Goal: Task Accomplishment & Management: Manage account settings

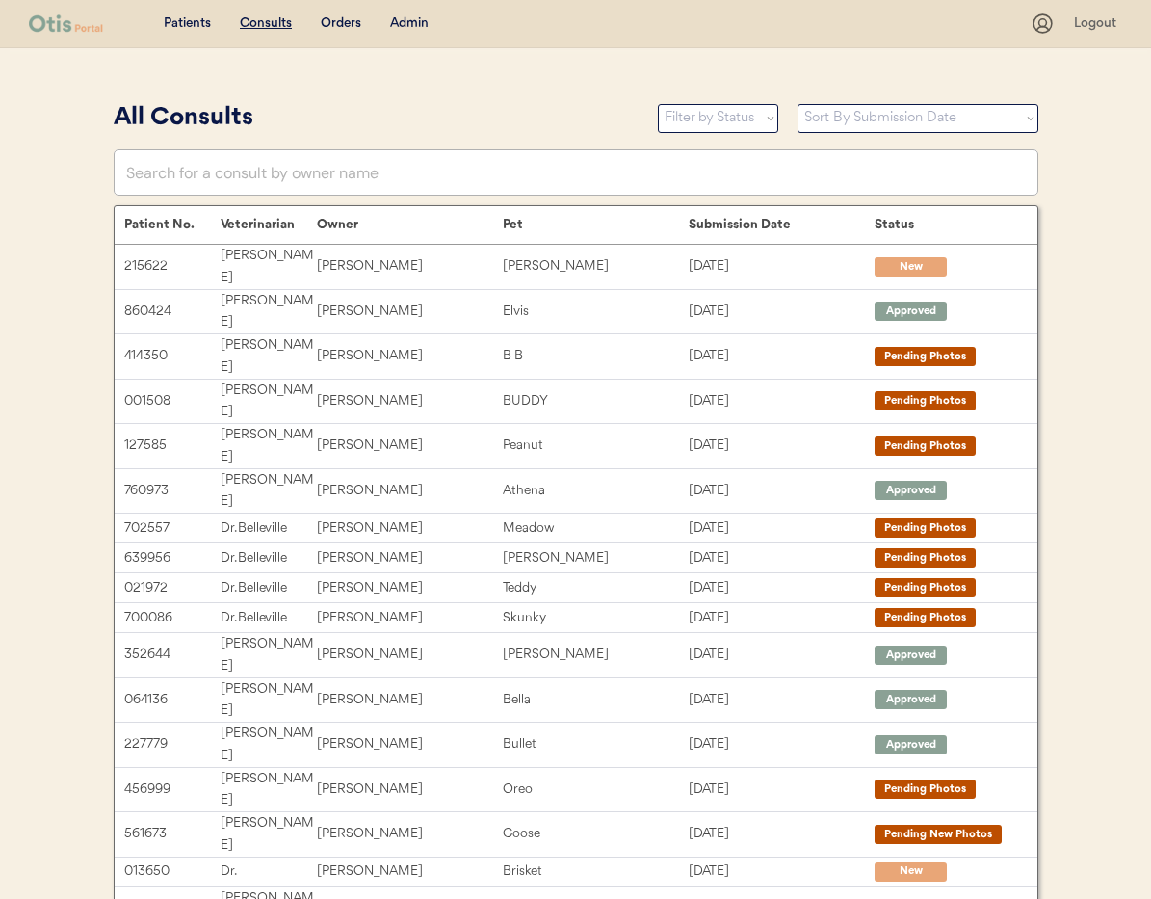
drag, startPoint x: 423, startPoint y: 22, endPoint x: 446, endPoint y: 117, distance: 97.2
click at [423, 23] on div "Admin" at bounding box center [409, 23] width 39 height 19
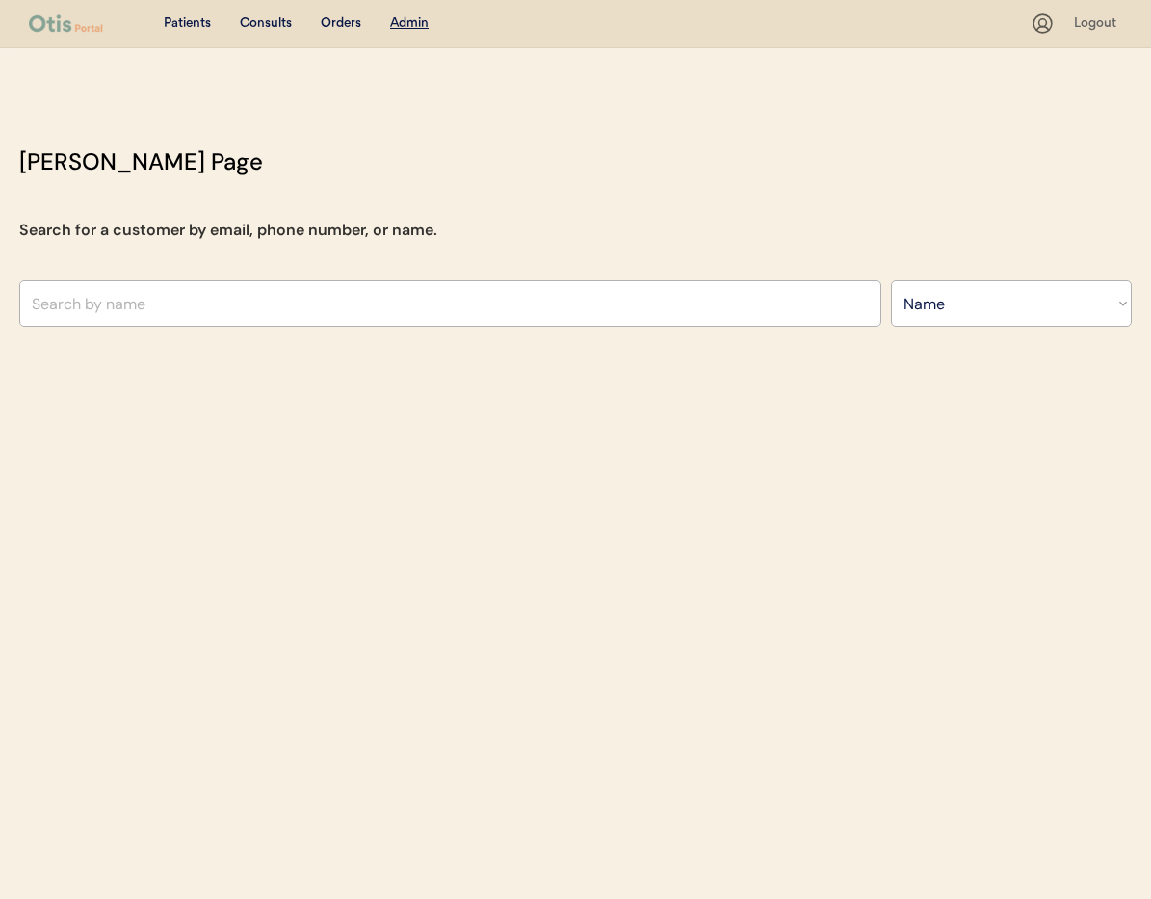
select select ""Name""
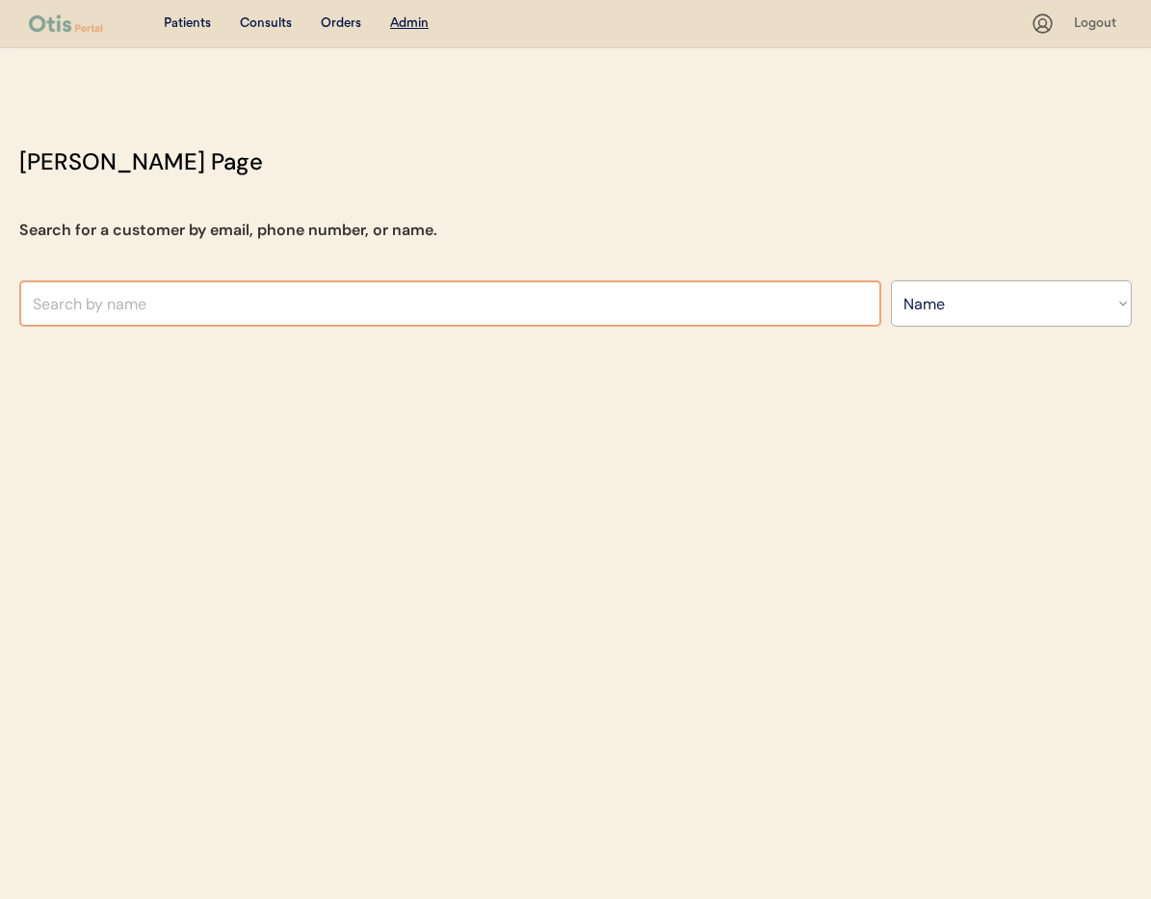
click at [276, 309] on input "text" at bounding box center [450, 303] width 862 height 46
type input "Dallas"
type input "Dallas jones"
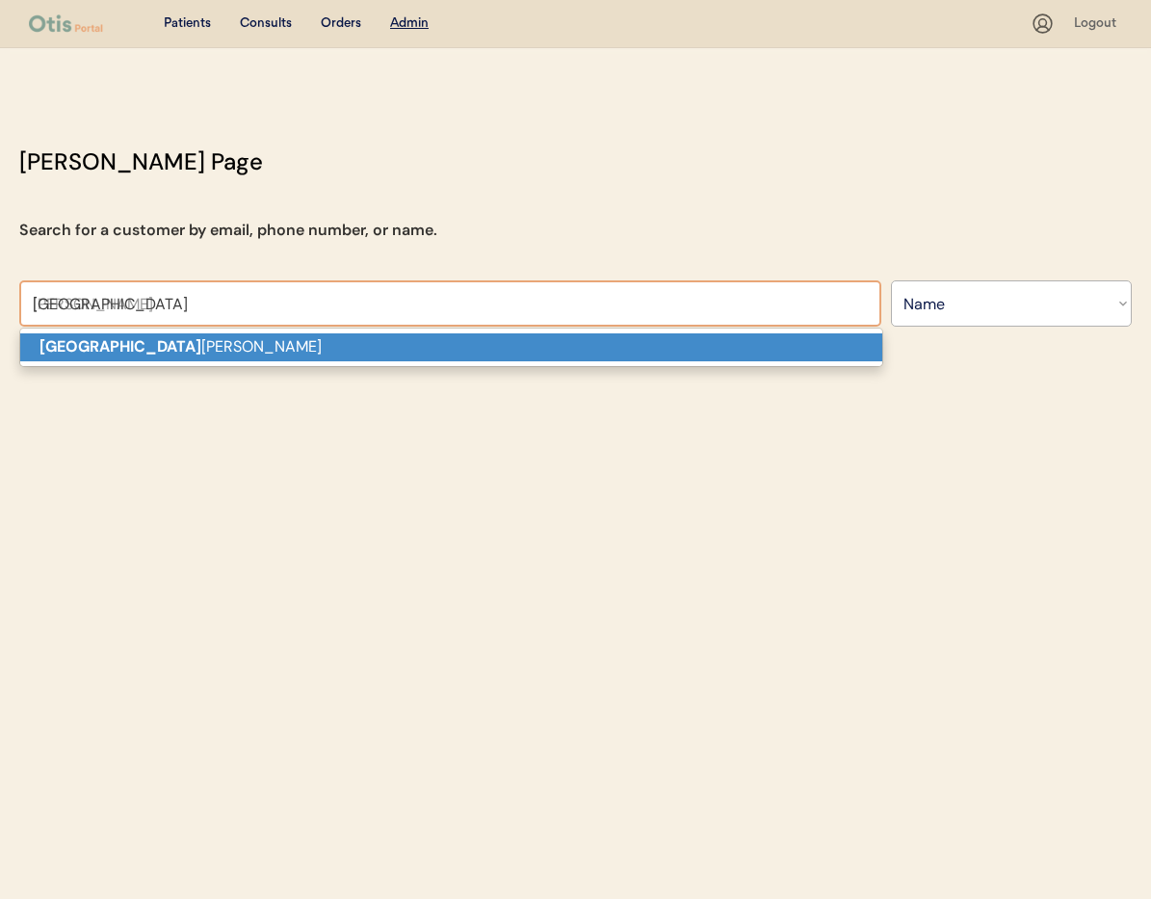
click at [265, 356] on p "Dallas jones" at bounding box center [451, 347] width 862 height 28
type input "Dallas jones"
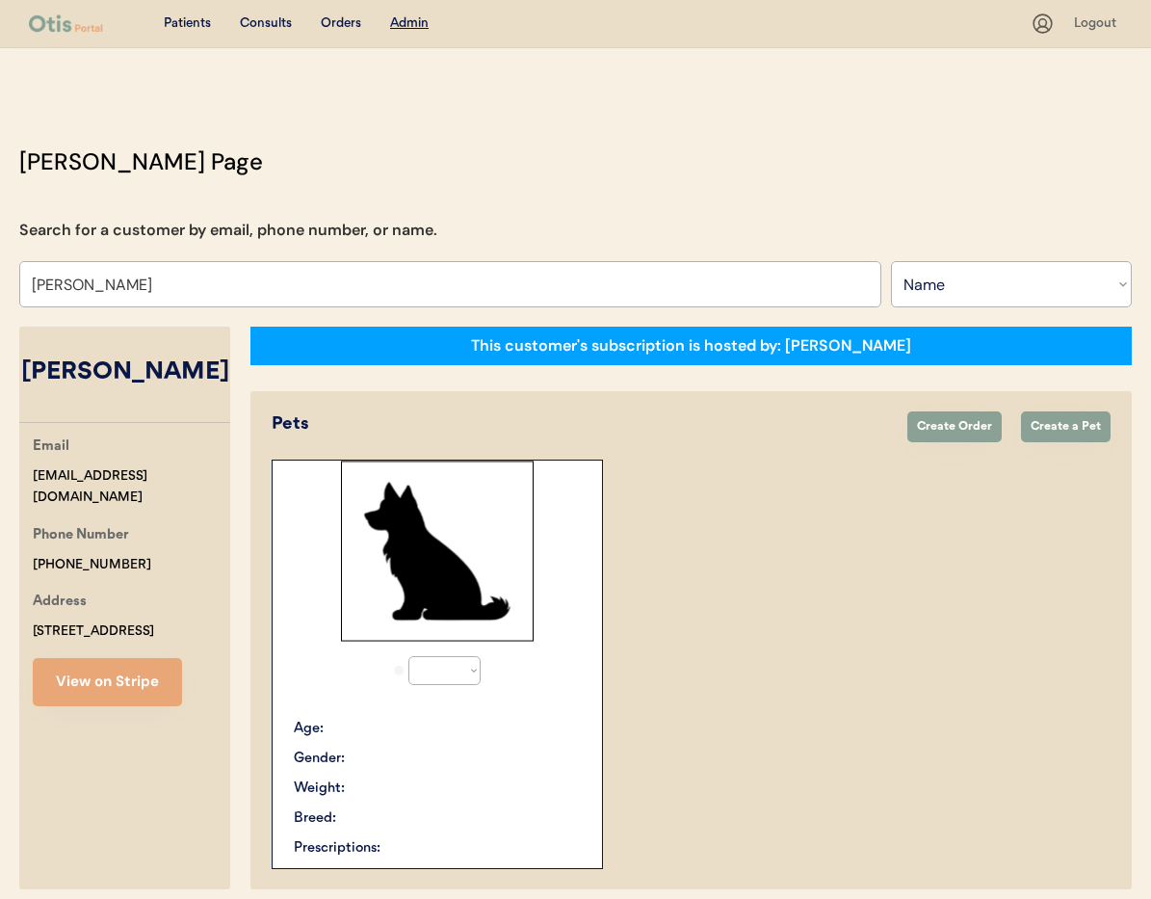
select select "true"
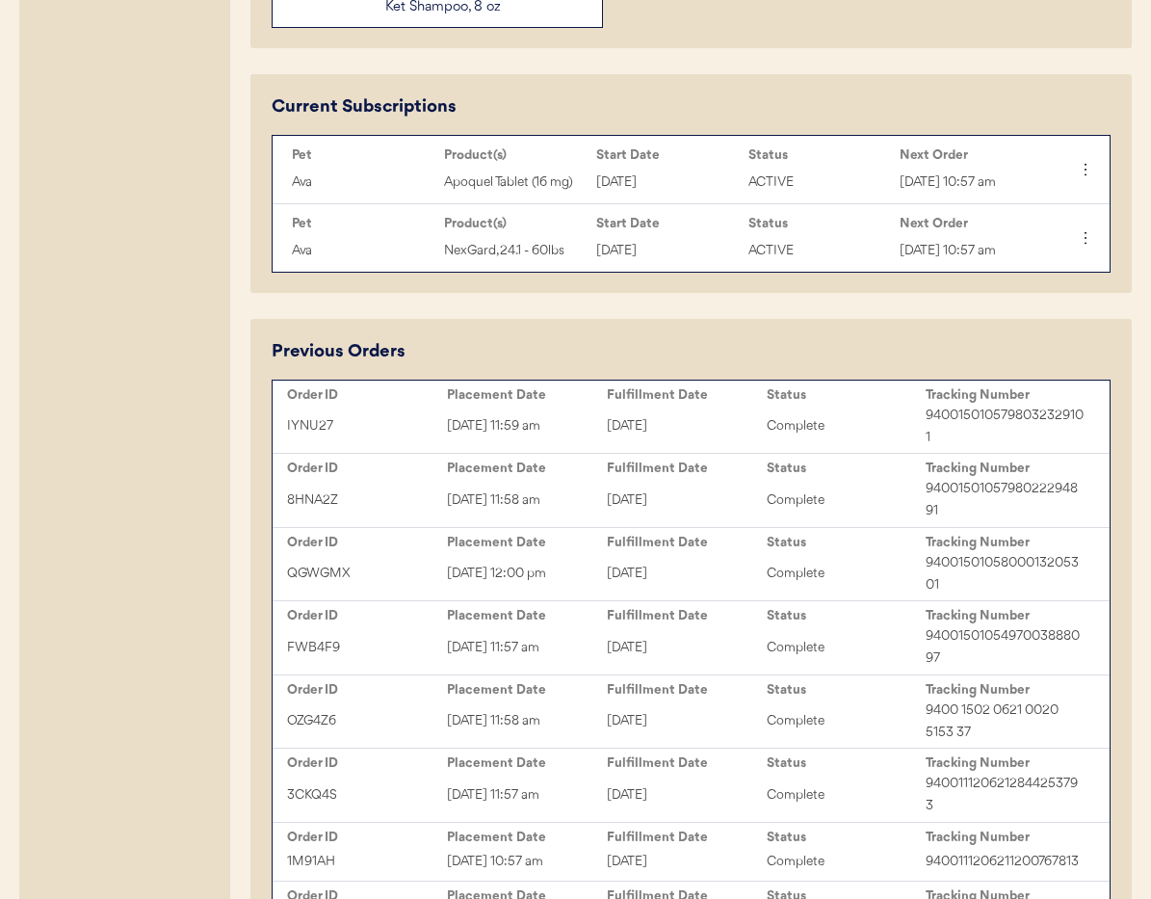
scroll to position [947, 0]
type input "Dallas jones"
click at [861, 438] on div "Complete" at bounding box center [847, 427] width 160 height 22
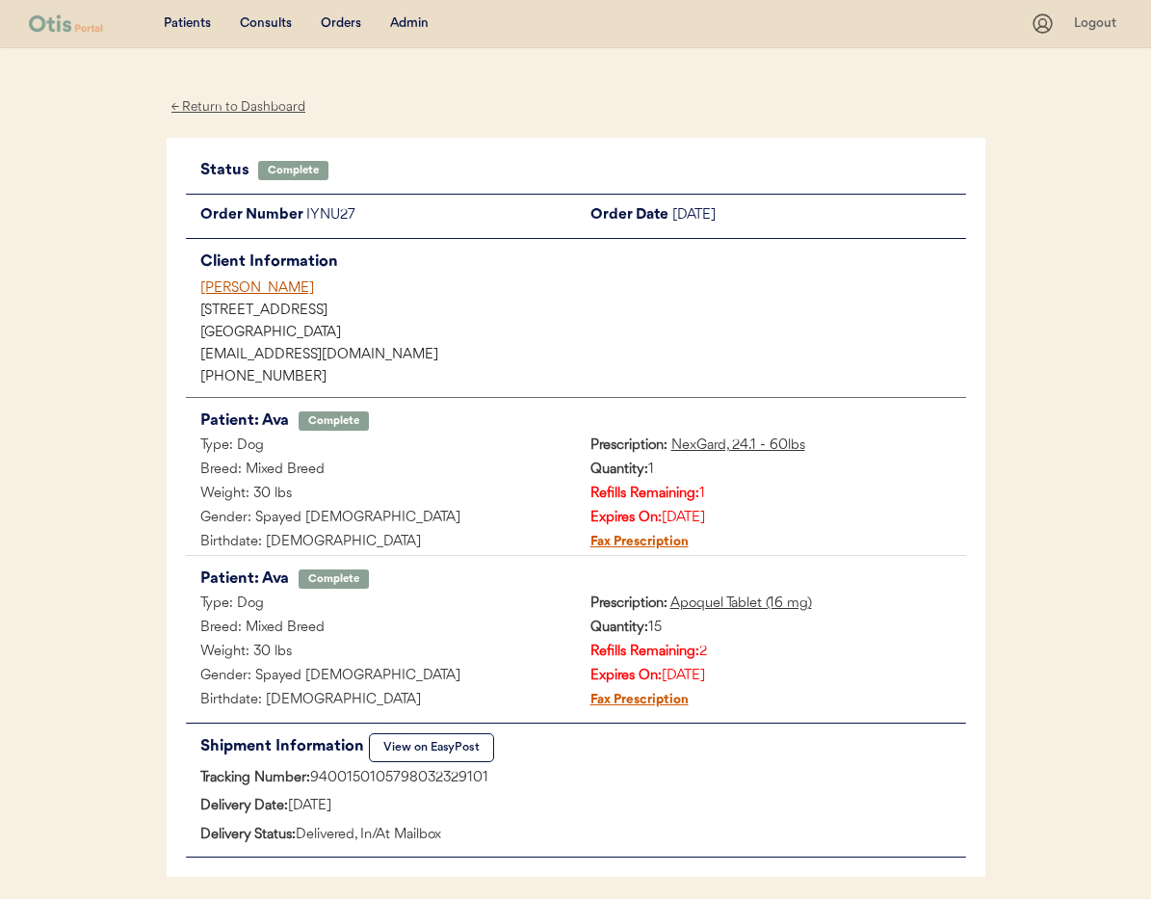
click at [224, 106] on div "← Return to Dashboard" at bounding box center [239, 107] width 145 height 22
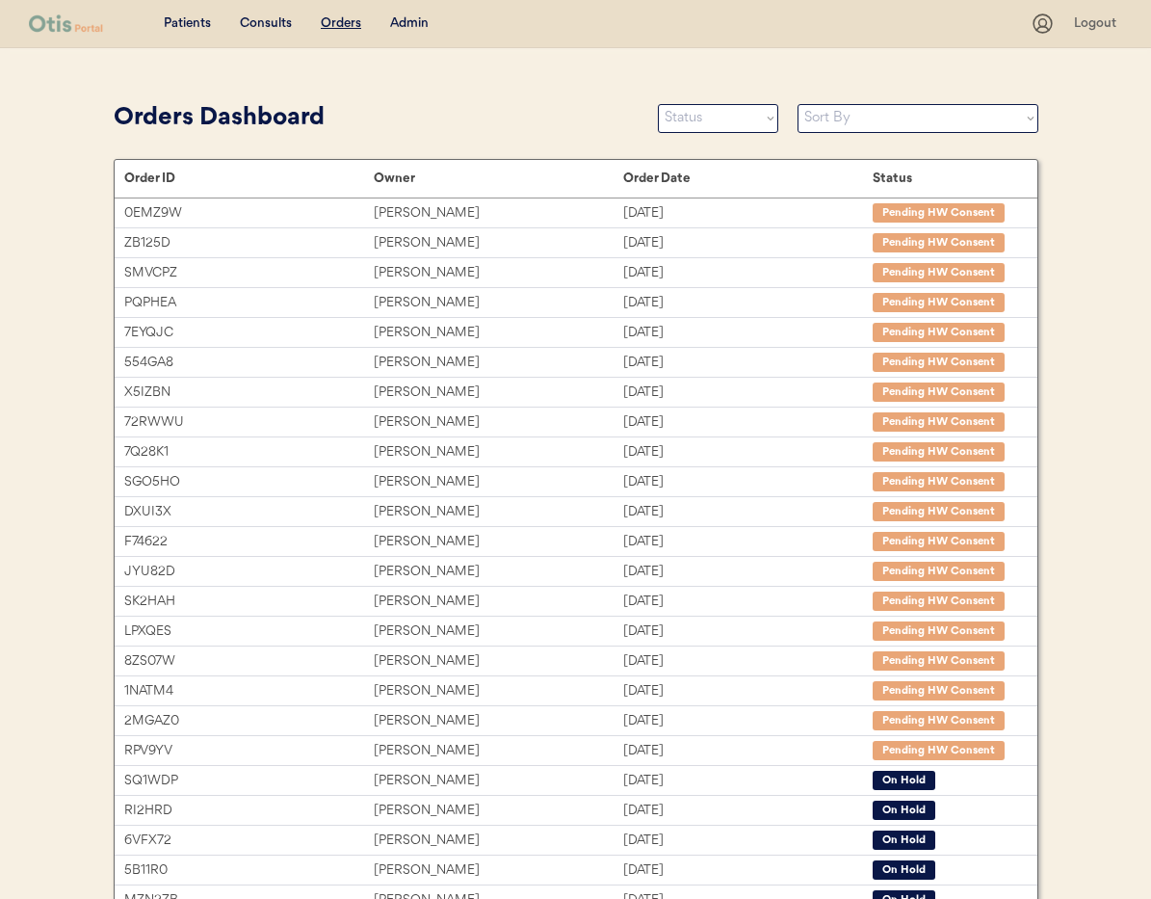
click at [416, 18] on div "Admin" at bounding box center [409, 23] width 39 height 19
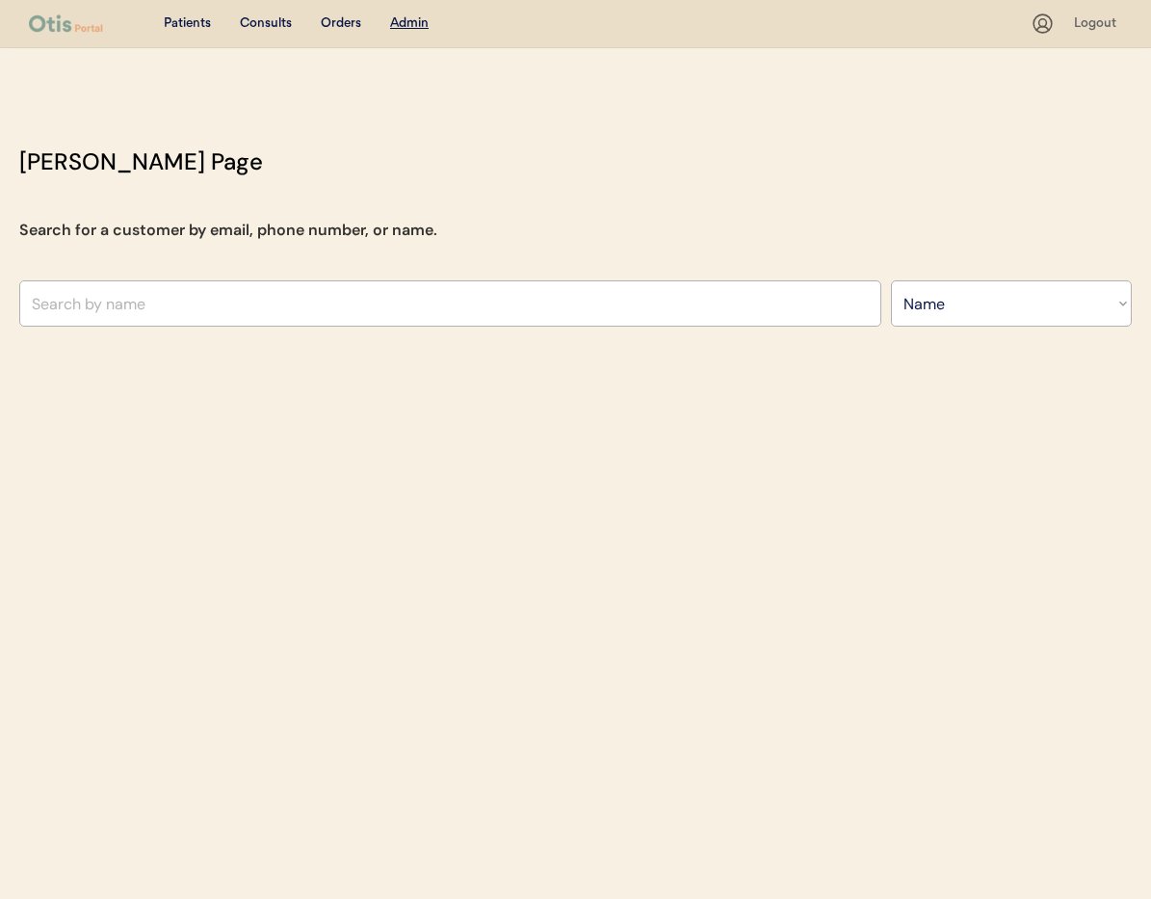
select select ""Name""
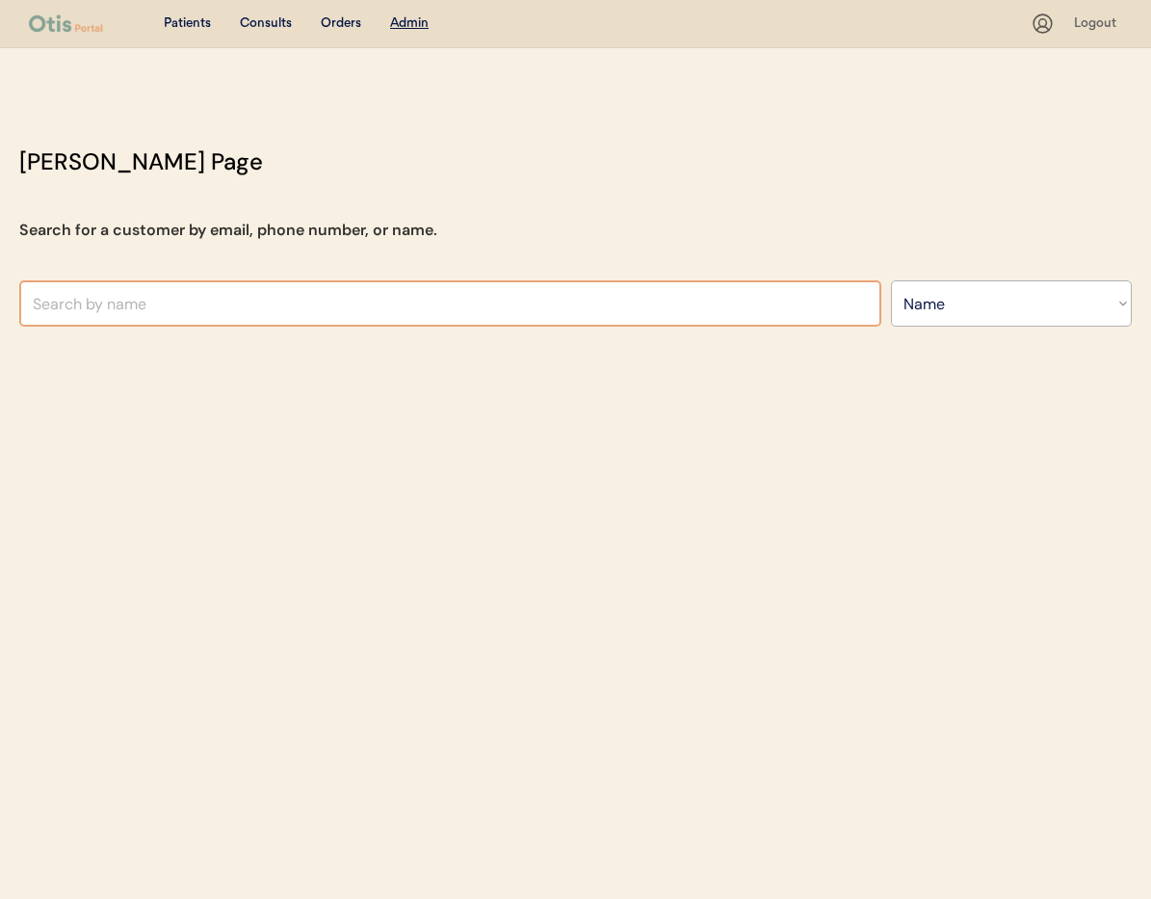
click at [204, 303] on input "text" at bounding box center [450, 303] width 862 height 46
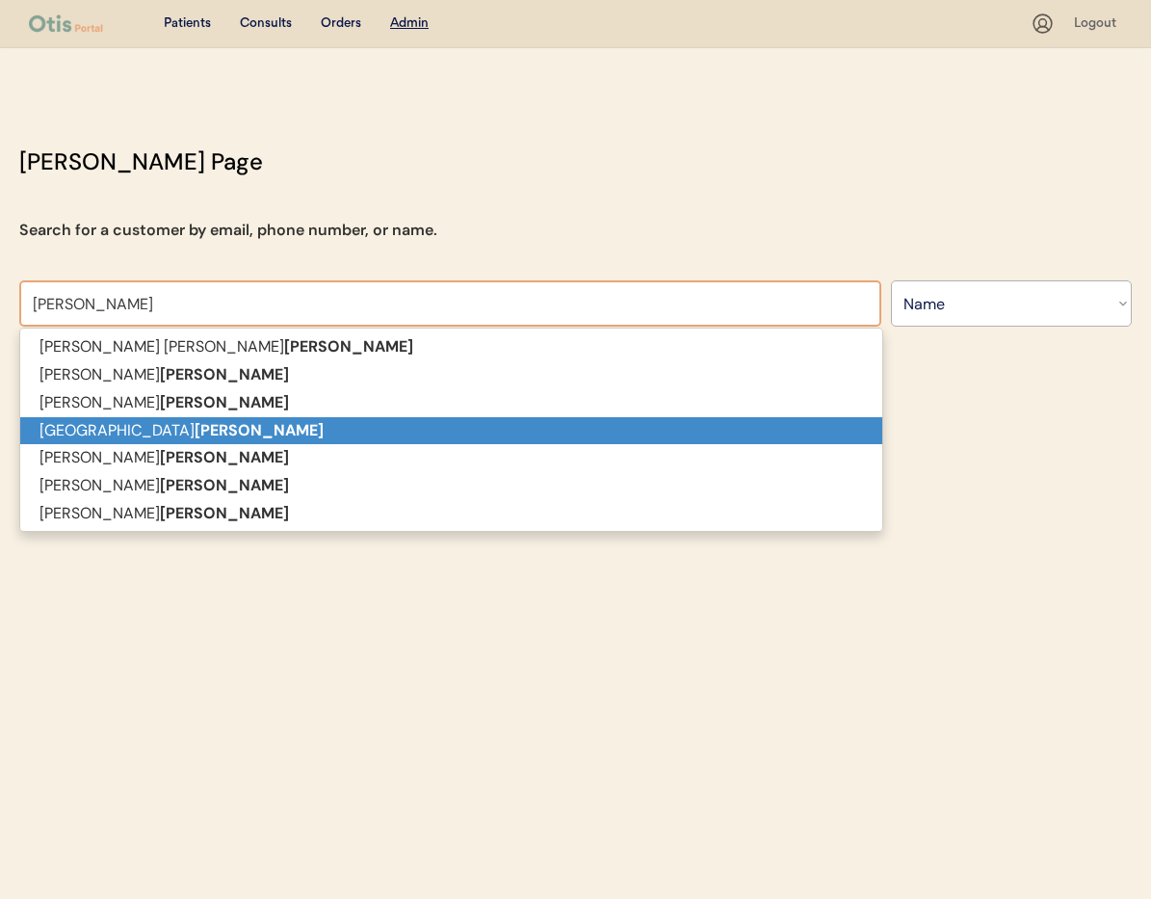
click at [174, 431] on p "Dallas jones" at bounding box center [451, 431] width 862 height 28
type input "Dallas jones"
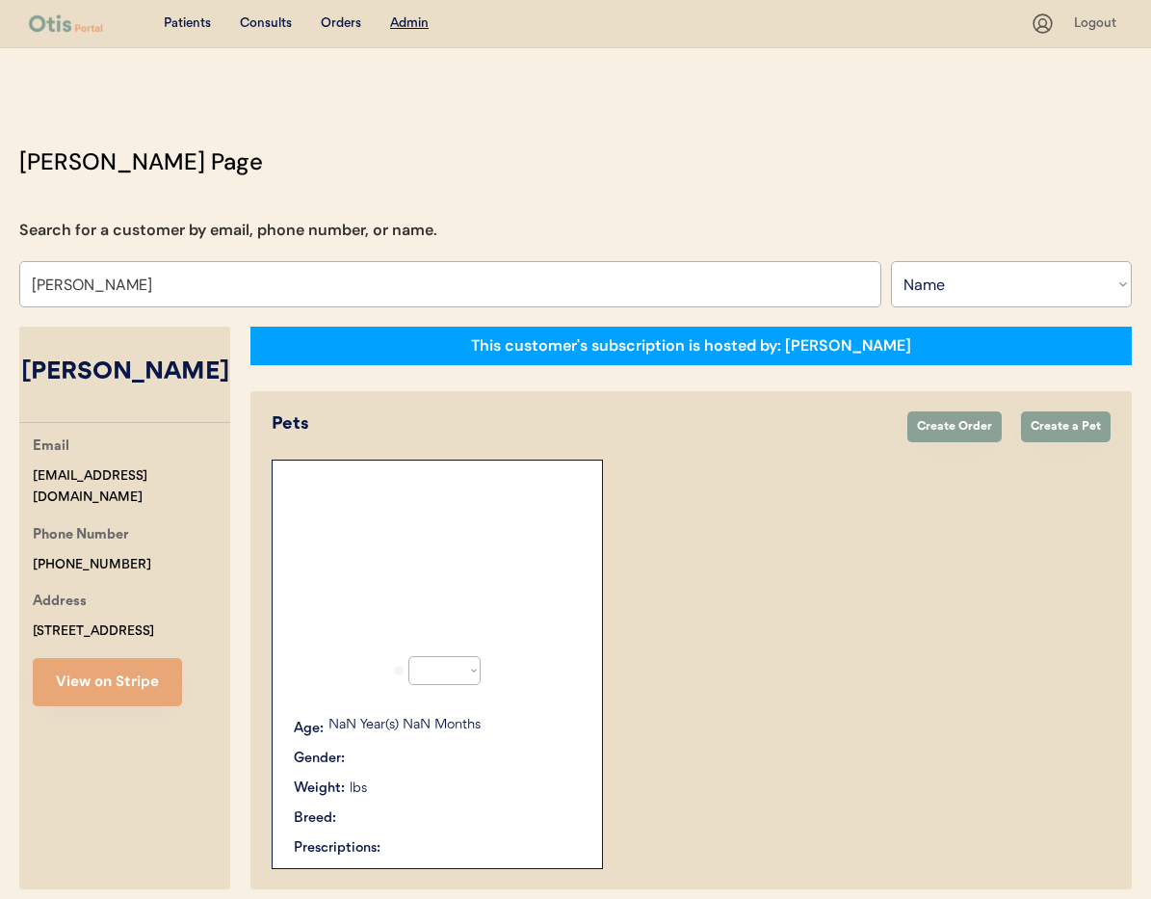
select select "true"
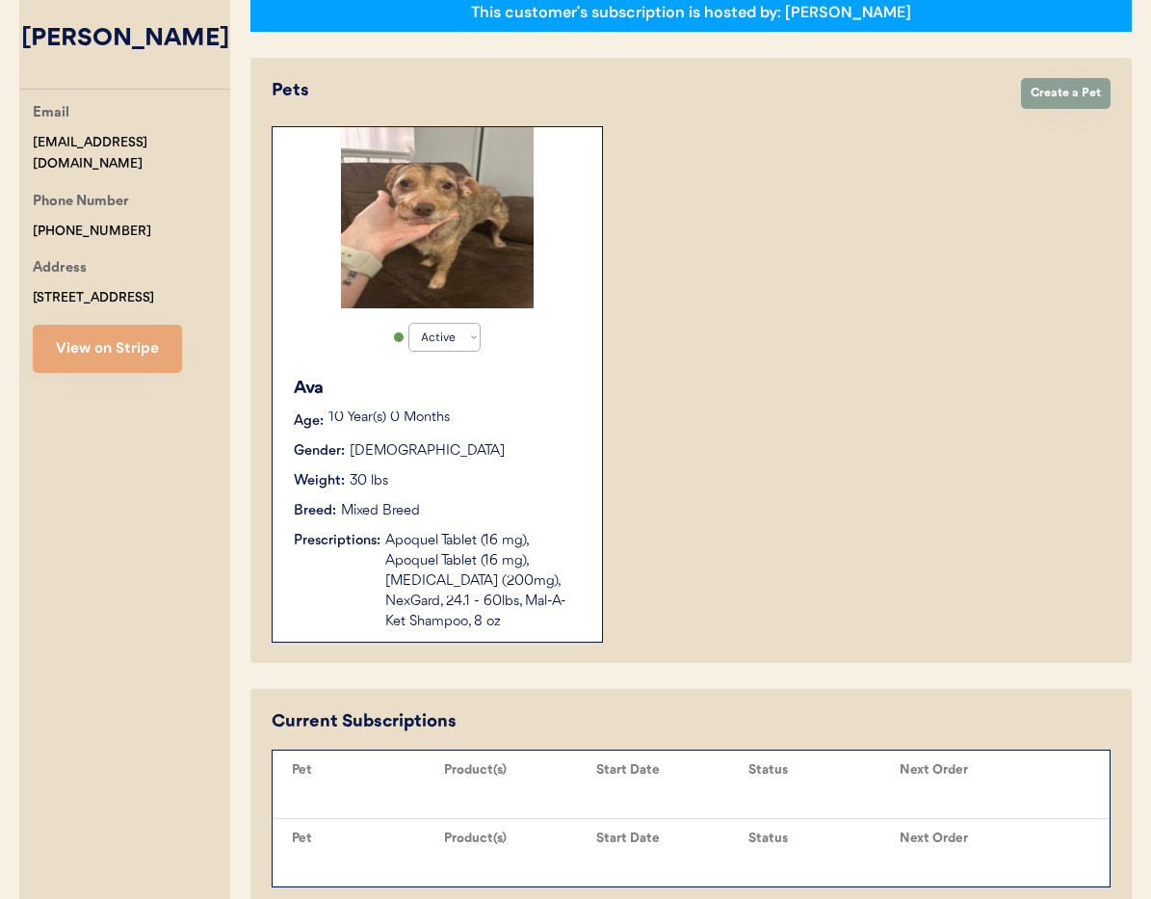
scroll to position [506, 0]
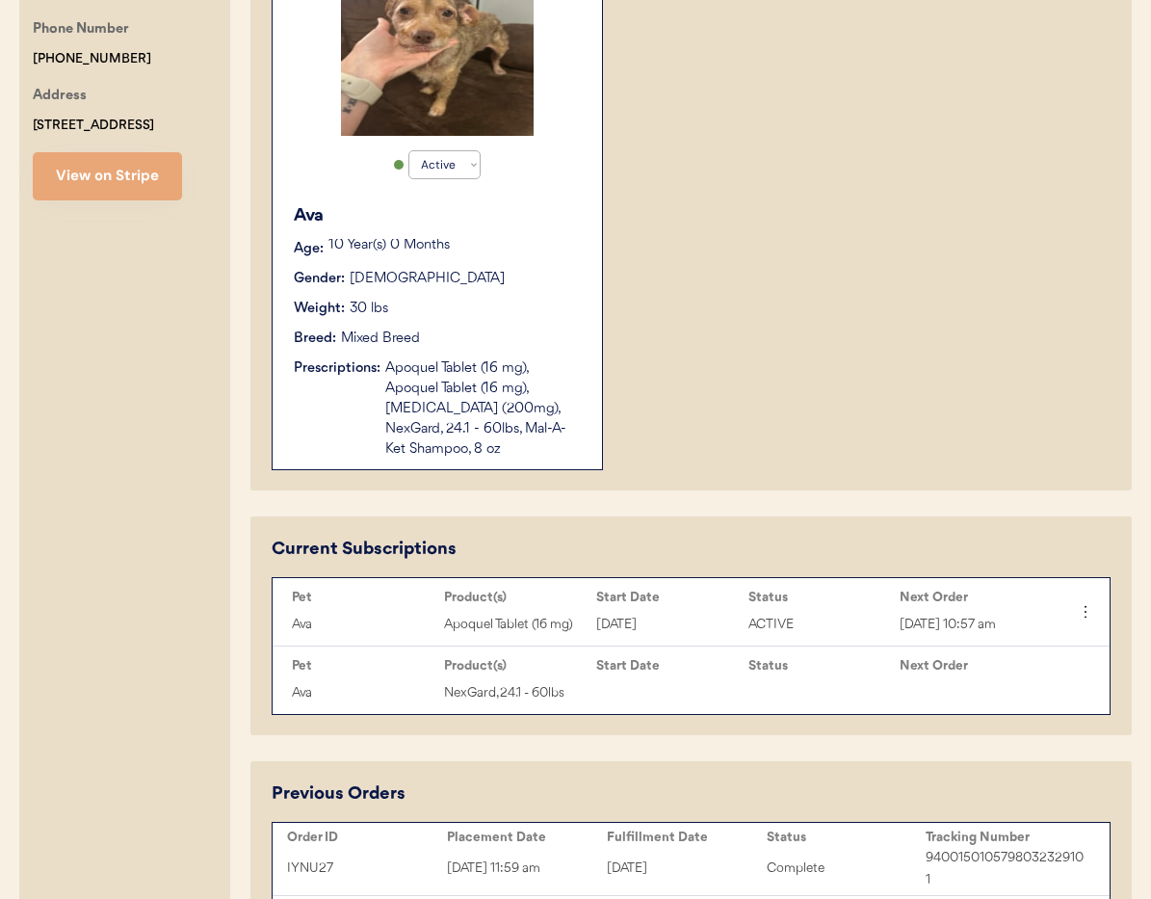
type input "Dallas jones"
click at [540, 412] on div "Apoquel Tablet (16 mg), Apoquel Tablet (16 mg), [MEDICAL_DATA] (200mg), NexGard…" at bounding box center [484, 408] width 198 height 101
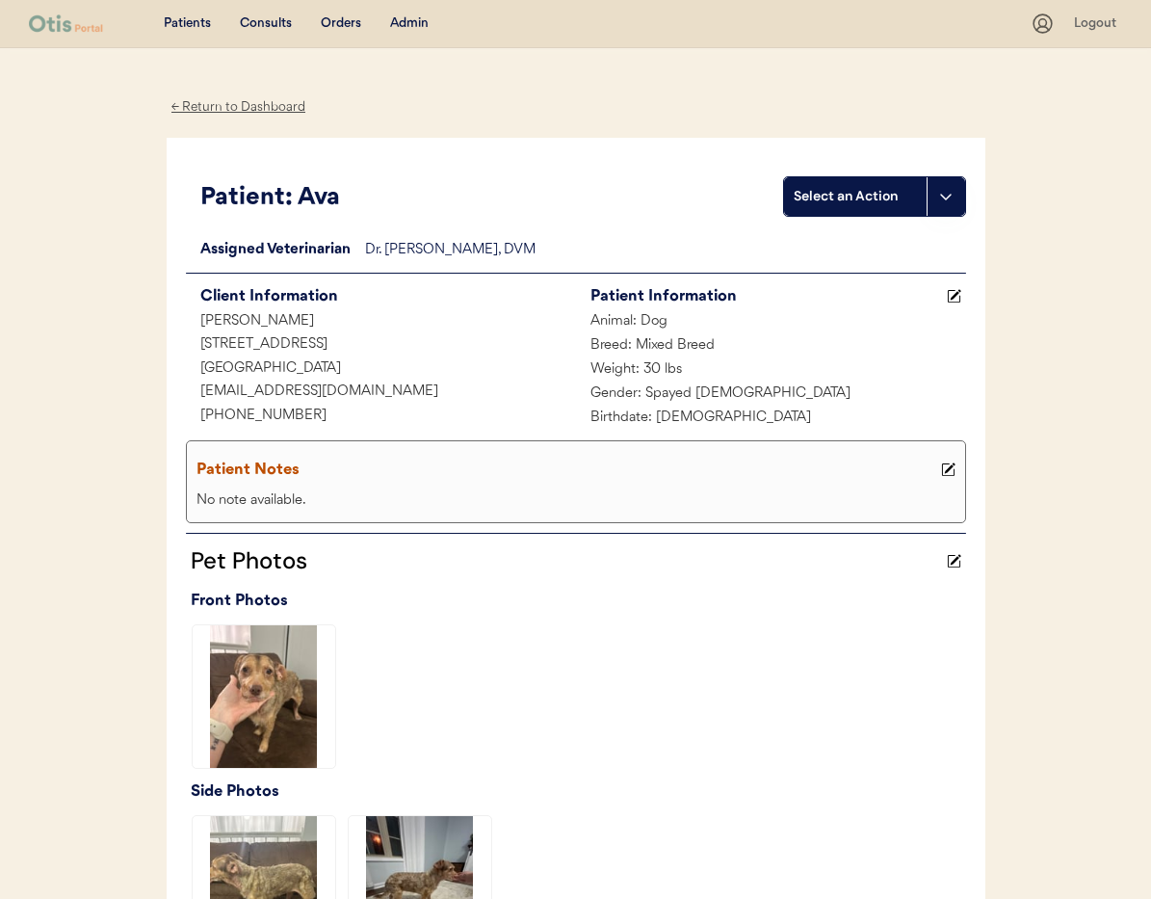
click at [224, 106] on div "← Return to Dashboard" at bounding box center [239, 107] width 145 height 22
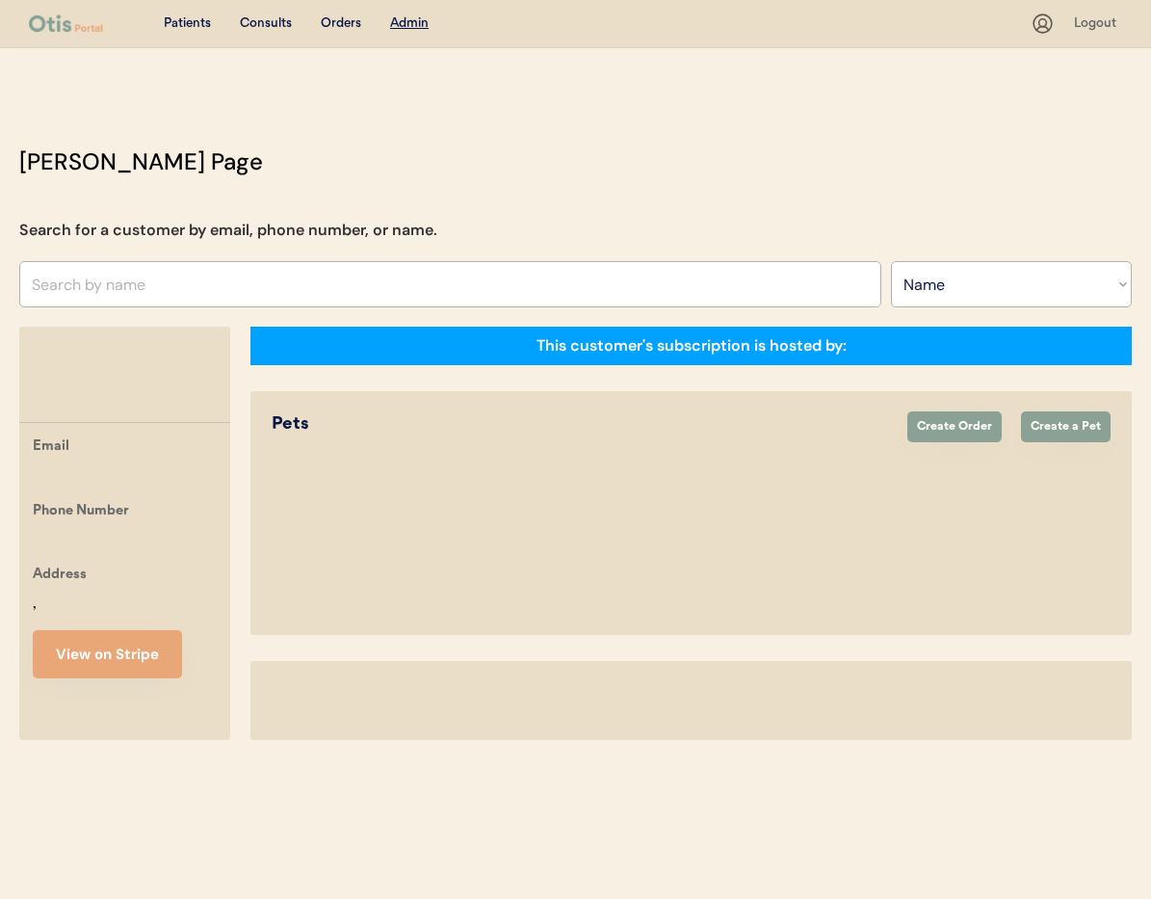
select select ""Name""
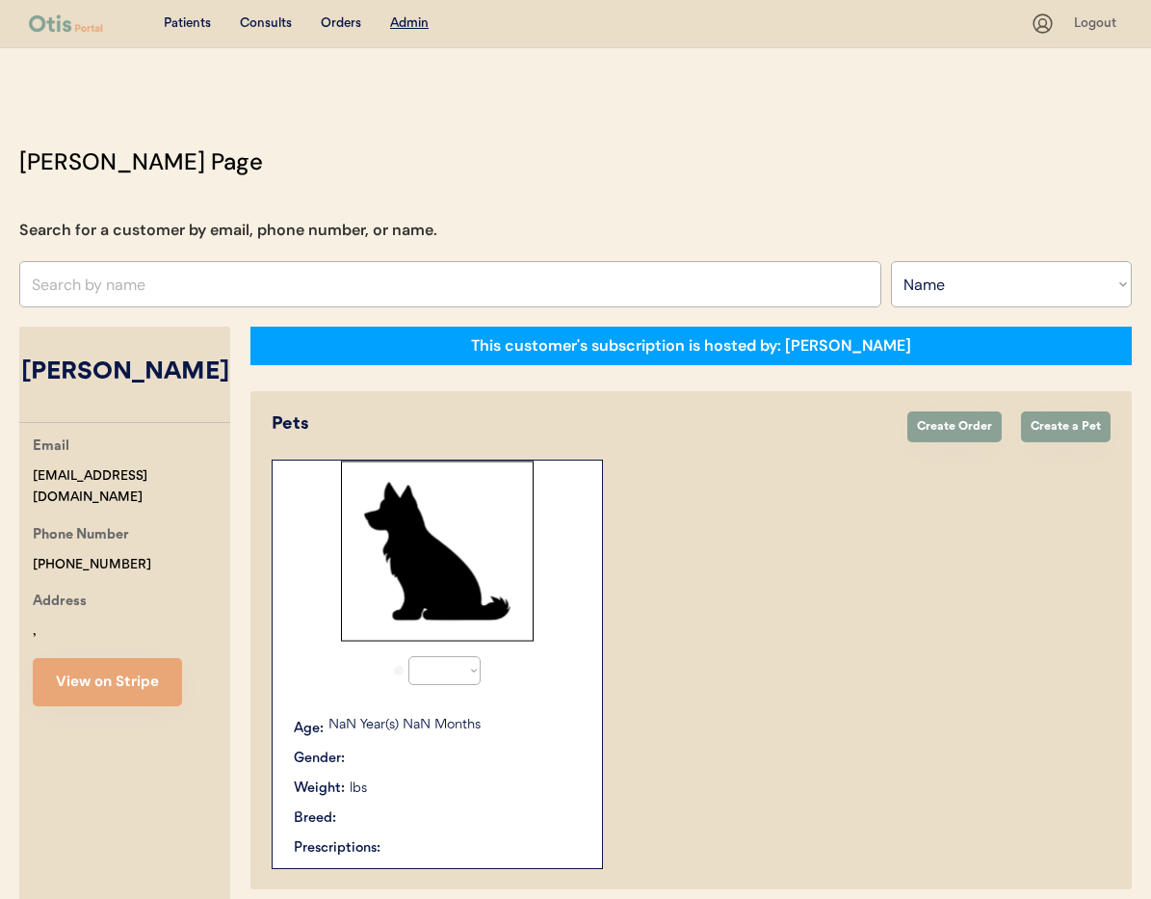
select select "true"
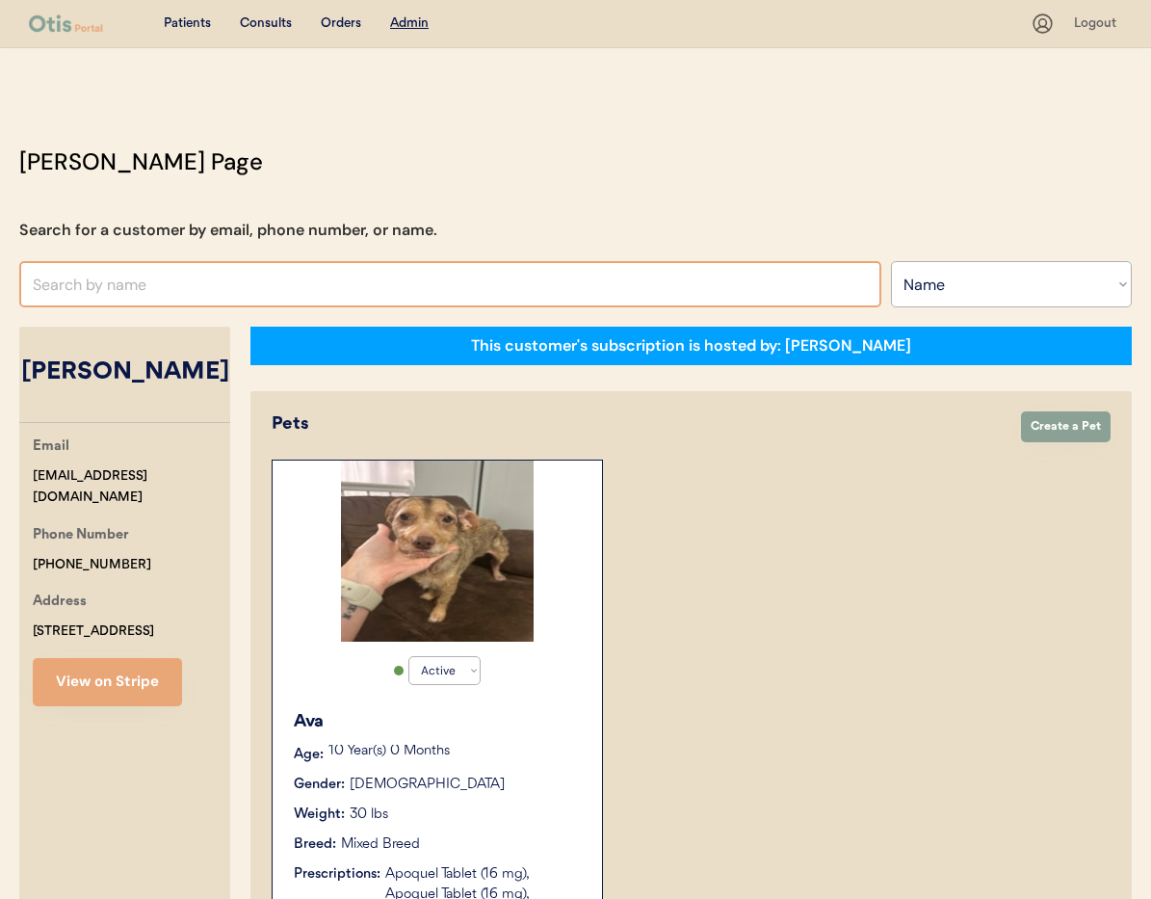
click at [186, 299] on input "text" at bounding box center [450, 284] width 862 height 46
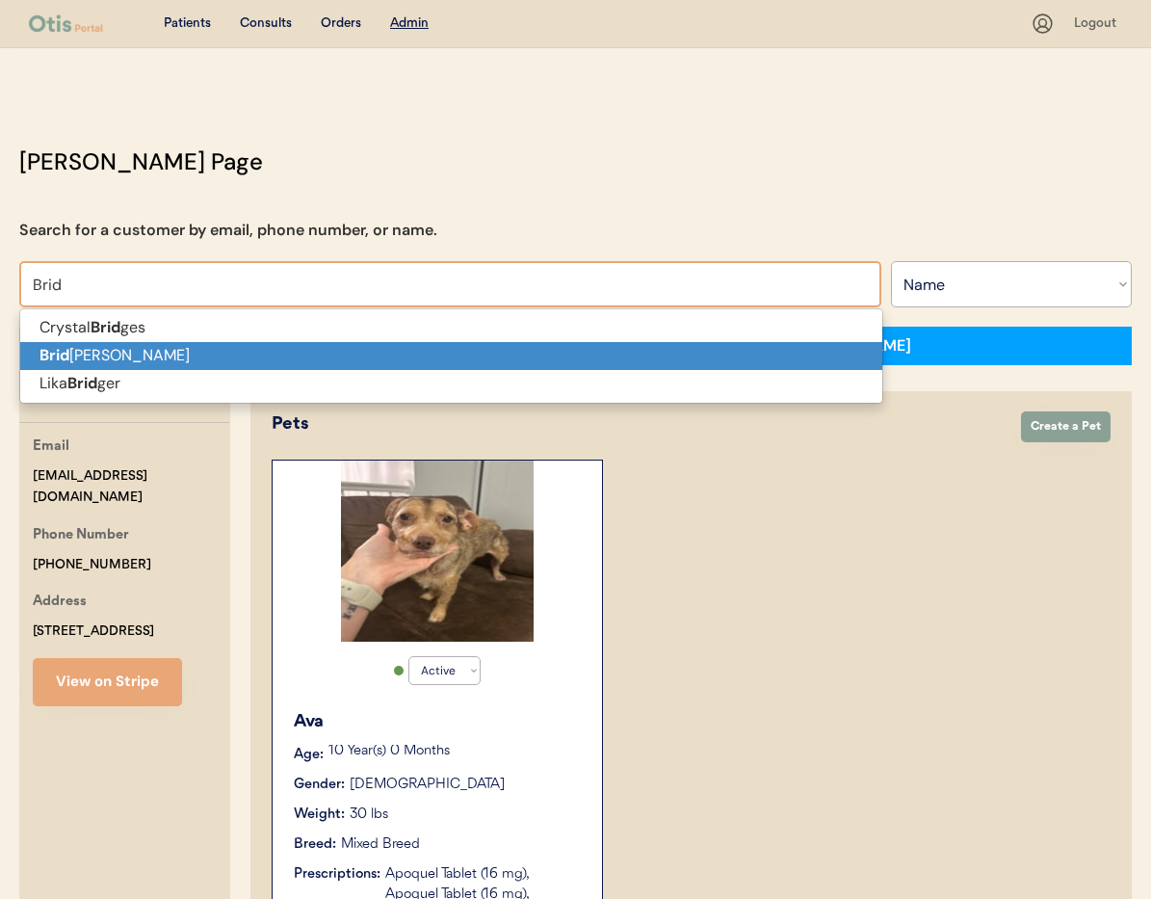
click at [223, 362] on p "Brid gette Rodgers" at bounding box center [451, 356] width 862 height 28
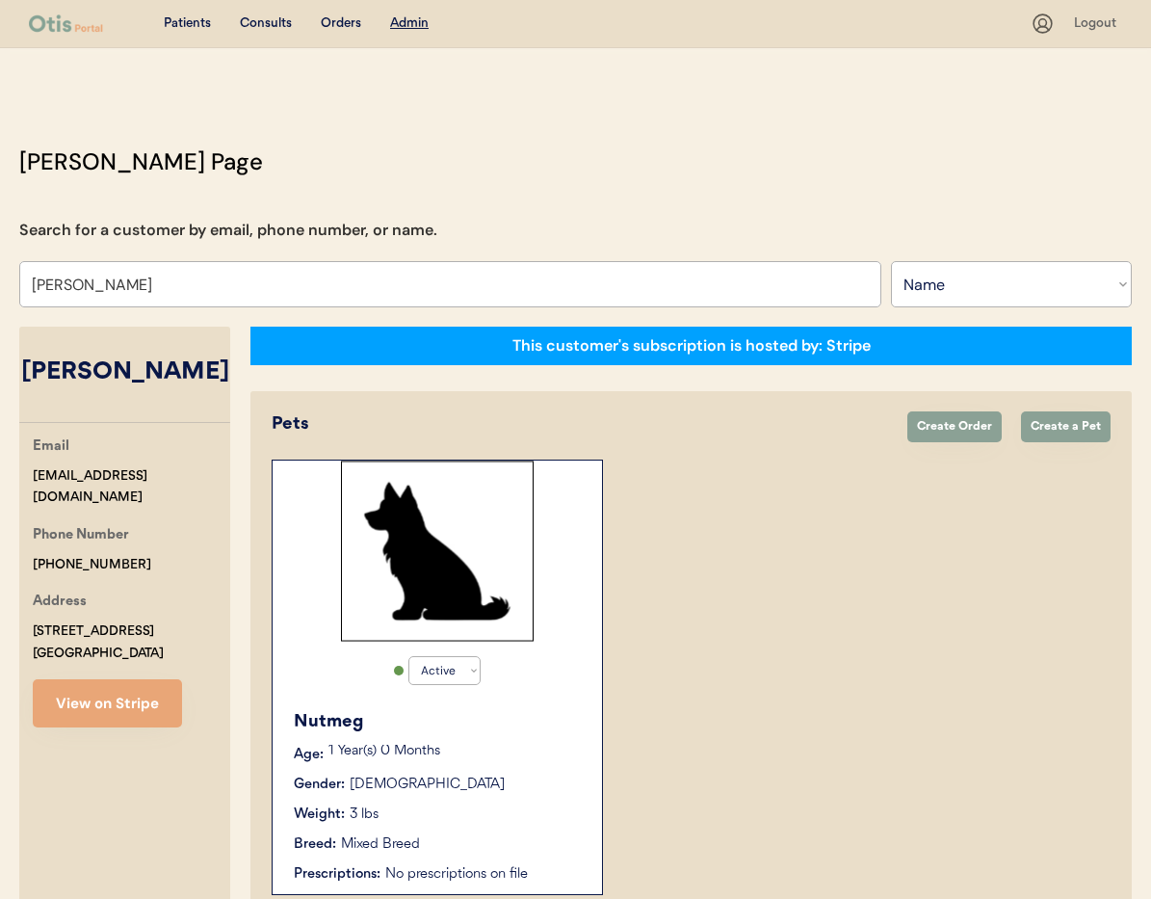
scroll to position [106, 0]
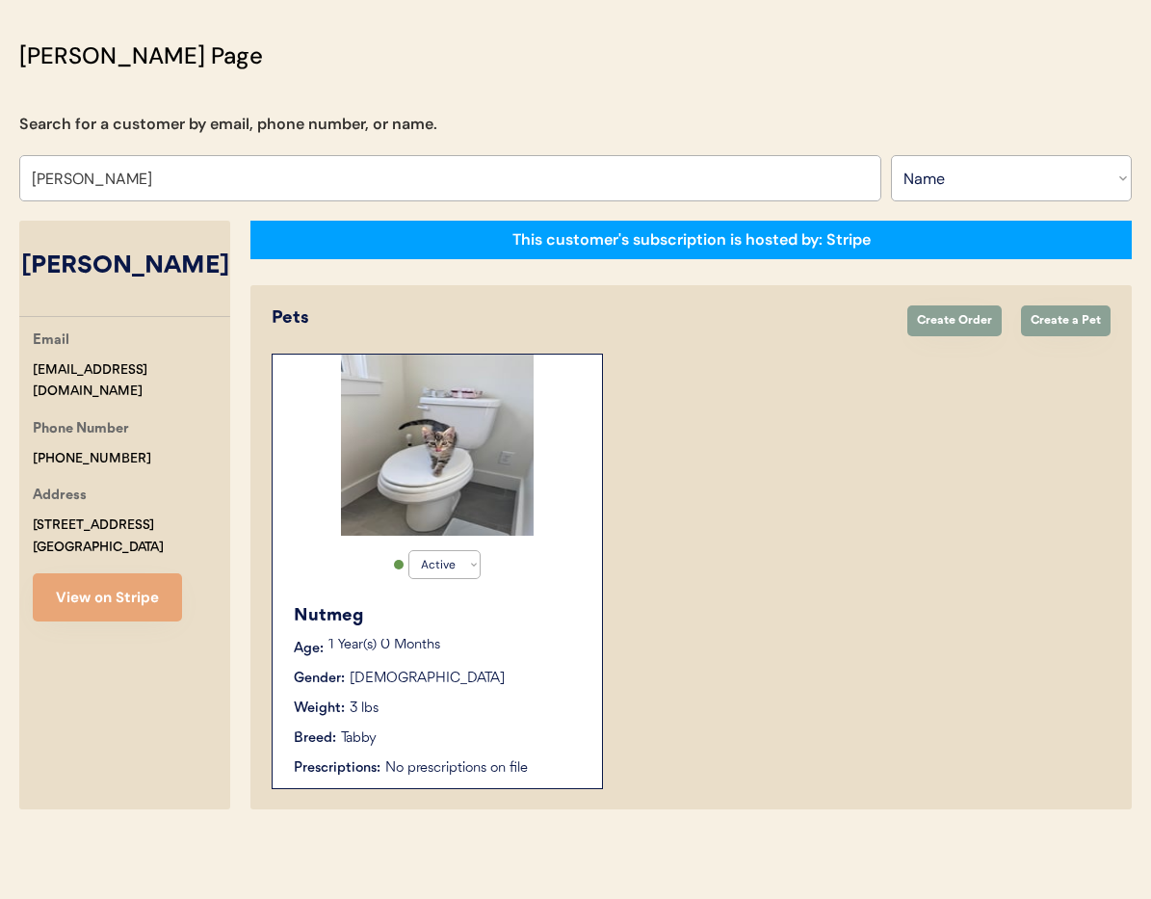
type input "[PERSON_NAME]"
click at [505, 612] on div "Nutmeg" at bounding box center [438, 616] width 289 height 26
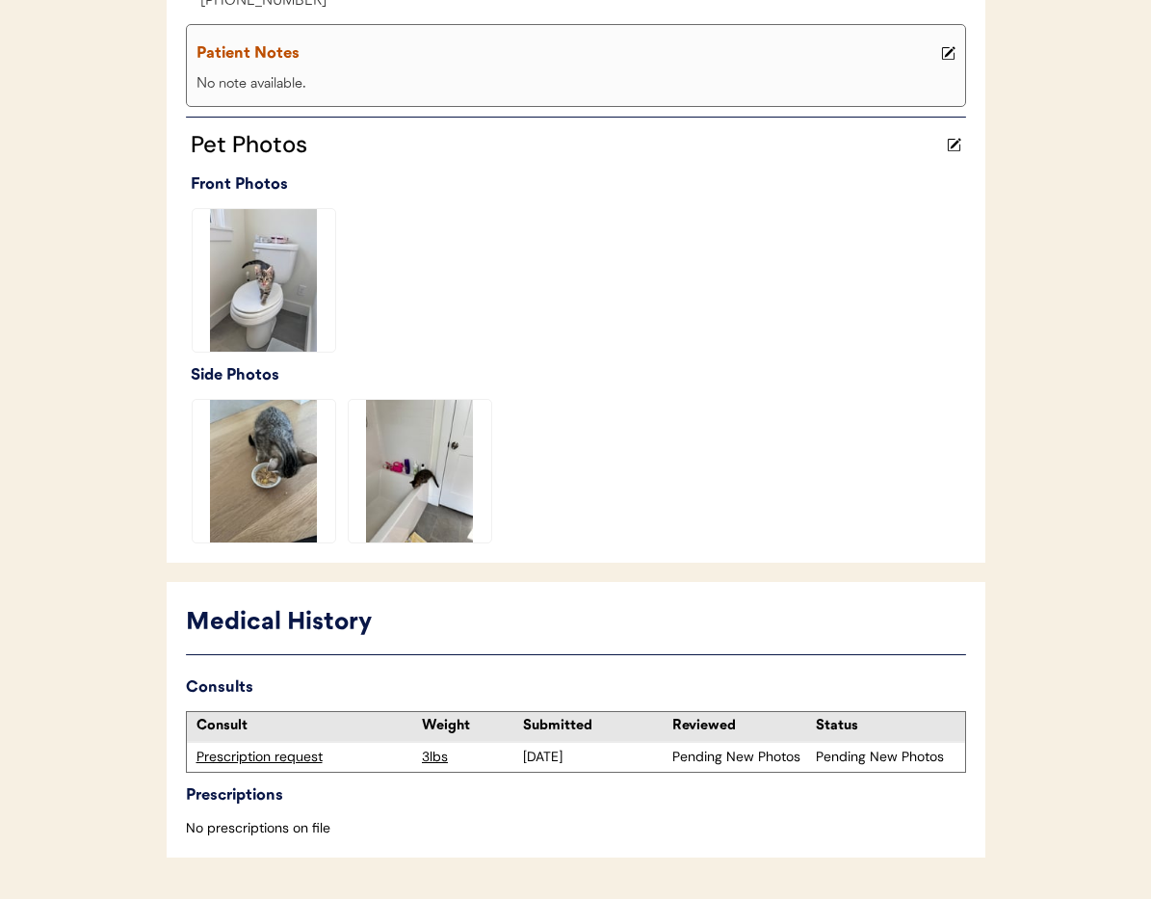
scroll to position [492, 0]
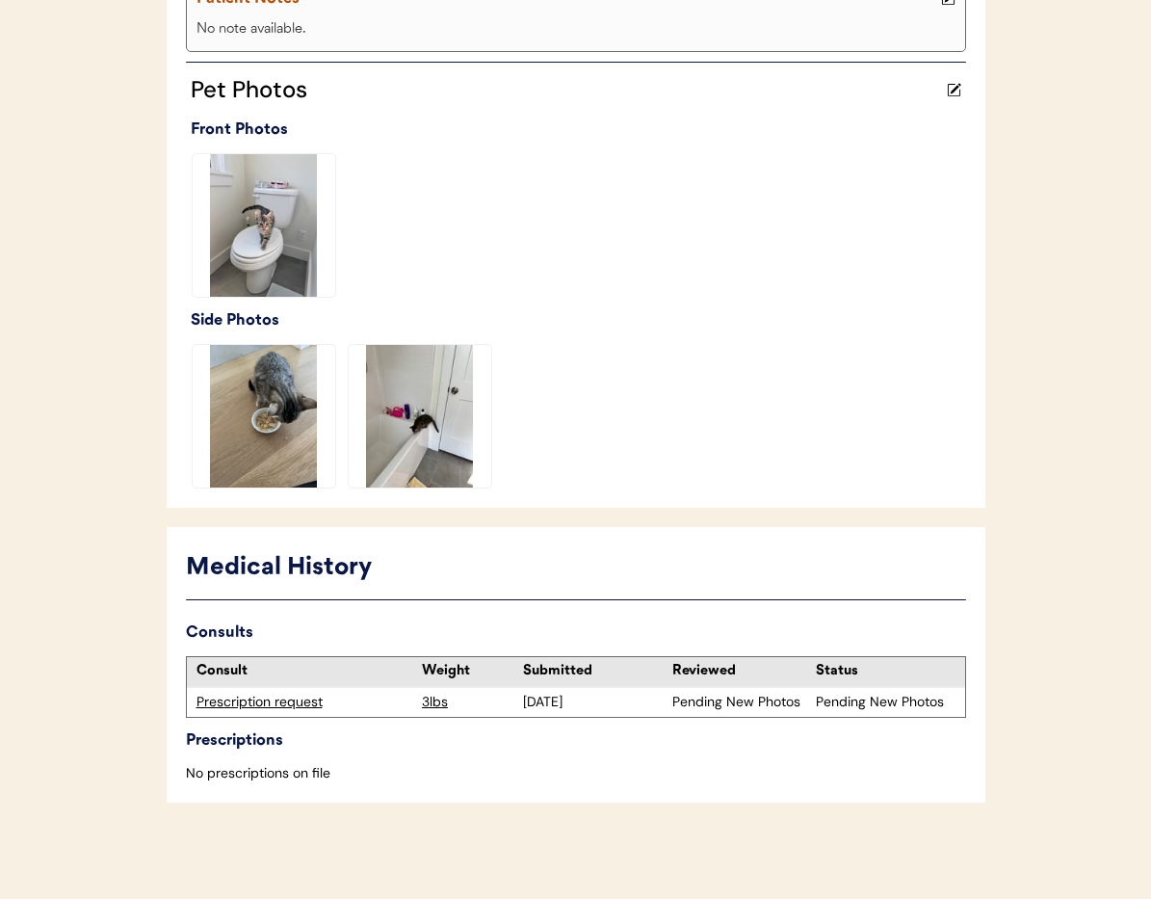
click at [244, 700] on div "Prescription request" at bounding box center [305, 702] width 217 height 19
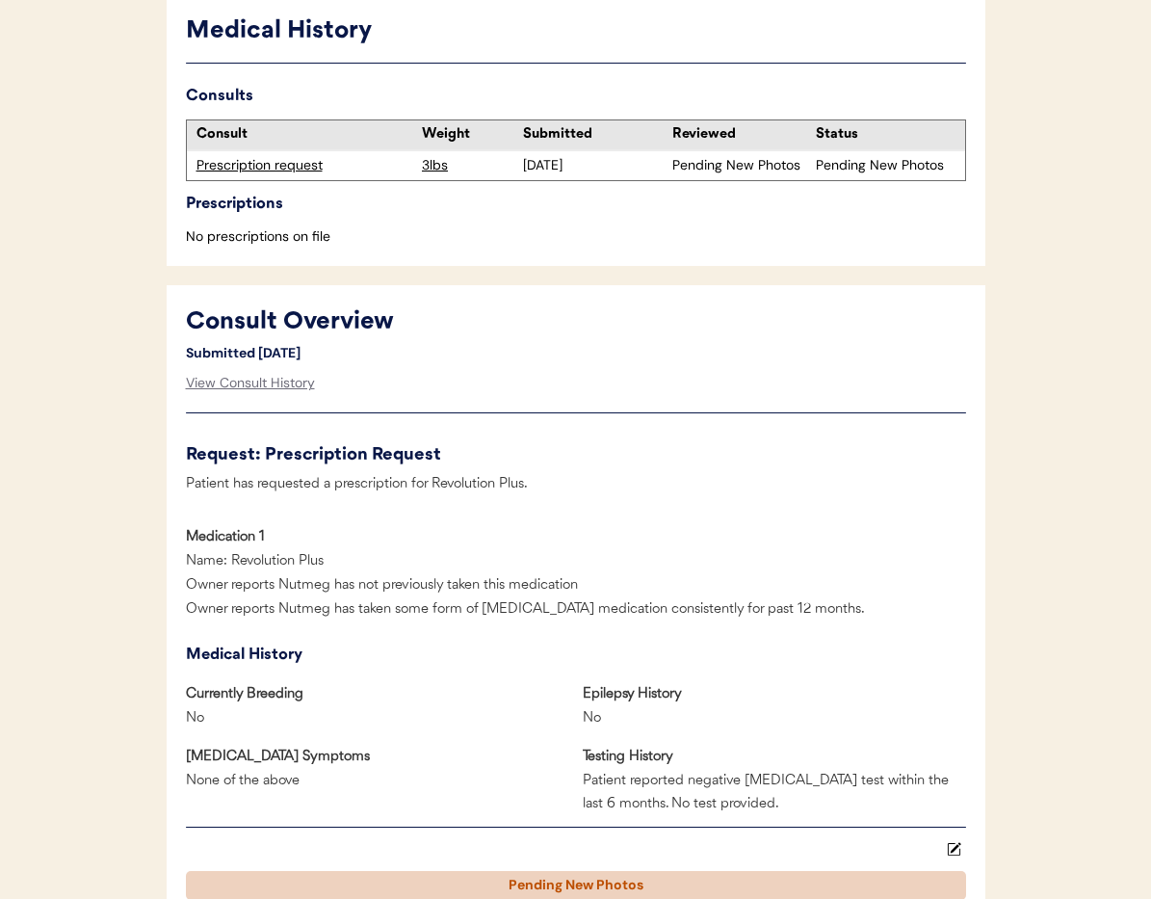
scroll to position [583, 0]
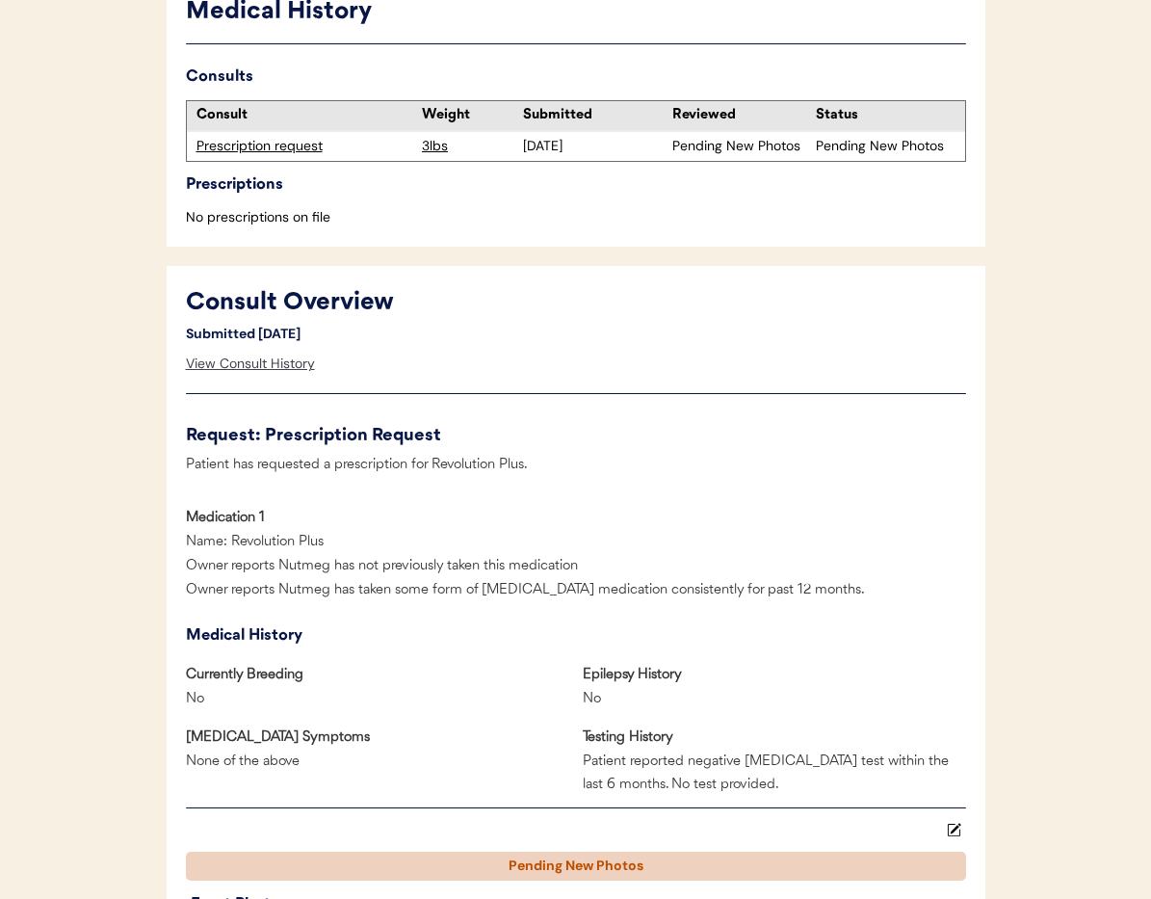
click at [248, 367] on div "View Consult History" at bounding box center [250, 364] width 129 height 39
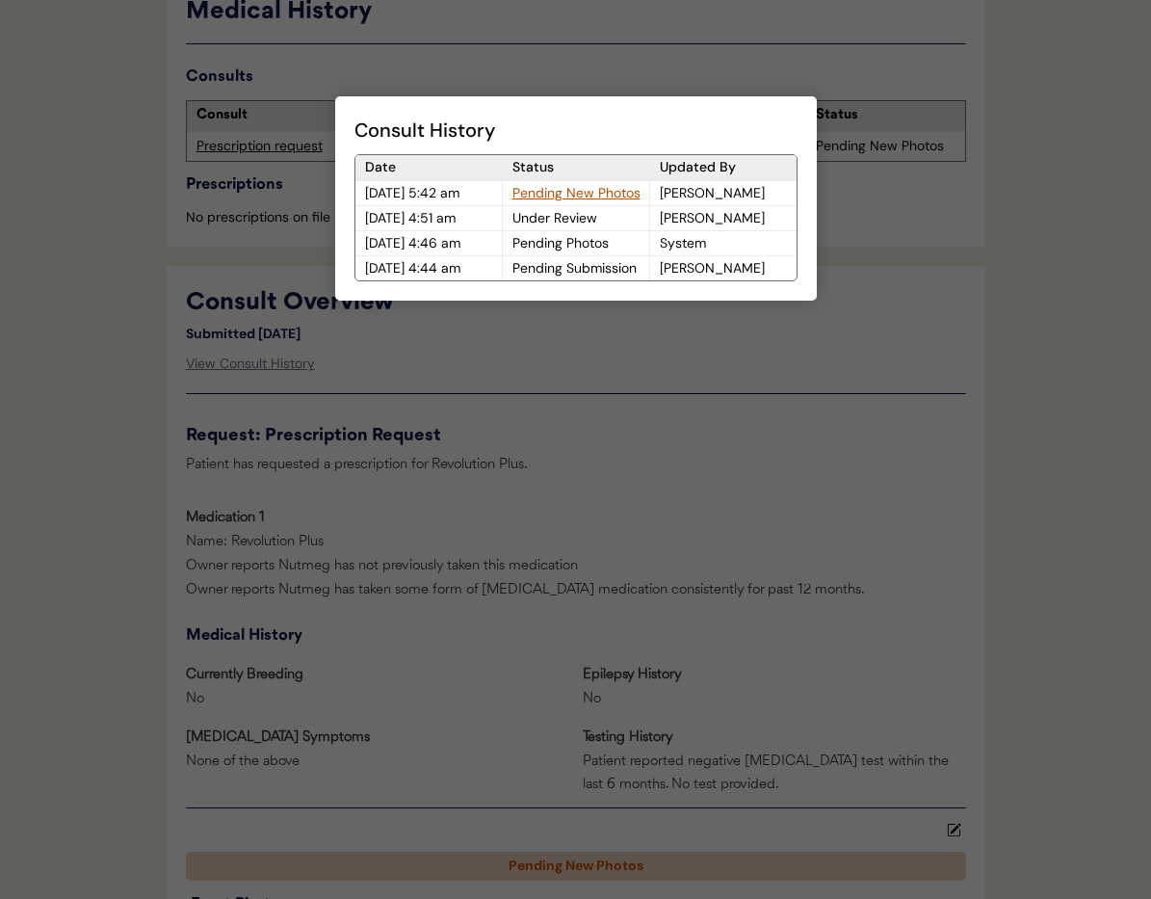
click at [971, 447] on div at bounding box center [575, 449] width 1151 height 899
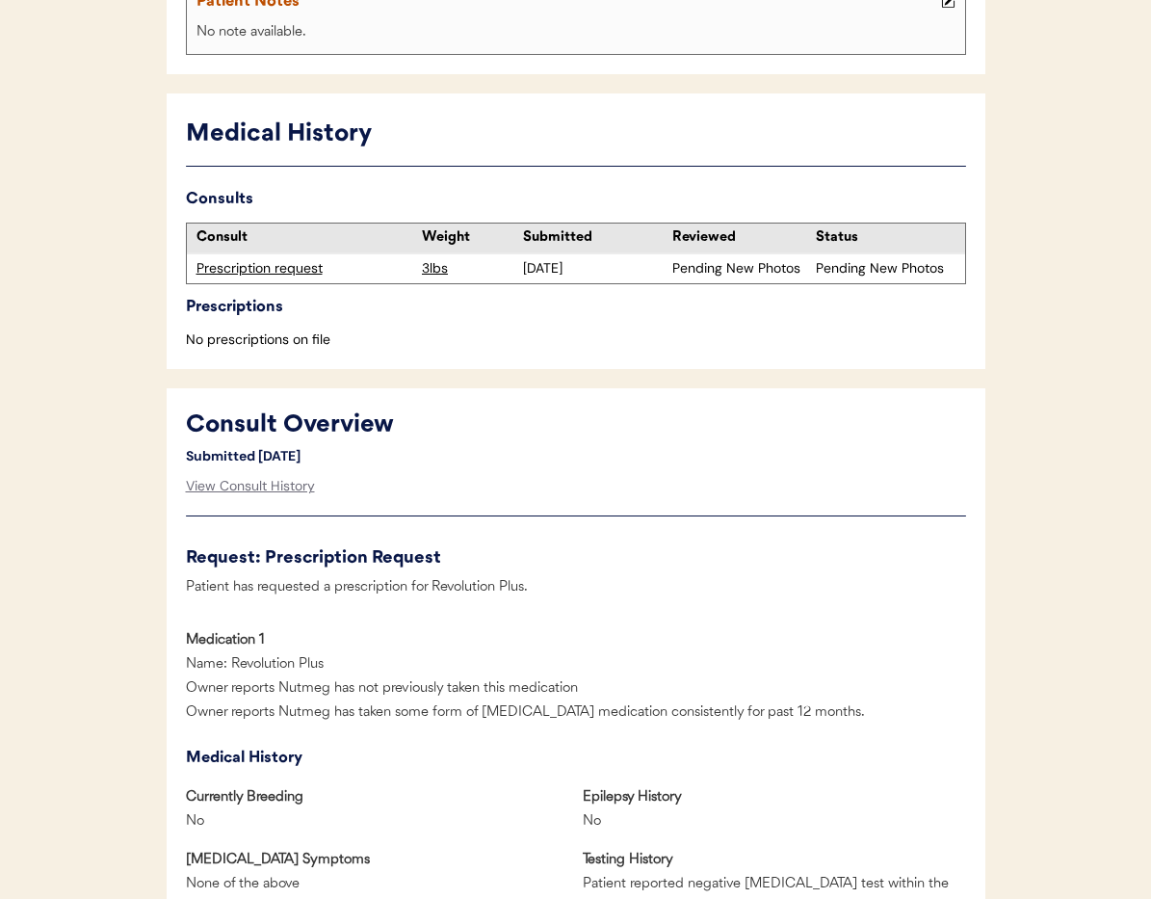
scroll to position [0, 0]
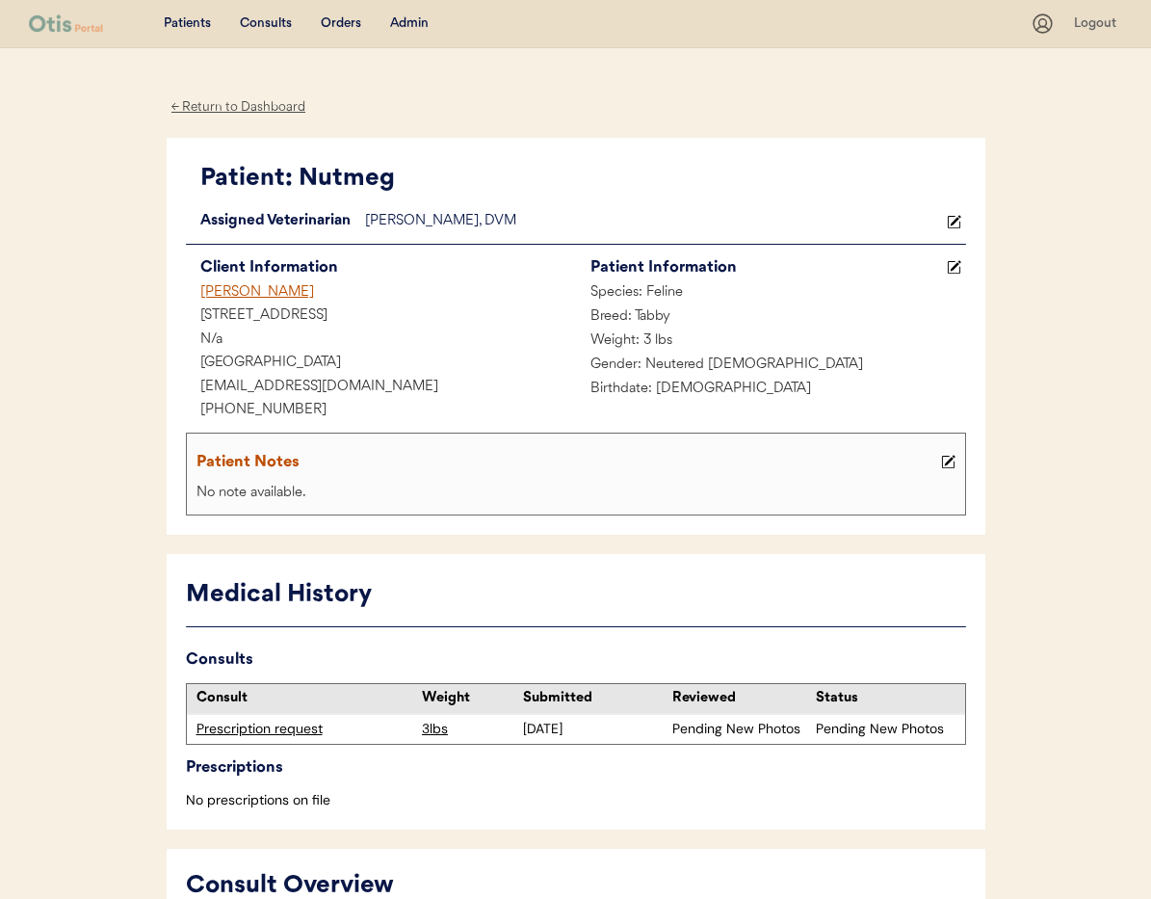
click at [220, 106] on div "← Return to Dashboard" at bounding box center [239, 107] width 145 height 22
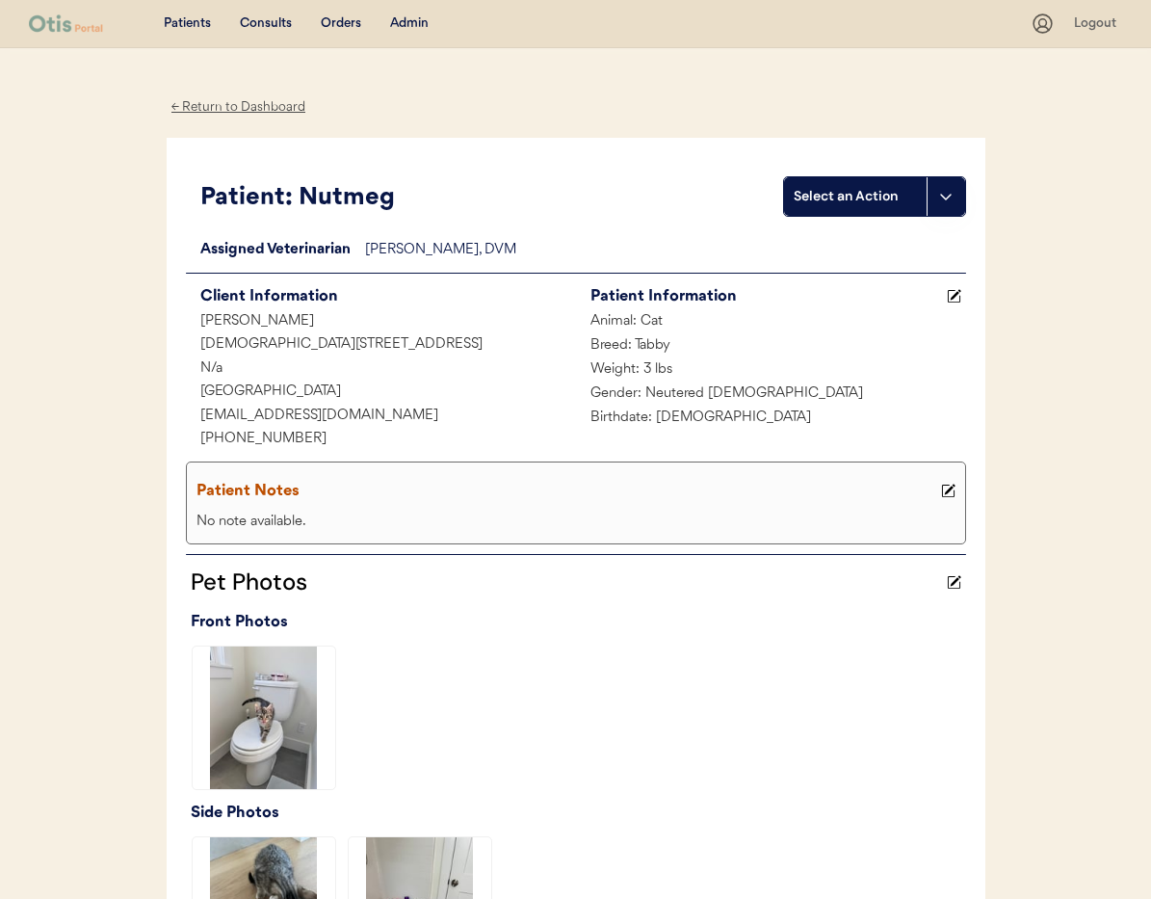
click at [404, 23] on div "Admin" at bounding box center [409, 23] width 39 height 19
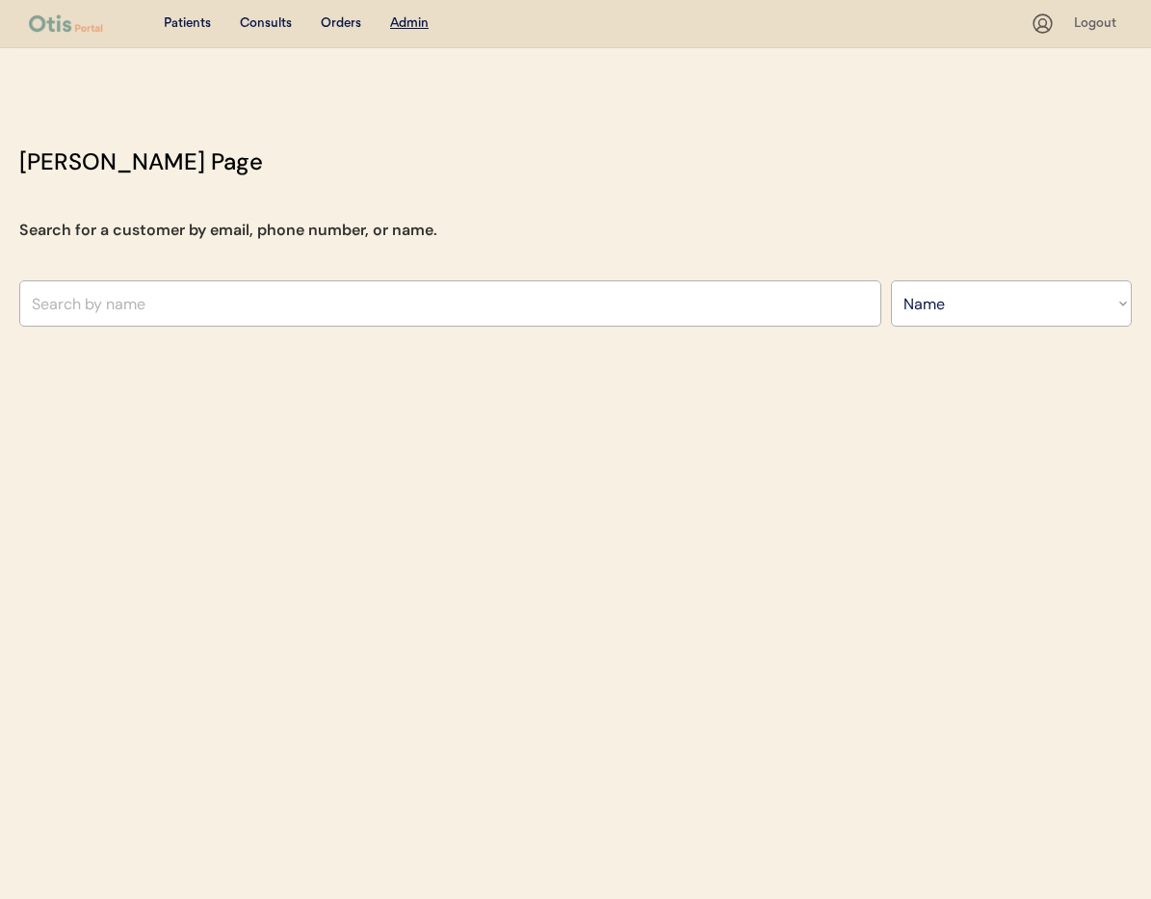
select select ""Name""
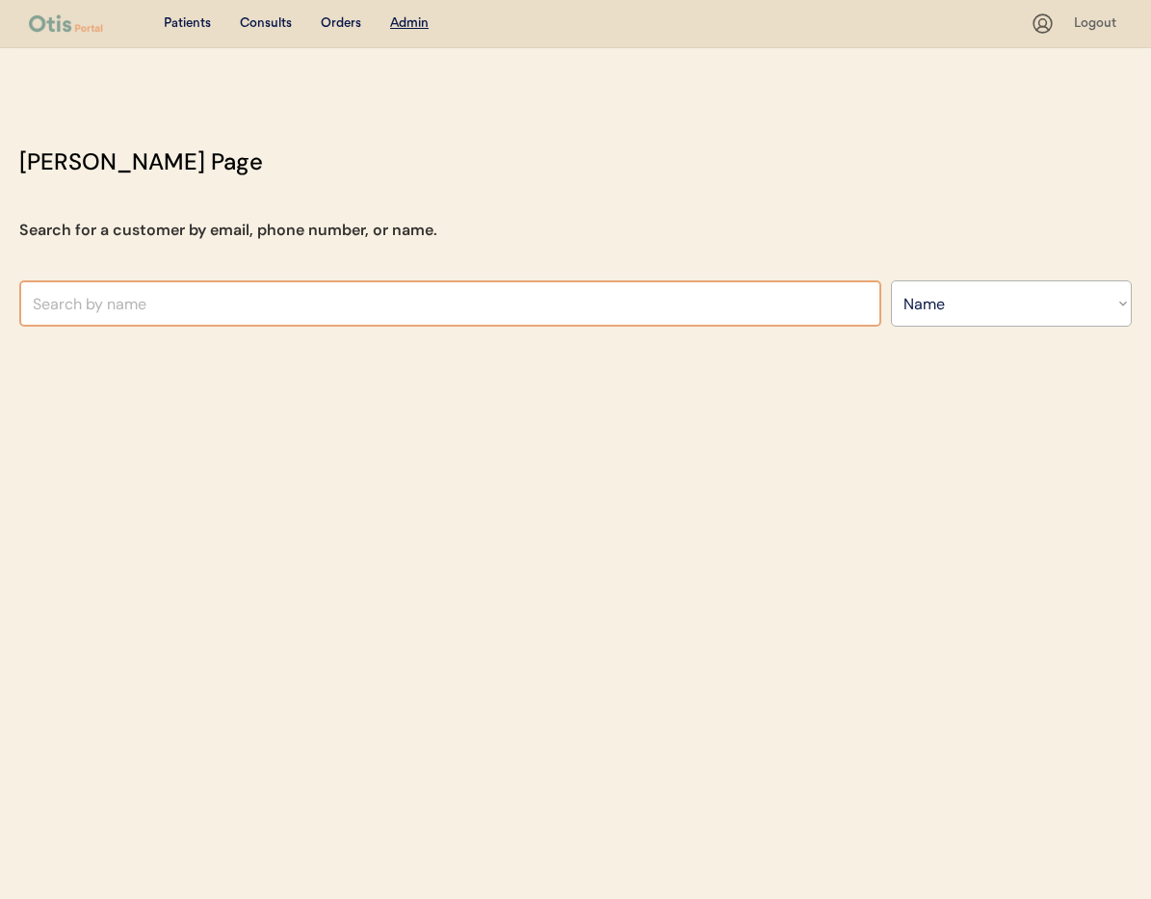
click at [239, 313] on input "text" at bounding box center [450, 303] width 862 height 46
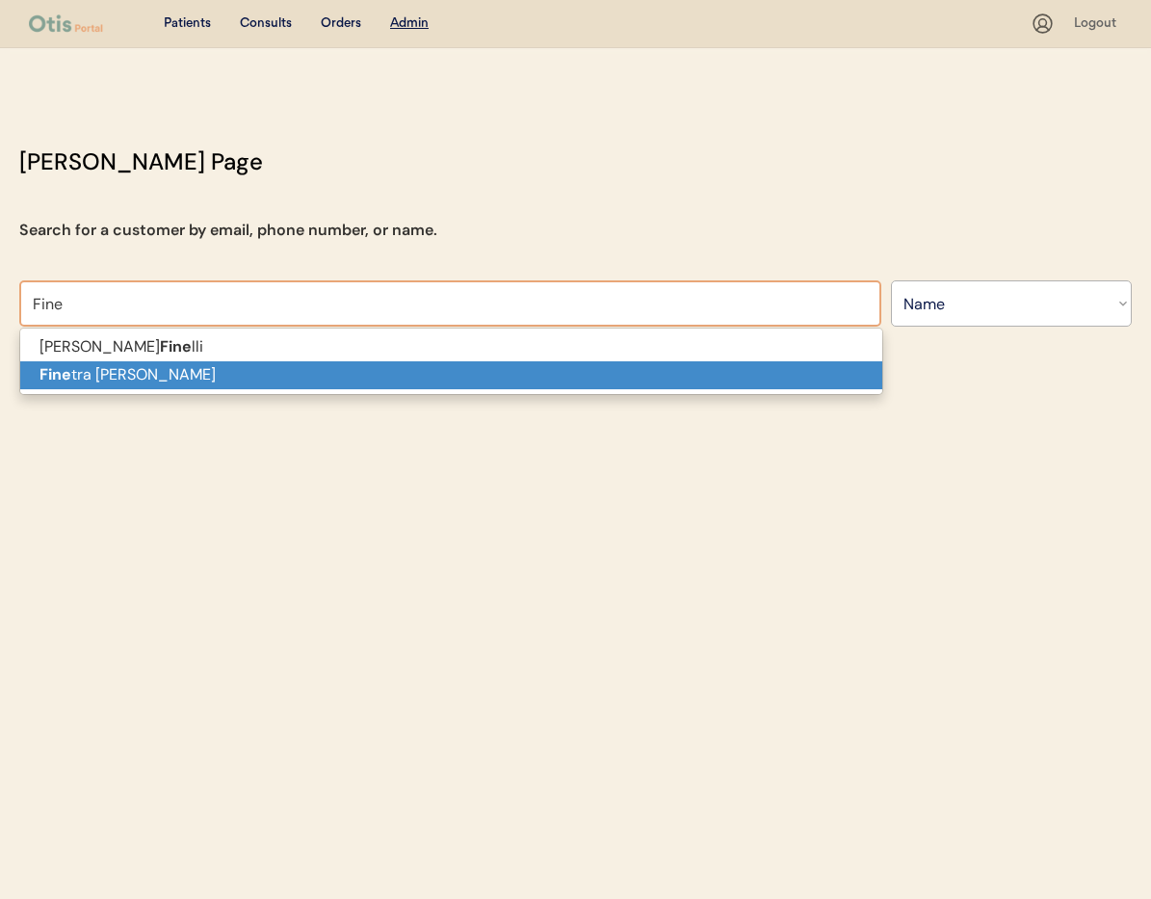
click at [229, 382] on p "Fine tra Clark" at bounding box center [451, 375] width 862 height 28
type input "Finetra [PERSON_NAME]"
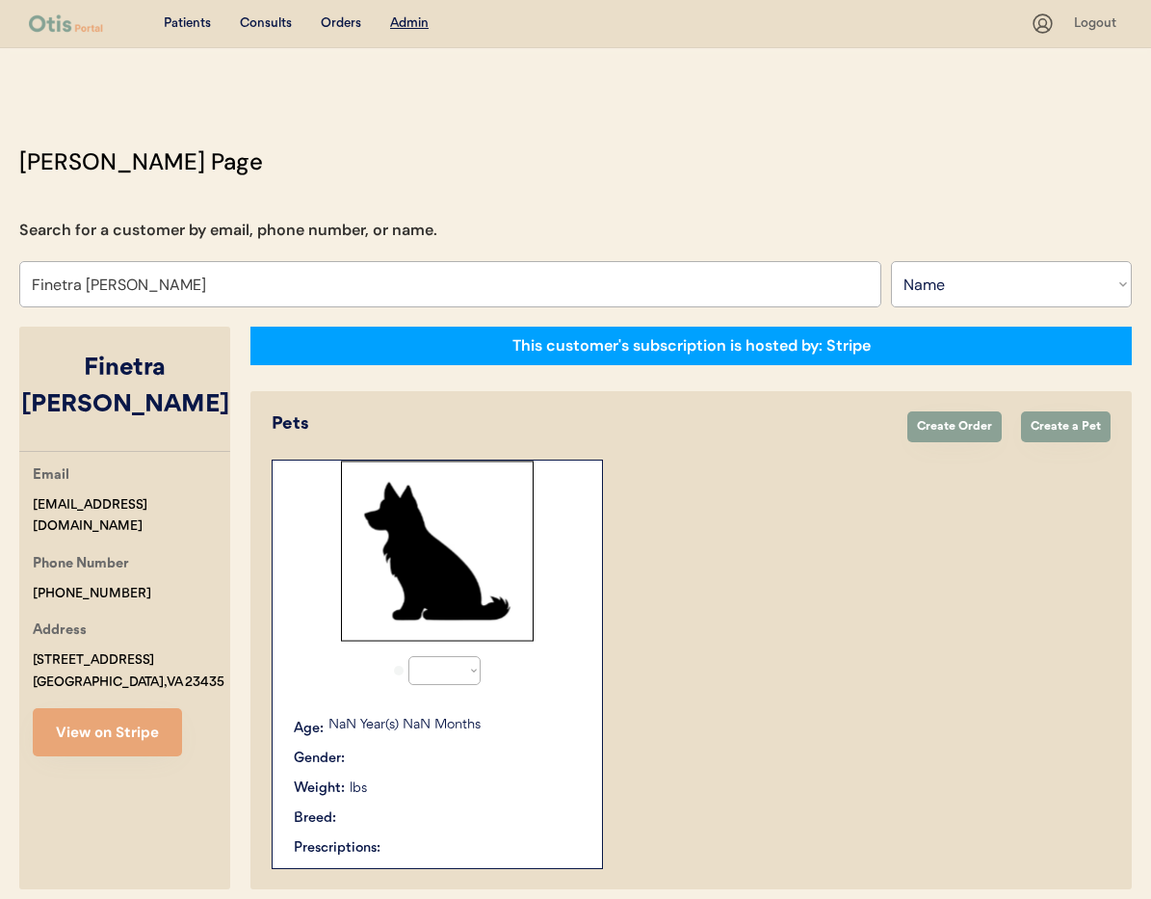
select select "true"
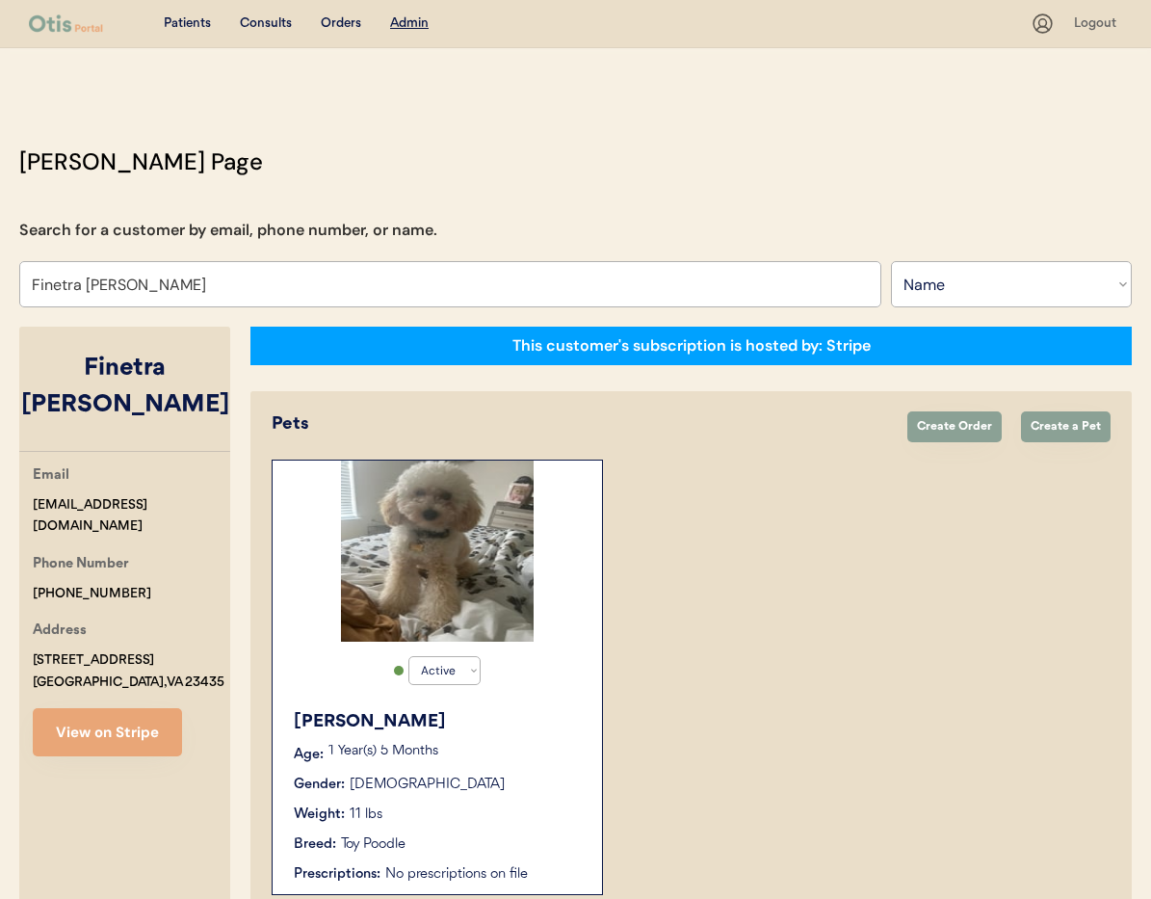
scroll to position [106, 0]
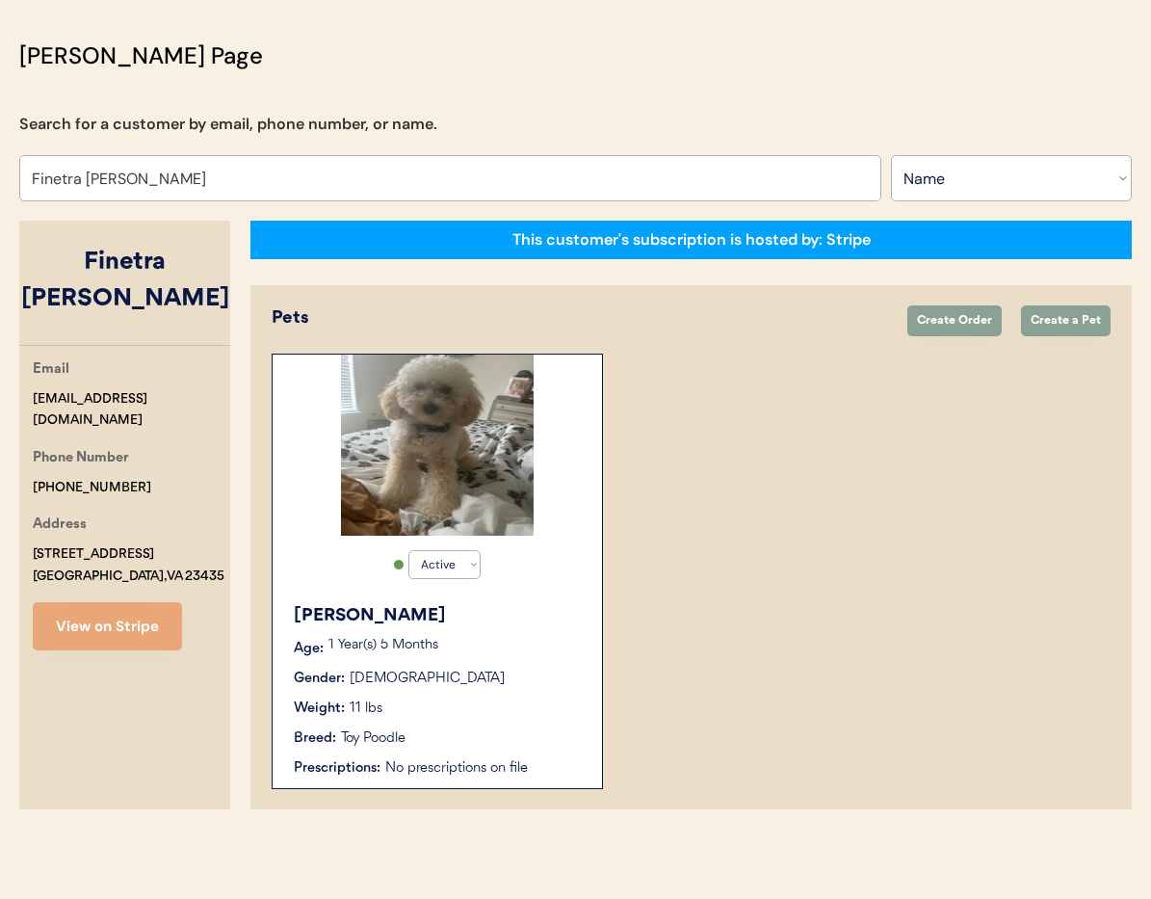
type input "Finetra Clark"
click at [553, 650] on p "1 Year(s) 5 Months" at bounding box center [456, 645] width 254 height 13
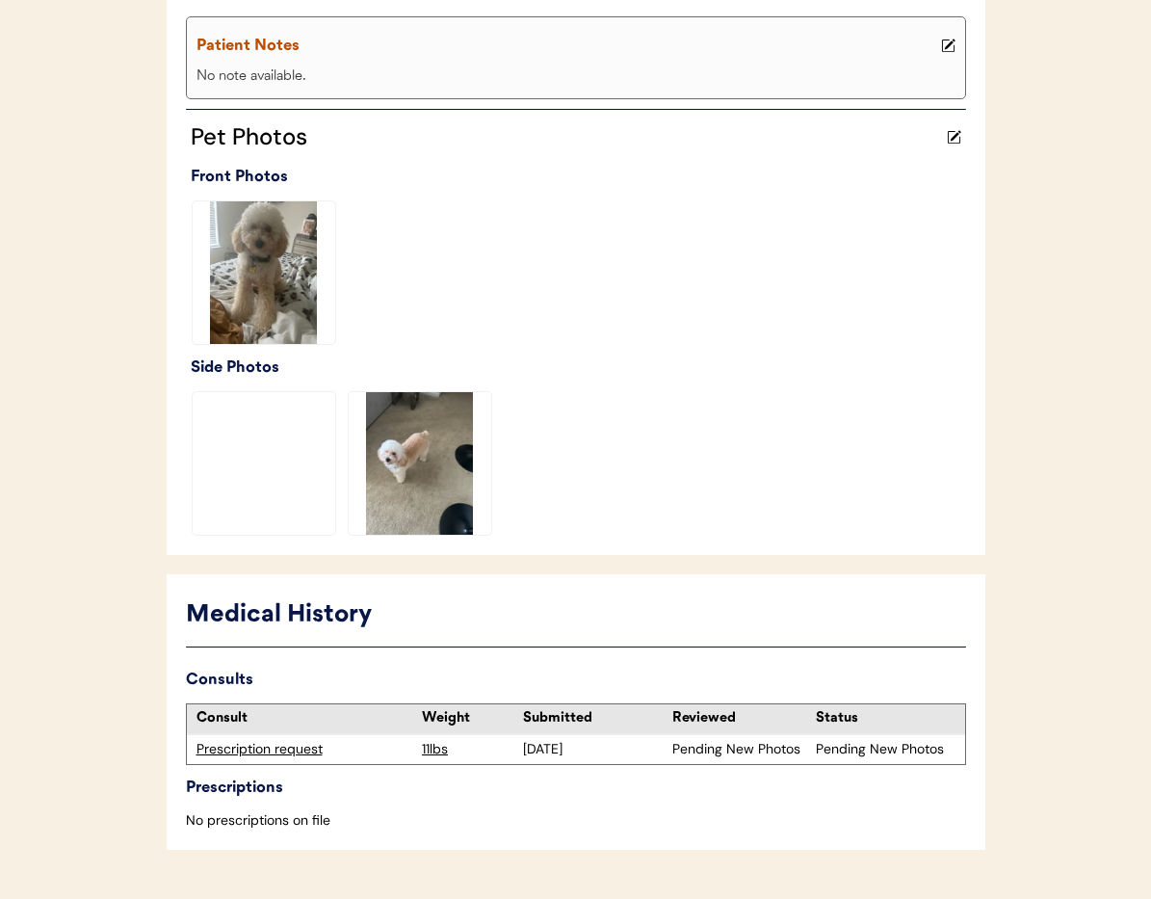
scroll to position [492, 0]
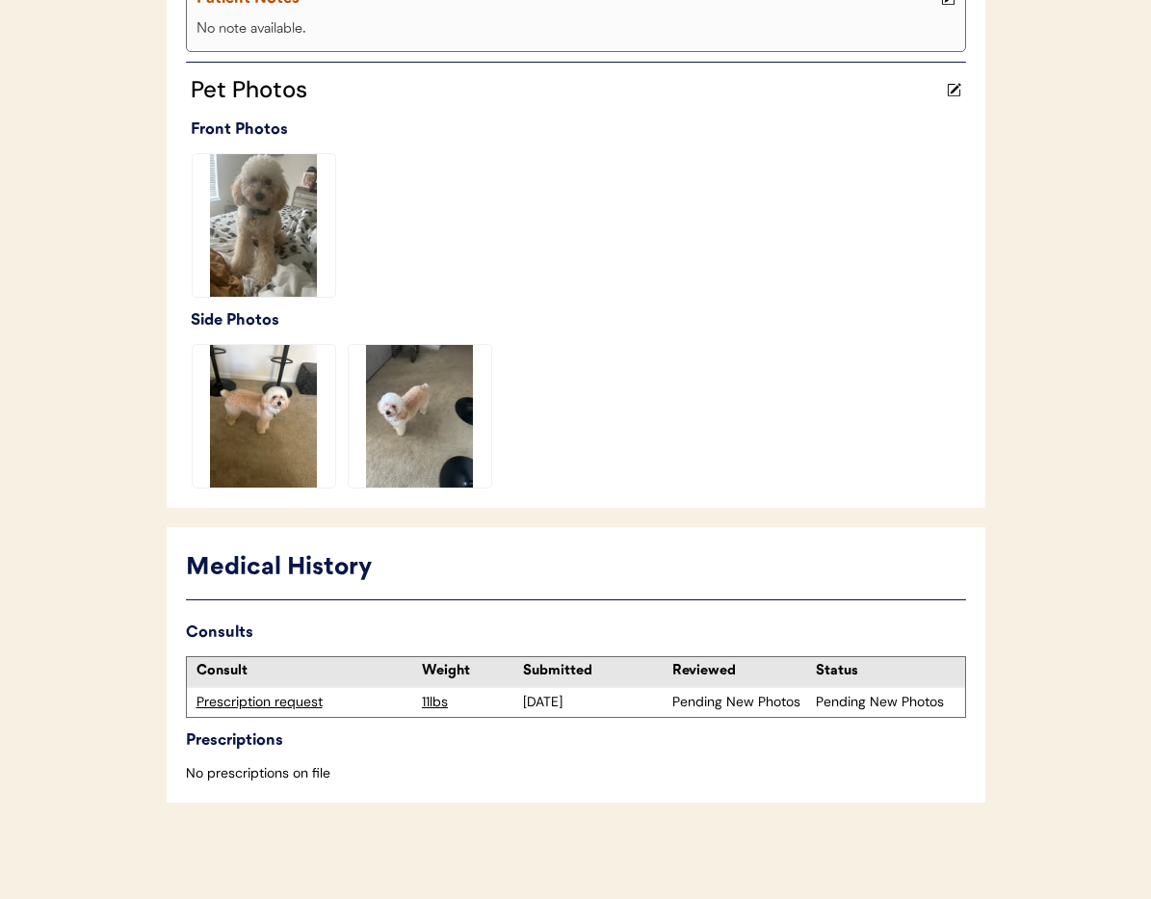
click at [286, 702] on div "Prescription request" at bounding box center [305, 702] width 217 height 19
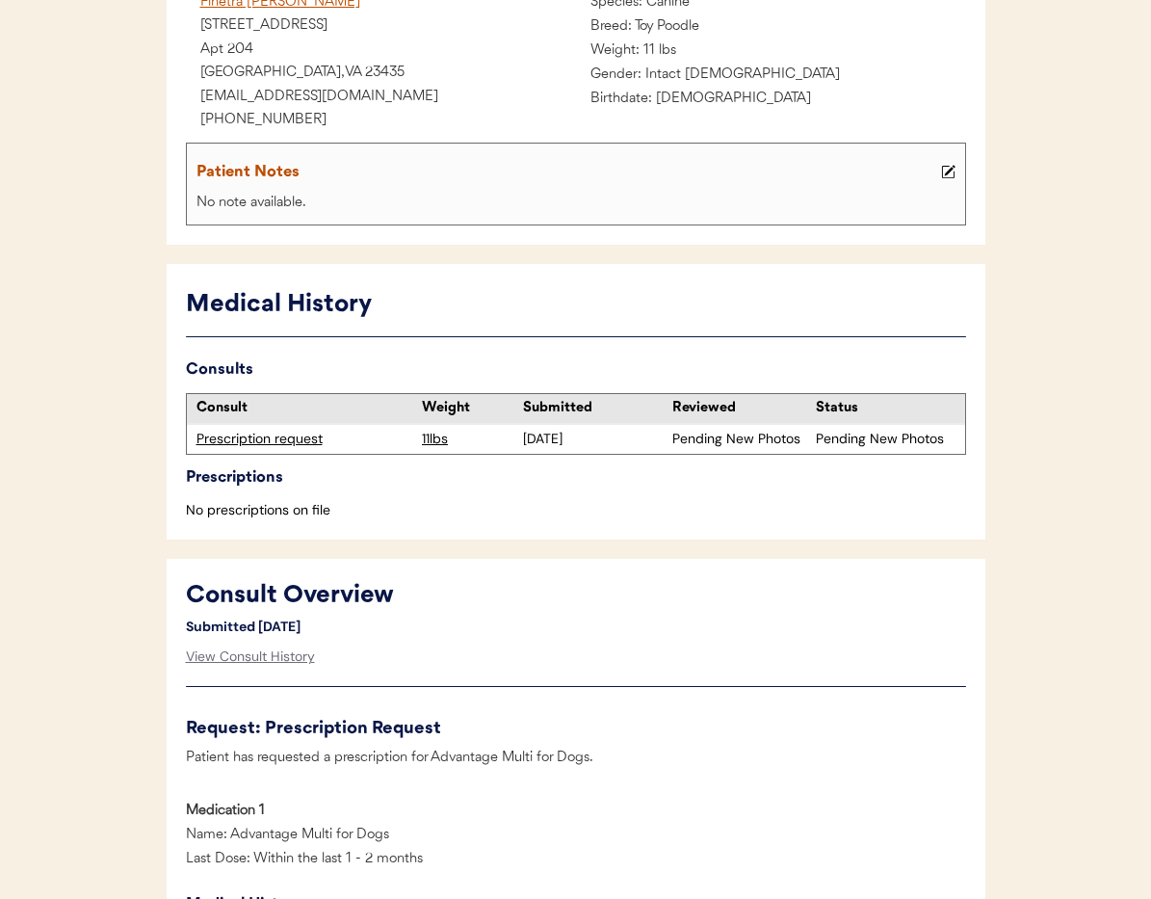
scroll to position [336, 0]
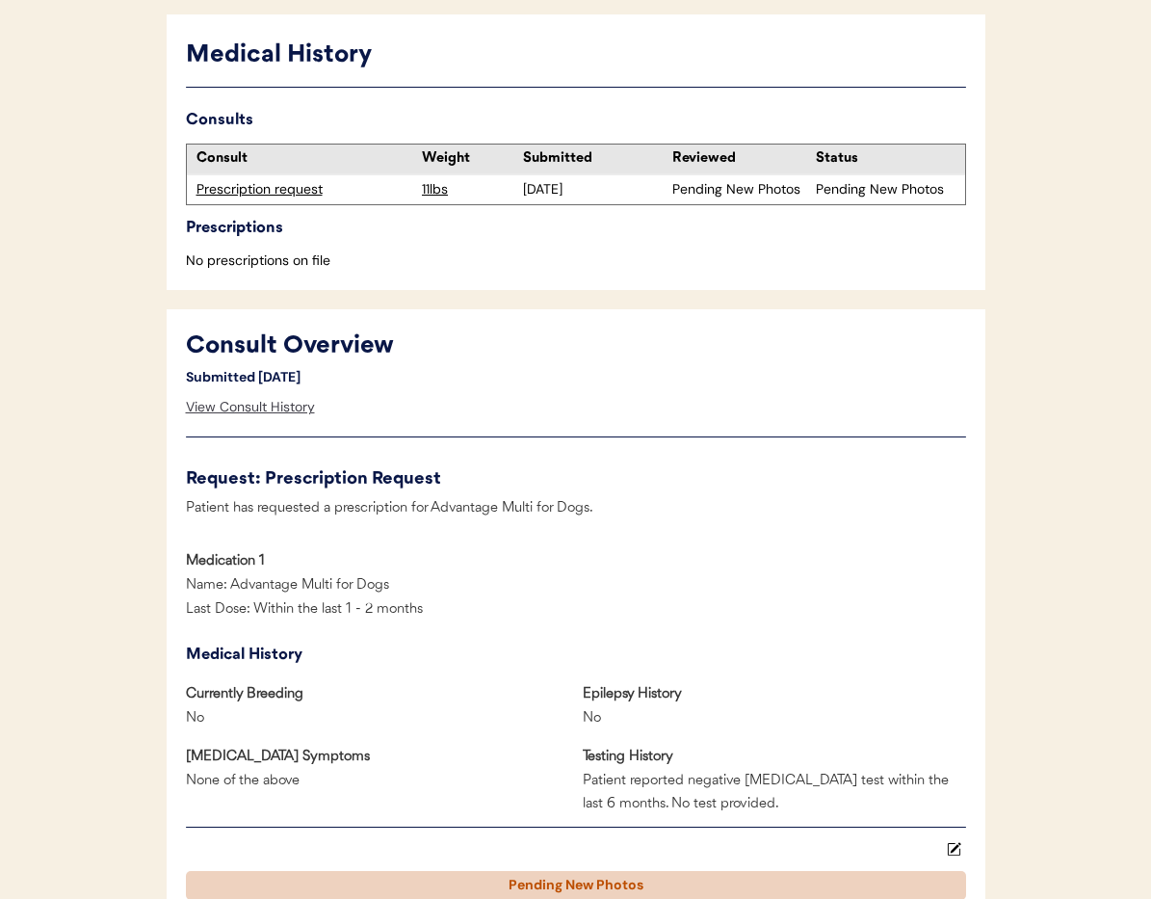
drag, startPoint x: 238, startPoint y: 408, endPoint x: 257, endPoint y: 408, distance: 19.3
click at [238, 408] on div "View Consult History" at bounding box center [250, 407] width 129 height 39
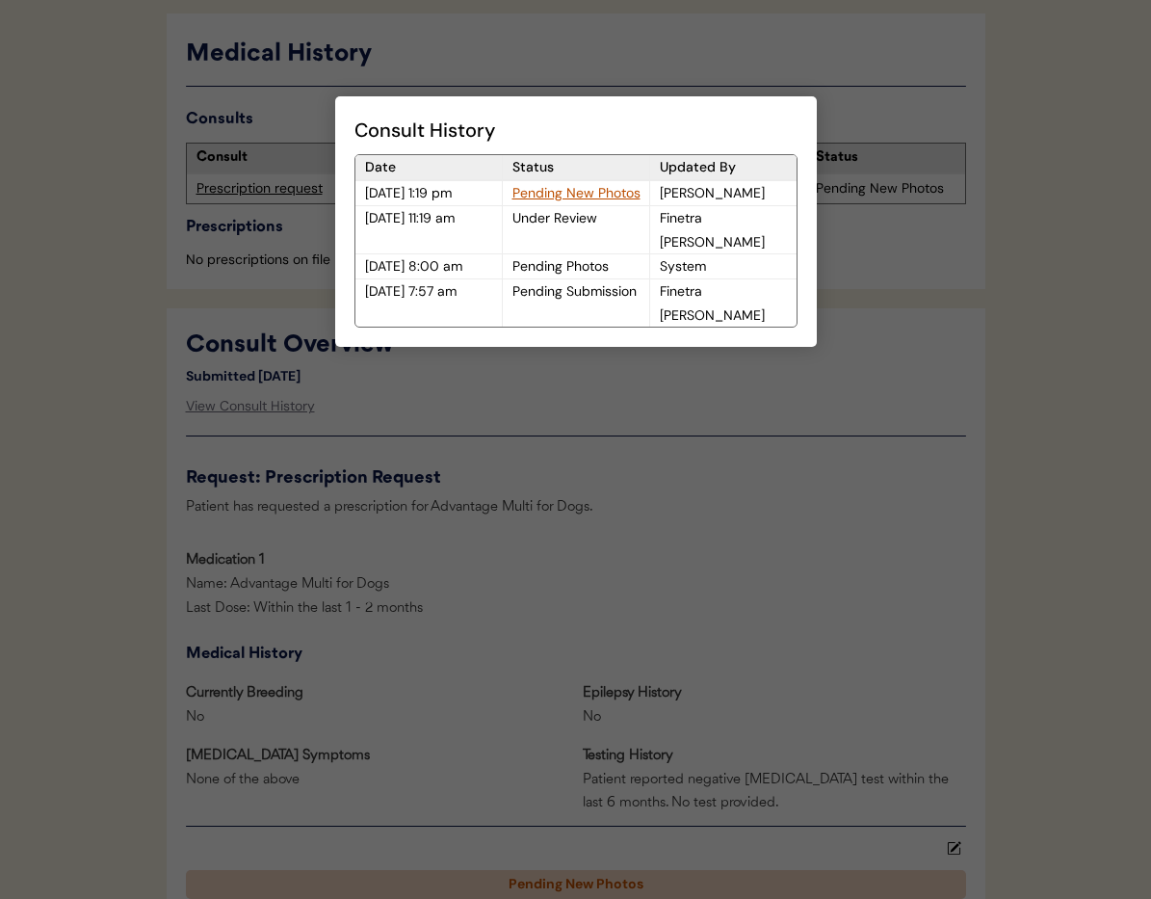
click at [541, 191] on div "Pending New Photos" at bounding box center [576, 193] width 146 height 24
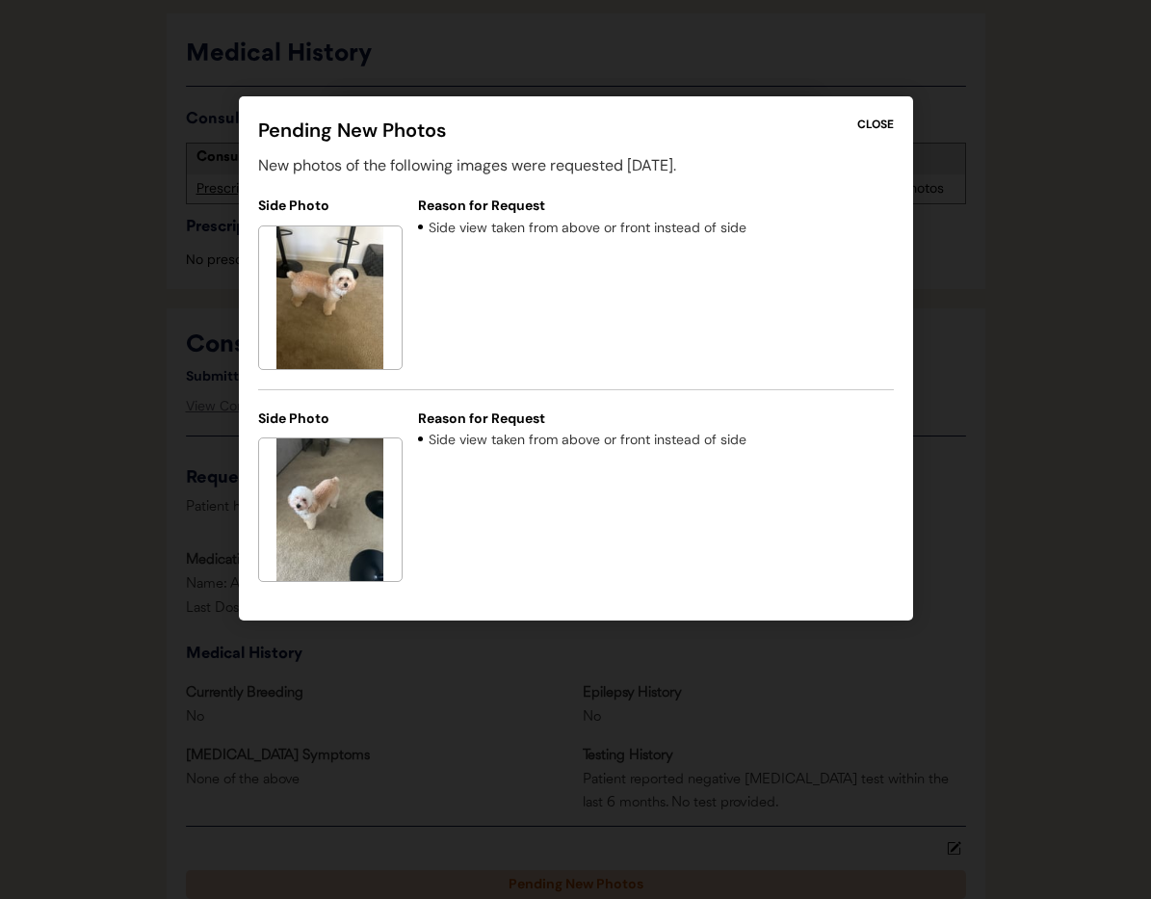
click at [881, 119] on div "CLOSE" at bounding box center [875, 124] width 37 height 17
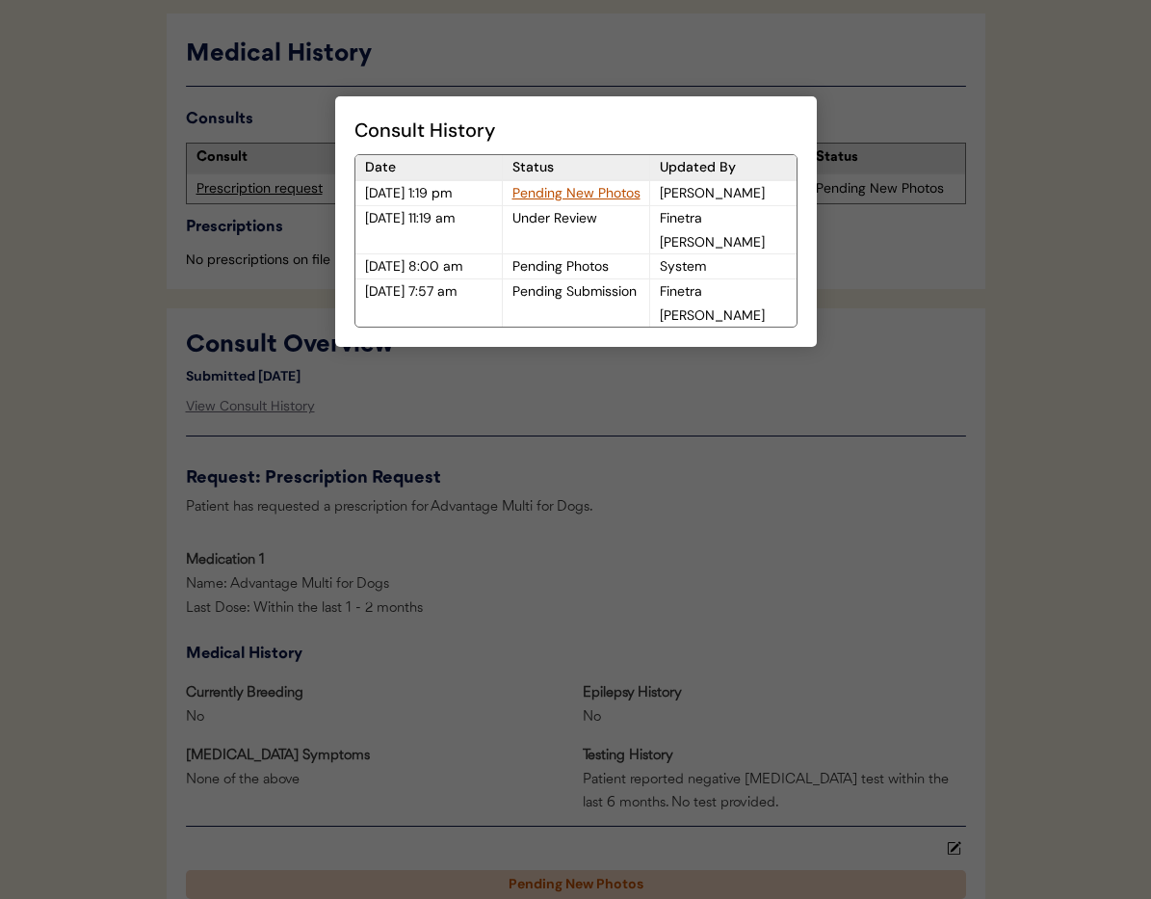
click at [836, 179] on div at bounding box center [575, 449] width 1151 height 899
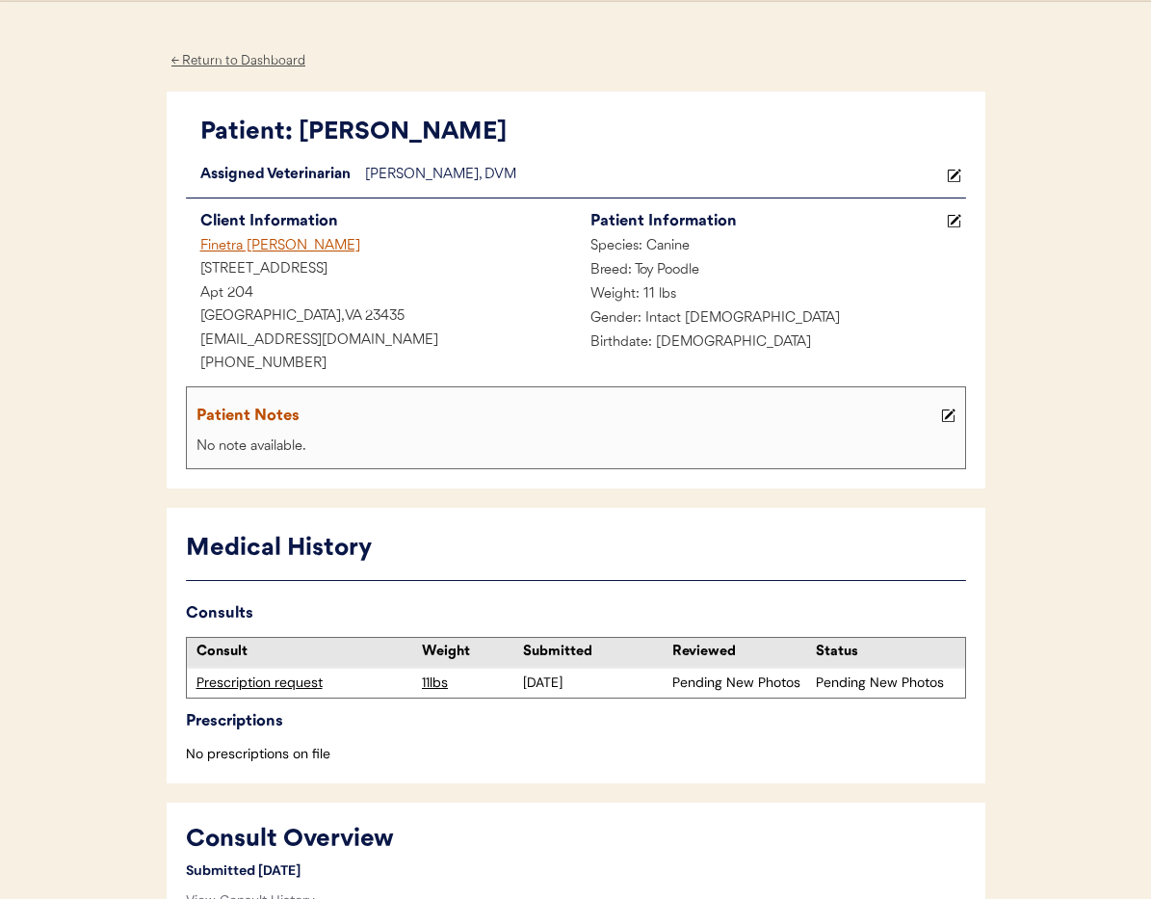
scroll to position [49, 0]
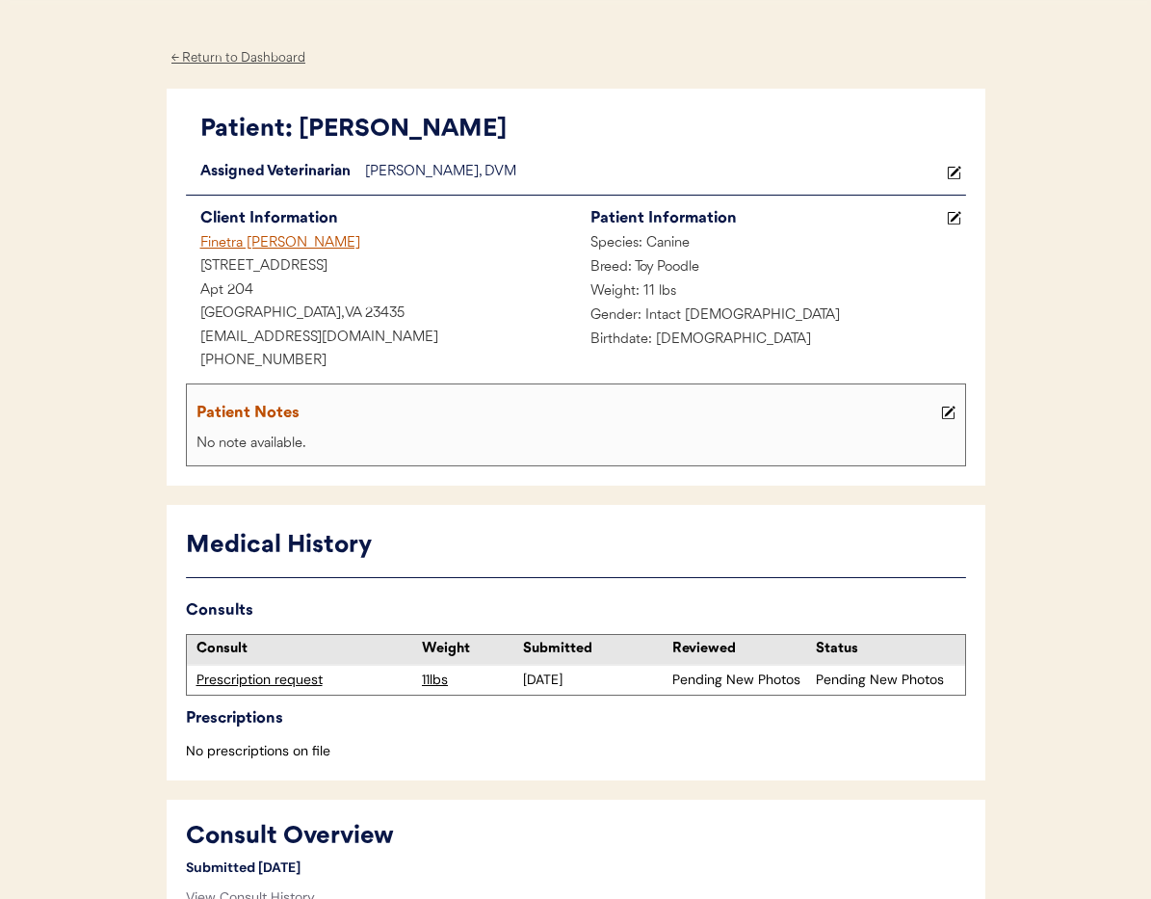
click at [232, 57] on div "← Return to Dashboard" at bounding box center [239, 58] width 145 height 22
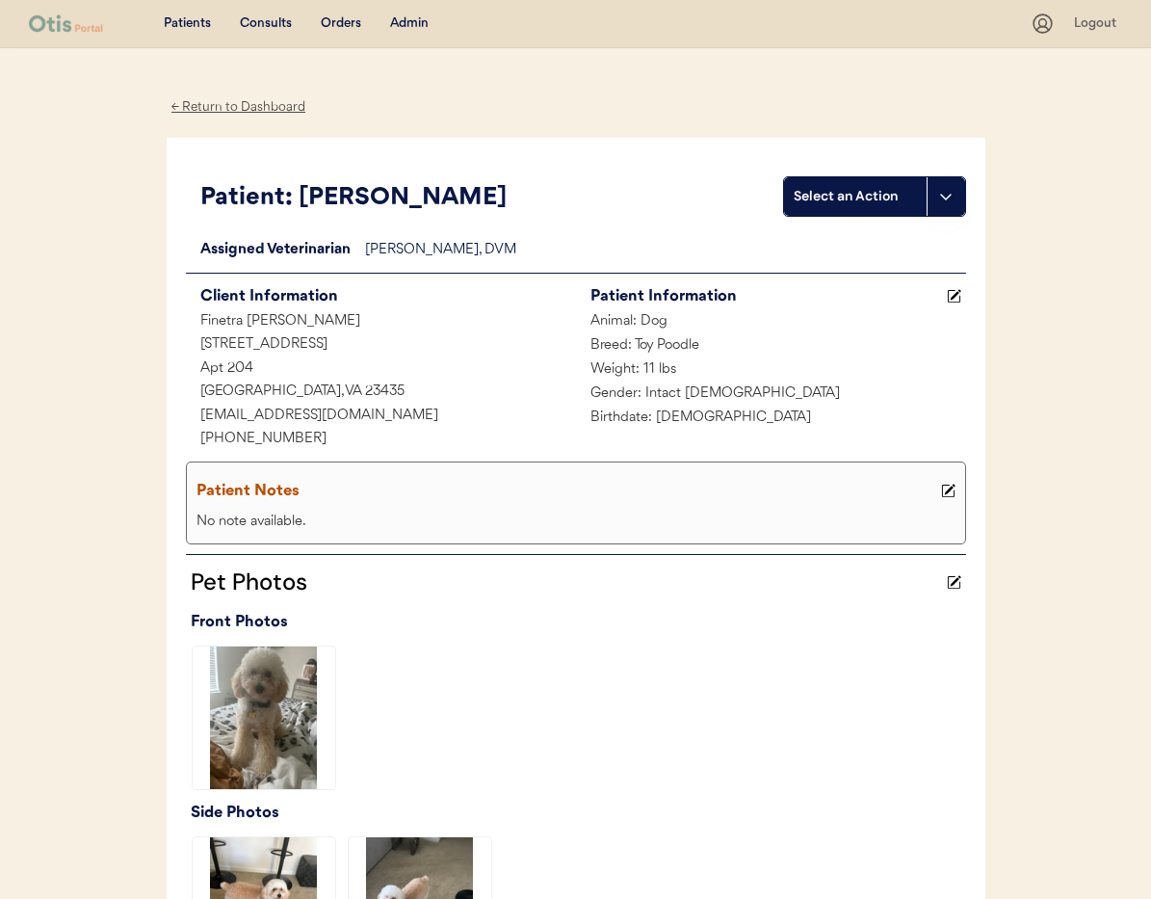
click at [407, 26] on div "Admin" at bounding box center [409, 23] width 39 height 19
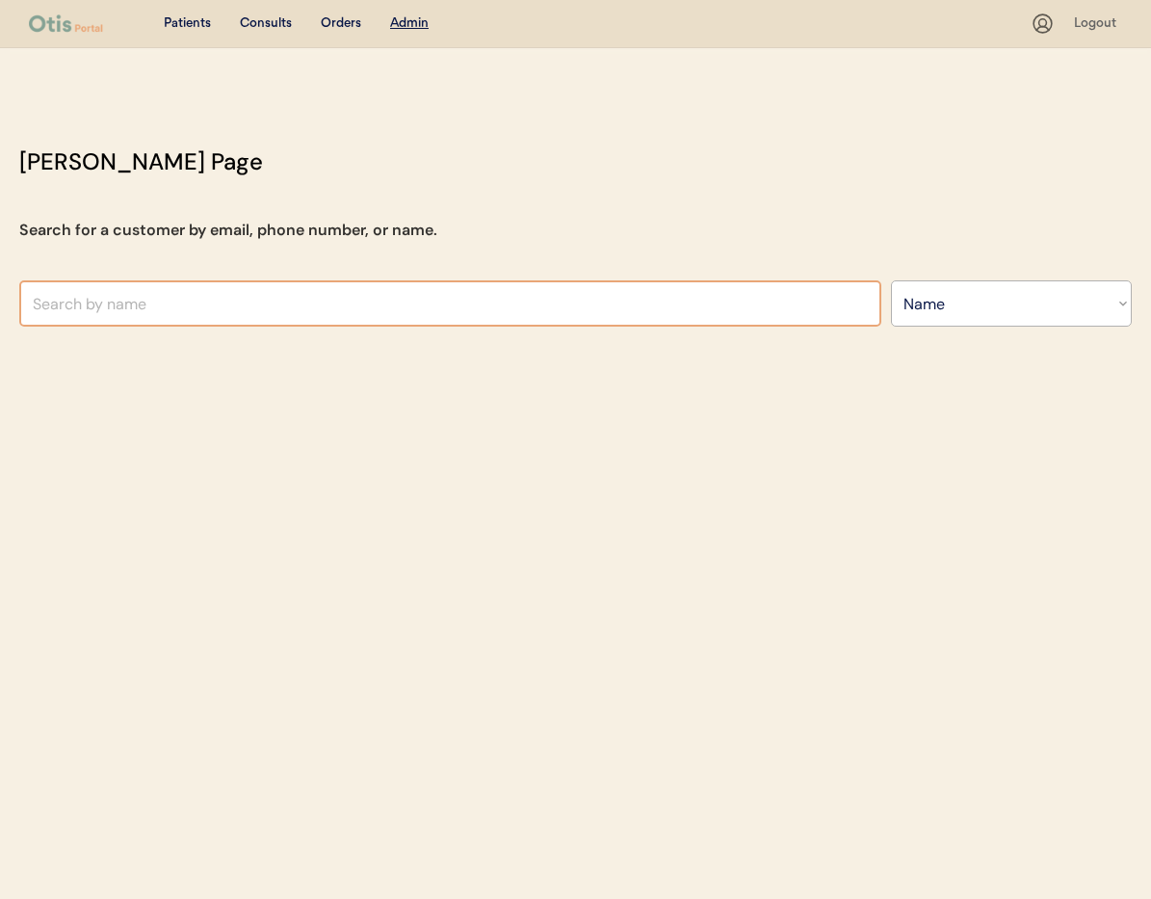
select select ""Name""
click at [255, 298] on input "text" at bounding box center [450, 303] width 862 height 46
type input "ca"
type input "carli Reeves"
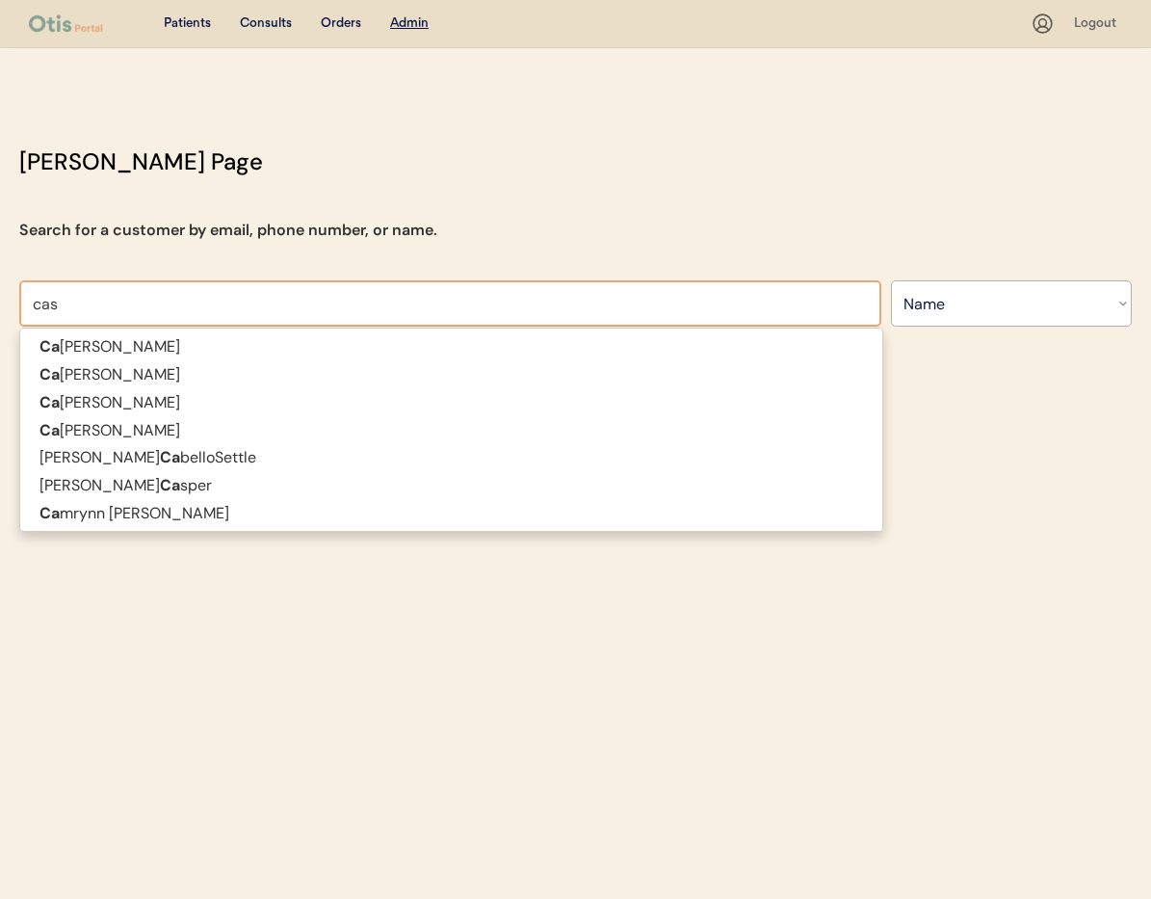
type input "cass"
type input "cassandra McCubbin"
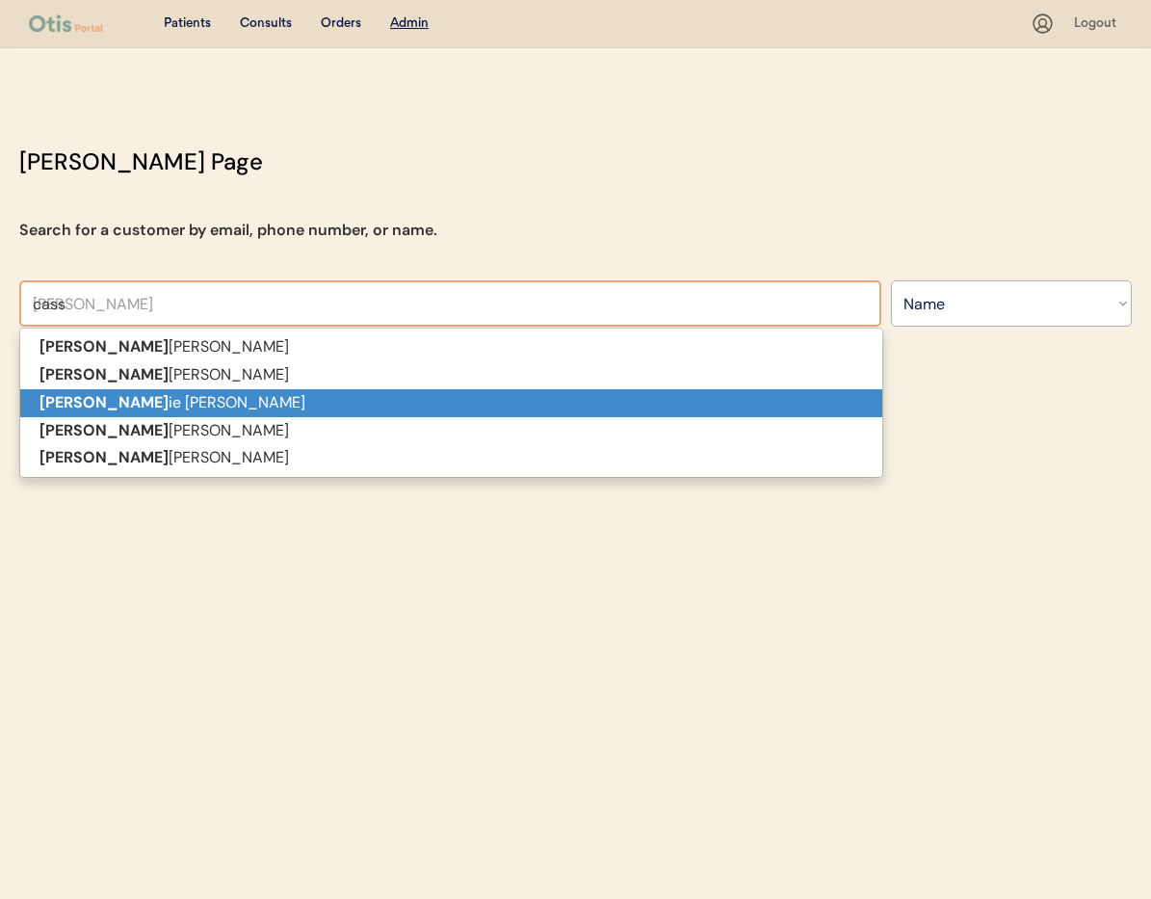
click at [231, 408] on p "Cass ie Shirah" at bounding box center [451, 403] width 862 height 28
type input "Cassie Shirah"
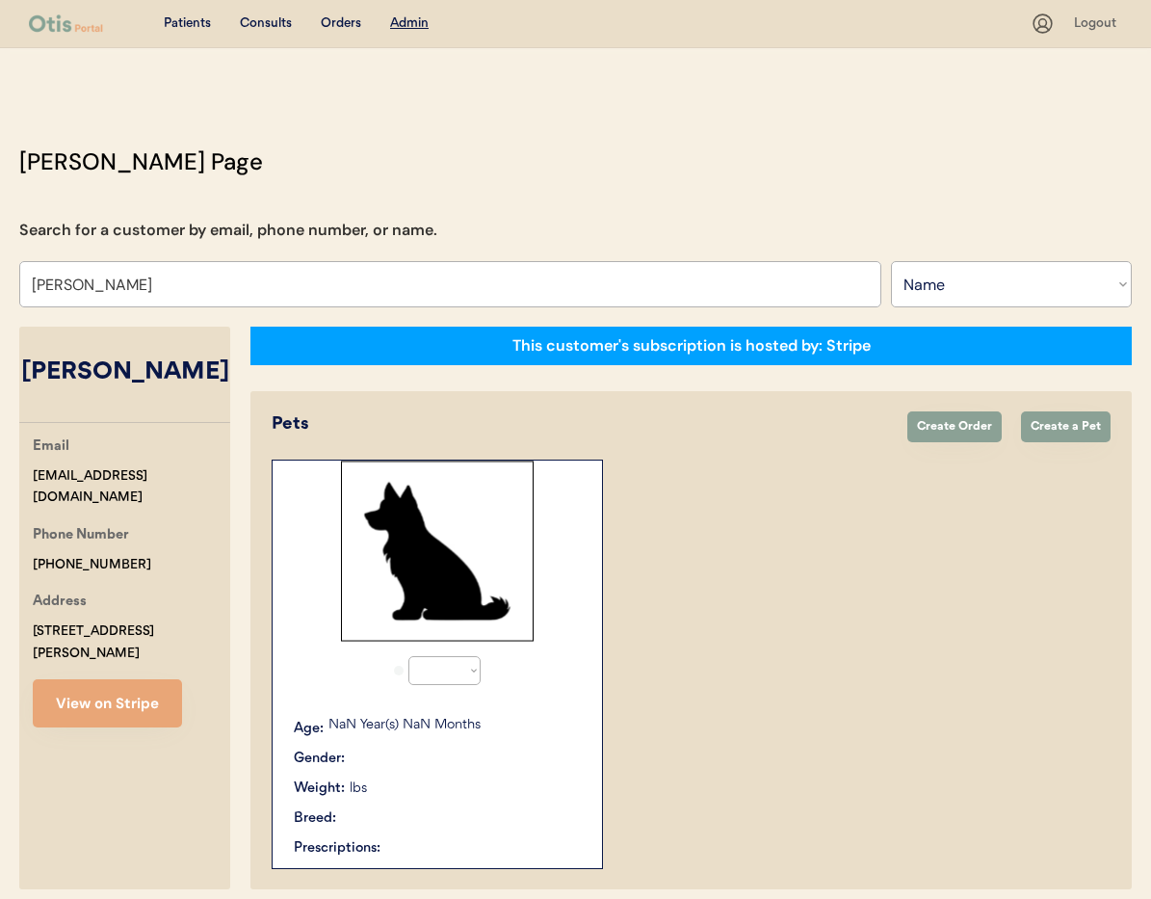
select select "true"
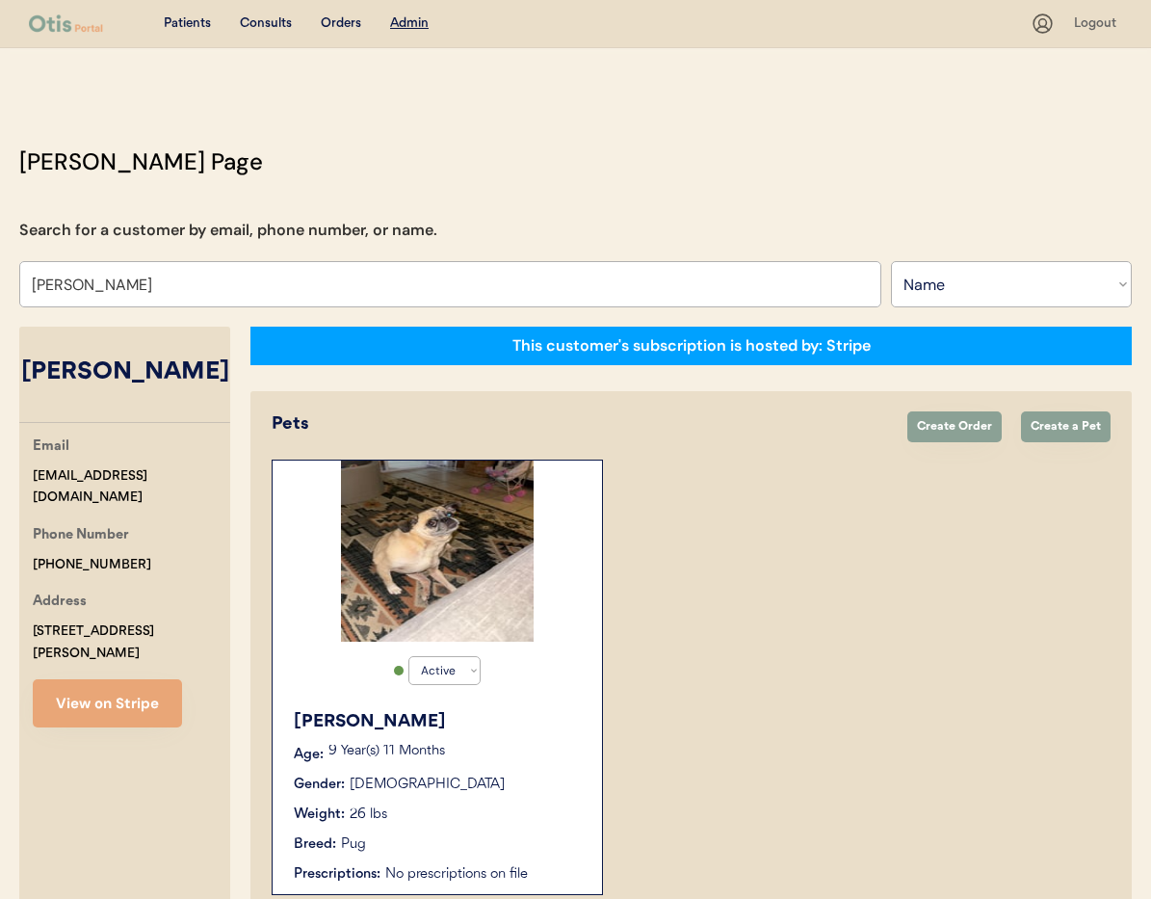
scroll to position [106, 0]
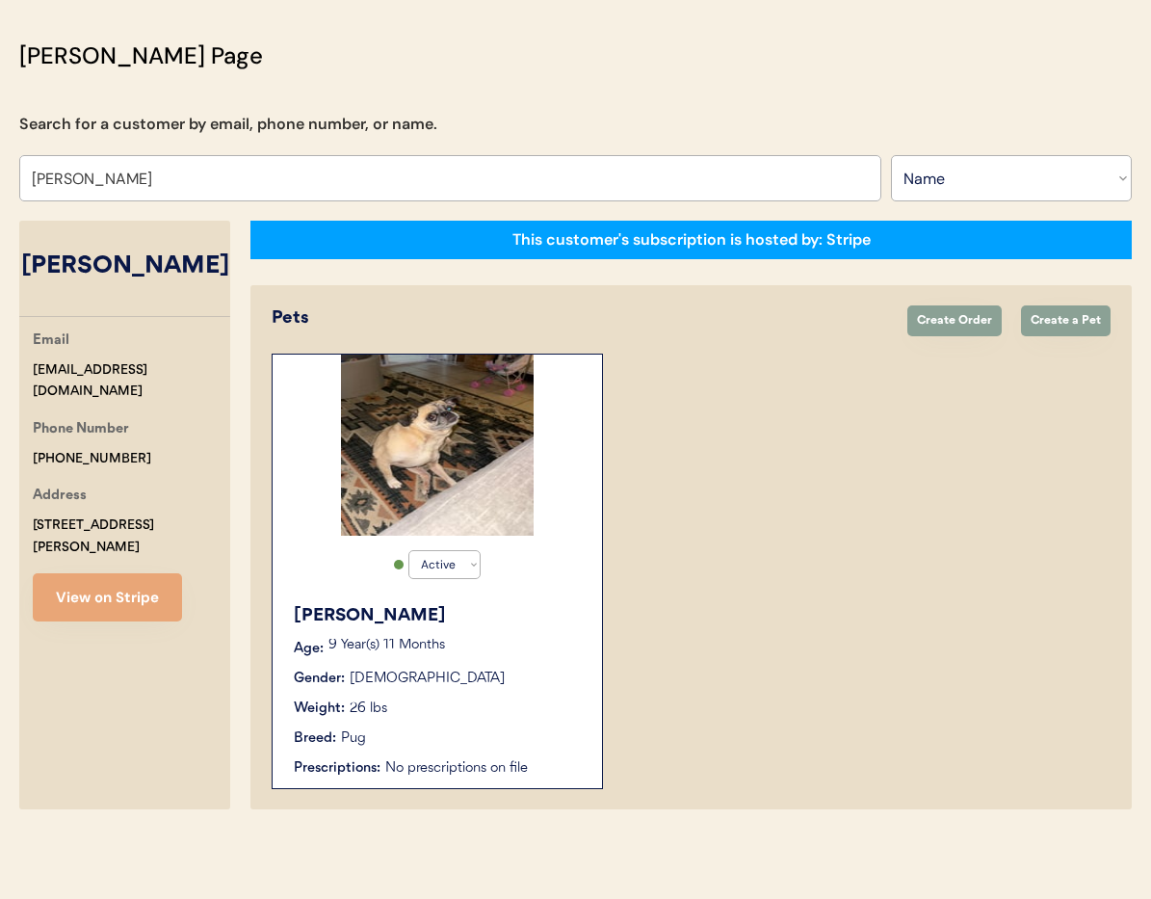
type input "Cassie Shirah"
click at [474, 714] on div "Weight: 26 lbs" at bounding box center [438, 708] width 289 height 20
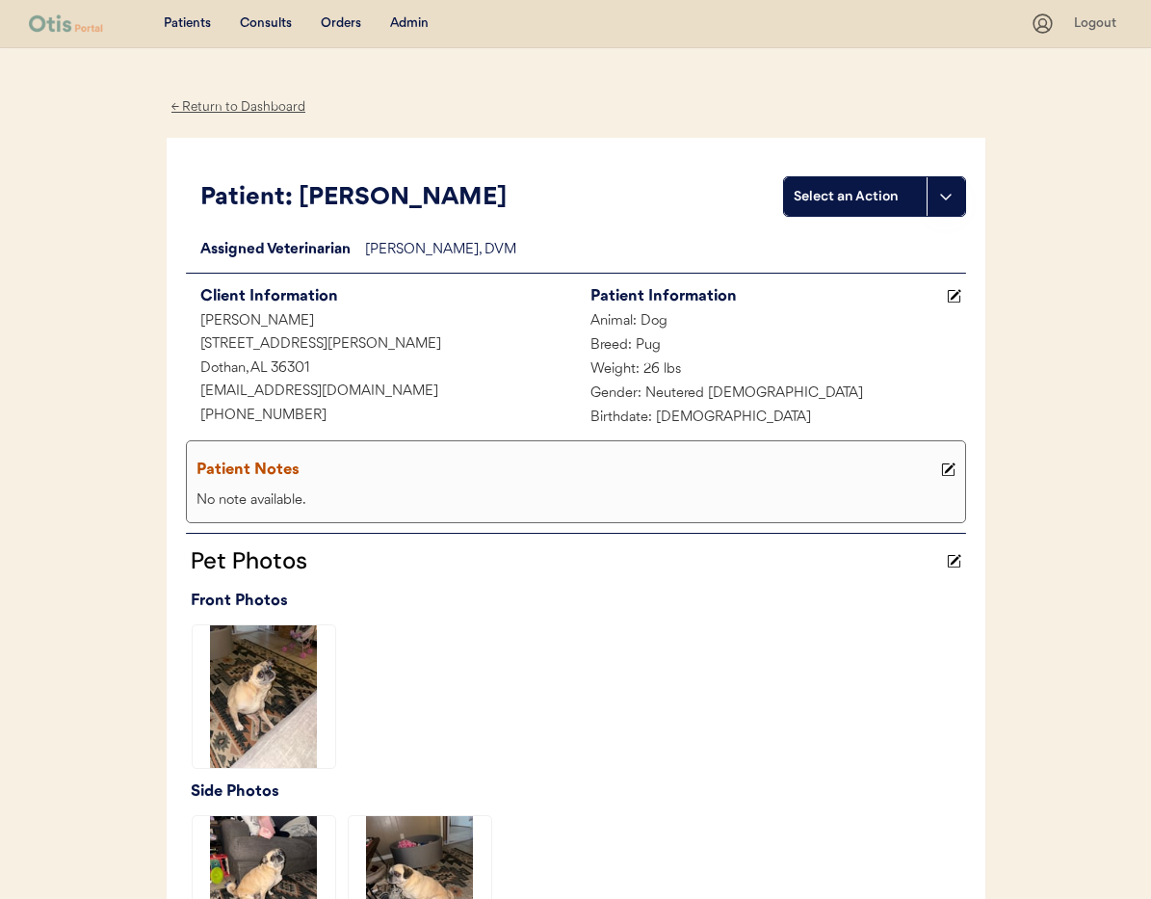
click at [401, 26] on div "Admin" at bounding box center [409, 23] width 39 height 19
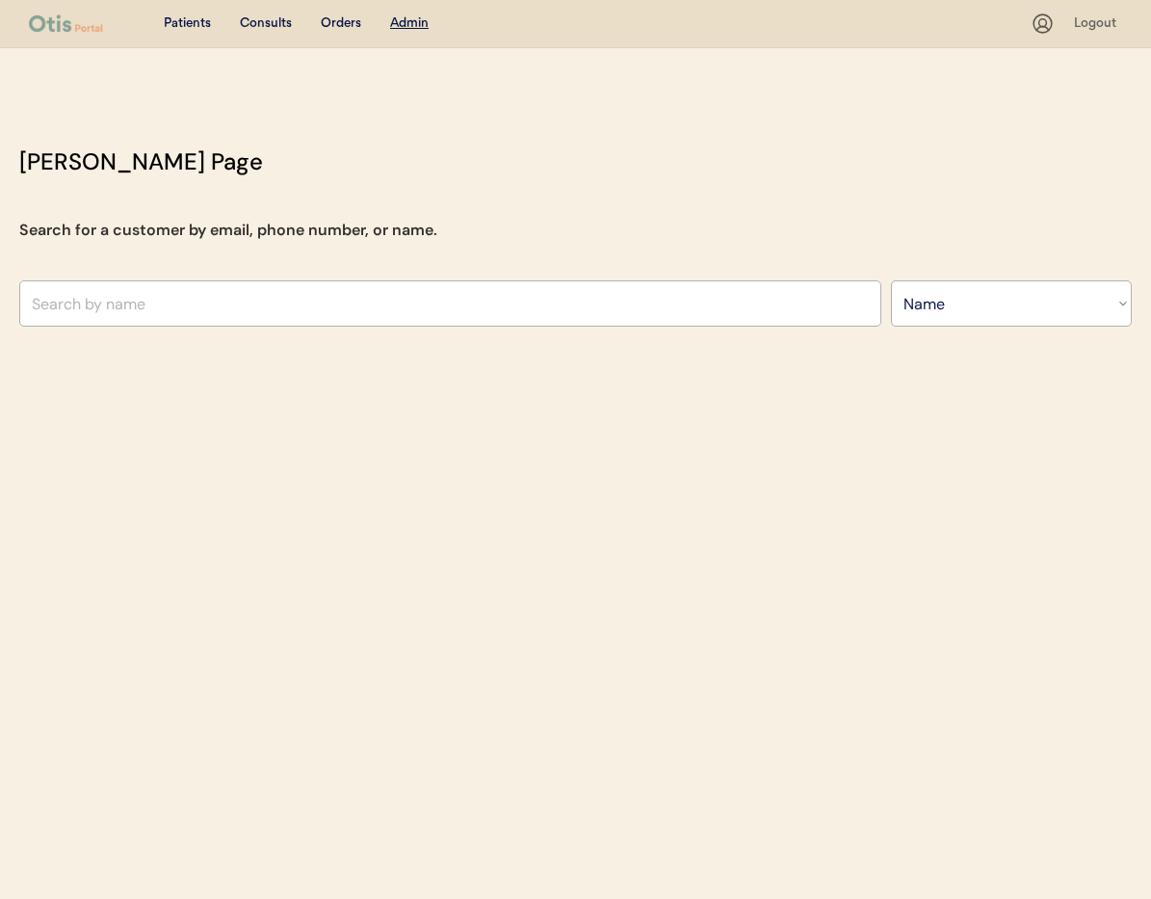
select select ""Name""
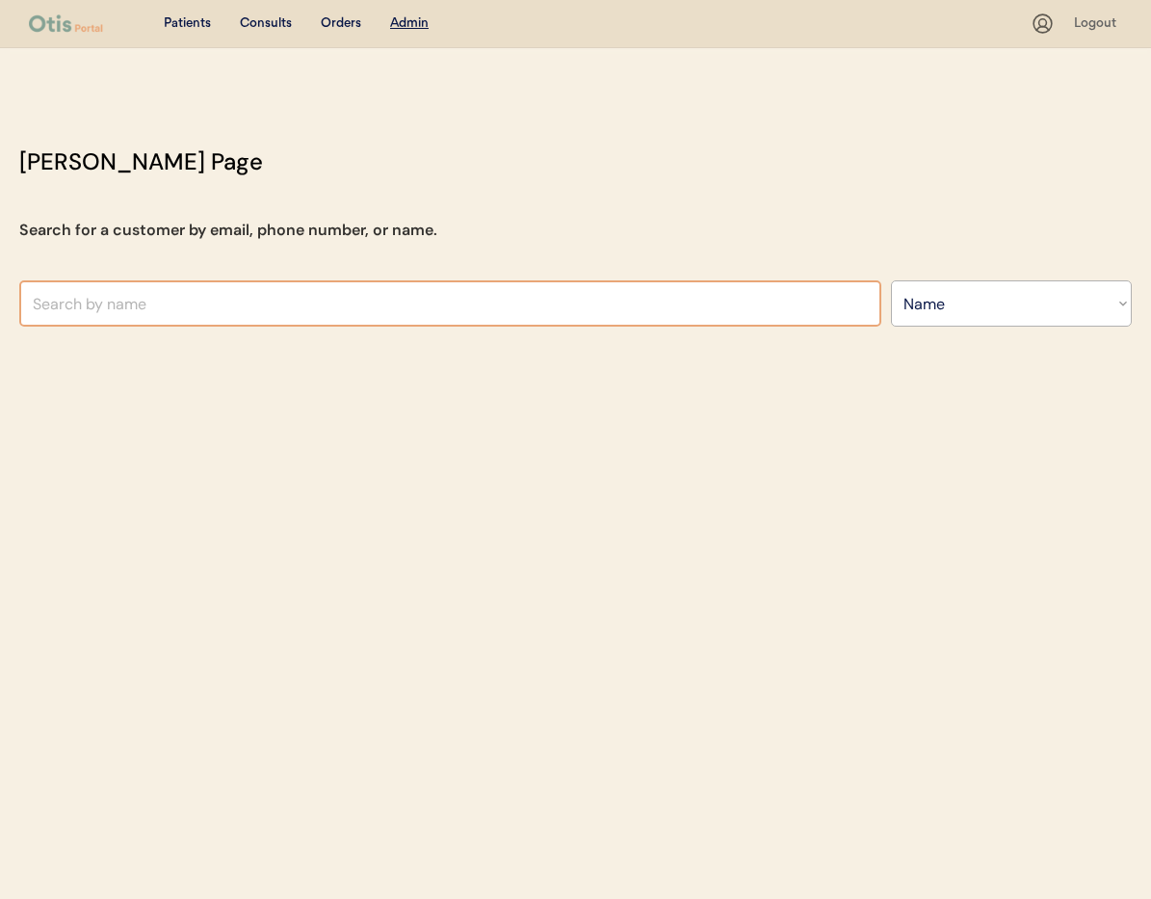
click at [152, 296] on input "text" at bounding box center [450, 303] width 862 height 46
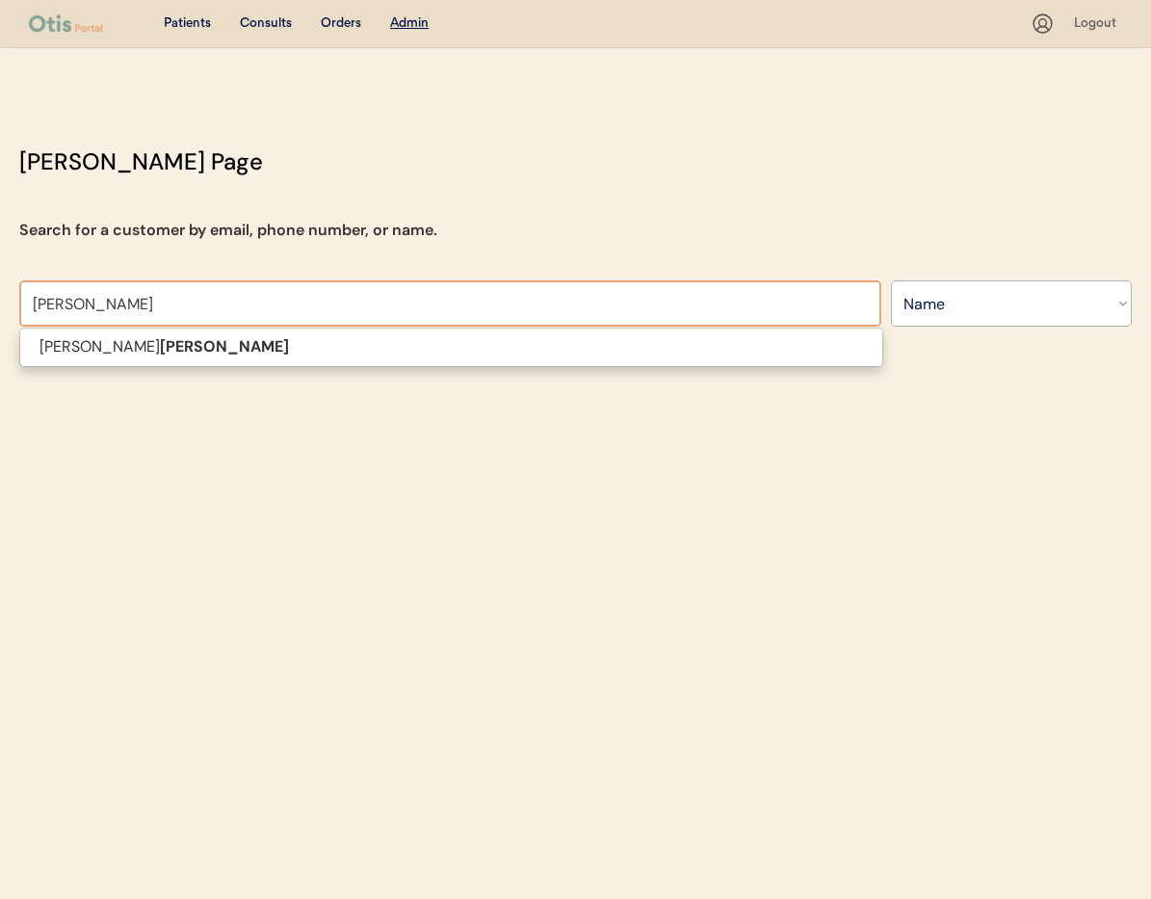
click at [161, 342] on p "Richard Ryland" at bounding box center [451, 347] width 862 height 28
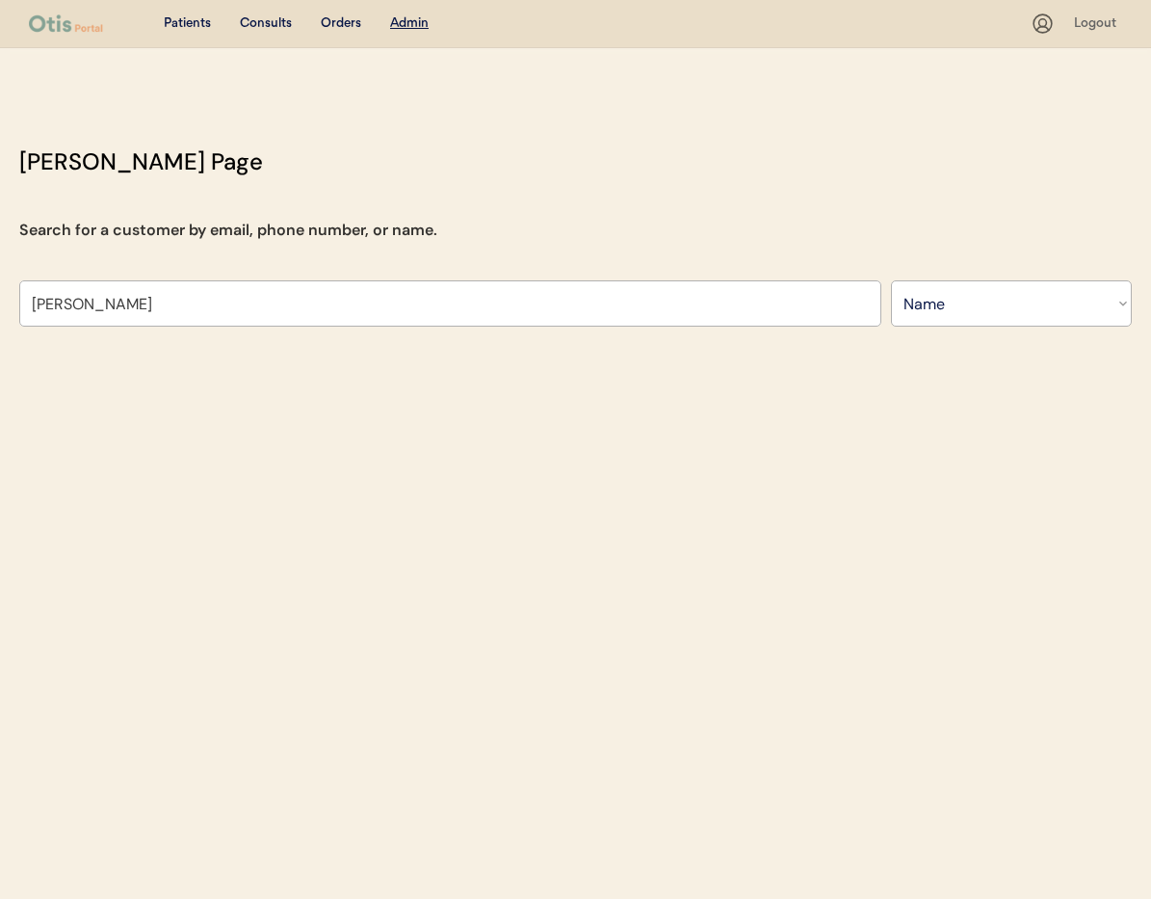
type input "[PERSON_NAME]"
click at [138, 349] on div "Patients Consults Orders Admin Logout Otis Admin Page Search for a customer by …" at bounding box center [575, 449] width 1151 height 899
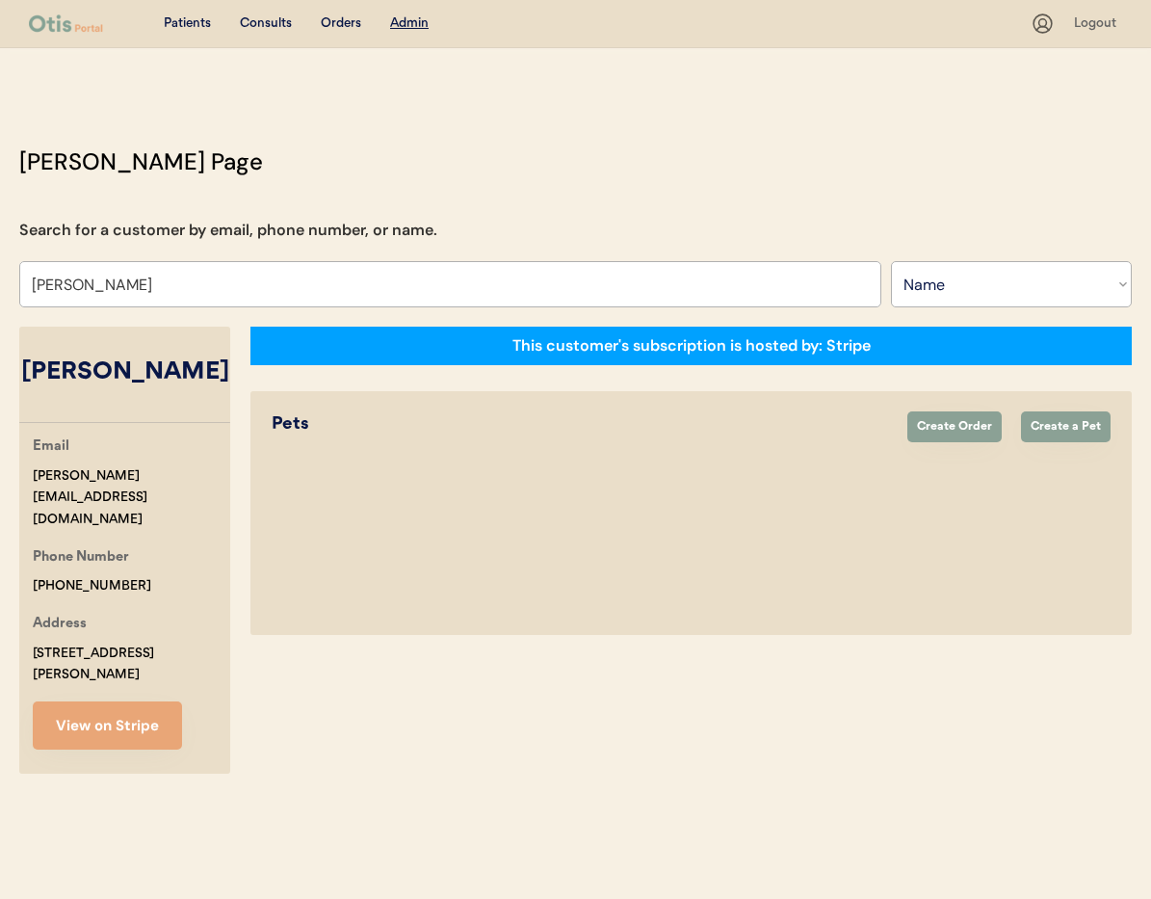
select select "true"
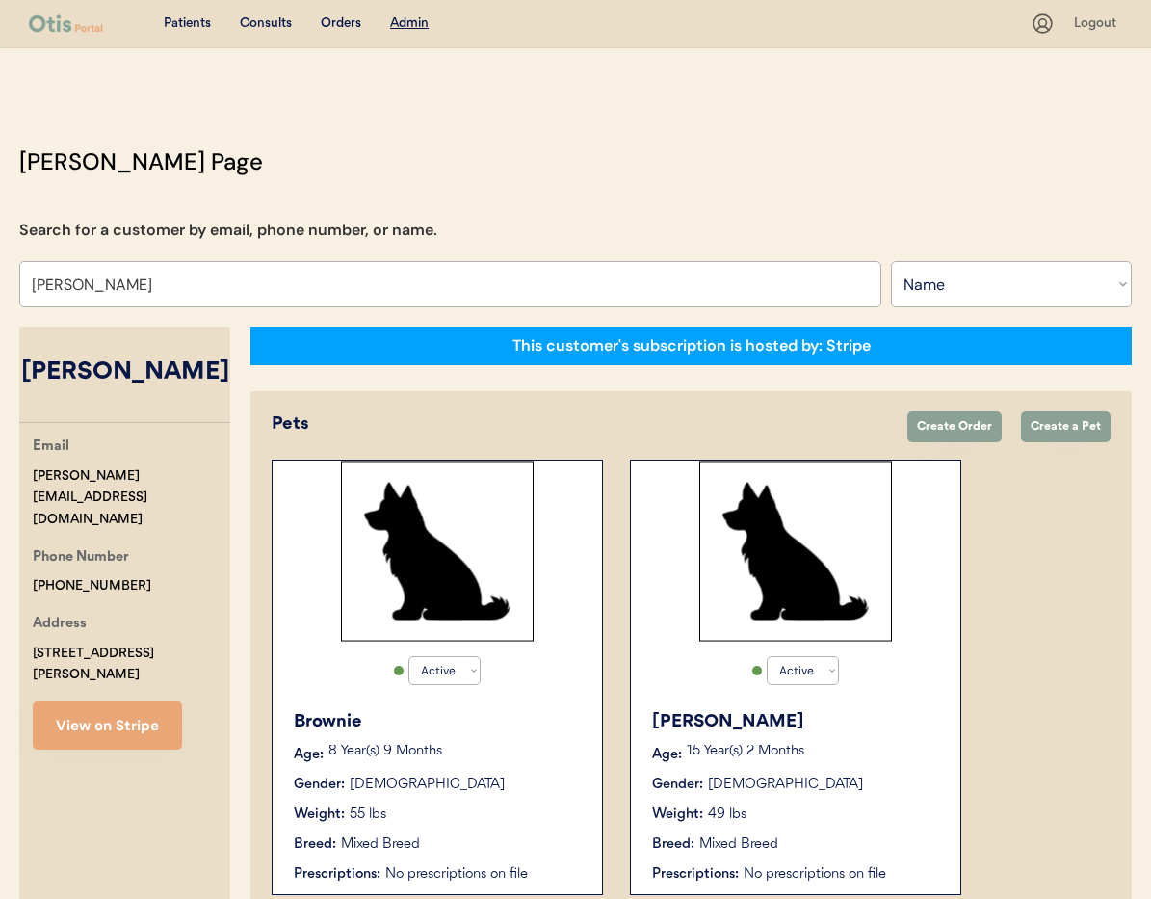
scroll to position [106, 0]
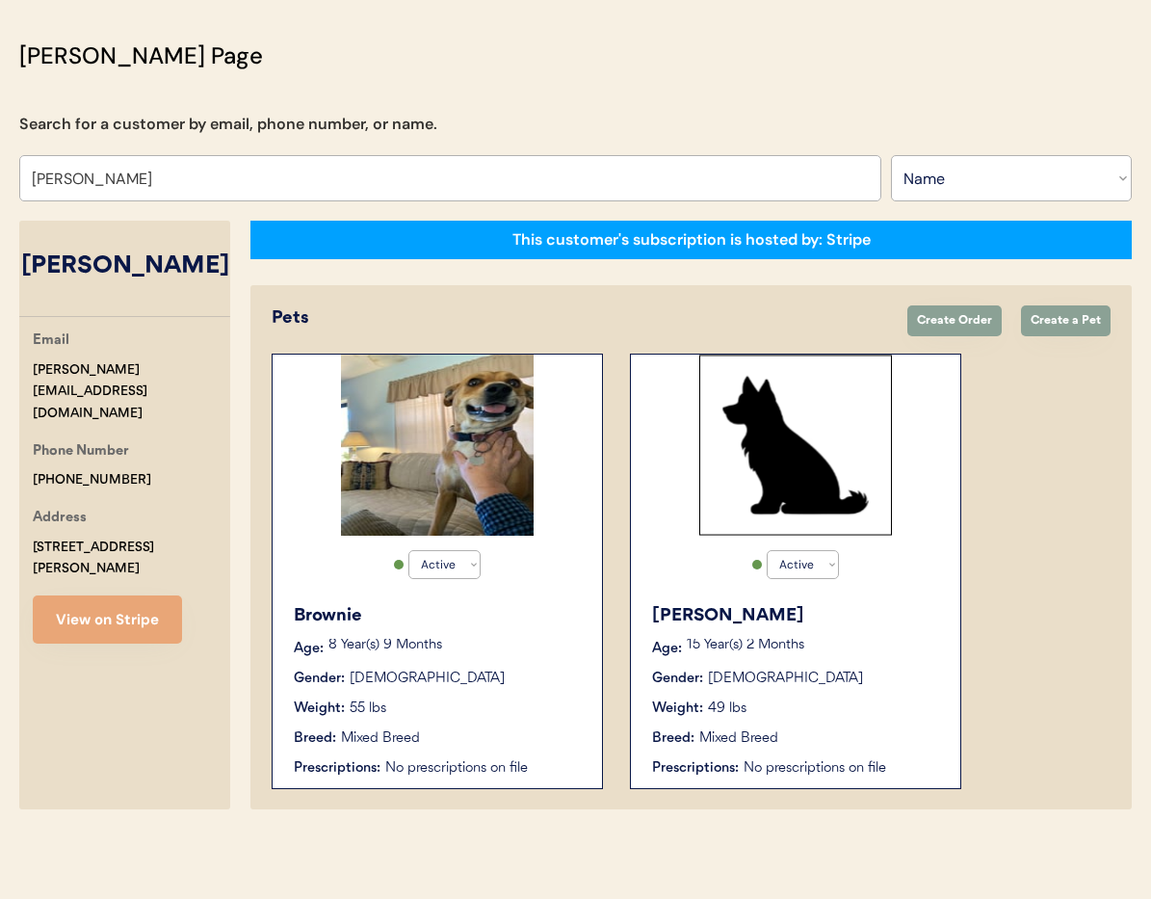
click at [472, 639] on p "8 Year(s) 9 Months" at bounding box center [456, 645] width 254 height 13
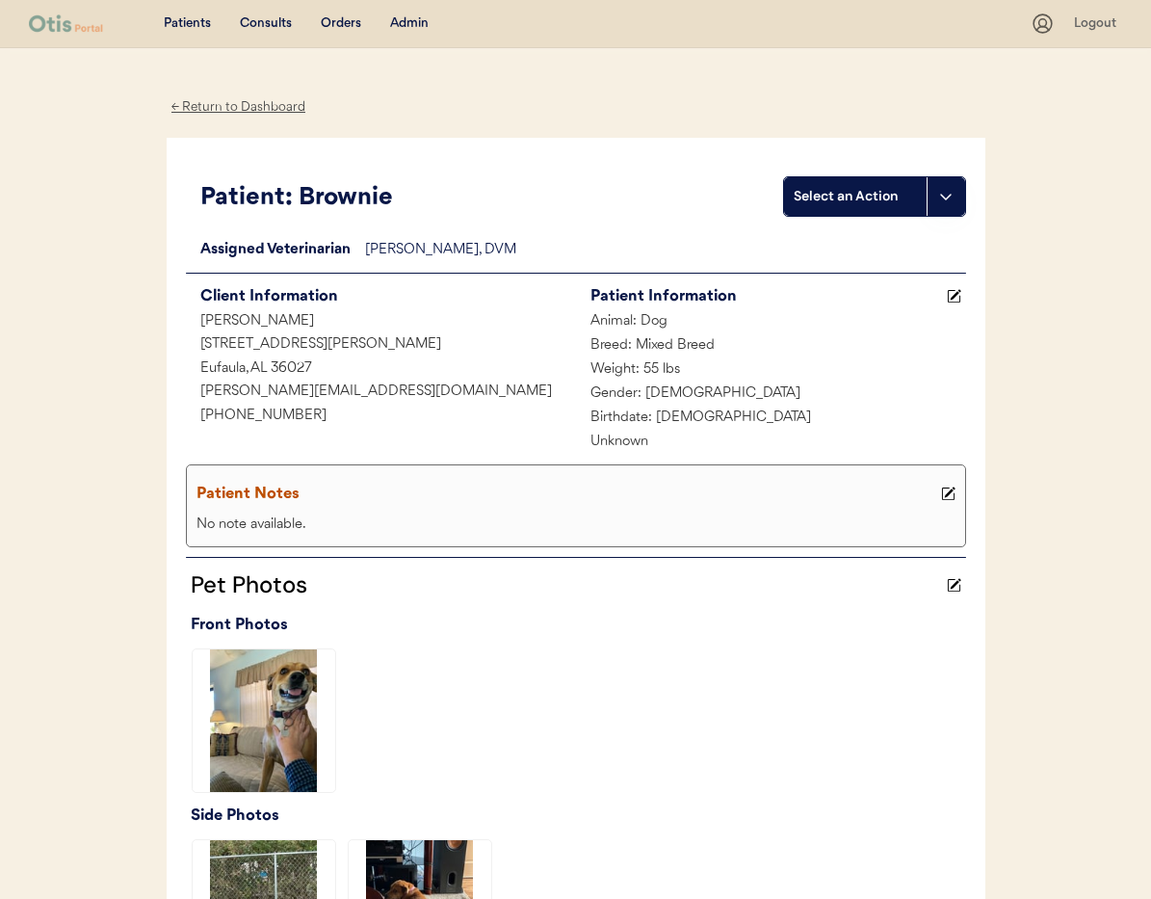
click at [236, 106] on div "← Return to Dashboard" at bounding box center [239, 107] width 145 height 22
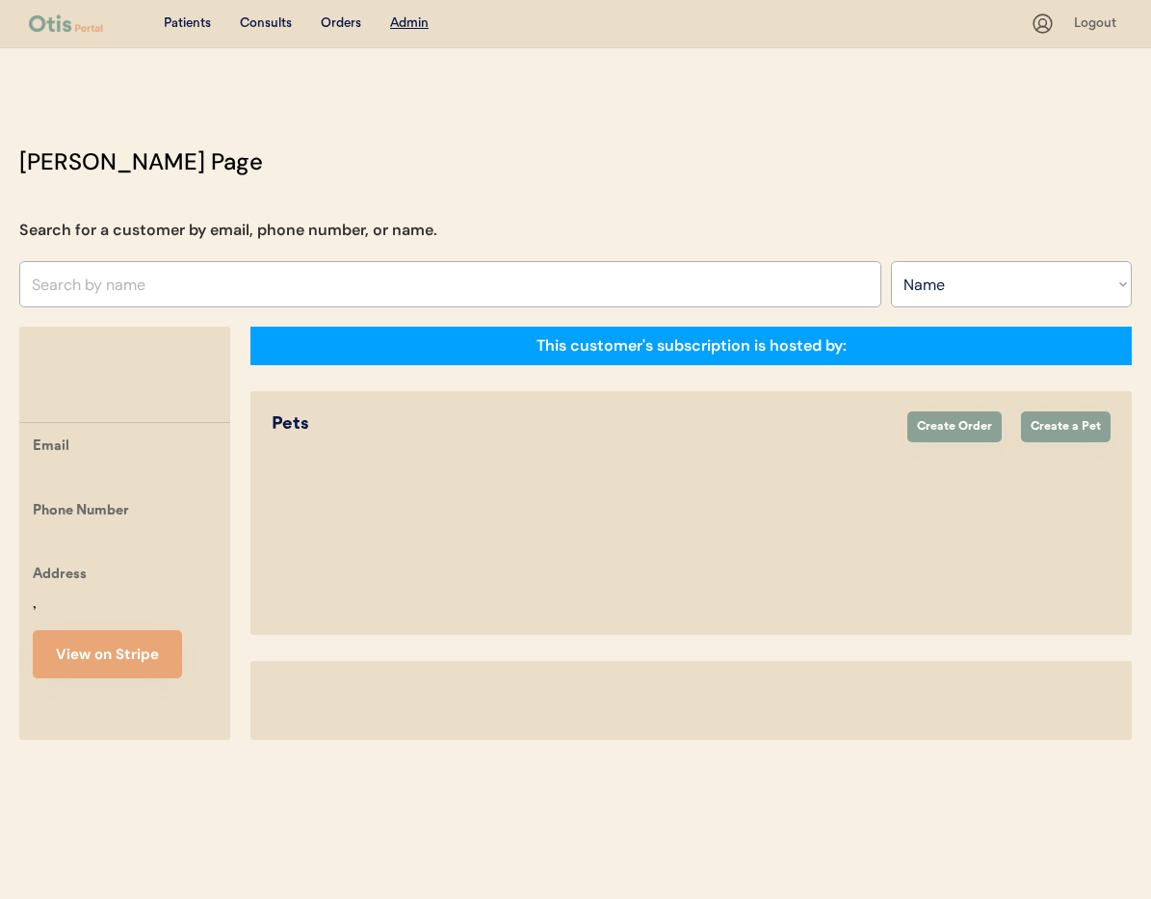
select select ""Name""
select select "true"
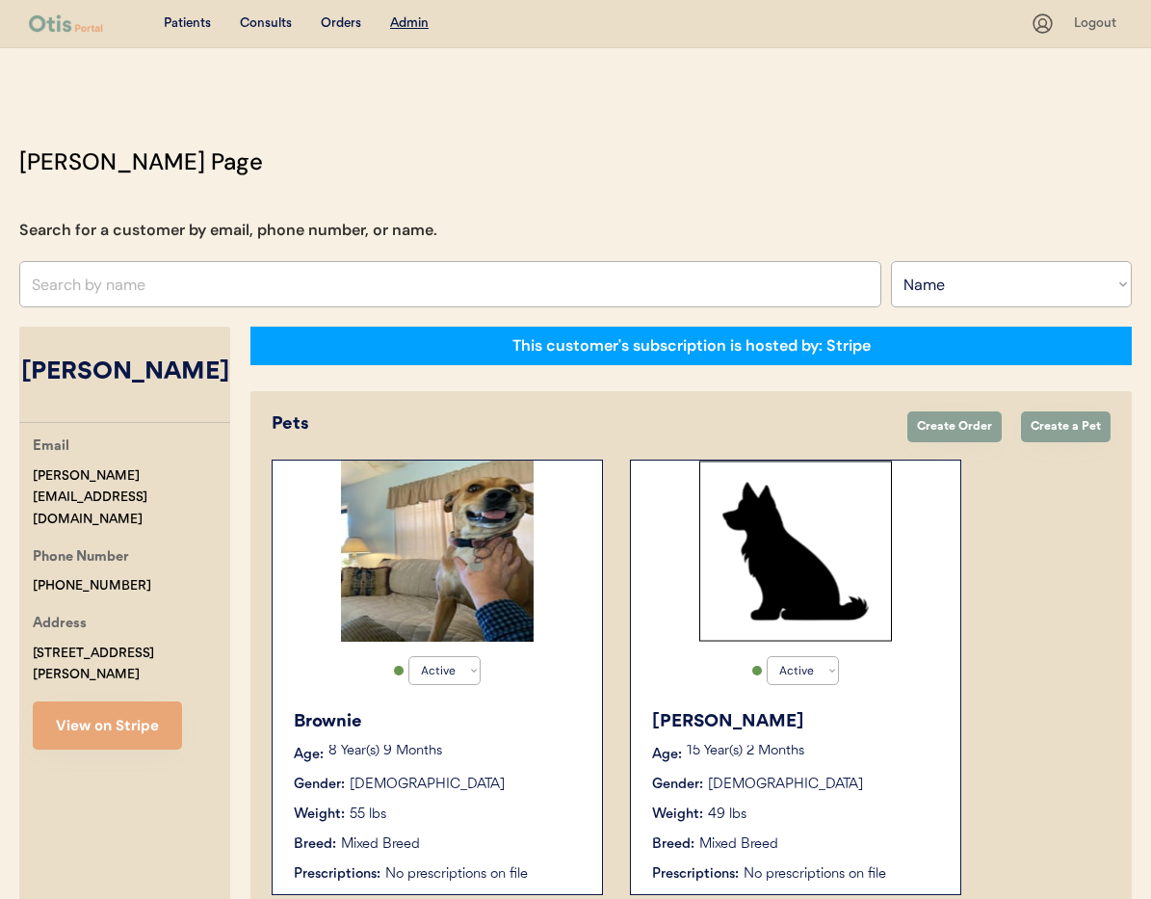
click at [867, 773] on div "[PERSON_NAME] Age: [DEMOGRAPHIC_DATA] Year(s) 2 Months Gender: [DEMOGRAPHIC_DAT…" at bounding box center [796, 796] width 310 height 195
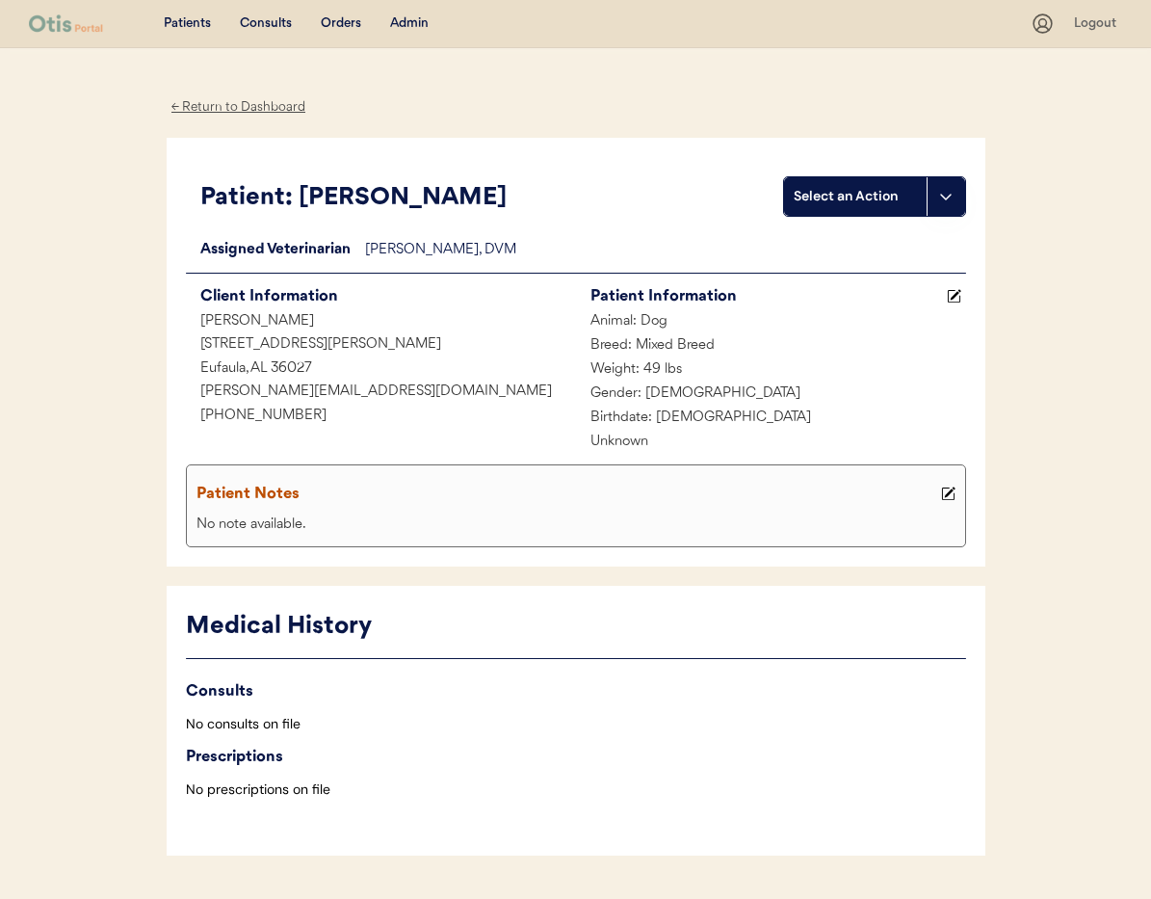
click at [239, 101] on div "← Return to Dashboard" at bounding box center [239, 107] width 145 height 22
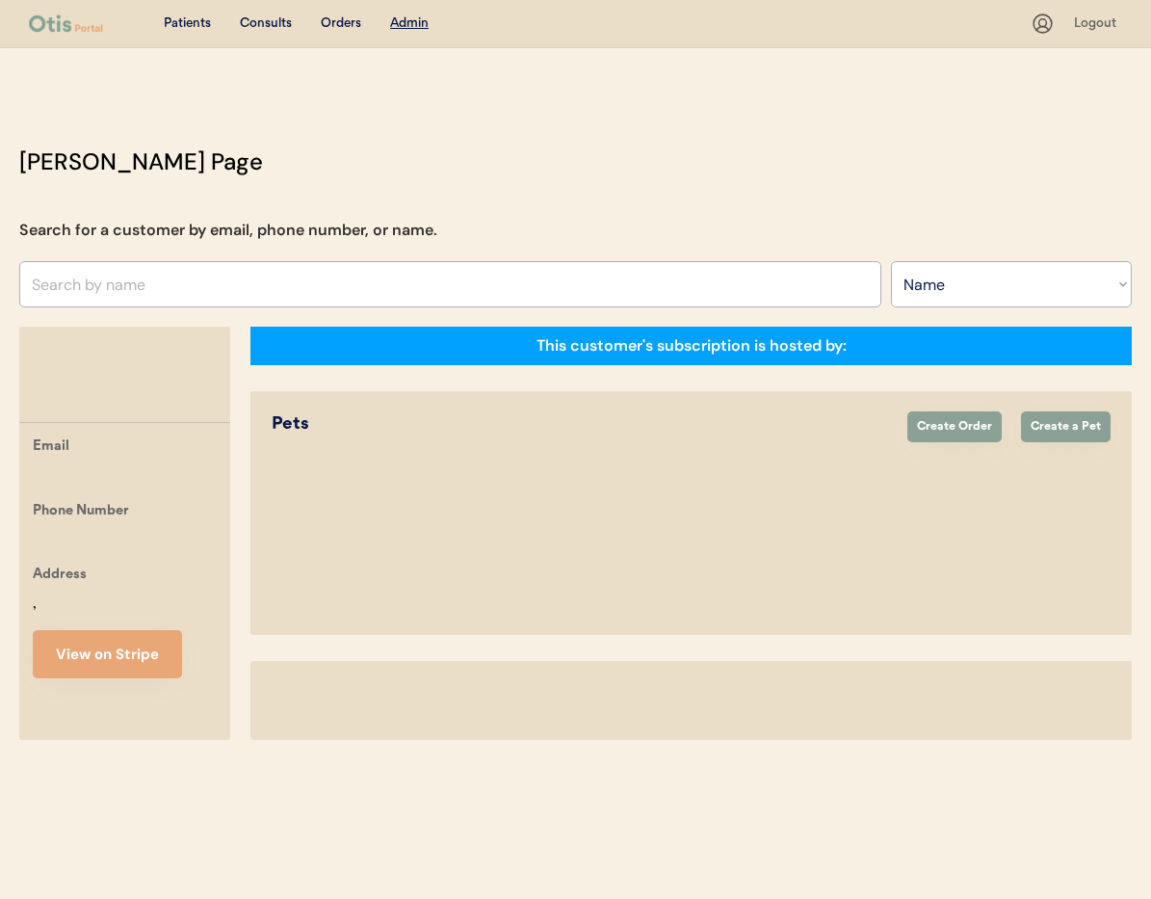
select select ""Name""
select select "true"
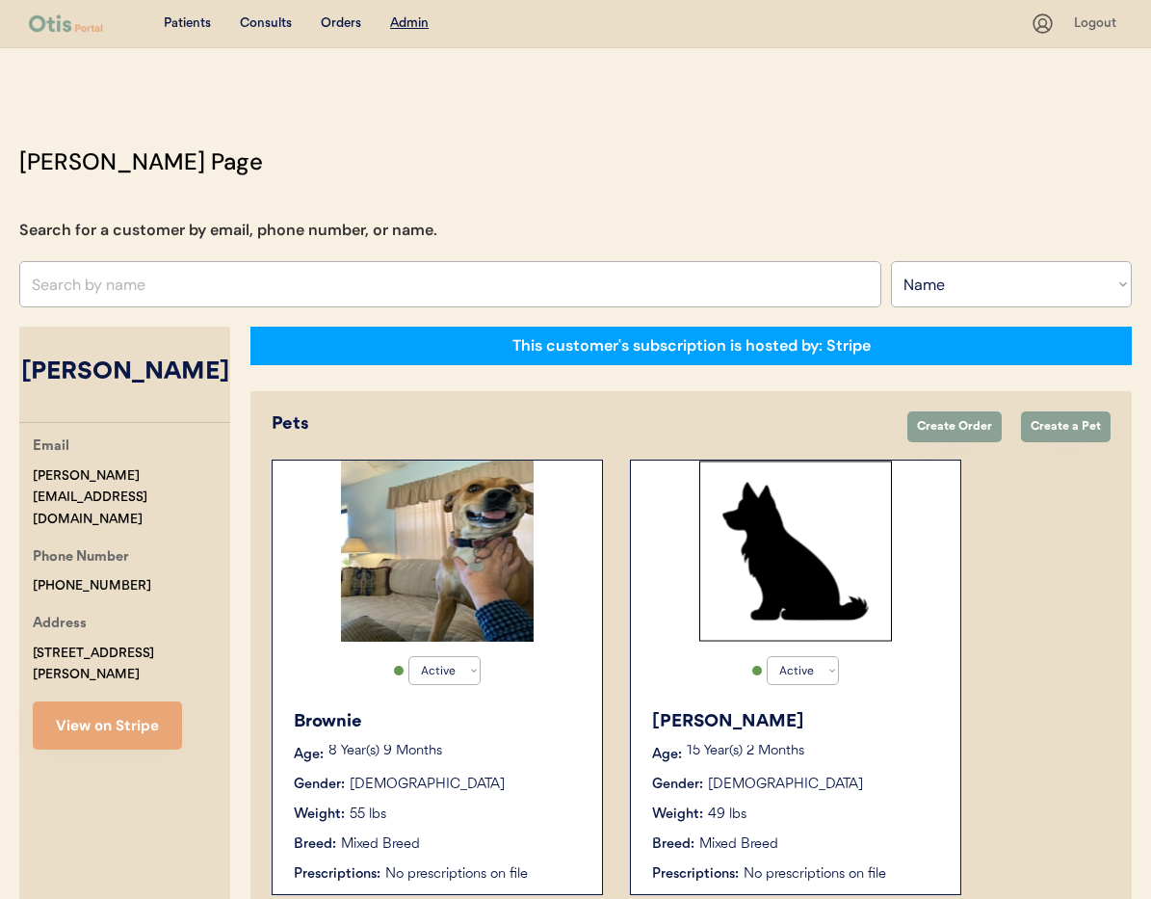
scroll to position [106, 0]
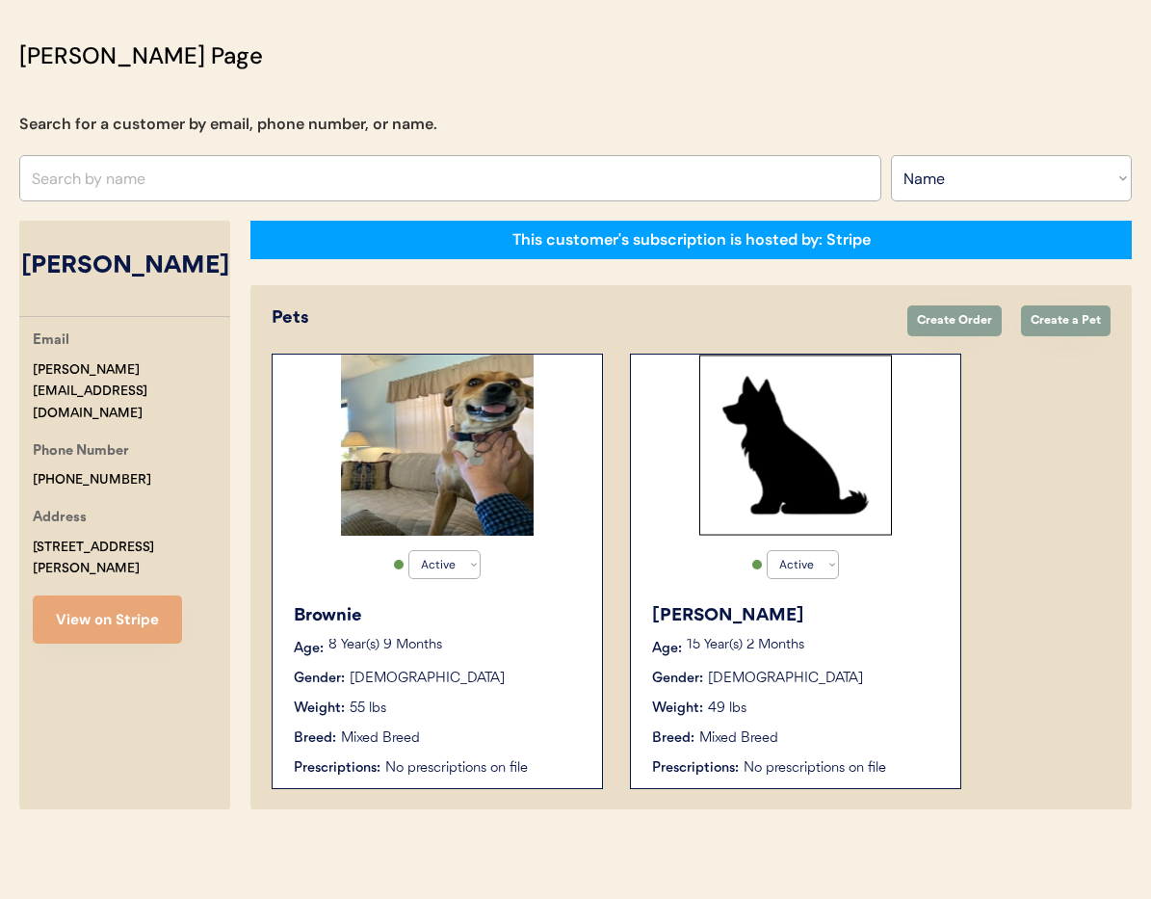
click at [451, 665] on div "Brownie Age: 8 Year(s) 9 Months Gender: Female Weight: 55 lbs Breed: Mixed Bree…" at bounding box center [437, 690] width 310 height 195
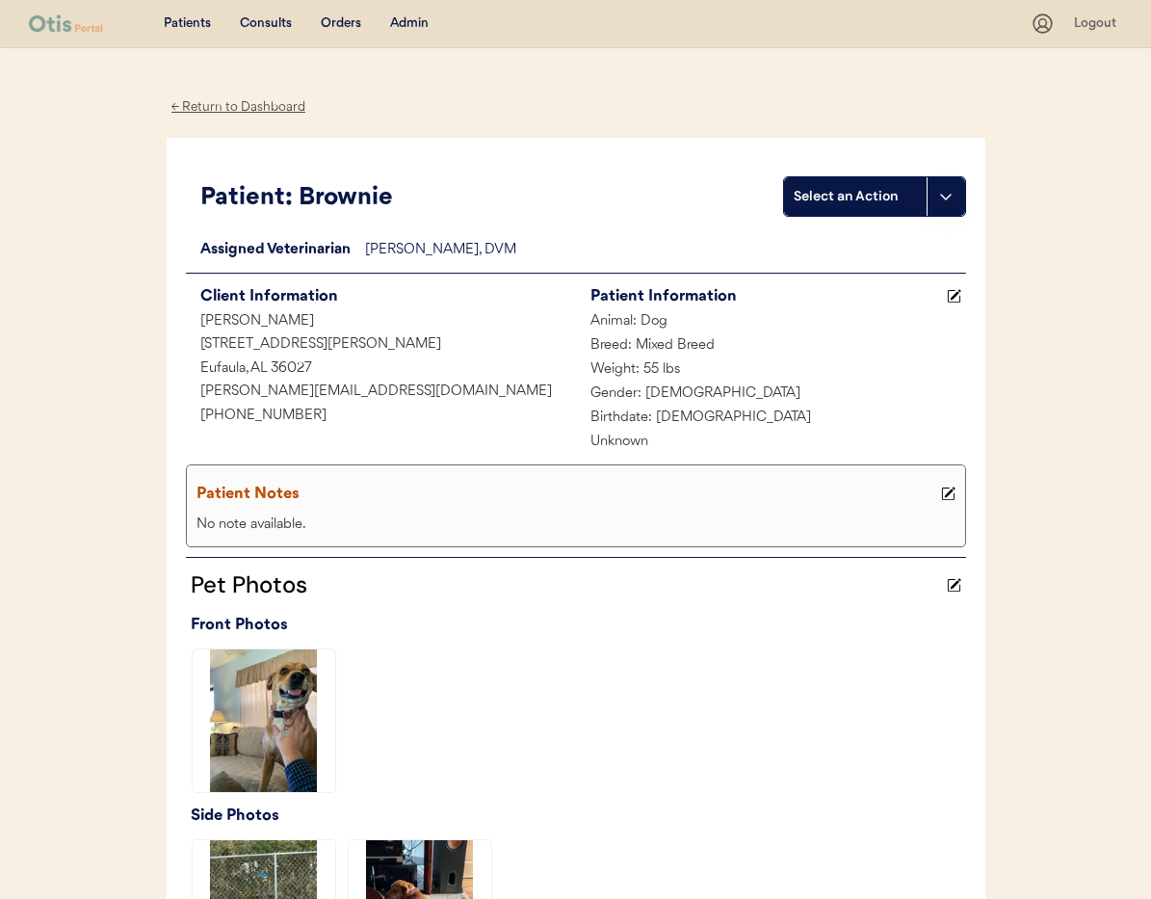
drag, startPoint x: 407, startPoint y: 24, endPoint x: 405, endPoint y: 49, distance: 25.1
click at [407, 24] on div "Admin" at bounding box center [409, 23] width 39 height 19
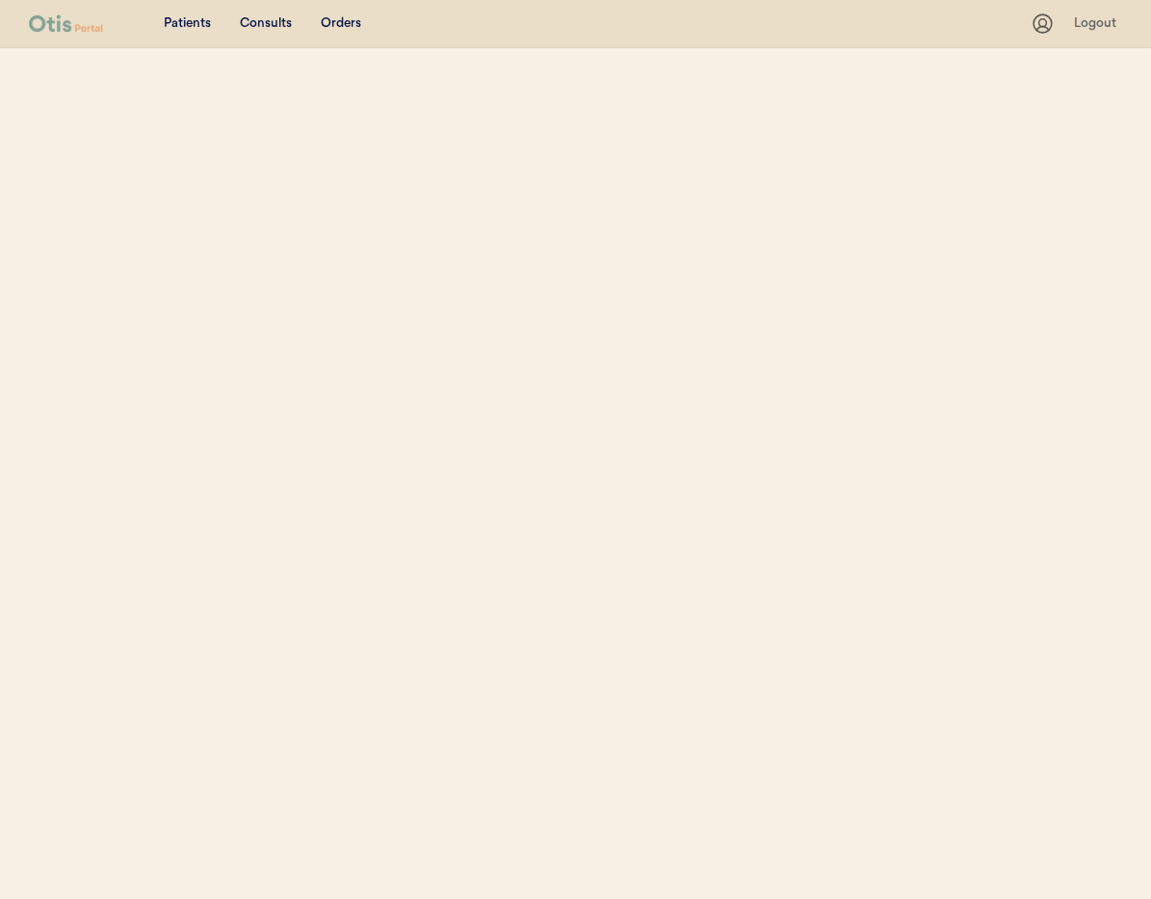
select select ""Name""
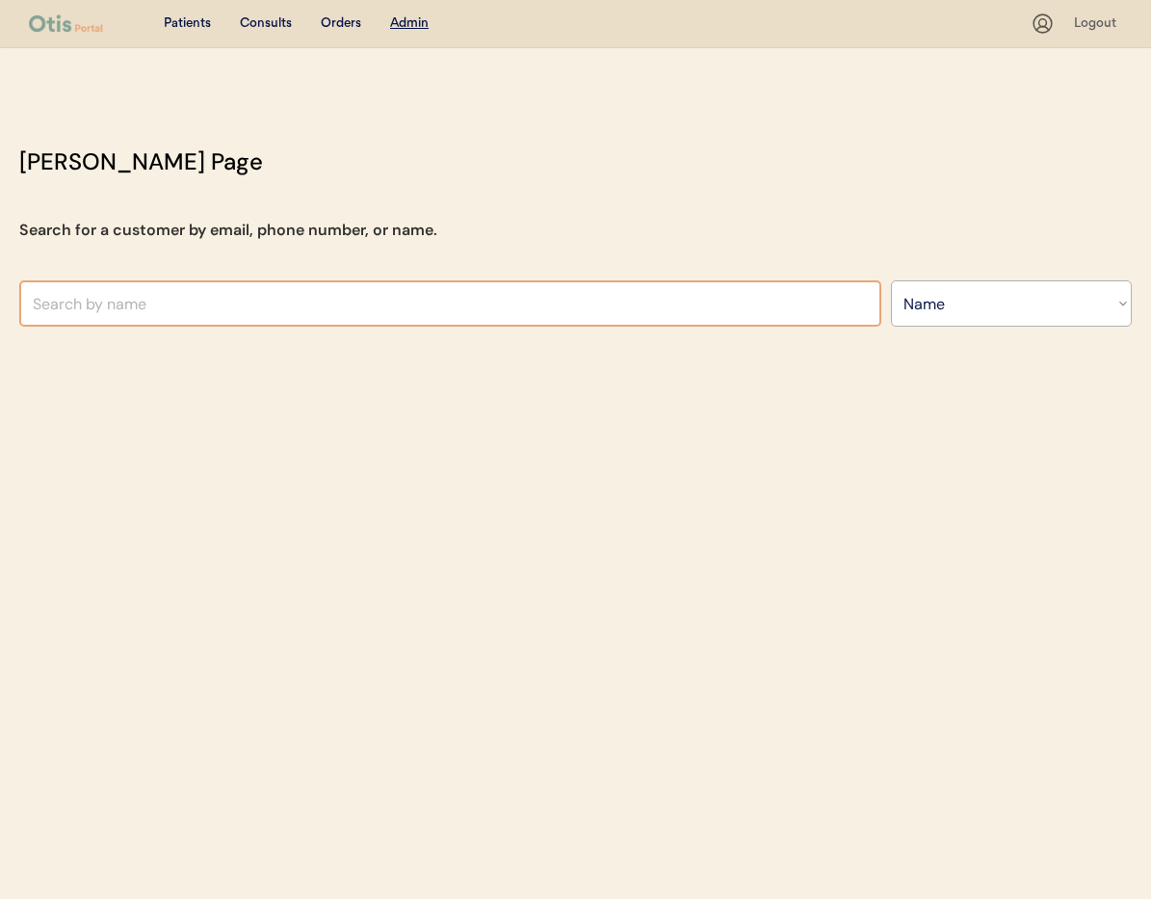
click at [236, 306] on input "text" at bounding box center [450, 303] width 862 height 46
type input "[PERSON_NAME]"
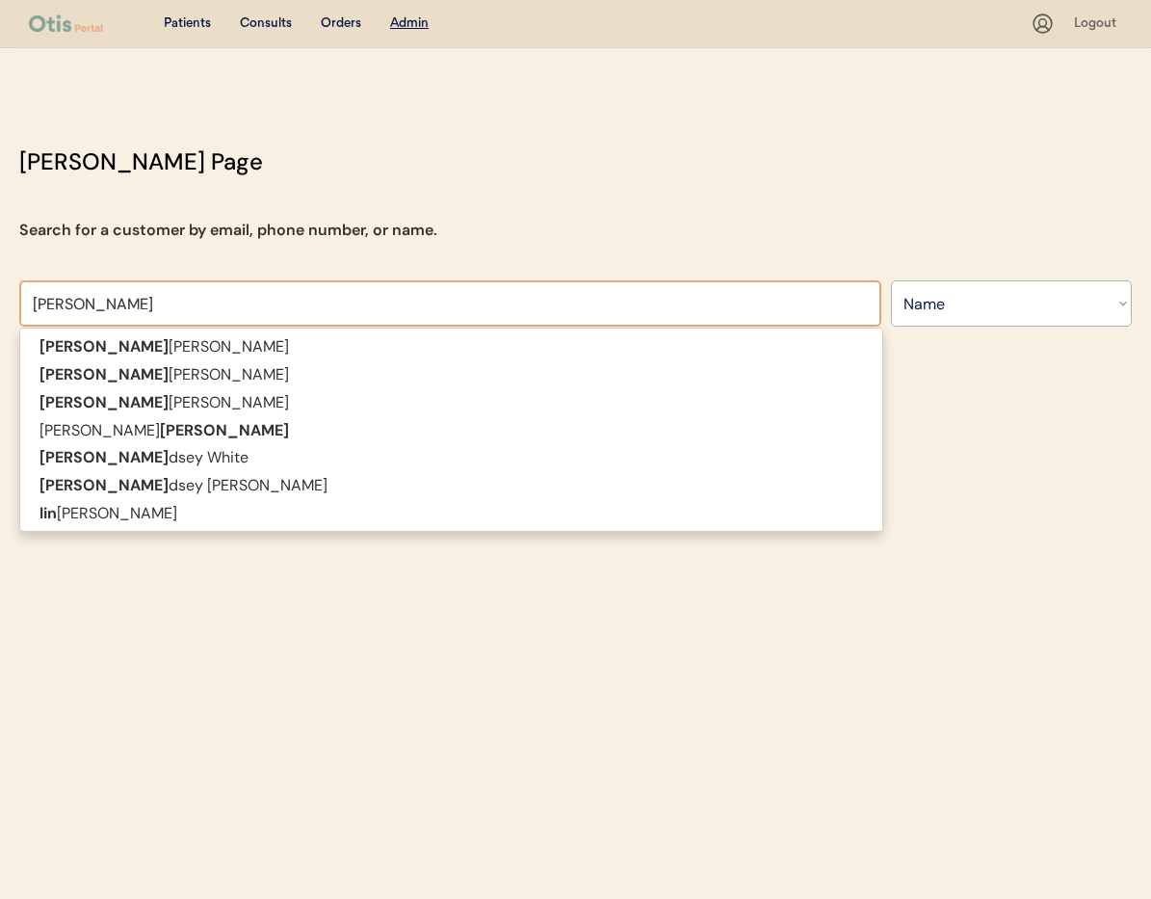
type input "[PERSON_NAME]"
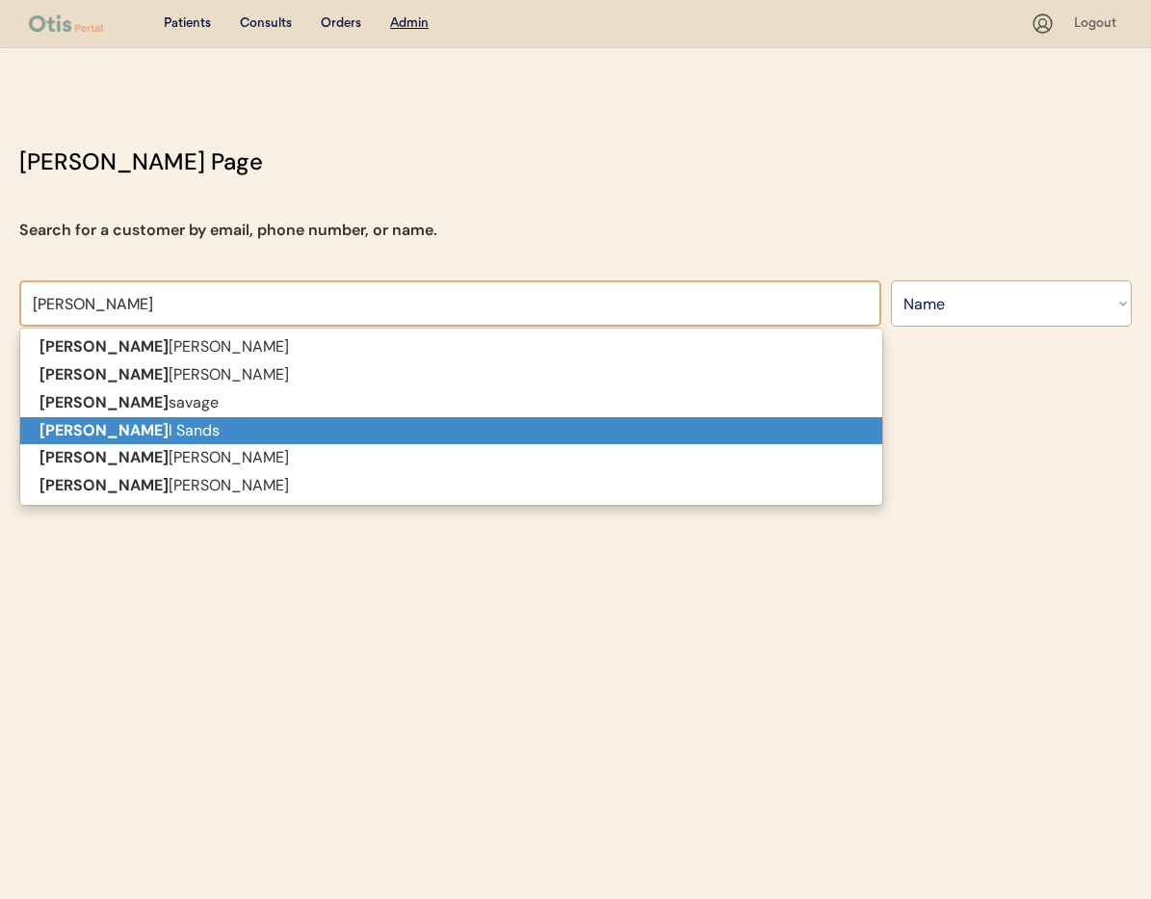
click at [168, 431] on p "[PERSON_NAME]" at bounding box center [451, 431] width 862 height 28
type input "[PERSON_NAME]"
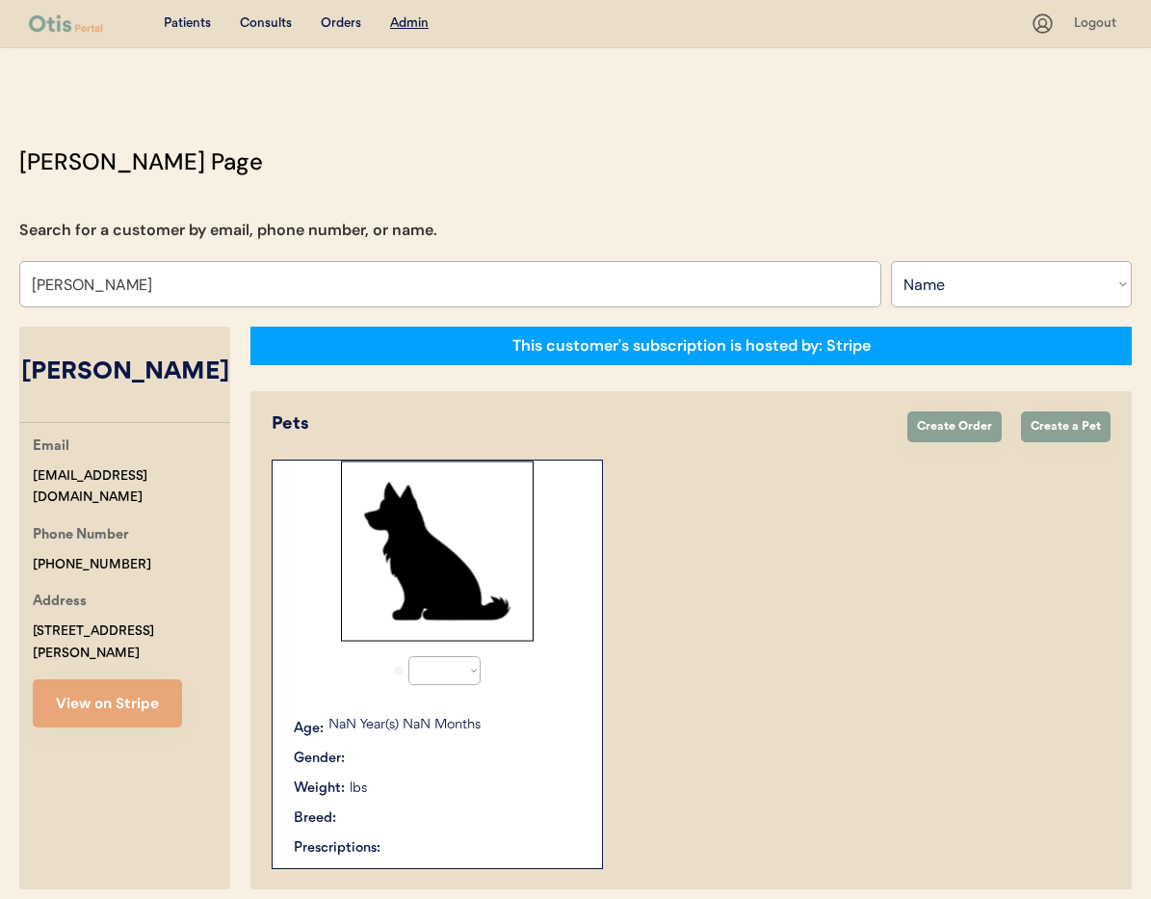
select select "true"
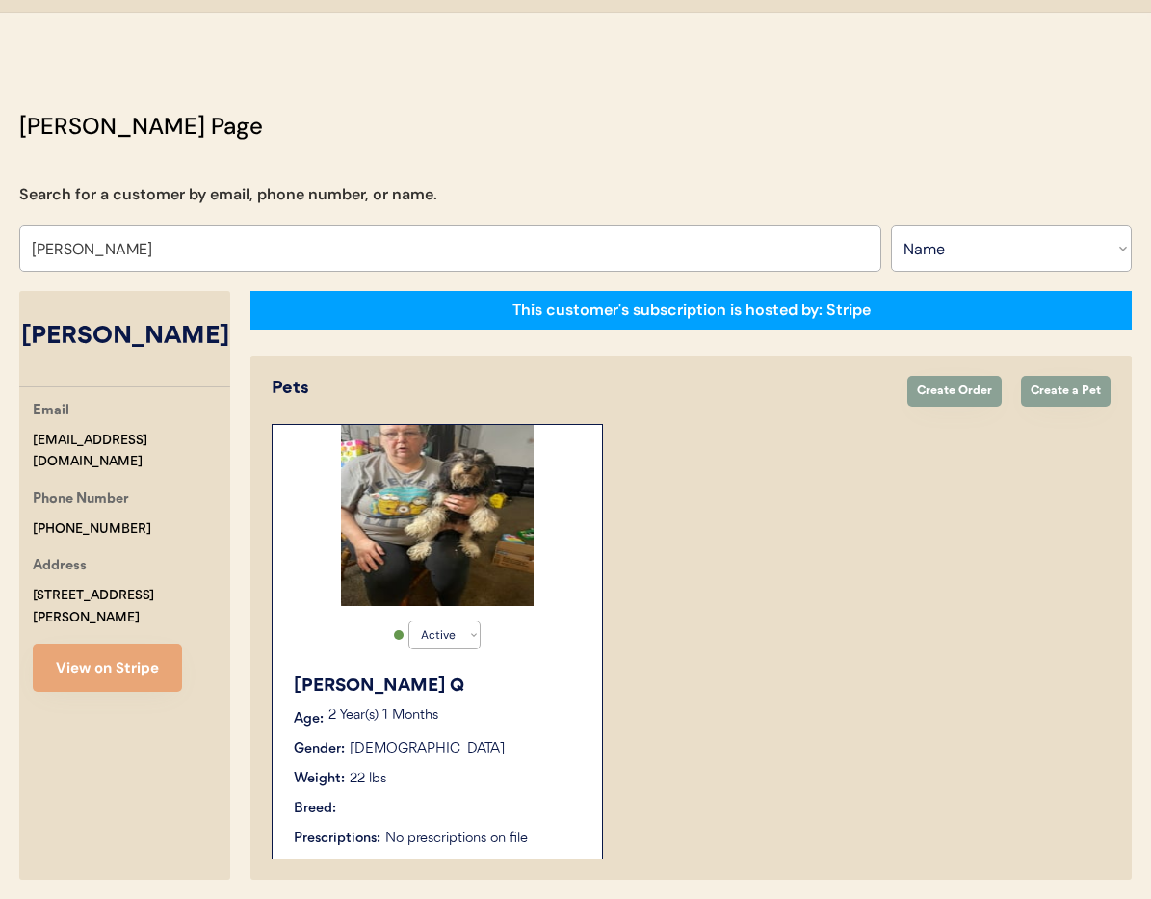
scroll to position [106, 0]
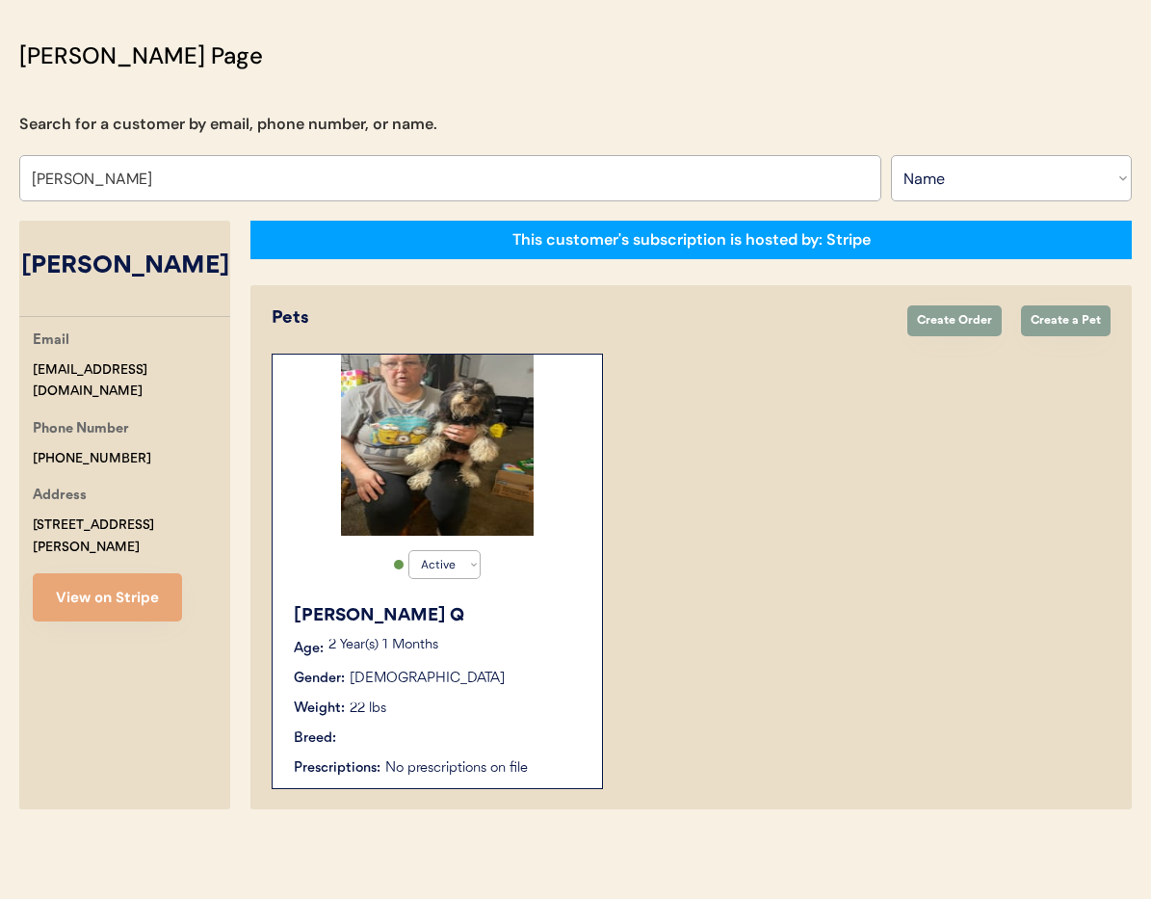
type input "[PERSON_NAME]"
click at [488, 631] on div "Susie Q Age: 2 Year(s) 1 Months Gender: Female Weight: 22 lbs Breed: Prescripti…" at bounding box center [437, 690] width 310 height 195
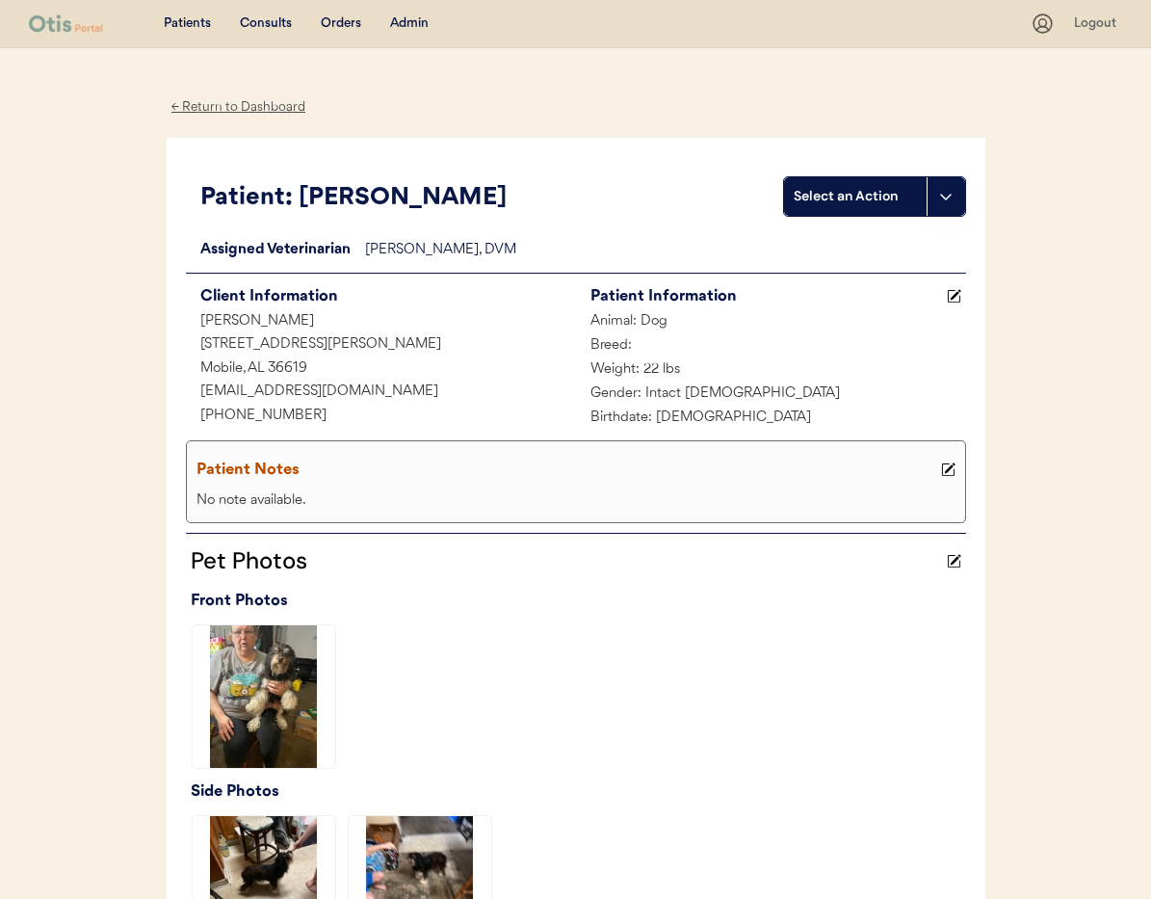
click at [404, 23] on div "Admin" at bounding box center [409, 23] width 39 height 19
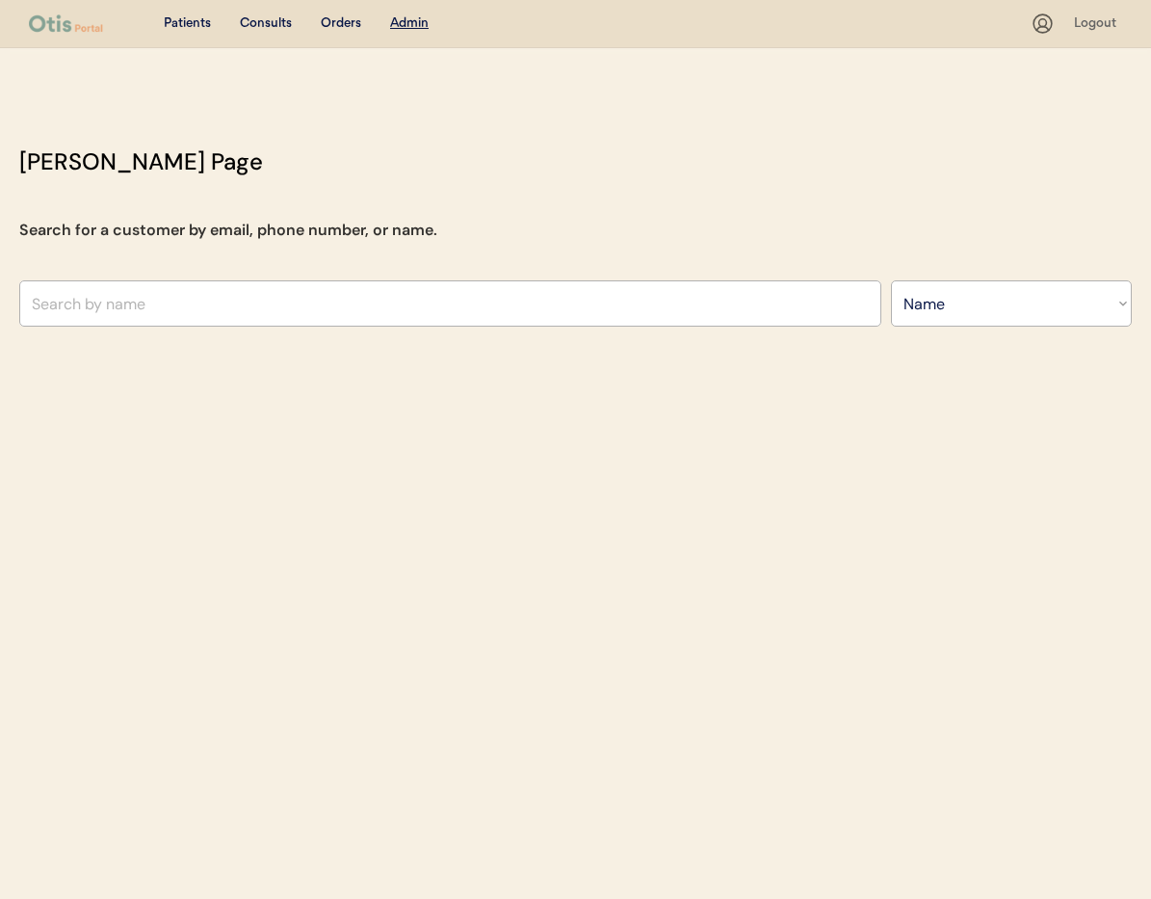
select select ""Name""
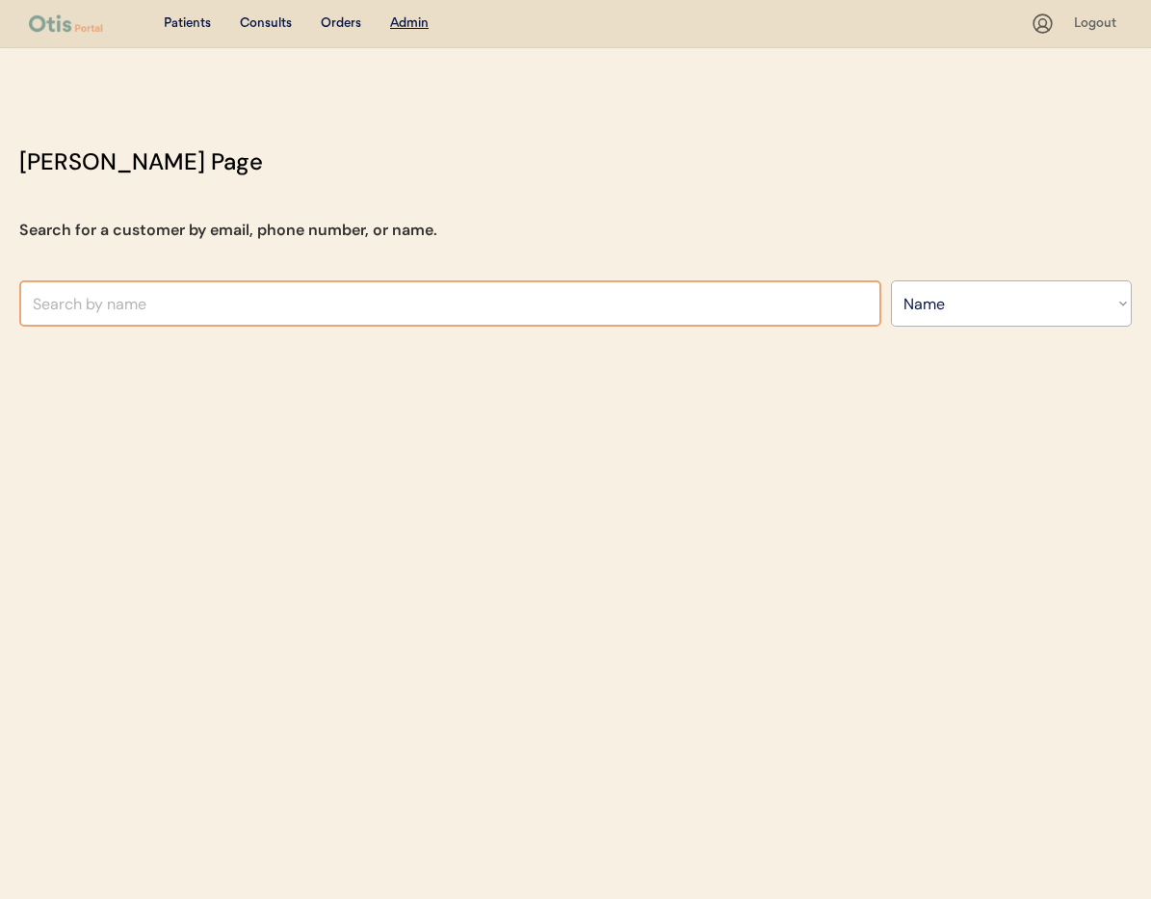
click at [219, 304] on input "text" at bounding box center [450, 303] width 862 height 46
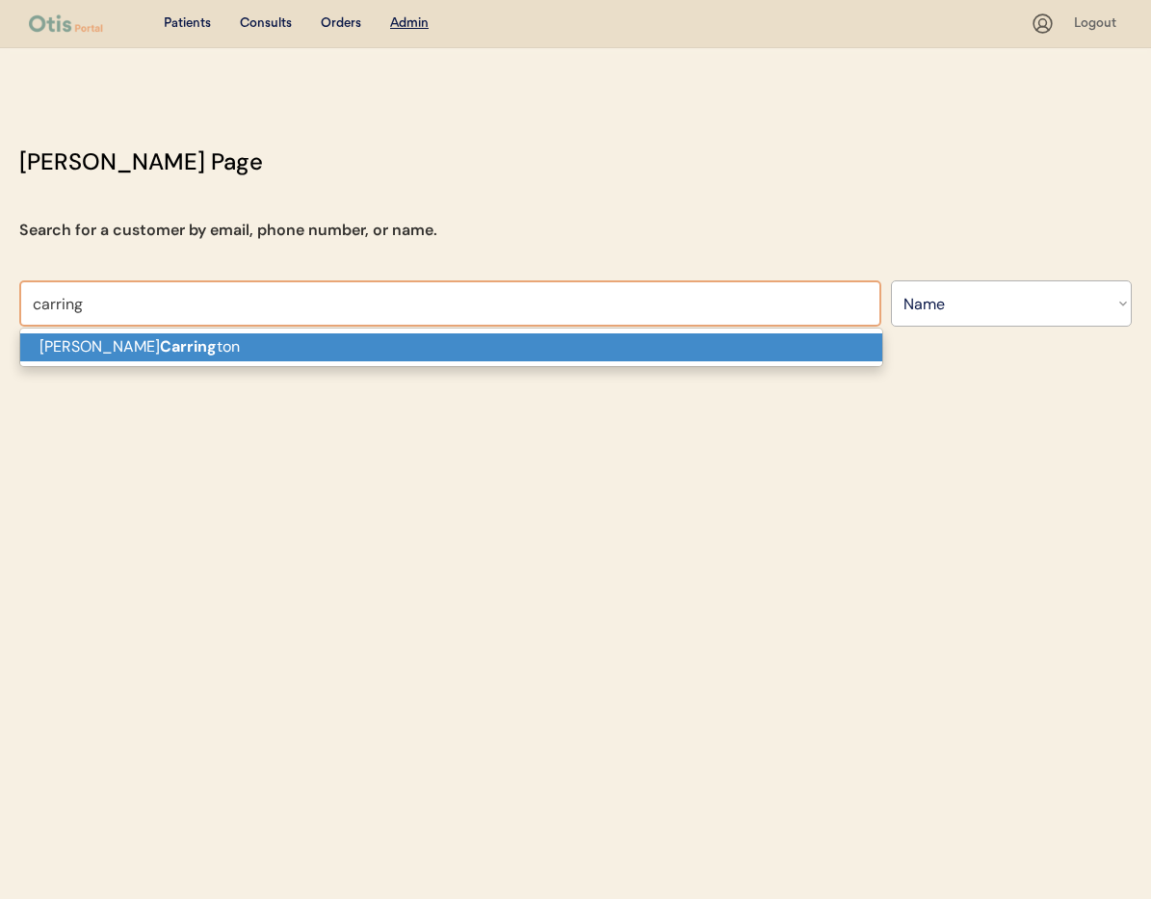
click at [226, 345] on p "Melissa Carring ton" at bounding box center [451, 347] width 862 height 28
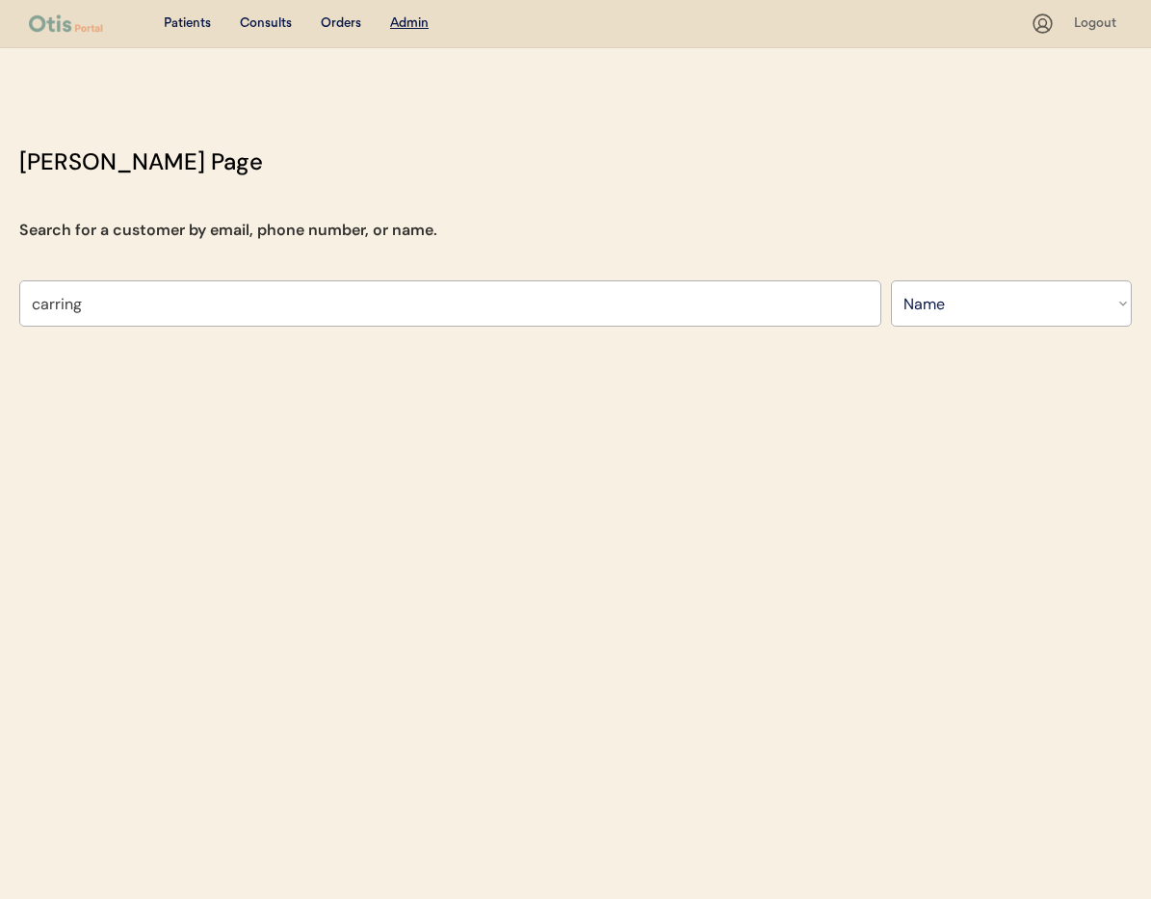
type input "[PERSON_NAME]"
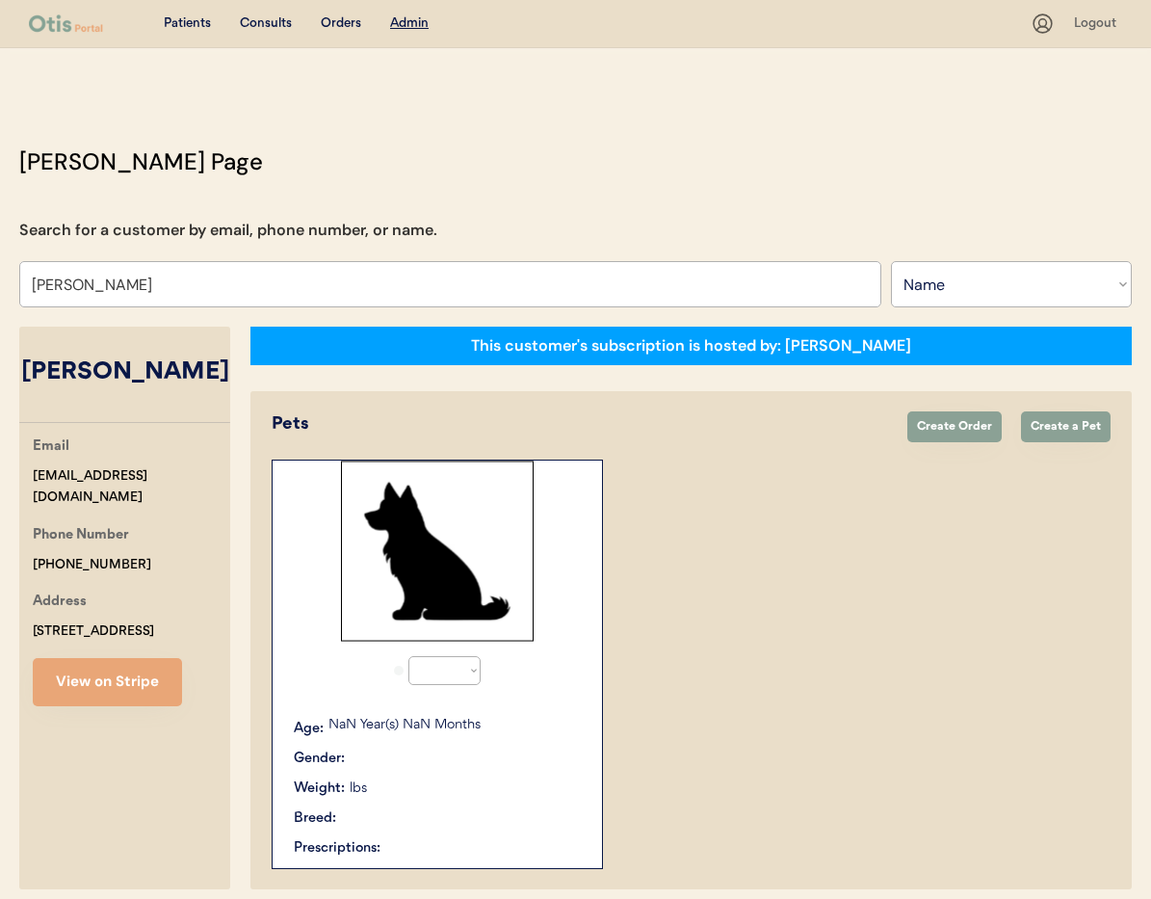
select select "true"
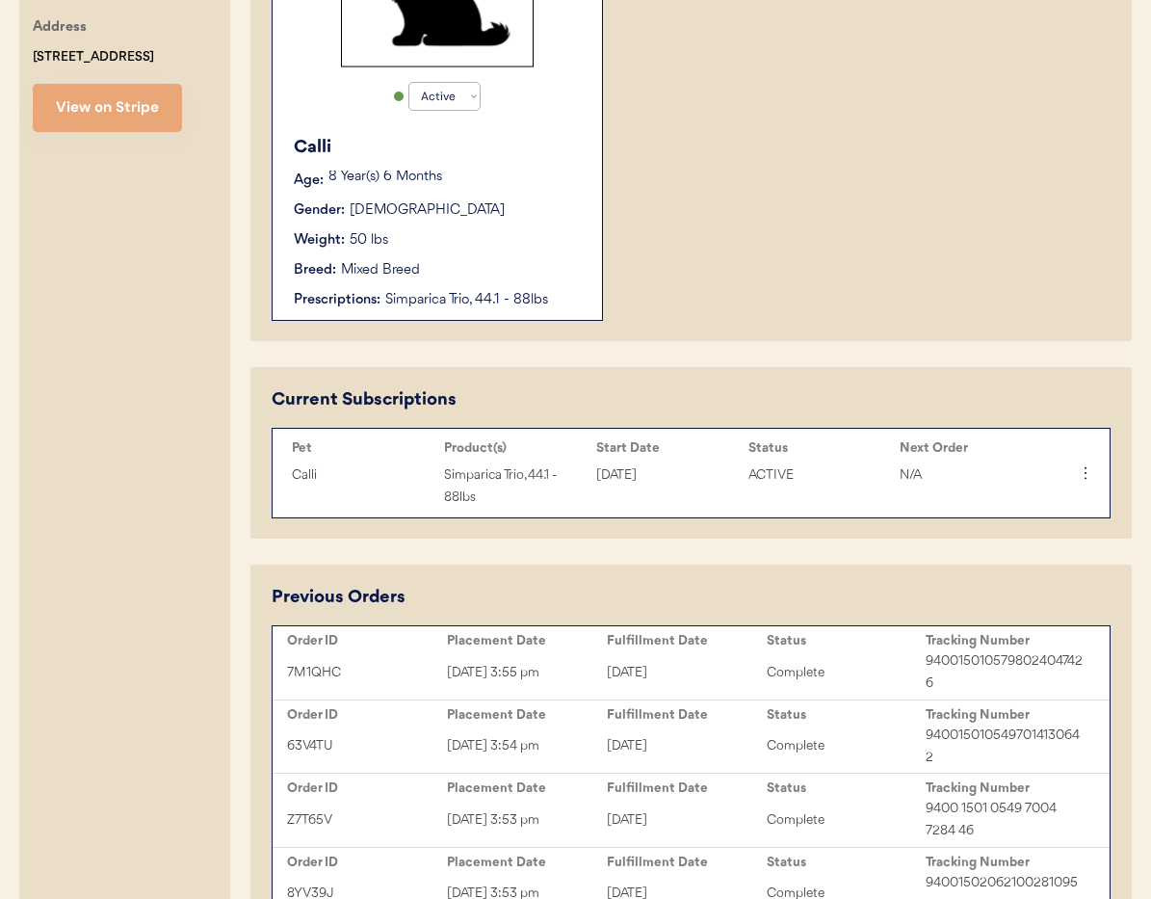
scroll to position [591, 0]
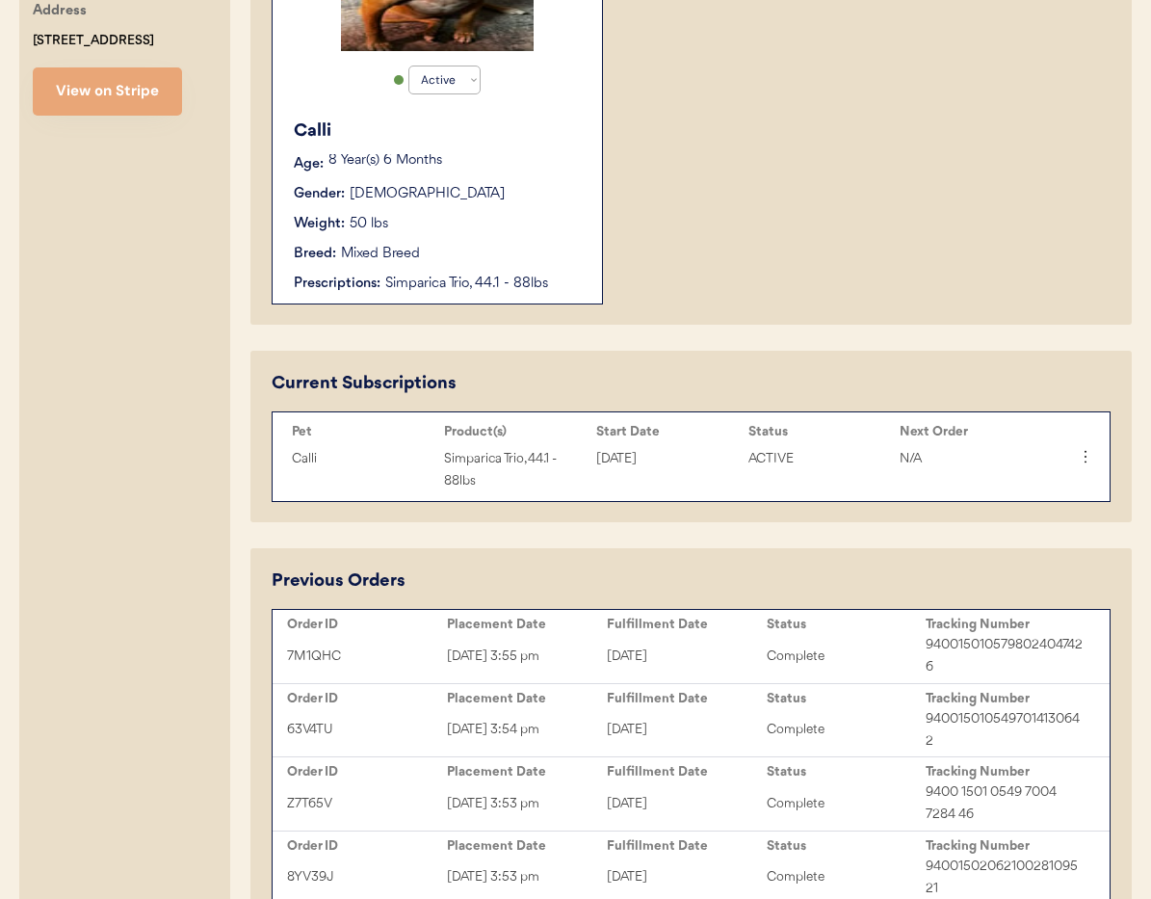
type input "[PERSON_NAME]"
click at [492, 221] on div "Weight: 50 lbs" at bounding box center [438, 224] width 289 height 20
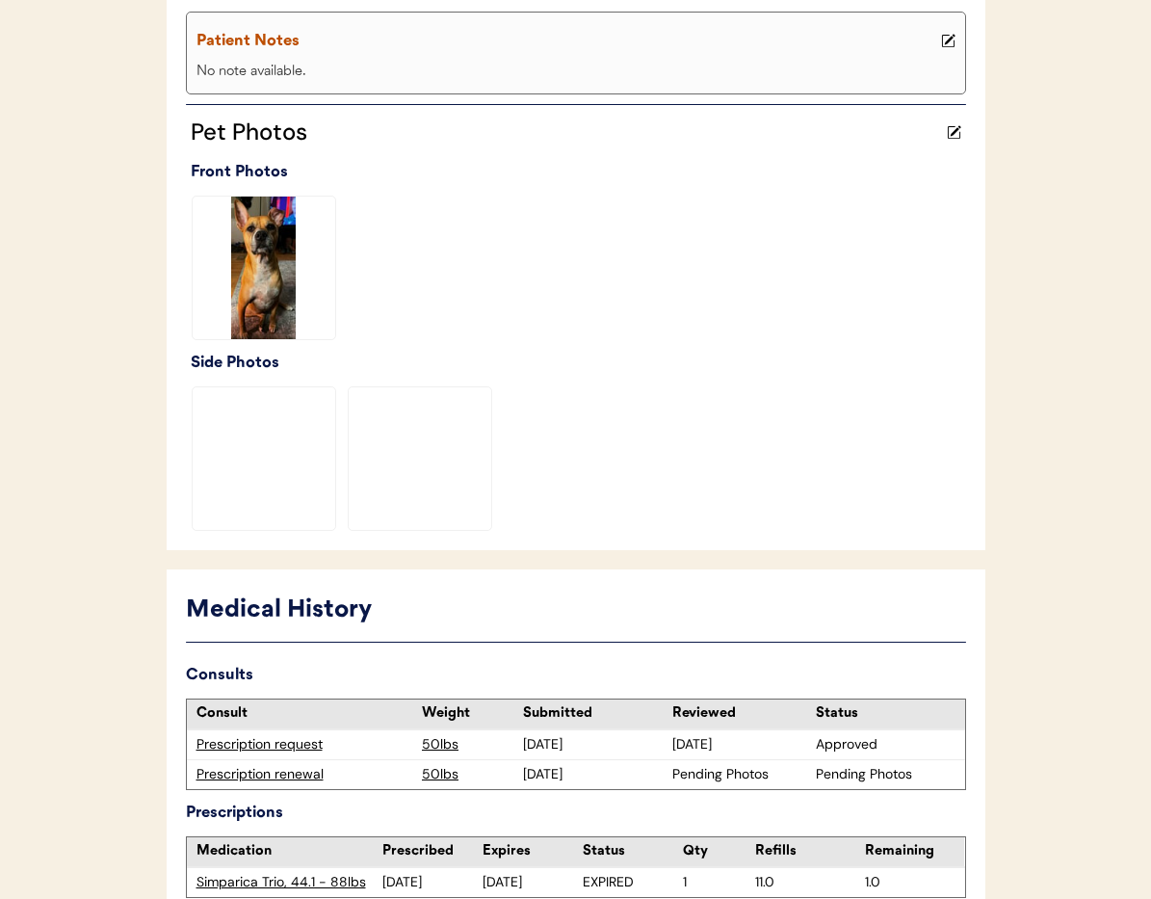
scroll to position [543, 0]
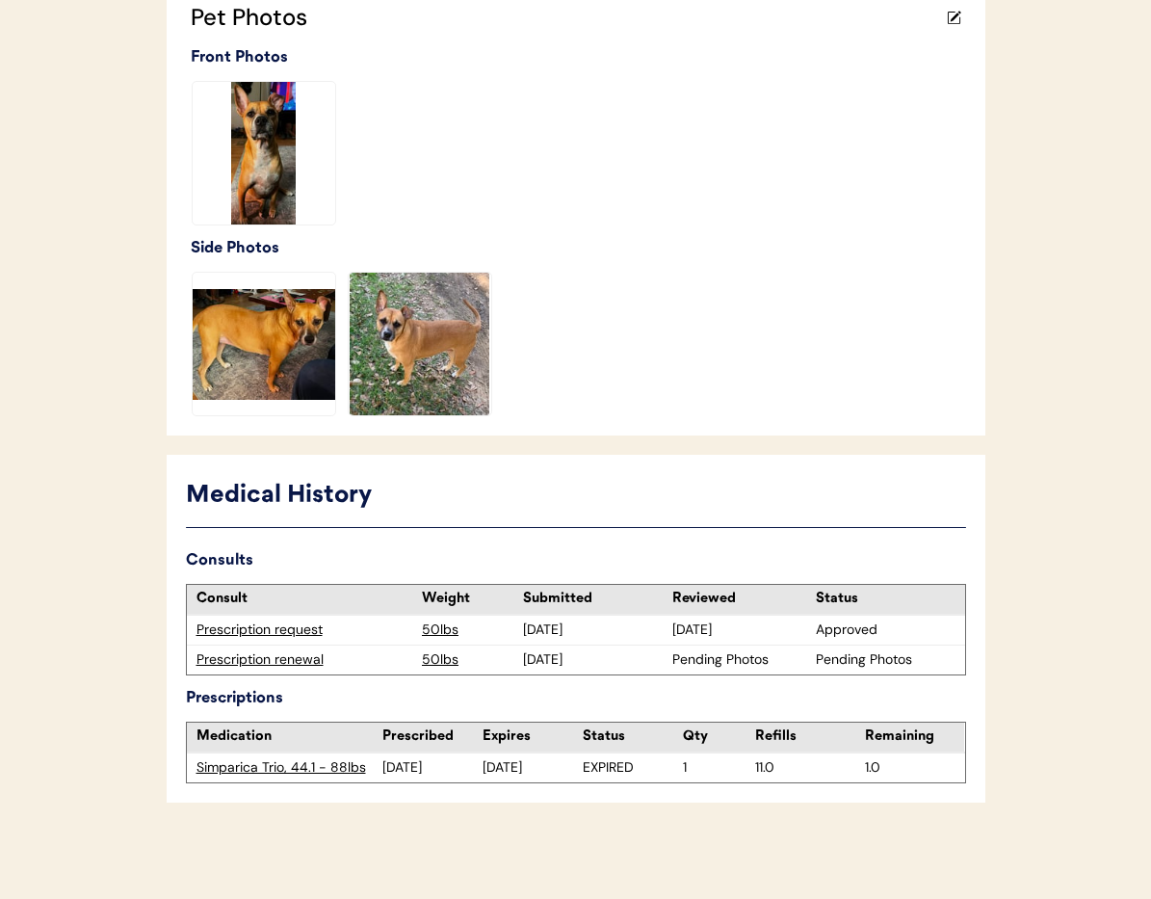
click at [278, 660] on div "Prescription renewal" at bounding box center [305, 659] width 217 height 19
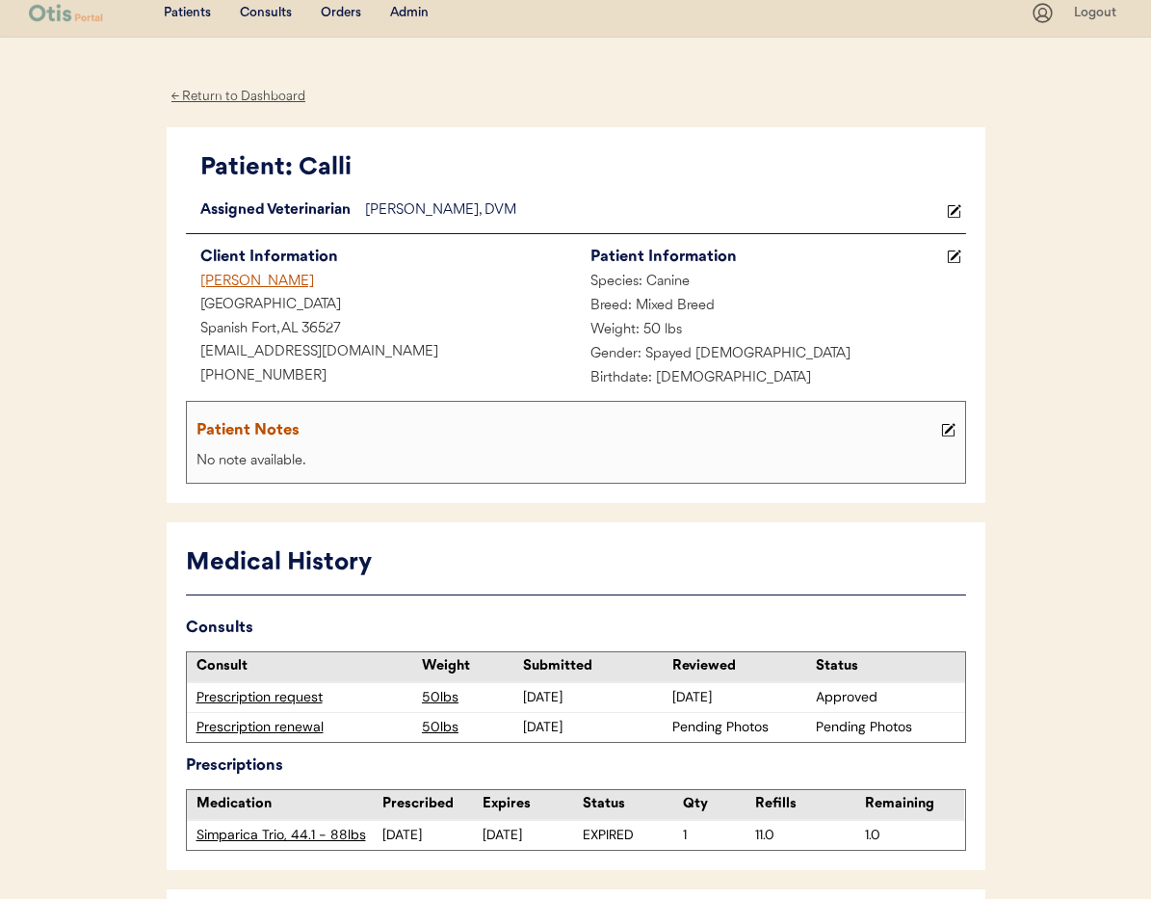
scroll to position [13, 0]
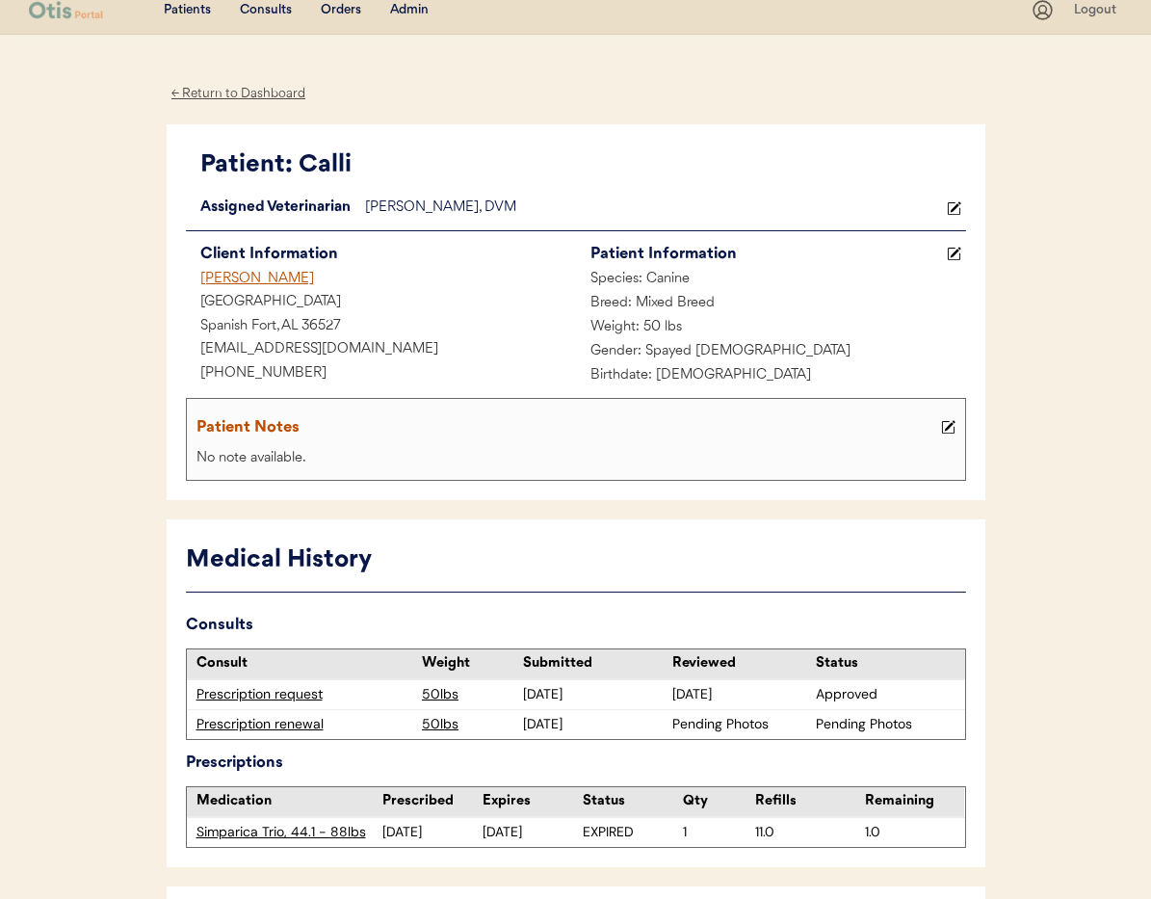
click at [959, 209] on icon at bounding box center [954, 208] width 14 height 14
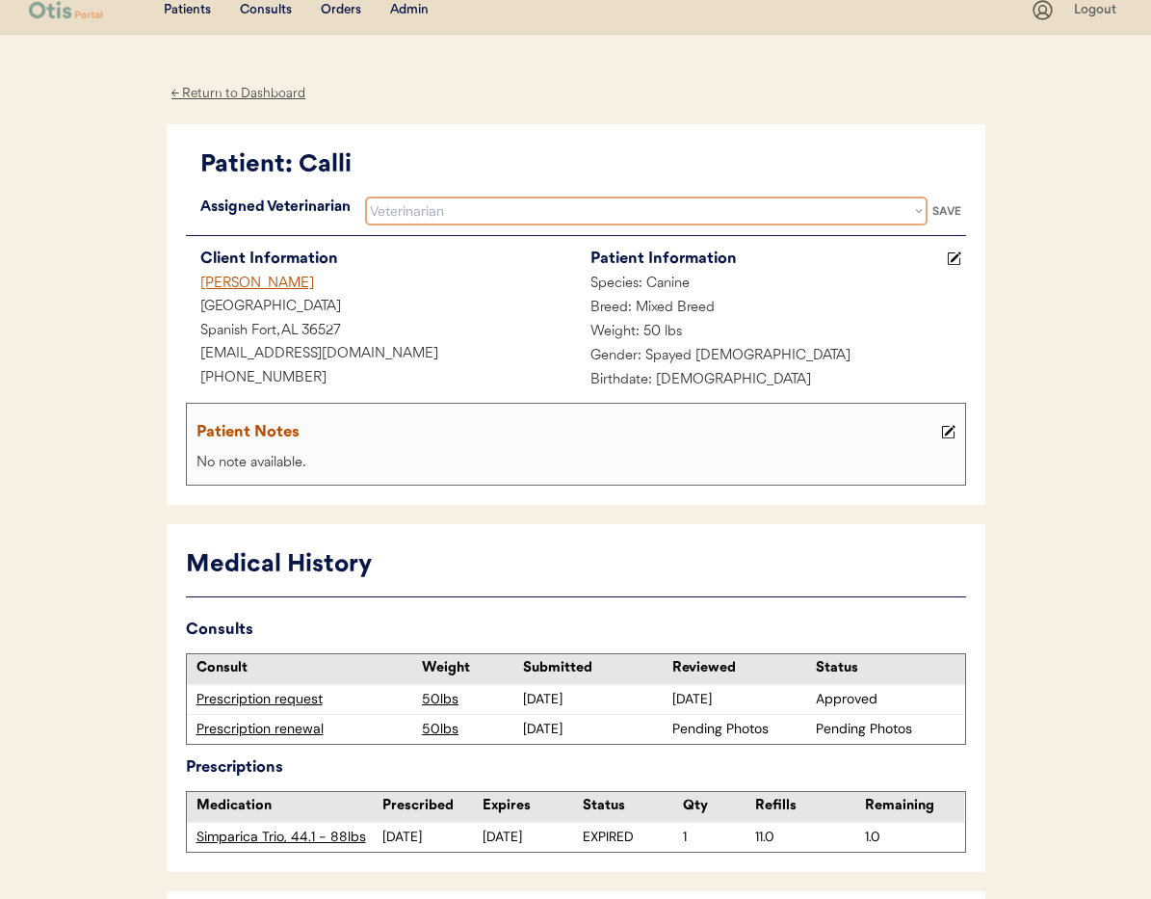
click at [657, 214] on select "Veterinarian Erin Belleville Hillary Braverman Kit Warren" at bounding box center [646, 211] width 563 height 29
select select ""1348695171700984260__LOOKUP__1733767339806x932322702314707600""
click at [365, 197] on select "Veterinarian Erin Belleville Hillary Braverman Kit Warren" at bounding box center [646, 211] width 563 height 29
click at [945, 213] on div "SAVE" at bounding box center [947, 211] width 39 height 12
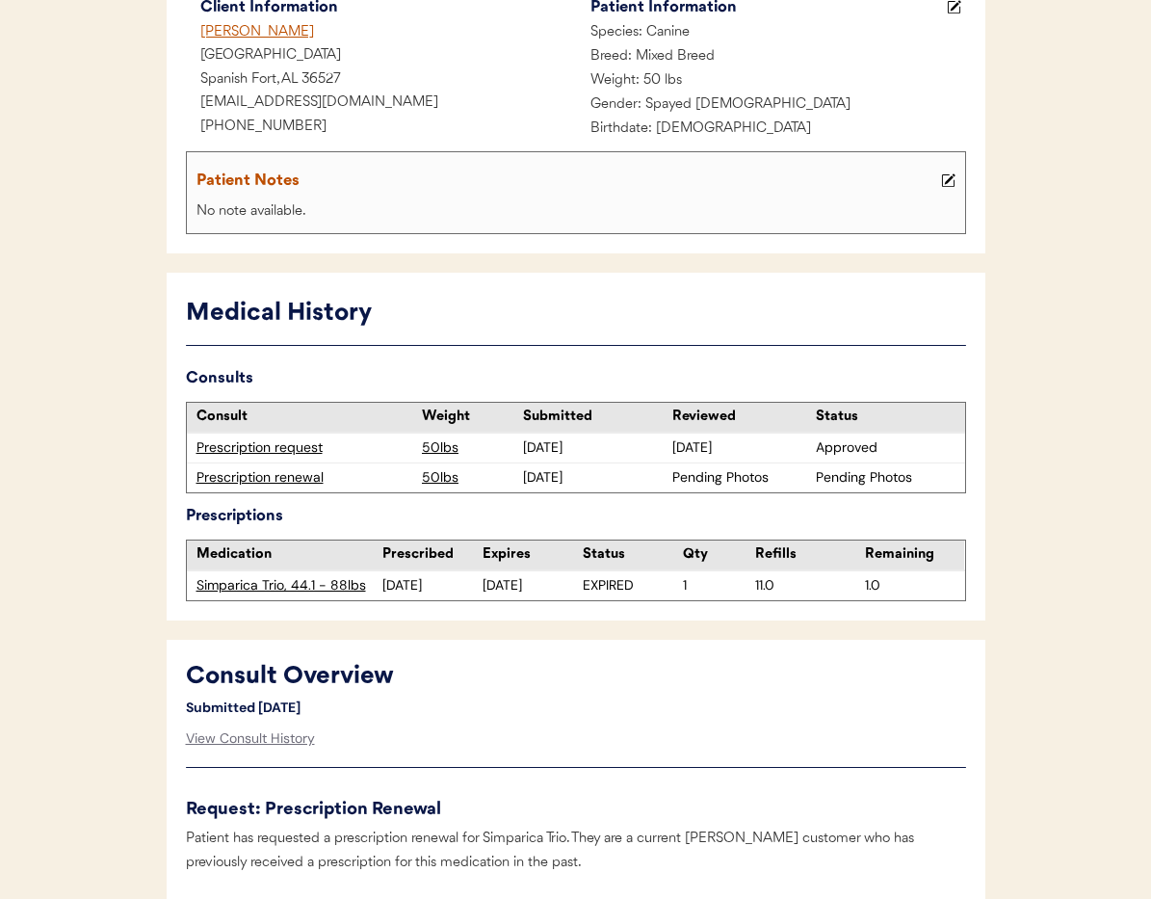
scroll to position [0, 0]
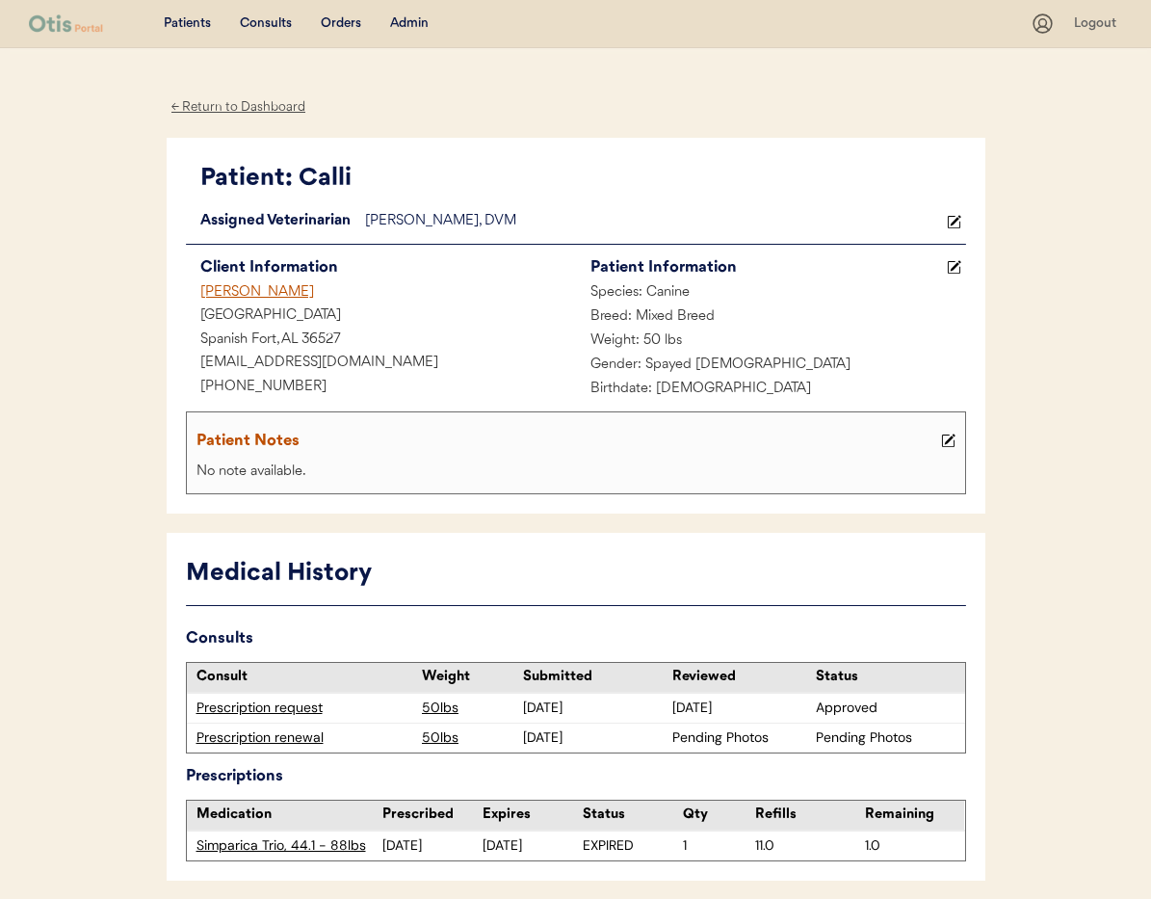
click at [231, 111] on div "← Return to Dashboard" at bounding box center [239, 107] width 145 height 22
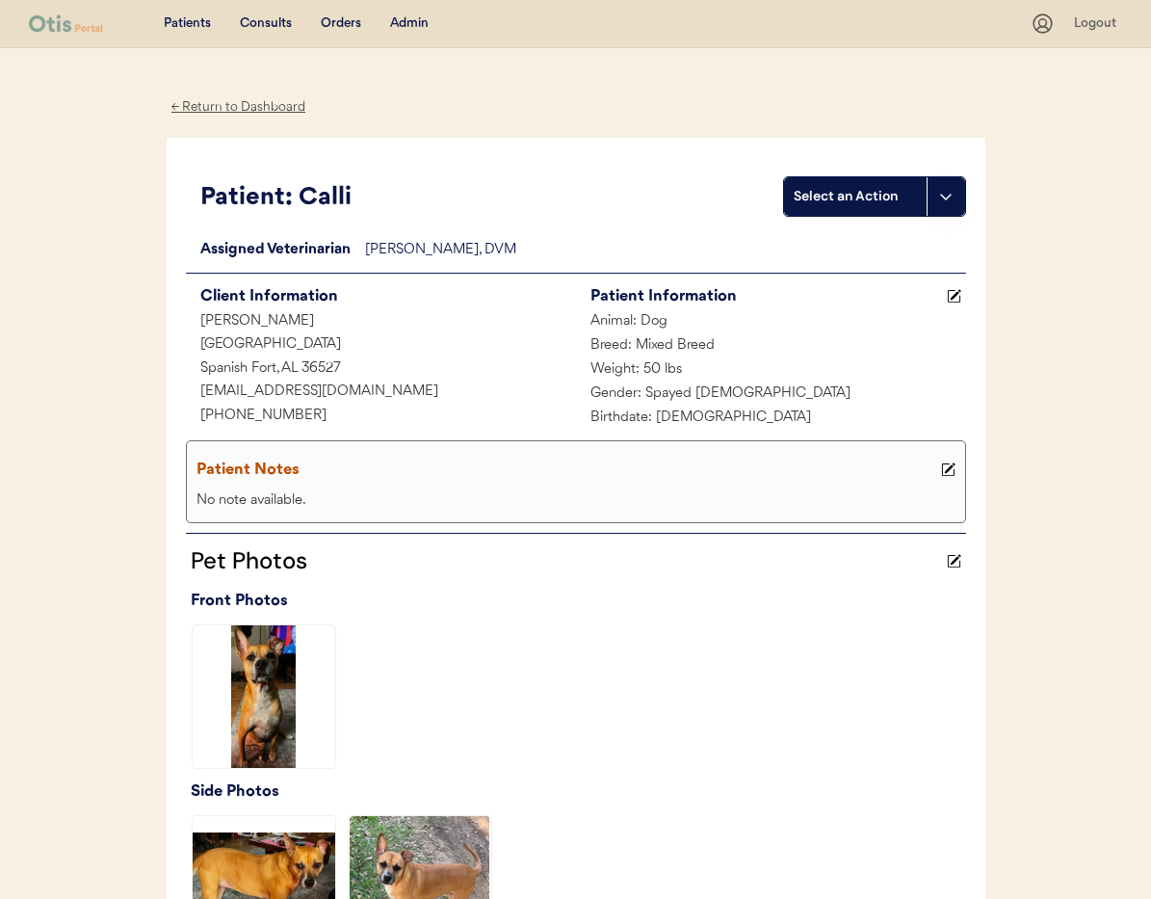
click at [226, 101] on div "← Return to Dashboard" at bounding box center [239, 107] width 145 height 22
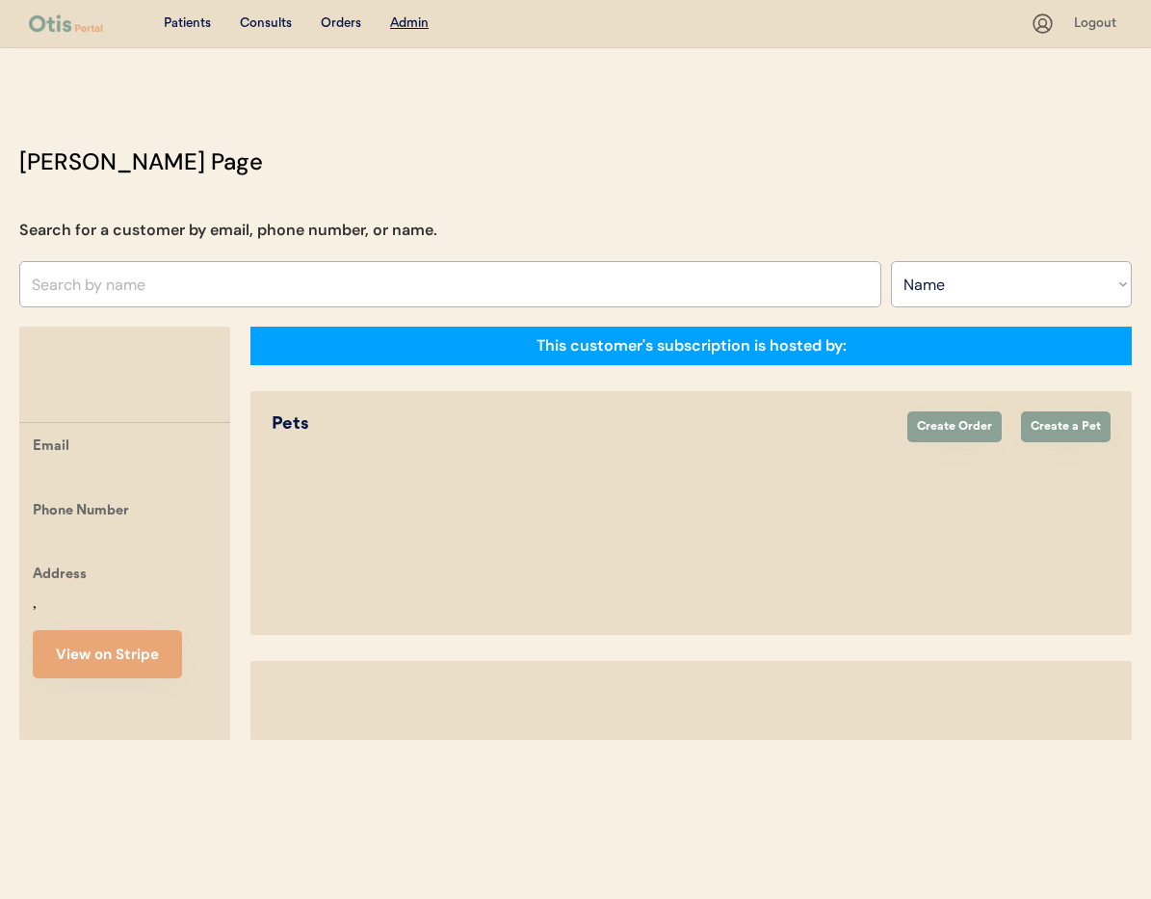
select select ""Name""
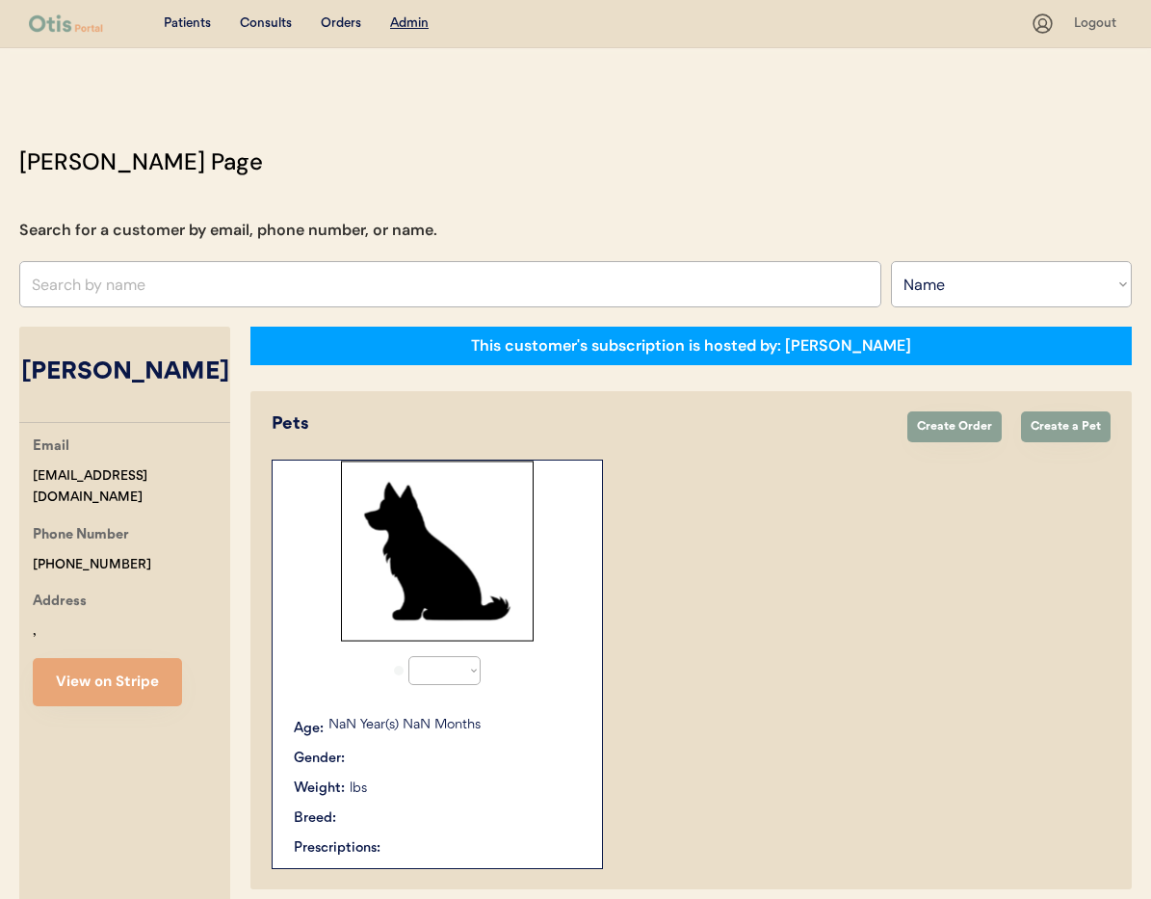
select select "true"
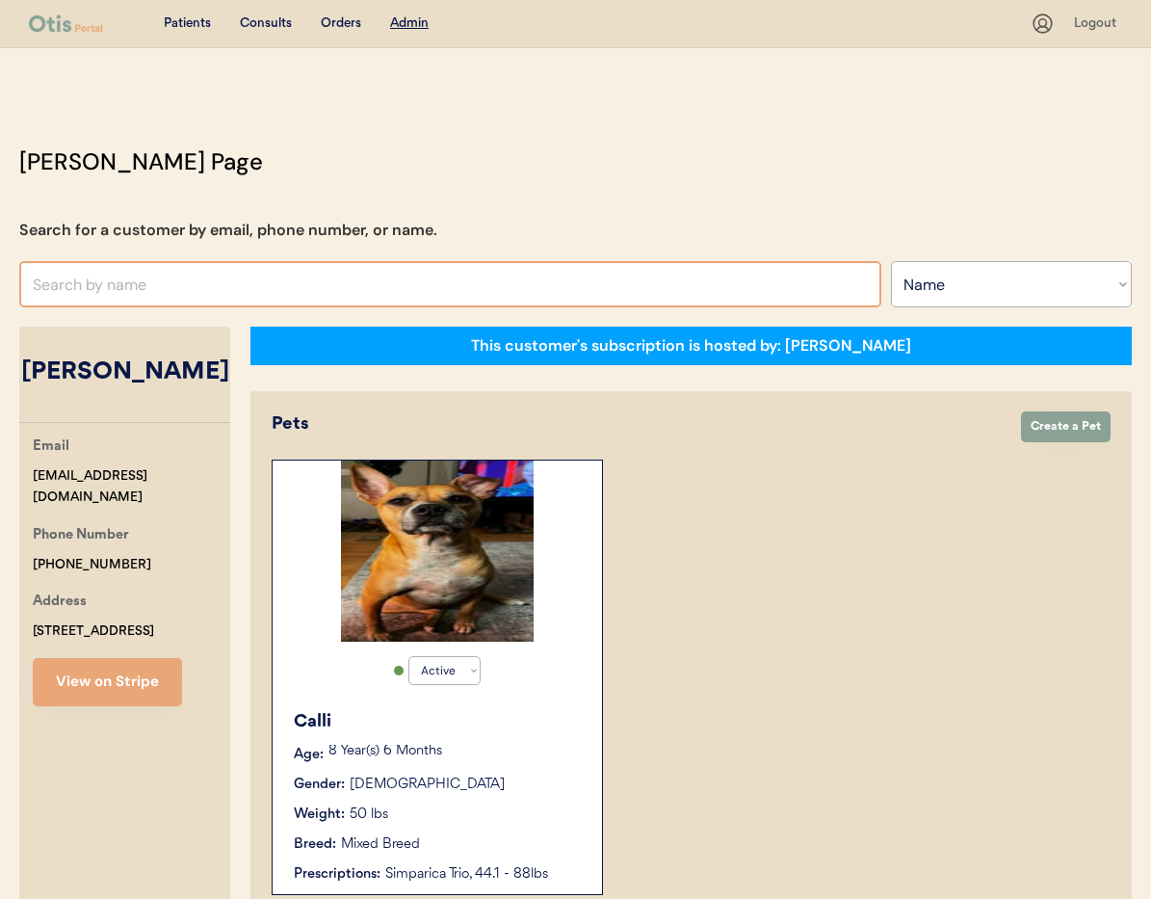
click at [197, 287] on input "text" at bounding box center [450, 284] width 862 height 46
type input "Danny"
type input "[PERSON_NAME]"
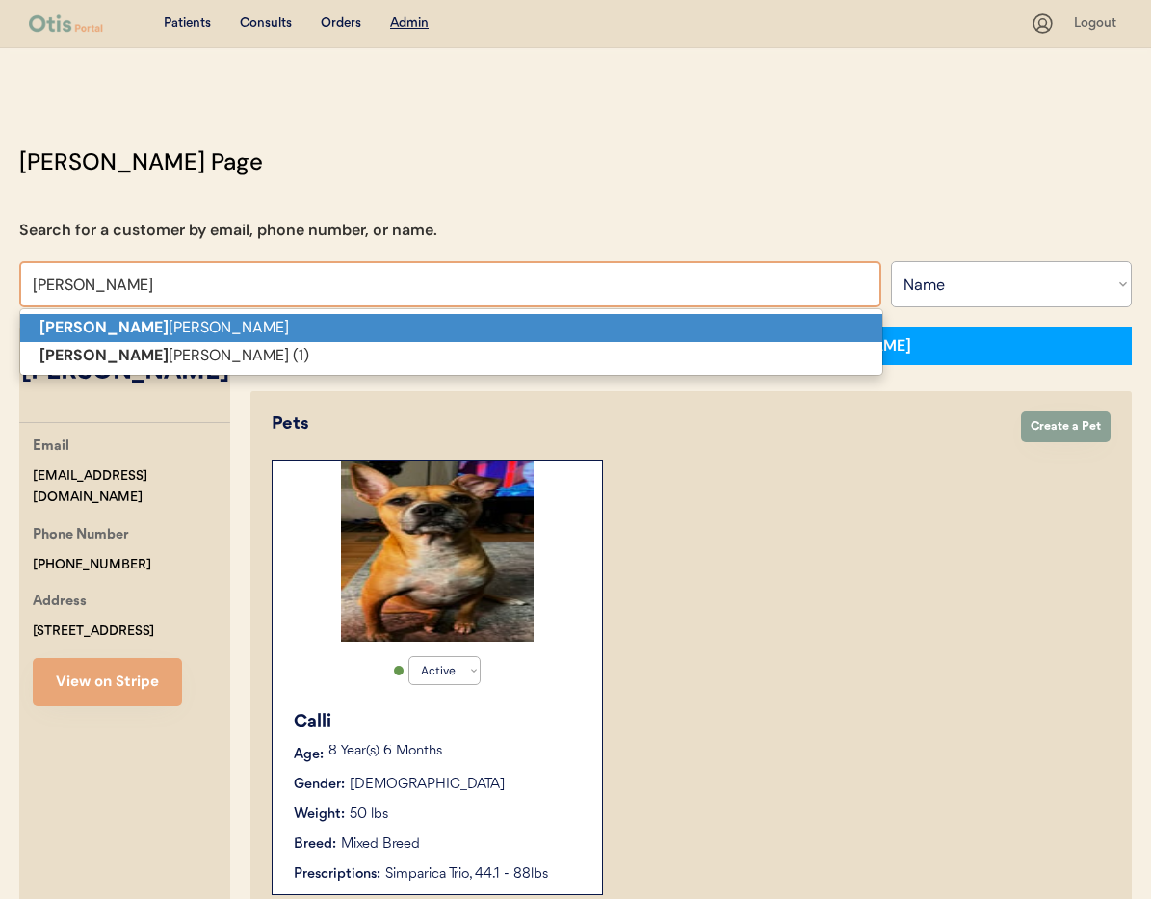
click at [197, 335] on p "Danny Brasher" at bounding box center [451, 328] width 862 height 28
type input "[PERSON_NAME]"
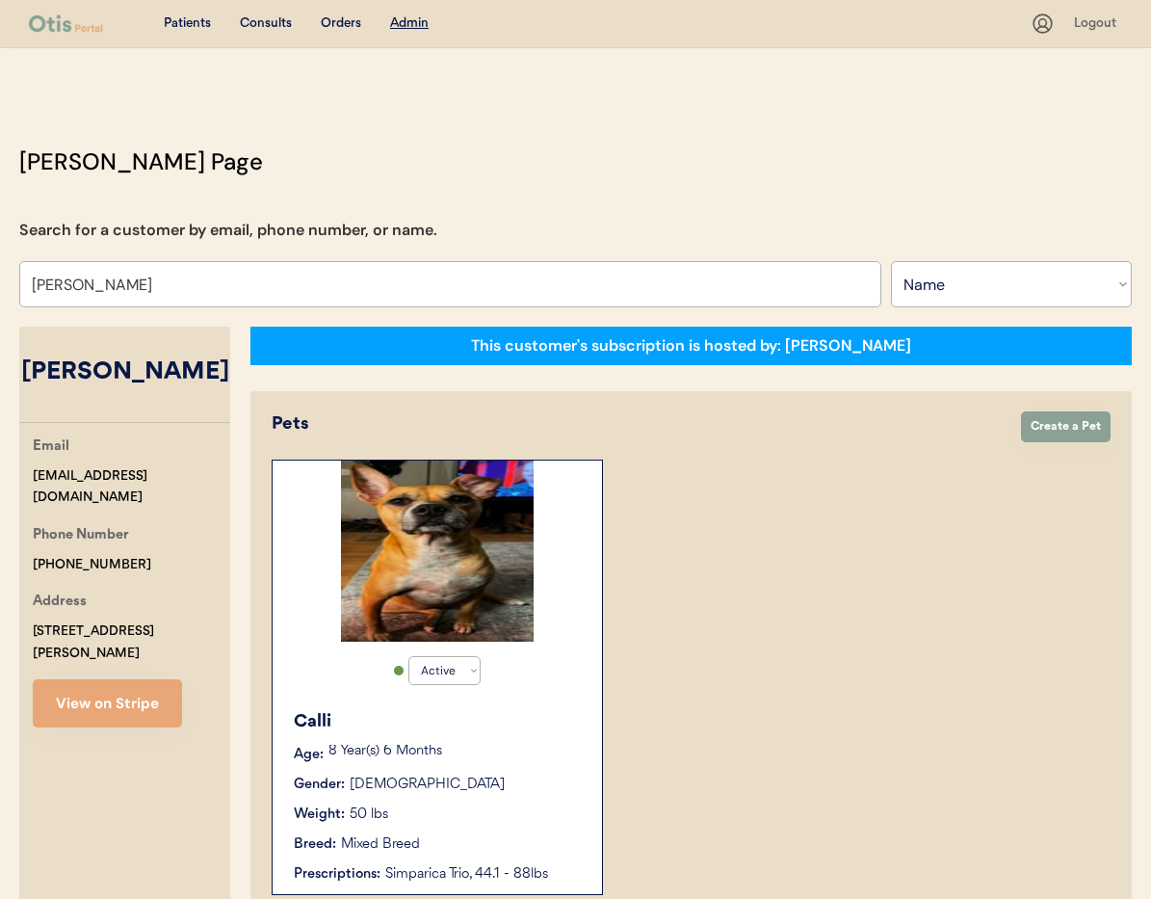
select select "true"
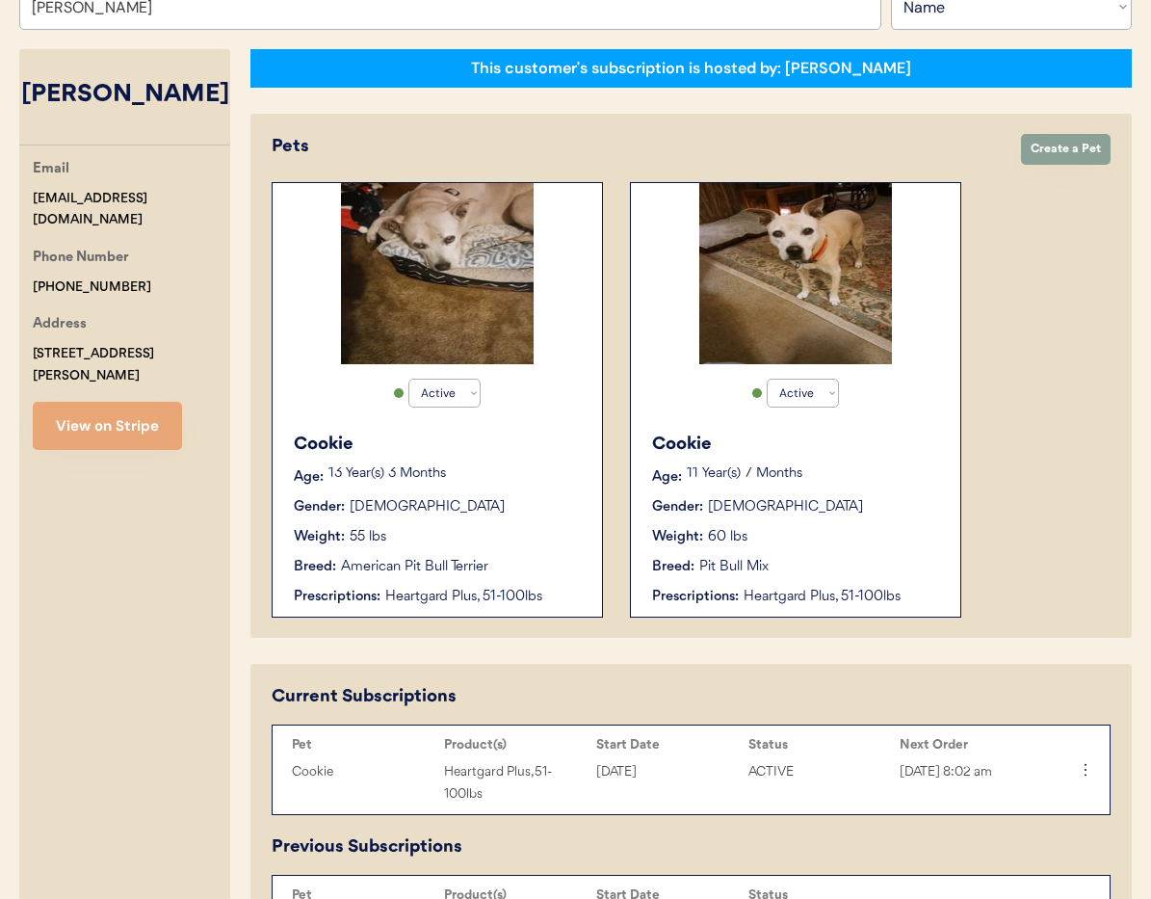
scroll to position [318, 0]
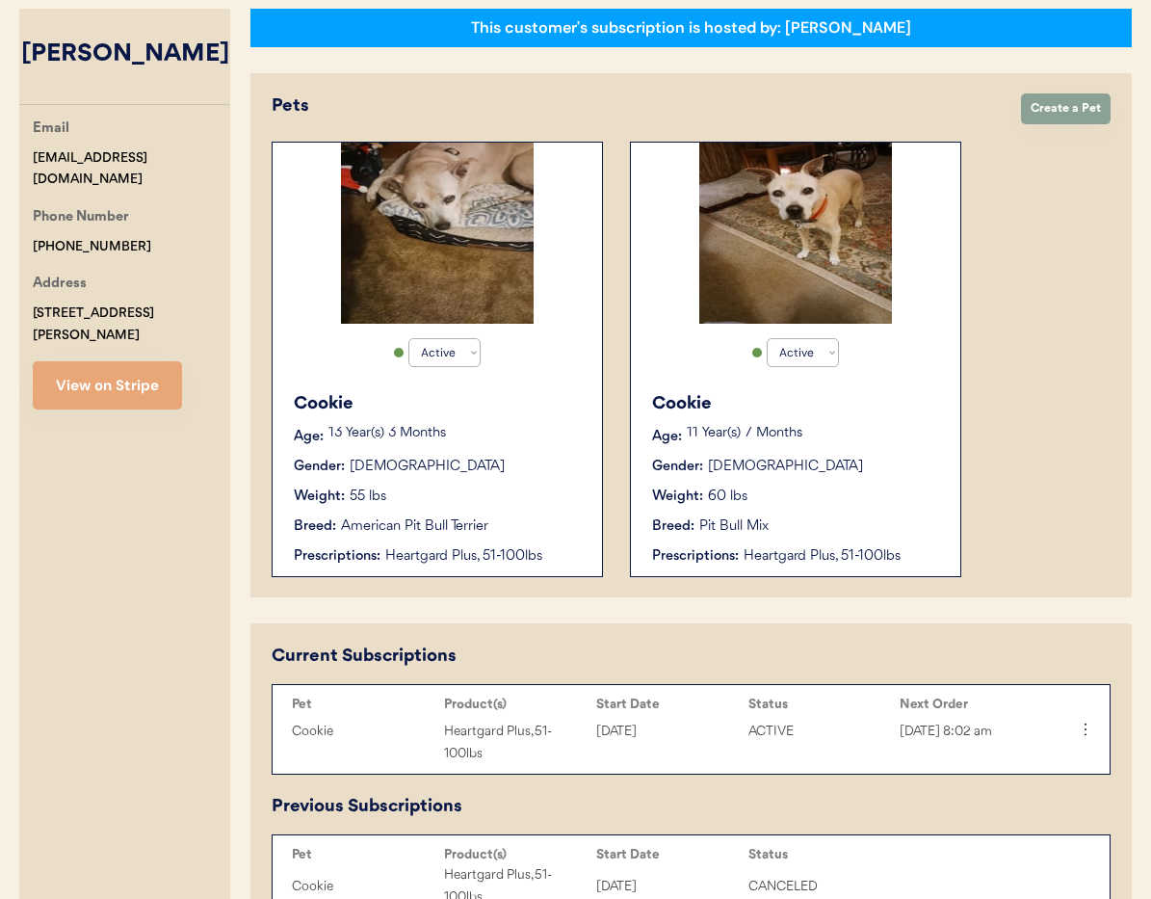
type input "[PERSON_NAME]"
click at [571, 463] on div "Gender: Female" at bounding box center [438, 467] width 289 height 20
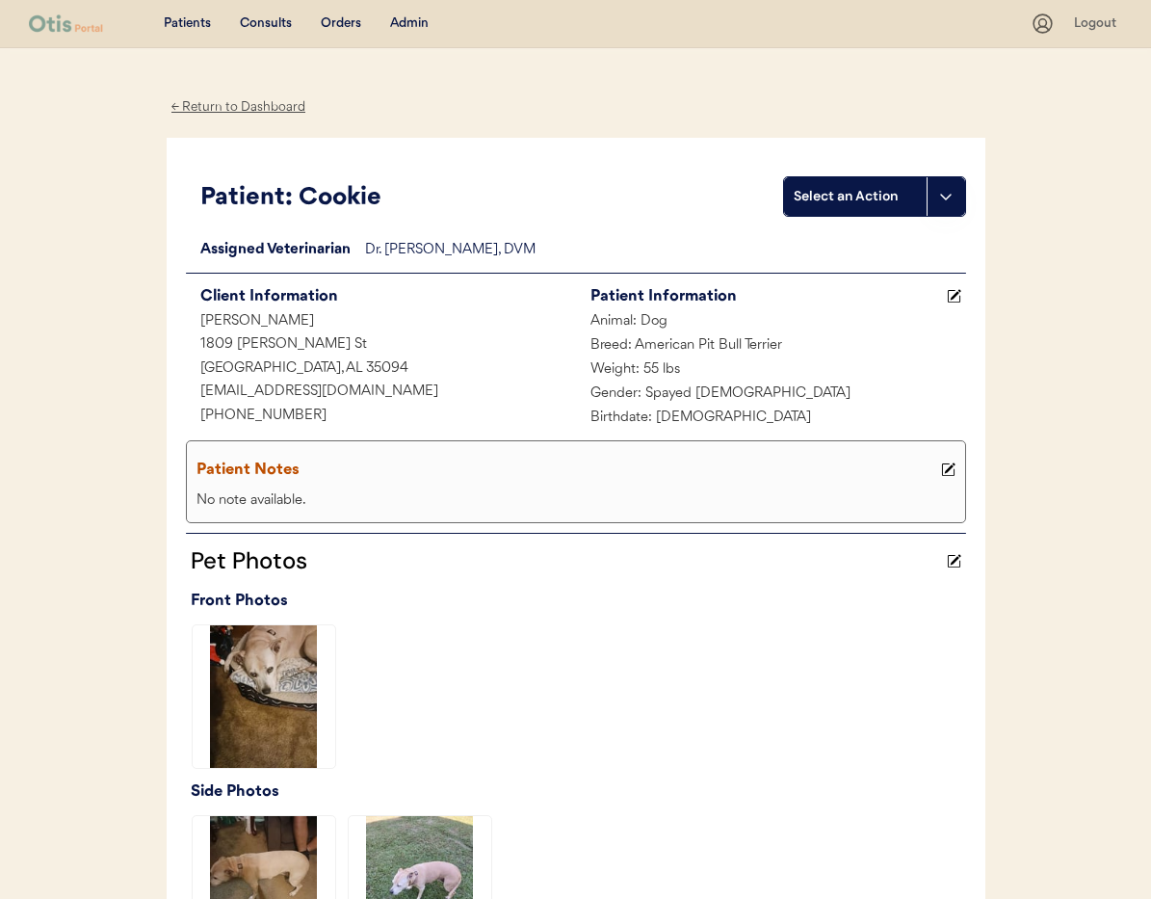
click at [215, 107] on div "← Return to Dashboard" at bounding box center [239, 107] width 145 height 22
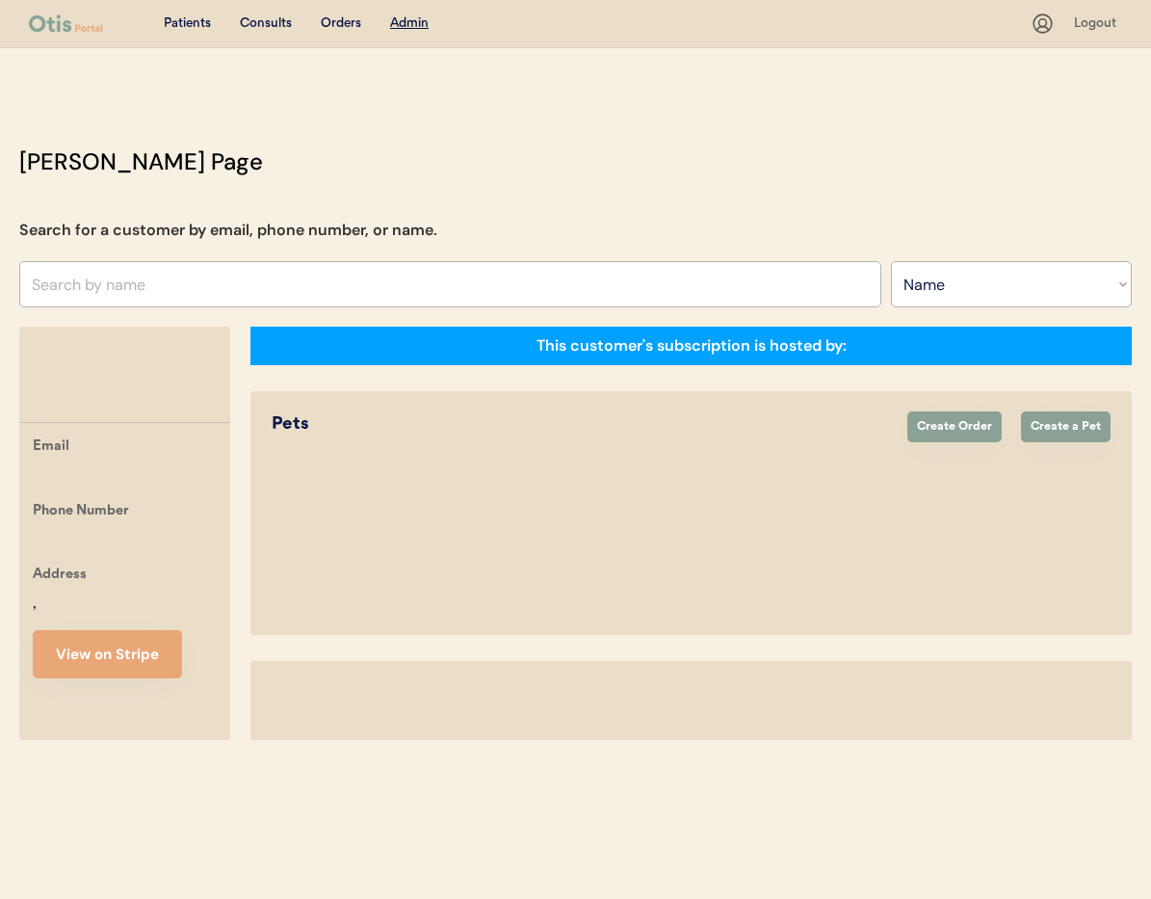
select select ""Name""
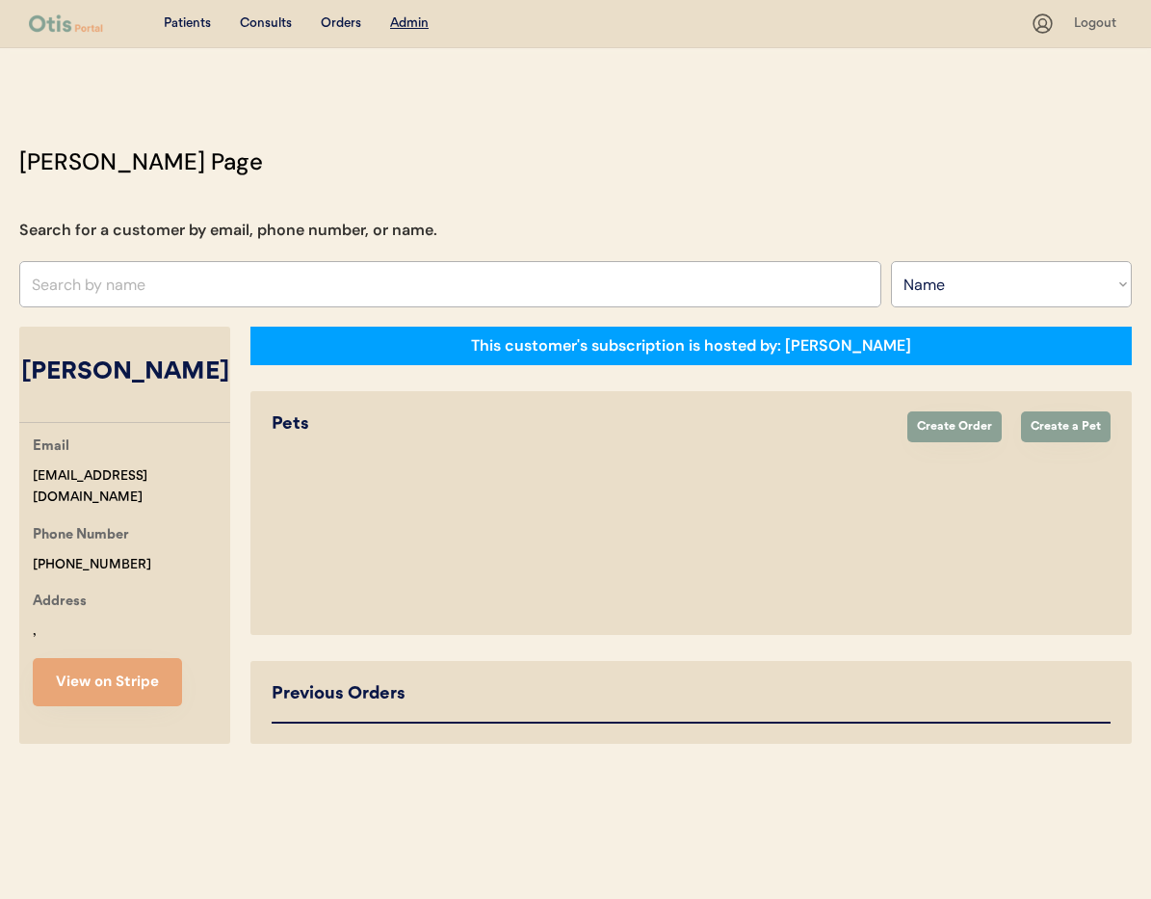
select select "true"
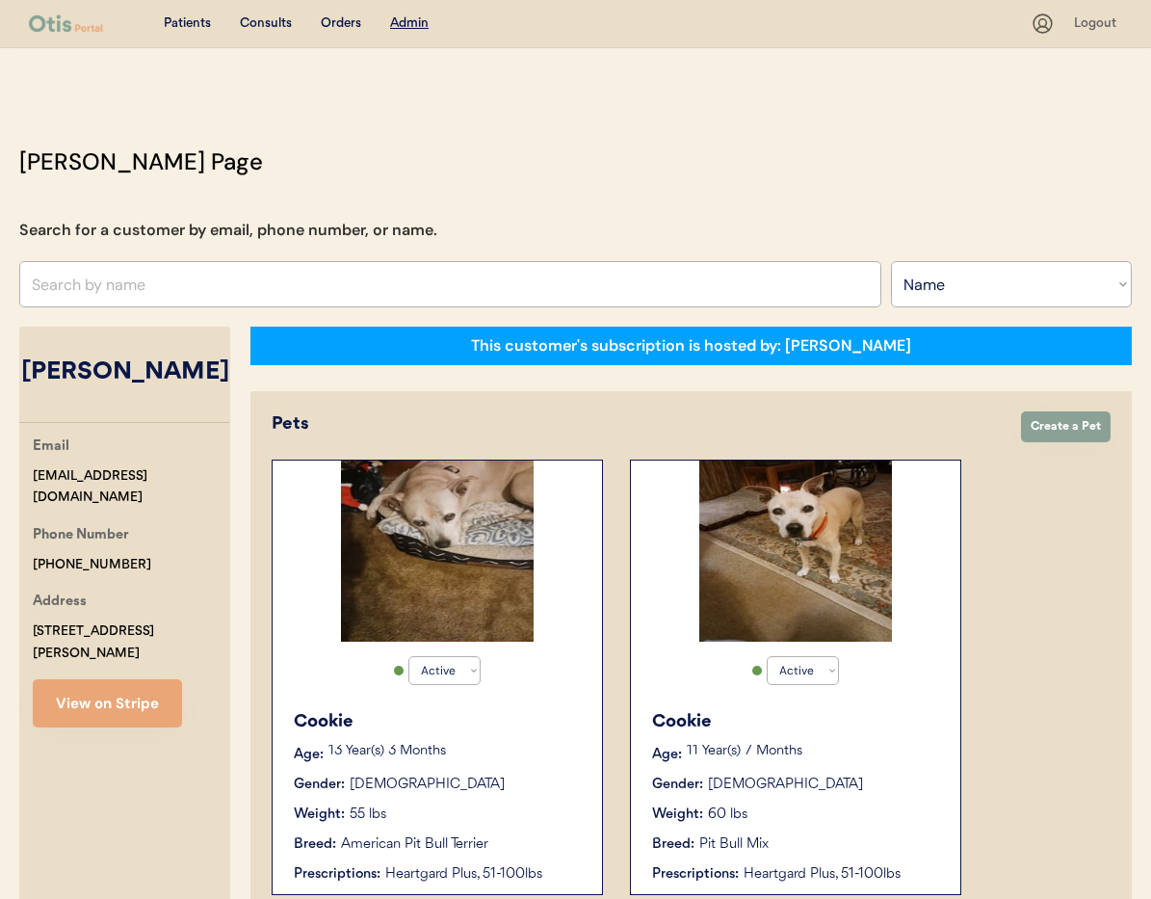
click at [838, 742] on div "Cookie Age: [DEMOGRAPHIC_DATA] Year(s) 7 Months Gender: [DEMOGRAPHIC_DATA] Weig…" at bounding box center [796, 796] width 310 height 195
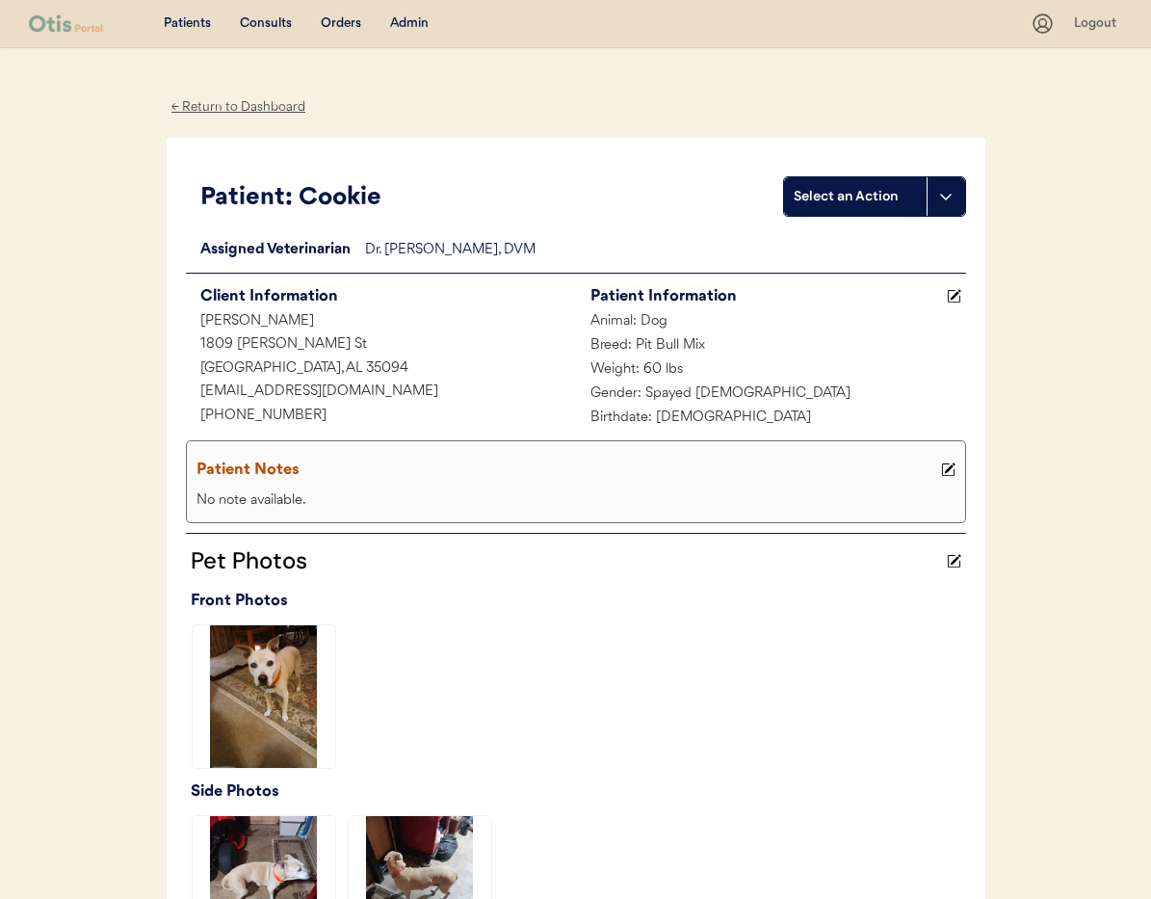
click at [242, 106] on div "← Return to Dashboard" at bounding box center [239, 107] width 145 height 22
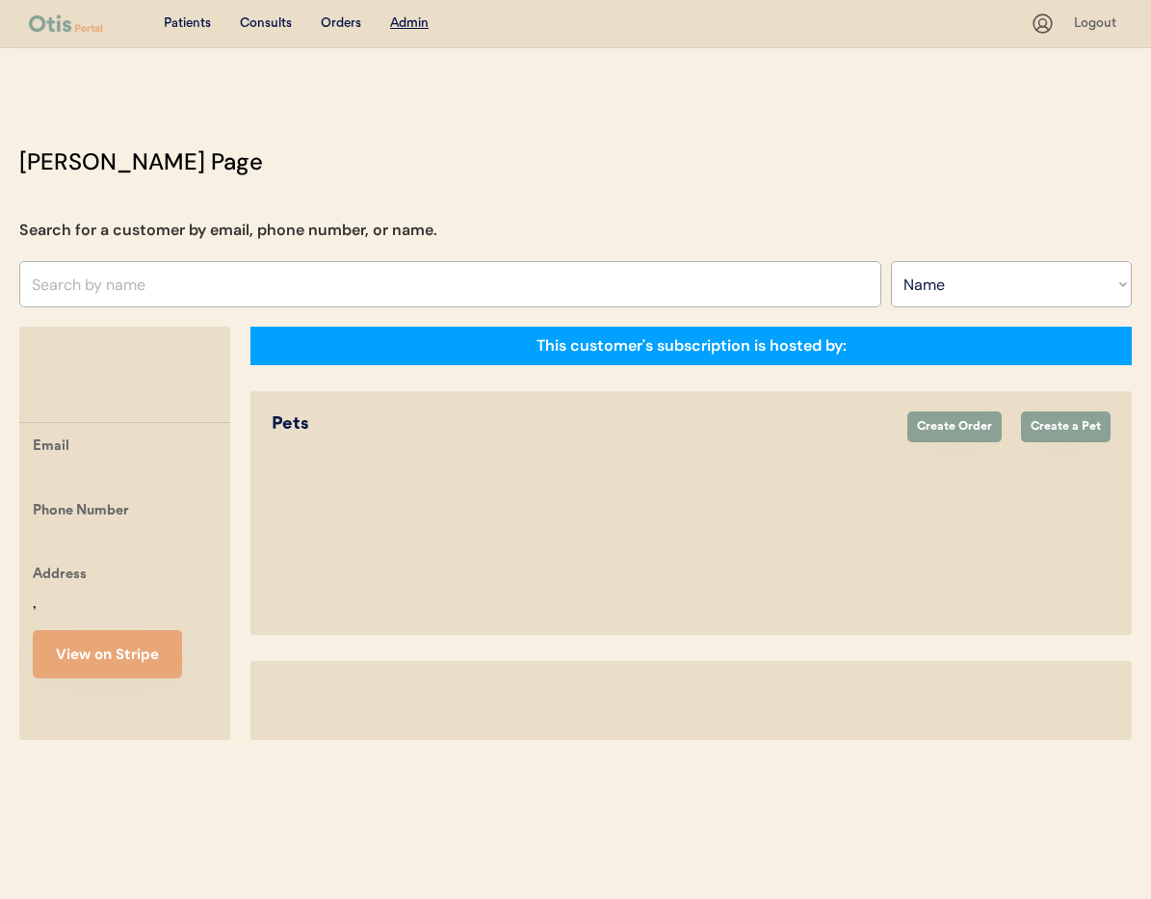
select select ""Name""
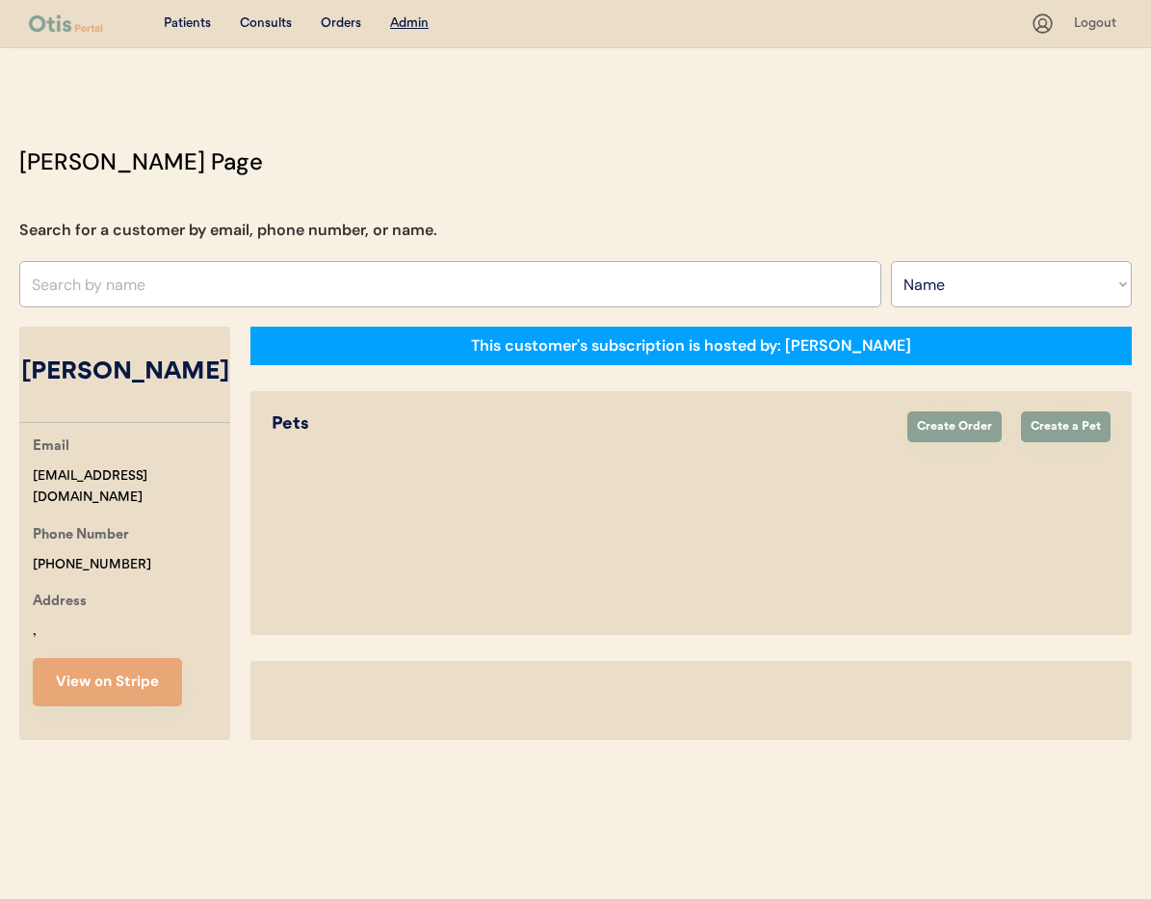
select select "true"
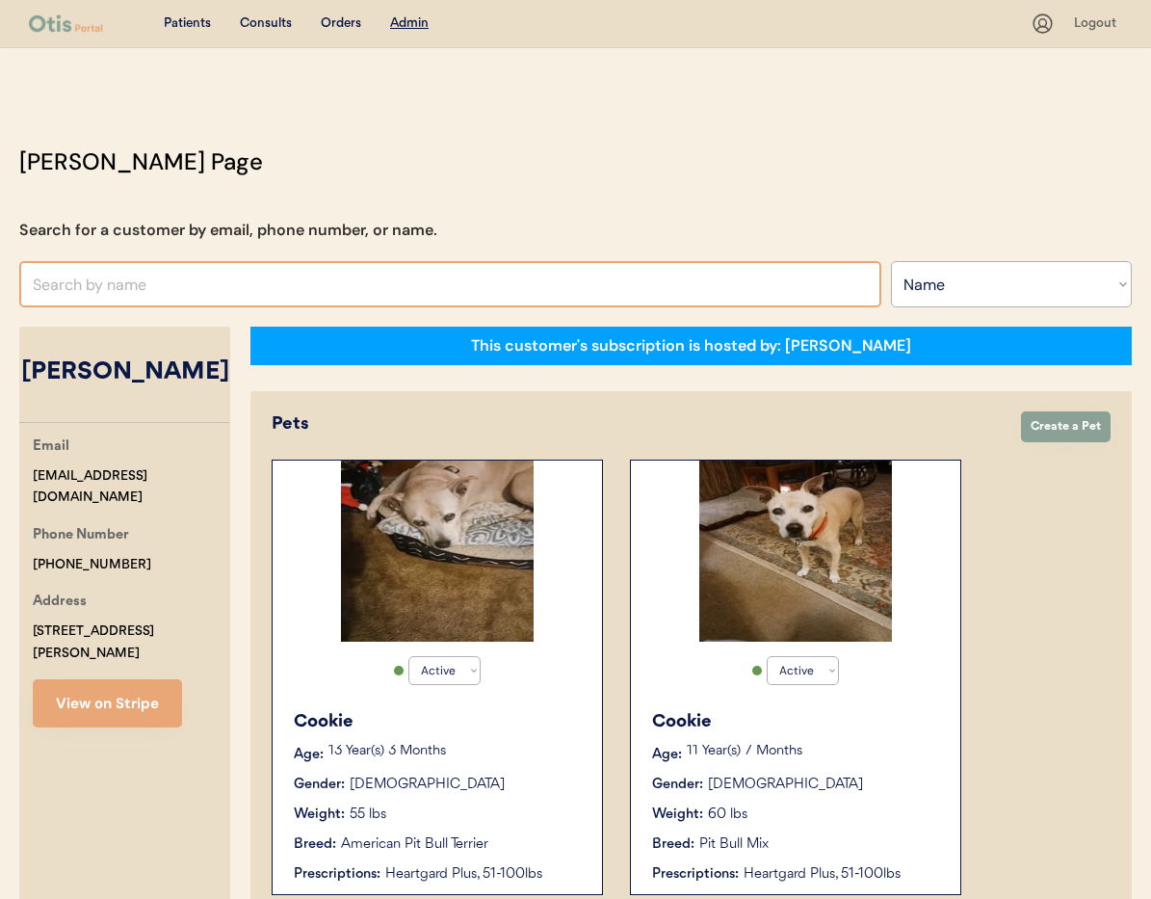
click at [239, 278] on input "text" at bounding box center [450, 284] width 862 height 46
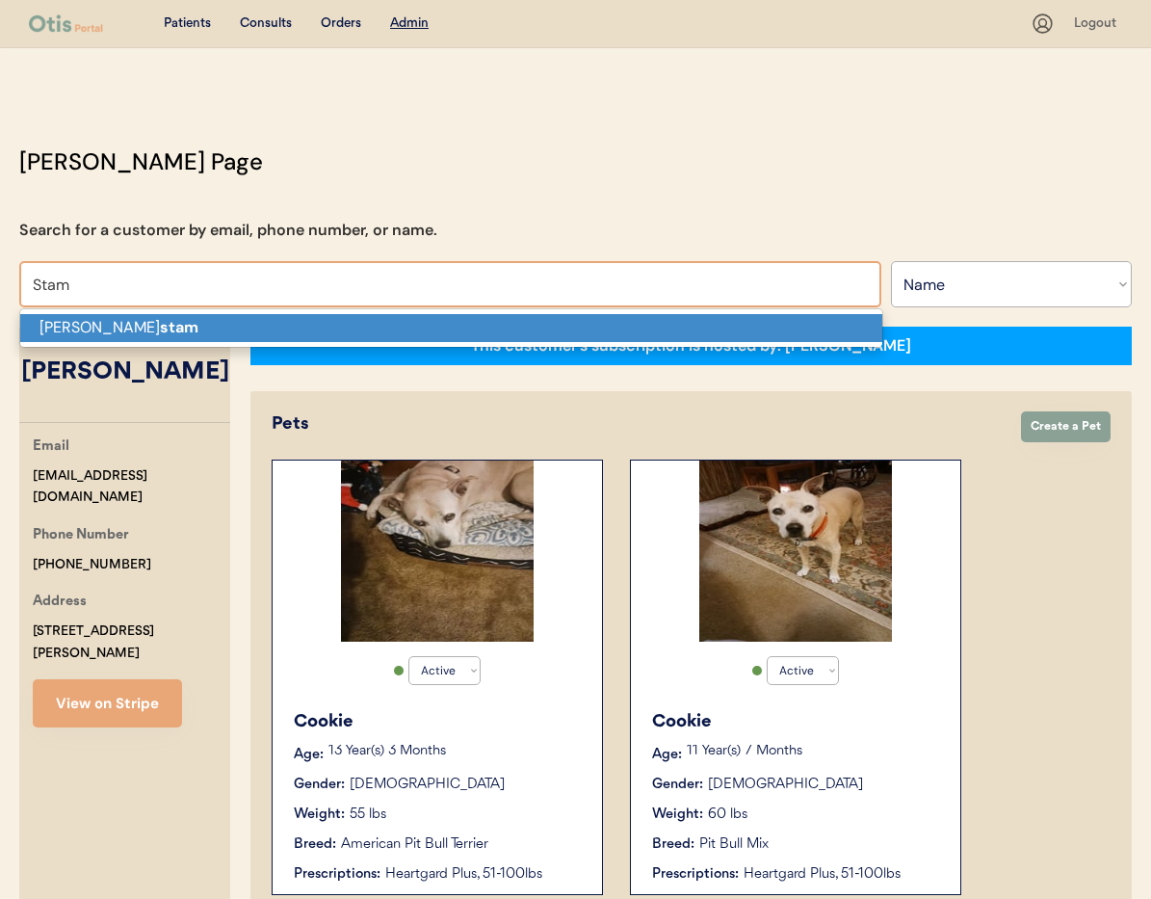
click at [224, 321] on p "Brandon stam" at bounding box center [451, 328] width 862 height 28
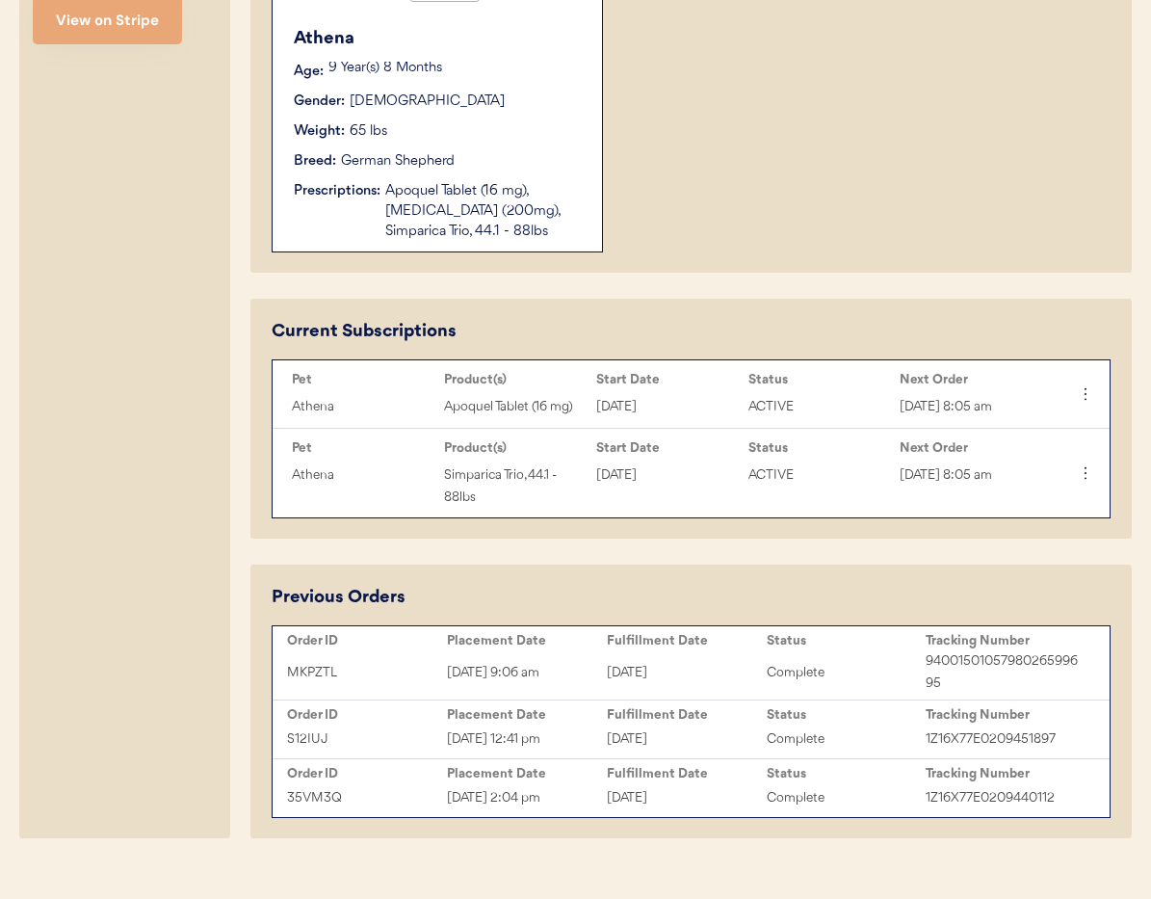
scroll to position [712, 0]
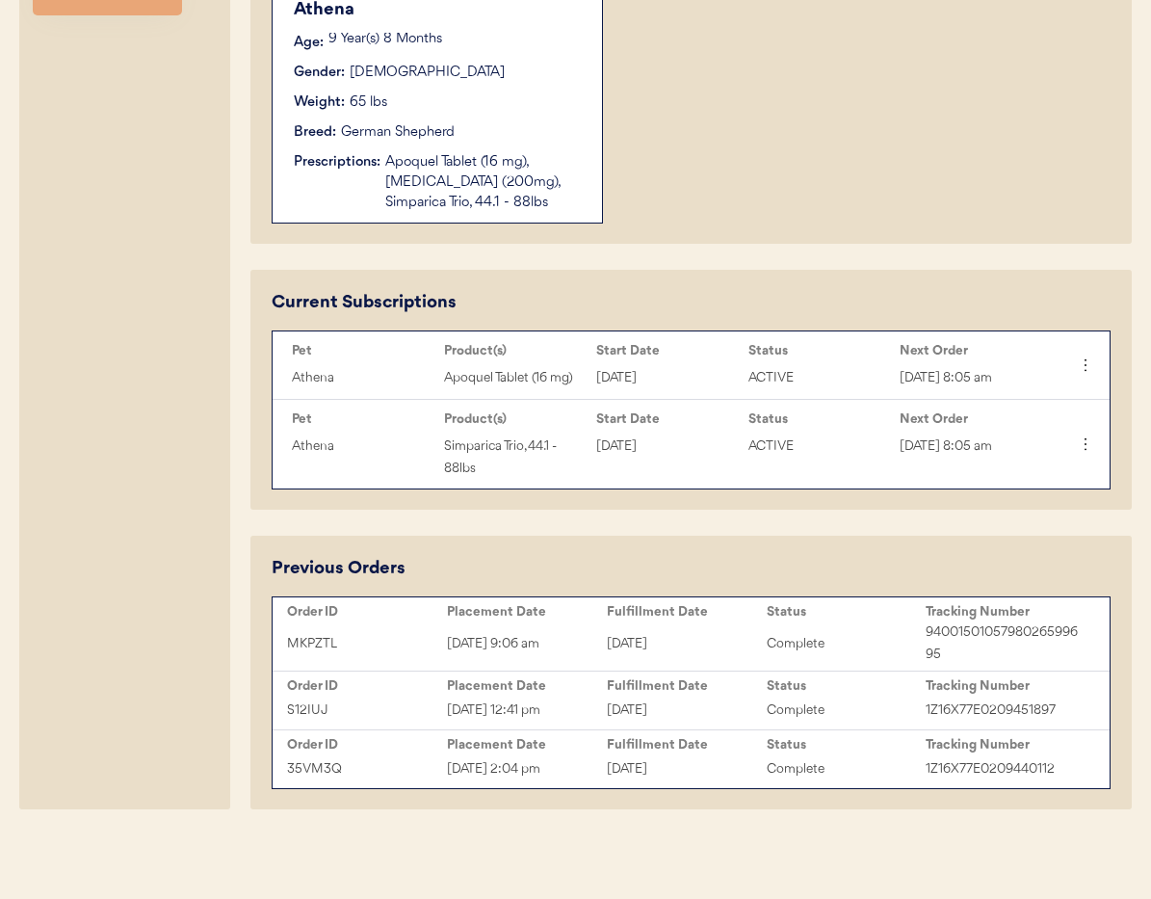
type input "Brandon stam"
click at [1080, 364] on icon at bounding box center [1084, 365] width 19 height 19
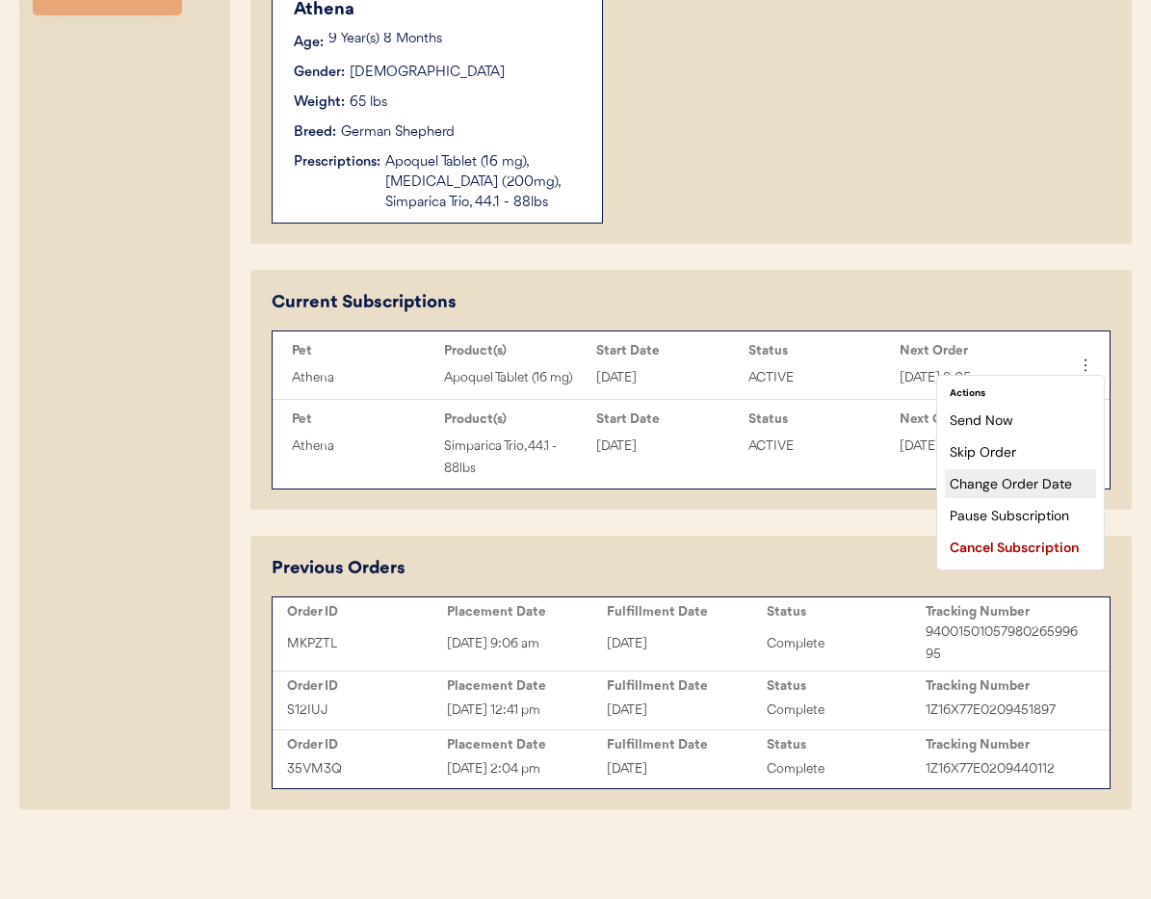
click at [1057, 477] on div "Change Order Date" at bounding box center [1020, 483] width 151 height 29
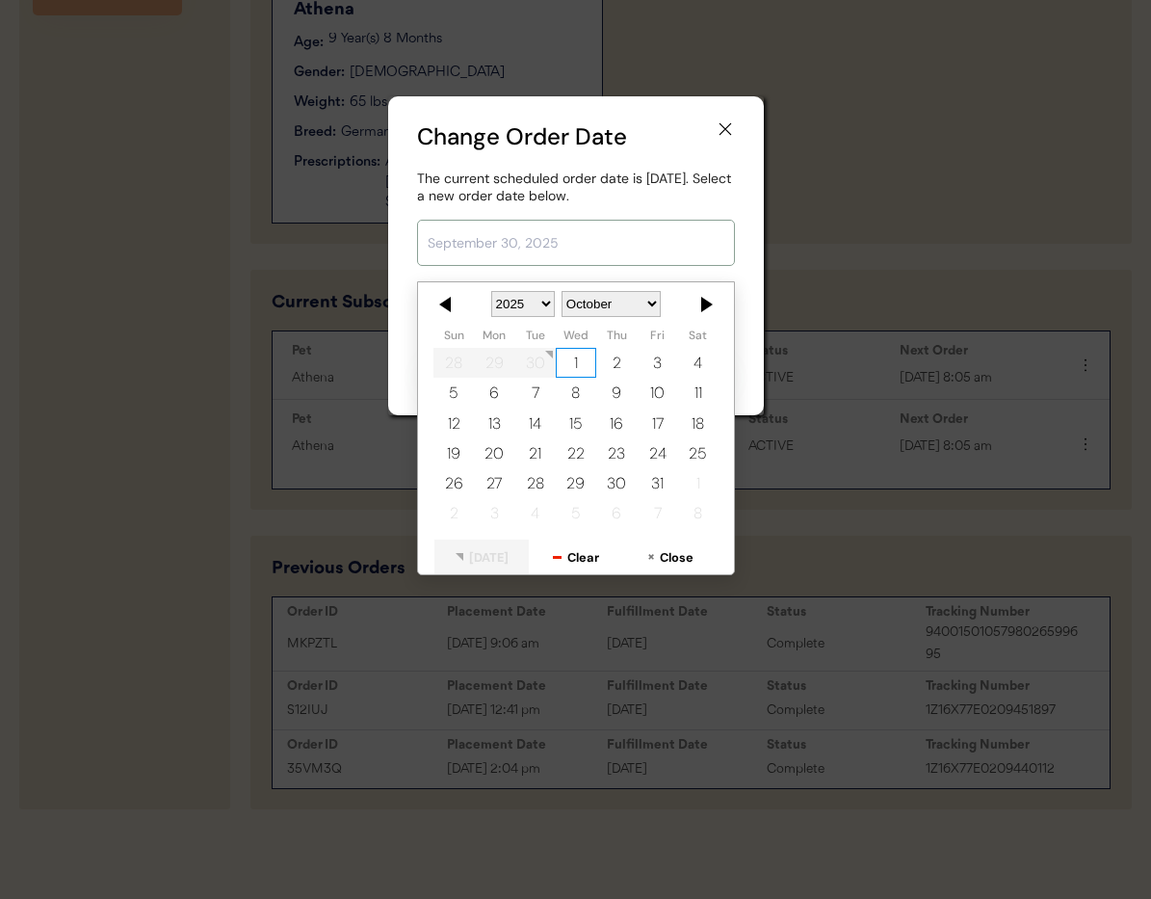
click at [558, 235] on input "text" at bounding box center [576, 243] width 318 height 46
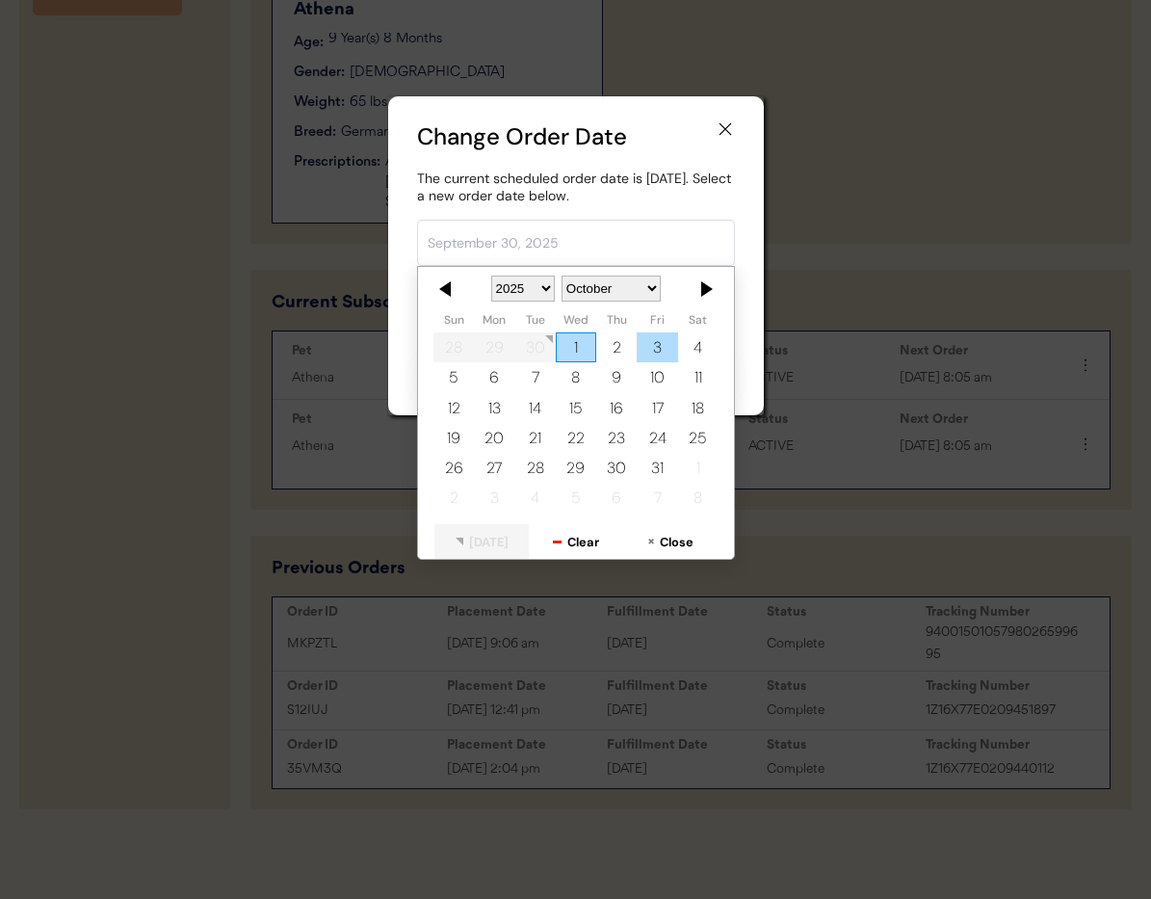
click at [646, 341] on div "3" at bounding box center [657, 348] width 40 height 30
type input "October 3, 2025"
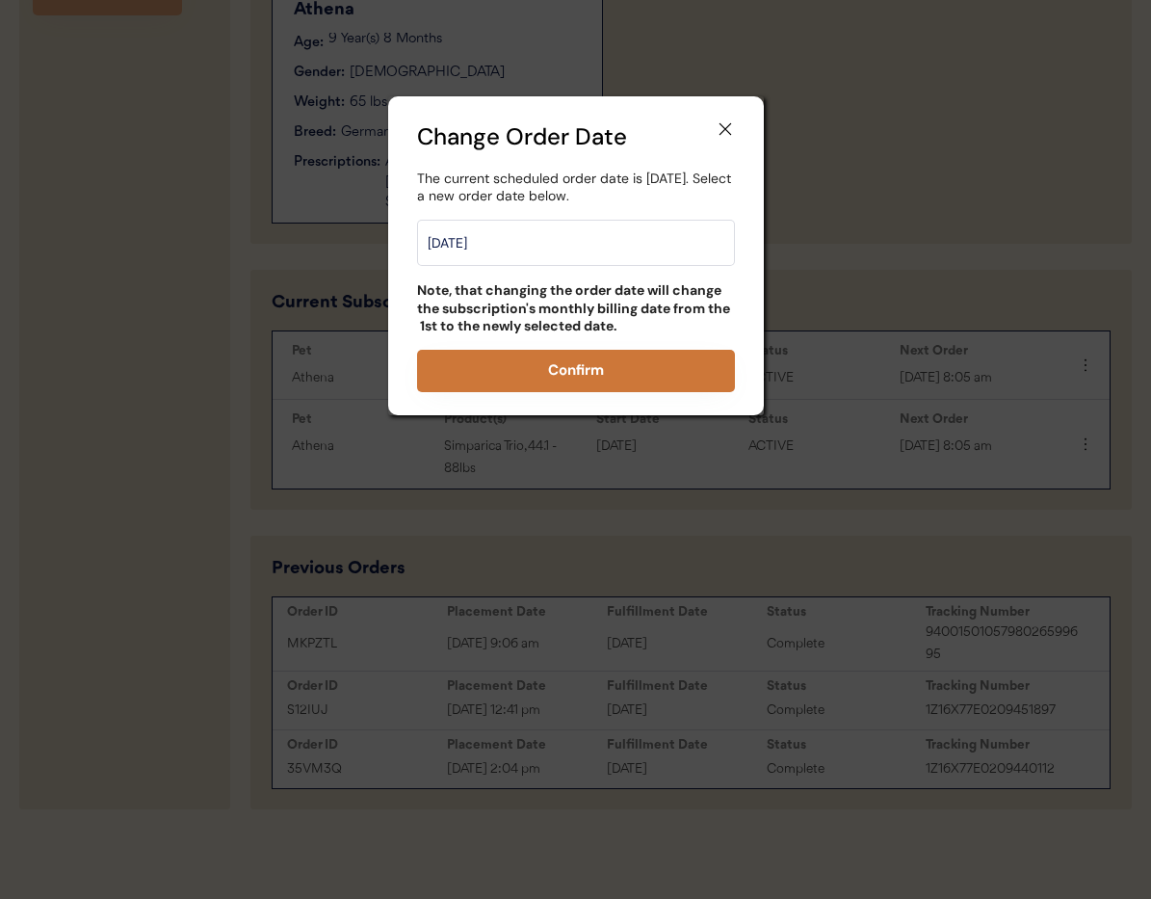
click at [625, 375] on button "Confirm" at bounding box center [576, 371] width 318 height 42
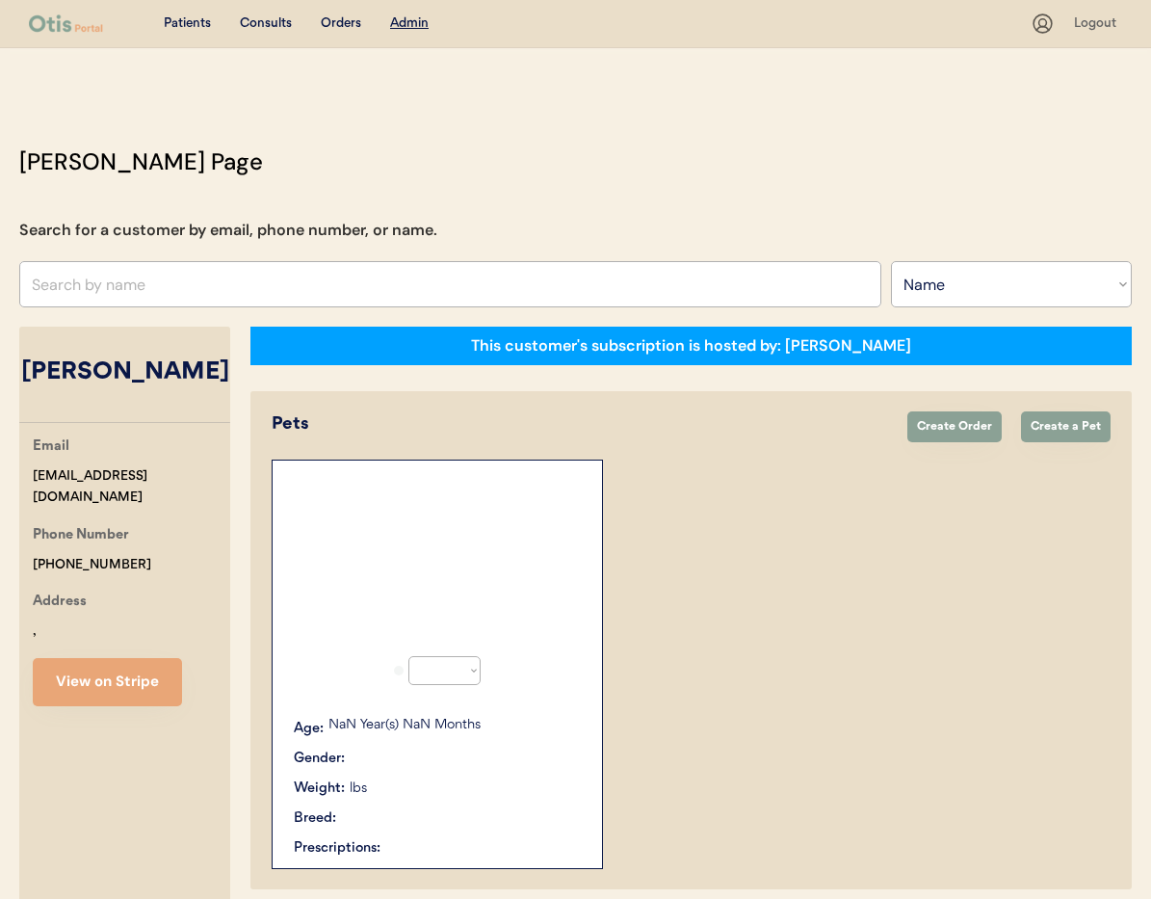
select select ""Name""
select select "true"
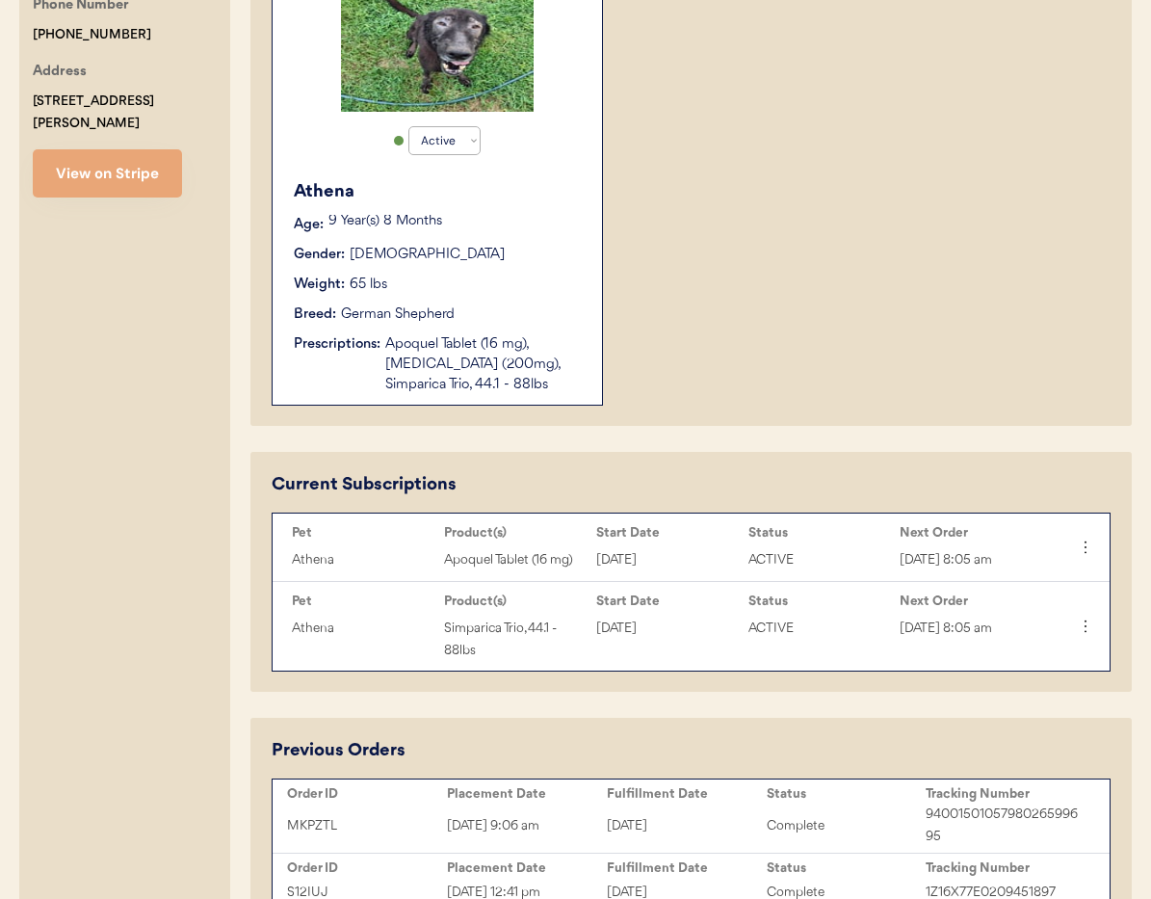
scroll to position [671, 0]
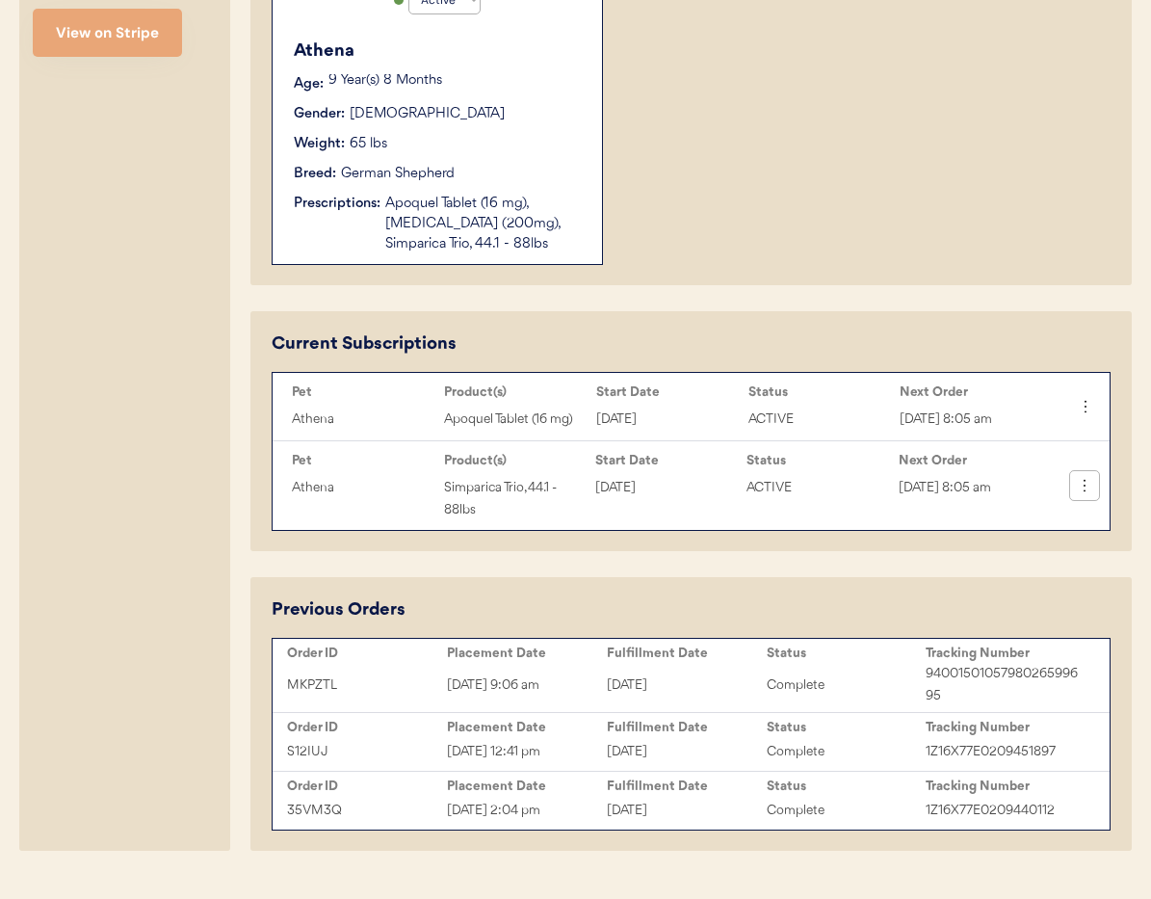
click at [1084, 485] on use at bounding box center [1084, 485] width 19 height 19
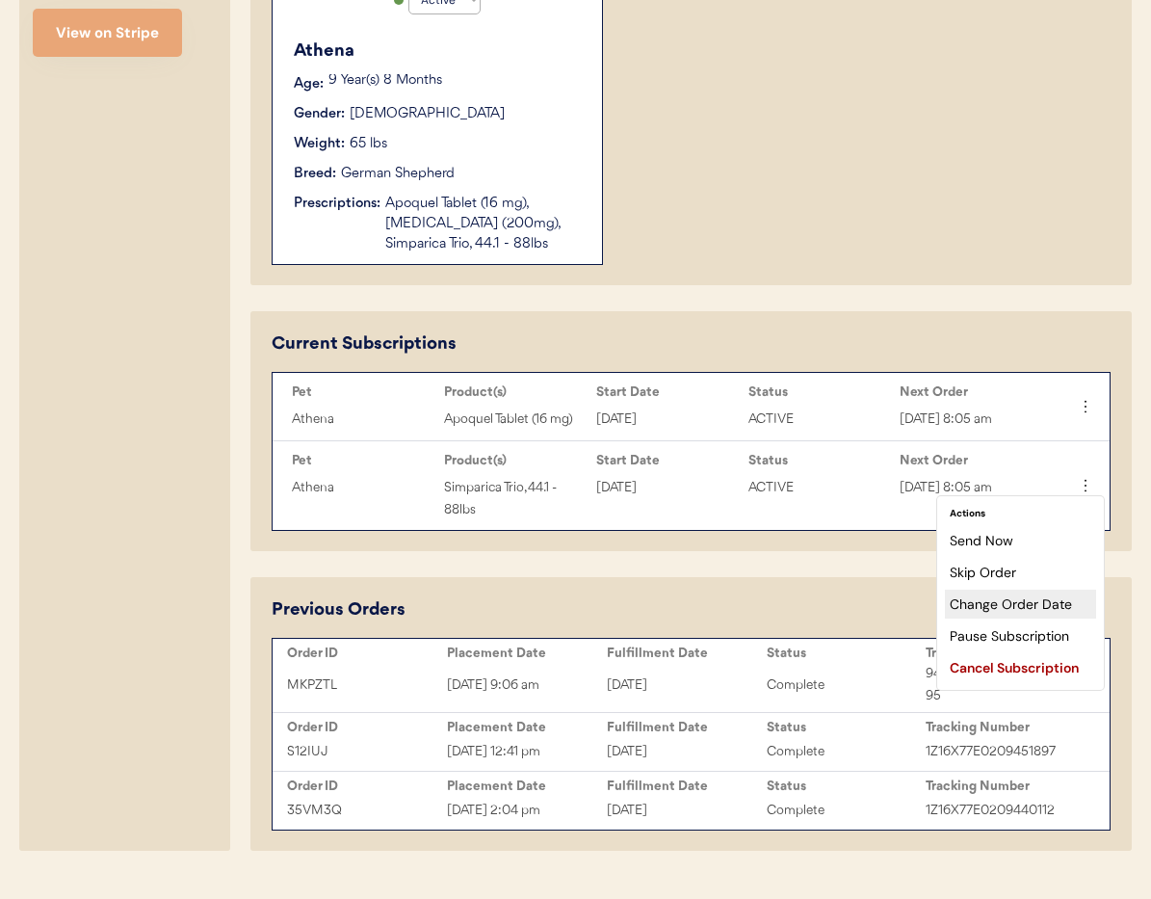
click at [1008, 600] on div "Change Order Date" at bounding box center [1020, 604] width 151 height 29
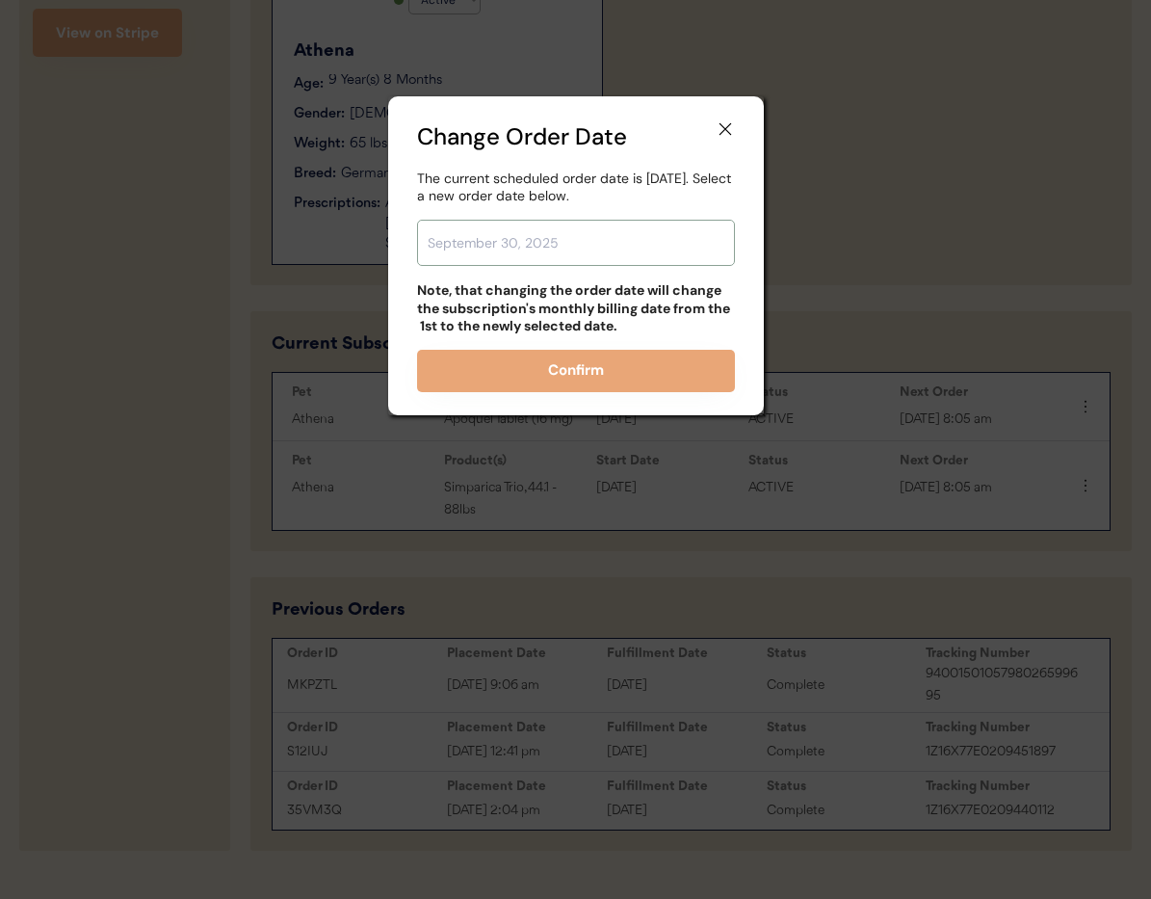
click at [544, 241] on input "text" at bounding box center [576, 243] width 318 height 46
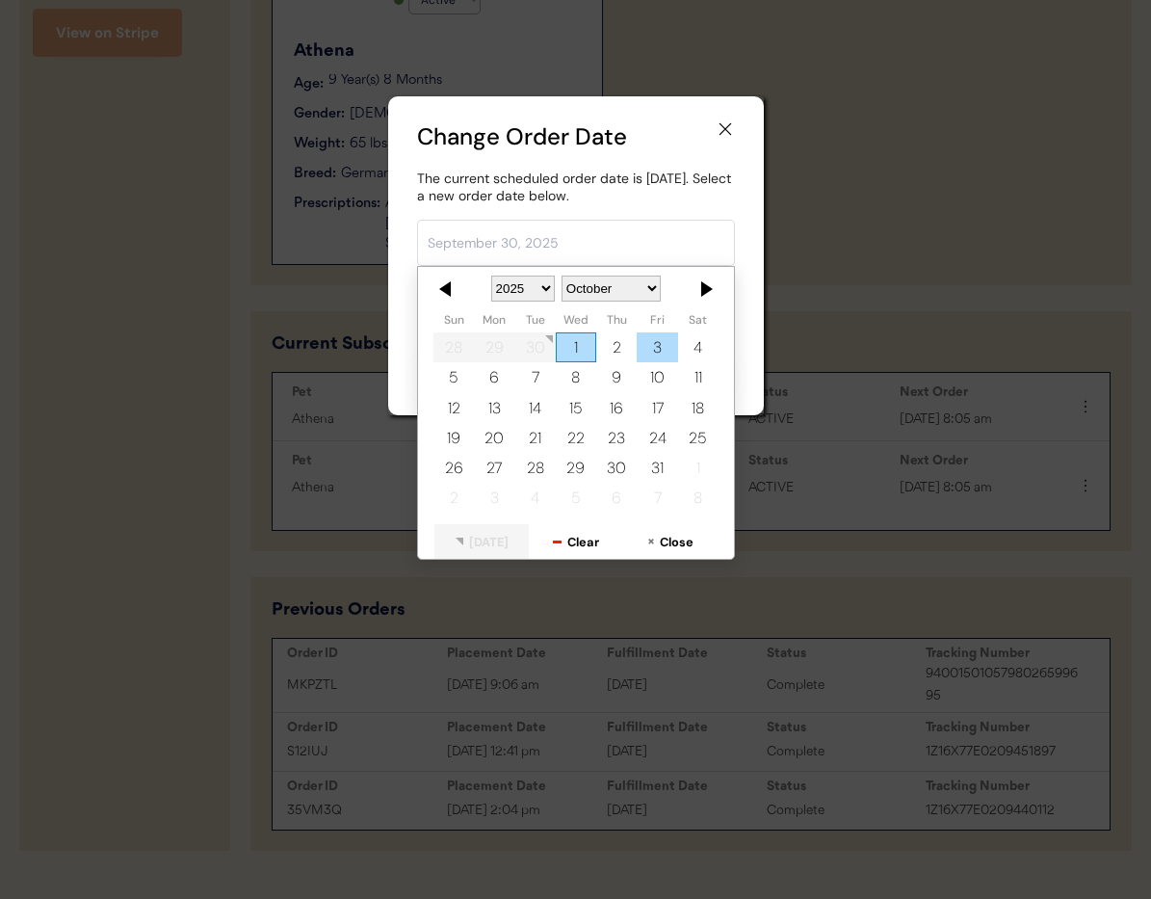
click at [662, 352] on div "3" at bounding box center [657, 348] width 40 height 30
type input "October 3, 2025"
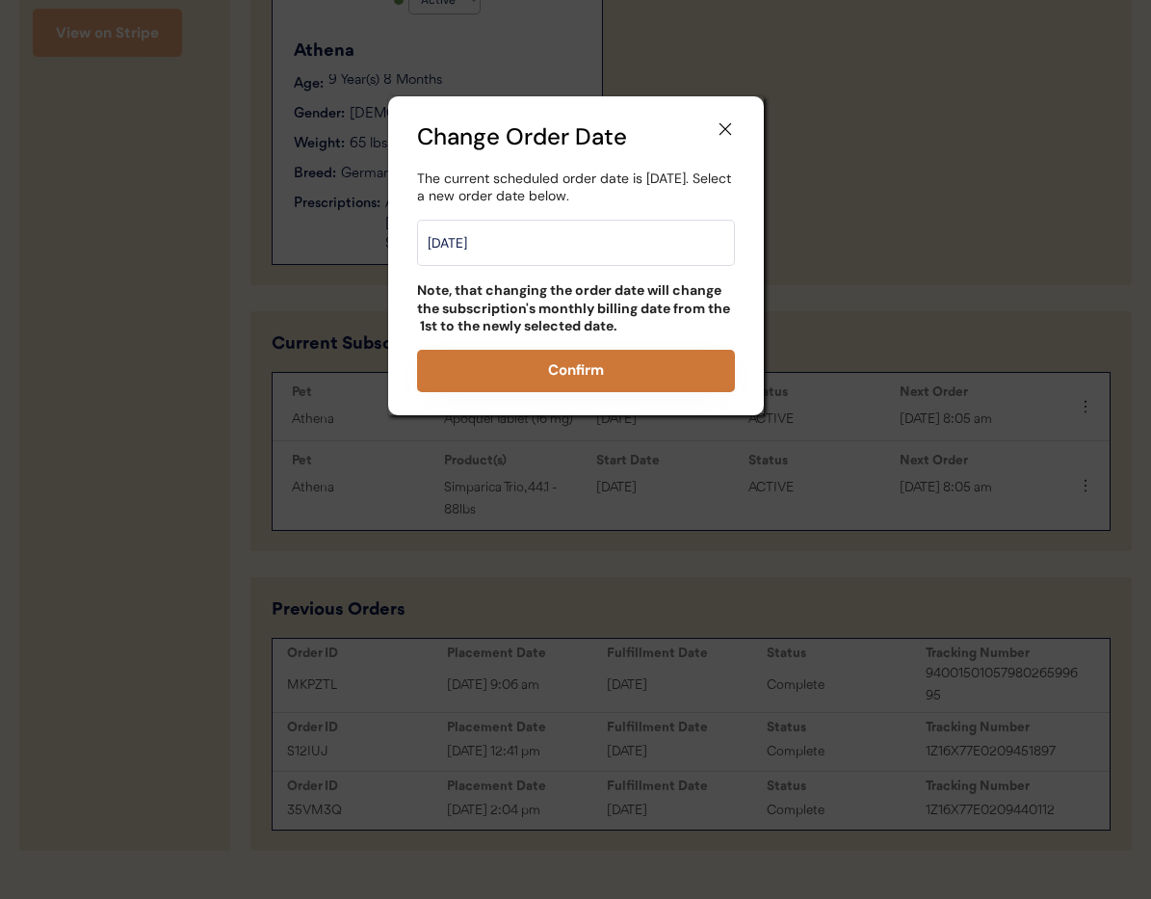
drag, startPoint x: 608, startPoint y: 368, endPoint x: 632, endPoint y: 382, distance: 28.1
click at [608, 368] on button "Confirm" at bounding box center [576, 371] width 318 height 42
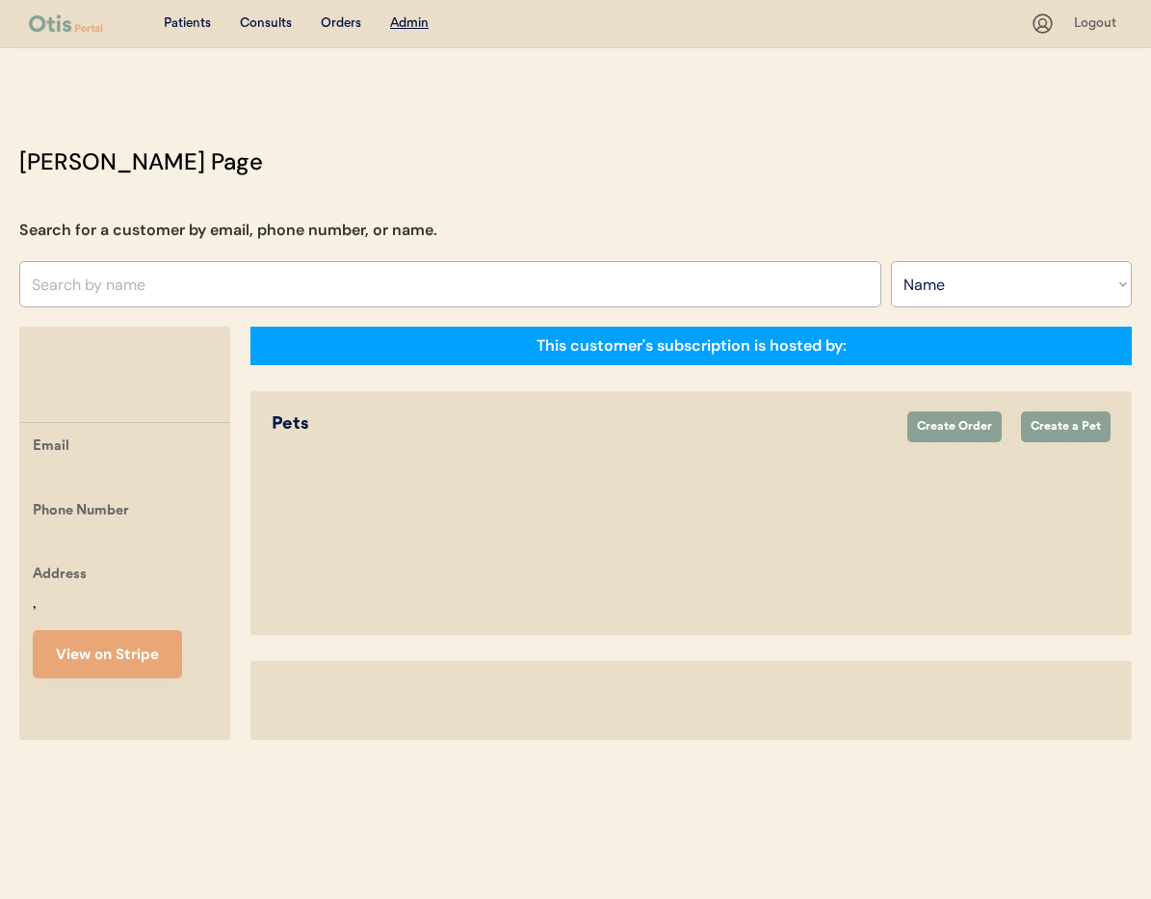
select select ""Name""
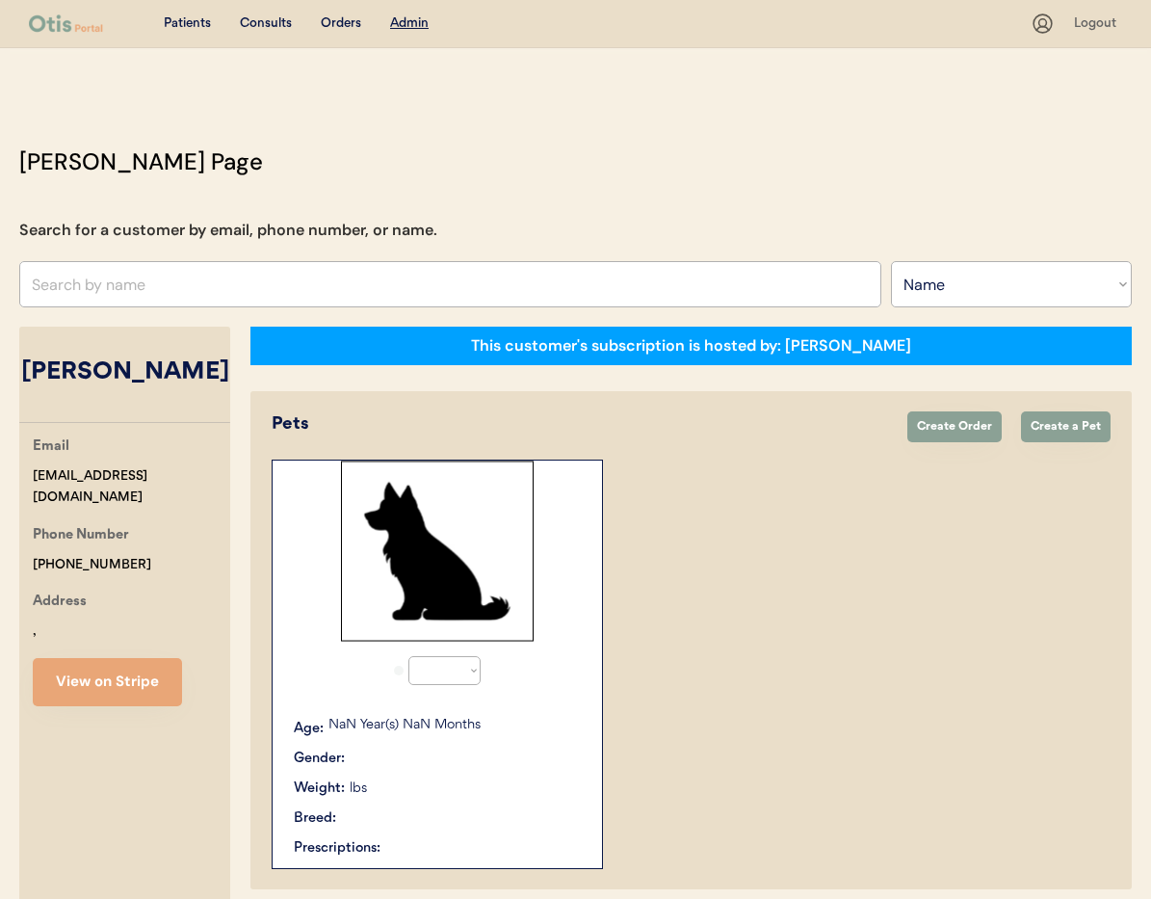
select select "true"
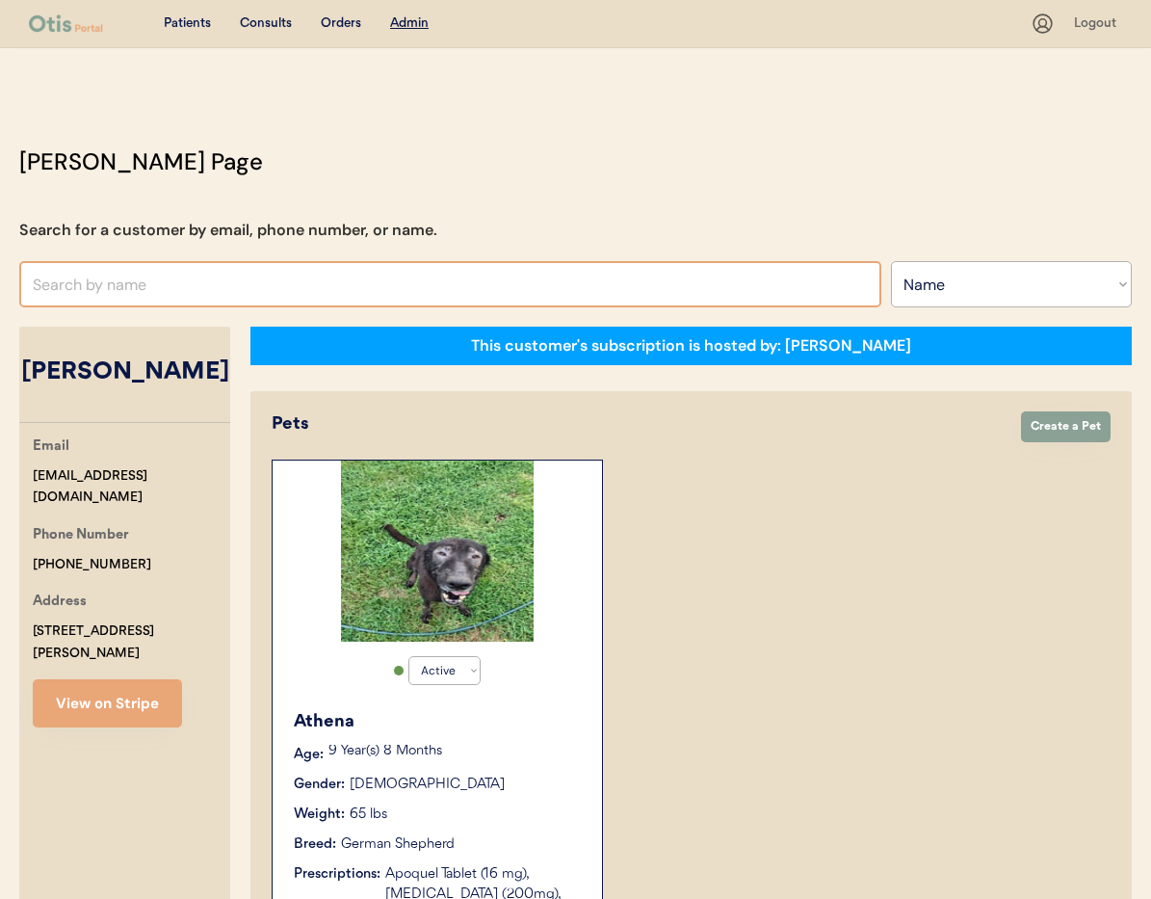
click at [136, 284] on input "text" at bounding box center [450, 284] width 862 height 46
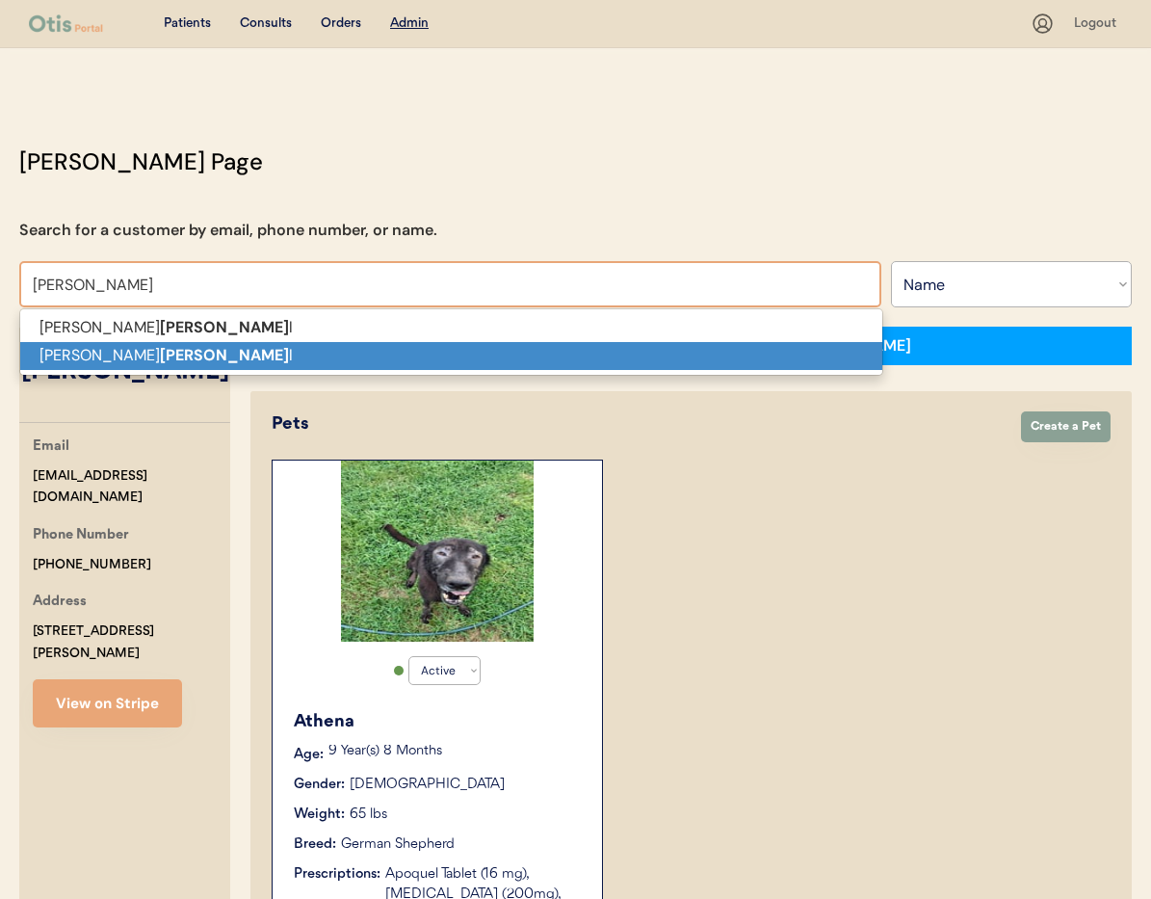
click at [160, 348] on strong "connel" at bounding box center [224, 355] width 129 height 20
type input "Jessica connell"
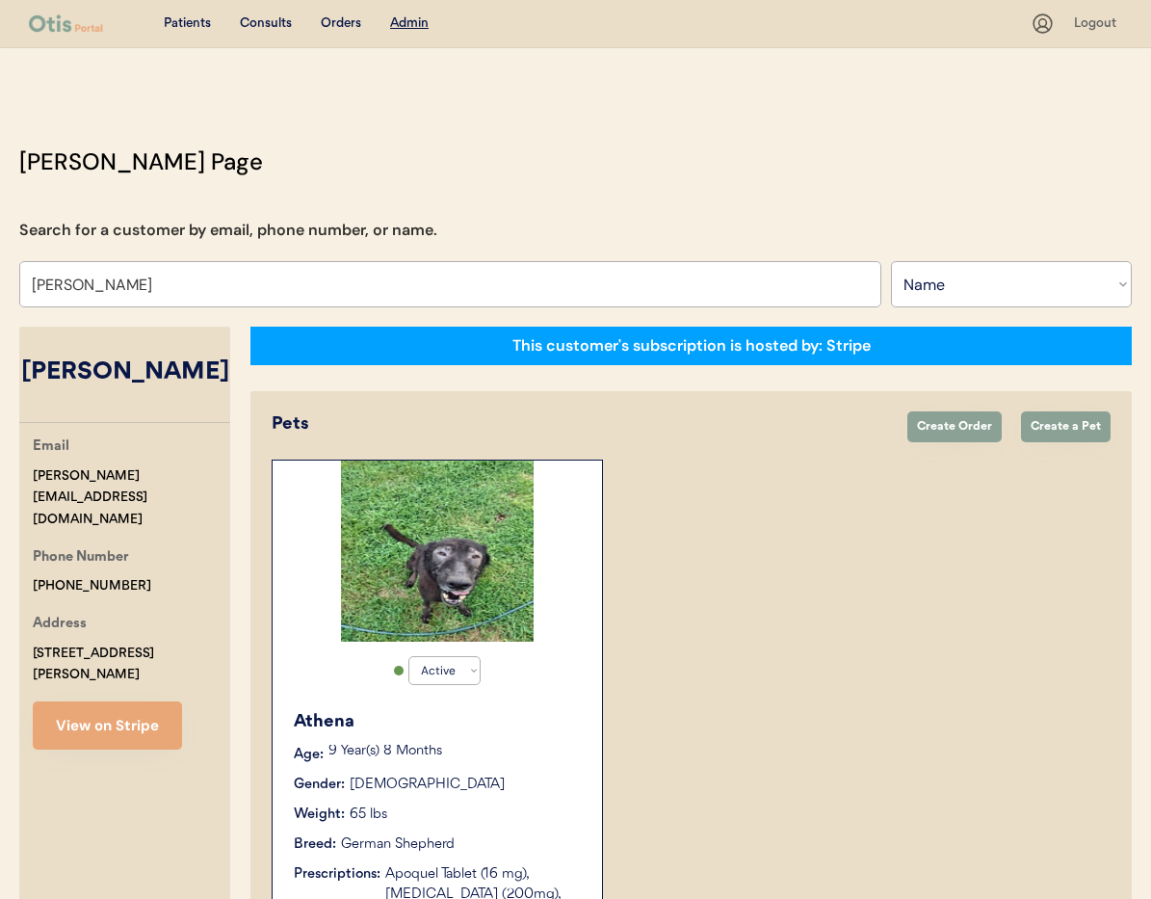
select select "true"
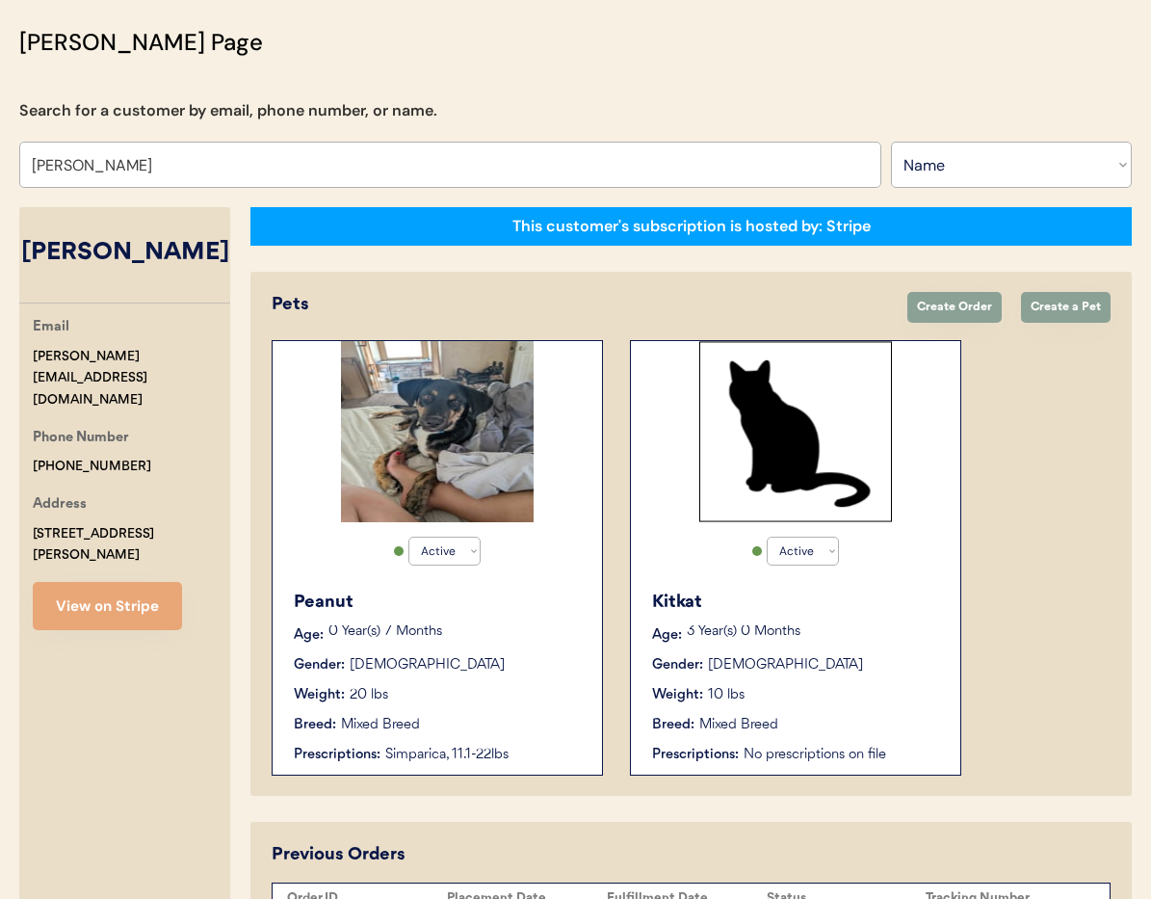
scroll to position [287, 0]
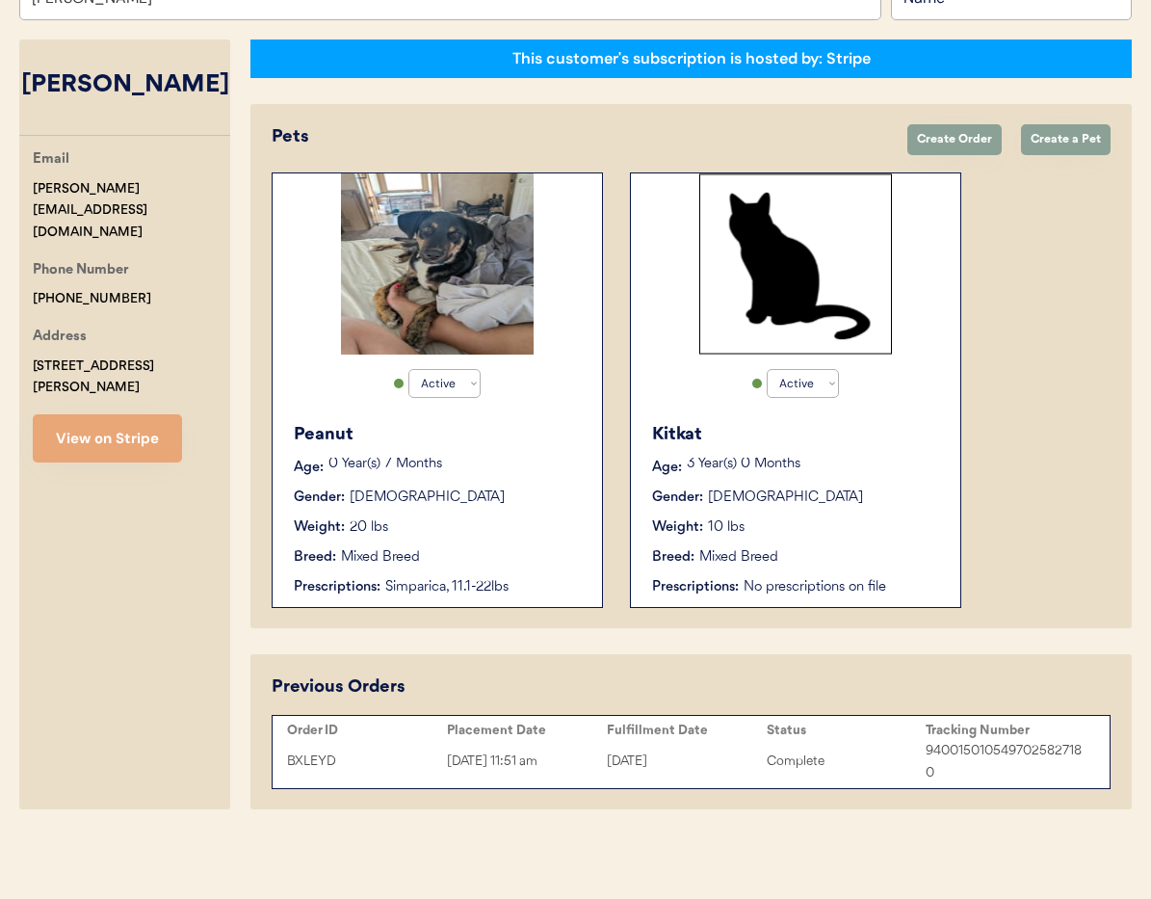
type input "Jessica connell"
click at [434, 493] on div "Gender: Male" at bounding box center [438, 497] width 289 height 20
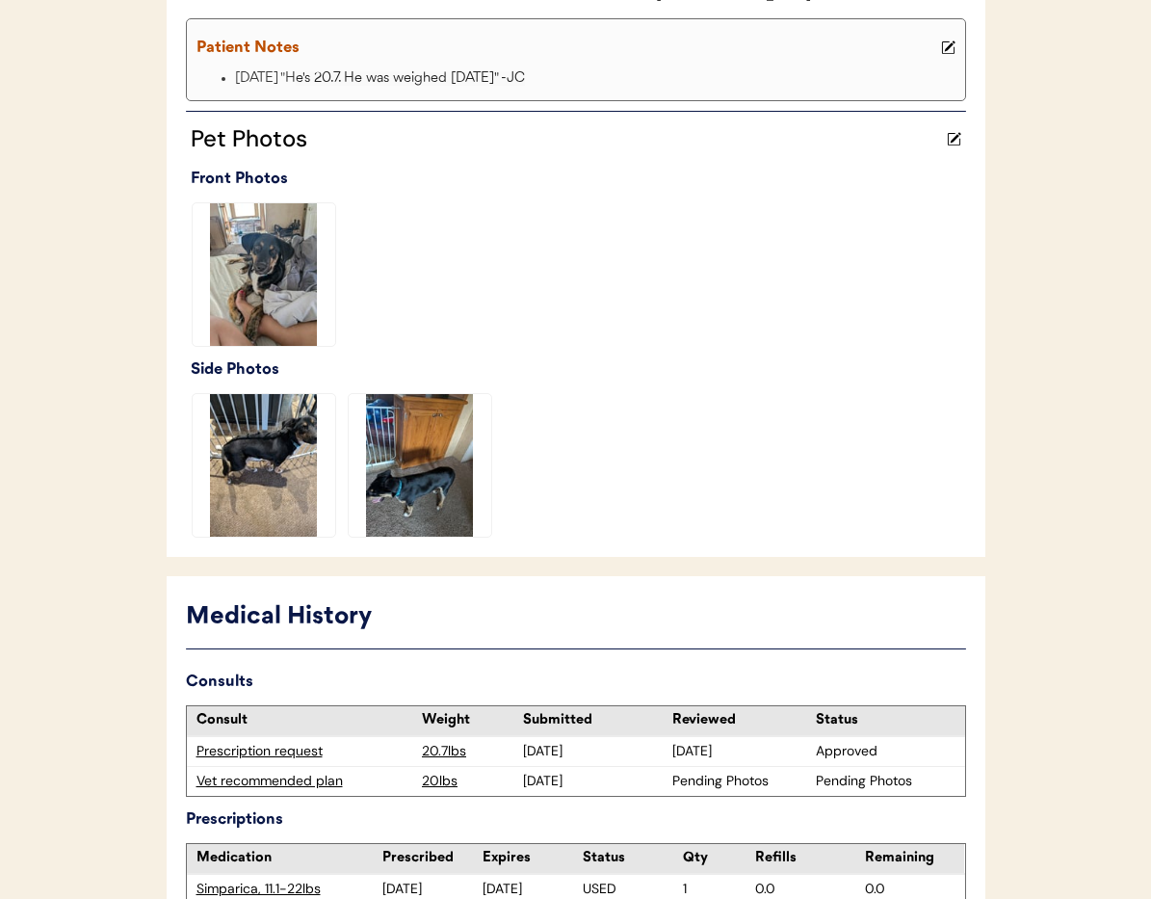
scroll to position [543, 0]
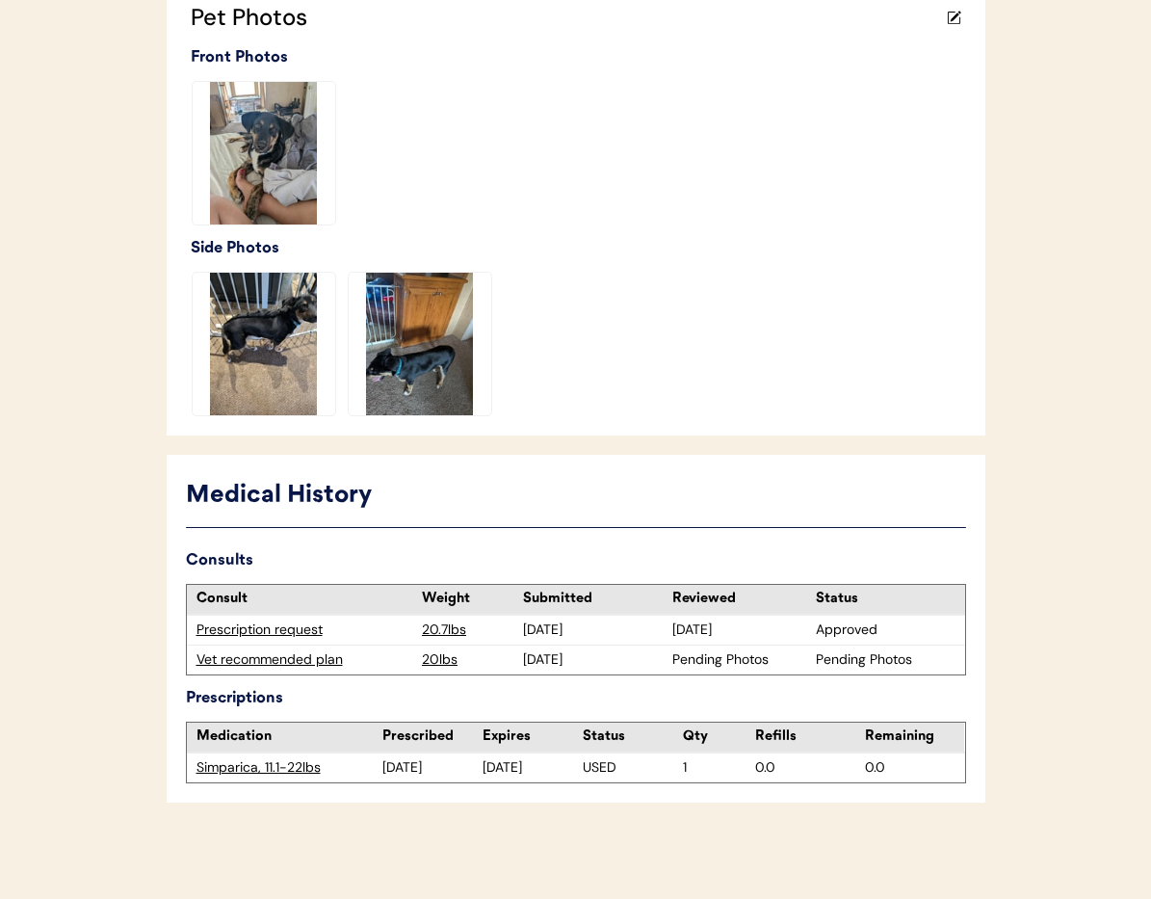
click at [239, 664] on div "Vet recommended plan" at bounding box center [305, 659] width 217 height 19
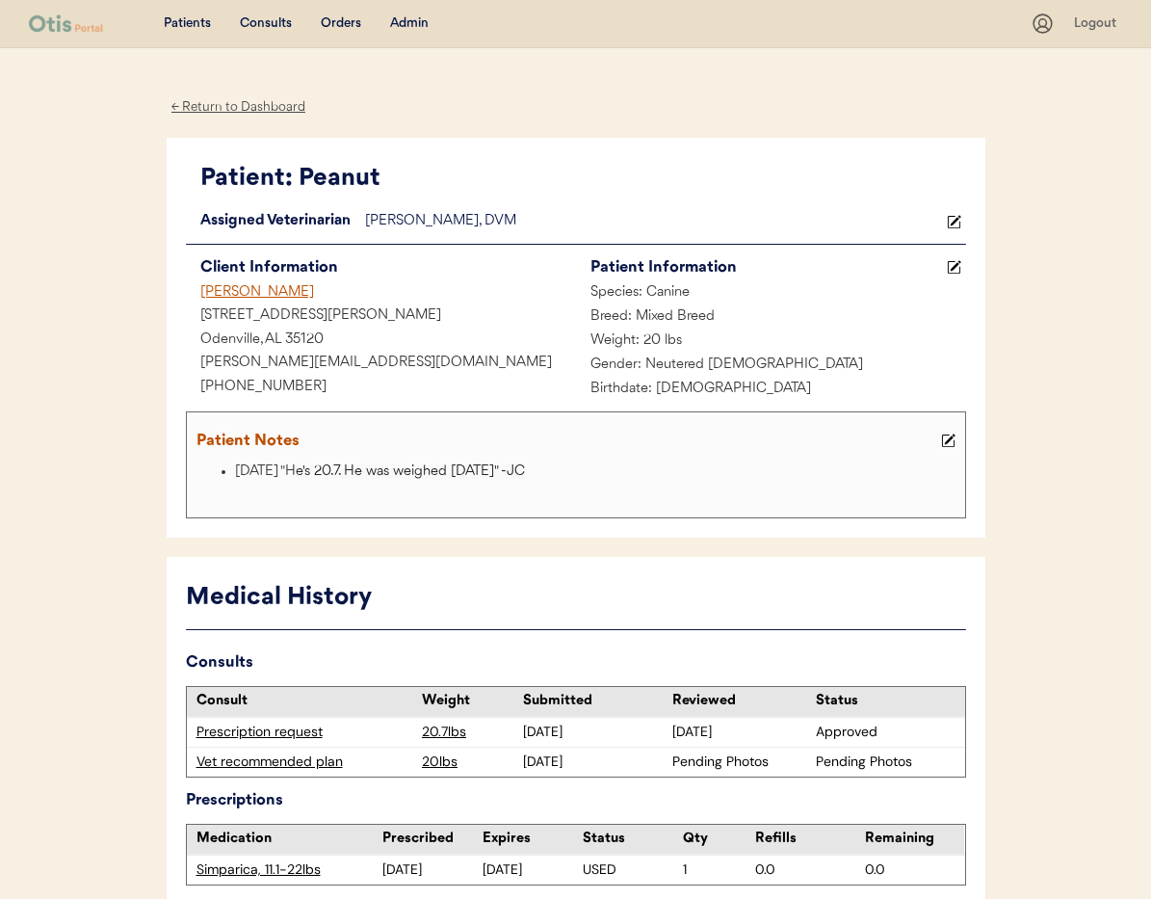
click at [954, 267] on use at bounding box center [953, 267] width 13 height 13
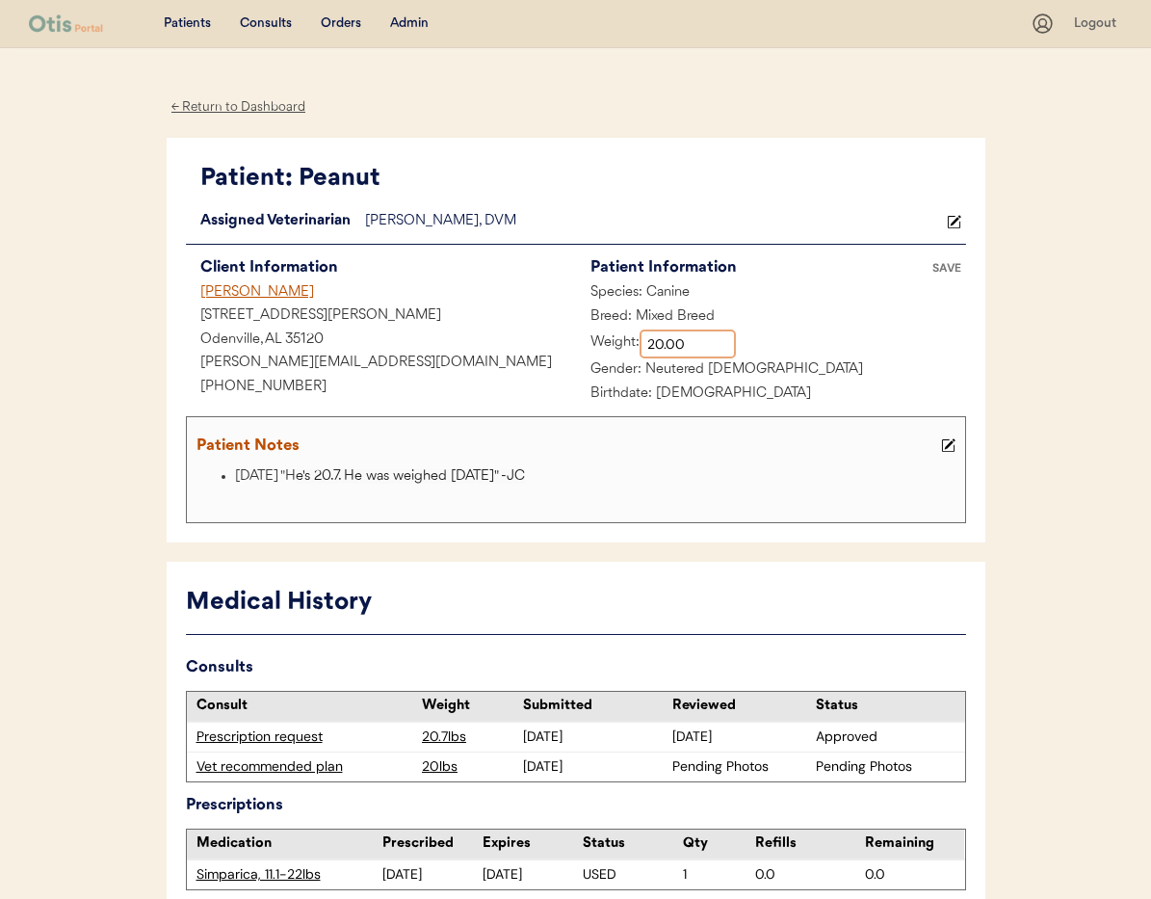
drag, startPoint x: 698, startPoint y: 346, endPoint x: 629, endPoint y: 344, distance: 69.4
click at [629, 344] on div "Weight:" at bounding box center [656, 343] width 160 height 29
type input "37.00"
click at [955, 268] on div "SAVE" at bounding box center [947, 268] width 39 height 12
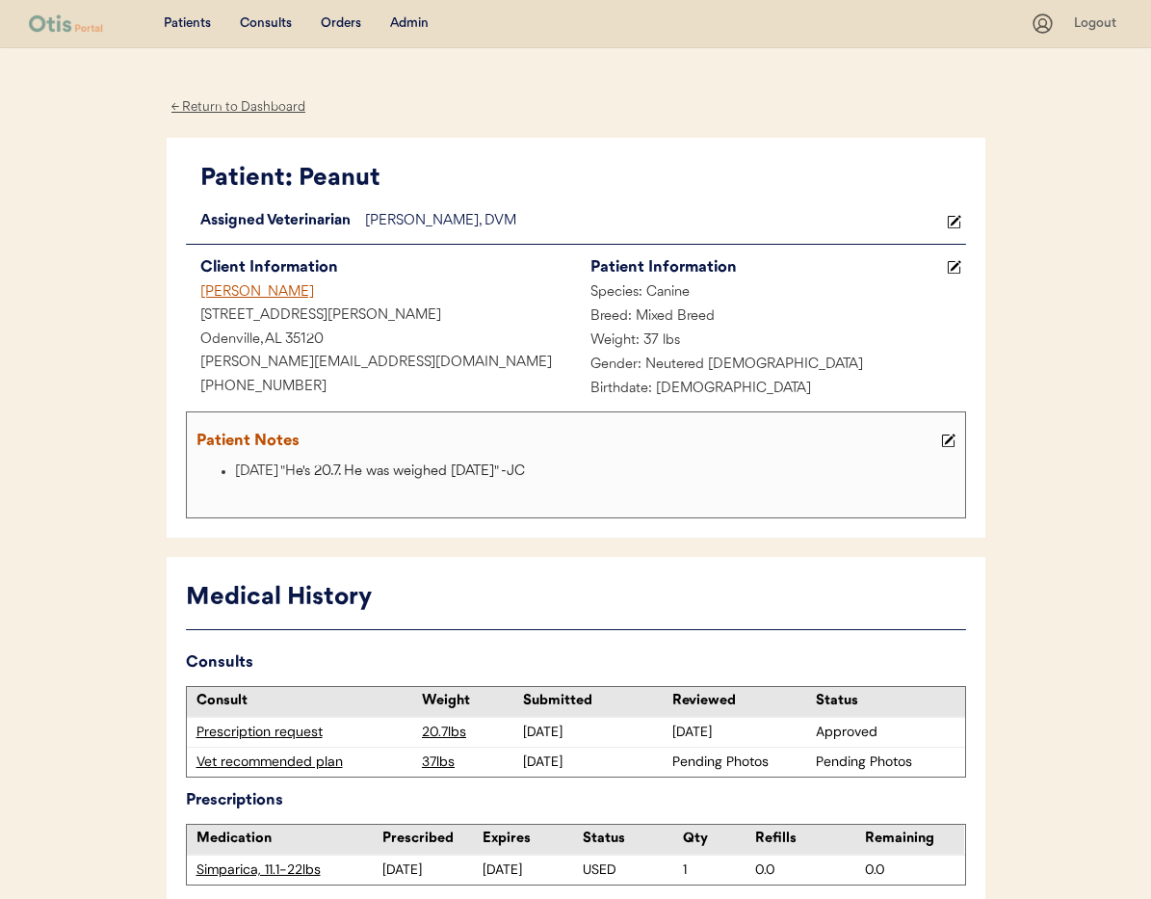
click at [961, 447] on div "Patient Notes 8/28/25 "H e's 20.7. He was weighed 2 days ago" -JC" at bounding box center [576, 464] width 780 height 107
click at [950, 445] on icon at bounding box center [948, 441] width 14 height 14
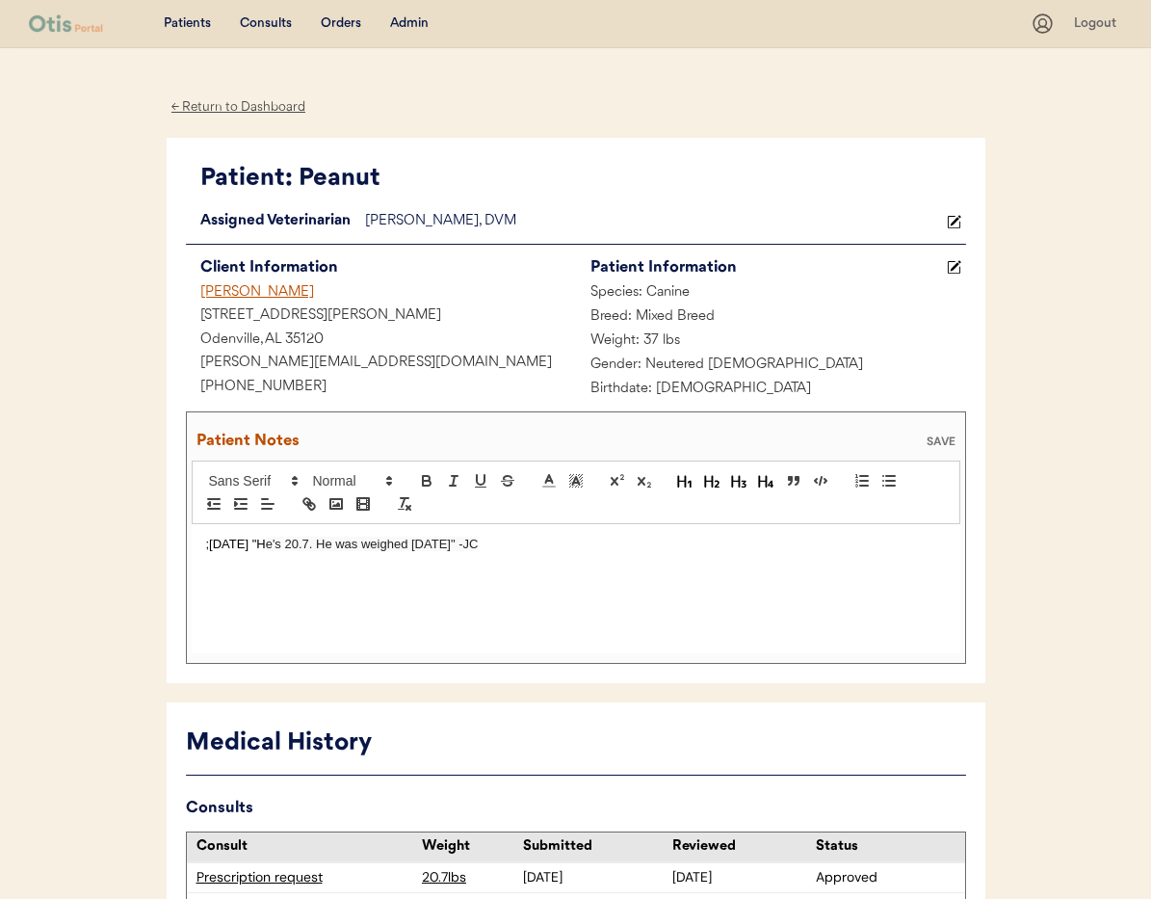
click at [203, 546] on div ";8/28/25 "H e's 20.7. He was weighed 2 days ago" -JC" at bounding box center [576, 588] width 769 height 129
drag, startPoint x: 323, startPoint y: 547, endPoint x: 335, endPoint y: 547, distance: 12.5
click at [335, 547] on span "And he wears 37" at bounding box center [303, 544] width 94 height 14
click at [363, 546] on span "And he weighs" -JC 37" at bounding box center [319, 544] width 127 height 14
drag, startPoint x: 342, startPoint y: 543, endPoint x: 369, endPoint y: 547, distance: 27.3
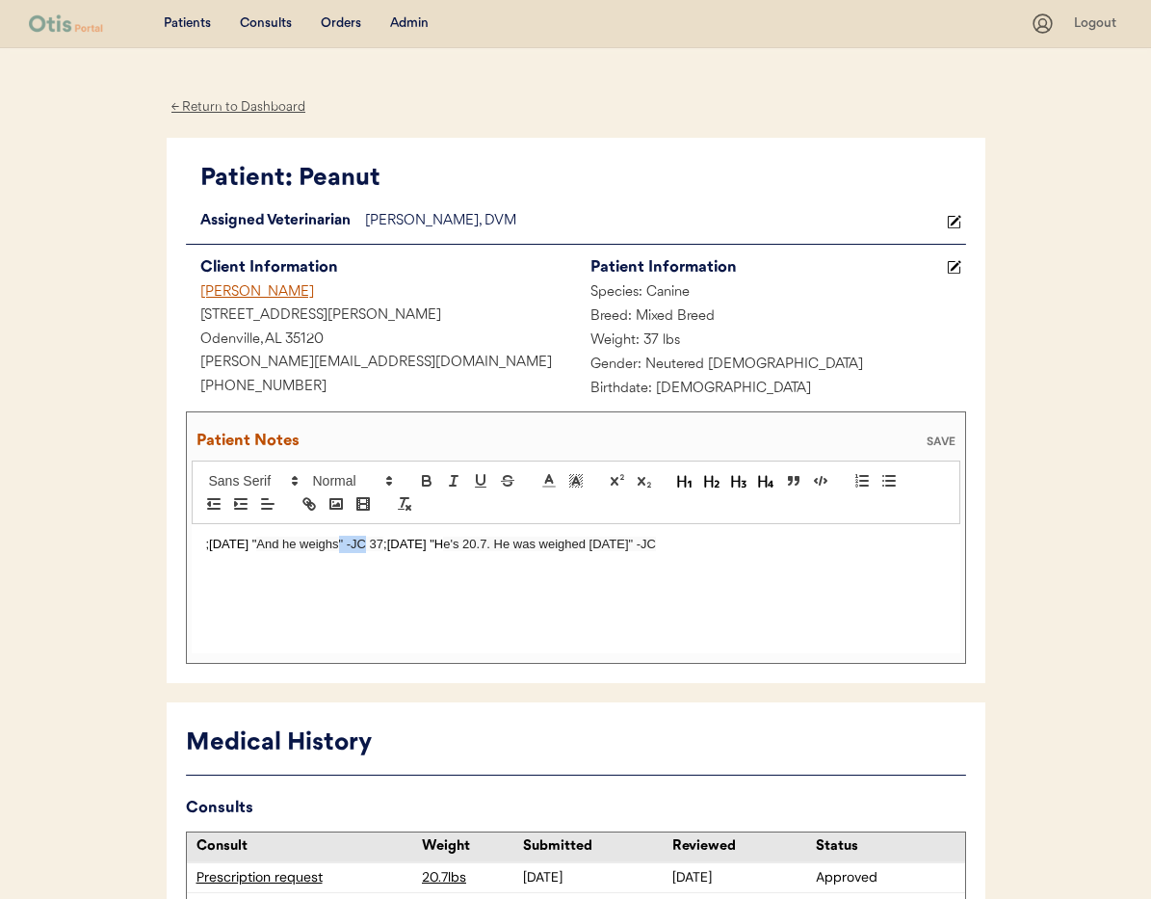
click at [368, 545] on span "And he weighs" -JC 37" at bounding box center [319, 544] width 127 height 14
click at [947, 438] on div "SAVE" at bounding box center [941, 441] width 39 height 12
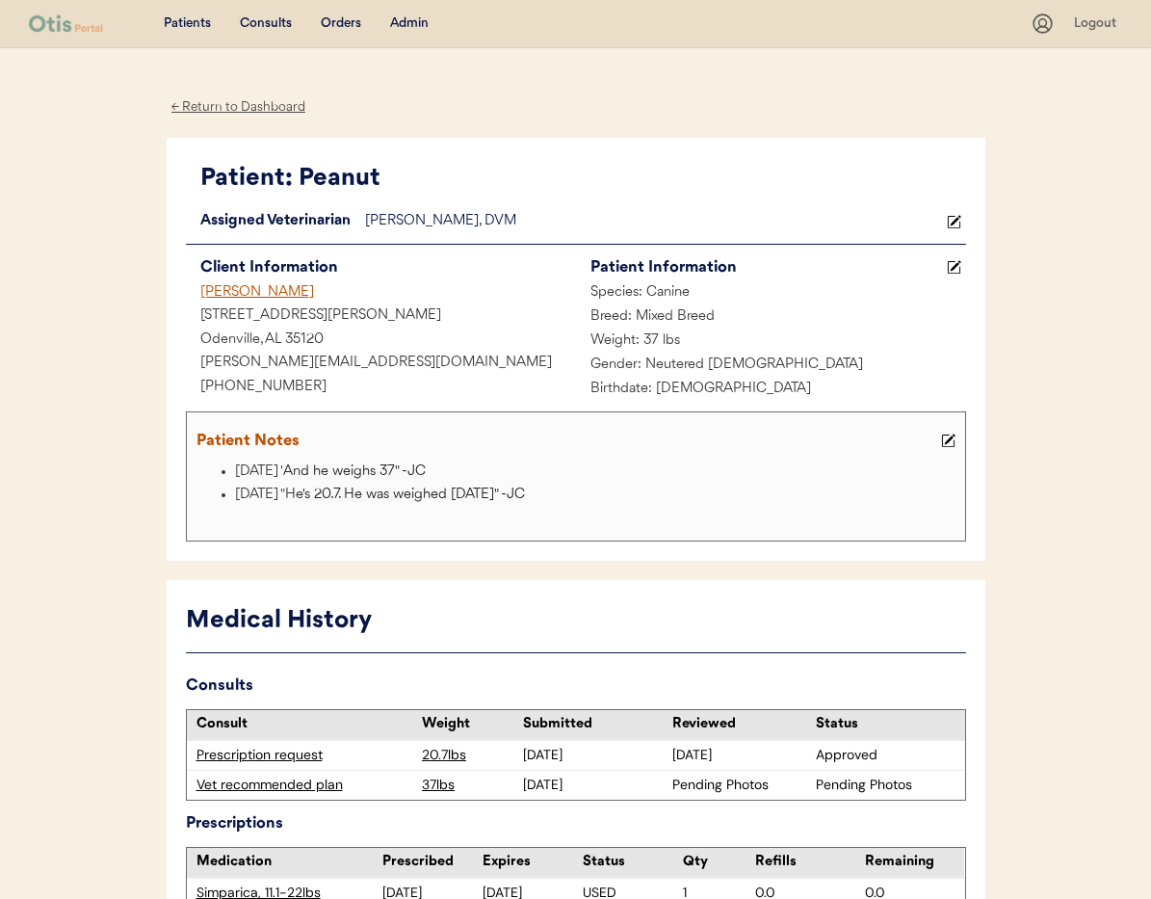
click at [408, 25] on div "Admin" at bounding box center [409, 23] width 39 height 19
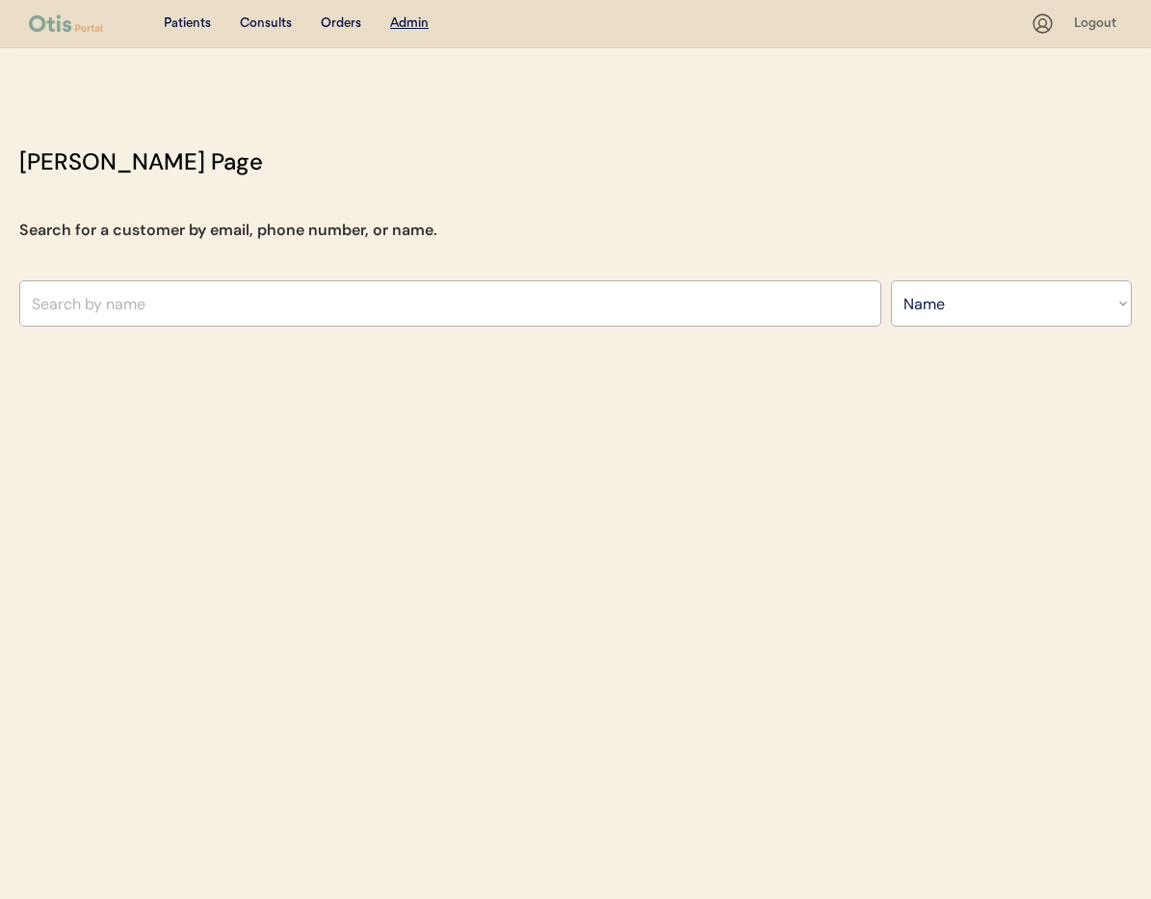
select select ""Name""
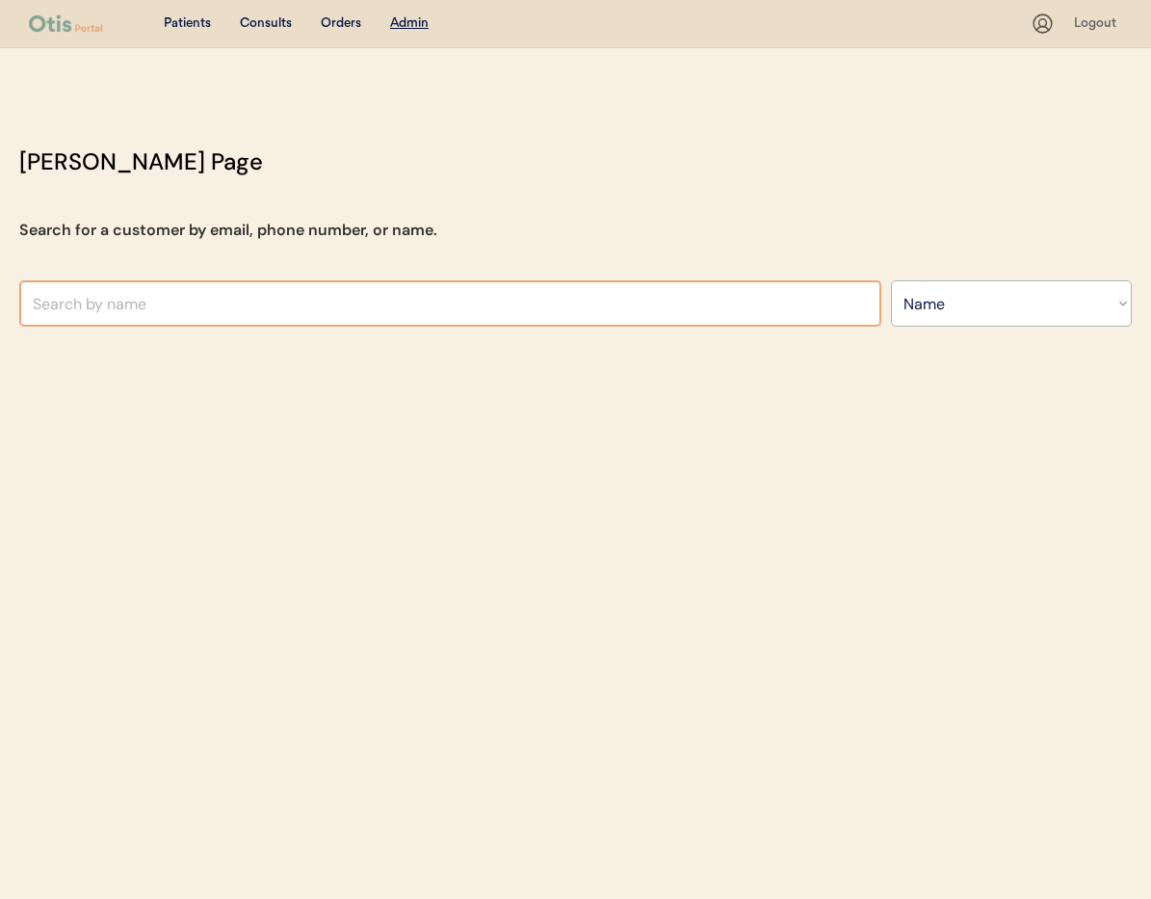
click at [220, 293] on input "text" at bounding box center [450, 303] width 862 height 46
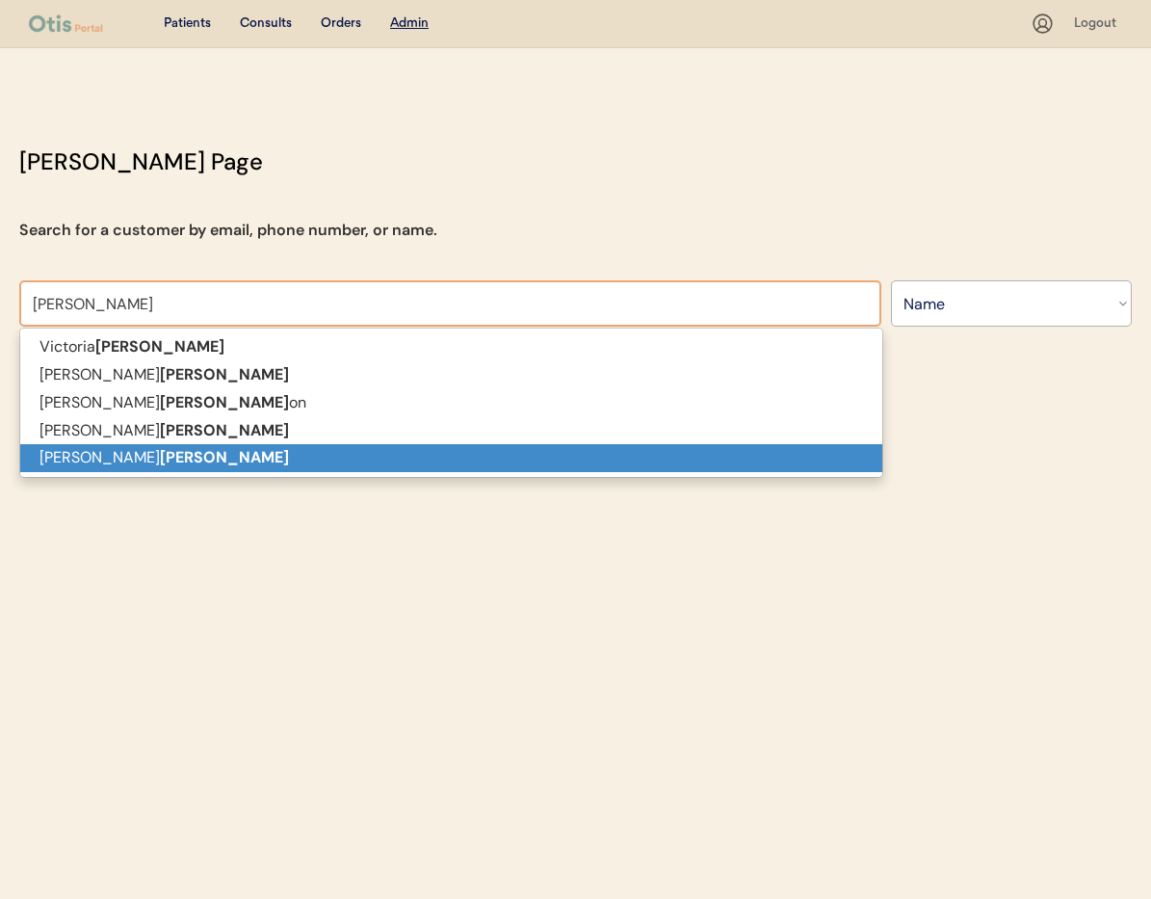
click at [225, 449] on p "[PERSON_NAME]" at bounding box center [451, 458] width 862 height 28
type input "[PERSON_NAME]"
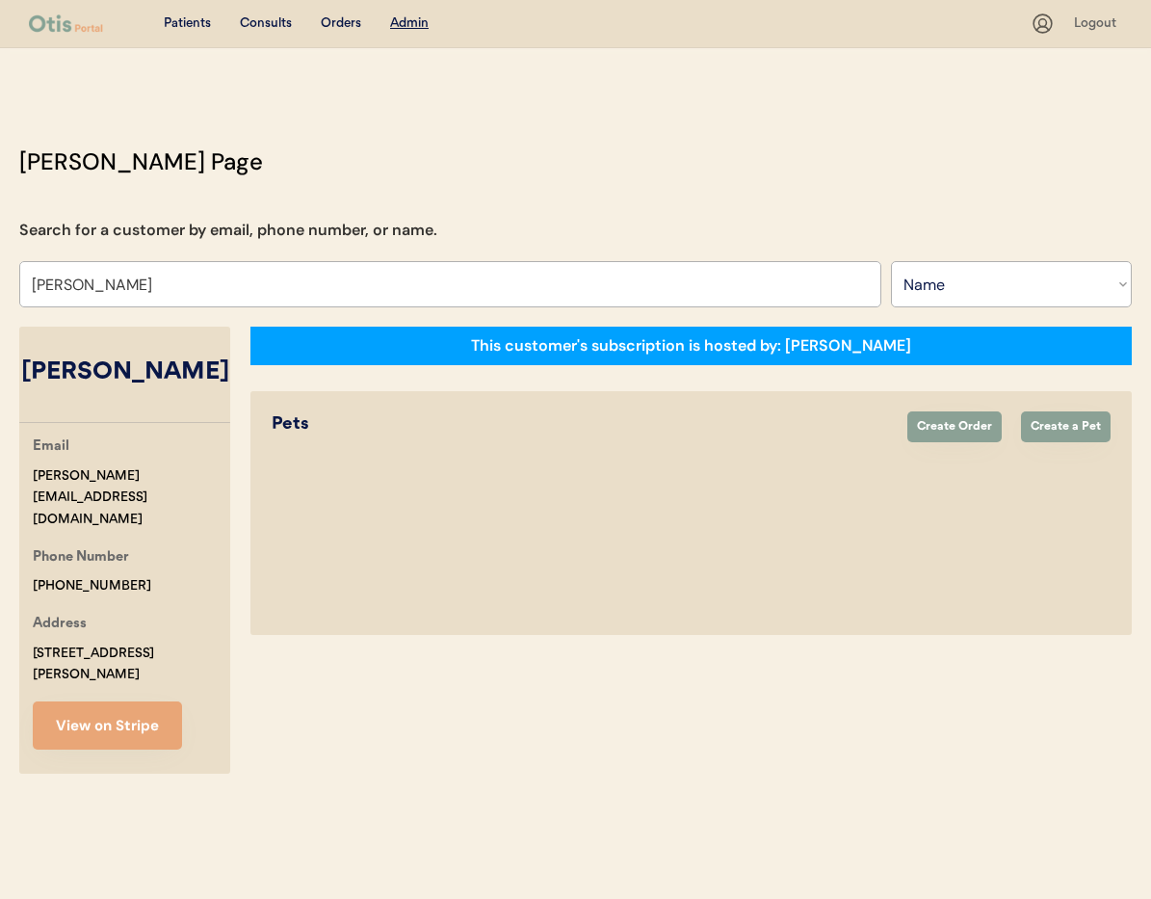
select select "true"
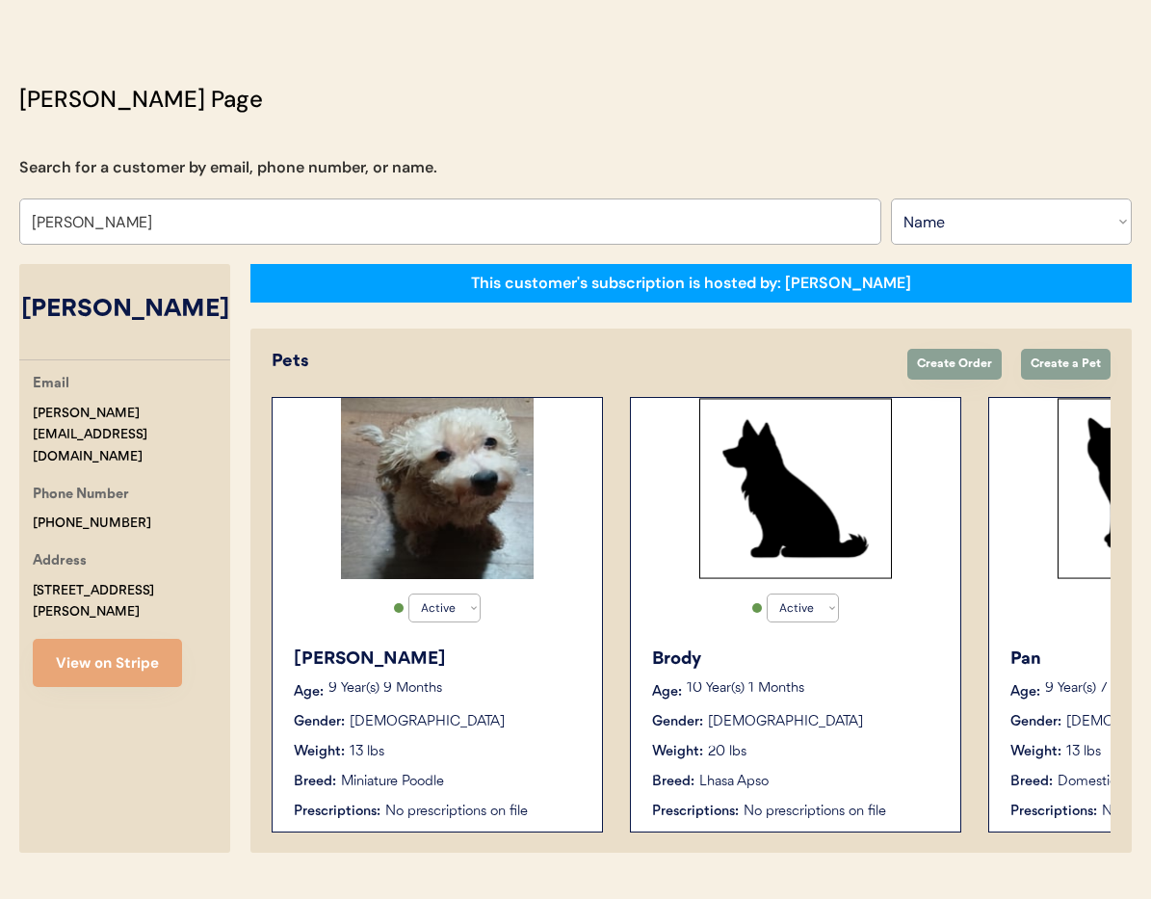
scroll to position [106, 0]
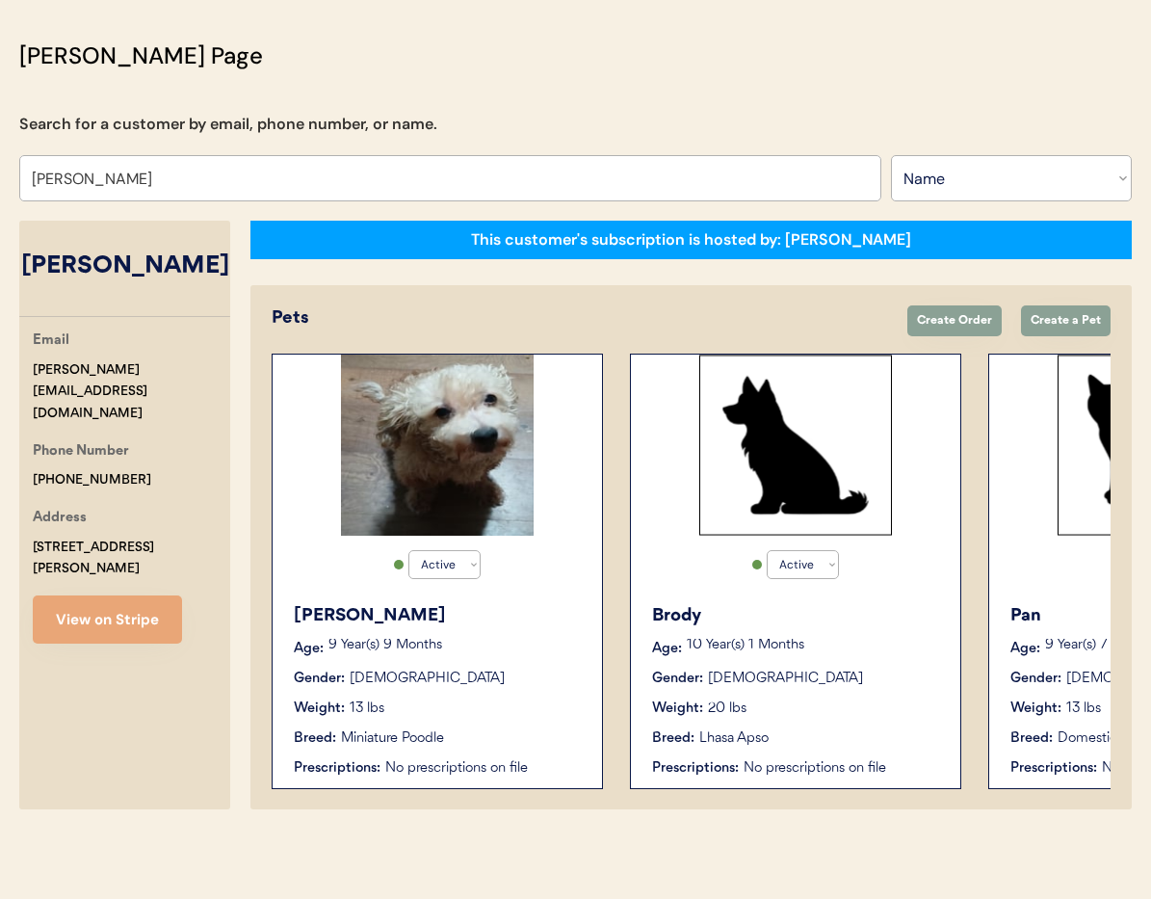
type input "[PERSON_NAME]"
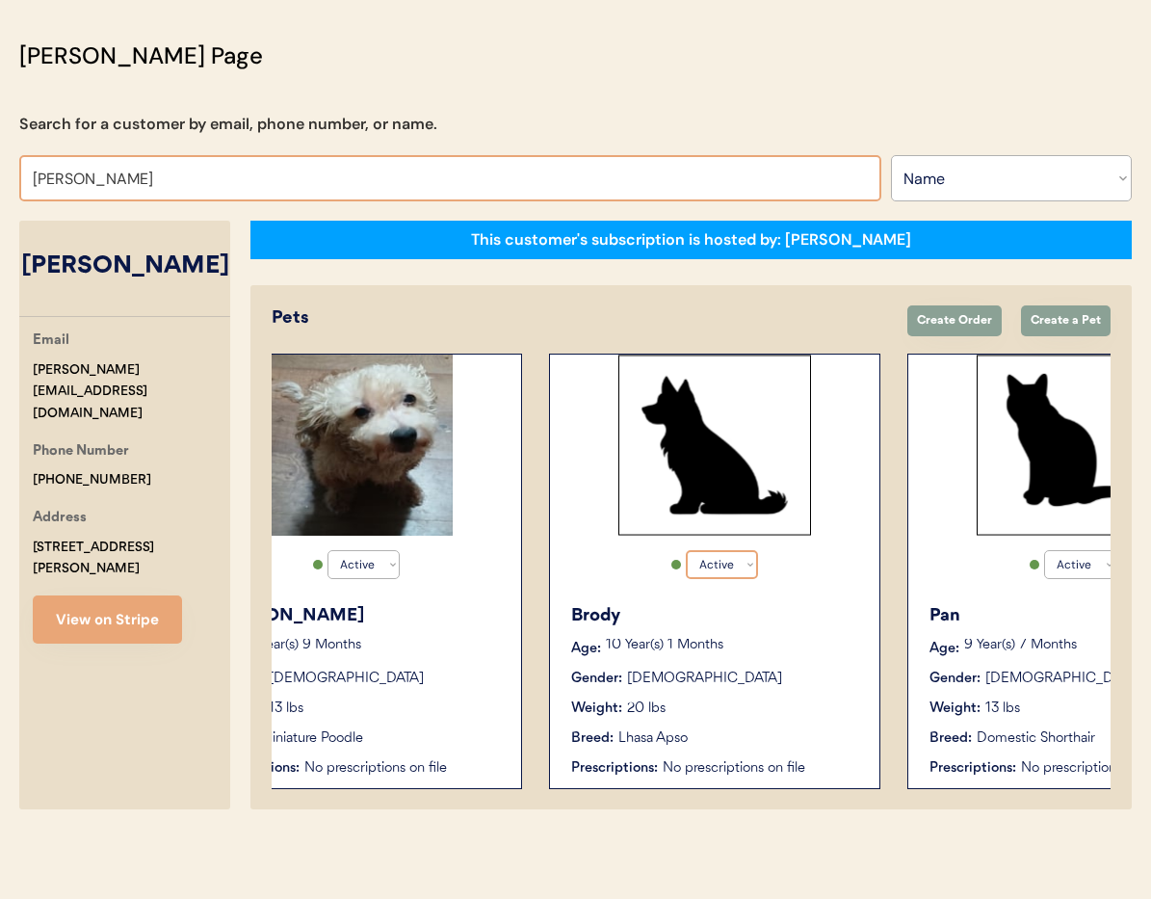
scroll to position [0, 0]
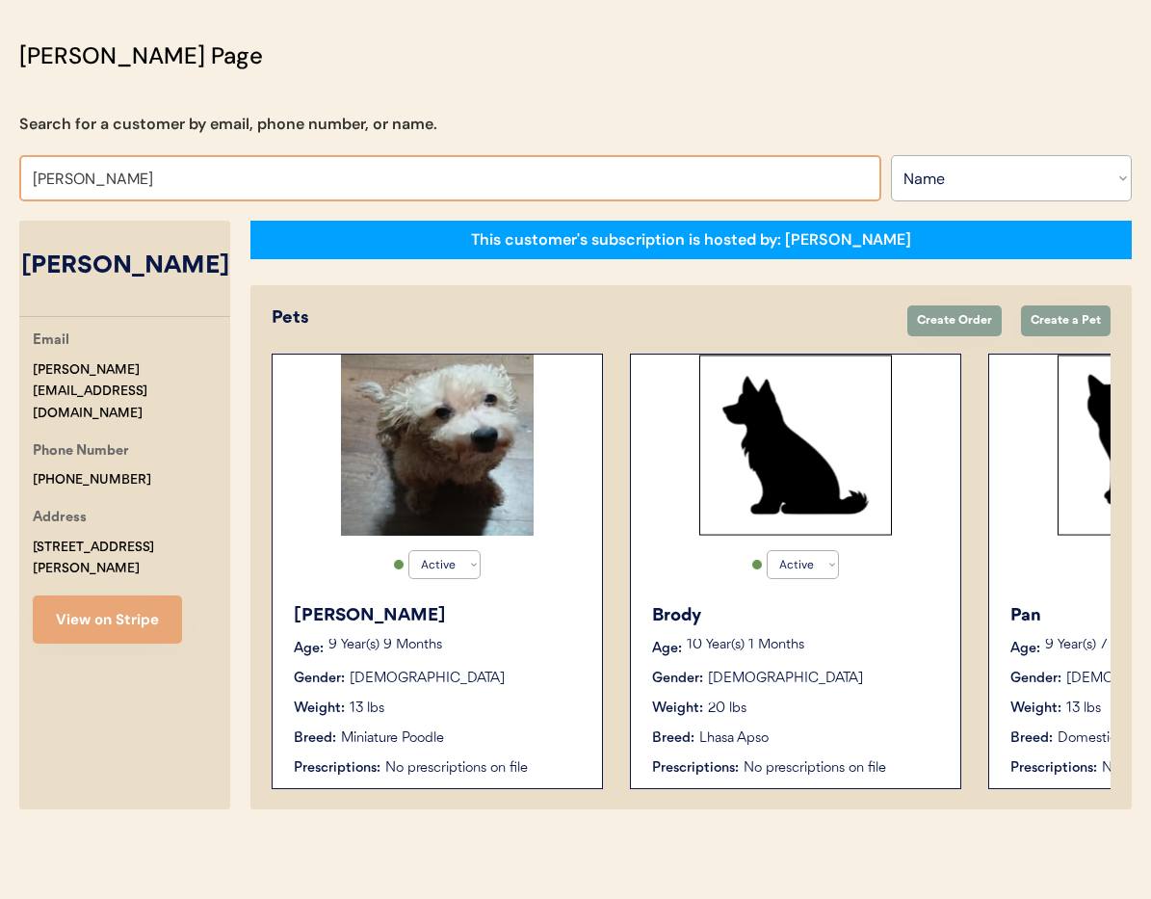
click at [519, 674] on div "Gender: Male" at bounding box center [438, 679] width 289 height 20
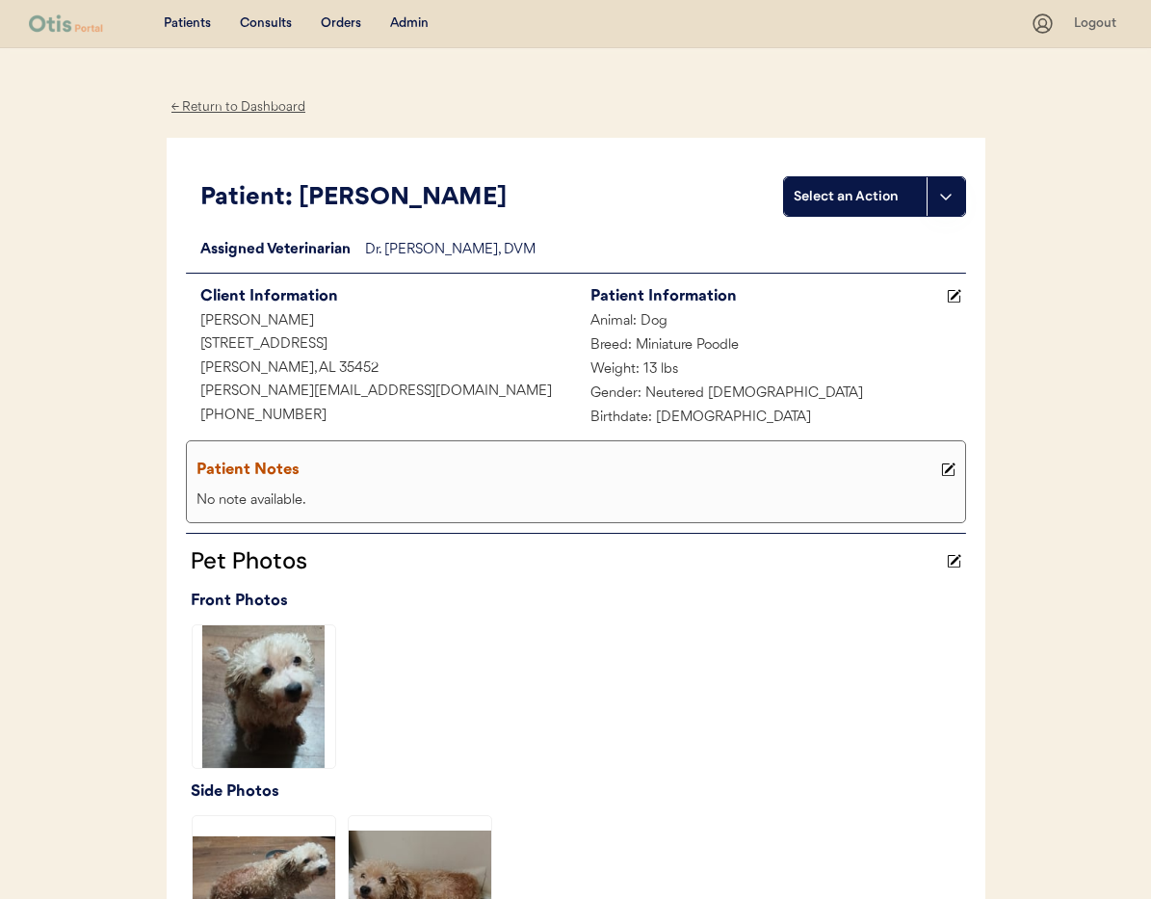
click at [224, 107] on div "← Return to Dashboard" at bounding box center [239, 107] width 145 height 22
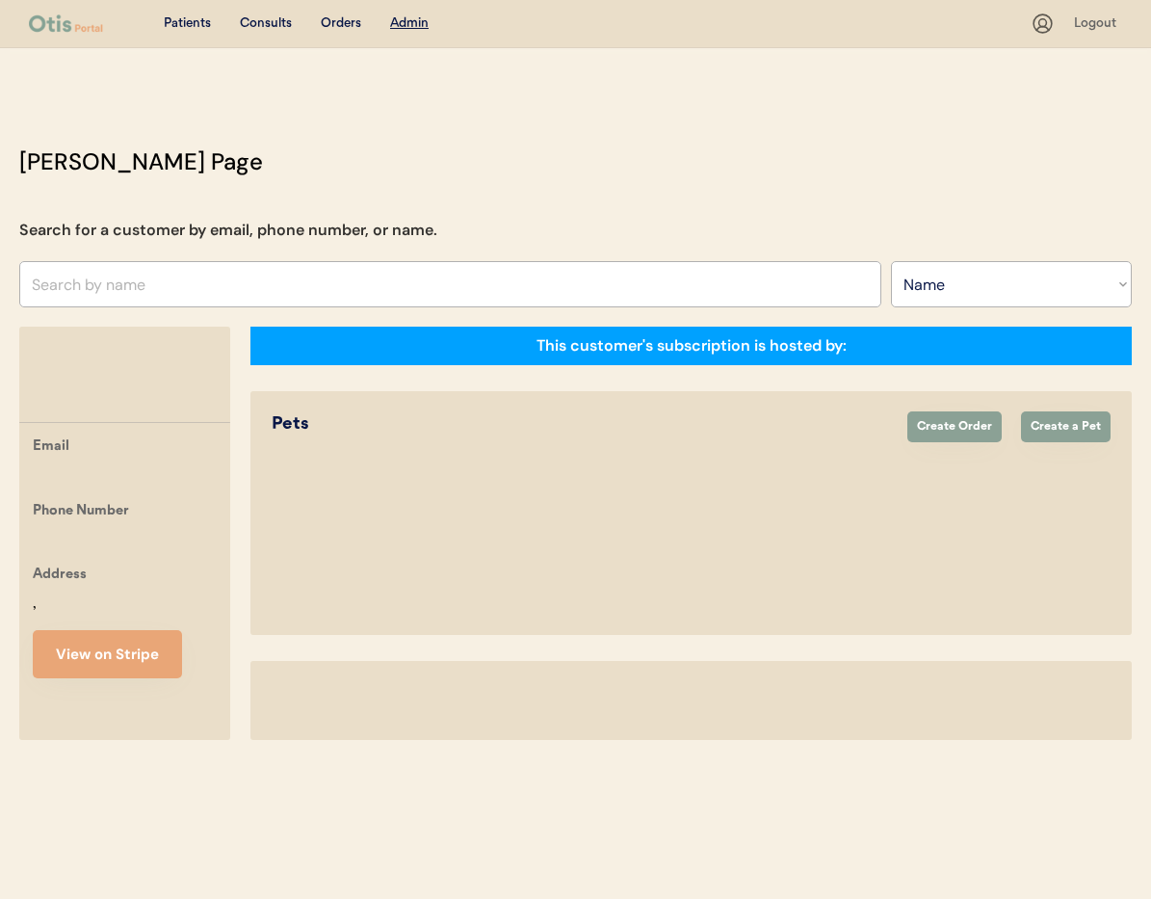
select select ""Name""
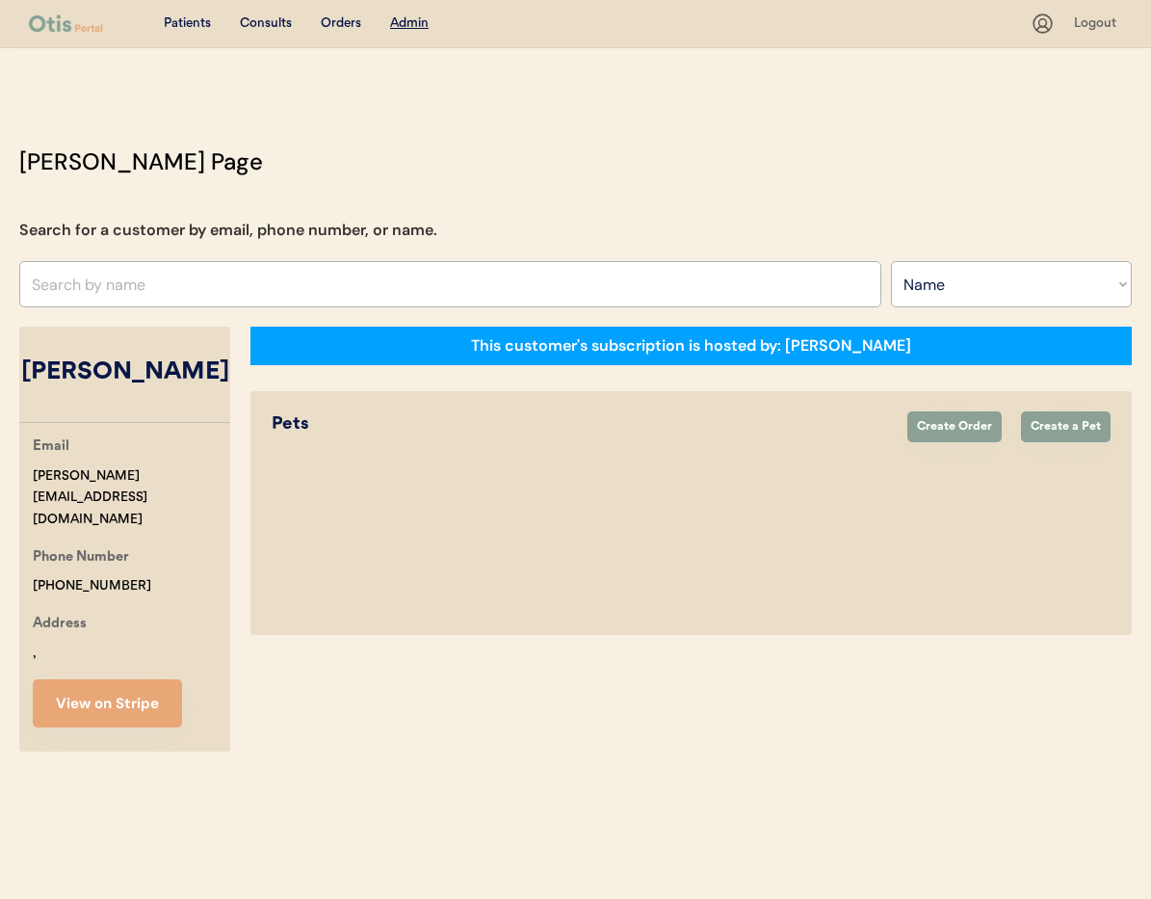
select select "true"
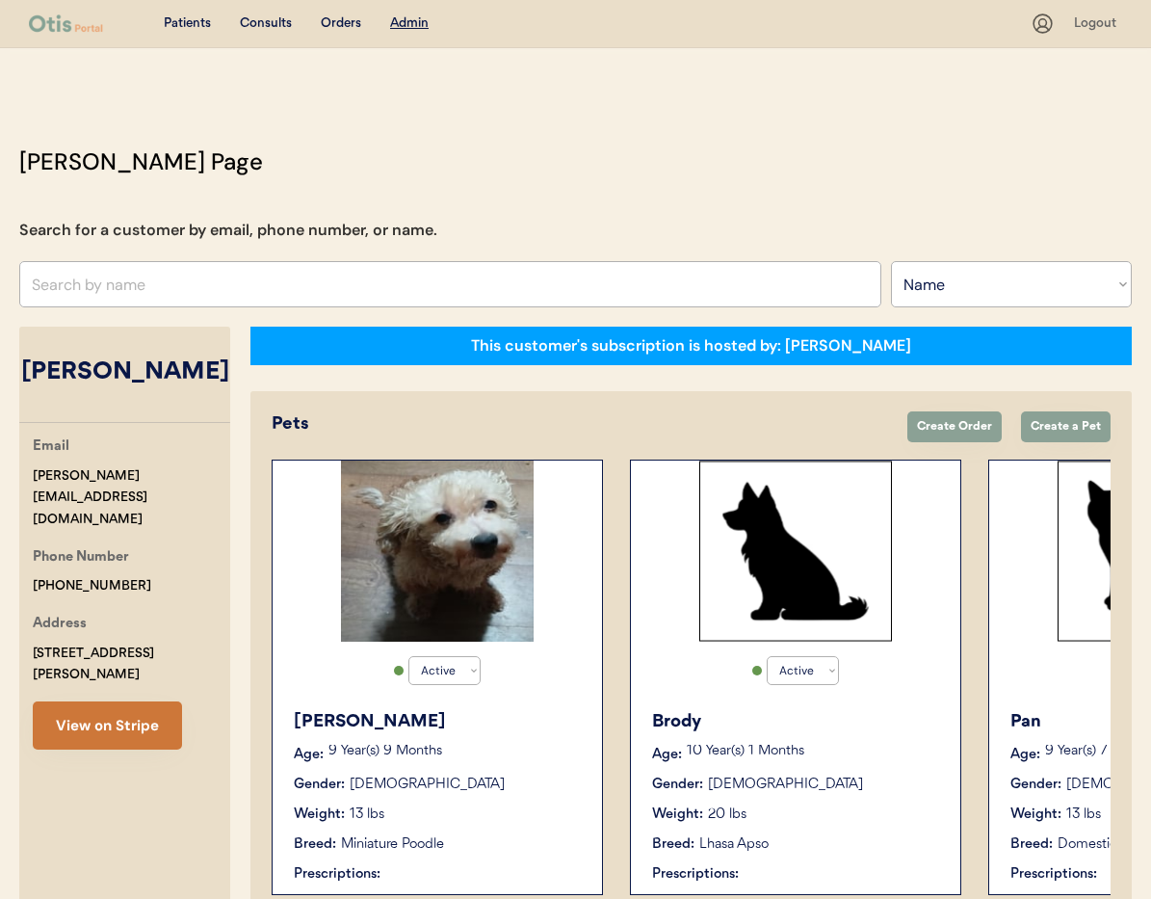
click at [125, 701] on button "View on Stripe" at bounding box center [107, 725] width 149 height 48
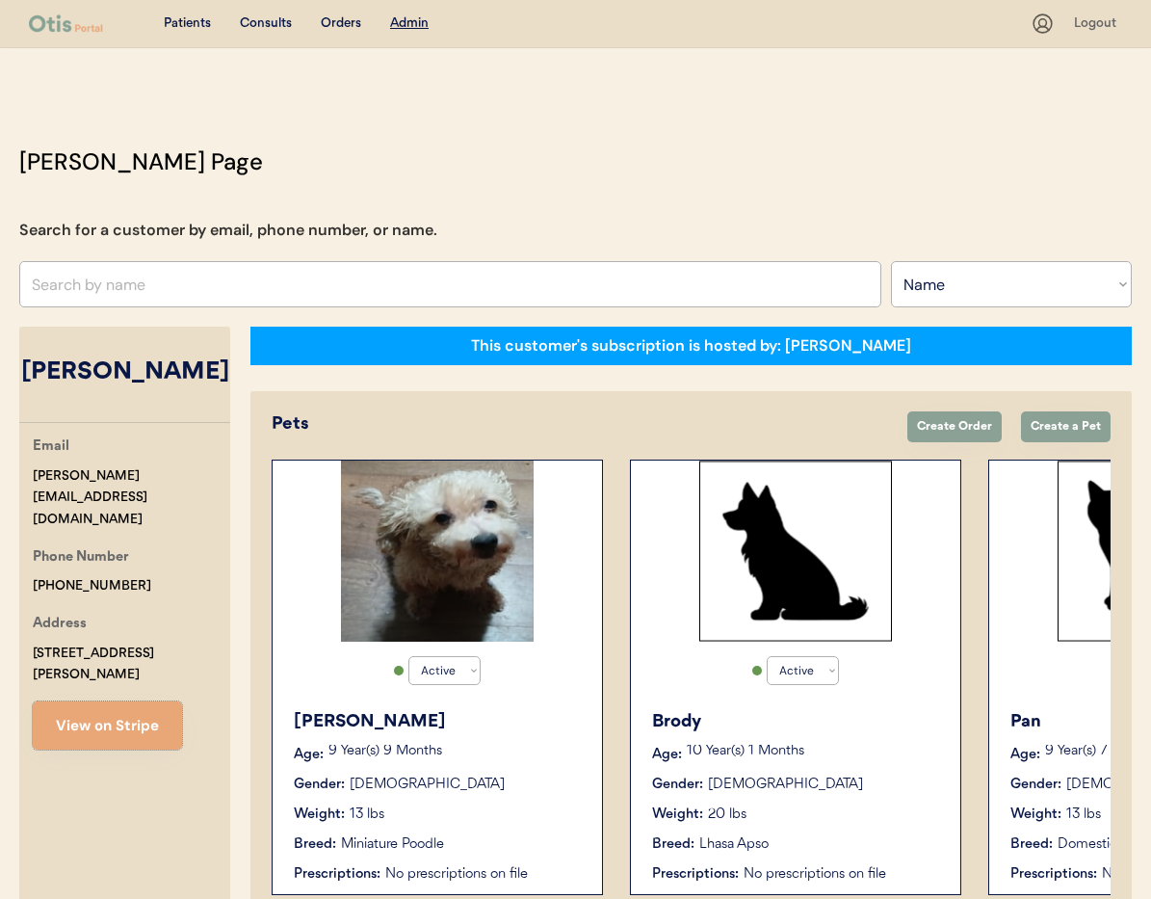
scroll to position [106, 0]
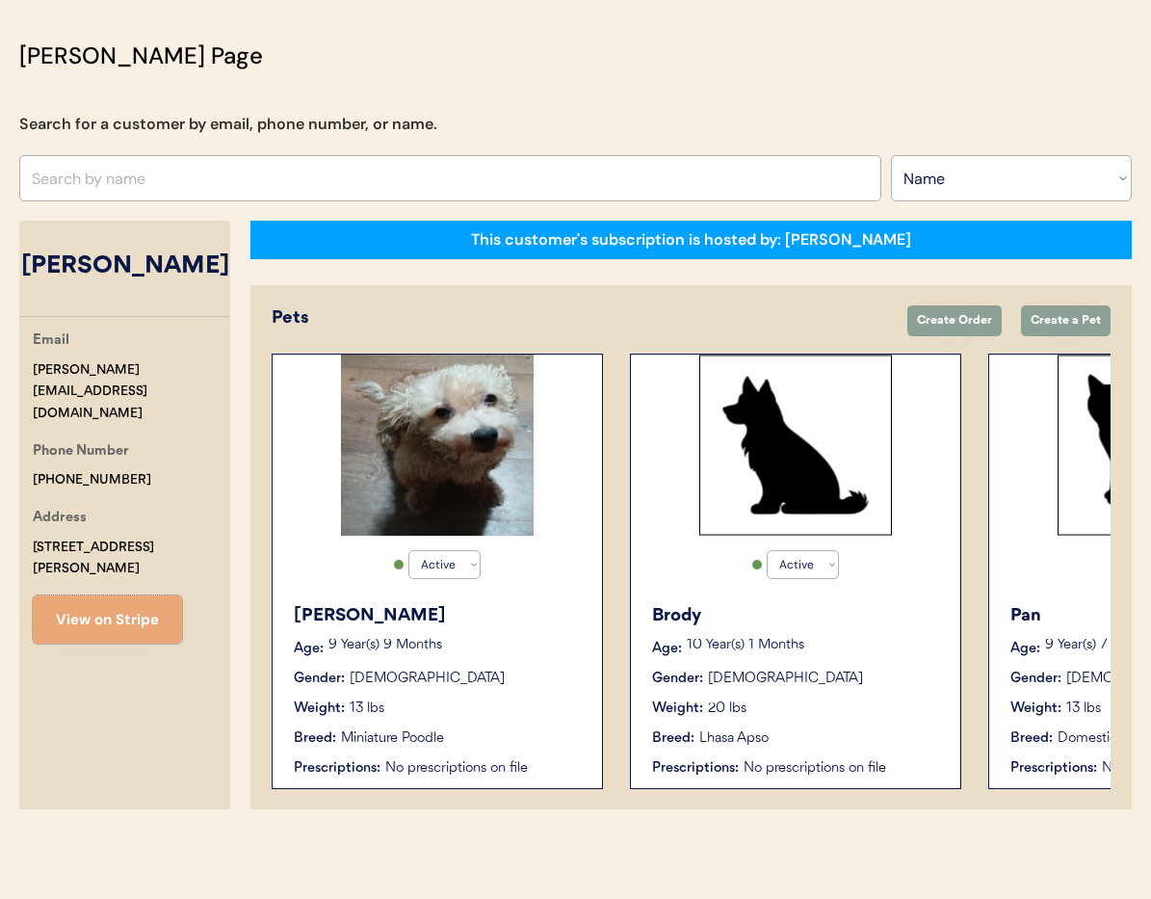
click at [519, 603] on div "Geoffrey" at bounding box center [438, 616] width 289 height 26
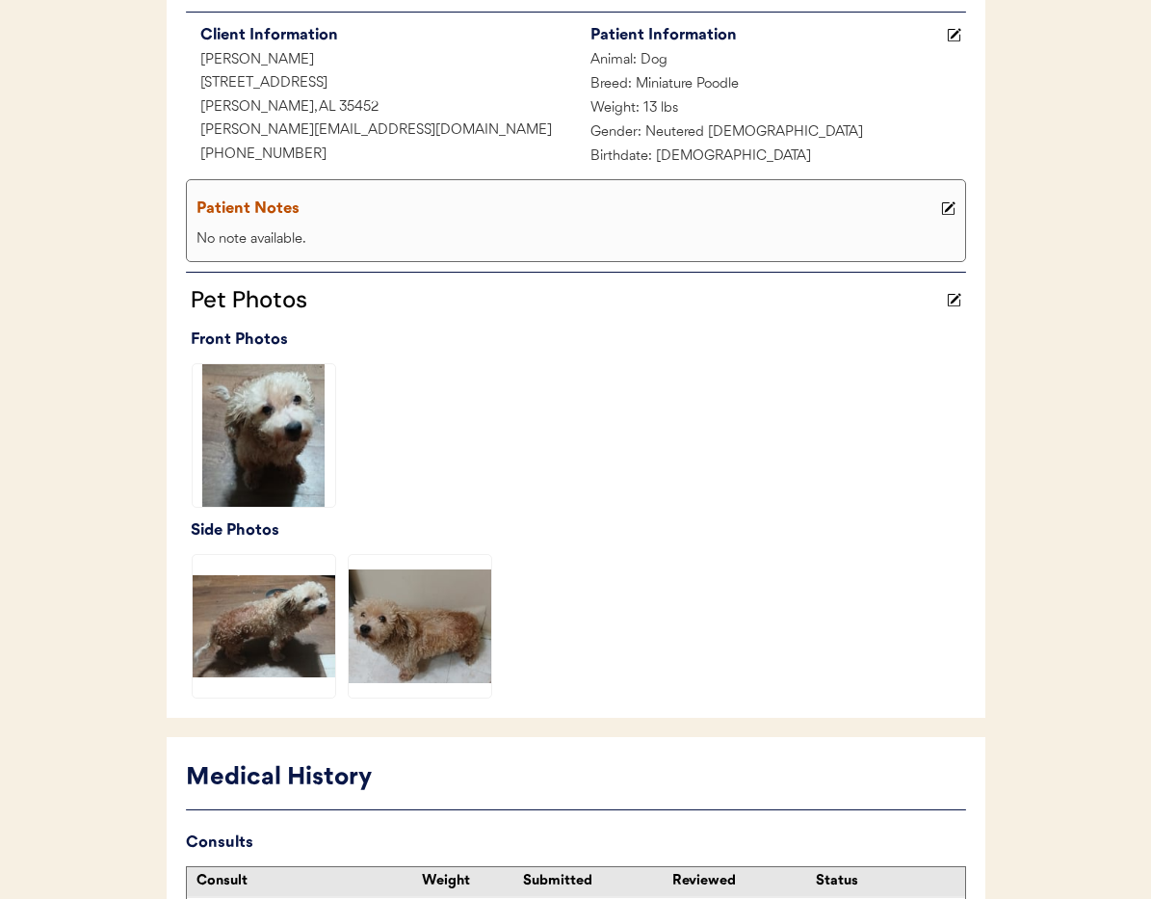
scroll to position [471, 0]
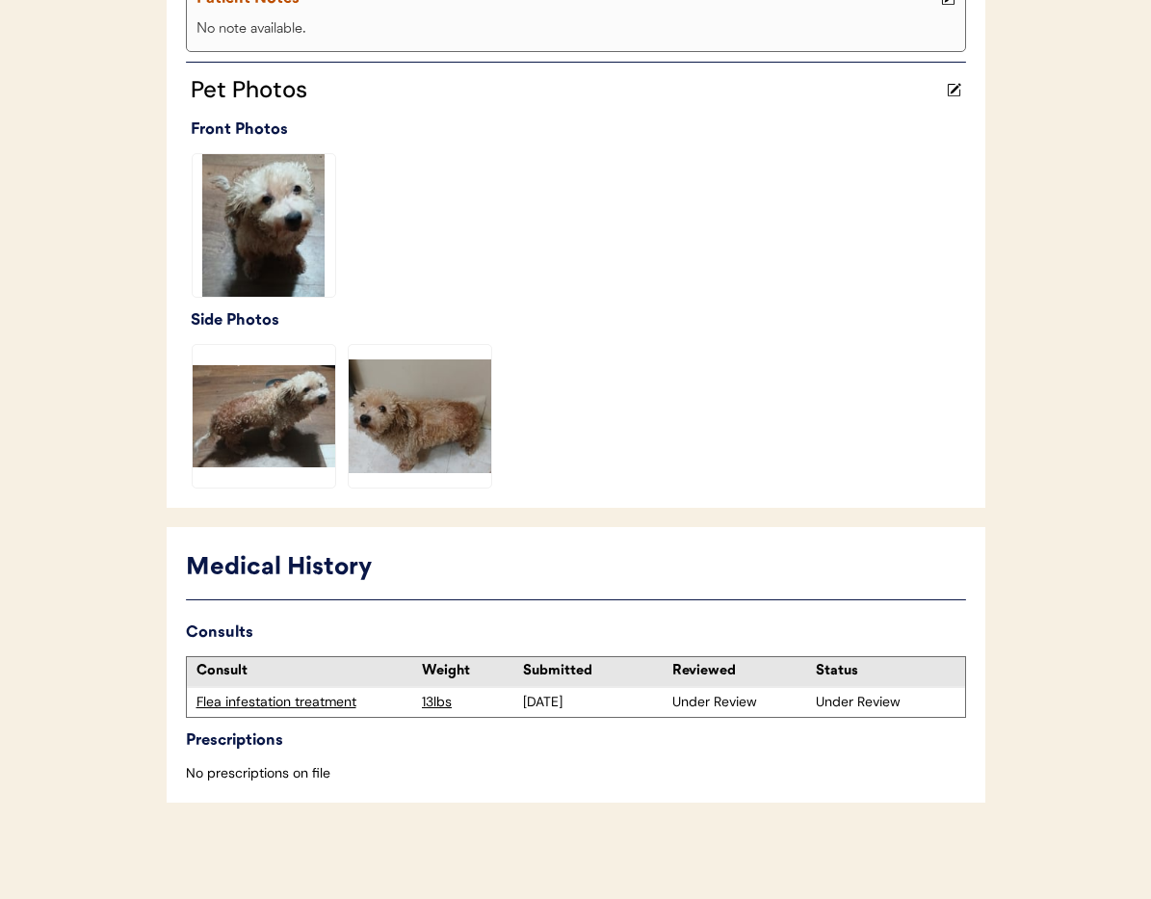
click at [272, 702] on div "Flea infestation treatment" at bounding box center [305, 702] width 217 height 19
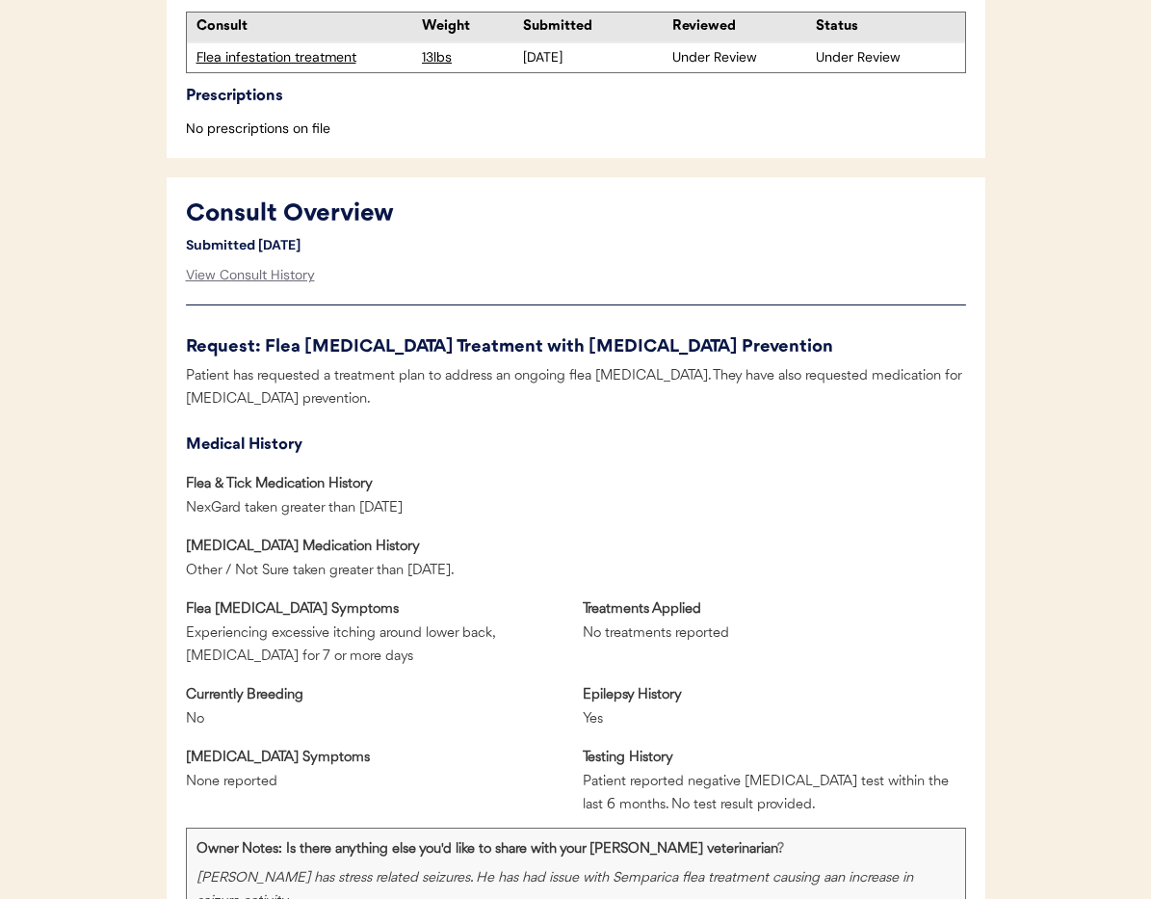
scroll to position [672, 0]
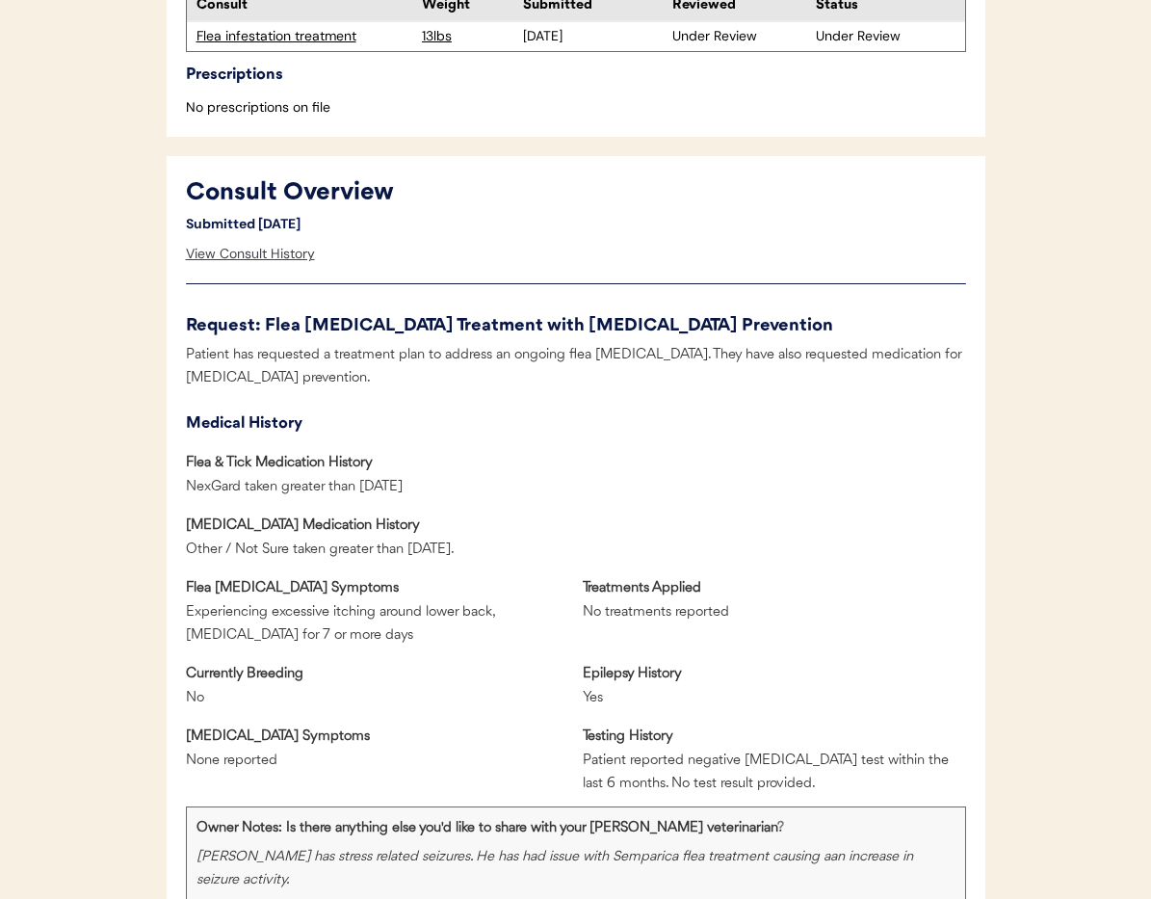
click at [240, 259] on div "View Consult History" at bounding box center [250, 254] width 129 height 39
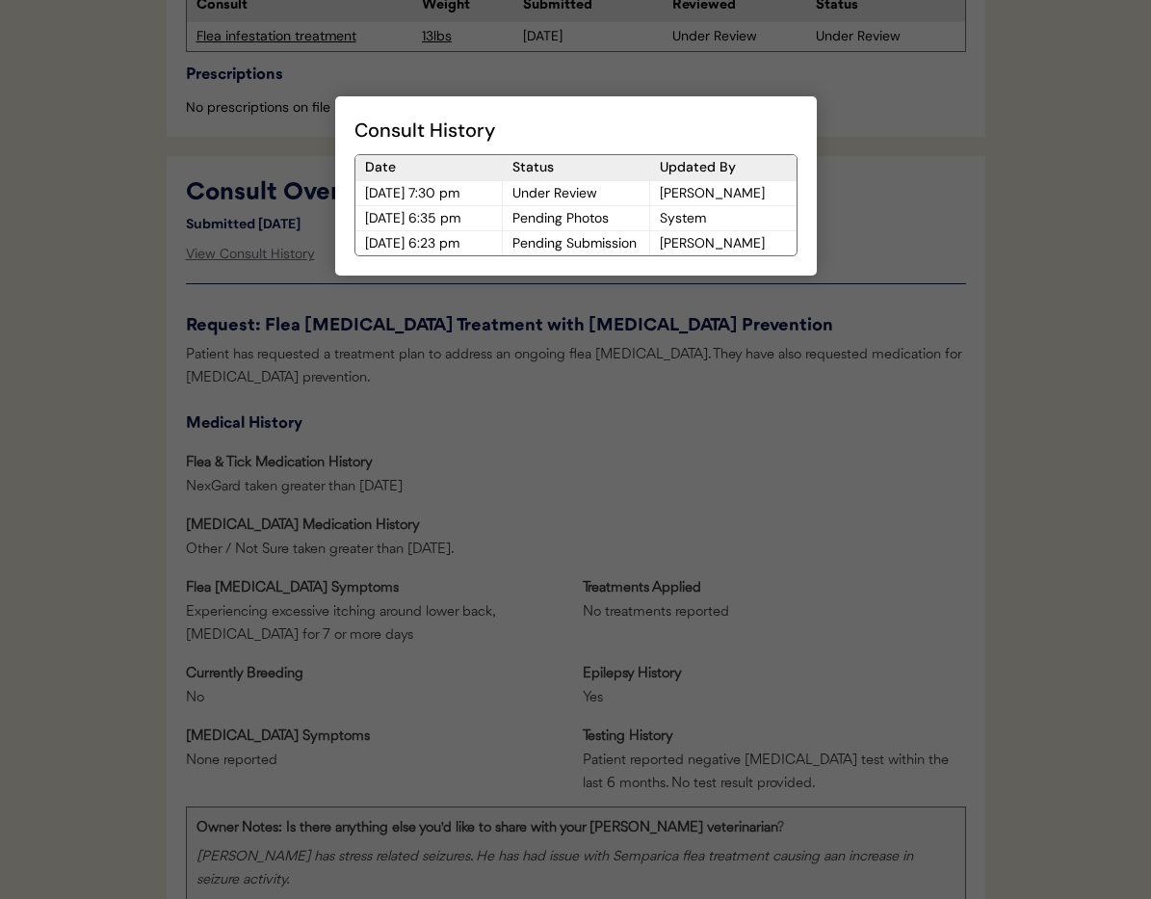
click at [588, 441] on div at bounding box center [575, 449] width 1151 height 899
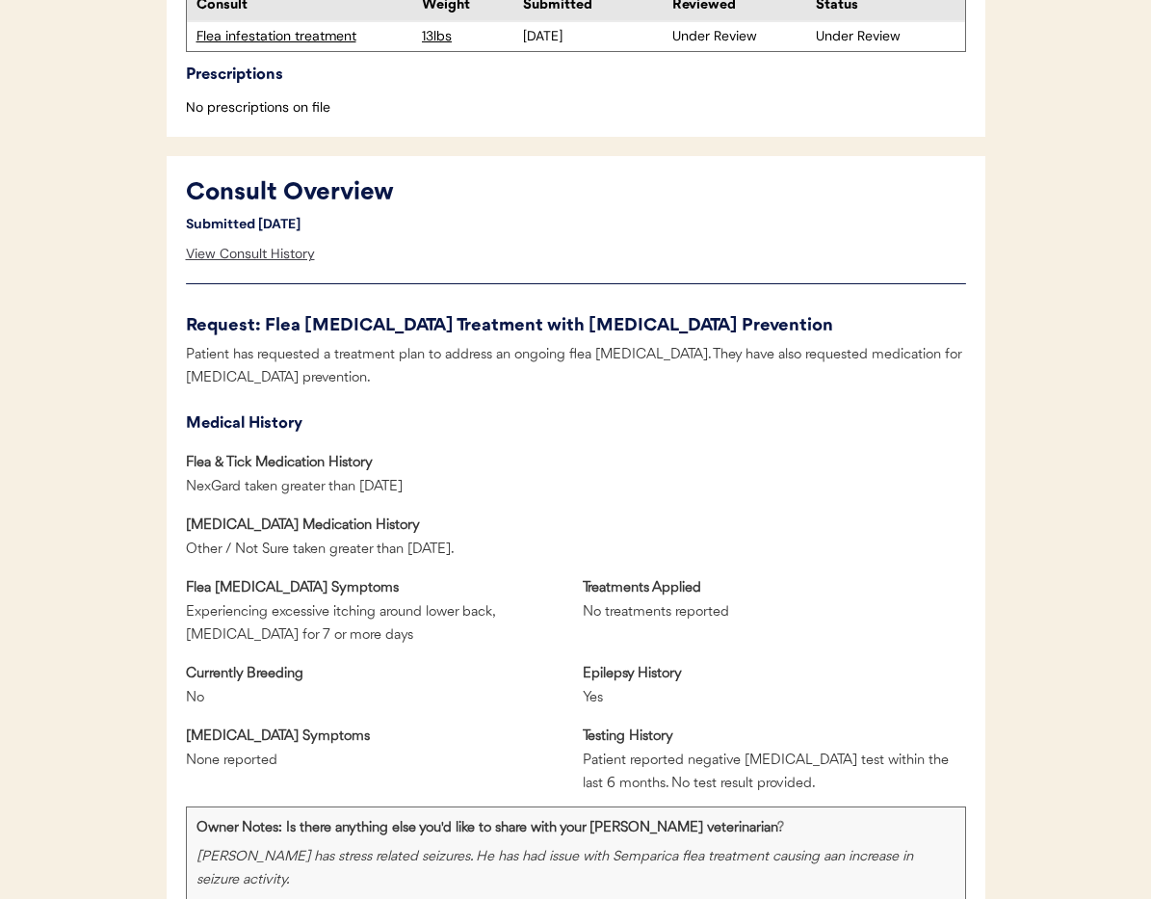
click at [255, 255] on div "View Consult History" at bounding box center [250, 254] width 129 height 39
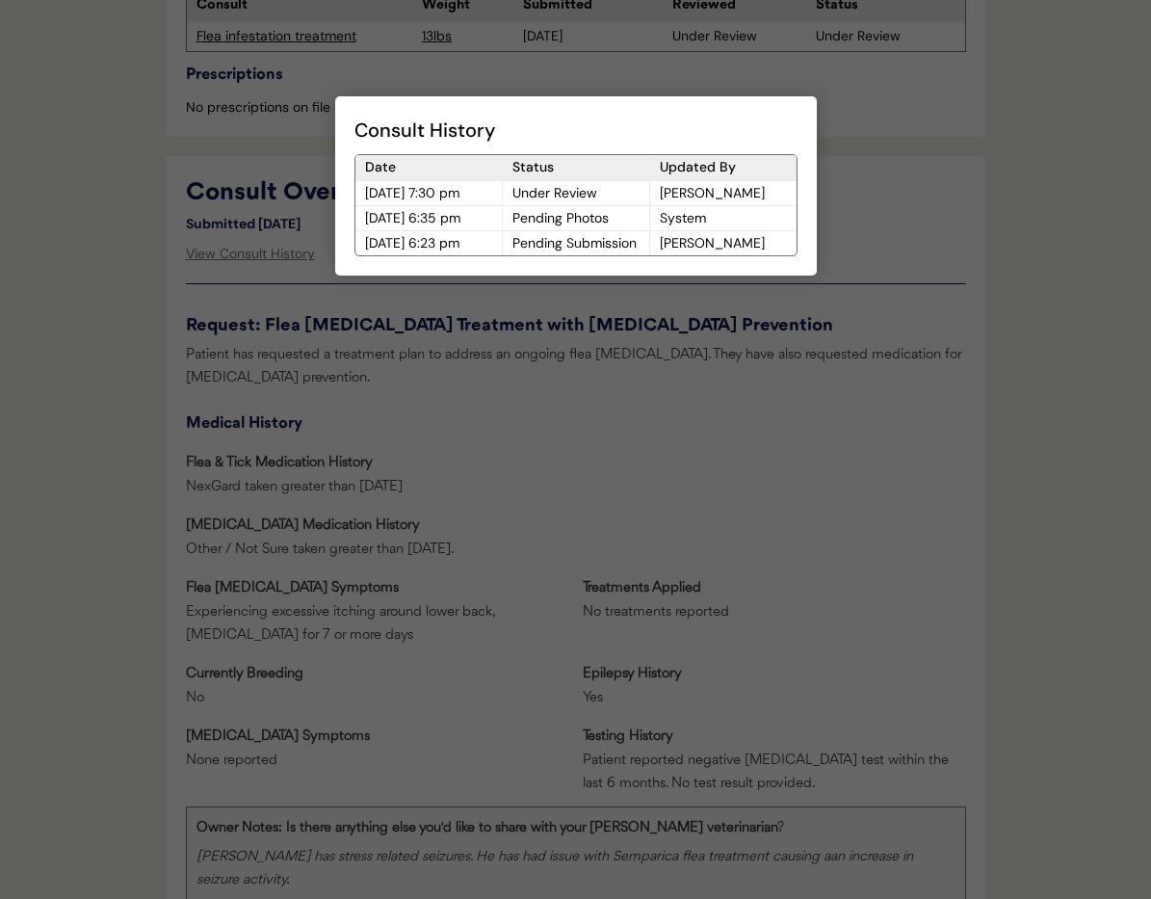
click at [480, 380] on div at bounding box center [575, 449] width 1151 height 899
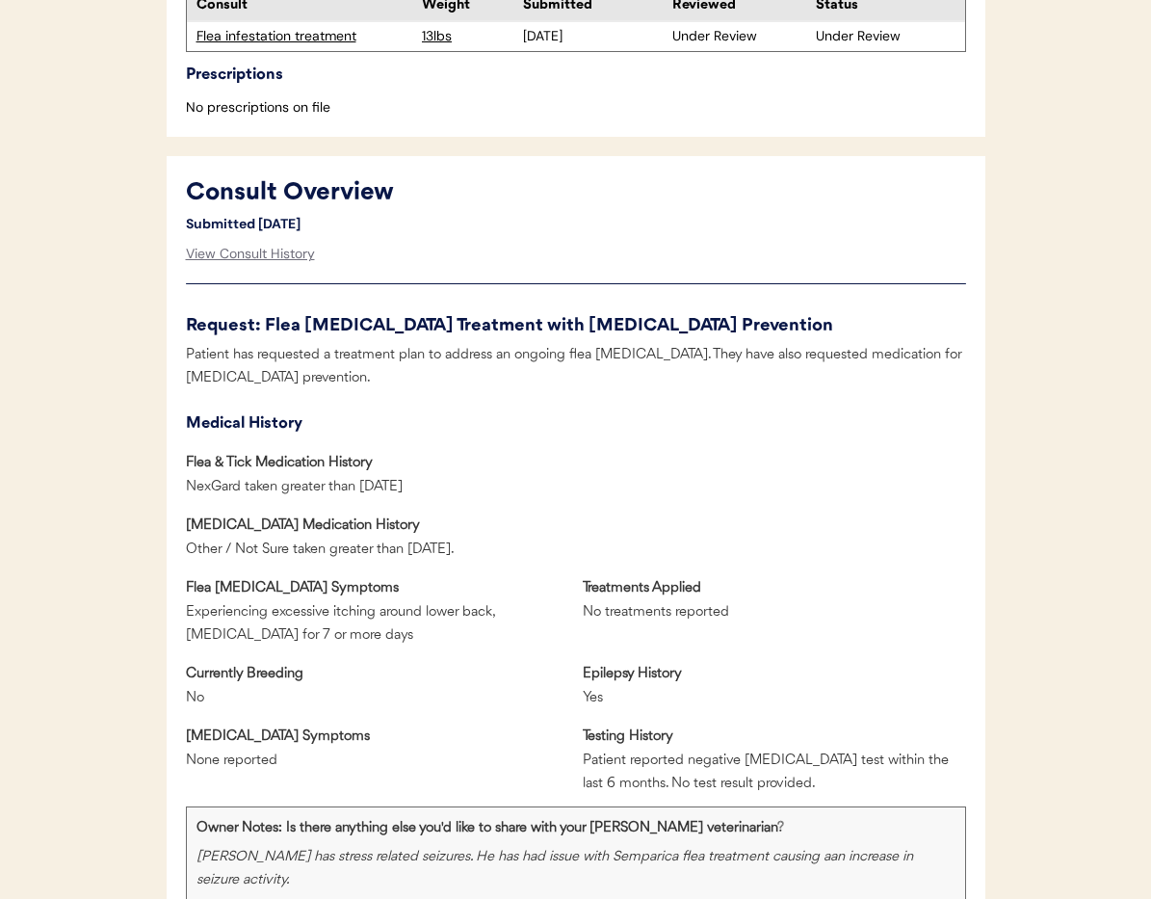
scroll to position [0, 0]
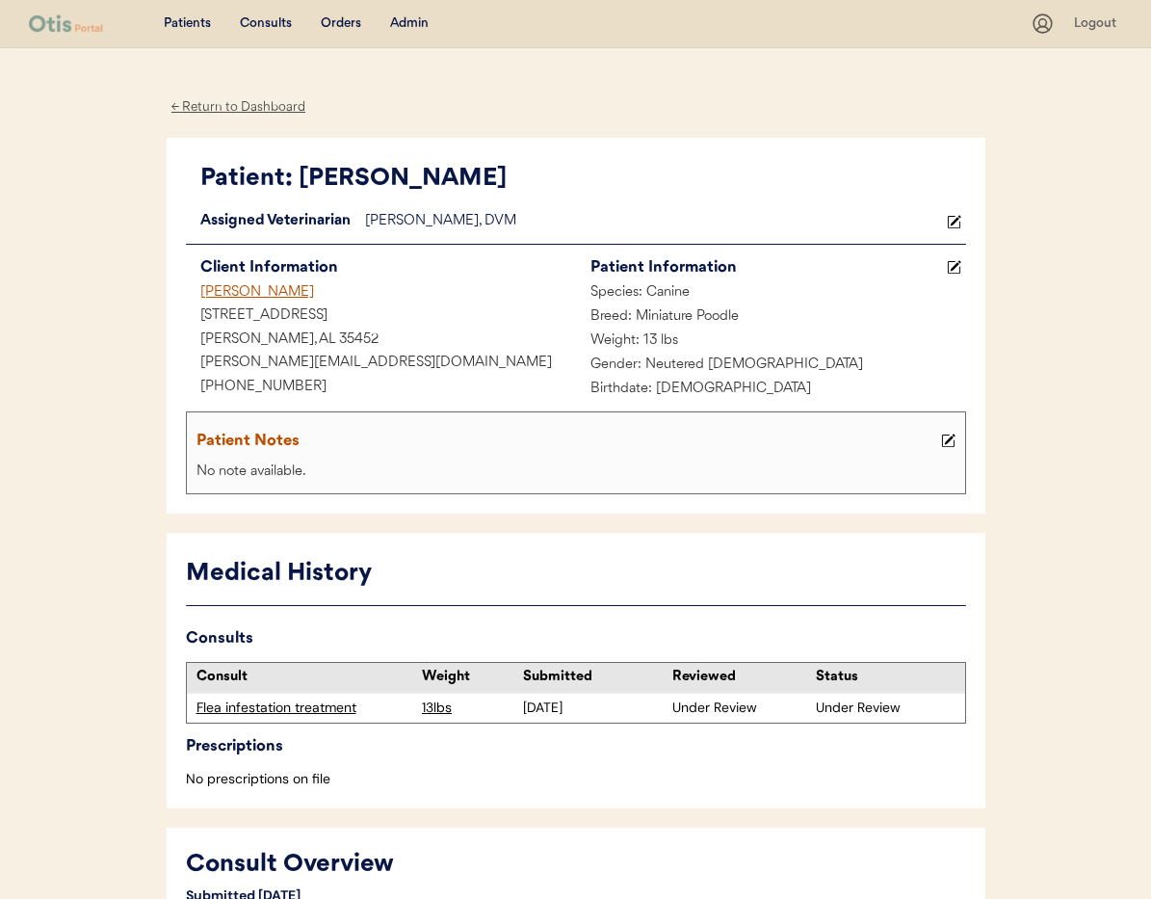
click at [227, 108] on div "← Return to Dashboard" at bounding box center [239, 107] width 145 height 22
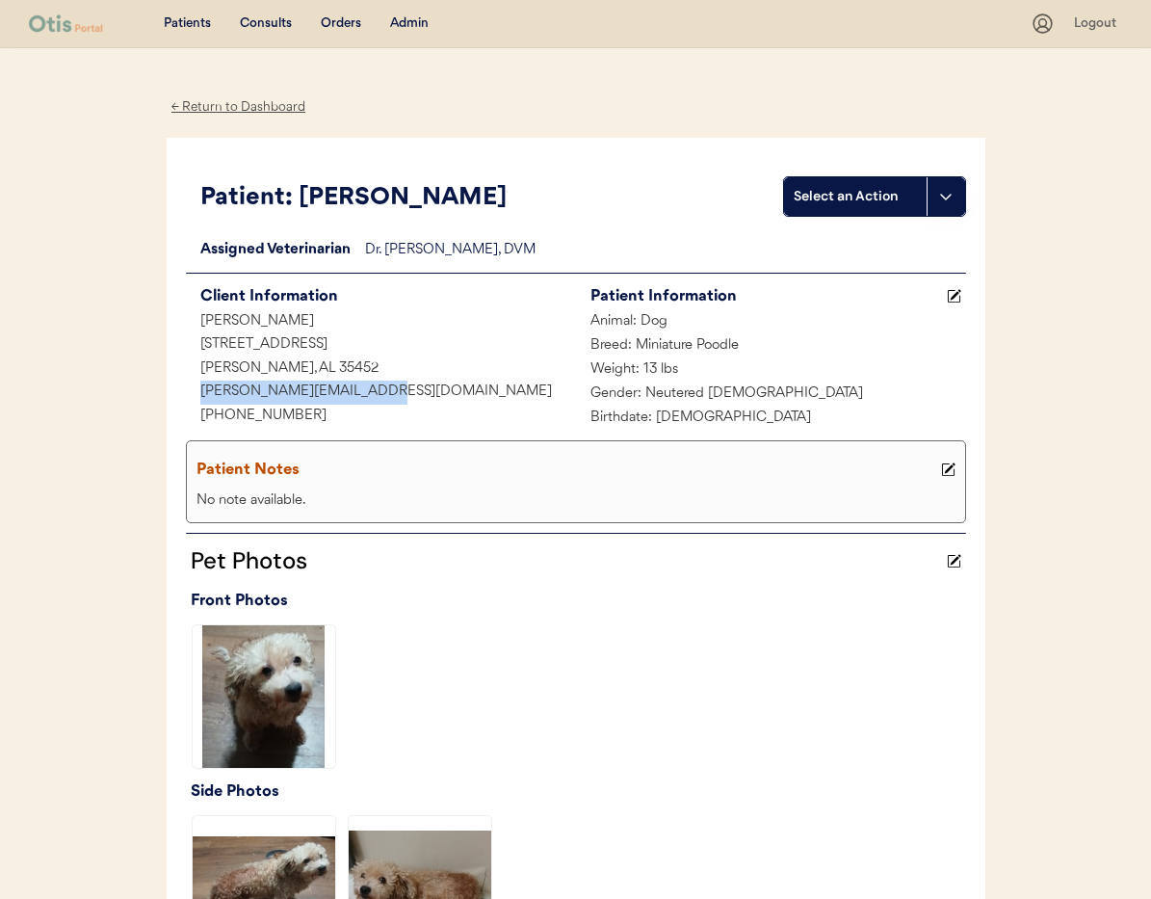
drag, startPoint x: 385, startPoint y: 393, endPoint x: 195, endPoint y: 392, distance: 190.8
click at [195, 392] on div "[PERSON_NAME][EMAIL_ADDRESS][DOMAIN_NAME]" at bounding box center [381, 393] width 390 height 24
copy div "[PERSON_NAME][EMAIL_ADDRESS][DOMAIN_NAME]"
click at [411, 27] on div "Admin" at bounding box center [409, 23] width 39 height 19
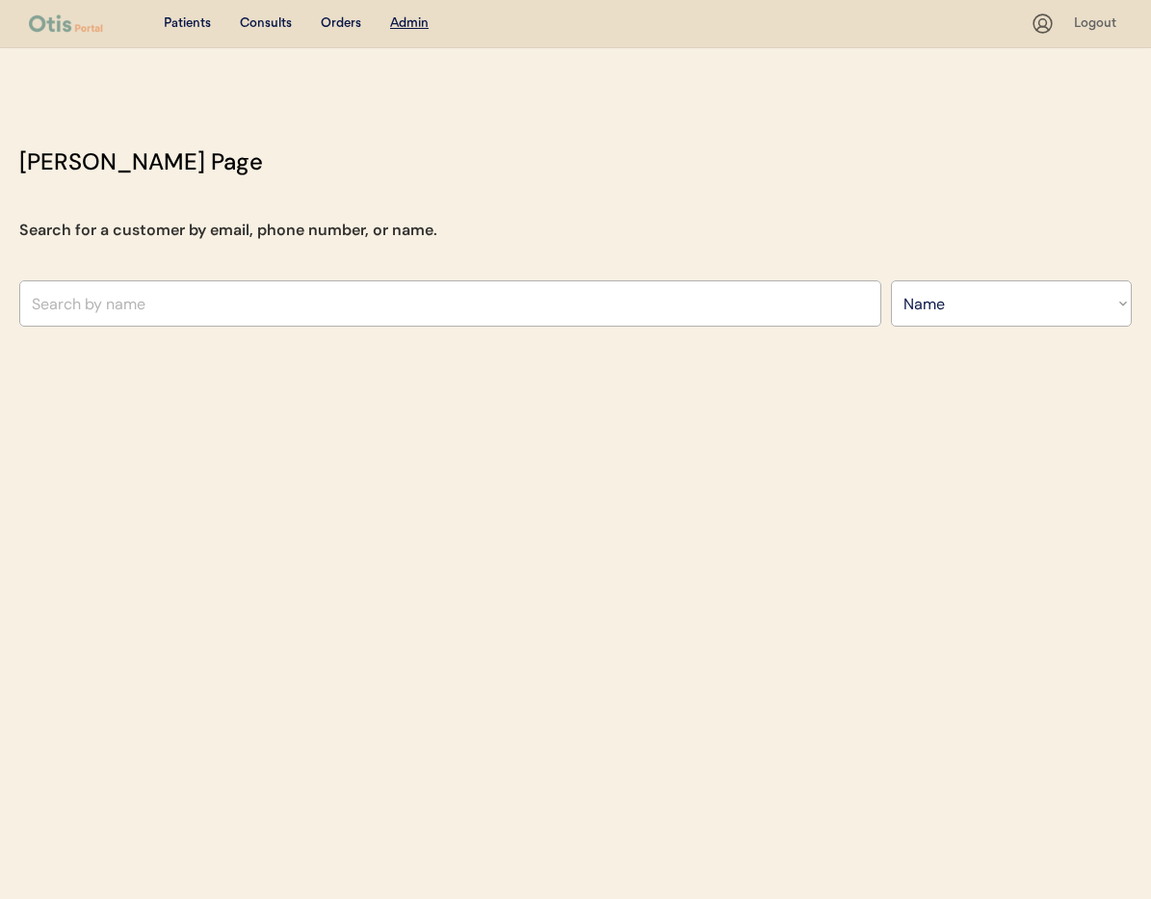
select select ""Name""
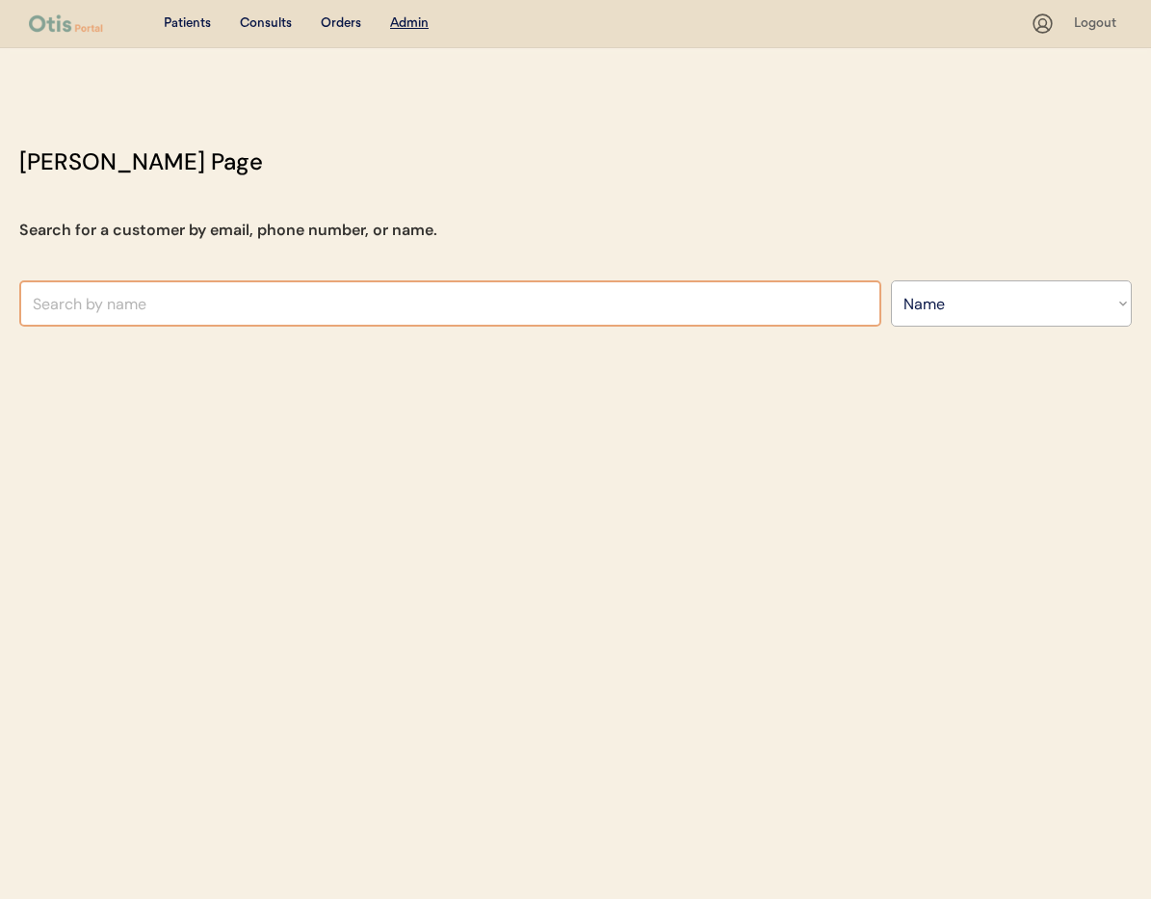
click at [96, 283] on input "text" at bounding box center [450, 303] width 862 height 46
type input "da"
type input "david Lobo"
click at [60, 308] on input "dall;as" at bounding box center [450, 303] width 862 height 46
type input "dallas"
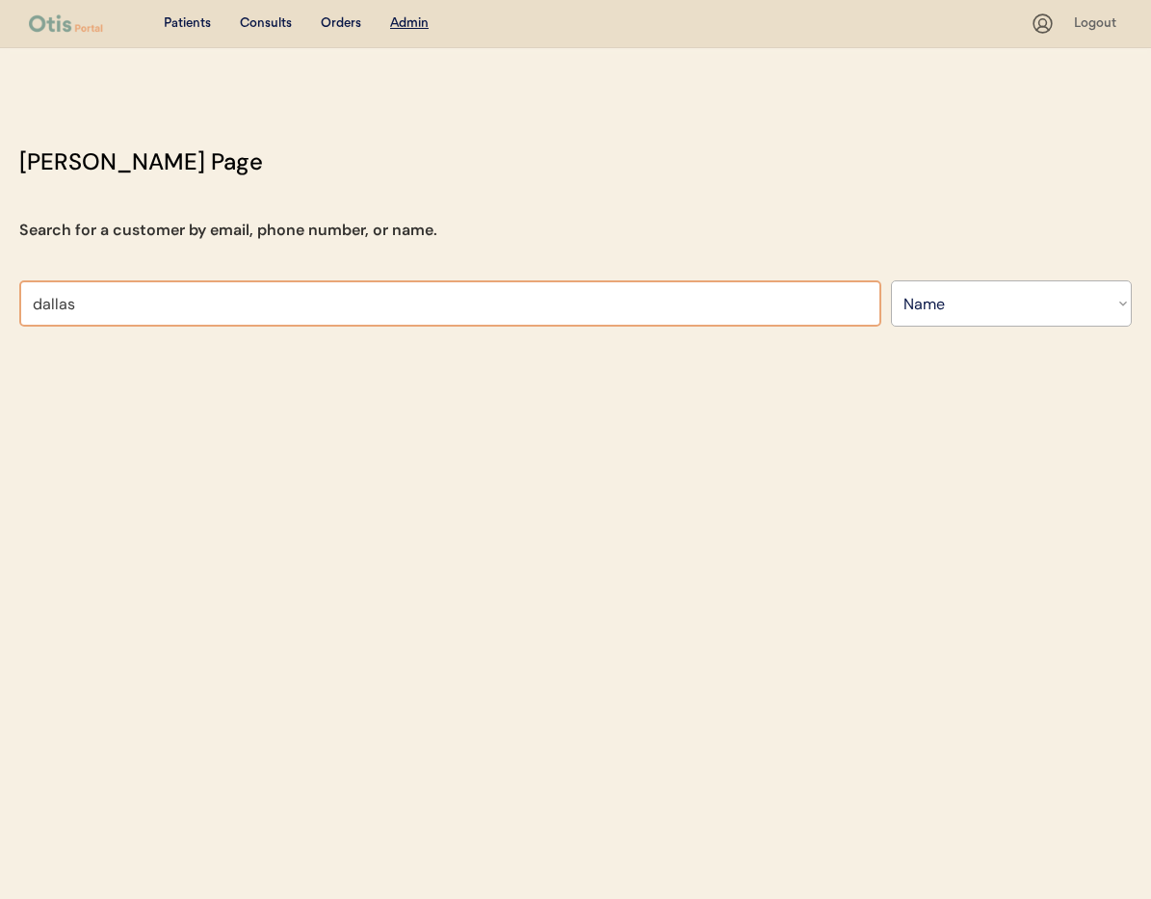
type input "dallas jones"
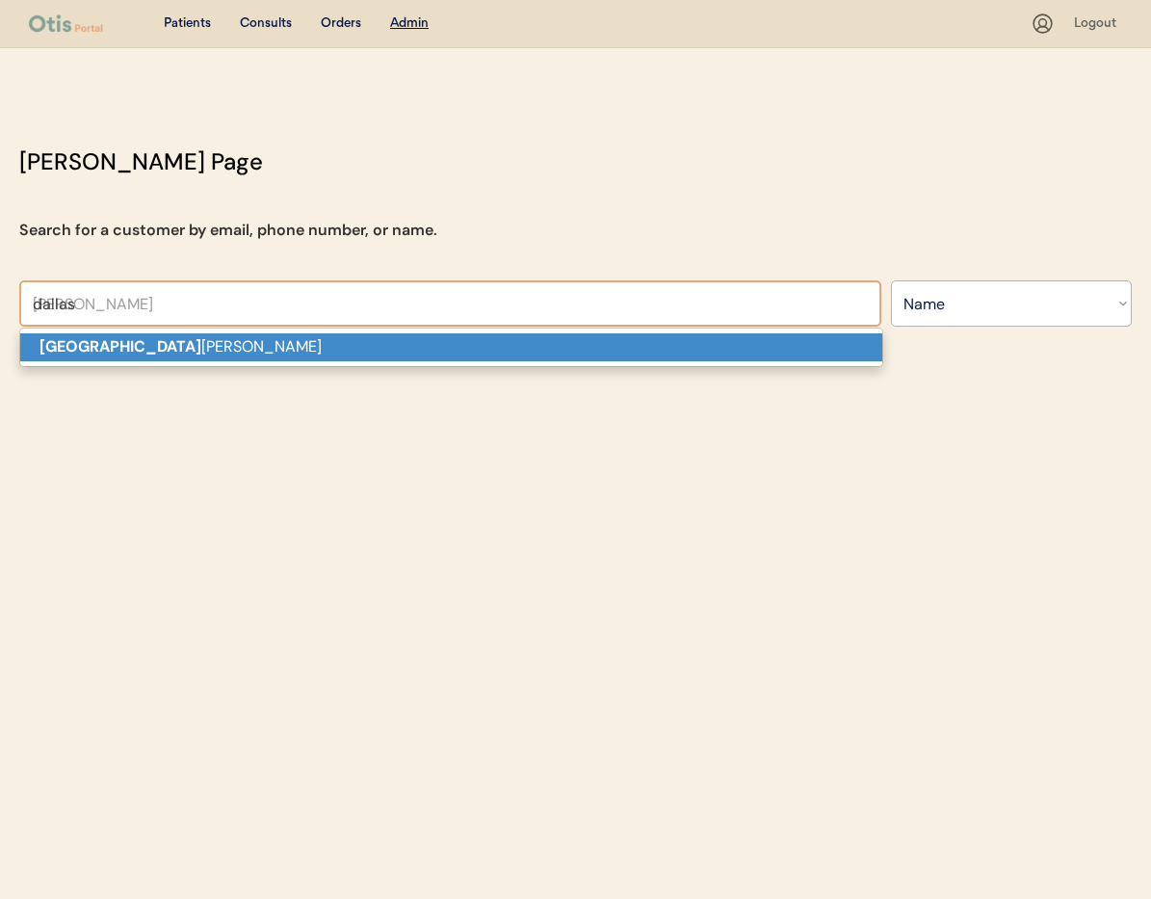
click at [103, 357] on p "Dallas jones" at bounding box center [451, 347] width 862 height 28
type input "Dallas jones"
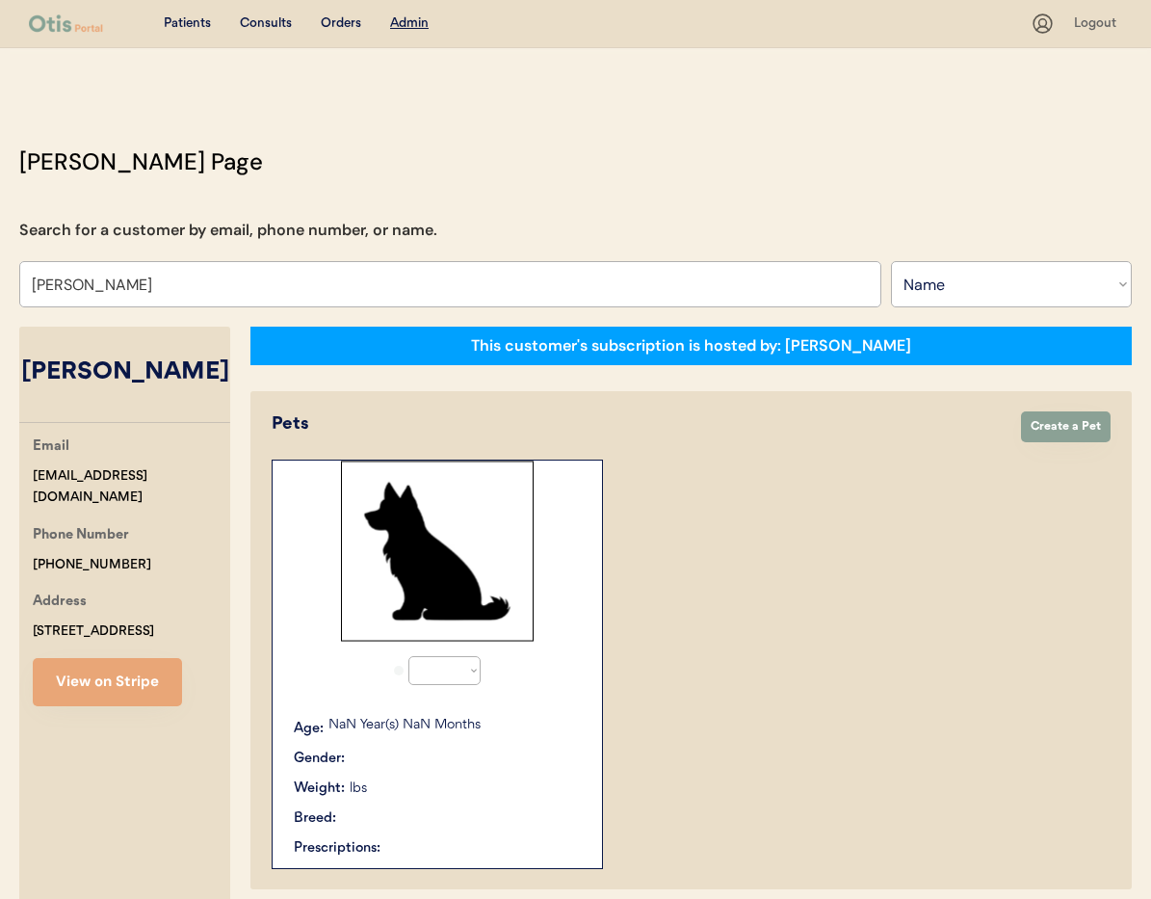
select select "true"
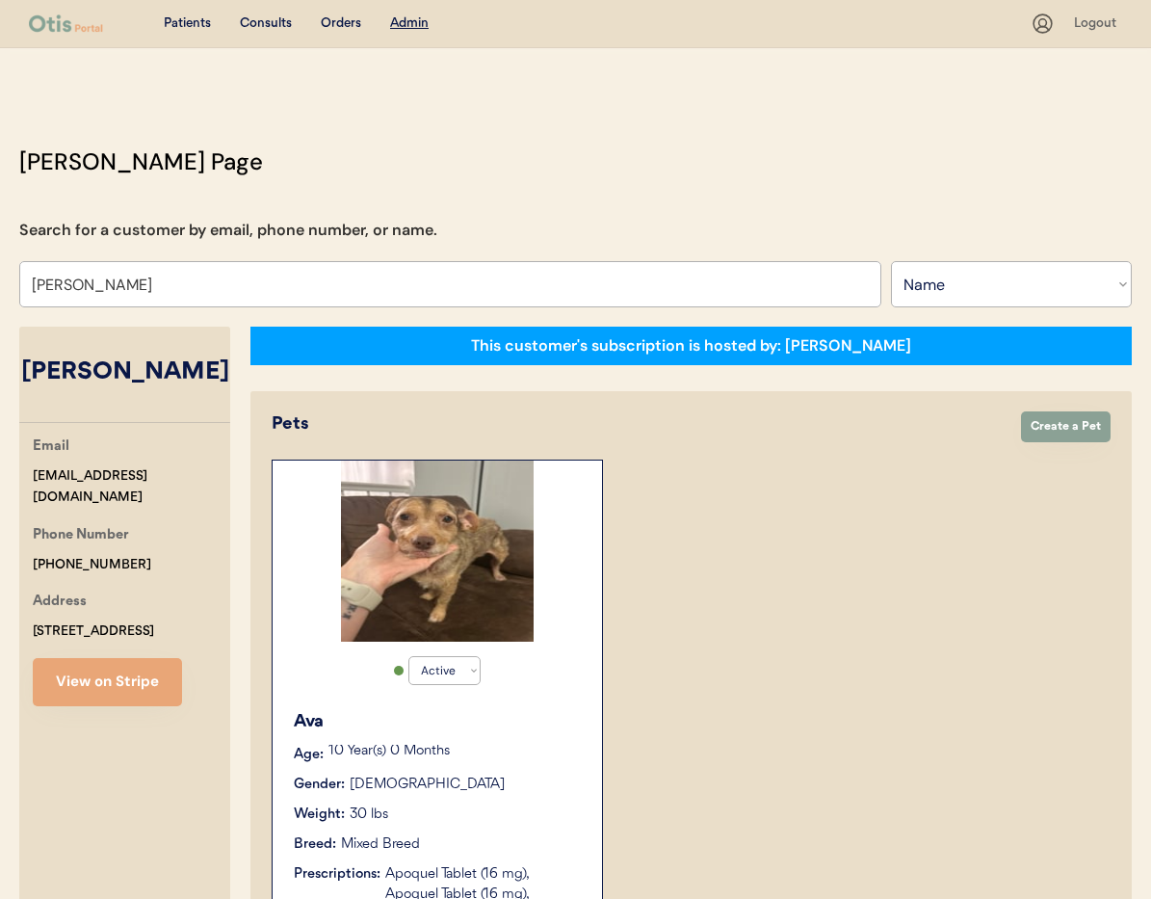
click at [167, 500] on div "Email dallas.sweatman10@att.net Phone Number +12056175665 Address 5356 Memory L…" at bounding box center [124, 570] width 211 height 271
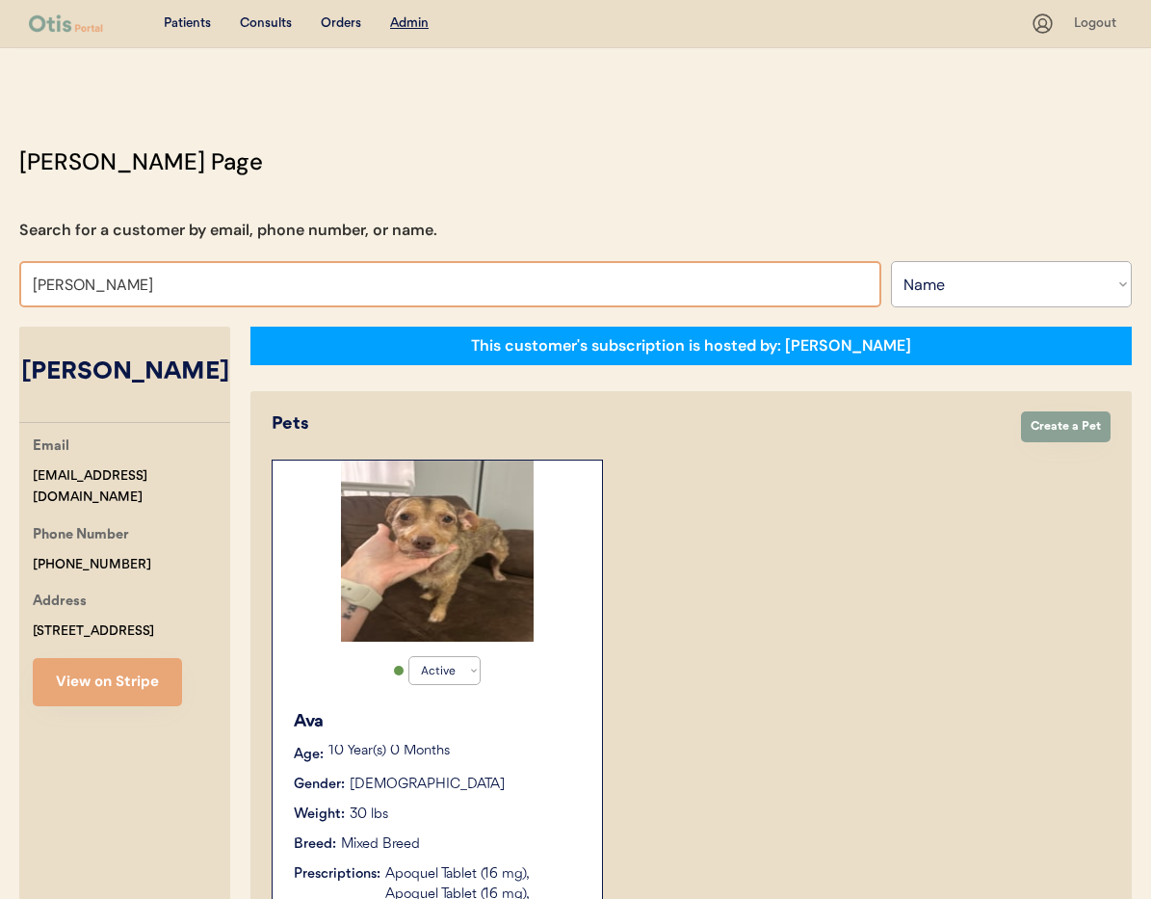
drag, startPoint x: 60, startPoint y: 283, endPoint x: 0, endPoint y: 280, distance: 59.8
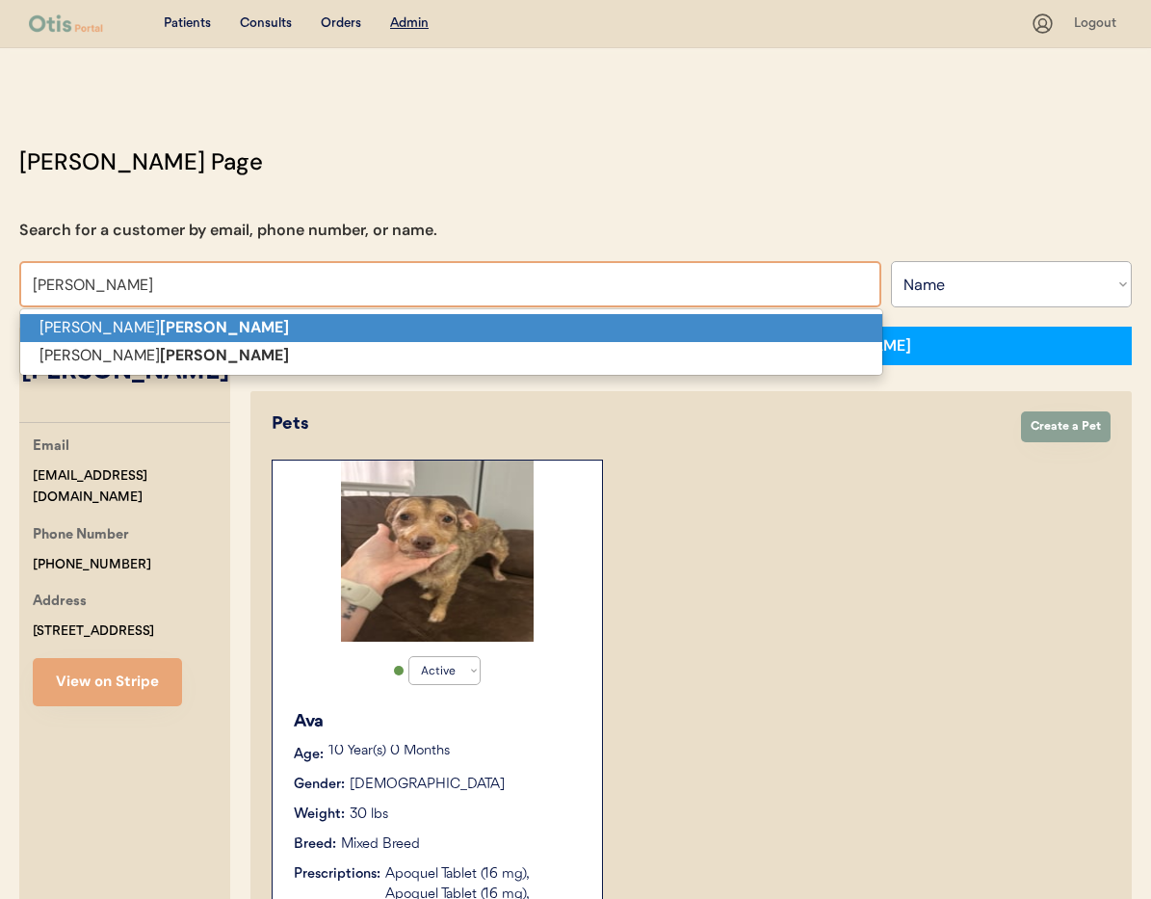
click at [50, 329] on p "Emily Poole" at bounding box center [451, 328] width 862 height 28
type input "Emily Poole"
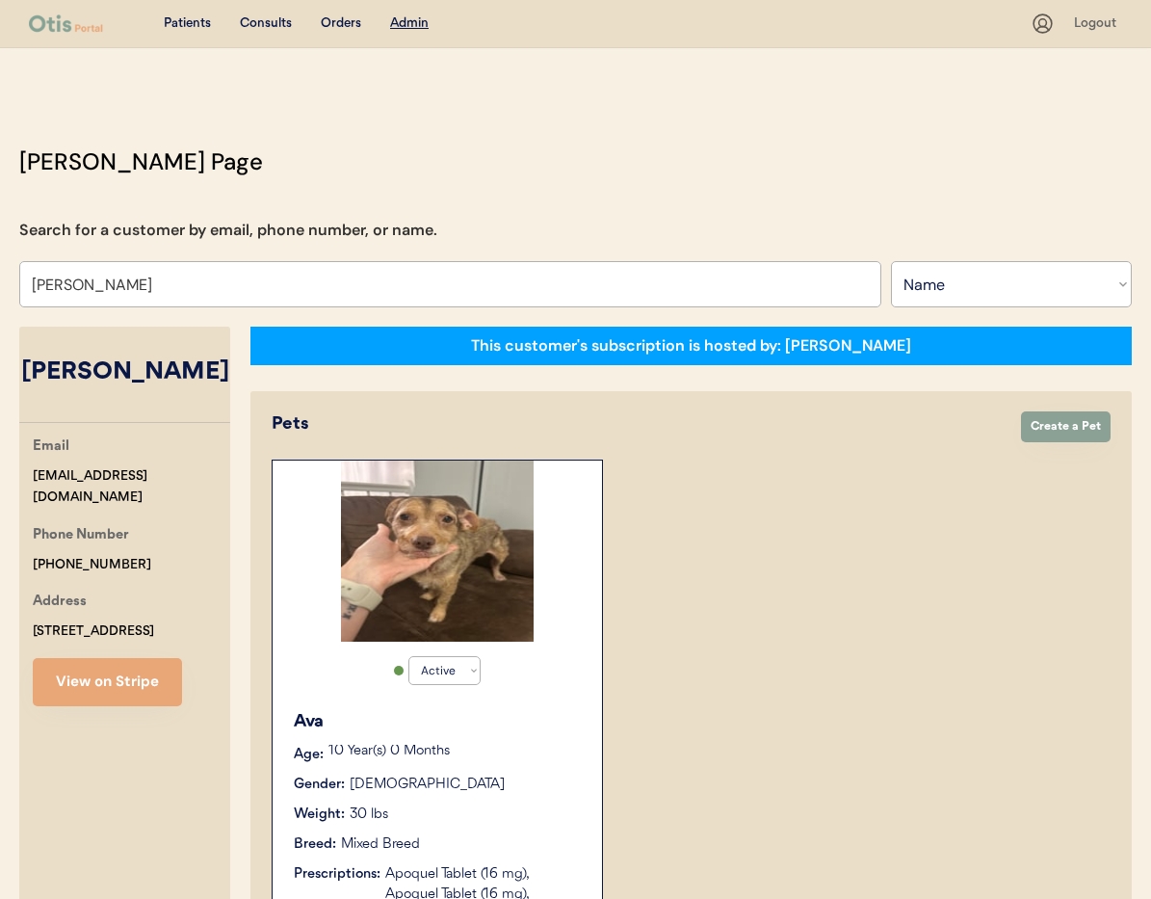
select select "true"
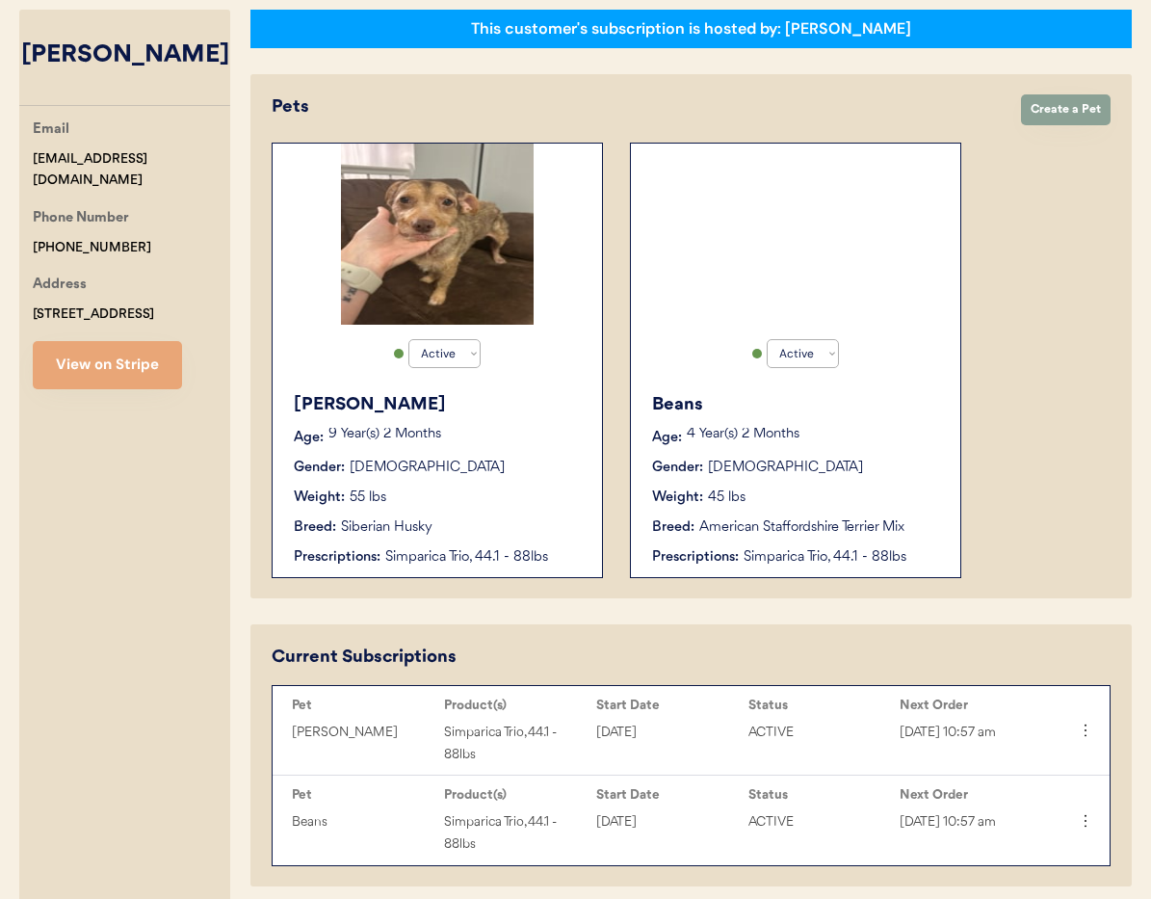
scroll to position [374, 0]
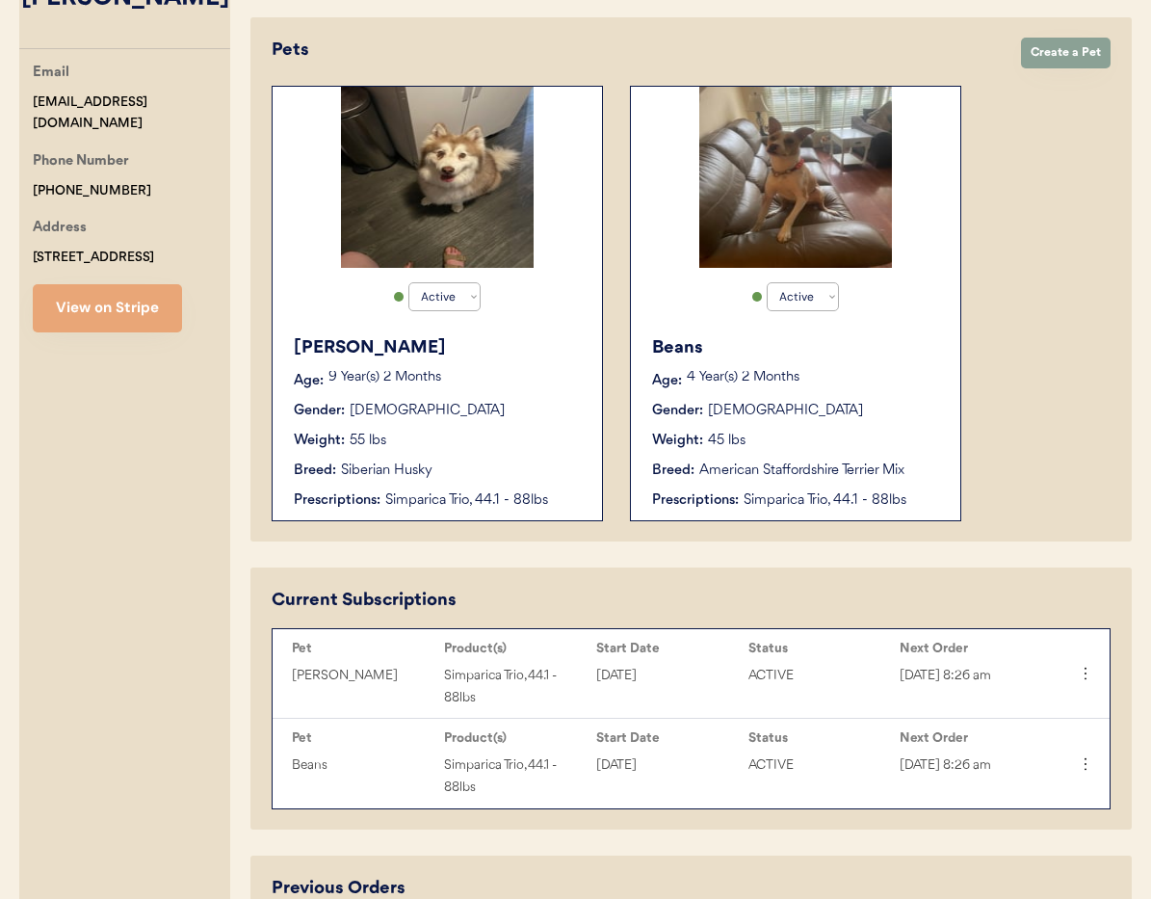
type input "Emily Poole"
click at [551, 435] on div "Weight: 55 lbs" at bounding box center [438, 441] width 289 height 20
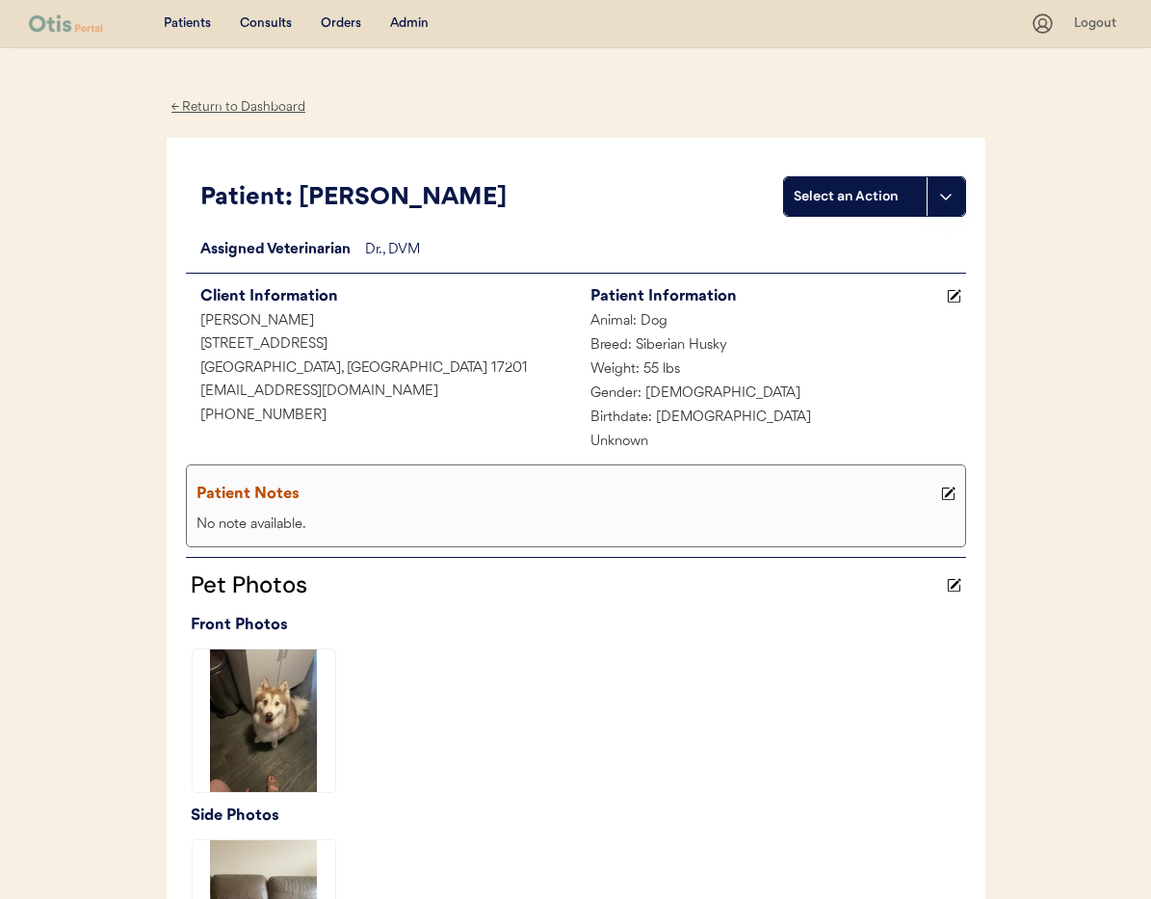
click at [262, 109] on div "← Return to Dashboard" at bounding box center [239, 107] width 145 height 22
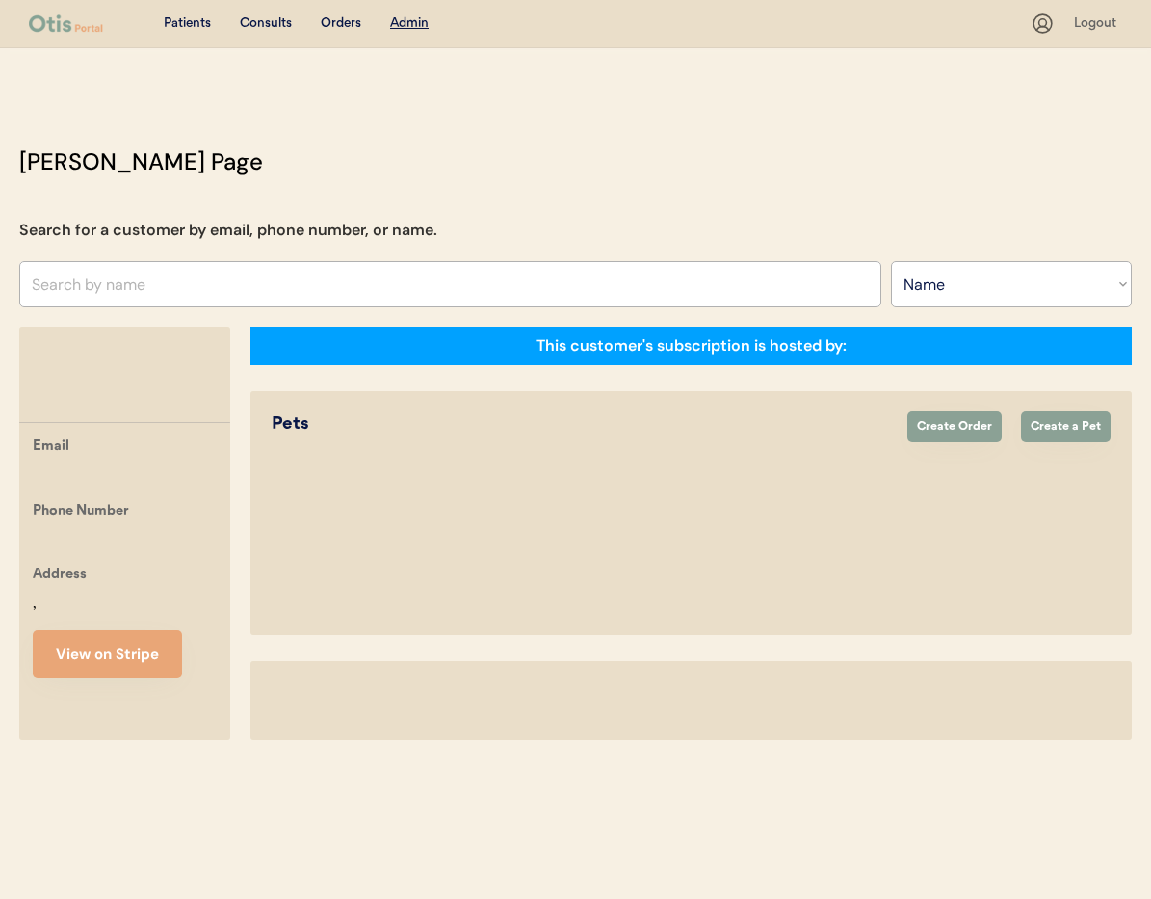
select select ""Name""
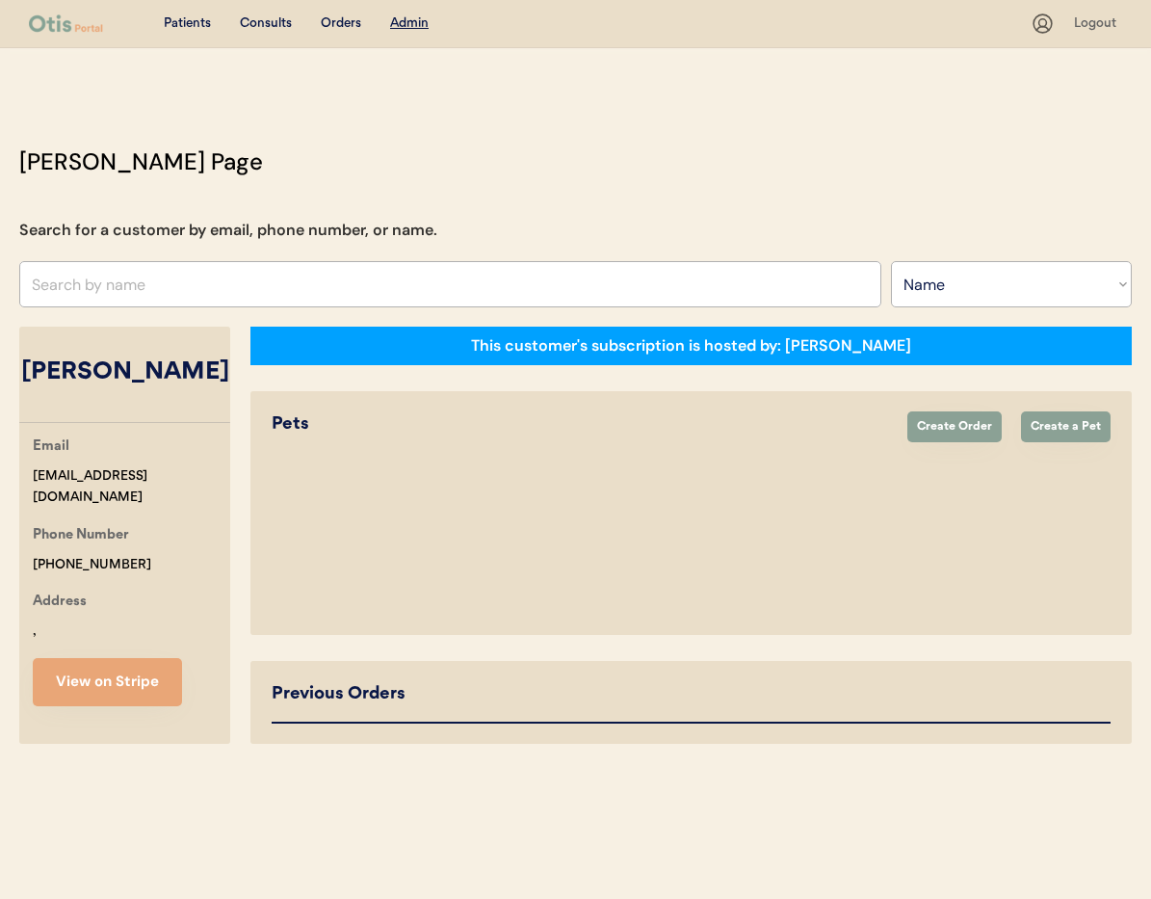
select select "true"
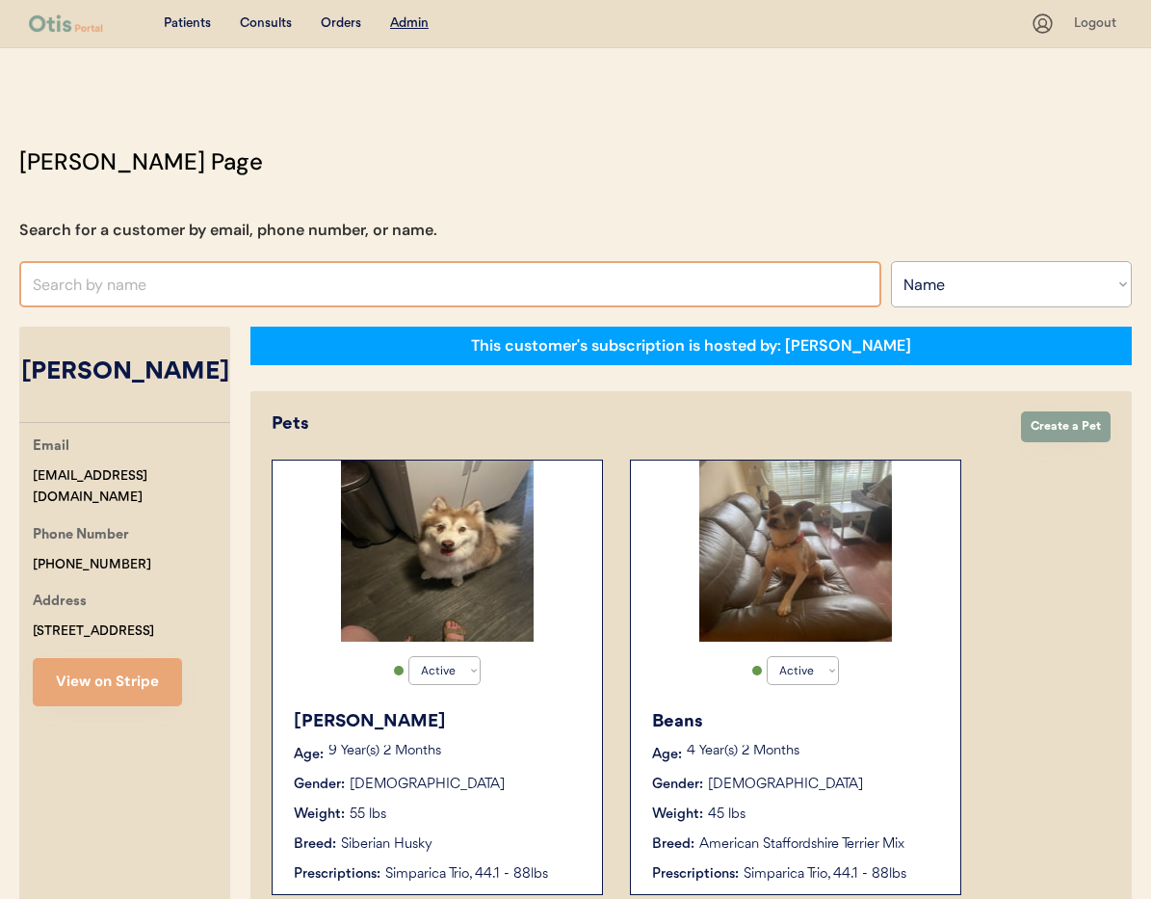
click at [156, 287] on input "text" at bounding box center [450, 284] width 862 height 46
type input "dallas"
type input "dallas jones"
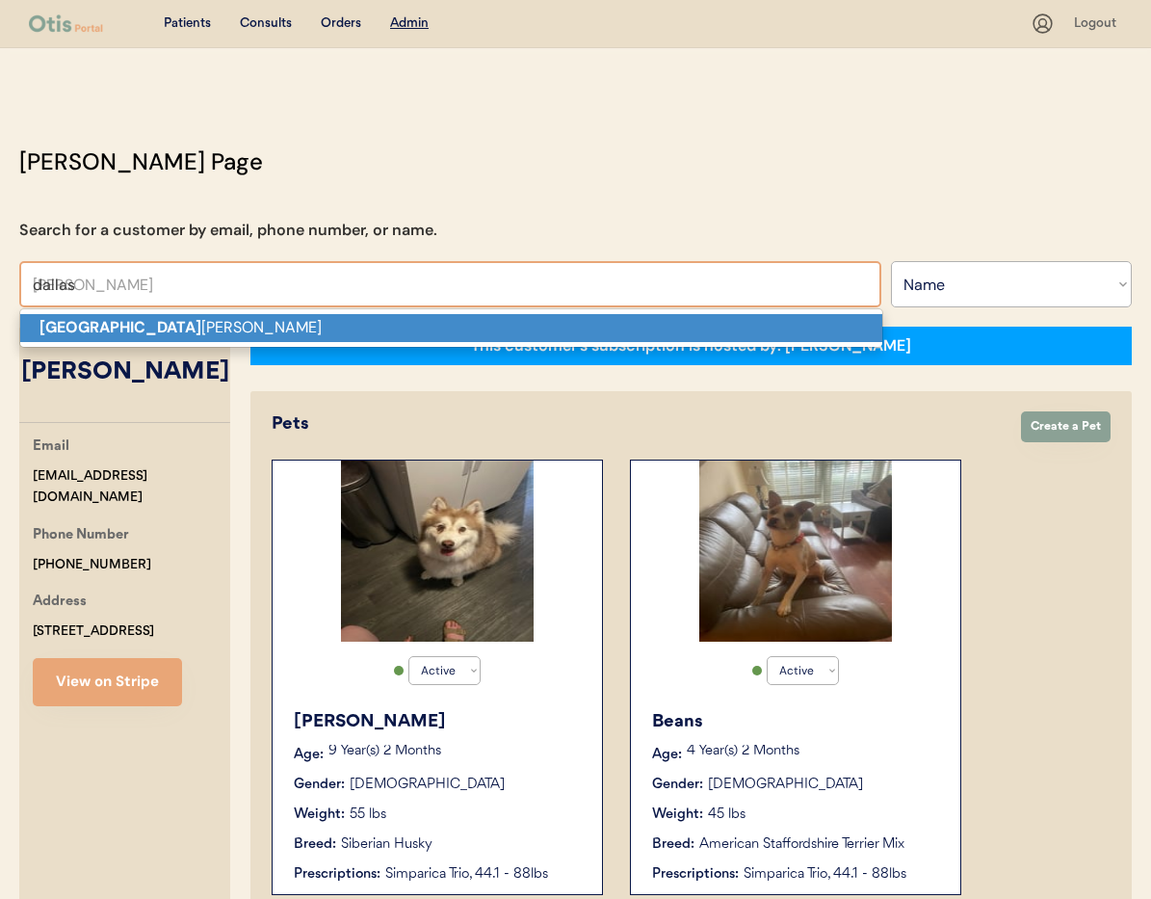
click at [156, 329] on p "Dallas jones" at bounding box center [451, 328] width 862 height 28
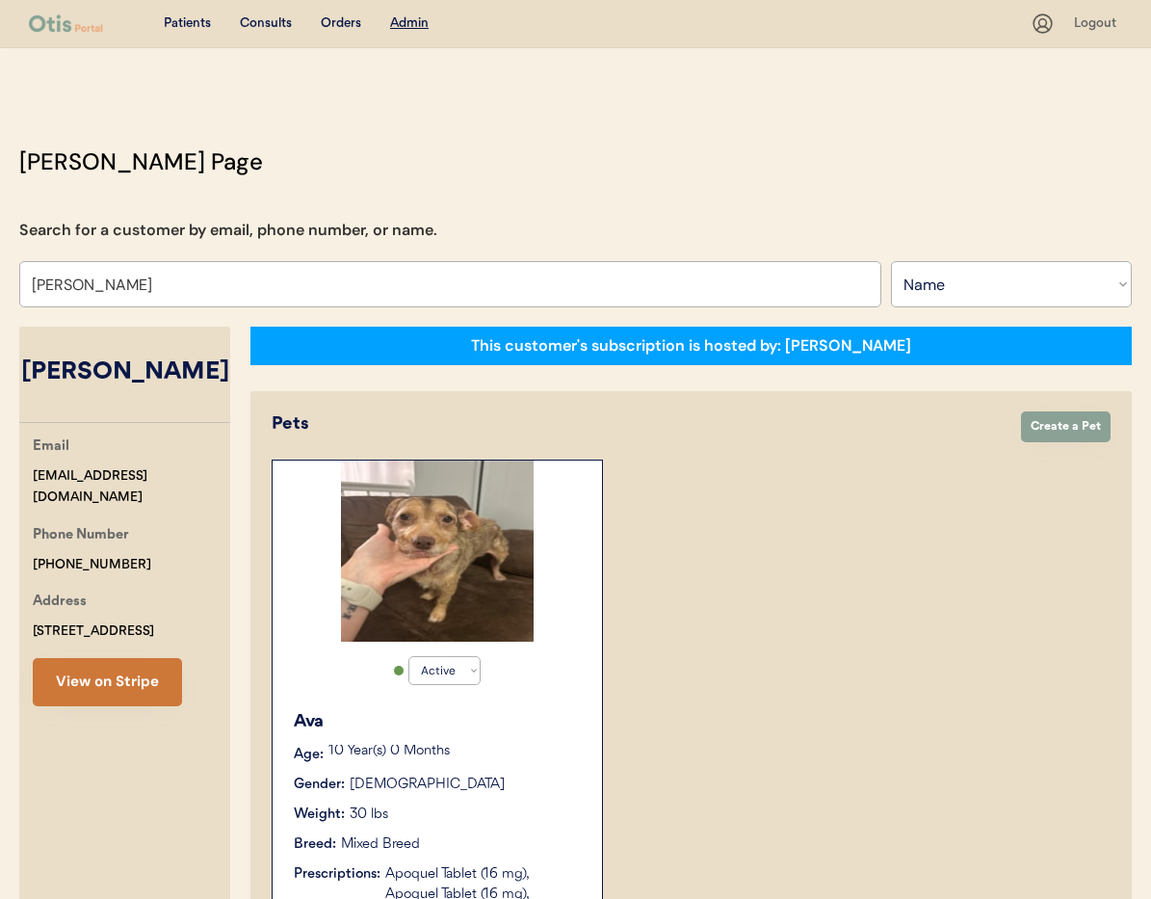
type input "Dallas jones"
click at [134, 688] on button "View on Stripe" at bounding box center [107, 682] width 149 height 48
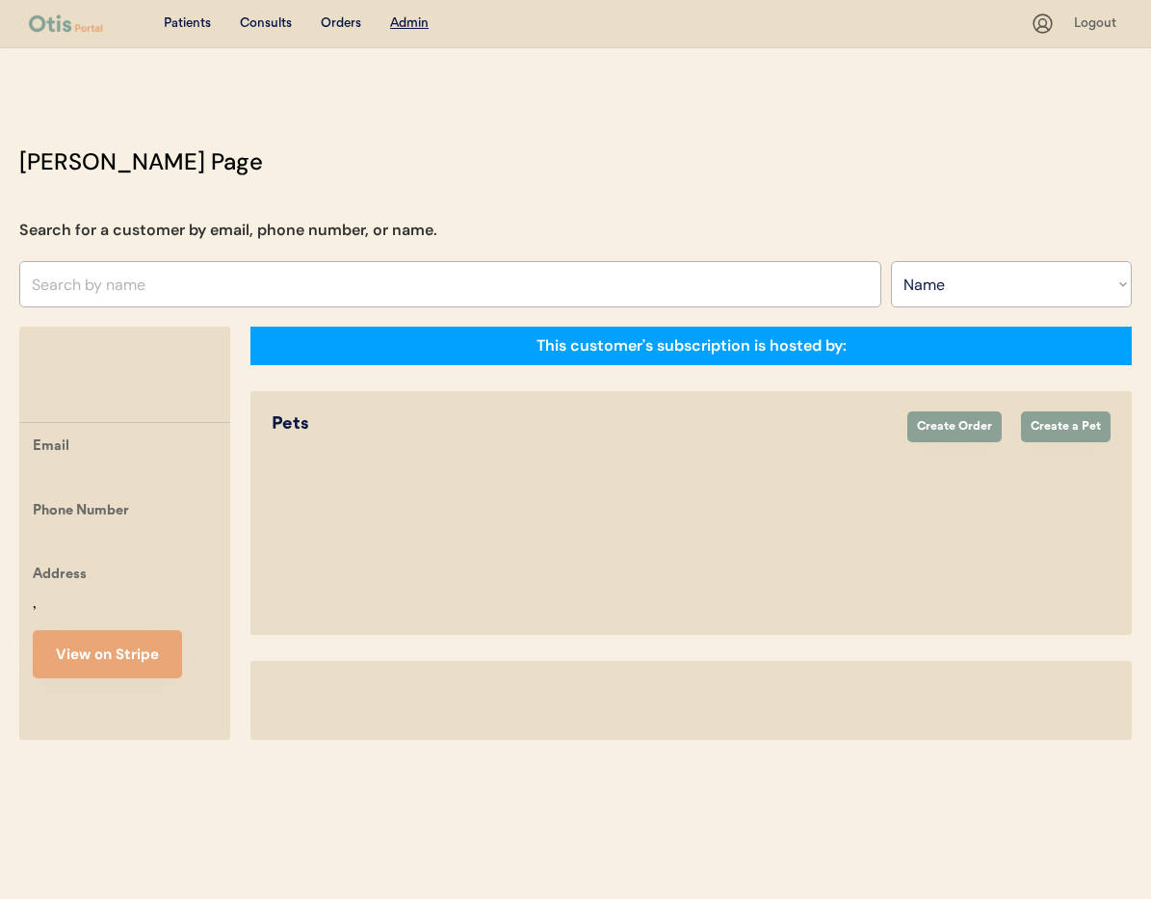
select select ""Name""
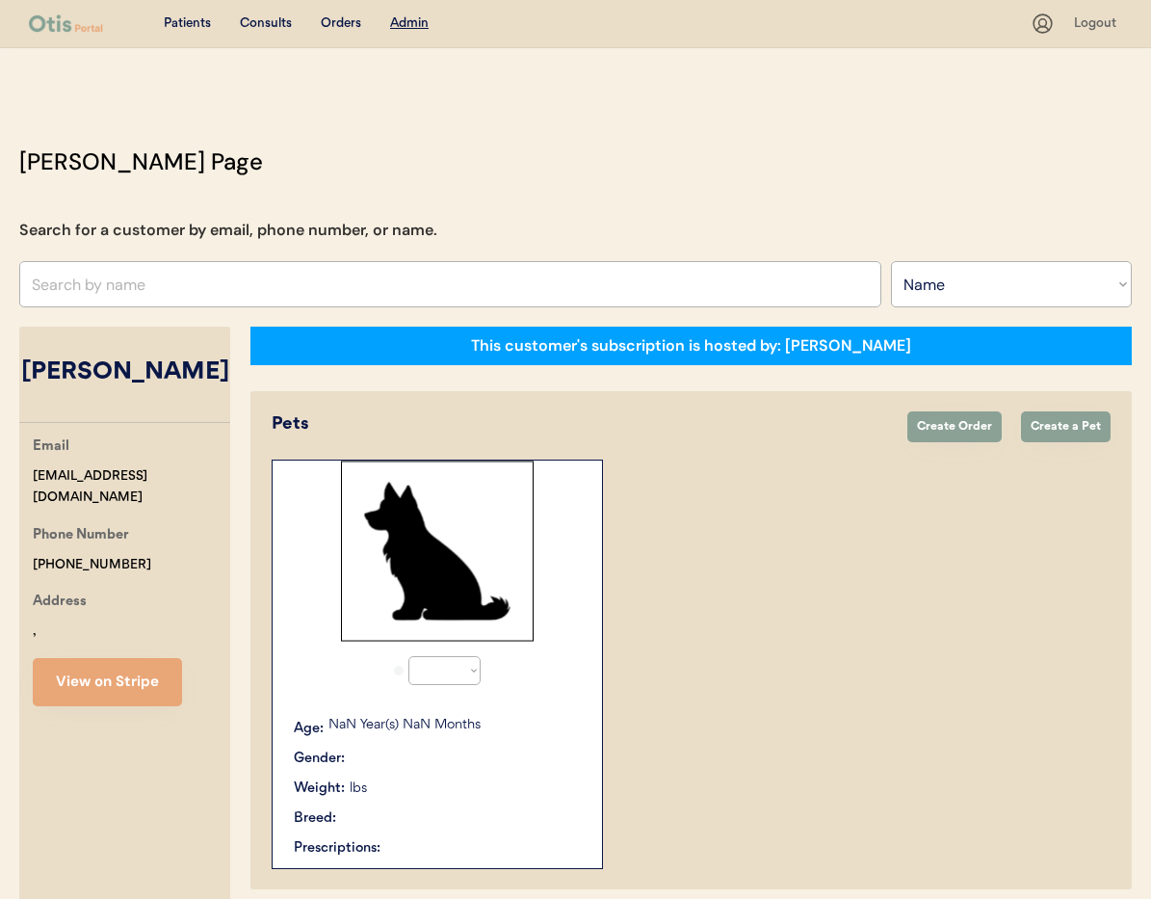
select select "true"
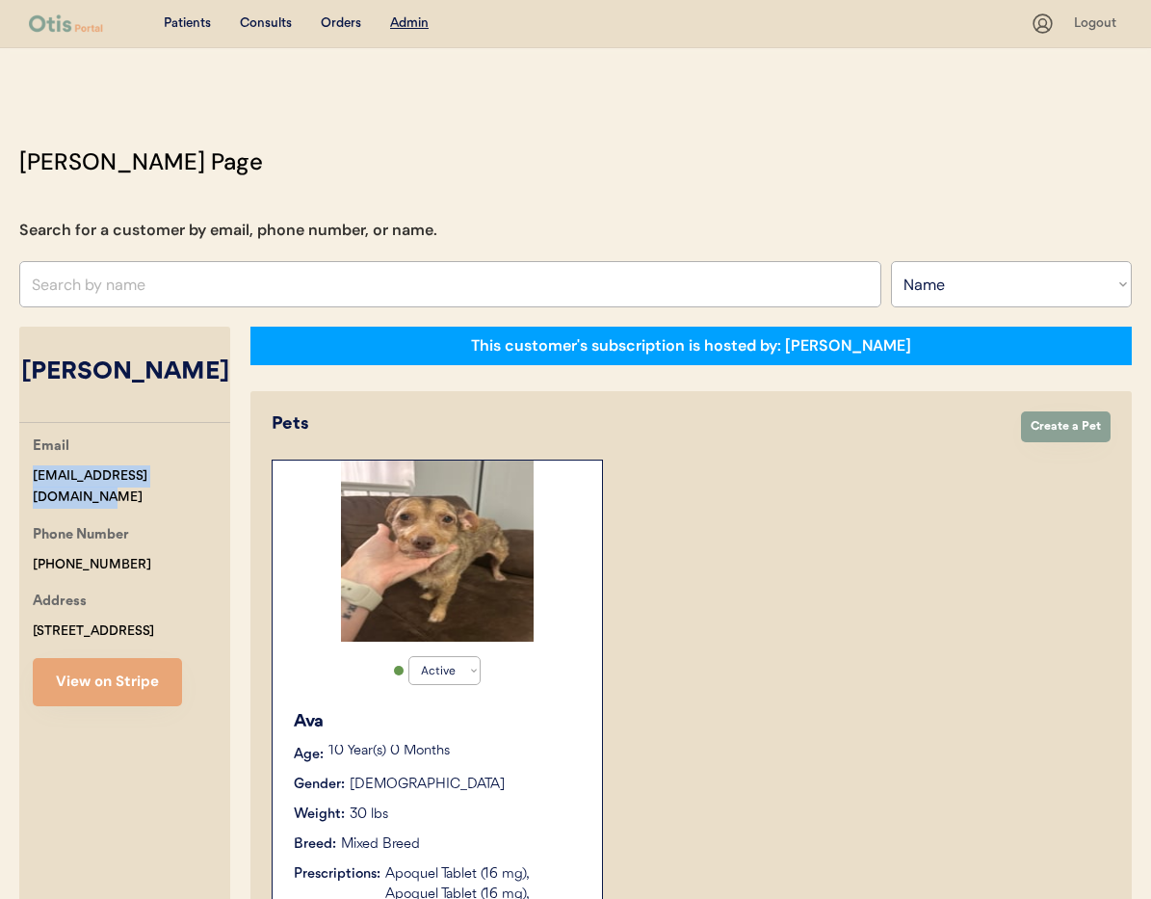
drag, startPoint x: 198, startPoint y: 478, endPoint x: 64, endPoint y: 474, distance: 134.0
copy div "[EMAIL_ADDRESS][DOMAIN_NAME]"
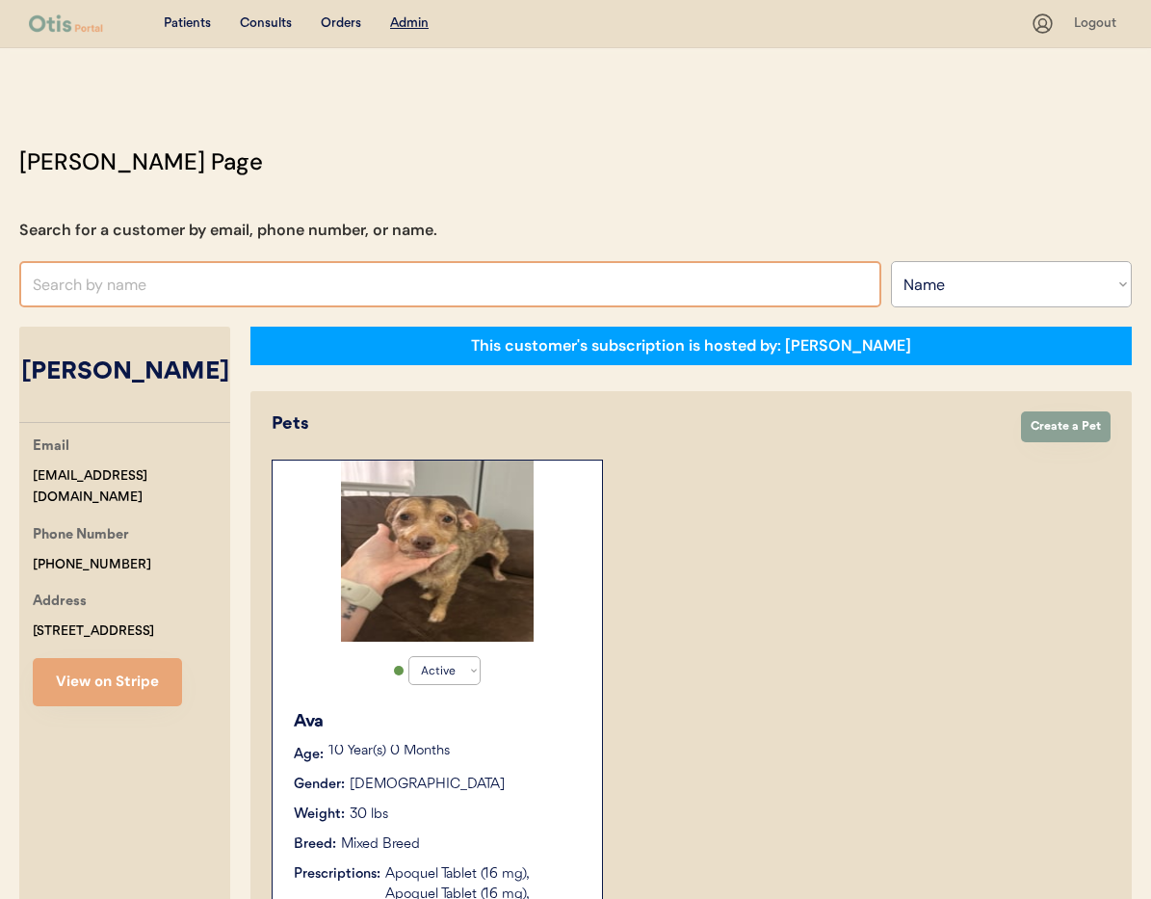
click at [208, 283] on input "text" at bounding box center [450, 284] width 862 height 46
type input "Ton"
type input "Tonya Crow"
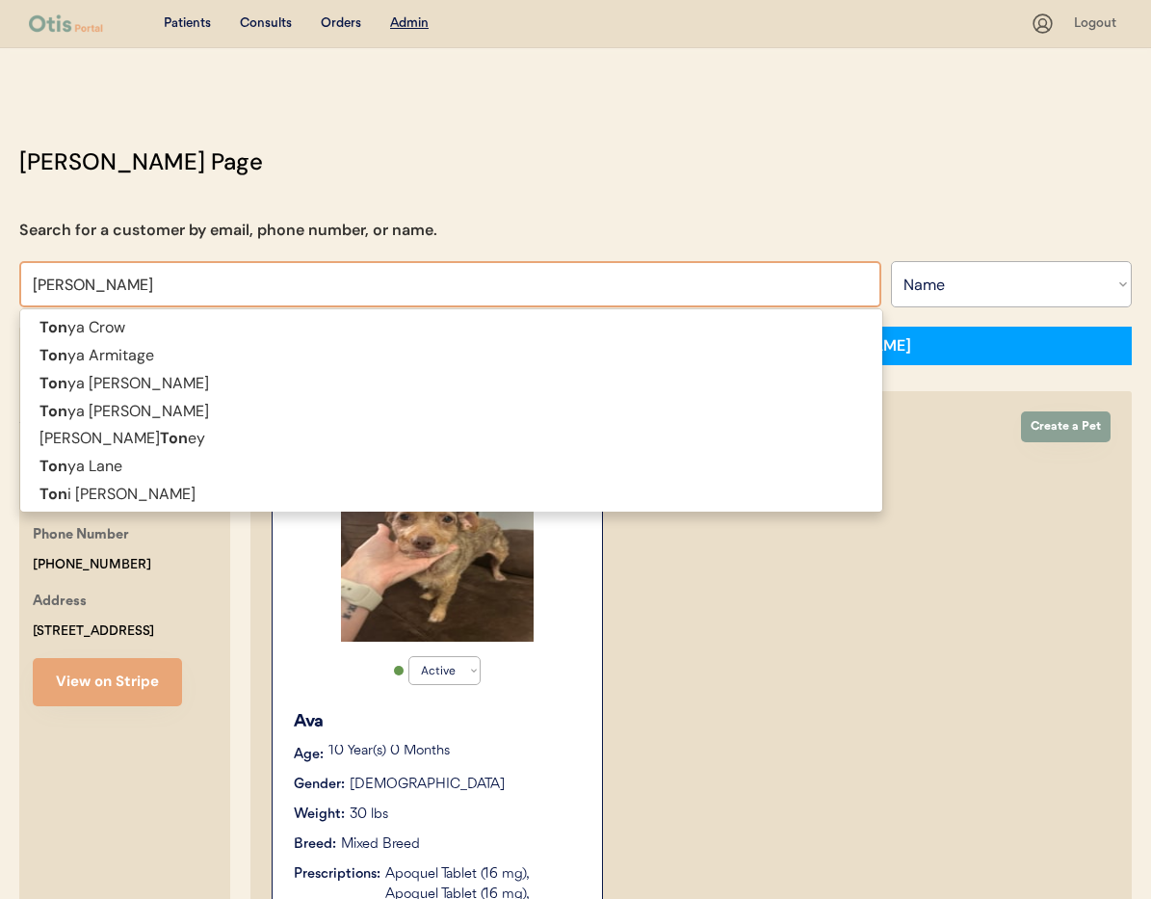
type input "Tonya"
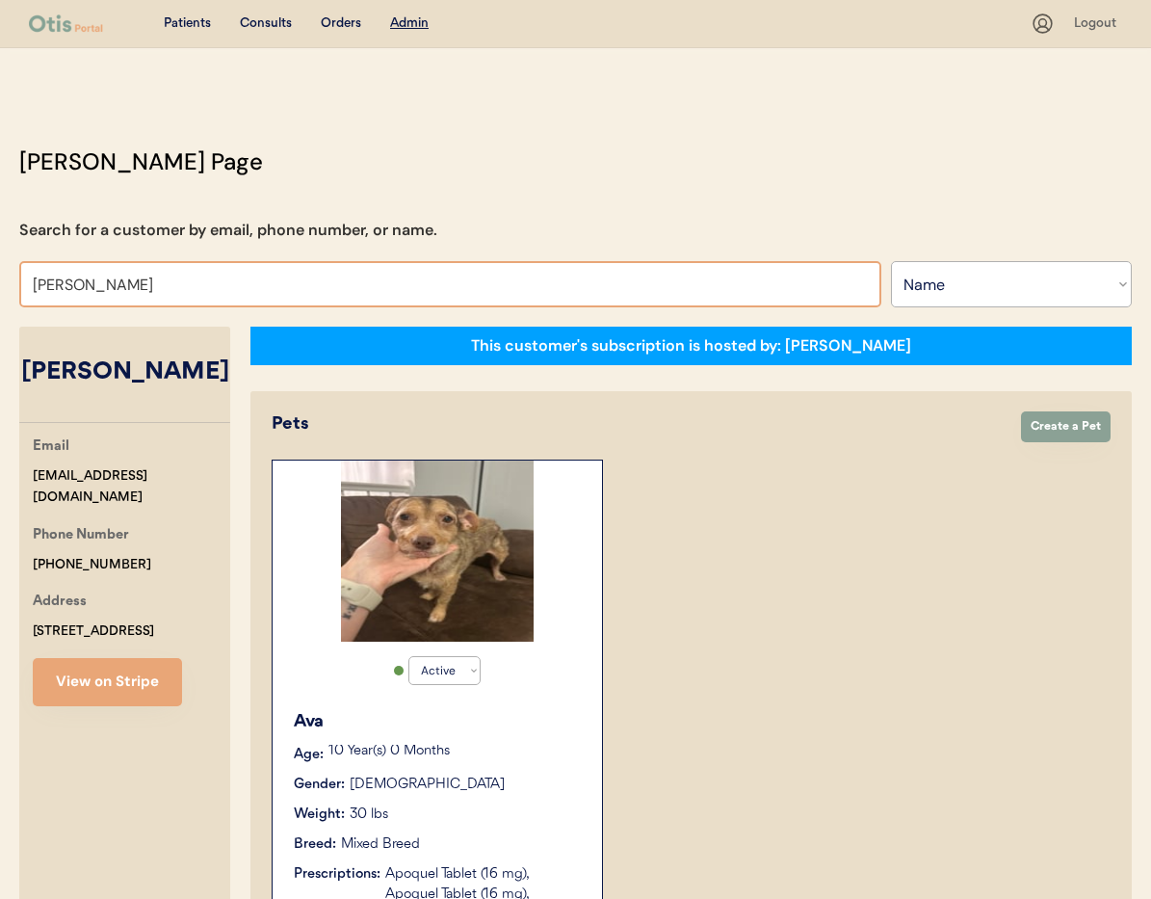
type input "Tonya"
type input "Tonya Crow"
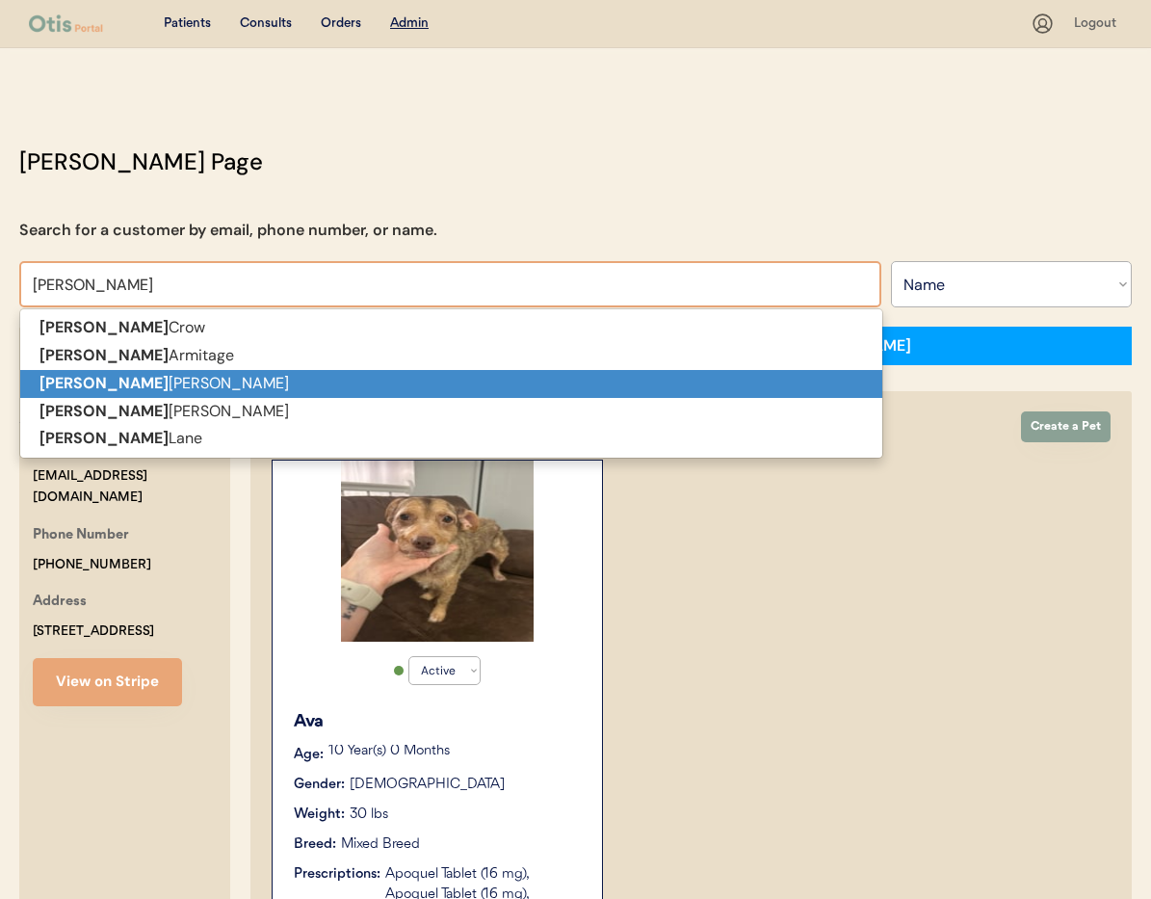
click at [220, 374] on p "Tonya Hammond" at bounding box center [451, 384] width 862 height 28
type input "[PERSON_NAME]"
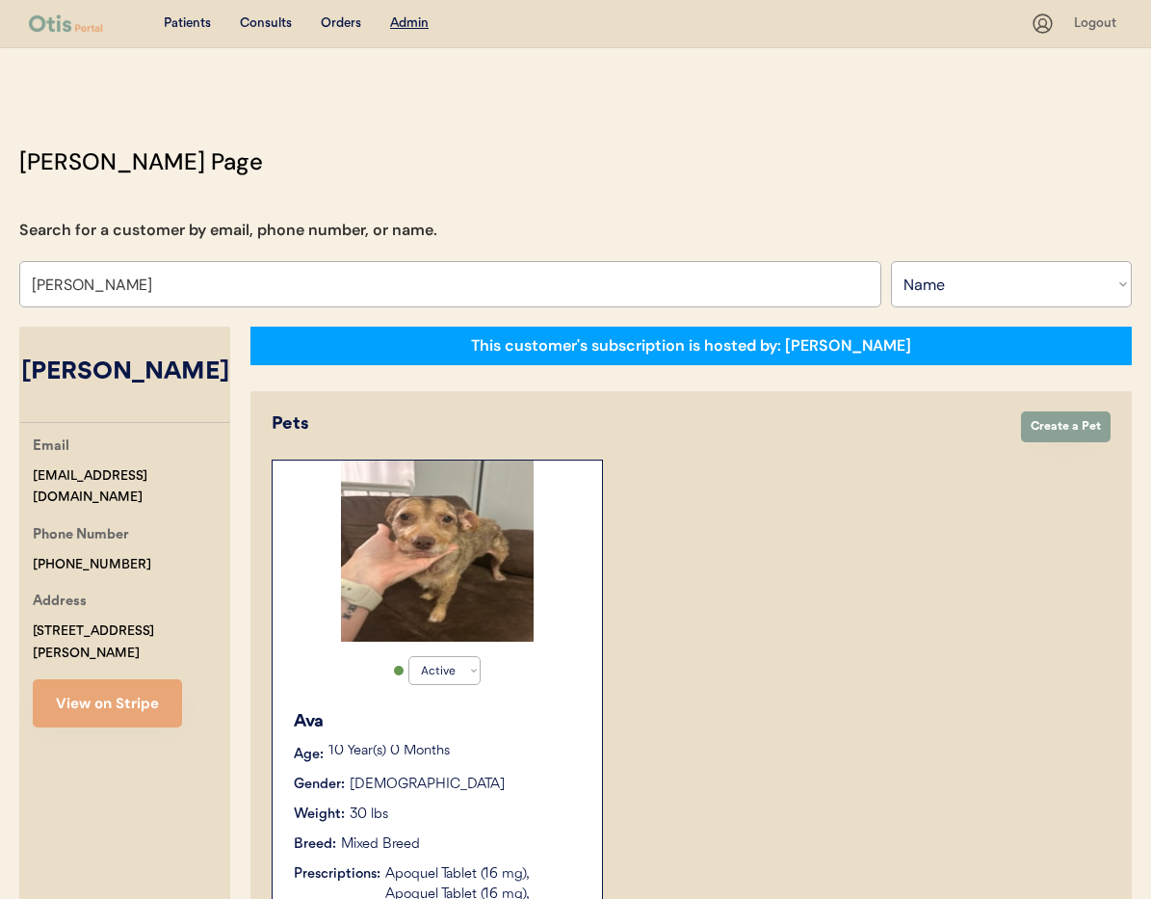
select select "true"
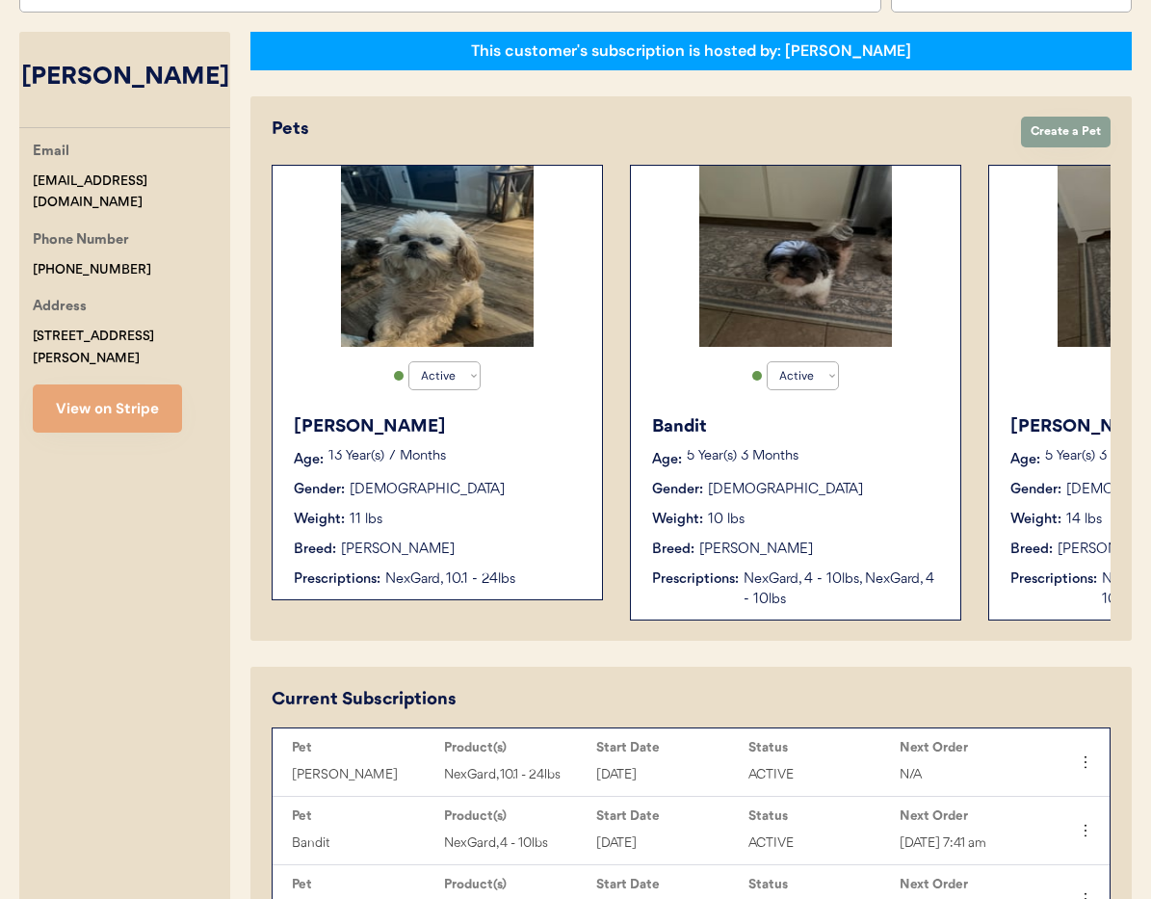
scroll to position [304, 0]
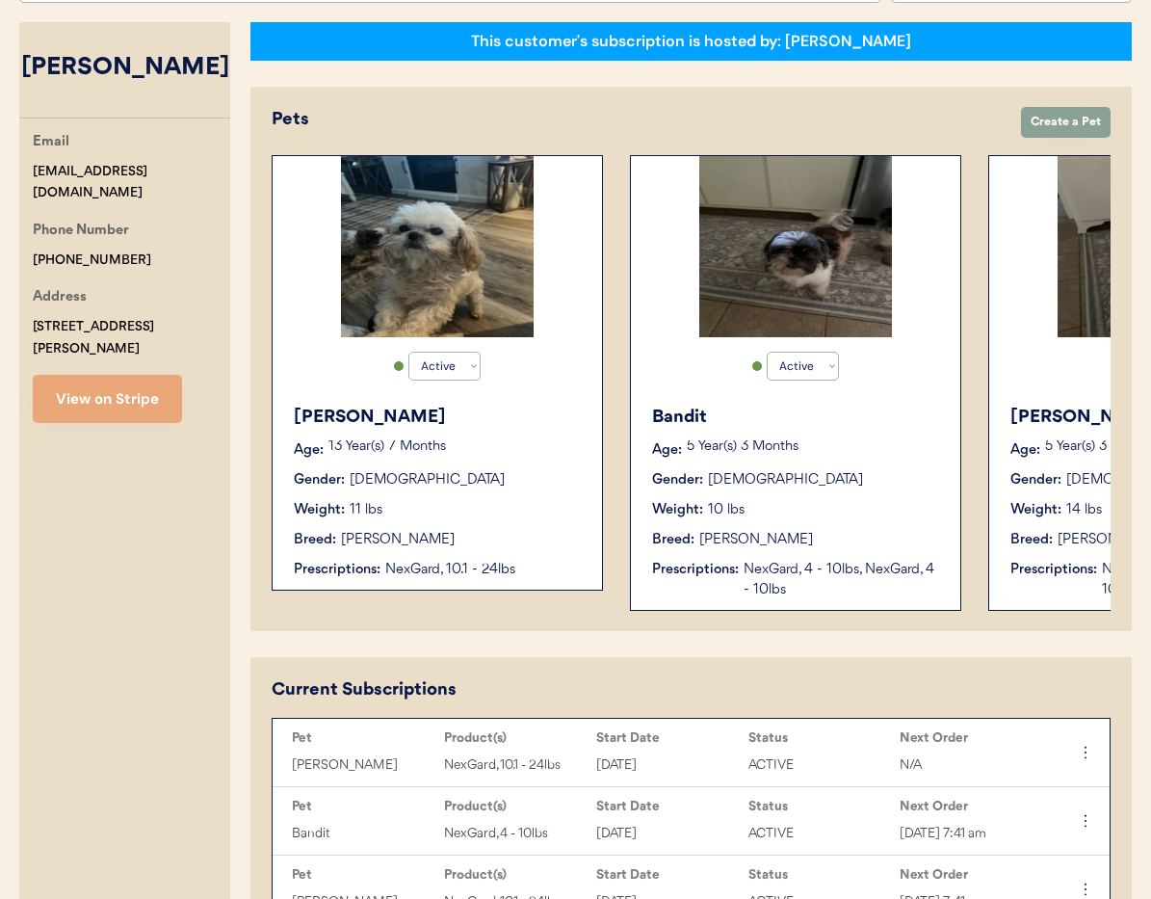
type input "Tonya Hammond"
click at [491, 521] on div "Rufus Age: 13 Year(s) 7 Months Gender: Male Weight: 11 lbs Breed: Shih Tzu Pres…" at bounding box center [437, 492] width 310 height 195
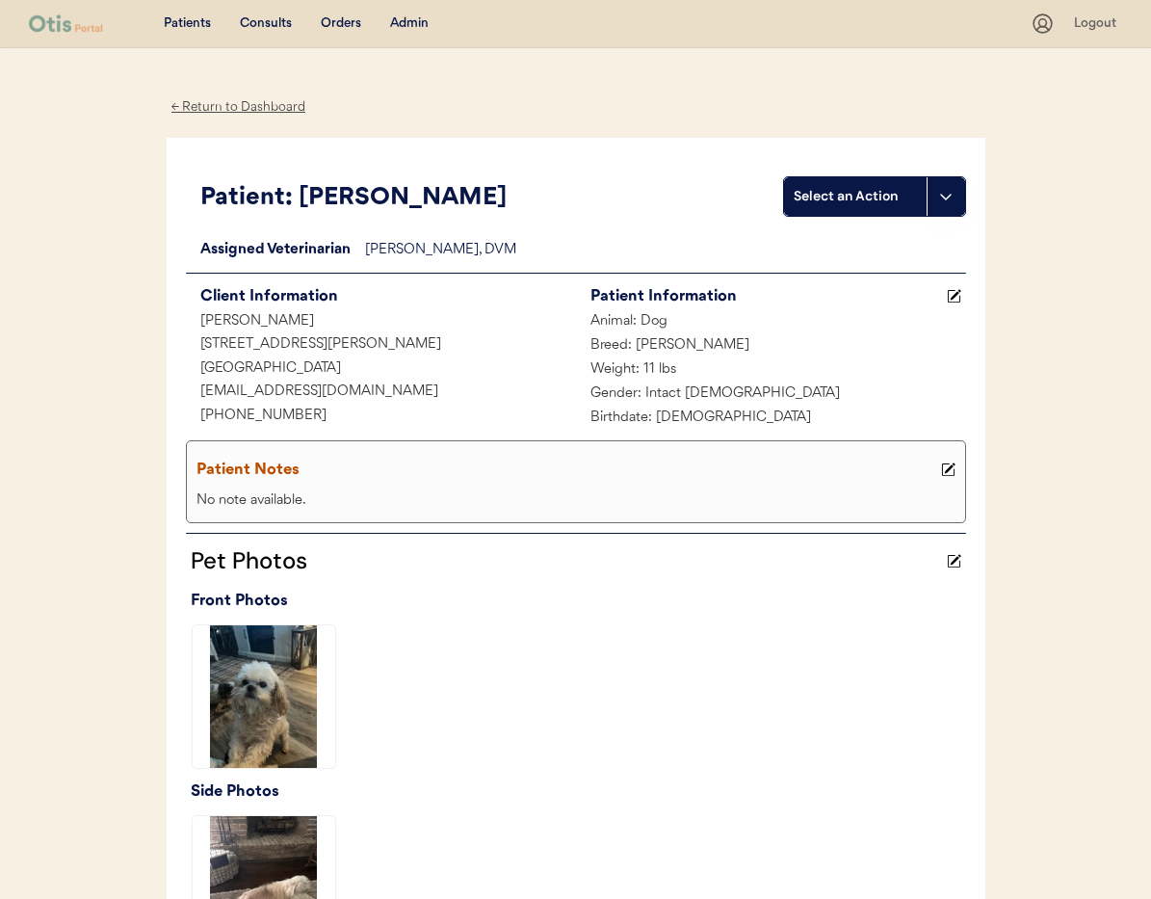
click at [403, 20] on div "Admin" at bounding box center [409, 23] width 39 height 19
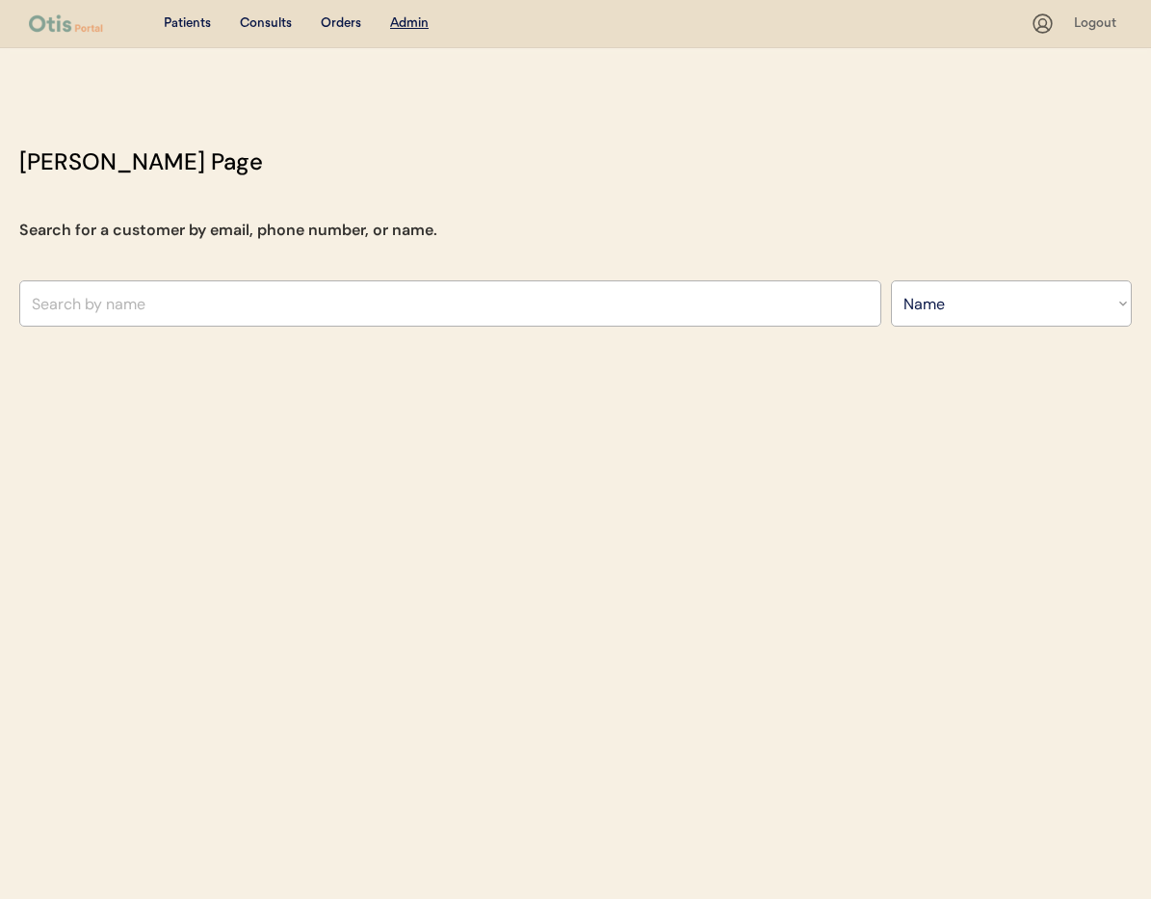
select select ""Name""
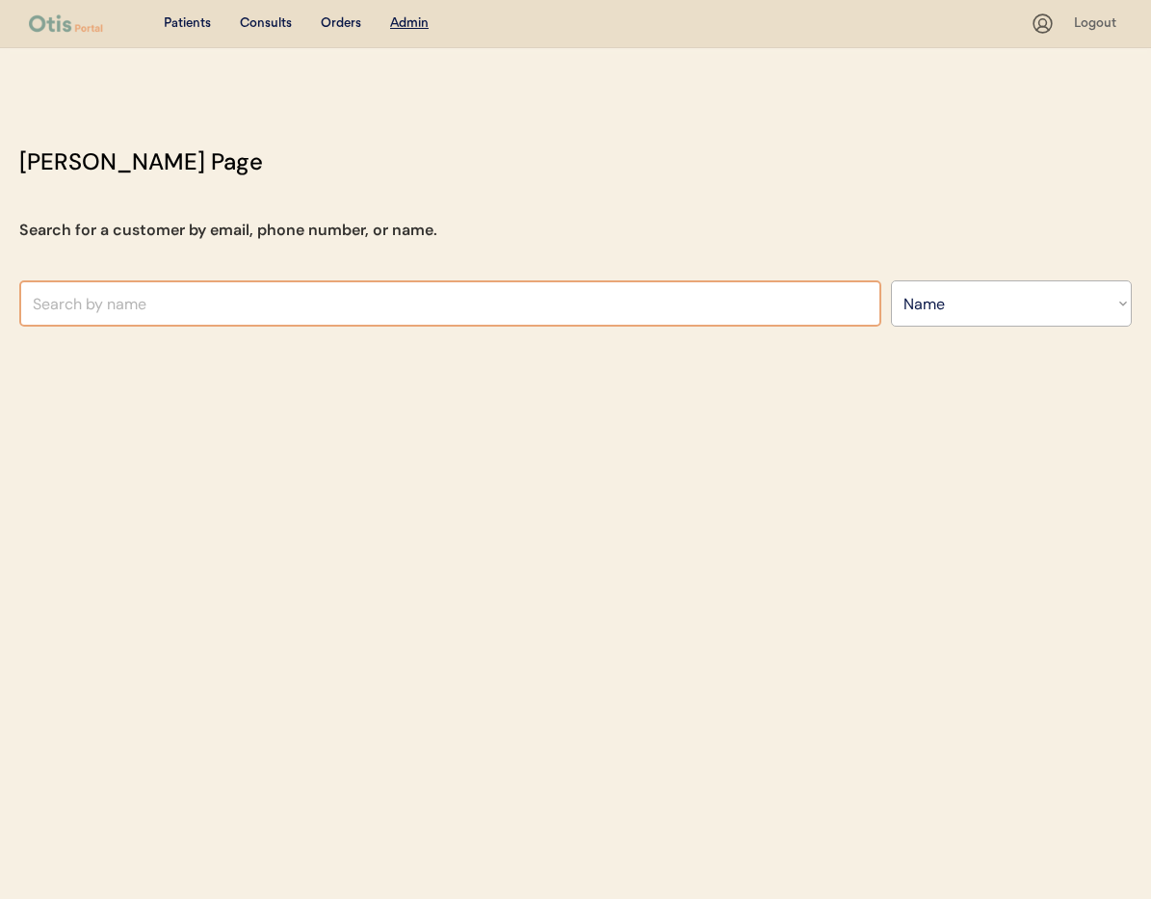
click at [170, 309] on input "text" at bounding box center [450, 303] width 862 height 46
paste input "[EMAIL_ADDRESS][DOMAIN_NAME]"
type input "[EMAIL_ADDRESS][DOMAIN_NAME]"
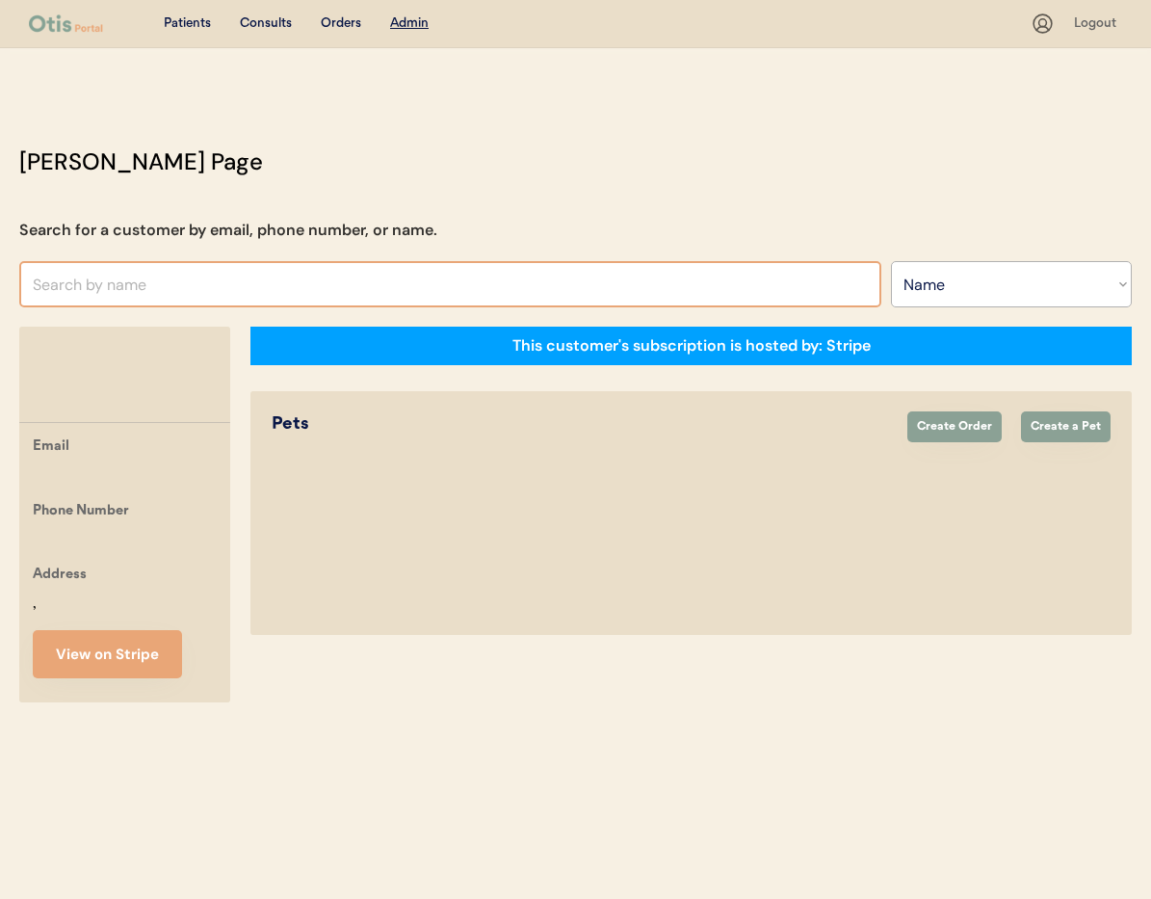
click at [261, 287] on input "text" at bounding box center [450, 284] width 862 height 46
paste input "adminamy02041982@gmail.com"
type input "adminamy02041982@gmail.com"
click at [913, 293] on select "Search By Name Email Phone Number" at bounding box center [1011, 284] width 241 height 46
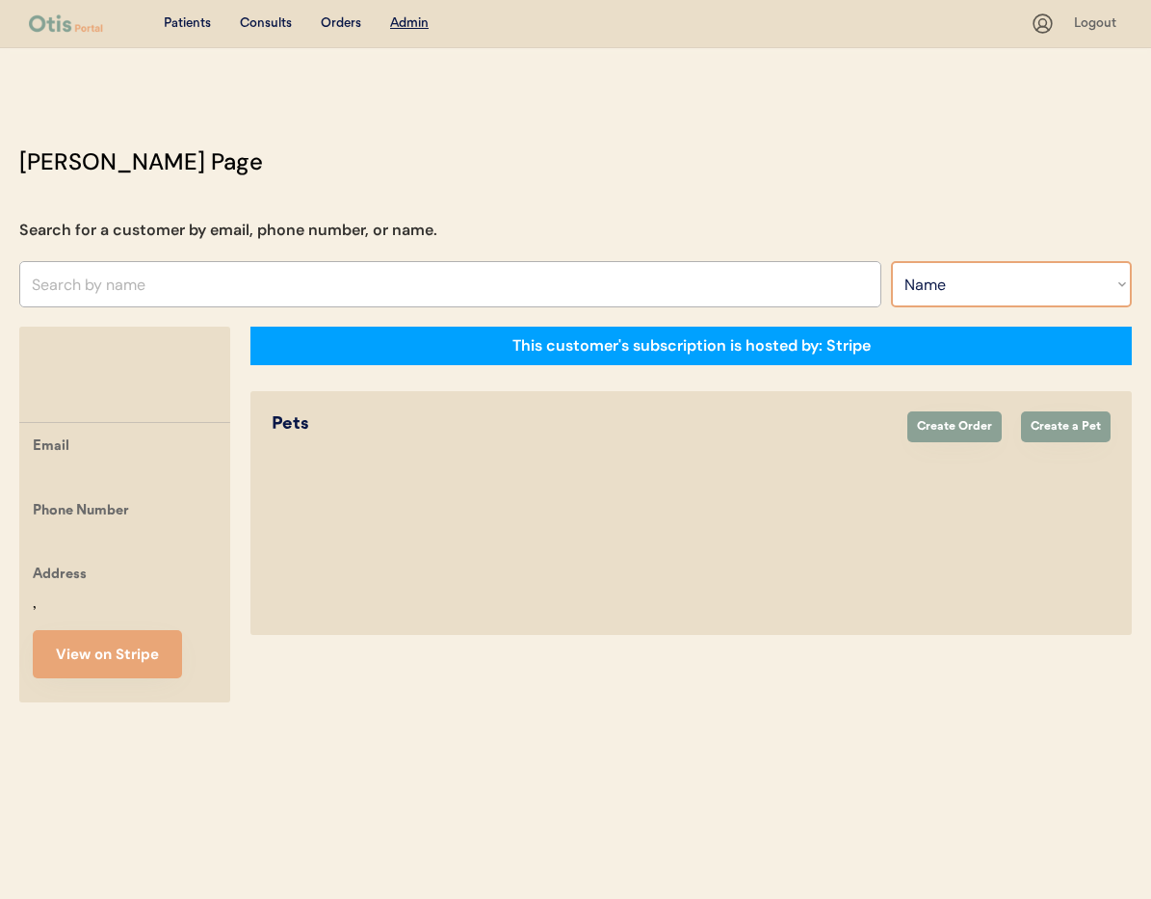
select select ""Email""
click at [891, 261] on select "Search By Name Email Phone Number" at bounding box center [1011, 284] width 241 height 46
select select ""Email""
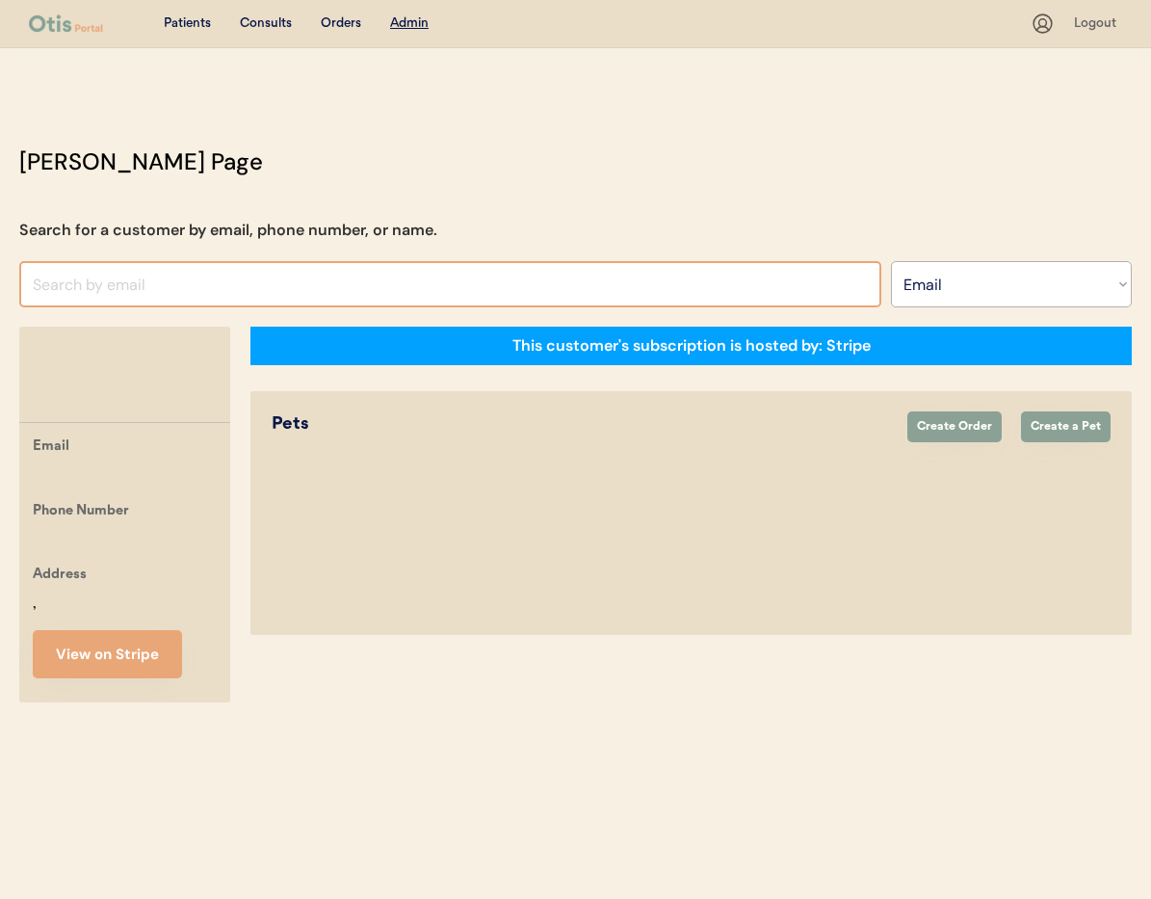
click at [133, 288] on input "input" at bounding box center [450, 284] width 862 height 46
paste input "adminamy02041982@gmail.com"
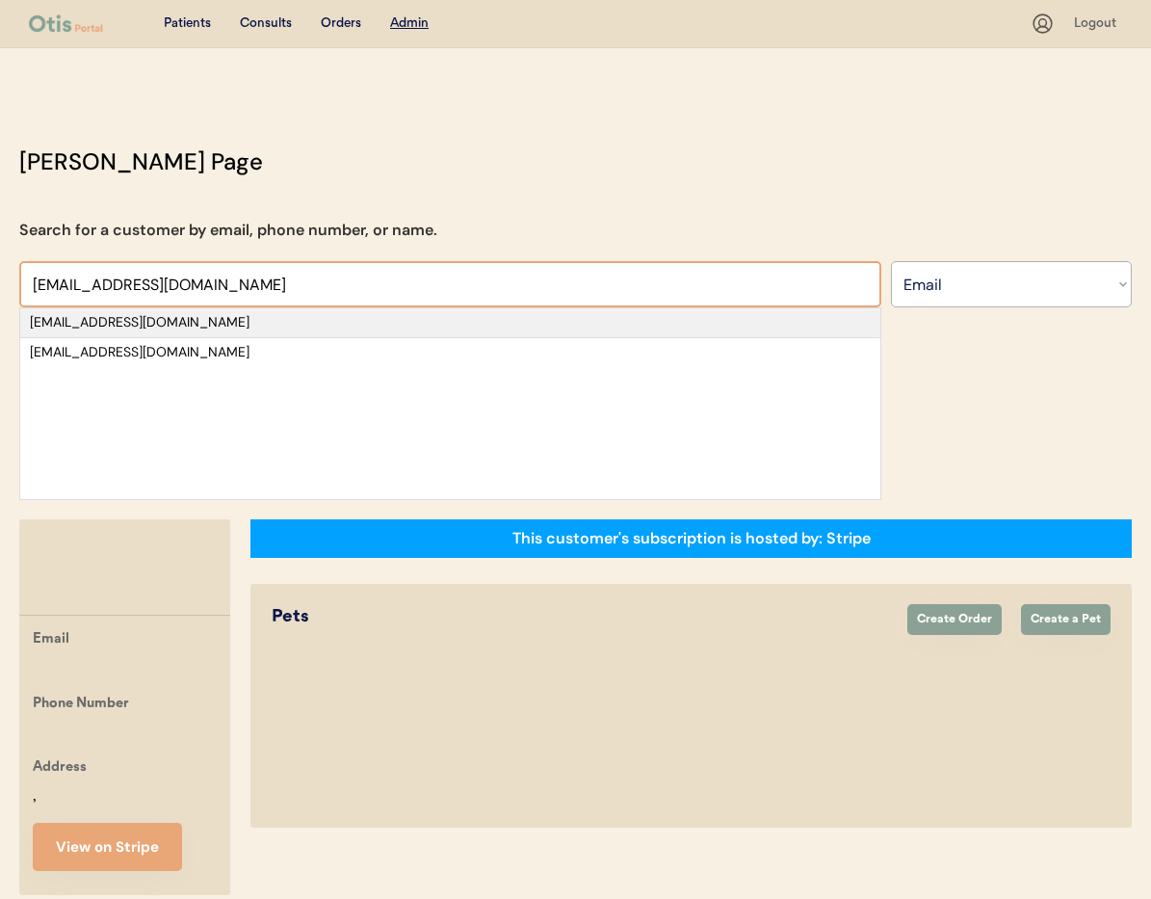
type input "adminamy02041982@gmail.com"
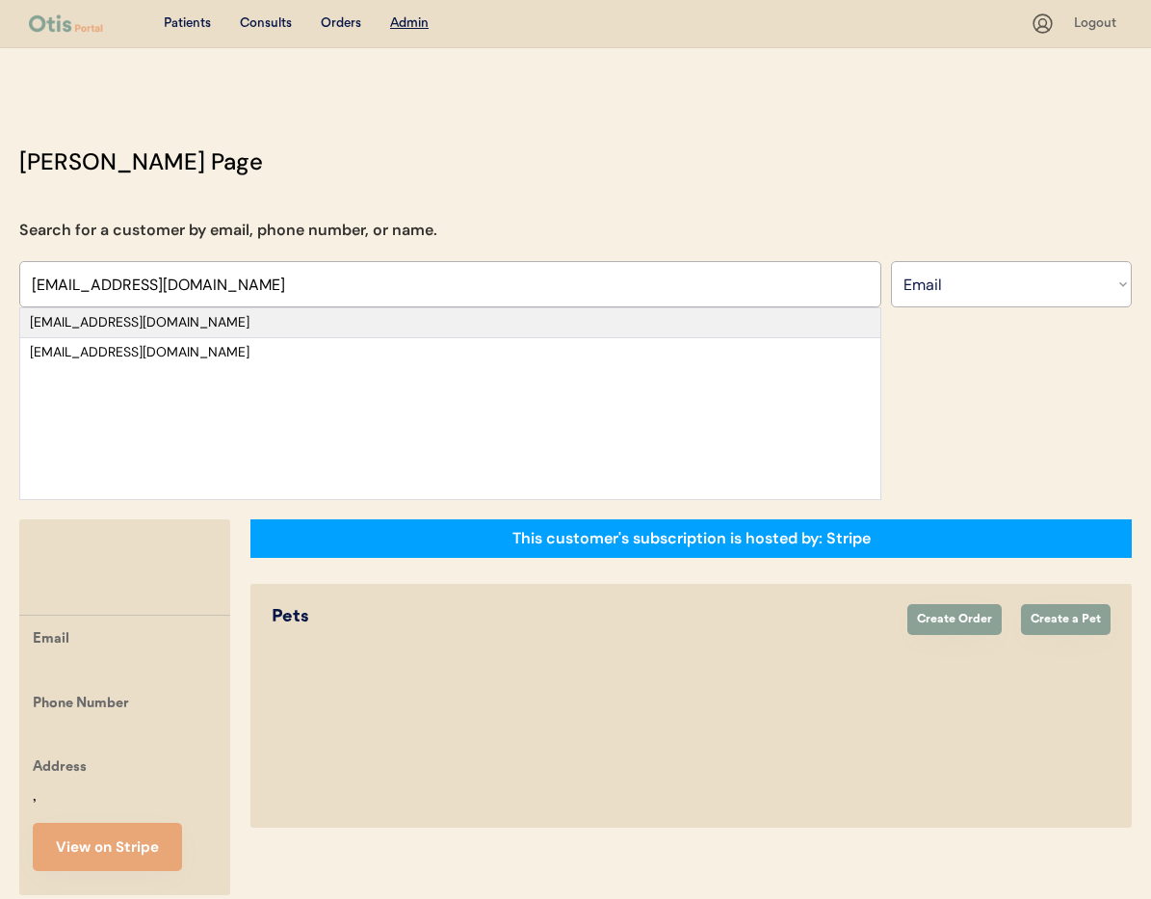
click at [230, 321] on div "amy02041982@gmail.com" at bounding box center [450, 322] width 841 height 19
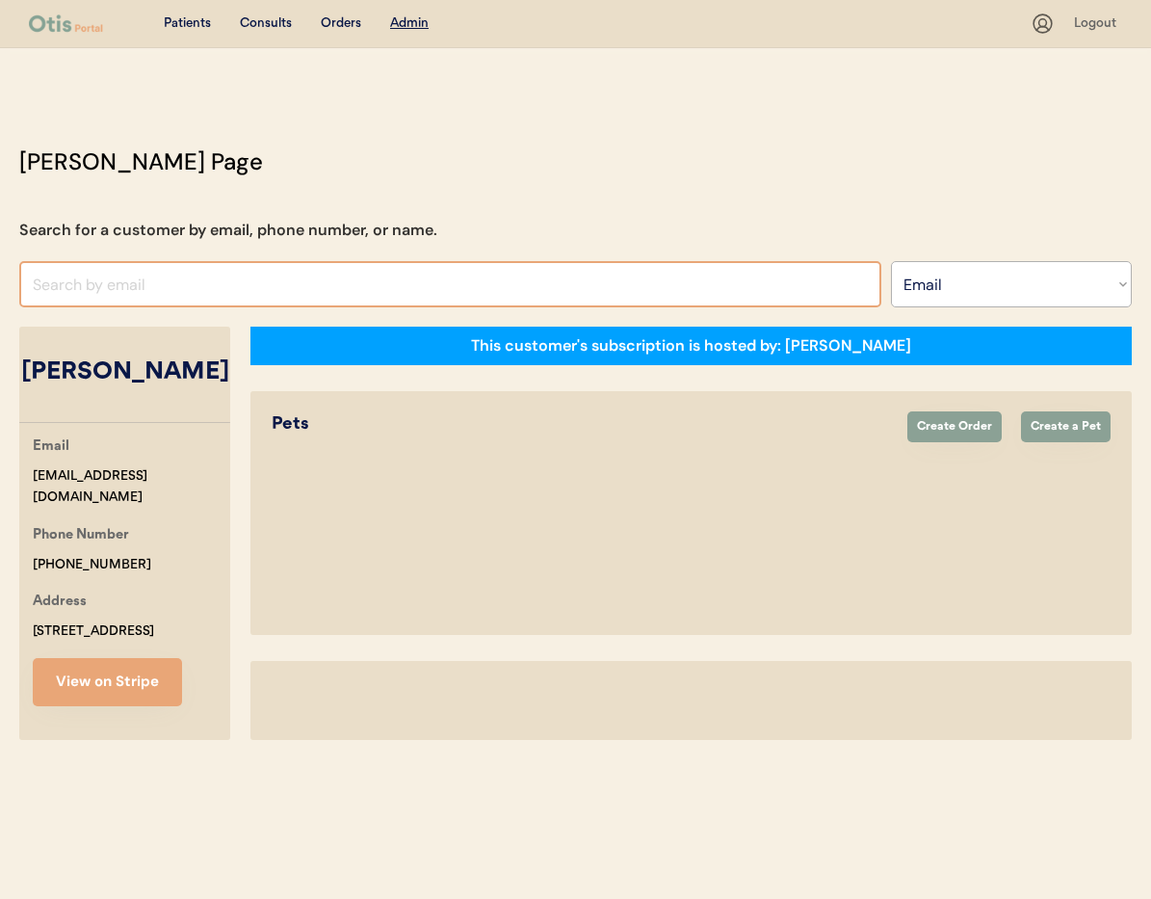
select select "true"
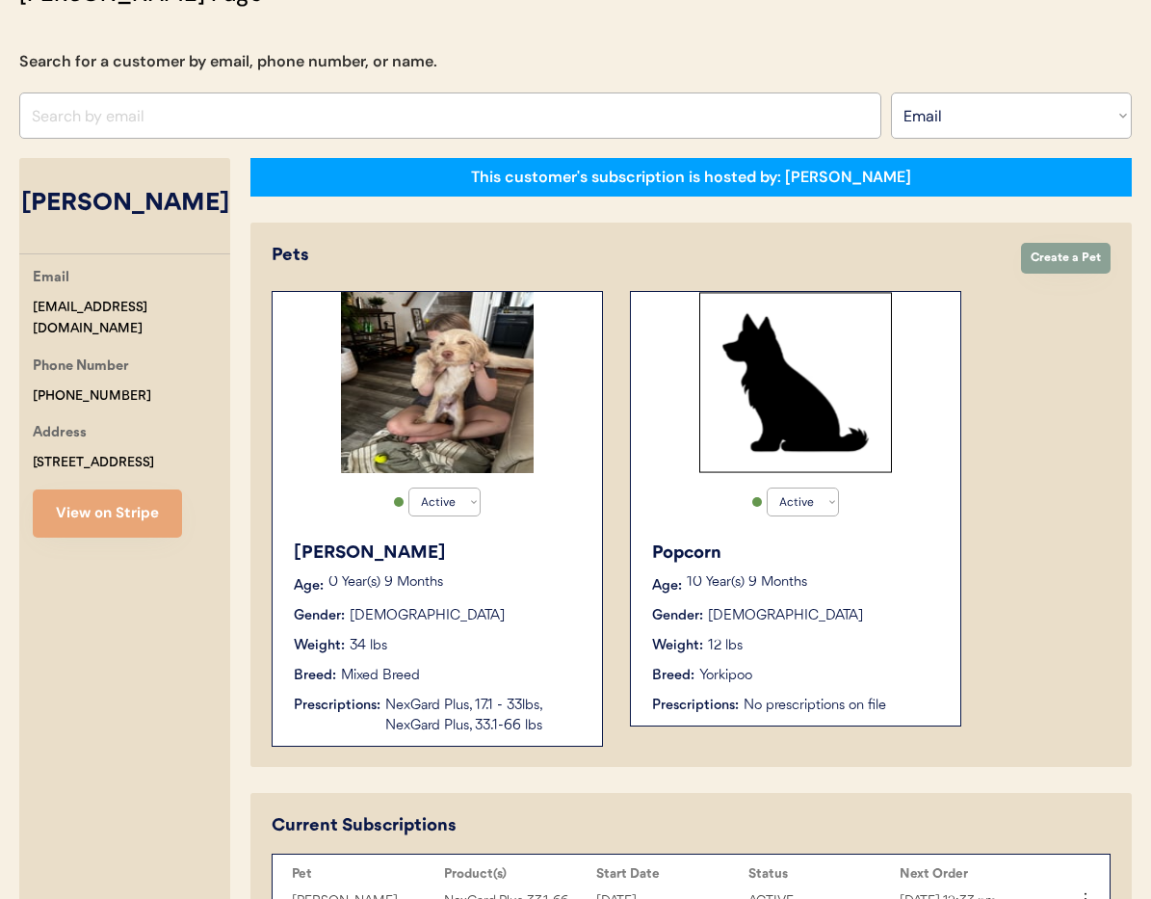
scroll to position [170, 0]
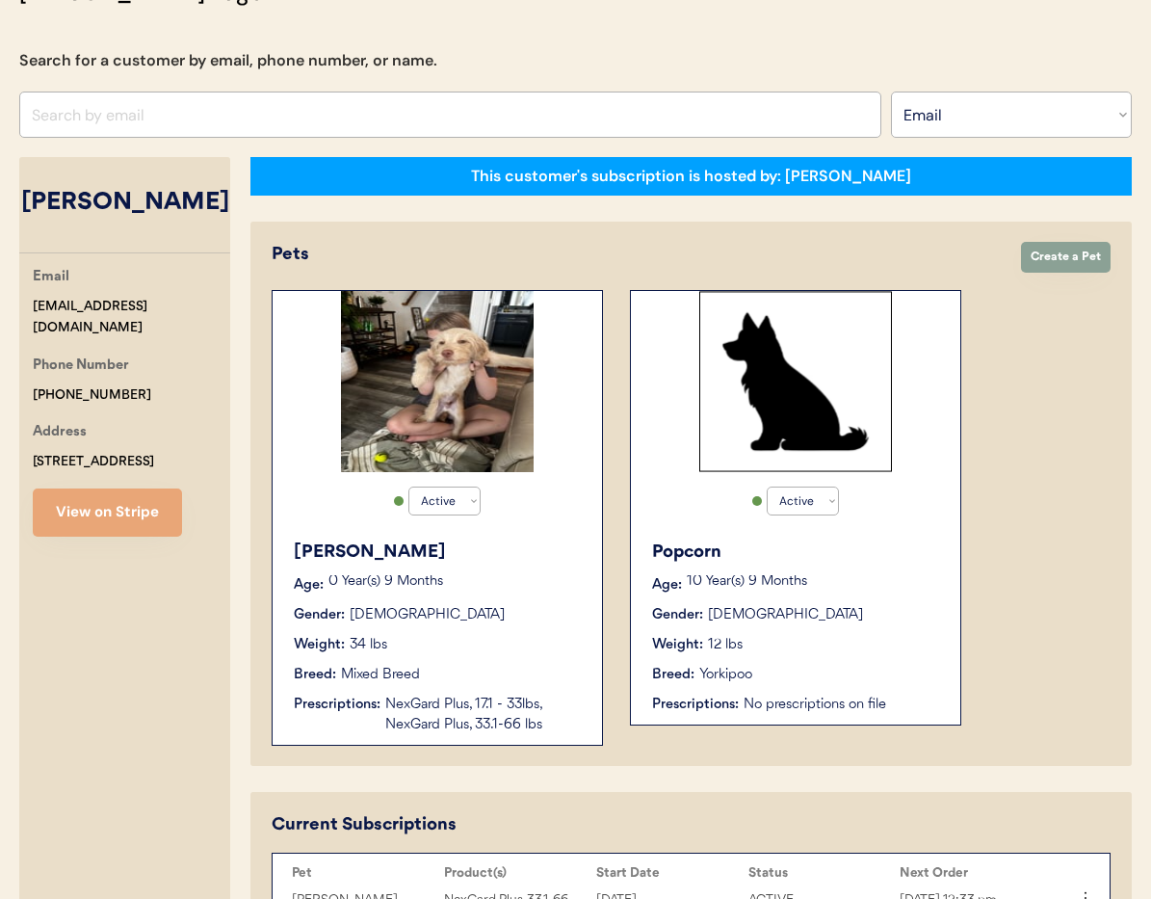
drag, startPoint x: 172, startPoint y: 377, endPoint x: 151, endPoint y: 374, distance: 21.4
click at [171, 377] on div "Phone Number +17577547196" at bounding box center [132, 380] width 198 height 51
drag, startPoint x: 138, startPoint y: 375, endPoint x: 27, endPoint y: 368, distance: 111.0
click at [27, 368] on div "Email amy02041982@gmail.com Phone Number +17577547196 Address 1109 Teton Circle…" at bounding box center [124, 401] width 211 height 271
drag, startPoint x: 132, startPoint y: 374, endPoint x: 29, endPoint y: 372, distance: 103.1
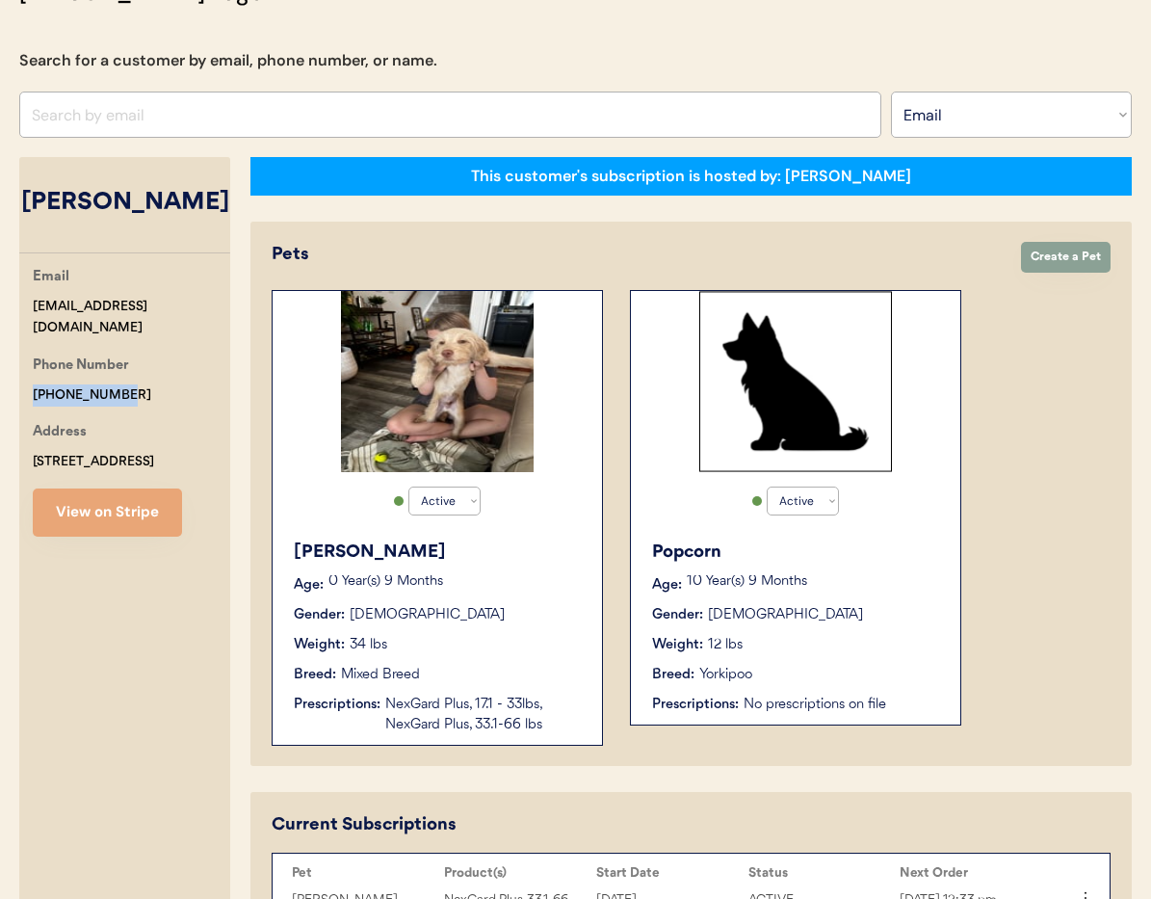
click at [29, 372] on div "Email amy02041982@gmail.com Phone Number +17577547196 Address 1109 Teton Circle…" at bounding box center [124, 401] width 211 height 271
drag, startPoint x: 194, startPoint y: 307, endPoint x: 71, endPoint y: 305, distance: 122.4
click at [29, 302] on div "Email amy02041982@gmail.com Phone Number +17577547196 Address 1109 Teton Circle…" at bounding box center [124, 401] width 211 height 271
copy div "amy02041982@gmail.com"
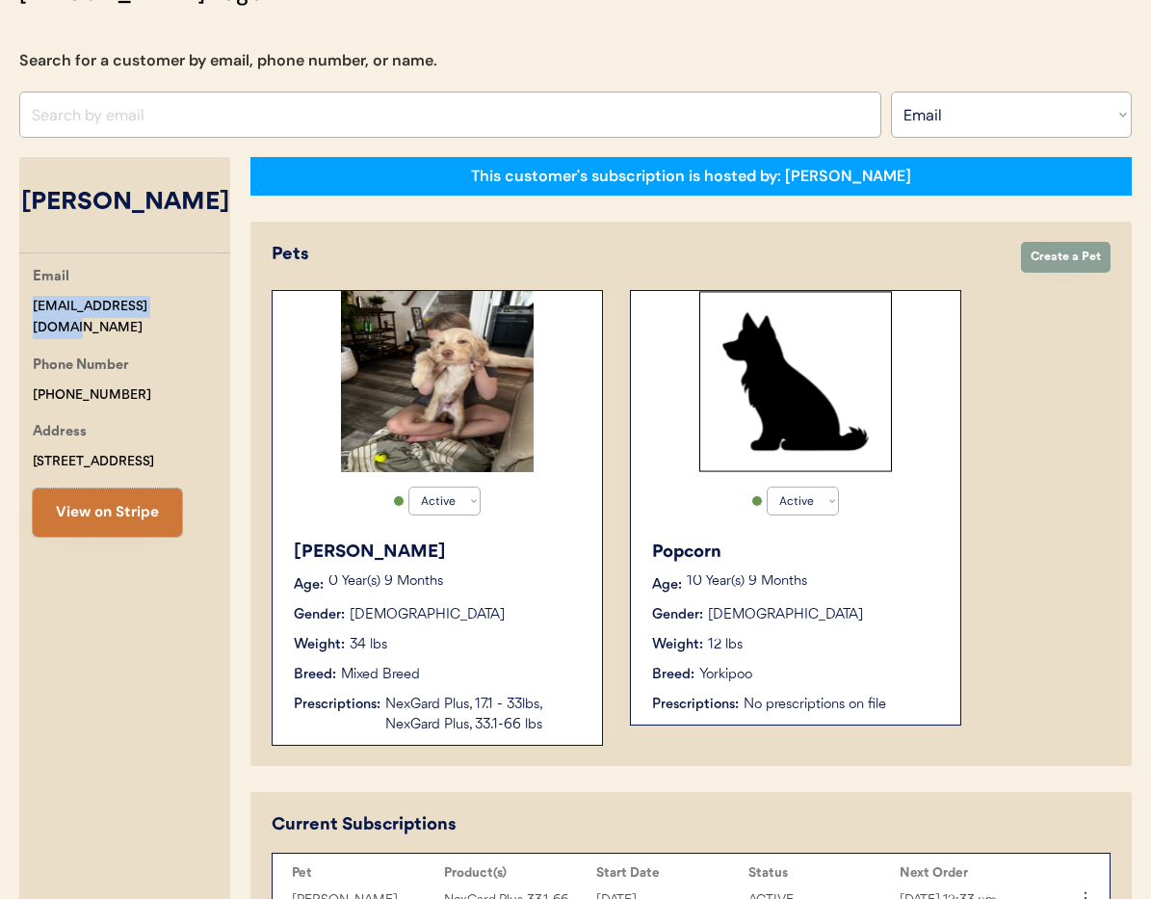
click at [122, 500] on button "View on Stripe" at bounding box center [107, 512] width 149 height 48
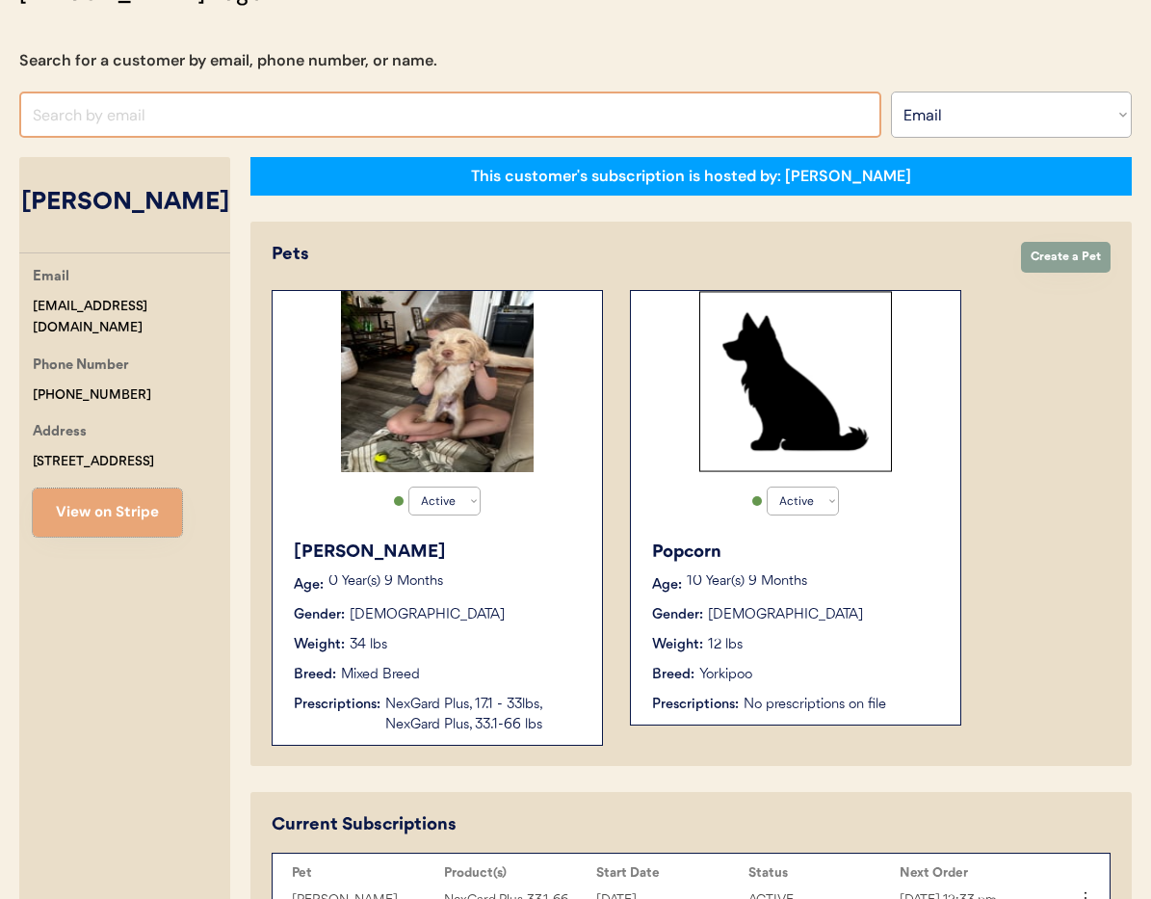
click at [288, 122] on input "input" at bounding box center [450, 115] width 862 height 46
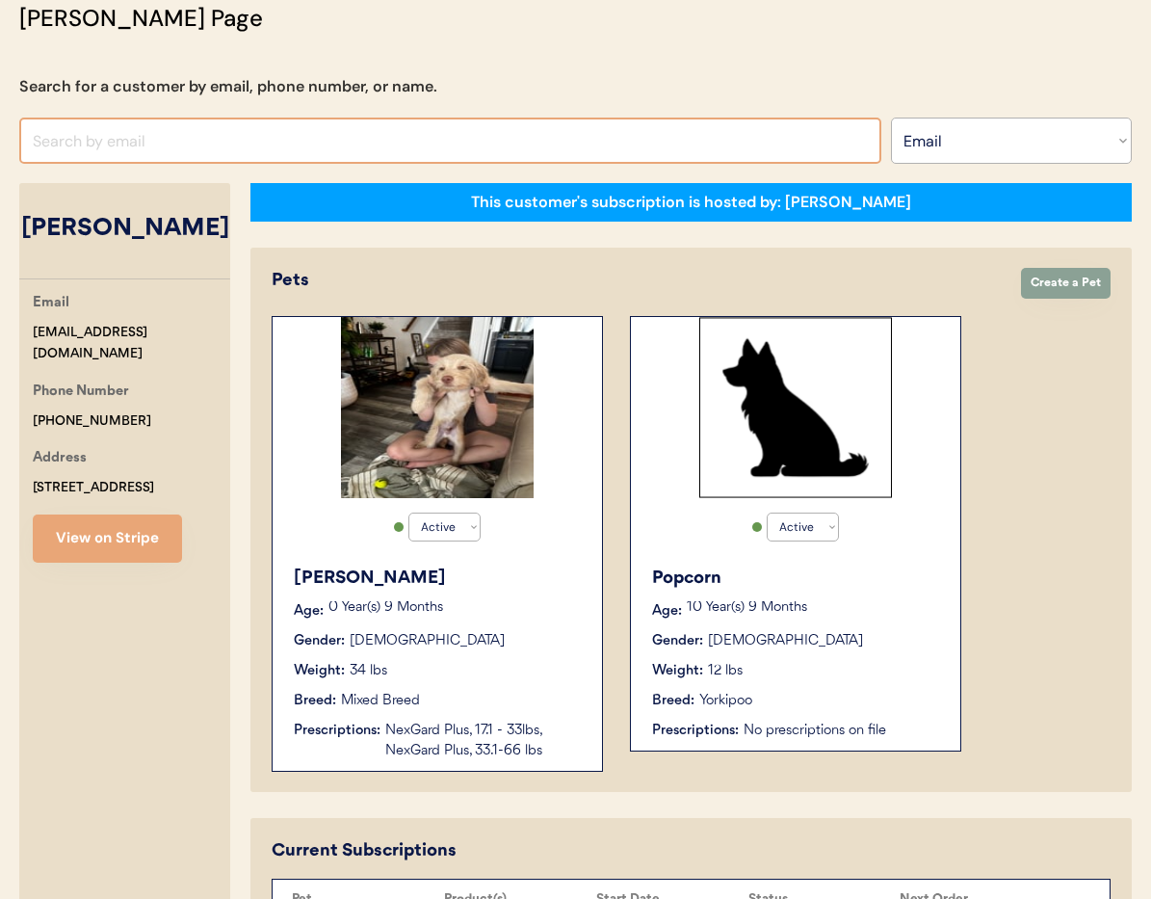
click at [303, 145] on input "input" at bounding box center [450, 141] width 862 height 46
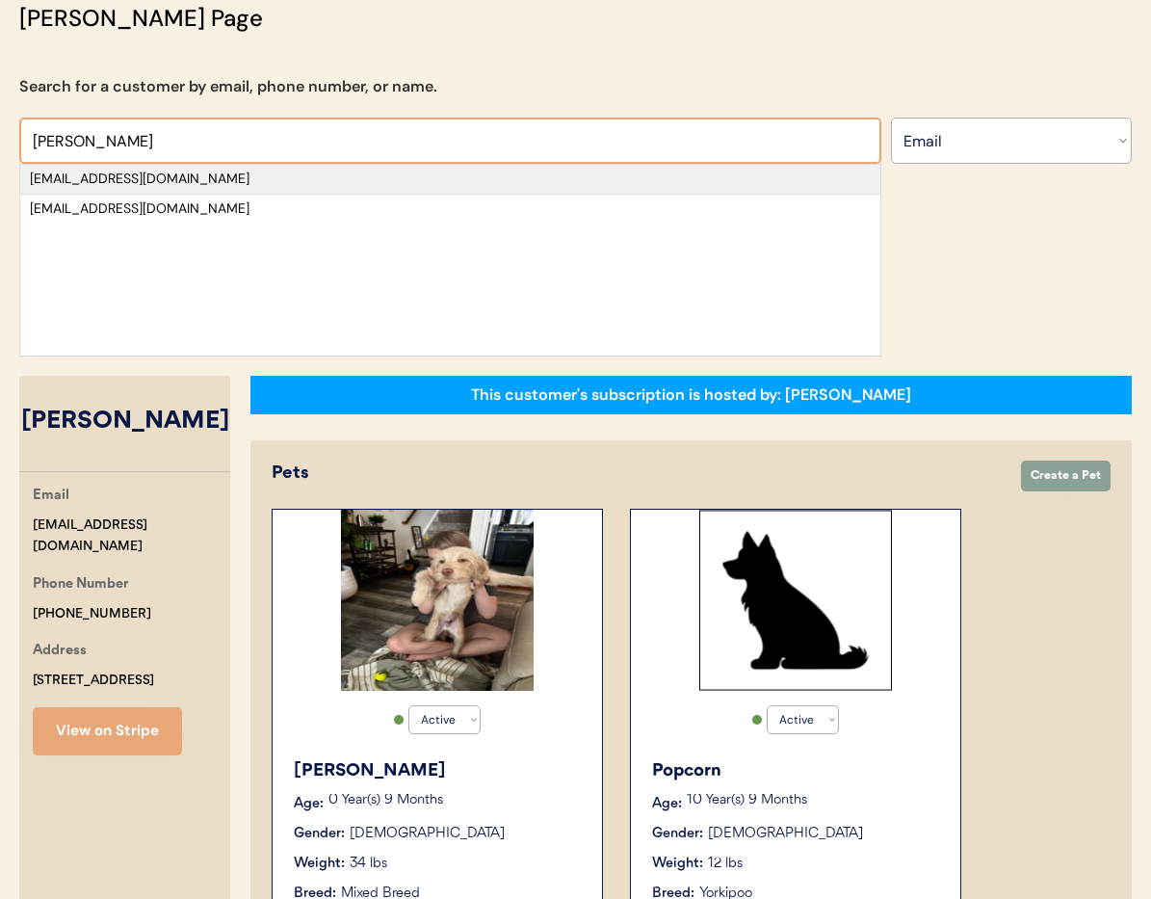
type input "foley"
click at [284, 177] on div "sfoley67@yahoo.com" at bounding box center [450, 179] width 841 height 19
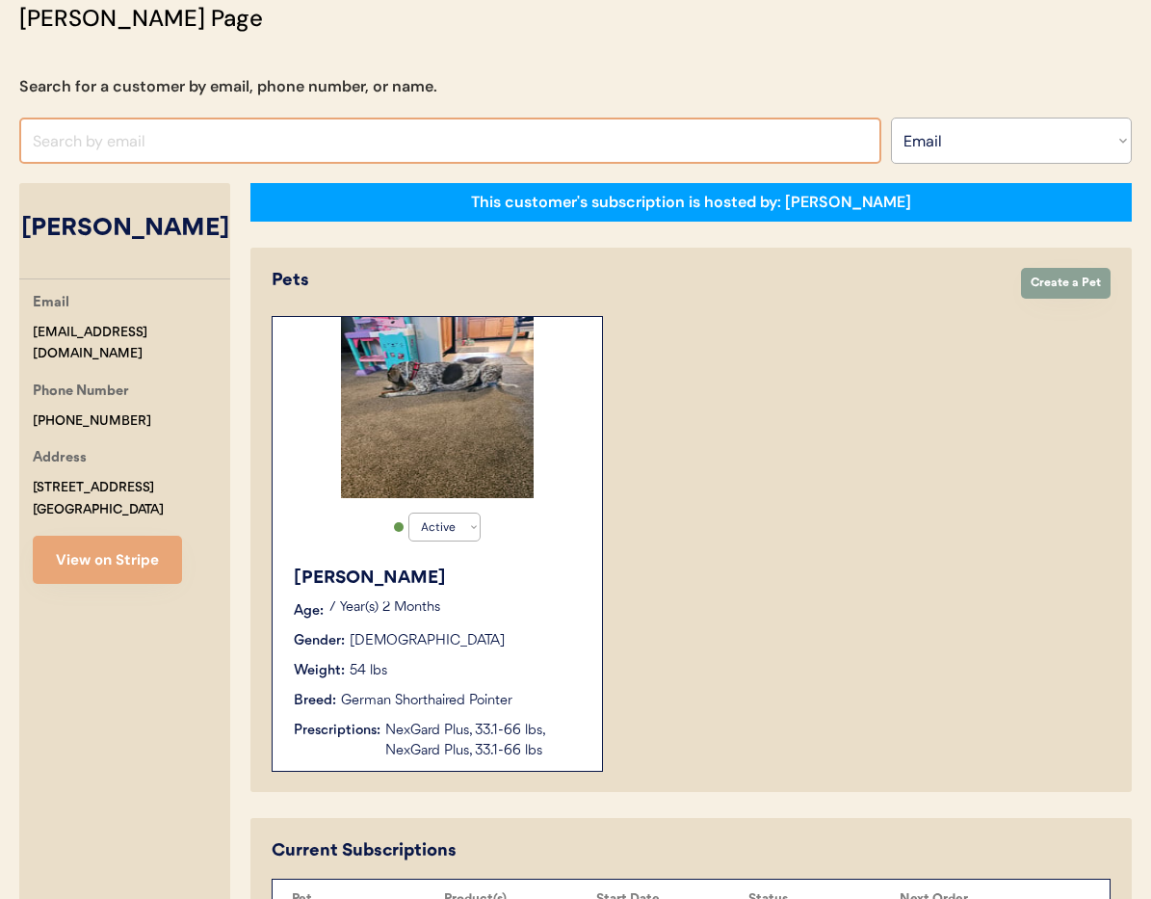
click at [95, 135] on input "input" at bounding box center [450, 141] width 862 height 46
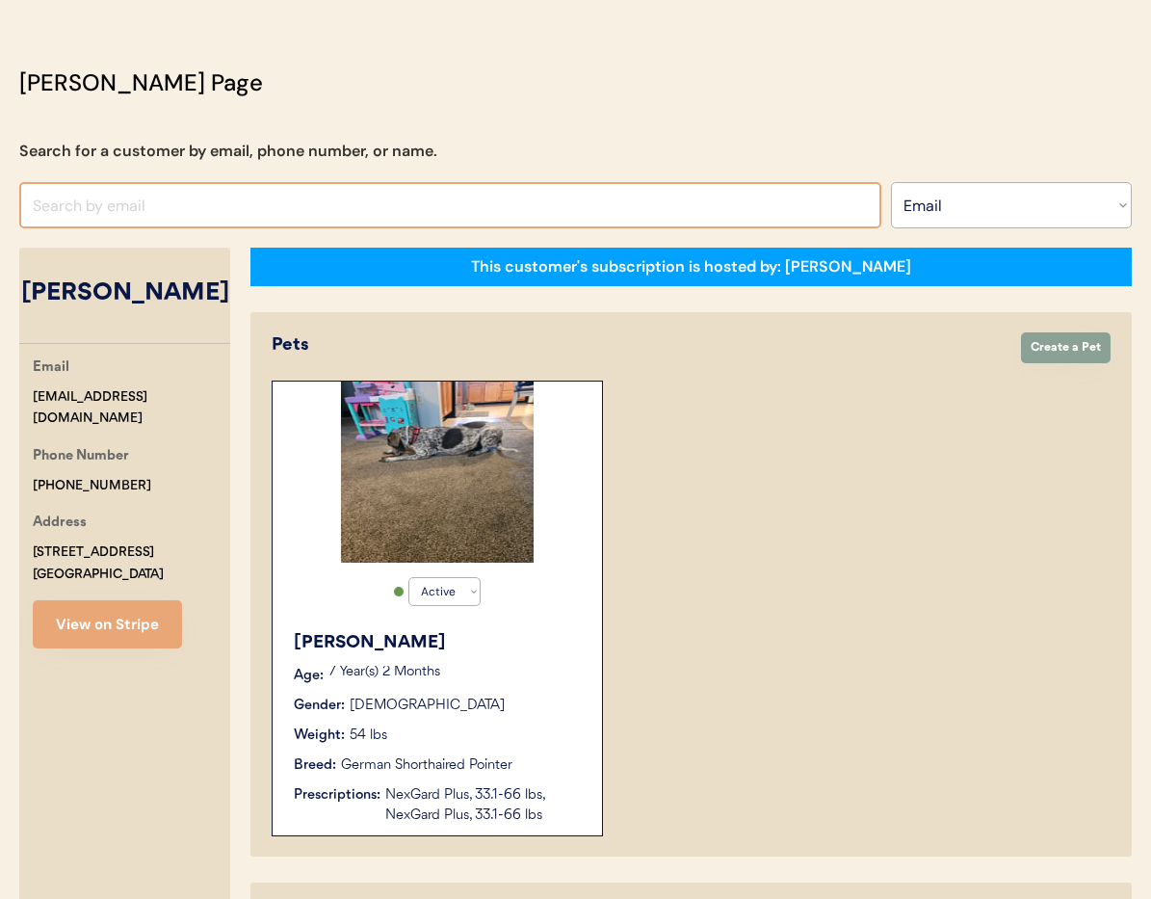
scroll to position [54, 0]
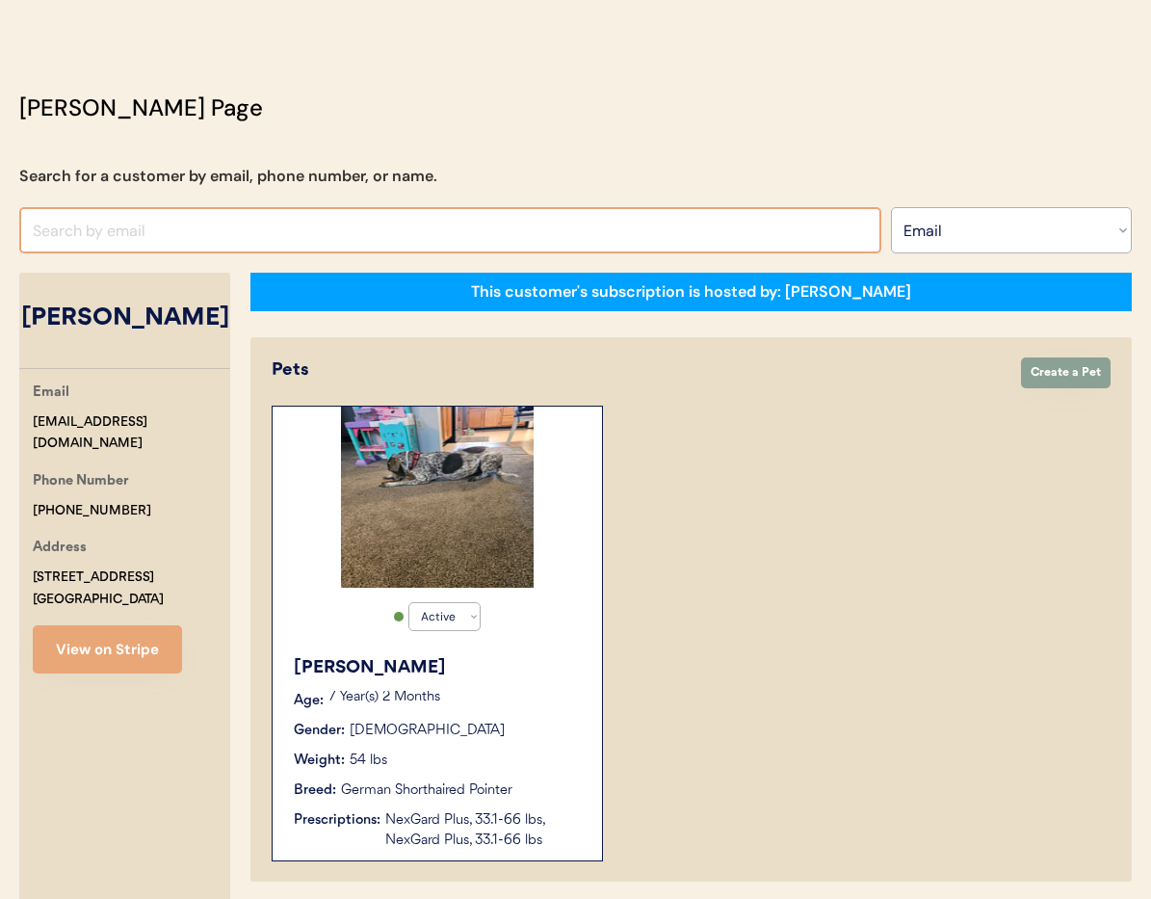
click at [138, 233] on input "input" at bounding box center [450, 230] width 862 height 46
paste input "shannon.df46@gmail.com"
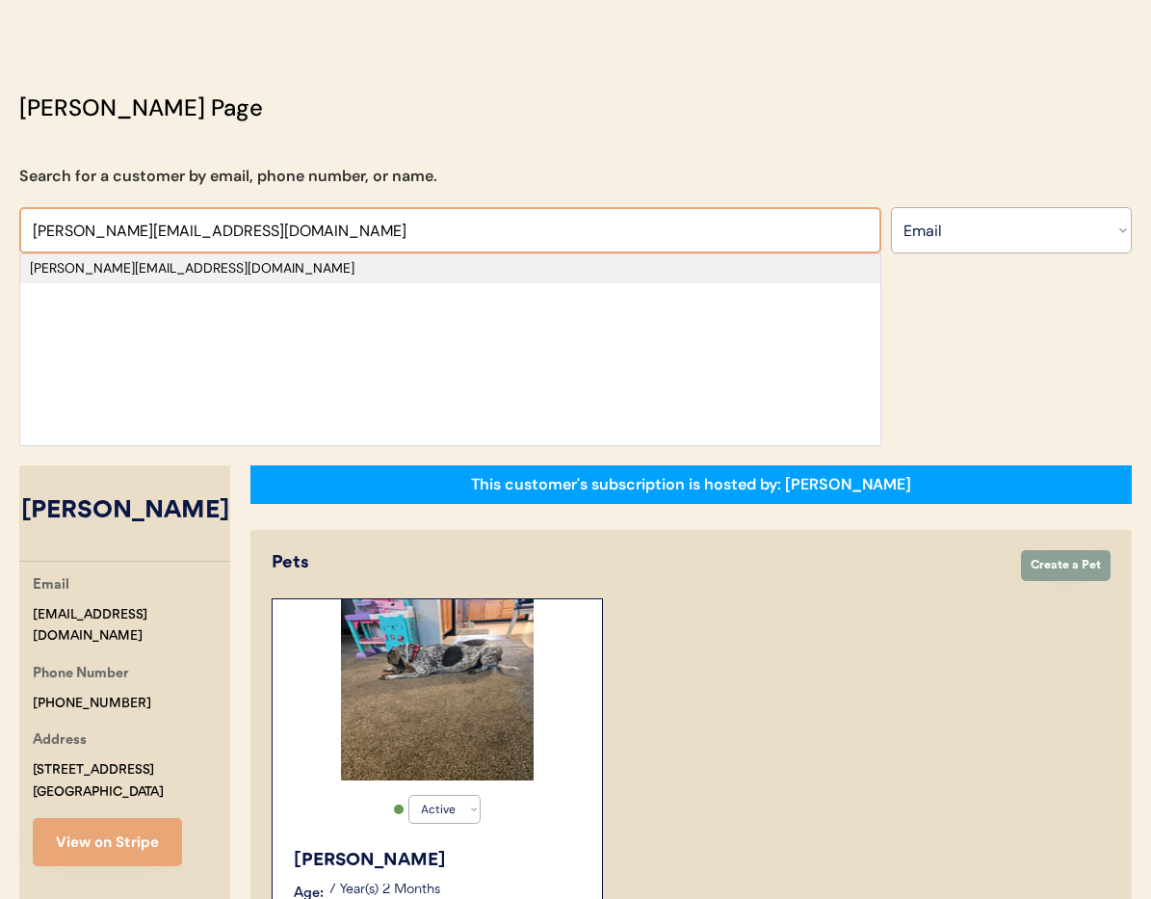
type input "shannon.df46@gmail.com"
click at [145, 261] on div "shannon.df46@gmail.com" at bounding box center [450, 268] width 841 height 19
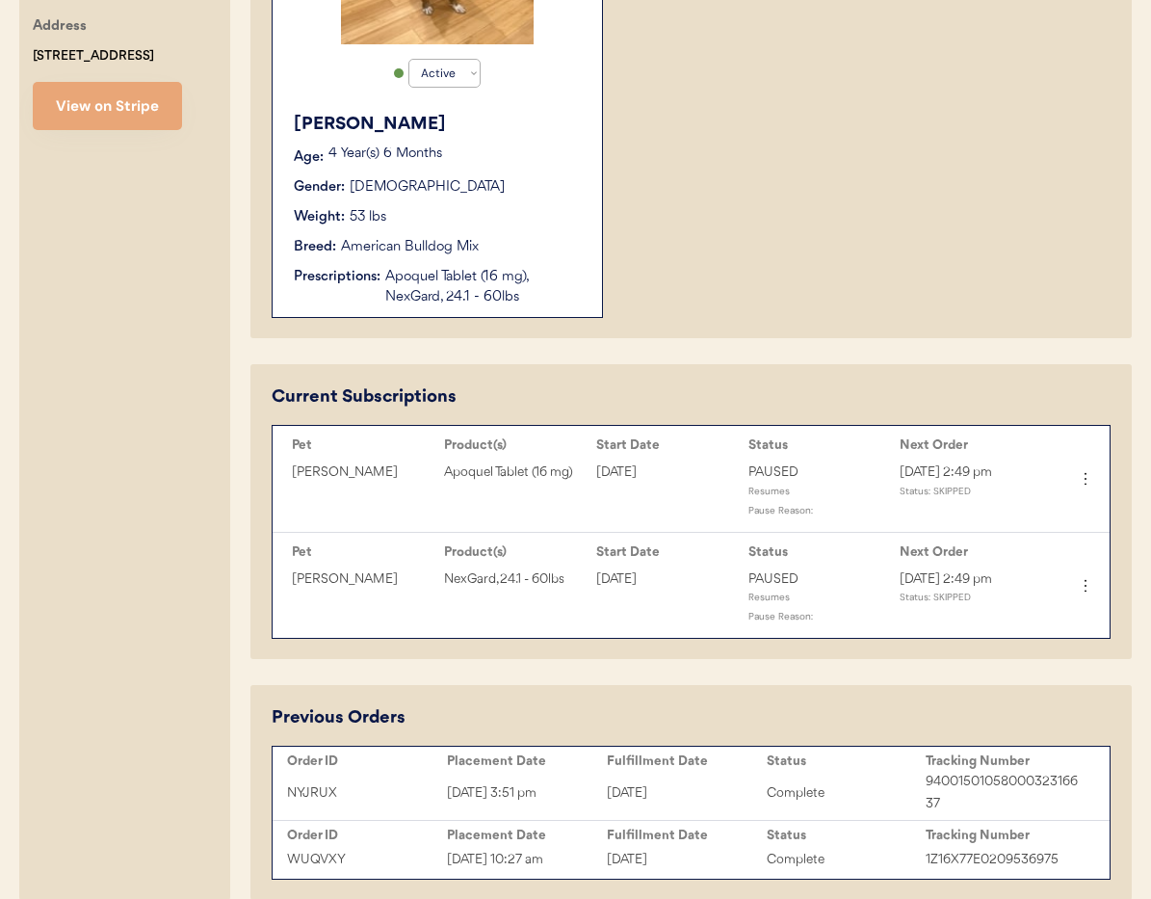
scroll to position [688, 0]
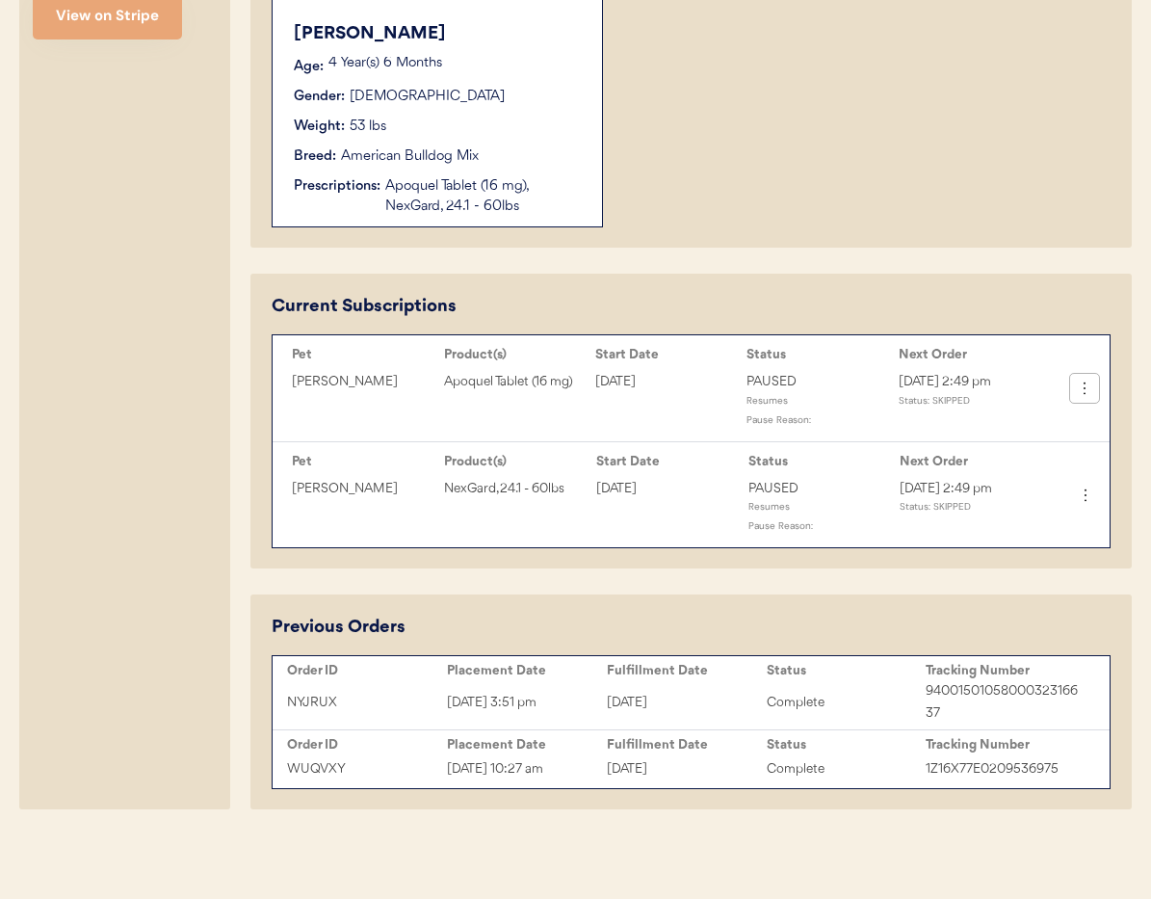
click at [1092, 393] on icon at bounding box center [1084, 388] width 19 height 19
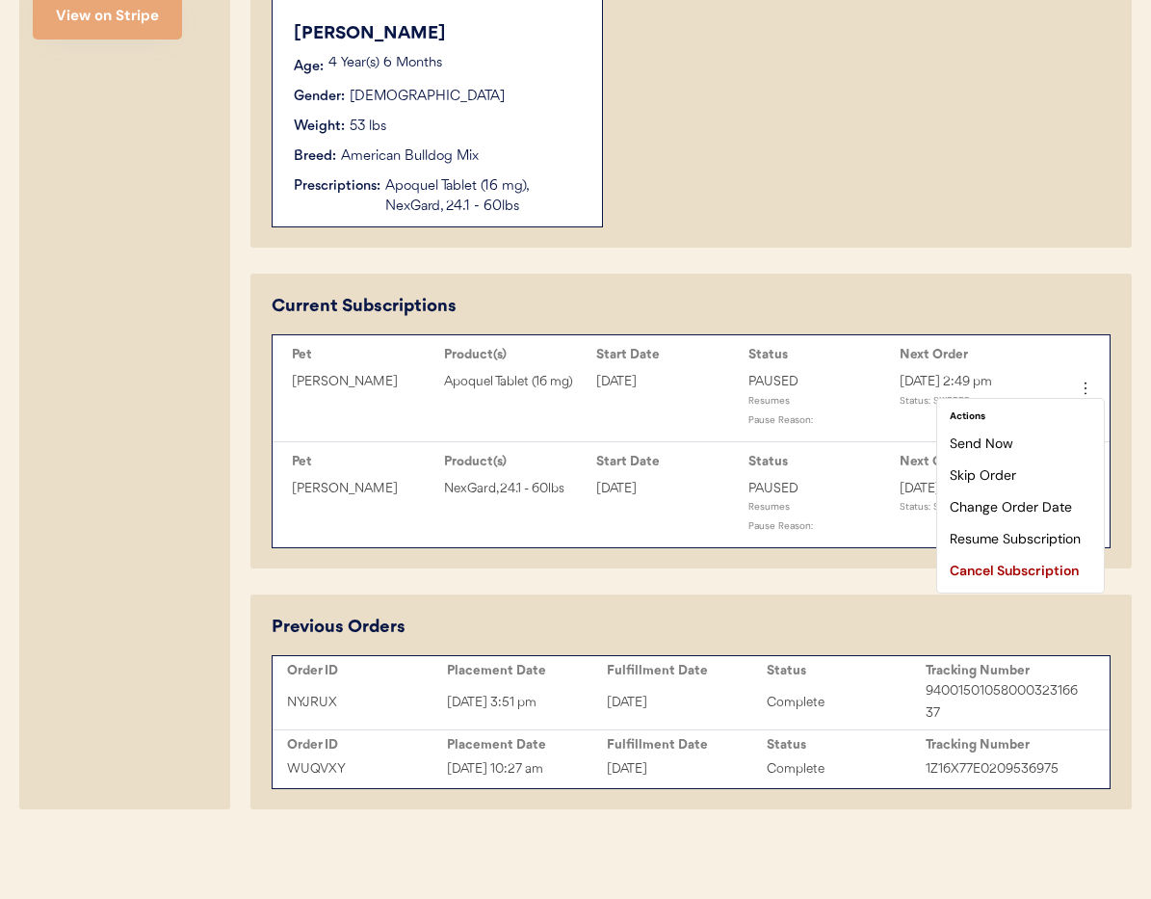
click at [968, 272] on div "This customer's subscription is hosted by: Otis Pets Create Order Create a Pet …" at bounding box center [691, 224] width 882 height 1171
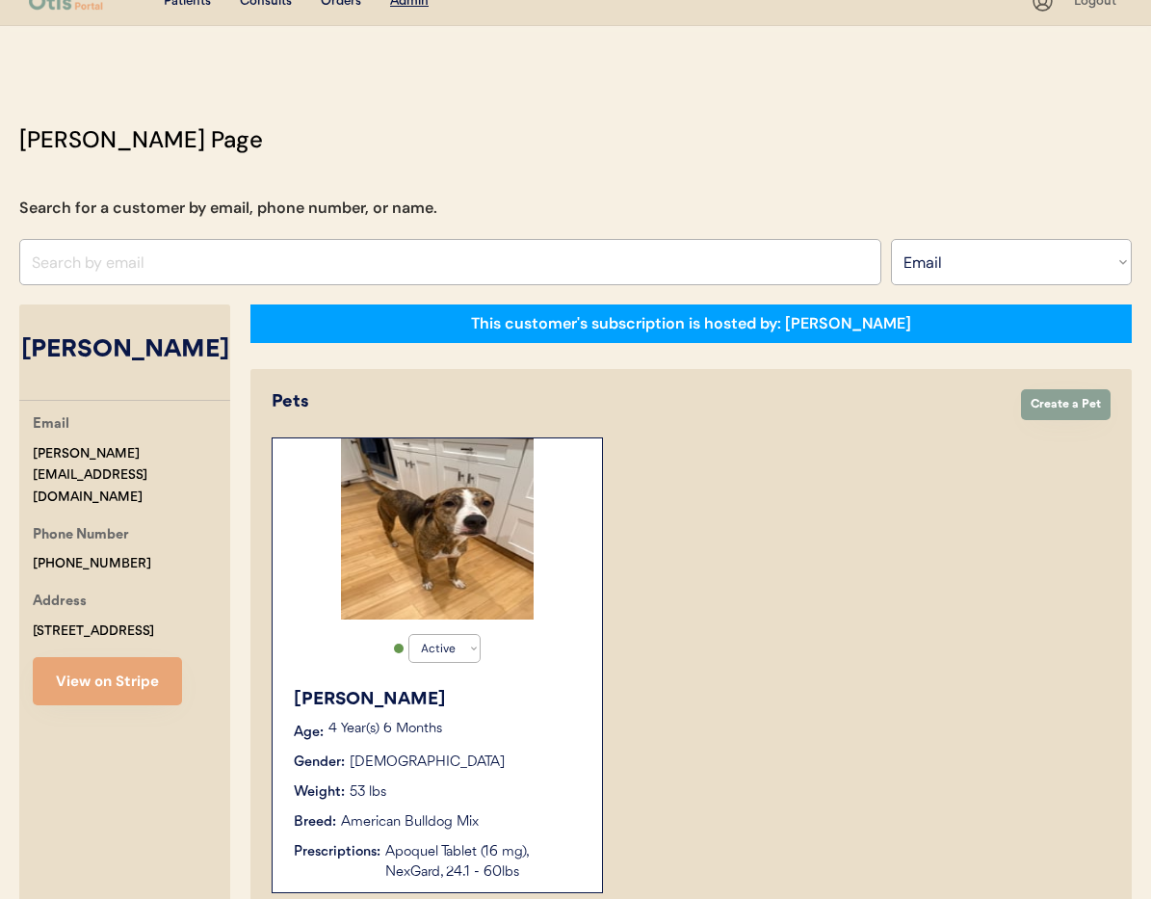
scroll to position [0, 0]
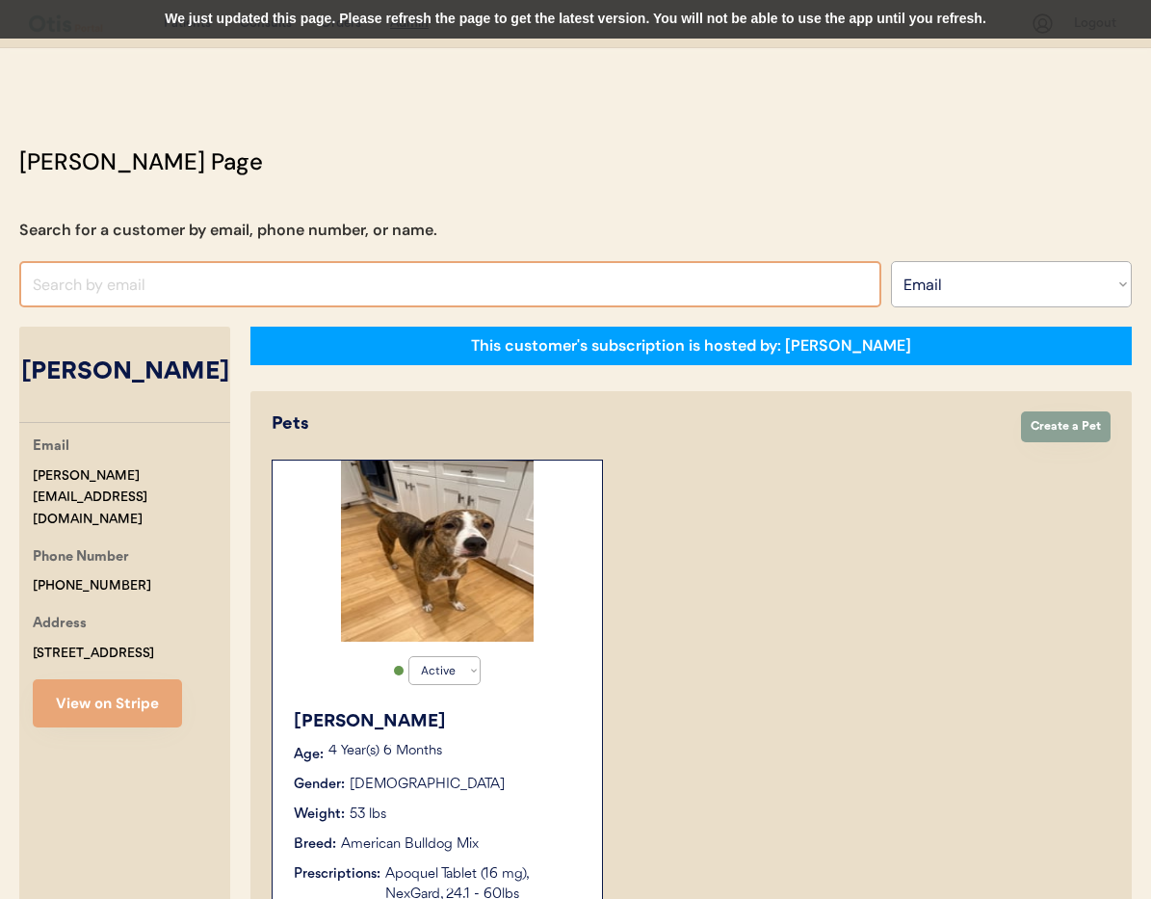
click at [345, 289] on input "input" at bounding box center [450, 284] width 862 height 46
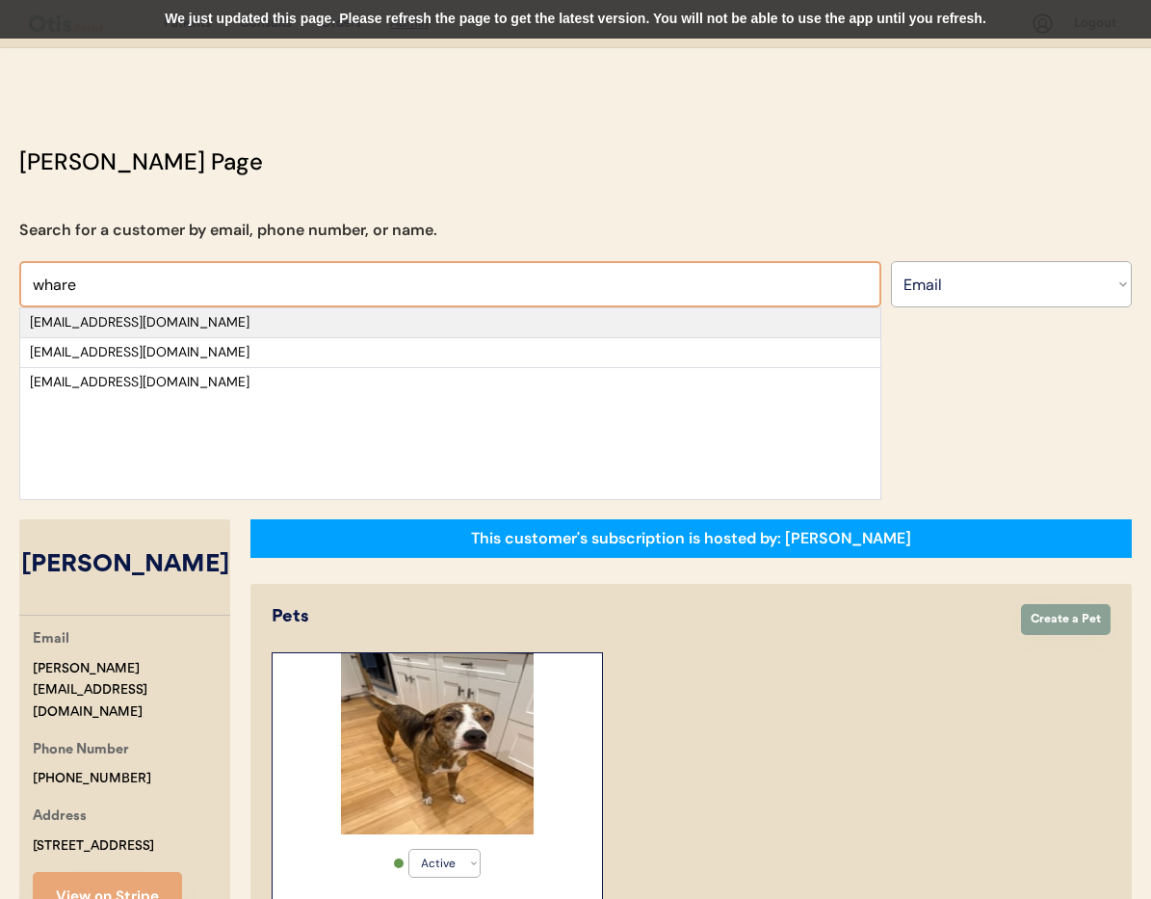
type input "whare"
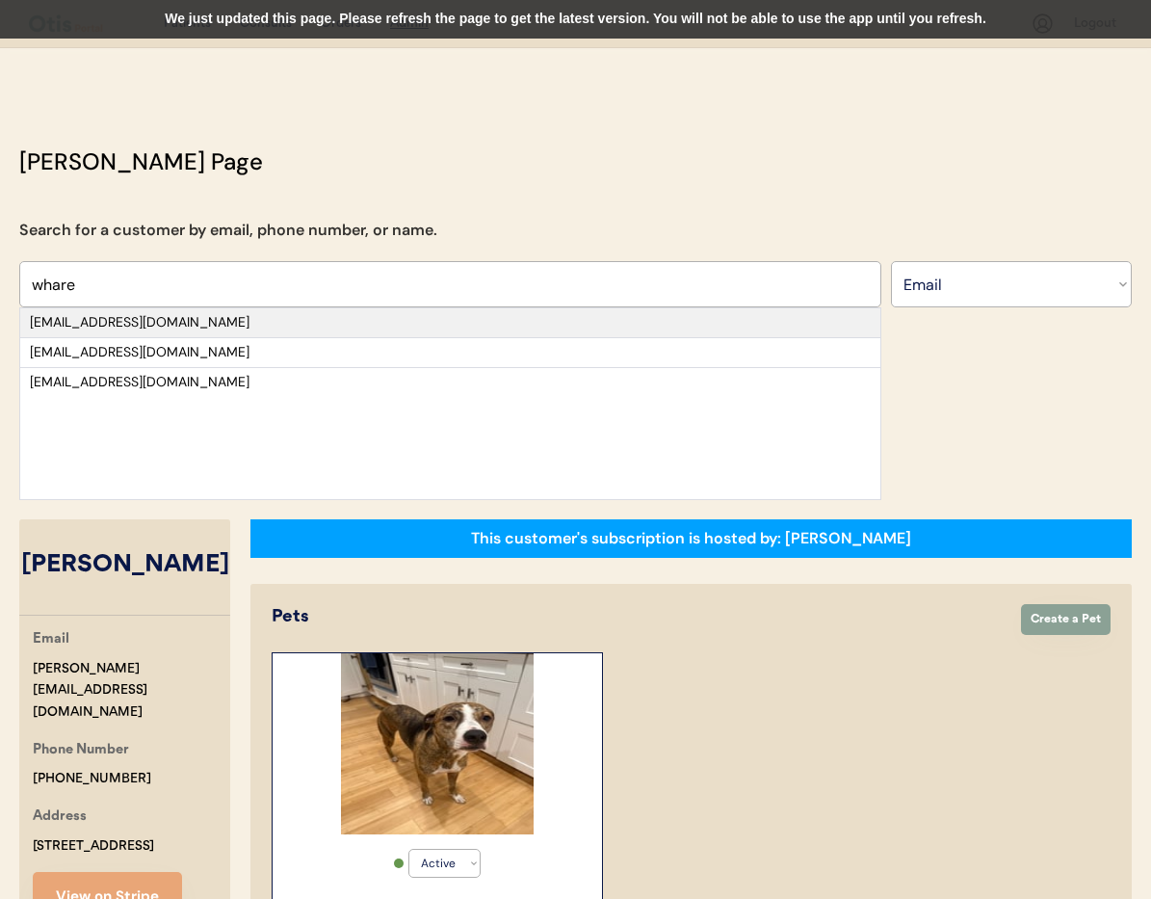
click at [400, 321] on div "kaseywhare2000@gmail.com" at bounding box center [450, 322] width 841 height 19
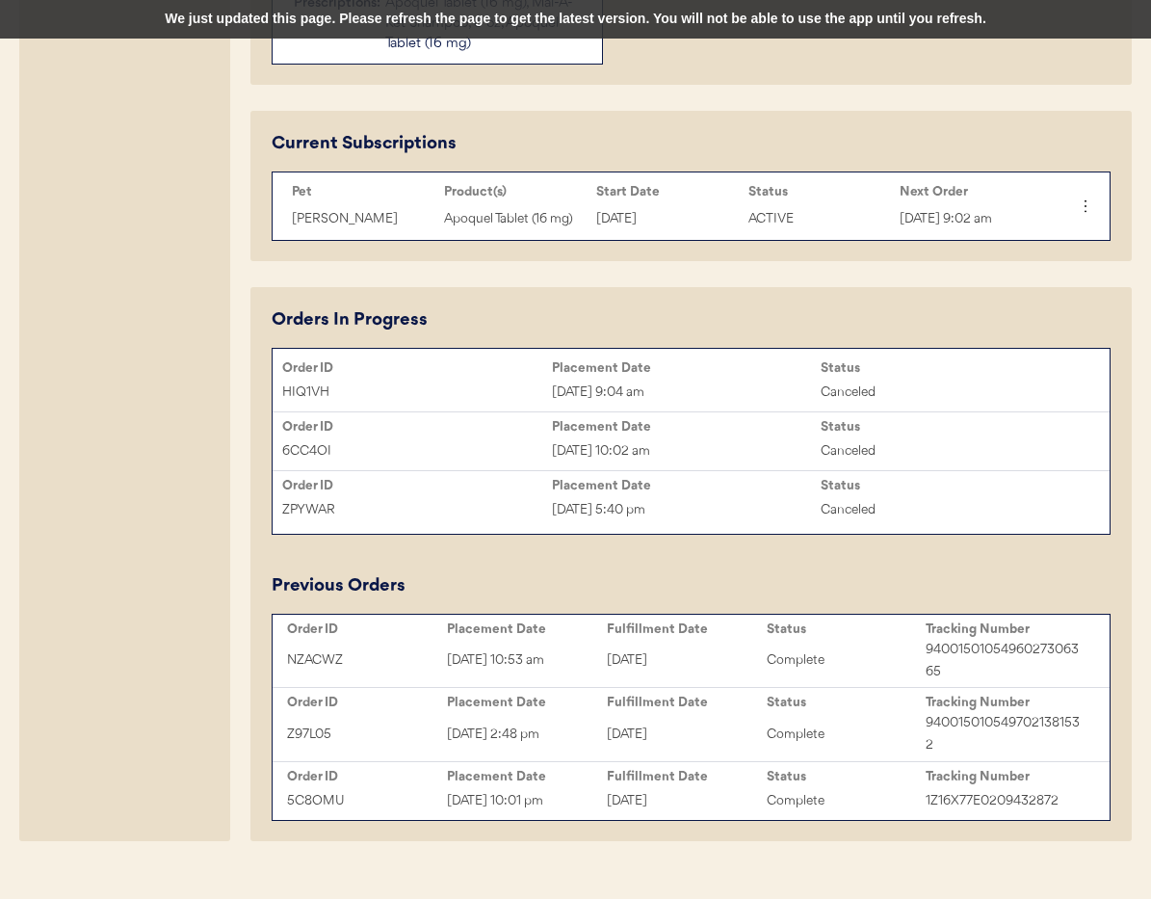
scroll to position [903, 0]
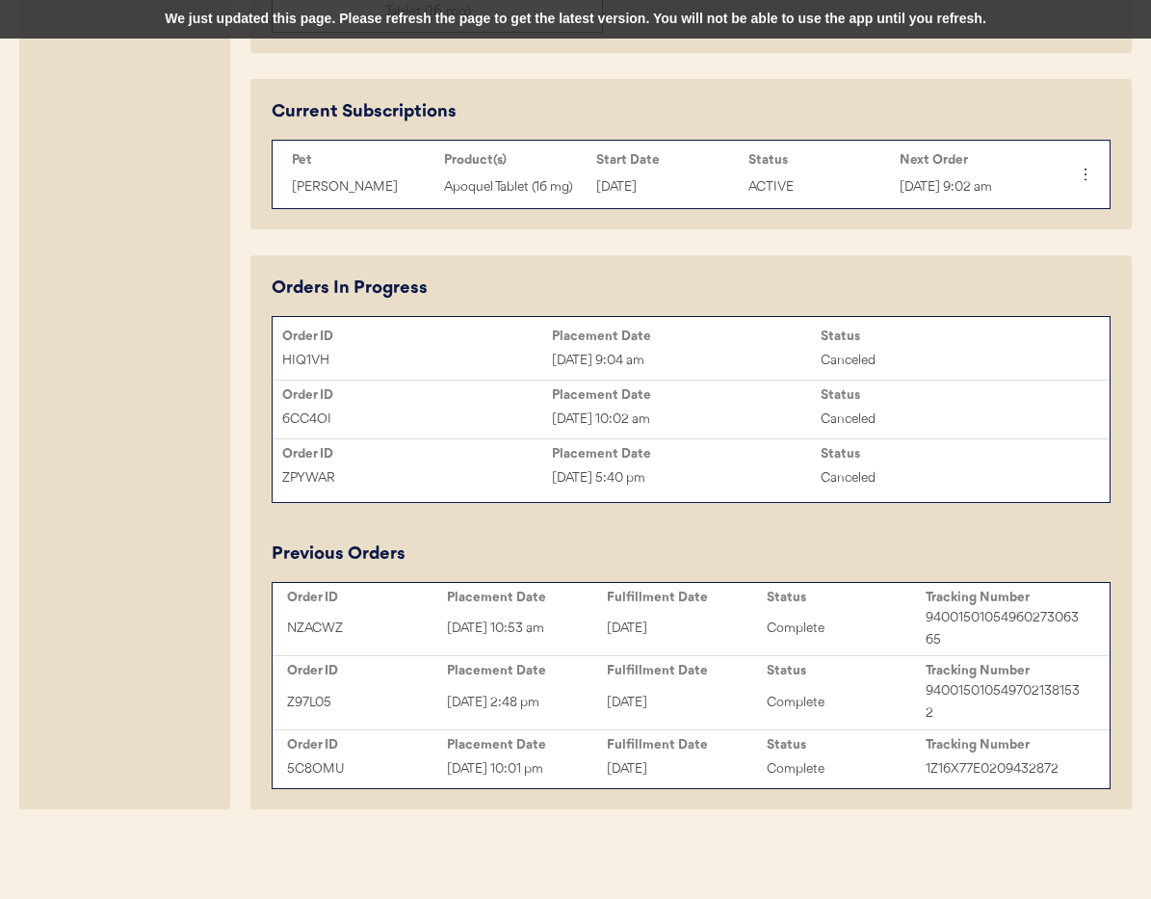
click at [691, 354] on div "Sep 28, 2025 9:04 am" at bounding box center [687, 361] width 270 height 22
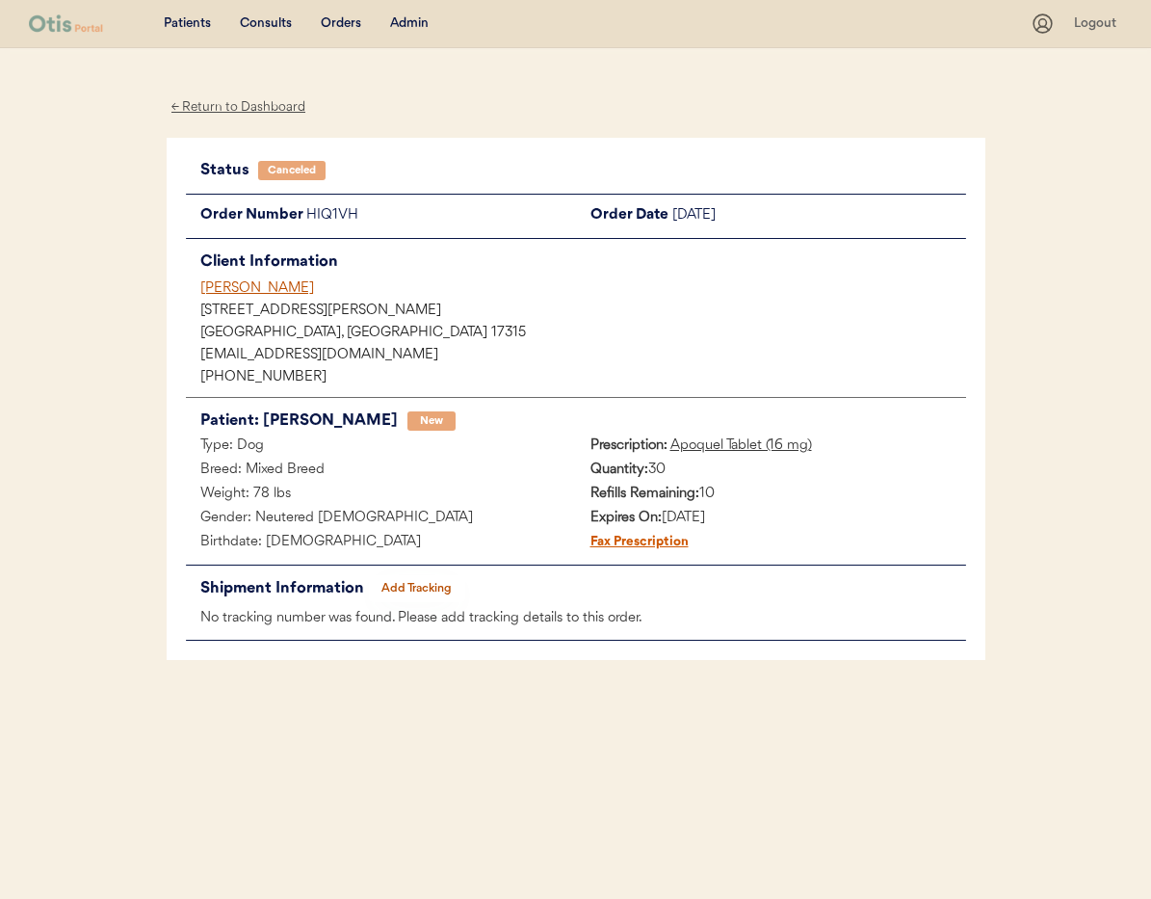
click at [259, 285] on div "[PERSON_NAME]" at bounding box center [583, 288] width 766 height 20
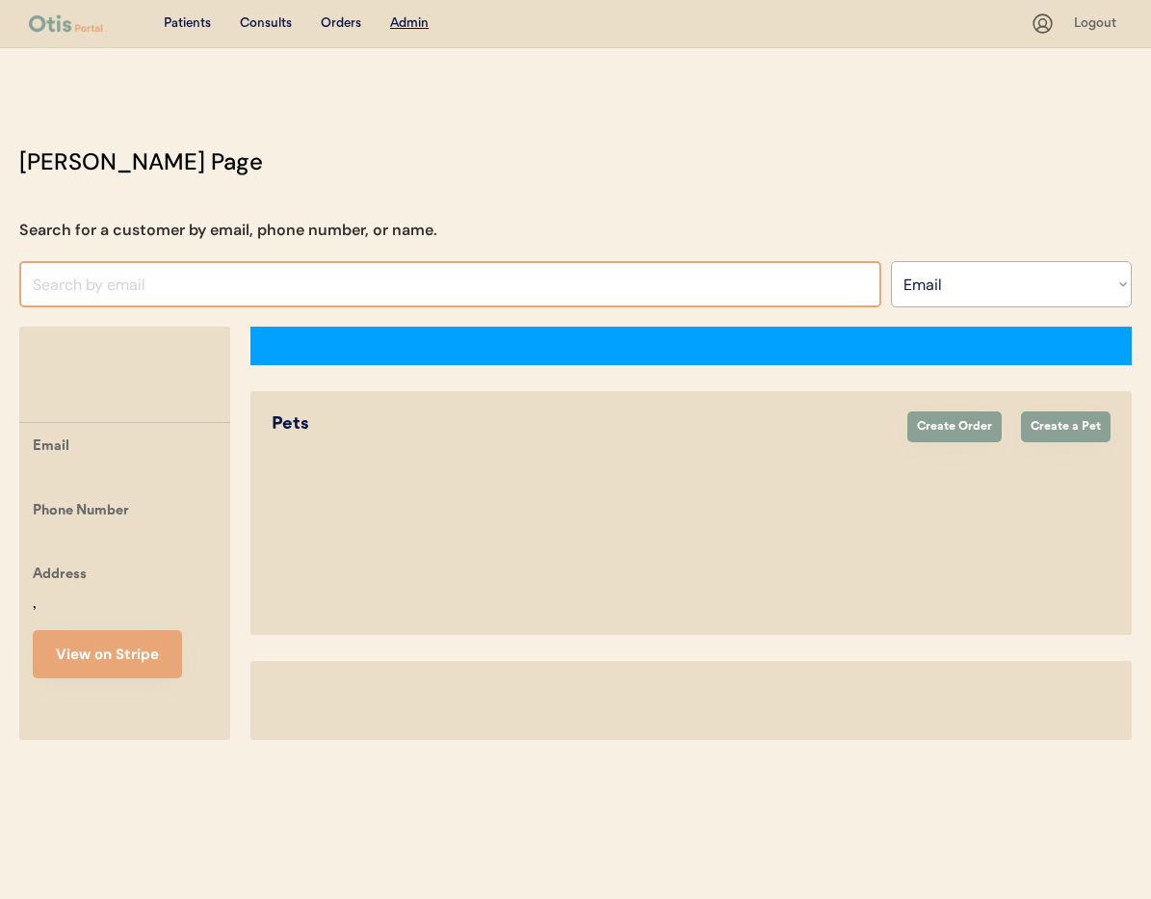
select select ""Email""
select select "true"
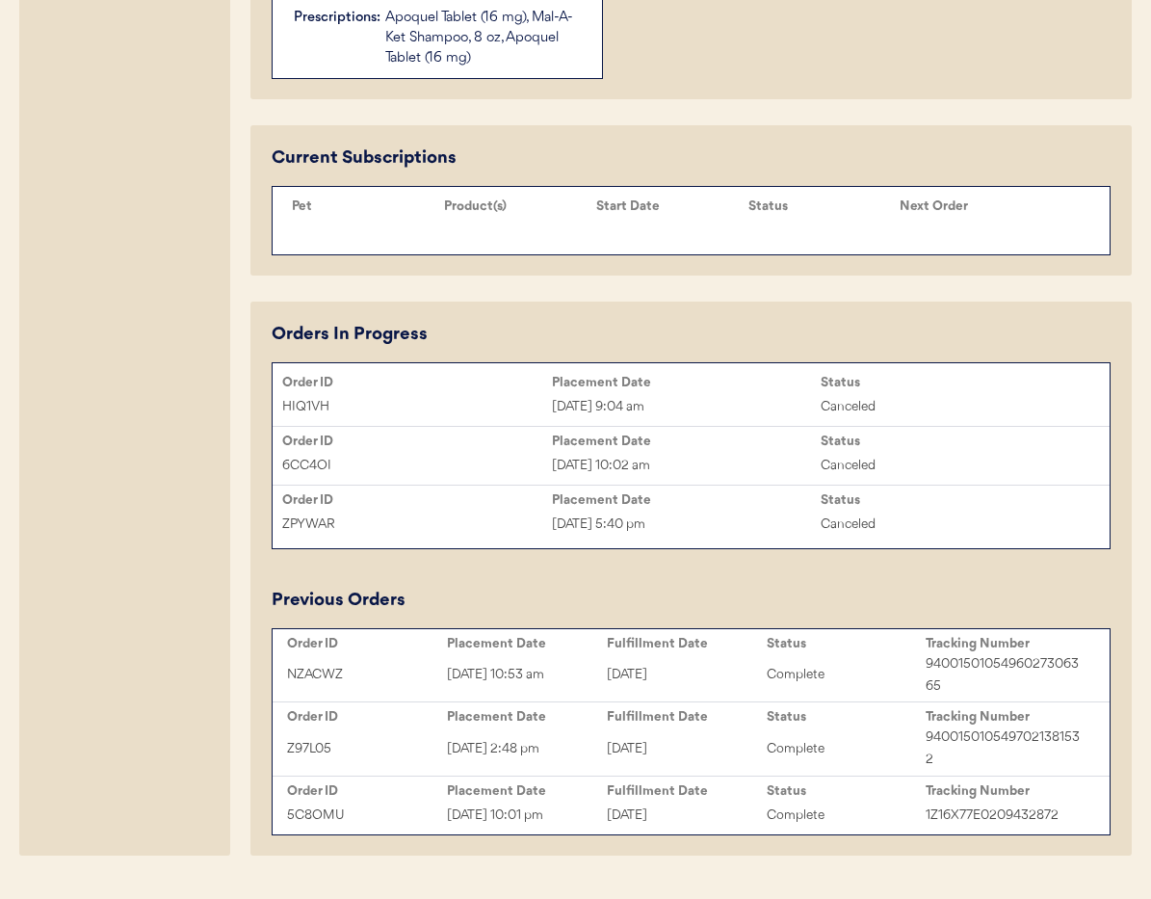
scroll to position [903, 0]
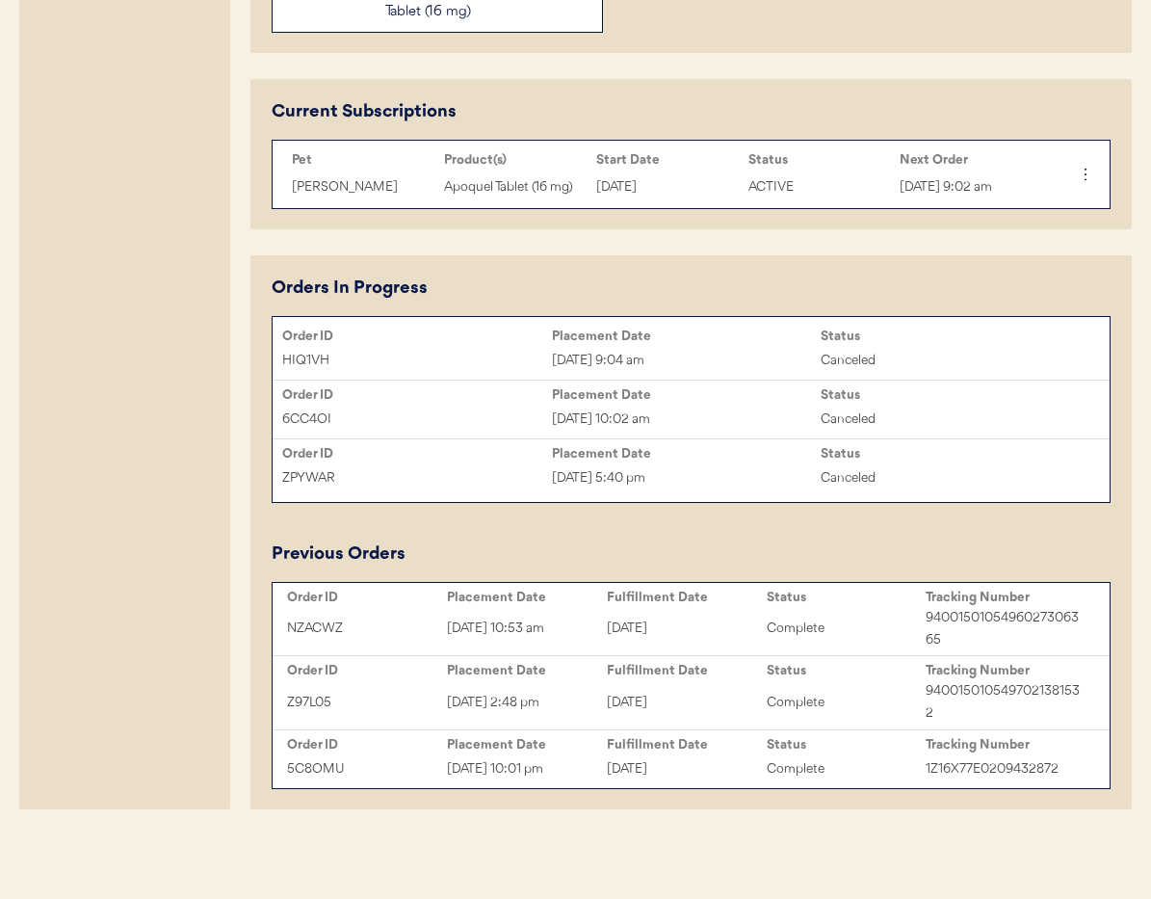
click at [503, 189] on div "Apoquel Tablet (16 mg)" at bounding box center [515, 187] width 143 height 22
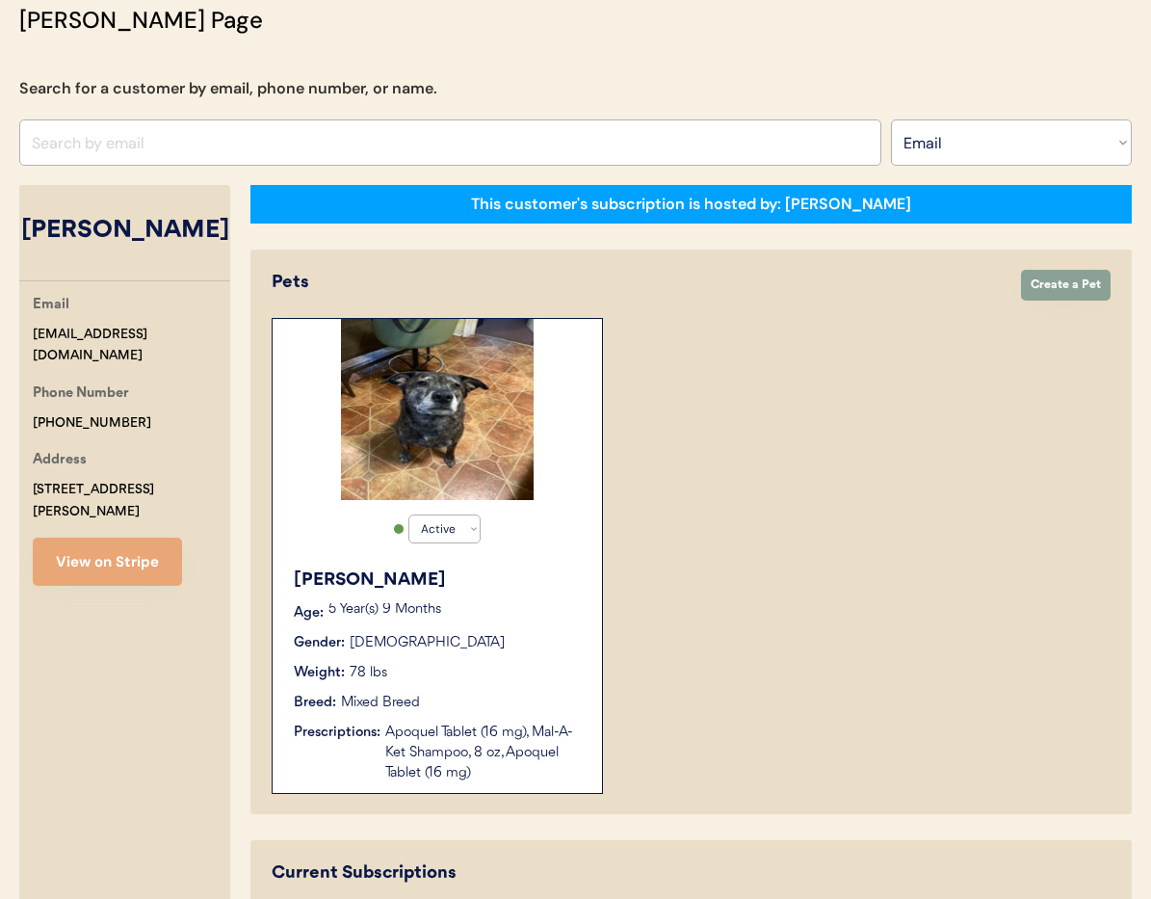
scroll to position [0, 0]
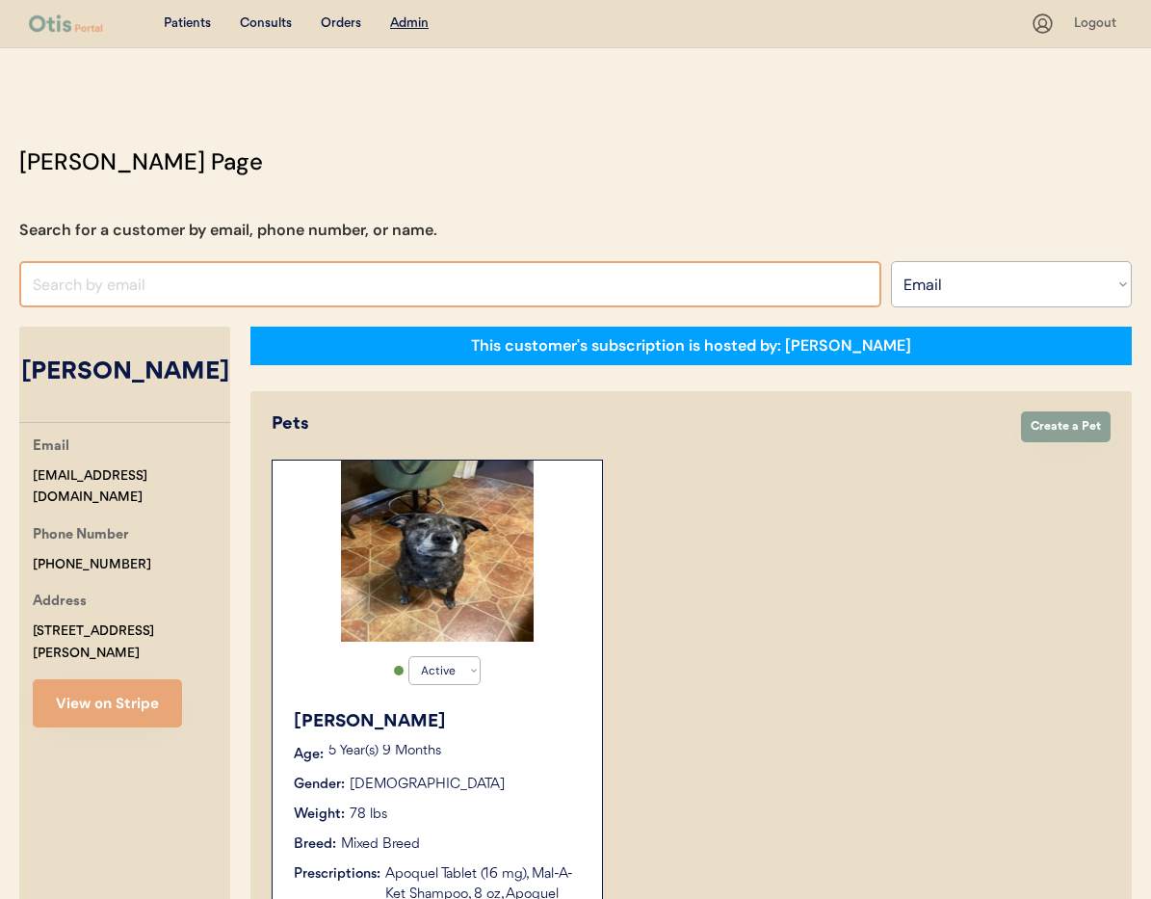
click at [392, 280] on input "input" at bounding box center [450, 284] width 862 height 46
click at [952, 296] on select "Search By Name Email Phone Number" at bounding box center [1011, 284] width 241 height 46
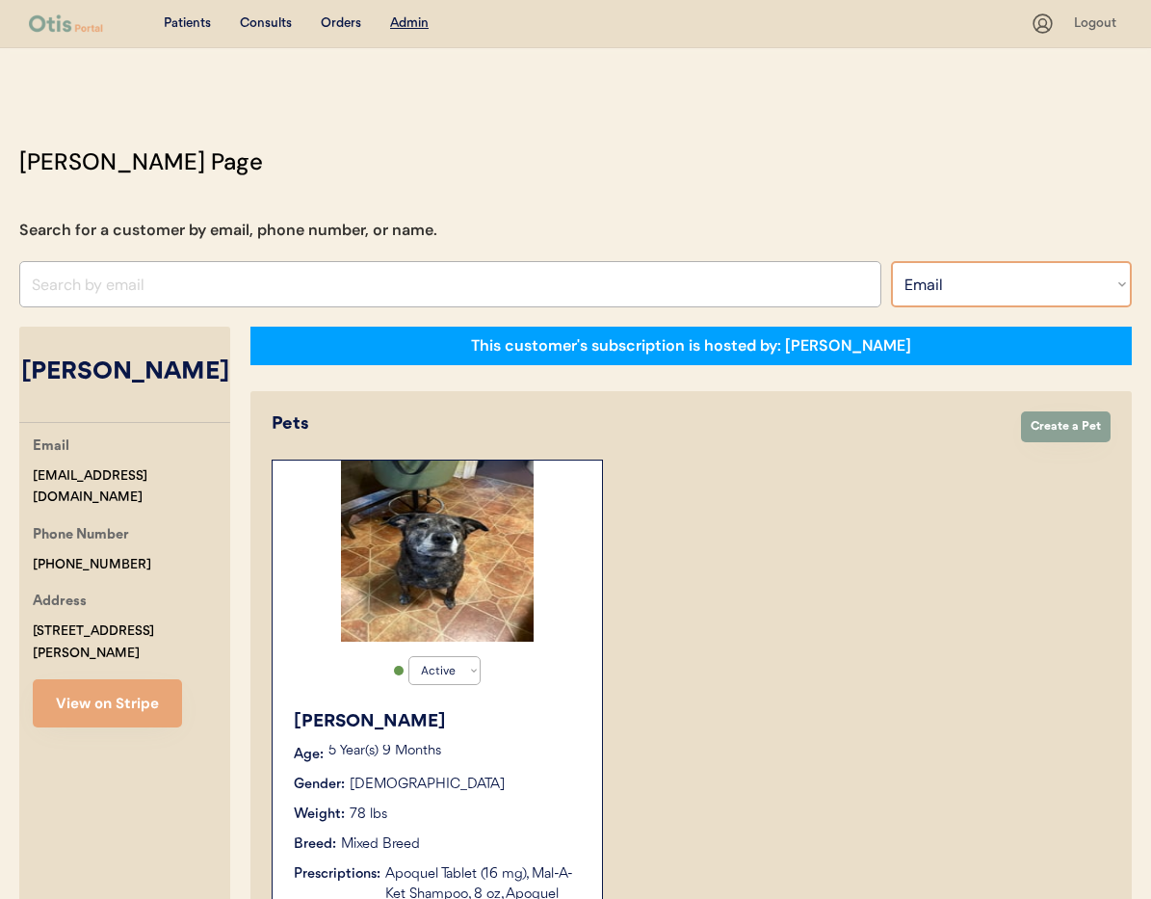
select select ""Name""
click at [891, 261] on select "Search By Name Email Phone Number" at bounding box center [1011, 284] width 241 height 46
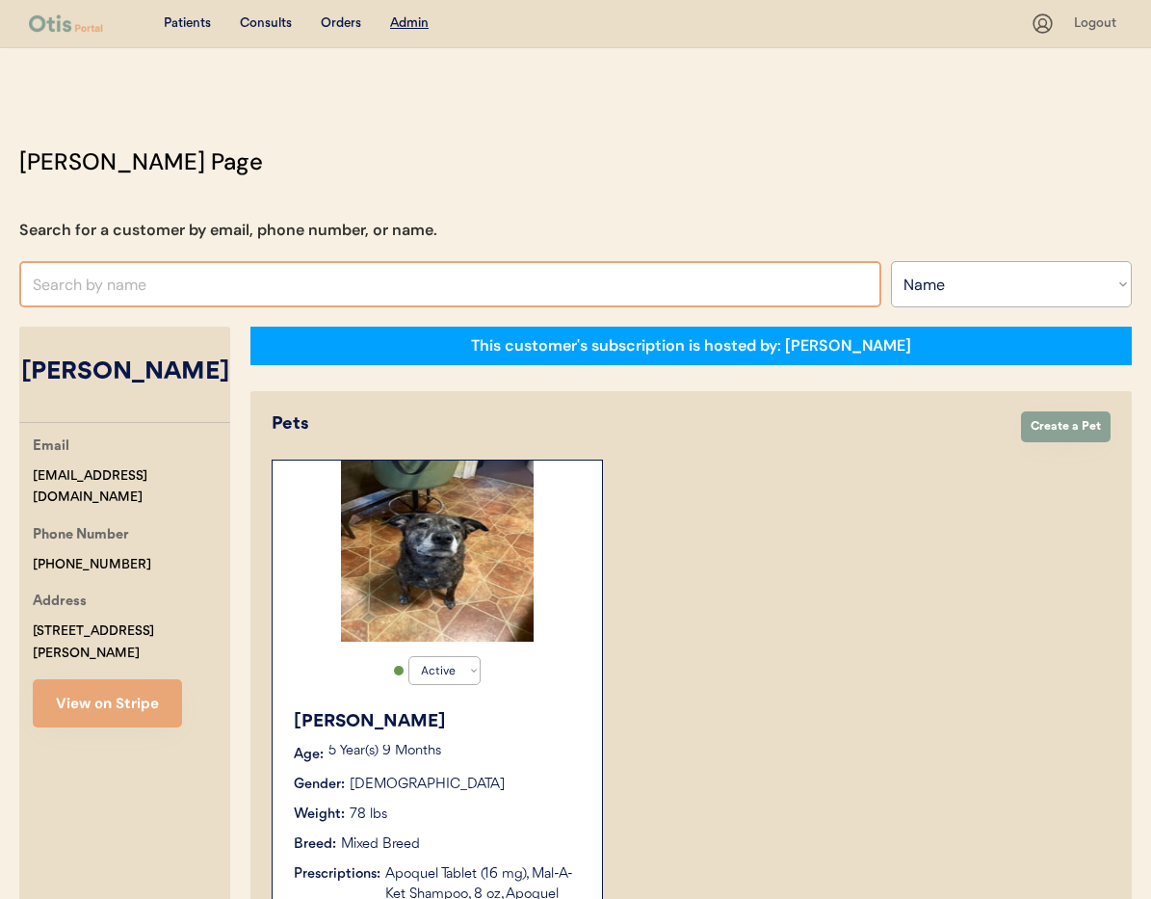
click at [256, 284] on input "text" at bounding box center [450, 284] width 862 height 46
type input "b"
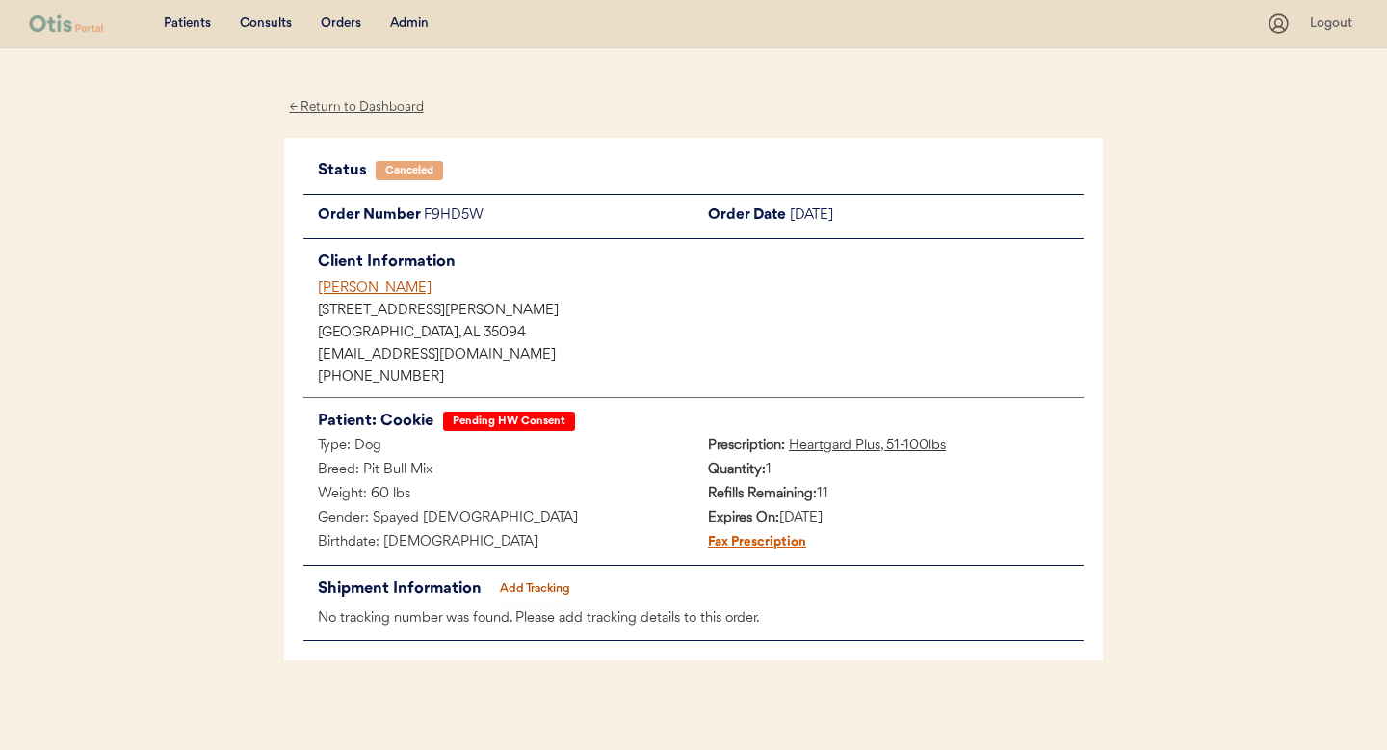
click at [343, 290] on div "[PERSON_NAME]" at bounding box center [701, 288] width 766 height 20
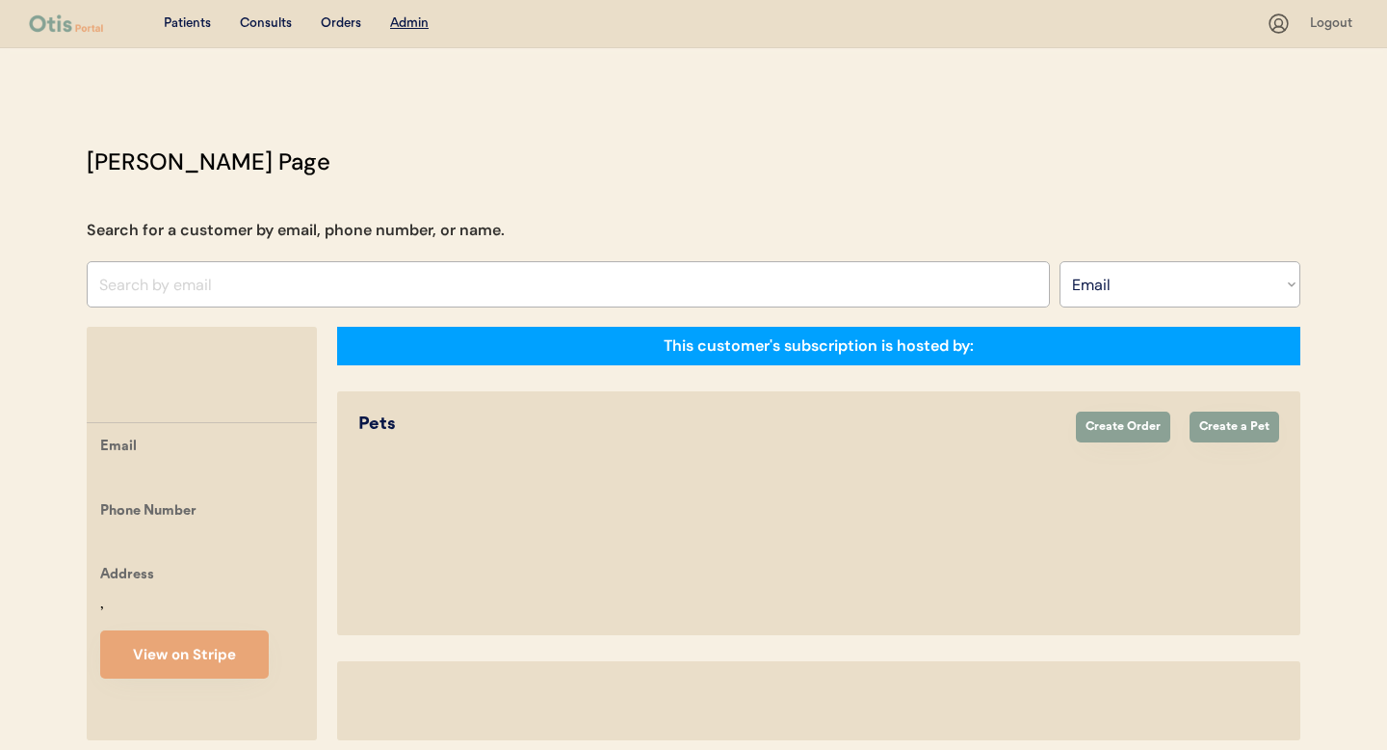
select select ""Email""
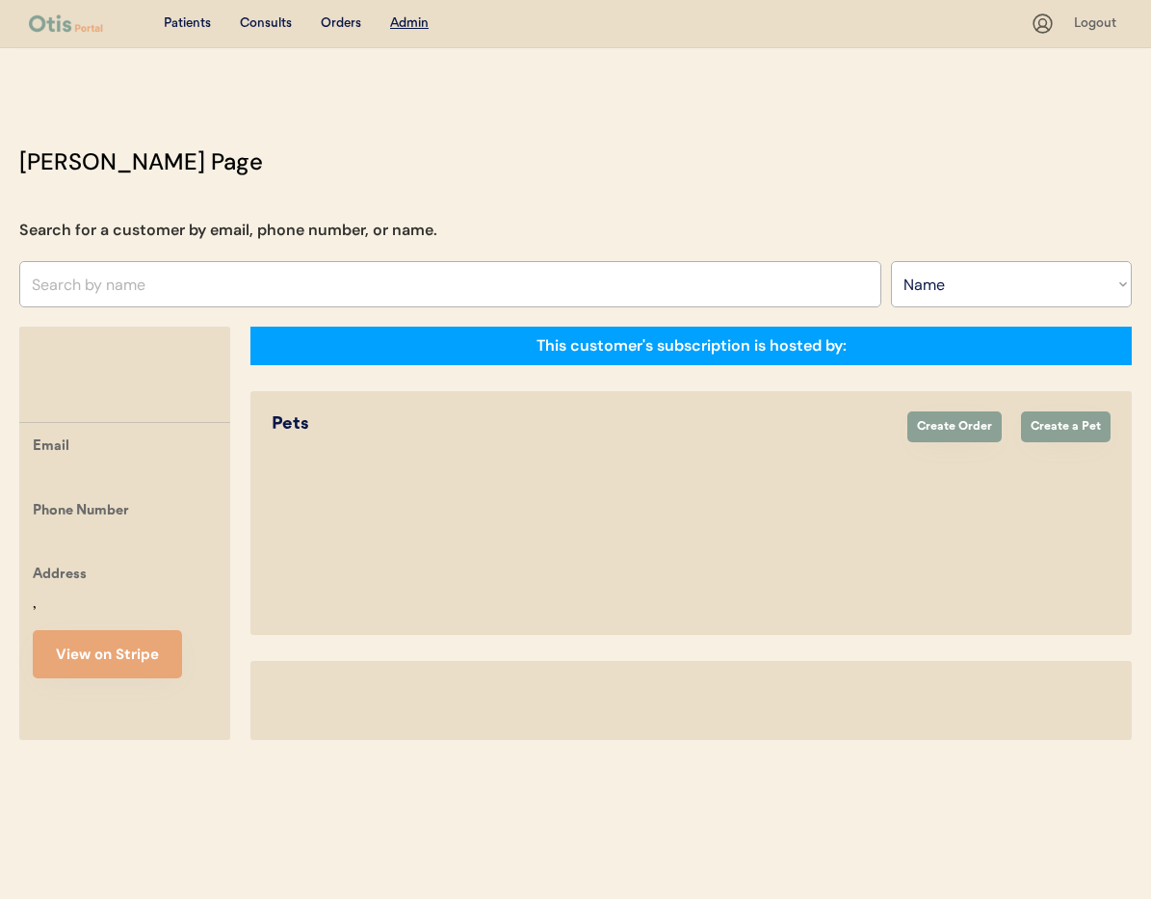
select select ""Name""
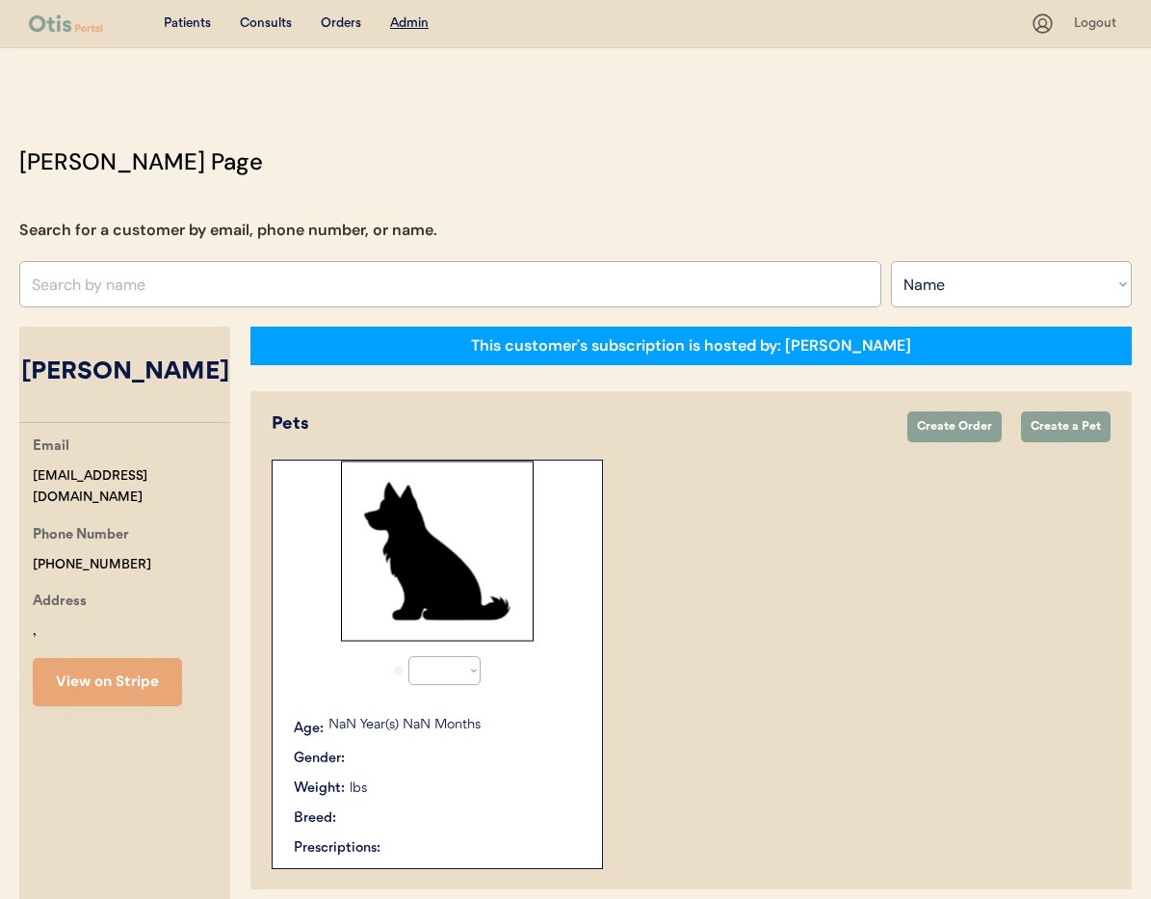
select select "true"
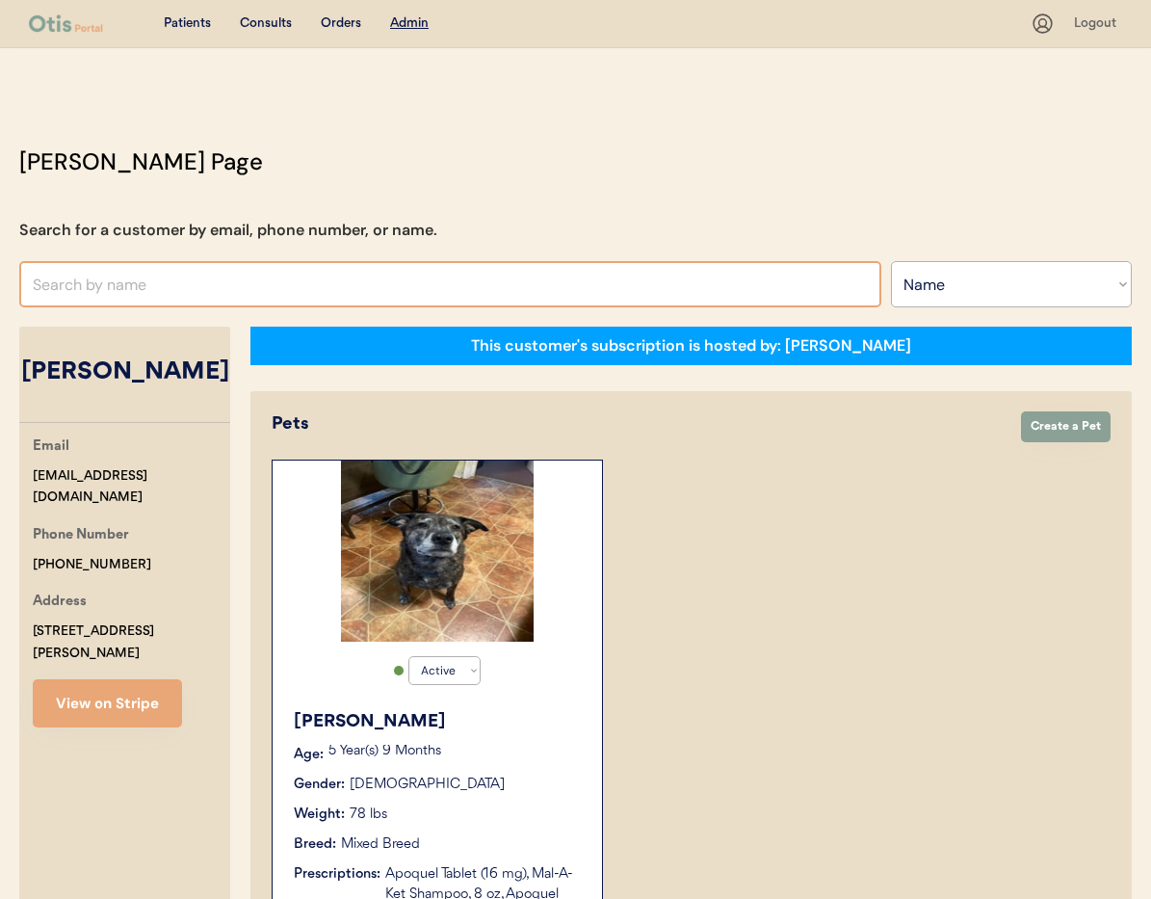
click at [107, 291] on input "text" at bounding box center [450, 284] width 862 height 46
type input "danny"
type input "danny Brasher"
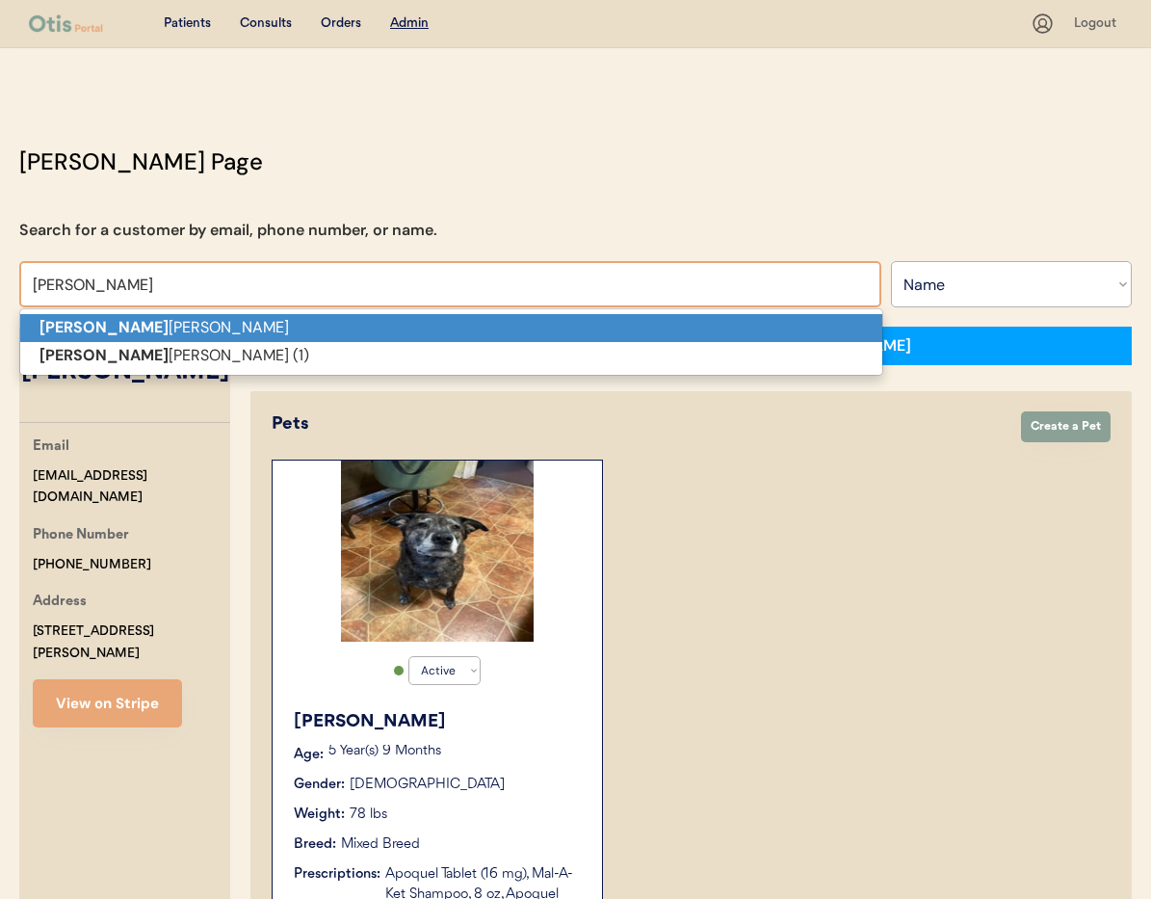
click at [136, 329] on p "Danny Brasher" at bounding box center [451, 328] width 862 height 28
type input "Danny Brasher"
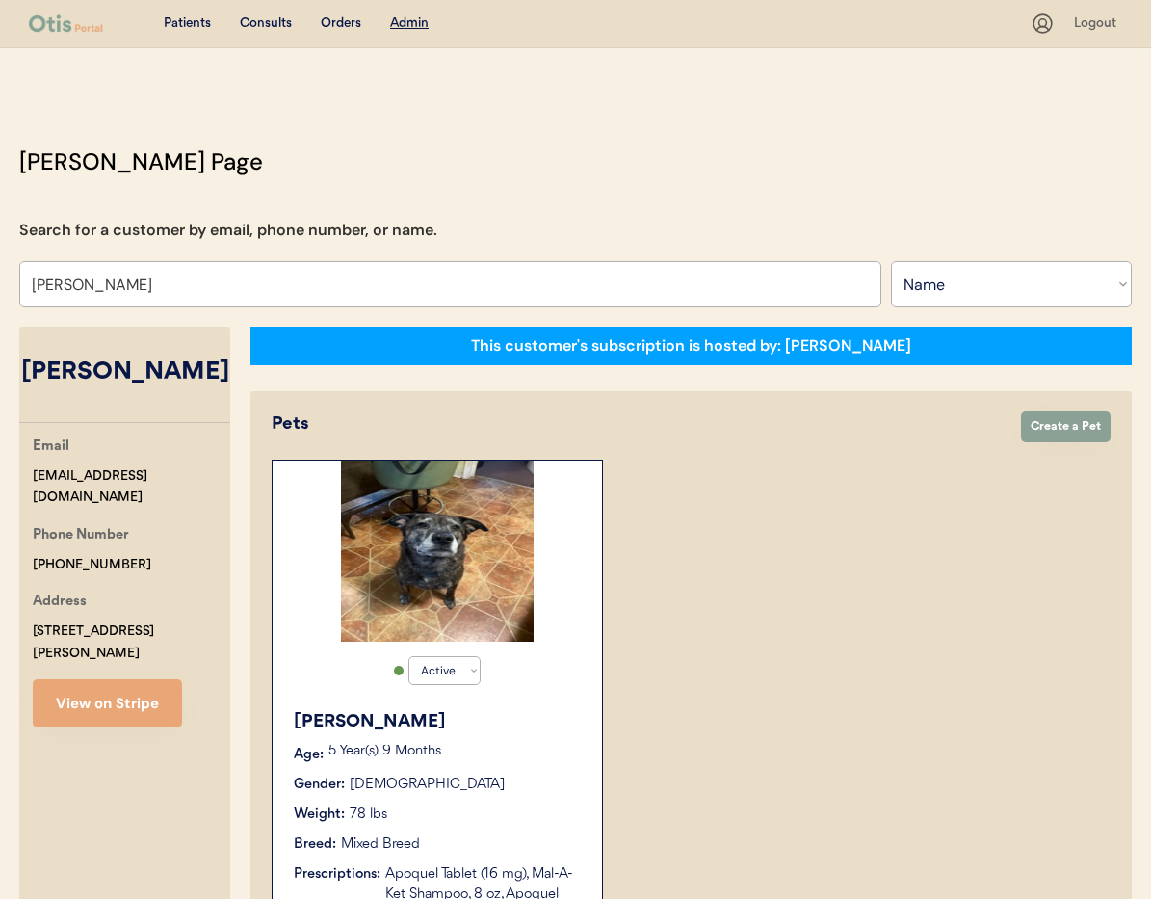
select select "true"
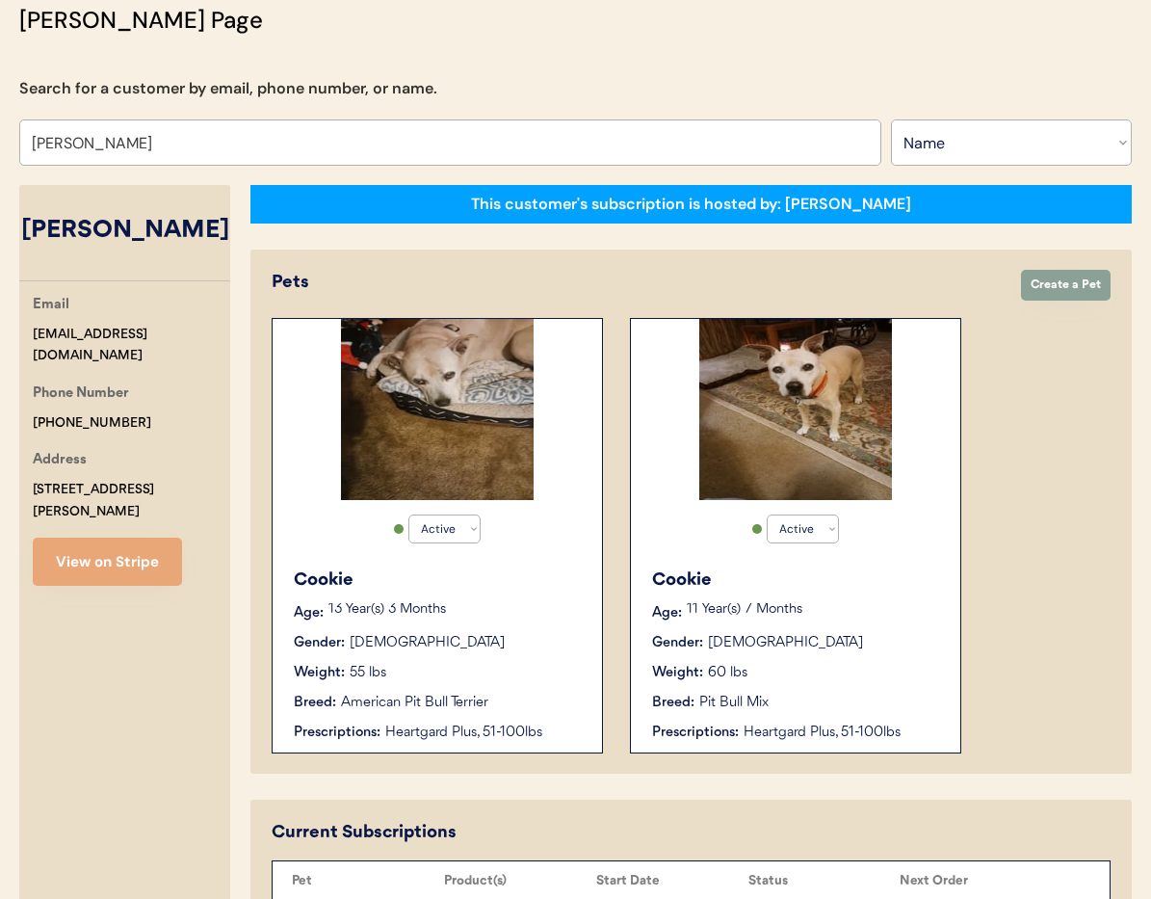
scroll to position [141, 0]
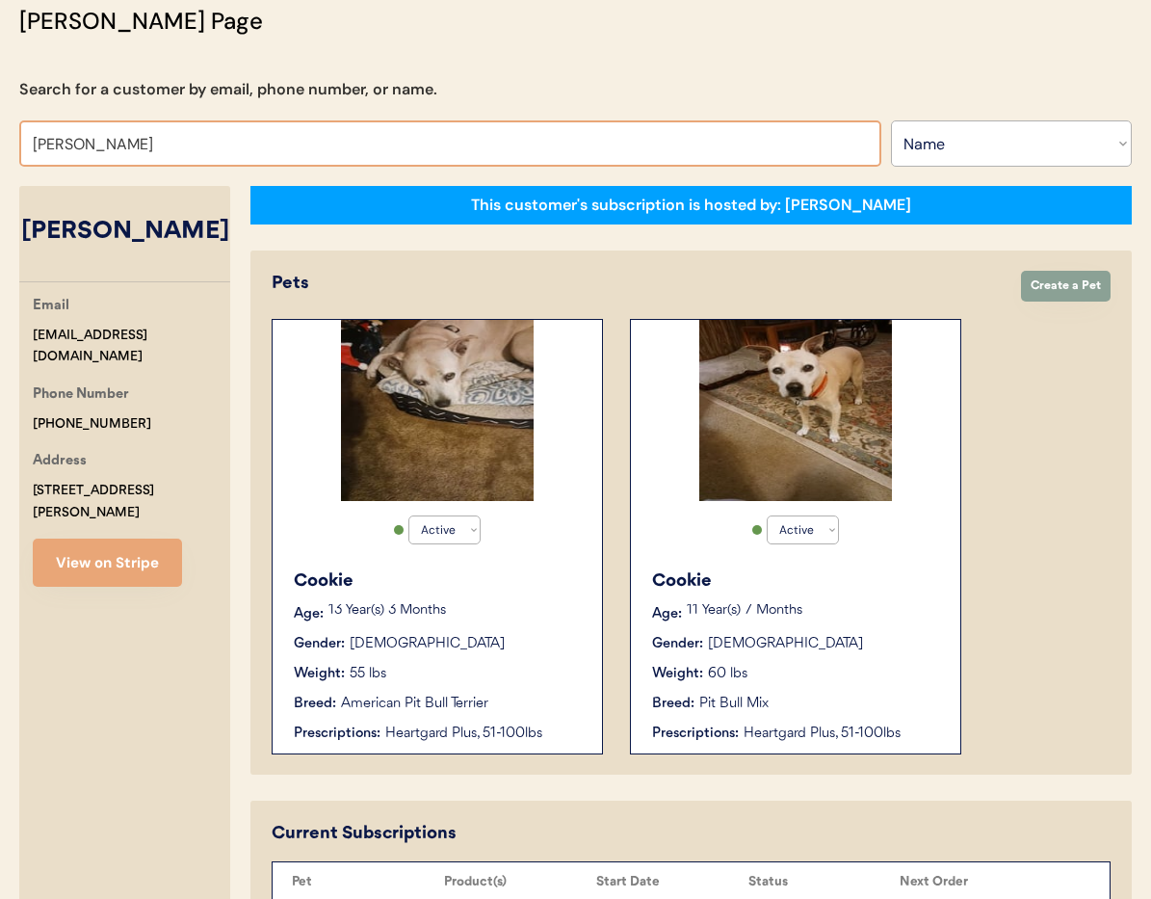
drag, startPoint x: 147, startPoint y: 144, endPoint x: 55, endPoint y: 147, distance: 92.6
paste input "darcyr72@gmail.com"
type input "darcyr72@gmail.com"
click at [920, 144] on select "Search By Name Email Phone Number" at bounding box center [1011, 143] width 241 height 46
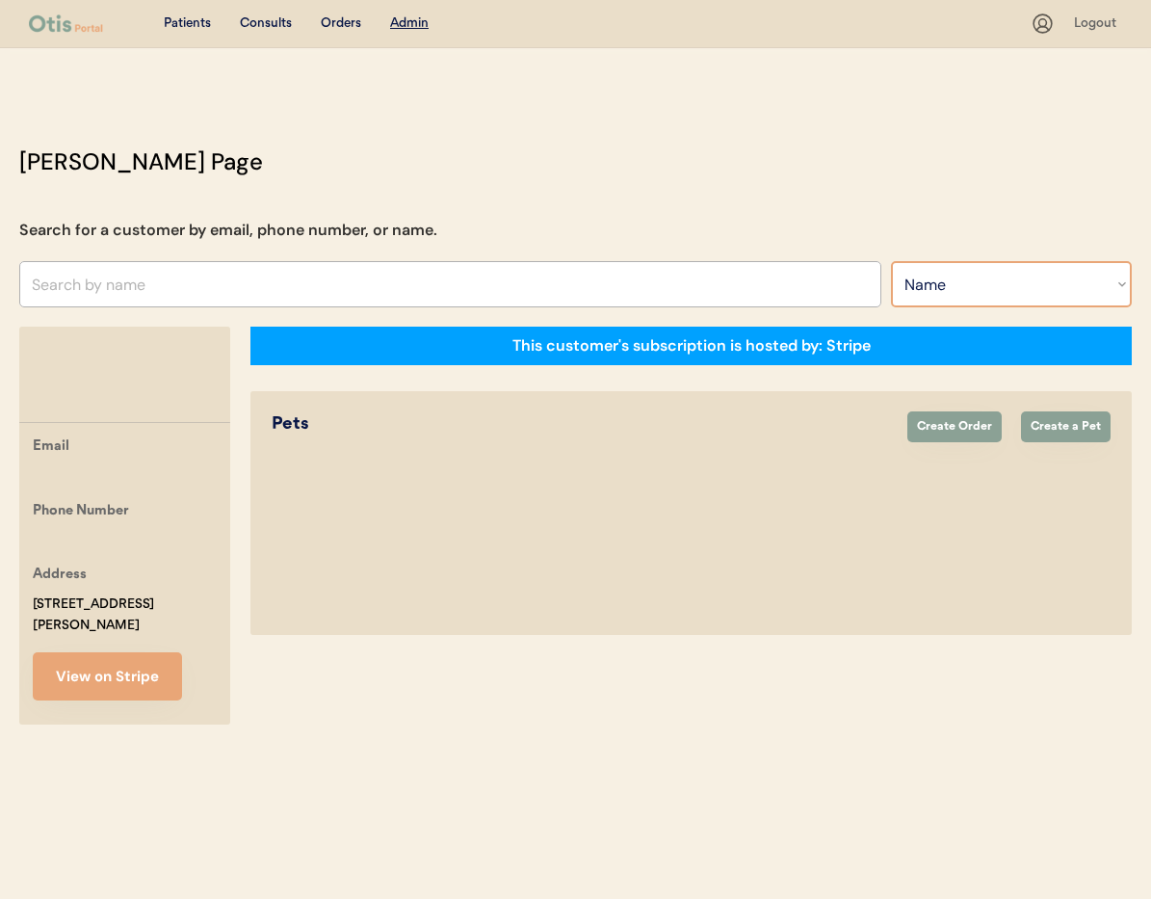
select select ""Email""
click at [891, 261] on select "Search By Name Email Phone Number" at bounding box center [1011, 284] width 241 height 46
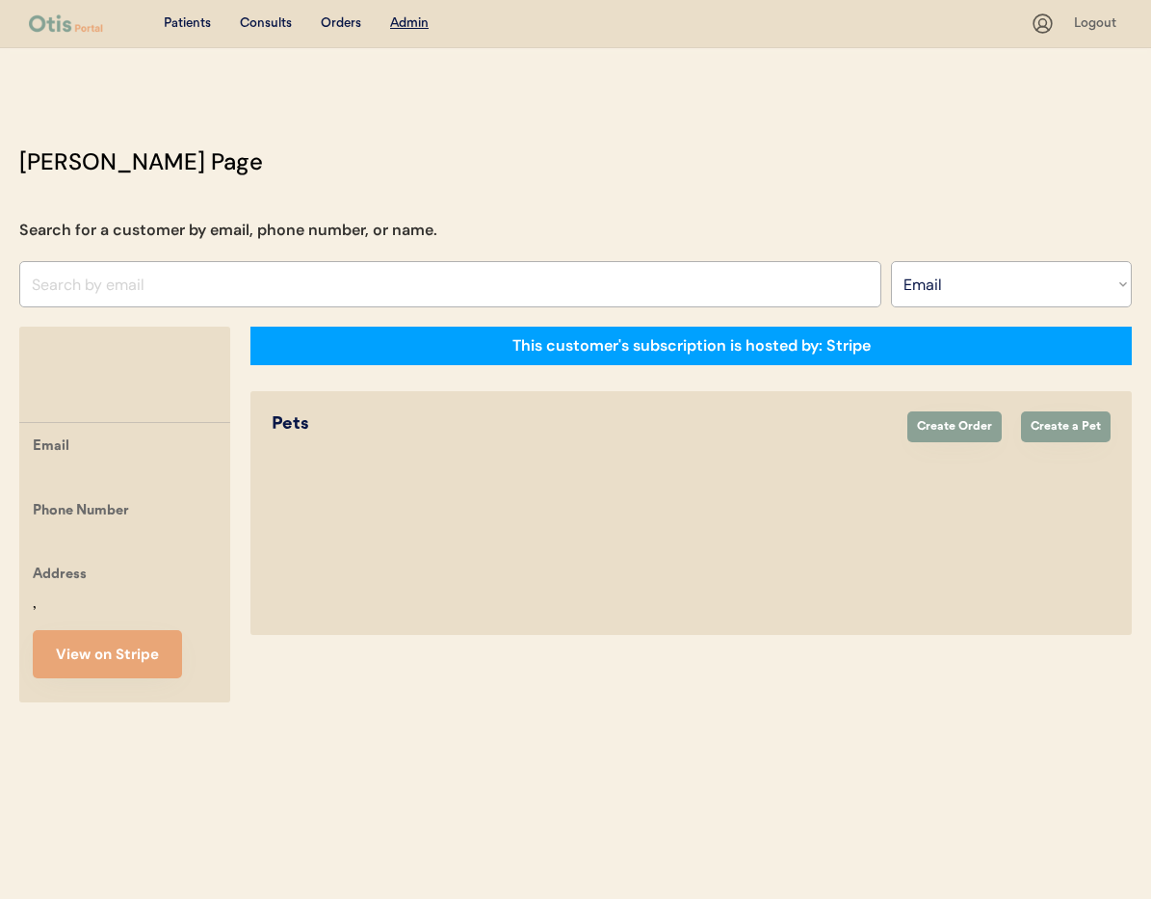
select select ""Email""
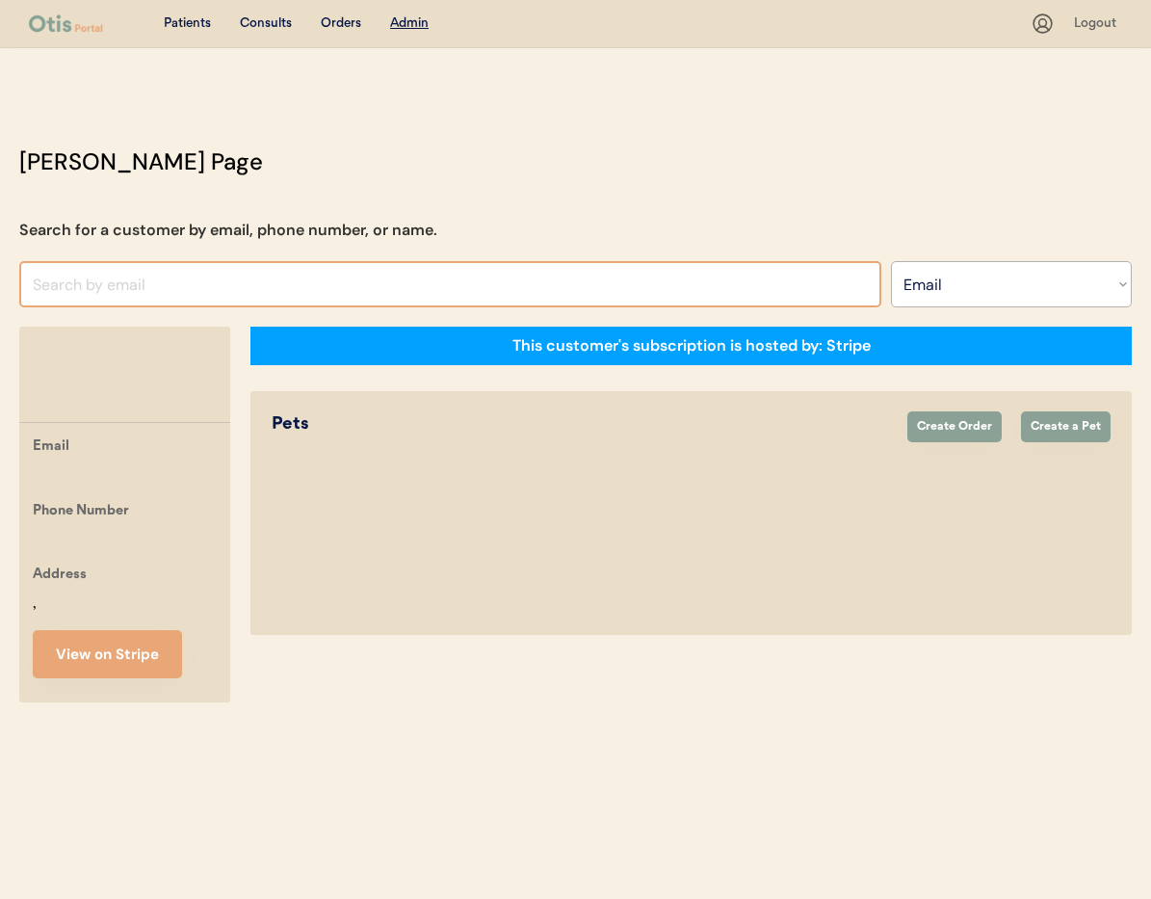
click at [138, 287] on input "input" at bounding box center [450, 284] width 862 height 46
paste input "[EMAIL_ADDRESS][DOMAIN_NAME]"
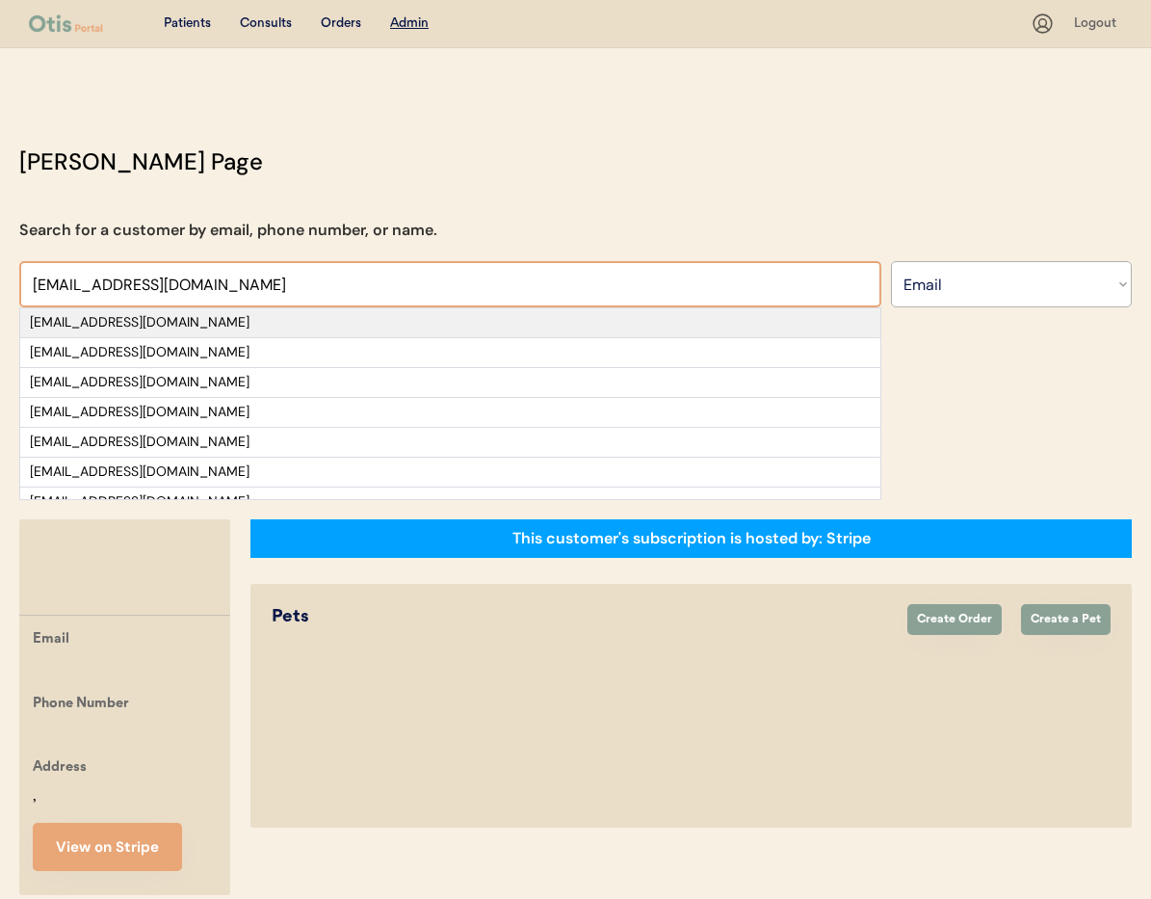
type input "[EMAIL_ADDRESS][DOMAIN_NAME]"
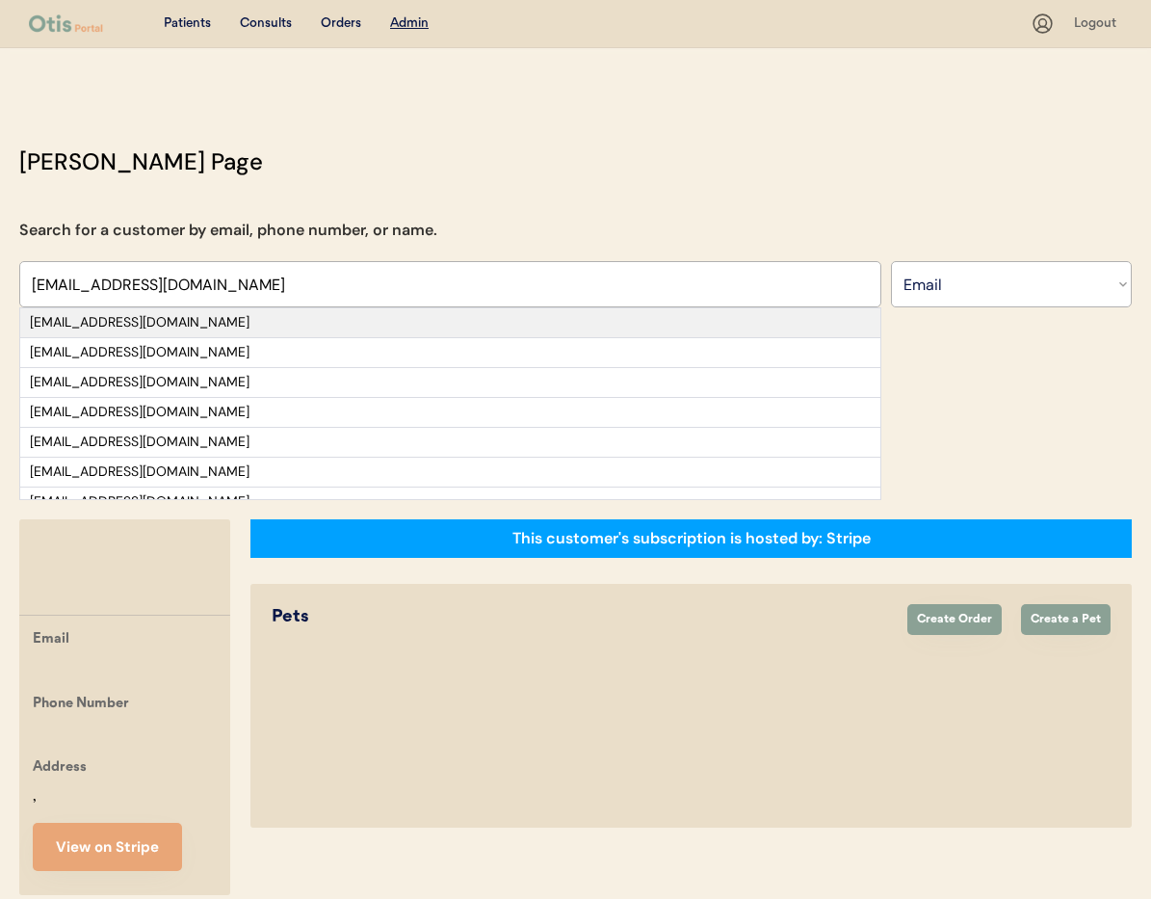
click at [204, 309] on div "darcyr72@gmail.com" at bounding box center [450, 322] width 860 height 29
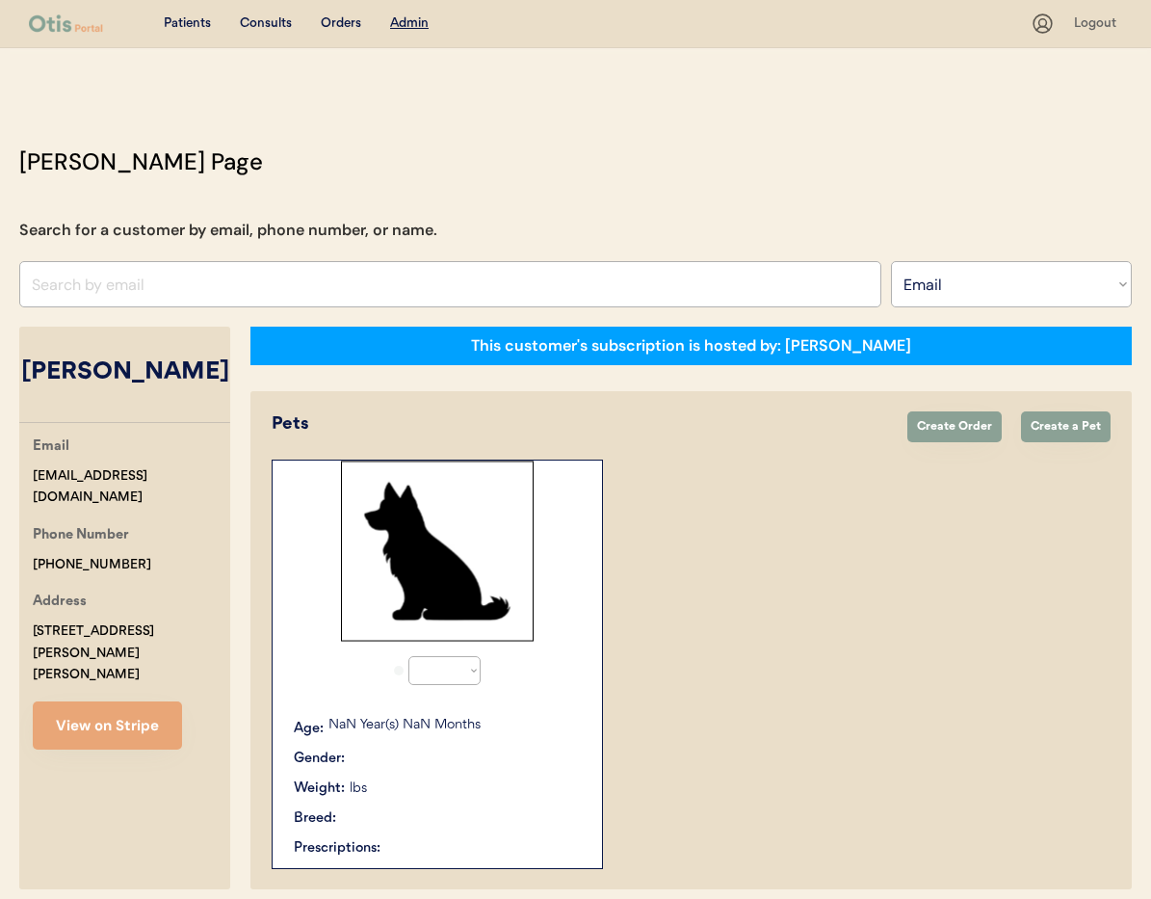
select select "true"
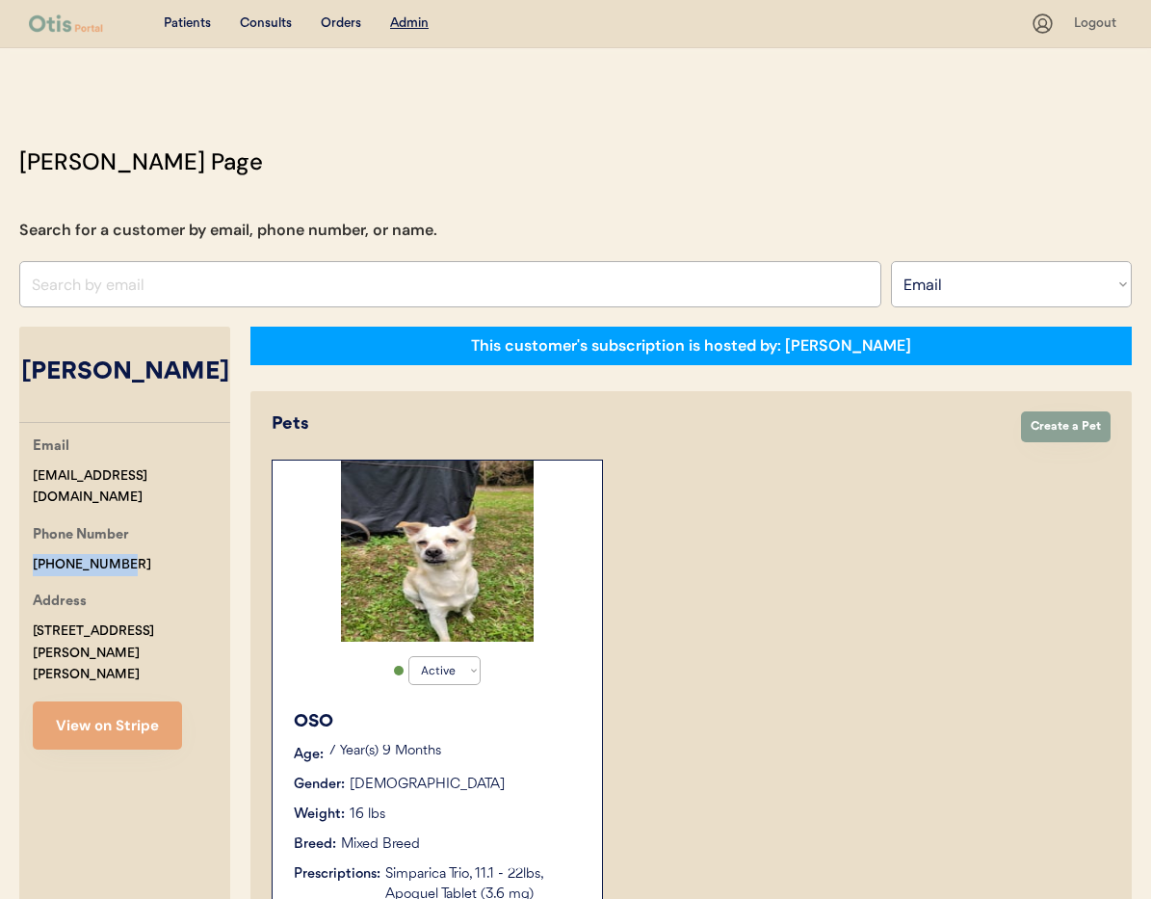
drag, startPoint x: 128, startPoint y: 543, endPoint x: 16, endPoint y: 535, distance: 112.1
click at [16, 535] on div "Otis Admin Page Search for a customer by email, phone number, or name. darcyr72…" at bounding box center [575, 844] width 1151 height 1398
copy div "+18506023415"
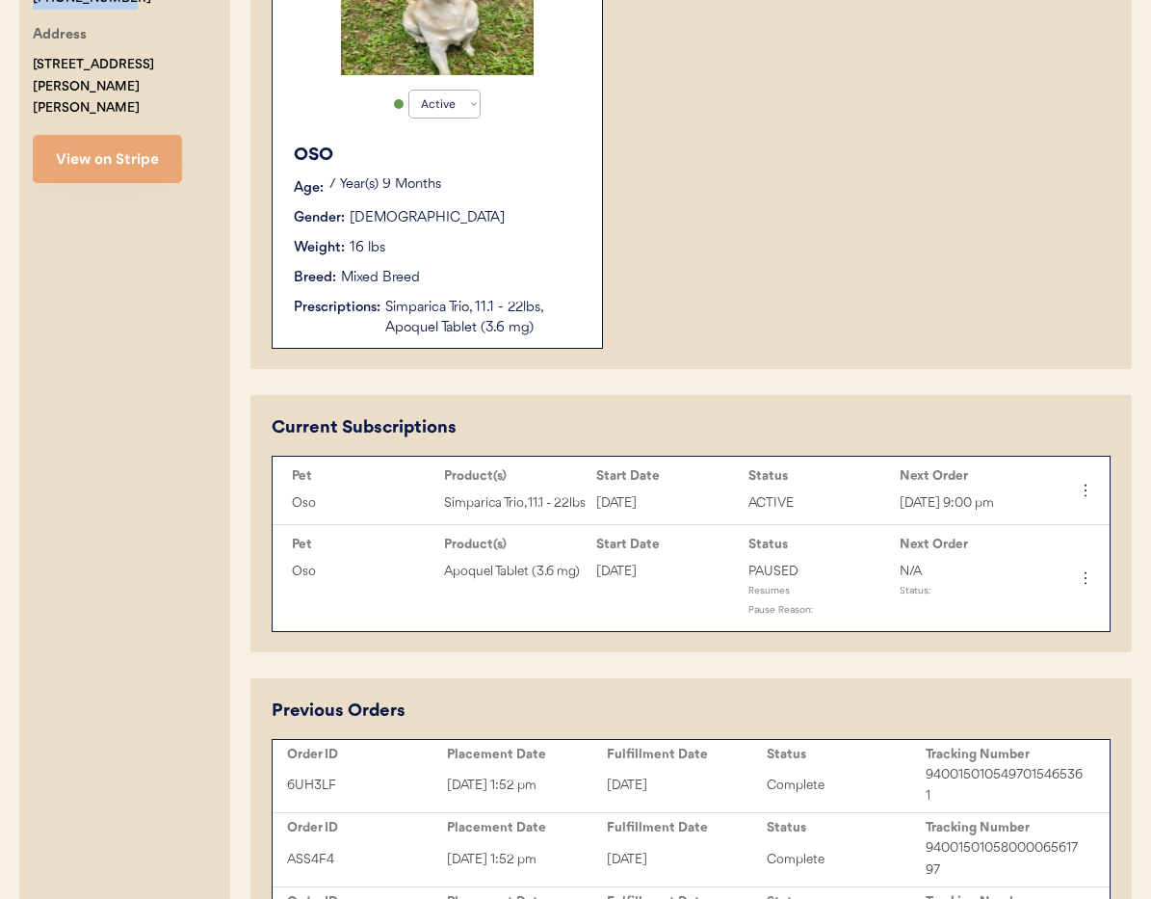
scroll to position [566, 0]
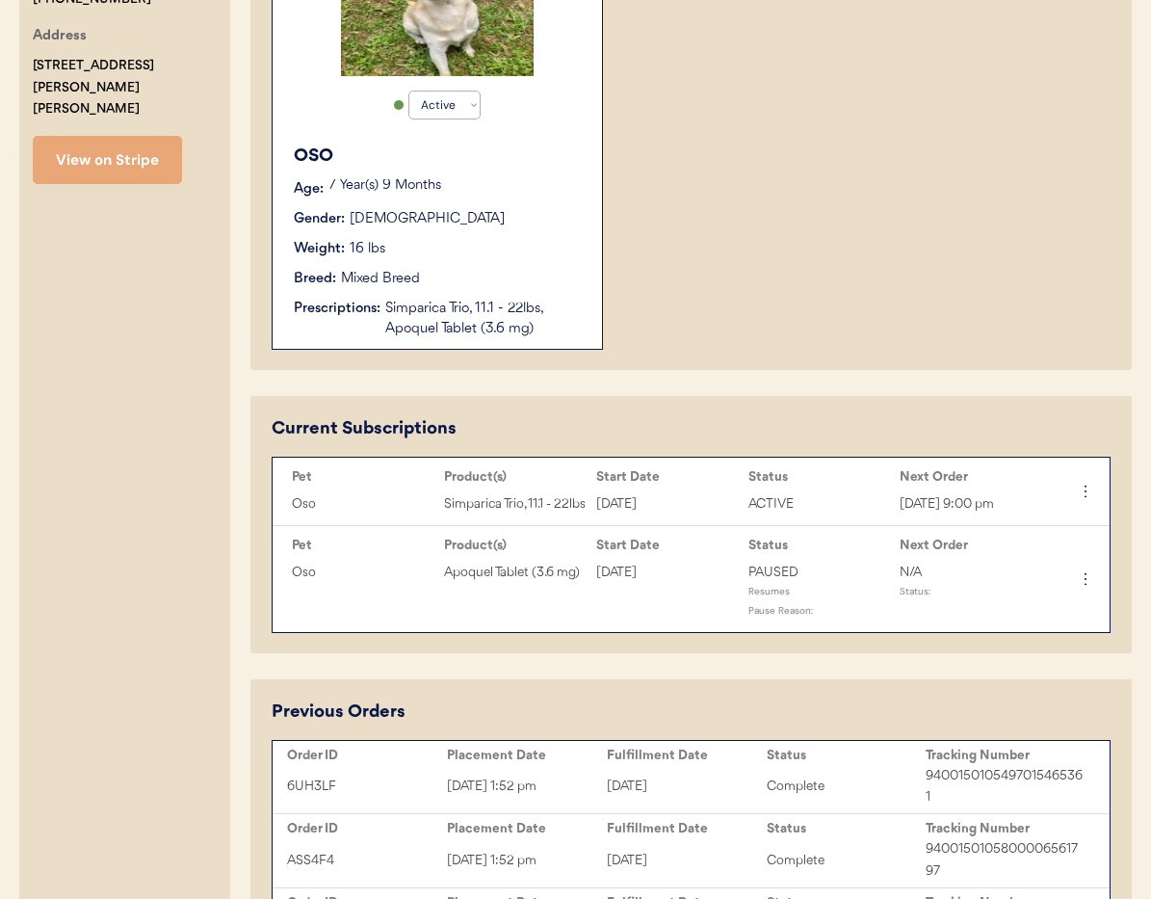
click at [416, 331] on div "Simparica Trio, 11.1 - 22lbs, Apoquel Tablet (3.6 mg)" at bounding box center [484, 319] width 198 height 40
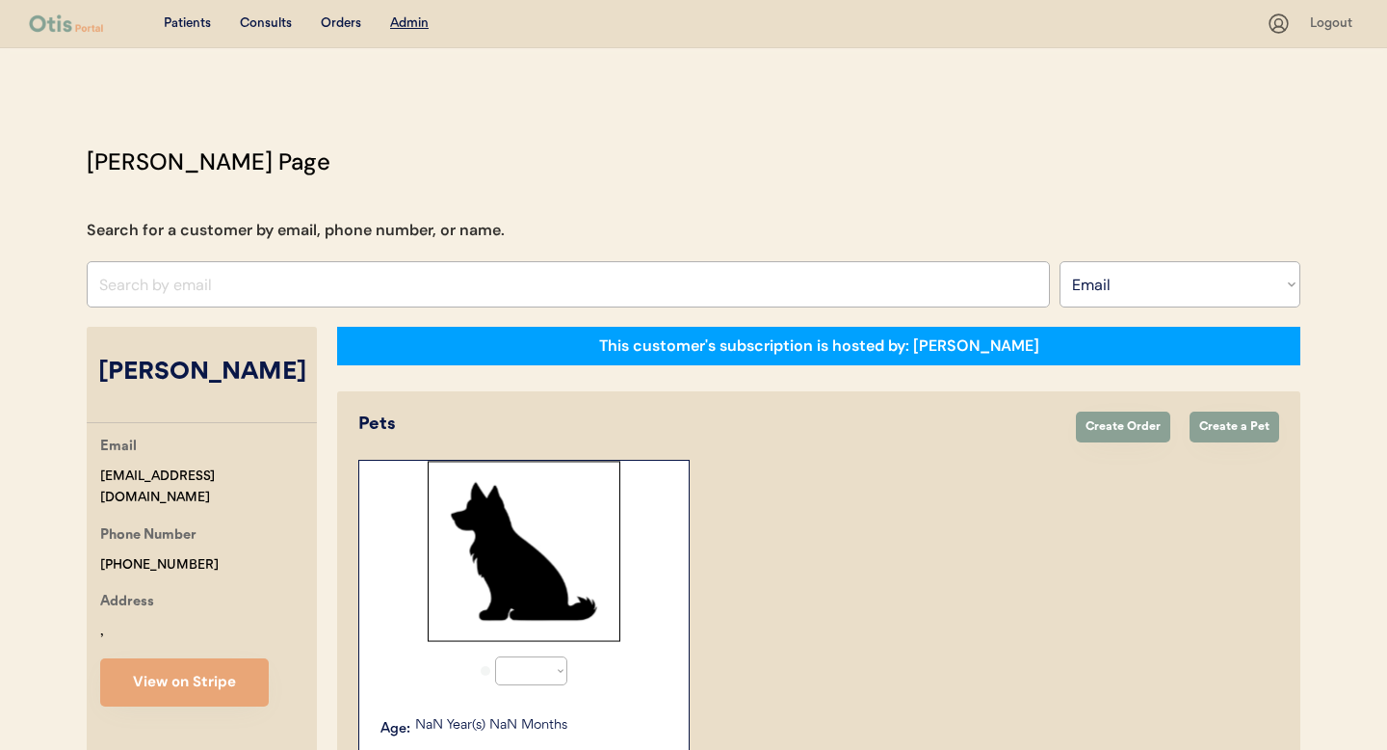
select select ""Email""
select select "true"
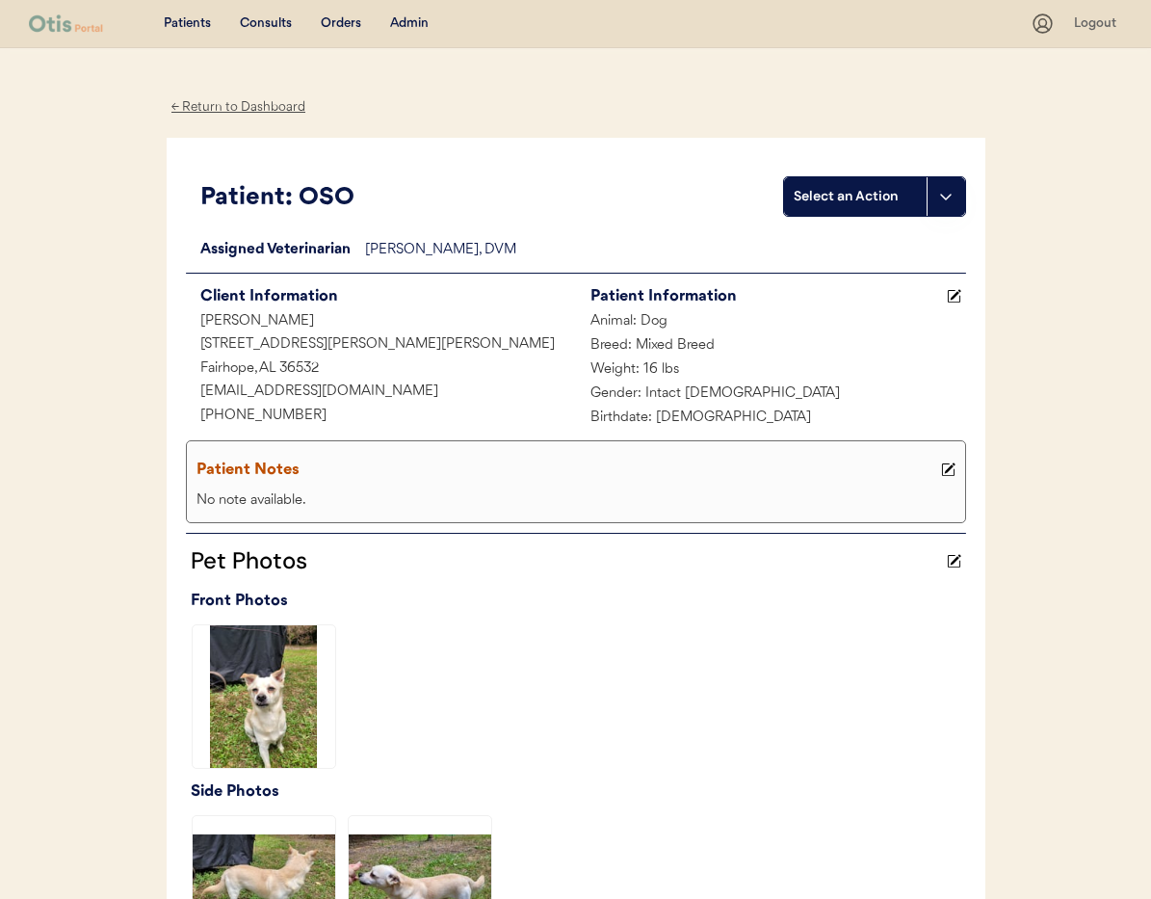
click at [246, 103] on div "← Return to Dashboard" at bounding box center [239, 107] width 145 height 22
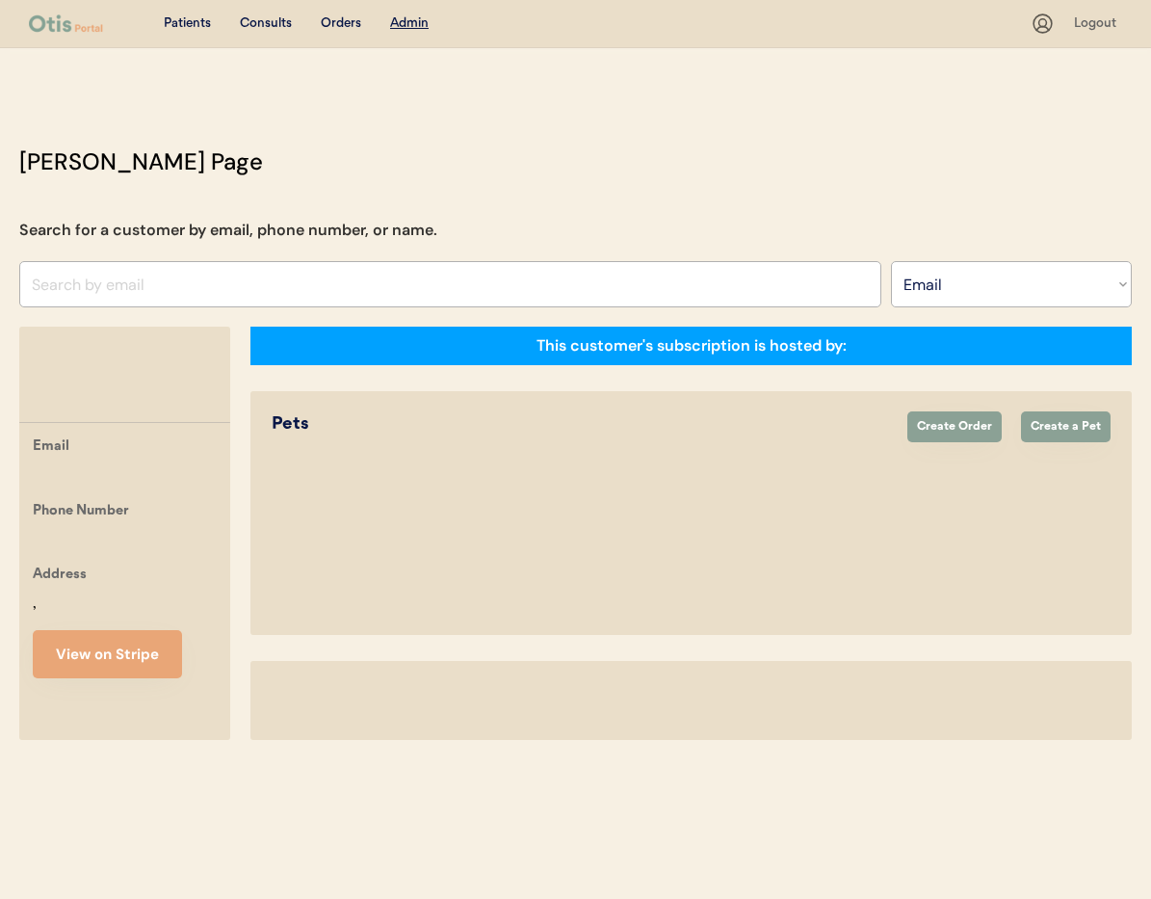
select select ""Email""
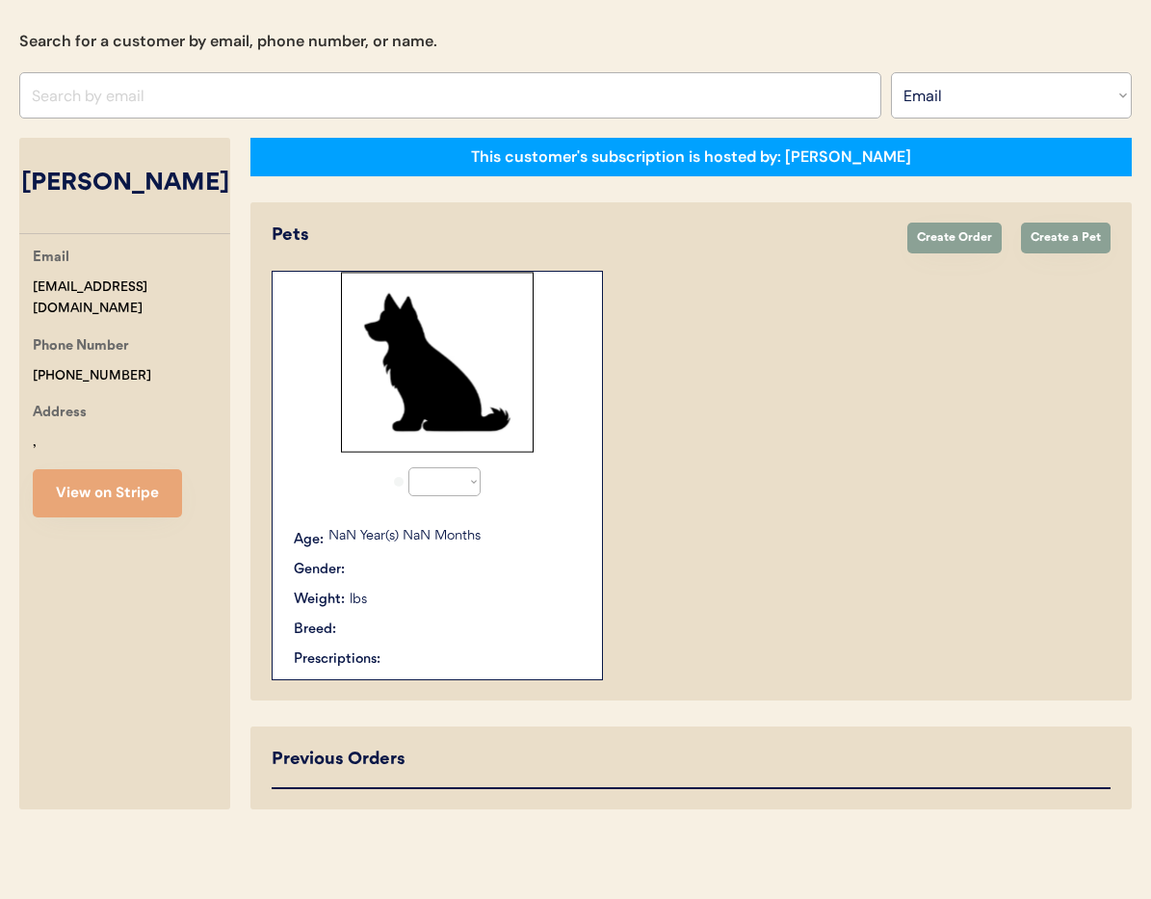
select select "true"
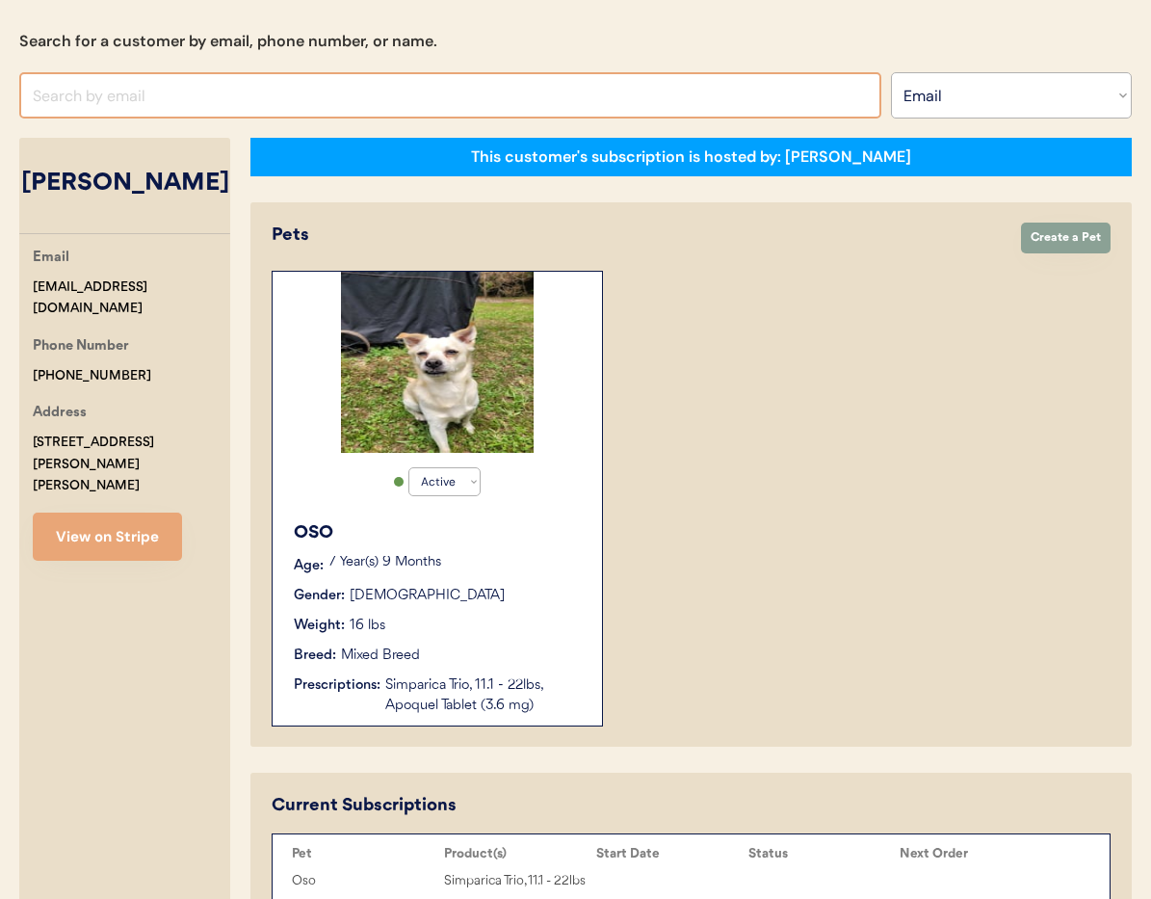
click at [174, 94] on input "input" at bounding box center [450, 95] width 862 height 46
type input "ellis"
click at [925, 101] on select "Search By Name Email Phone Number" at bounding box center [1011, 95] width 241 height 46
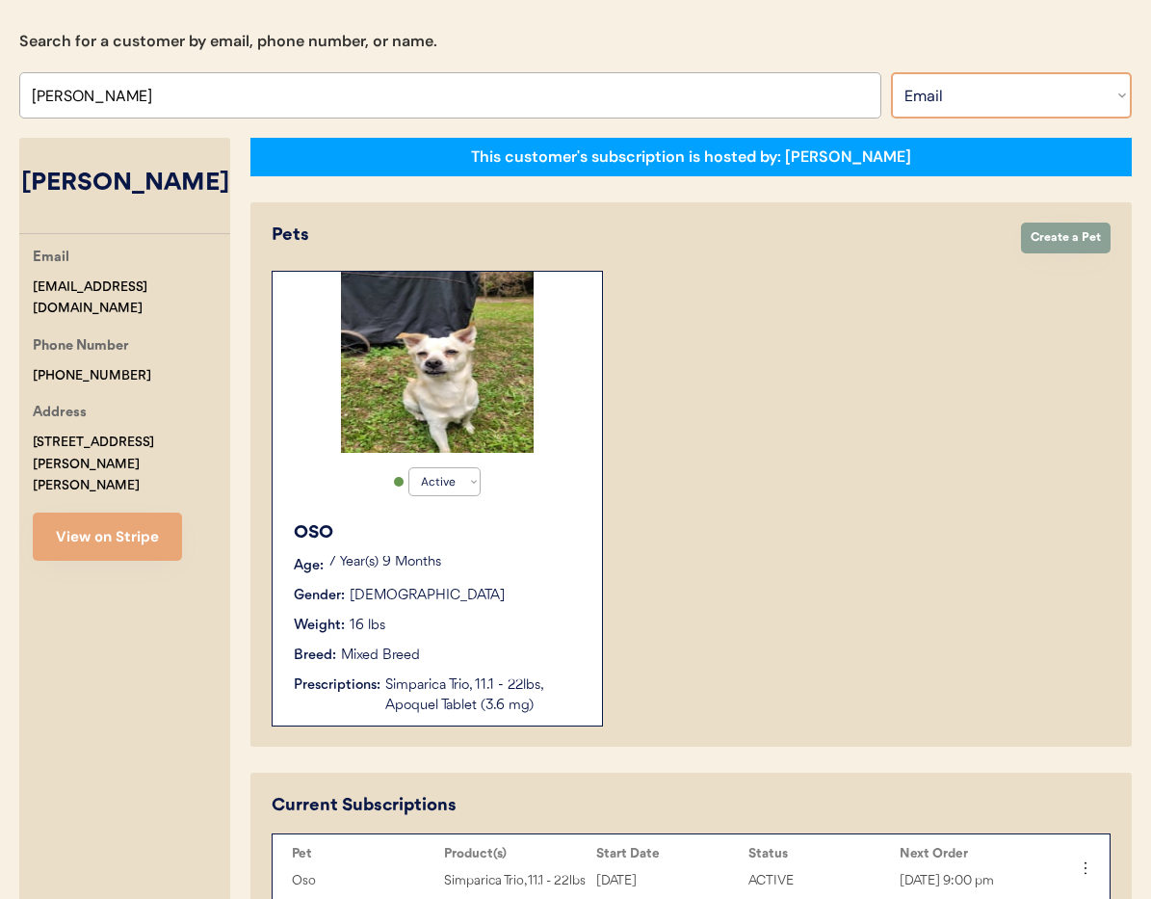
select select ""Name""
click at [891, 72] on select "Search By Name Email Phone Number" at bounding box center [1011, 95] width 241 height 46
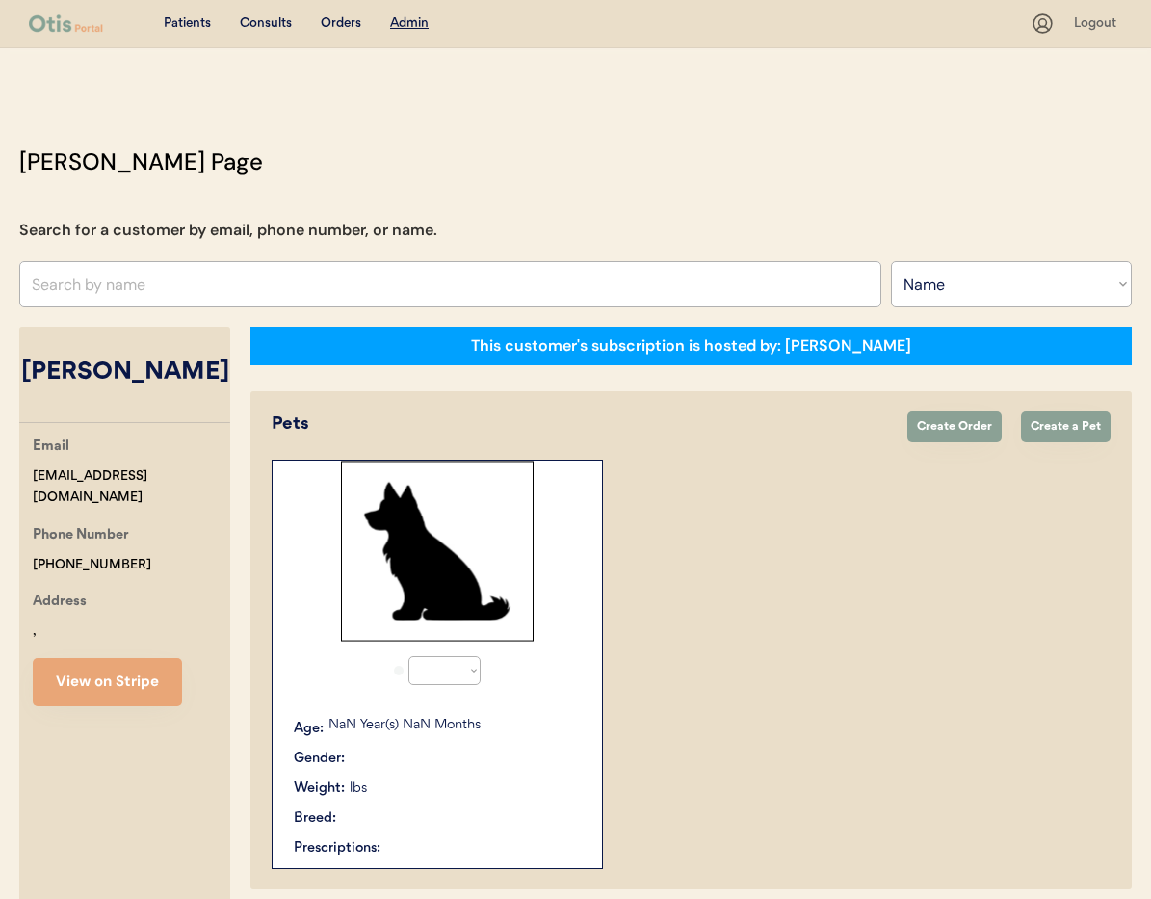
select select ""Name""
select select "true"
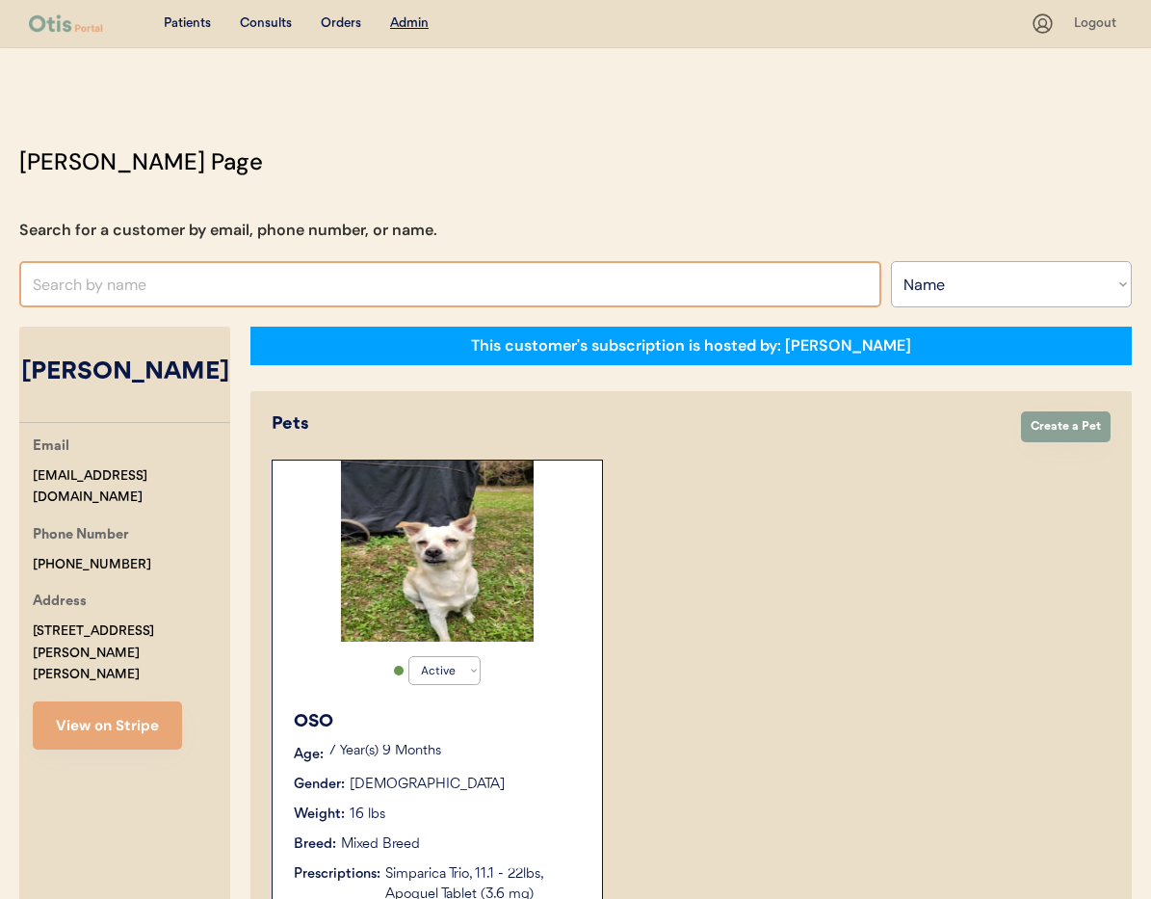
click at [95, 288] on input "text" at bounding box center [450, 284] width 862 height 46
type input "Ell"
type input "Ellan Warren"
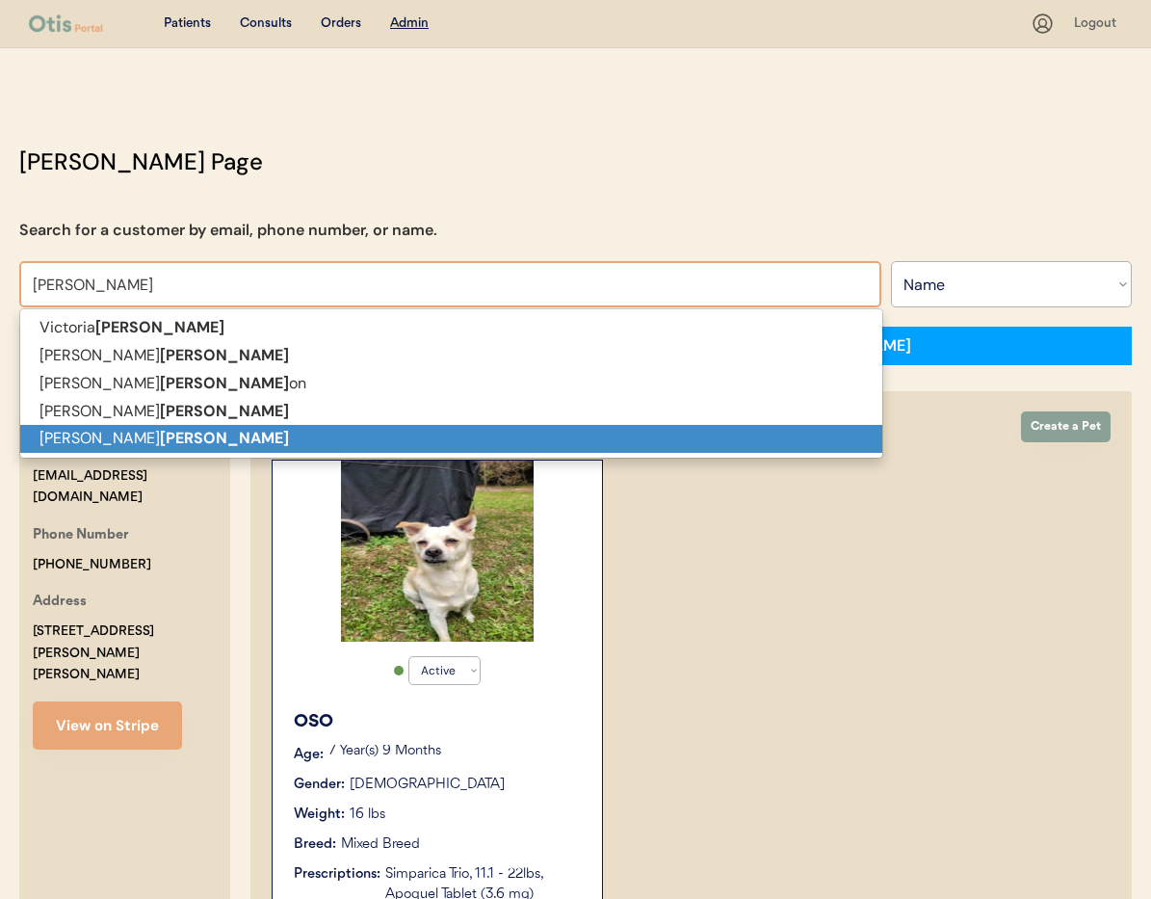
click at [160, 442] on strong "Ellis" at bounding box center [224, 438] width 129 height 20
type input "[PERSON_NAME]"
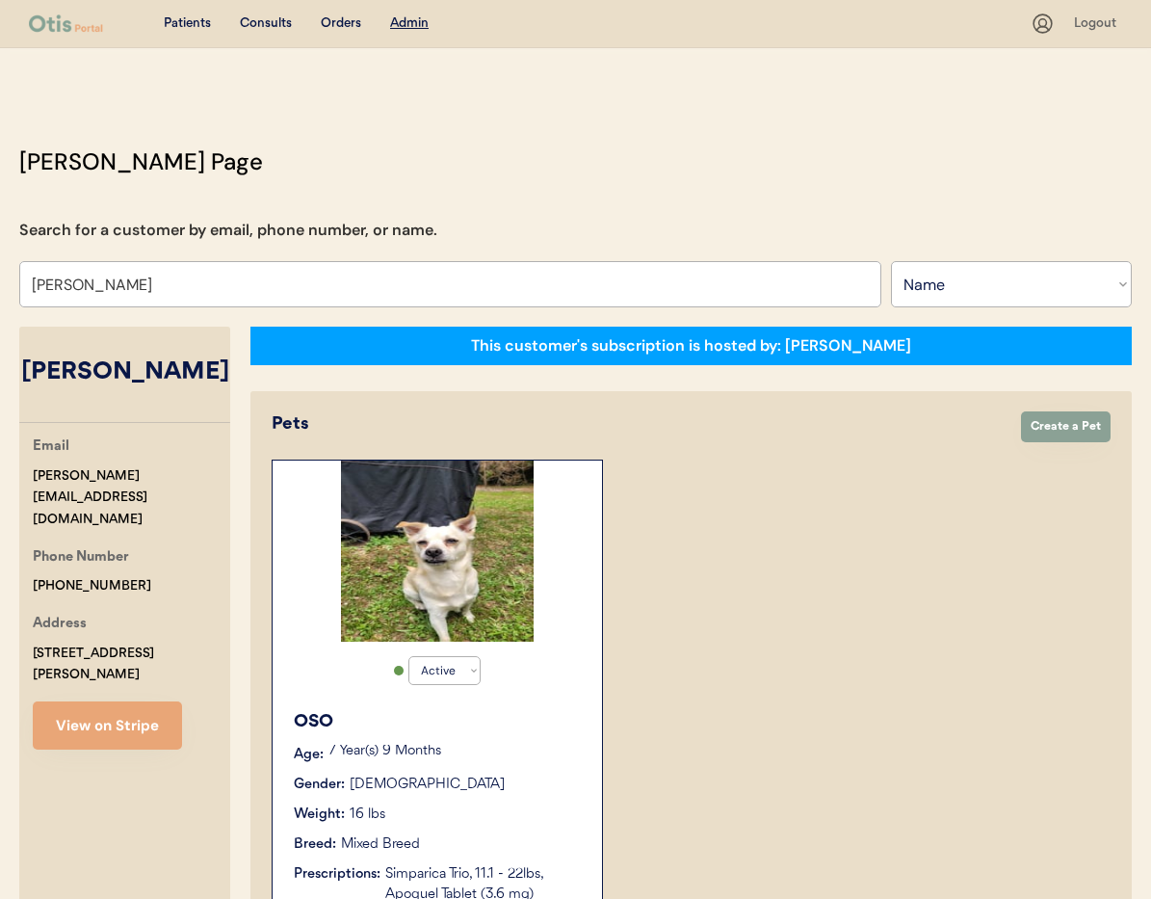
select select "true"
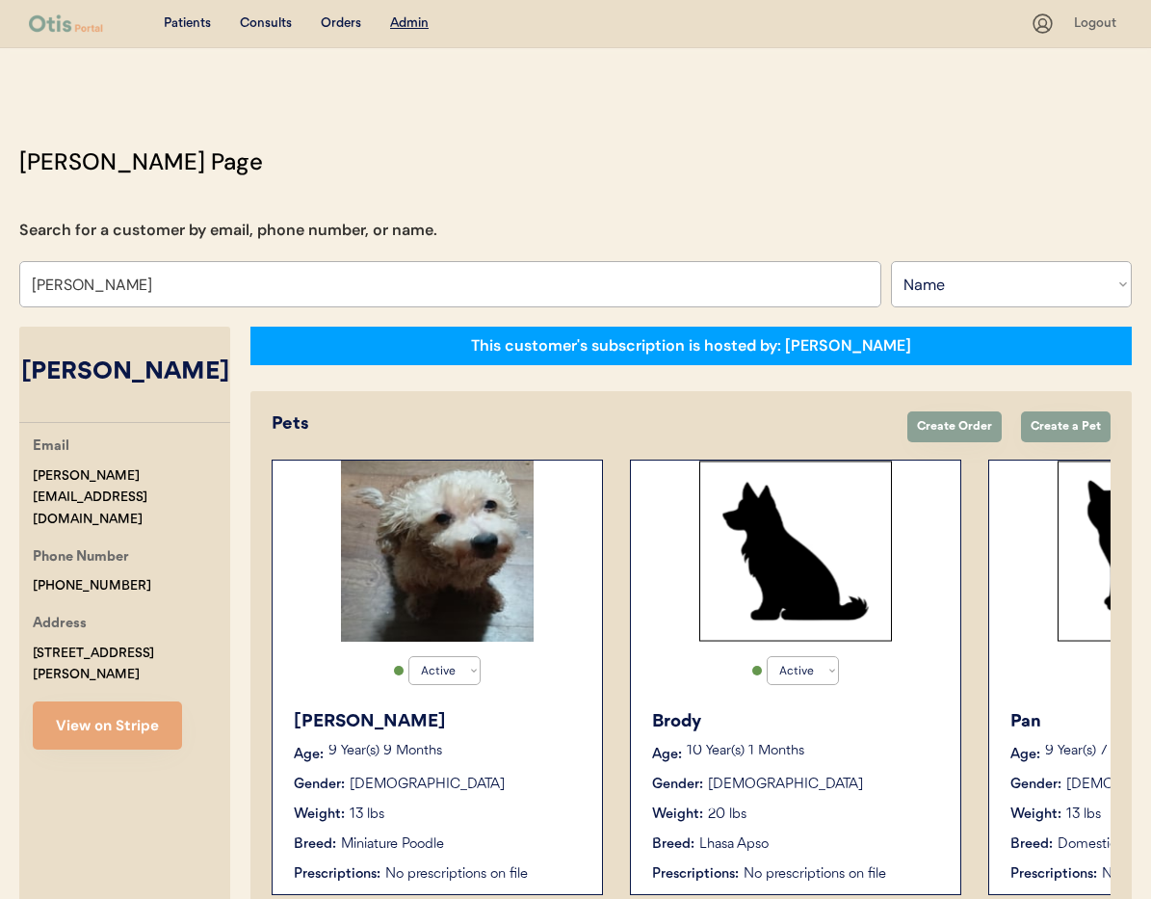
scroll to position [106, 0]
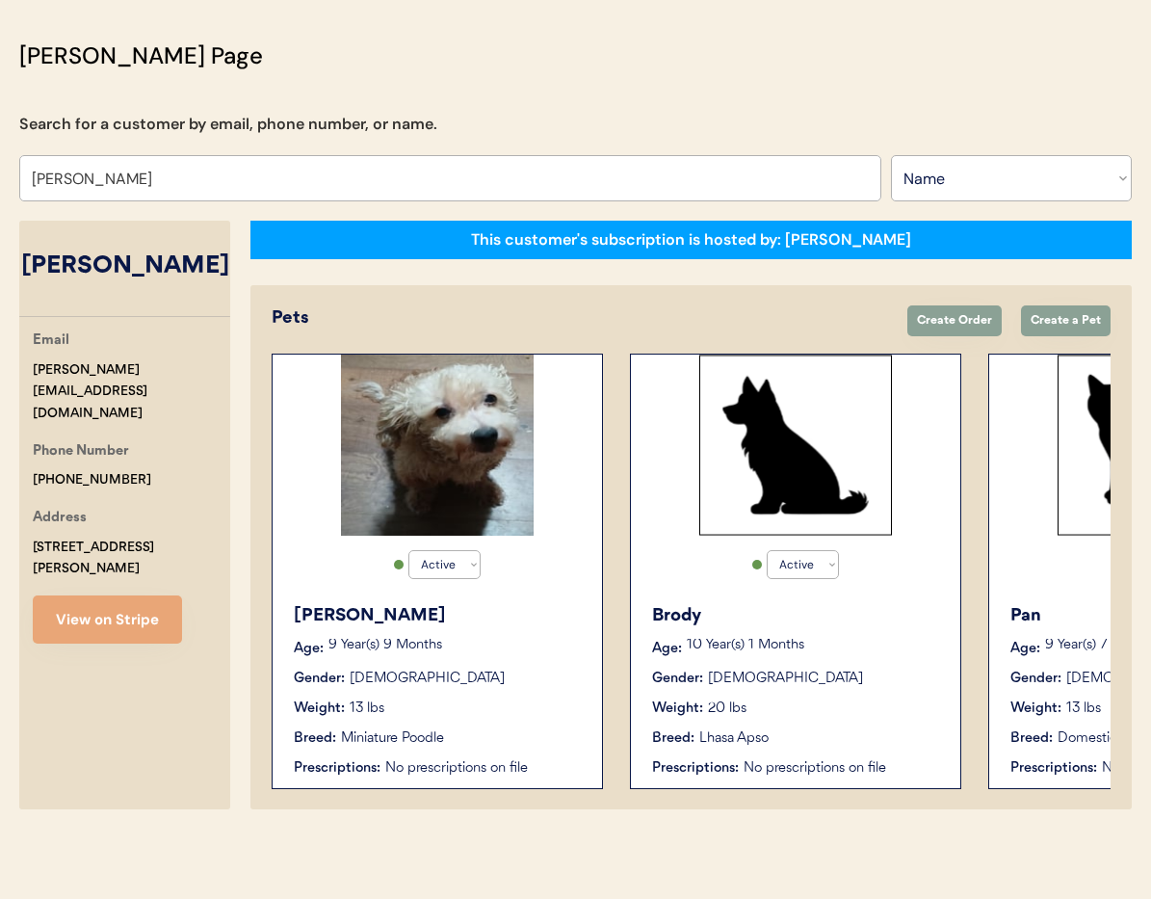
type input "[PERSON_NAME]"
click at [545, 561] on div "Active Active Inactive Geoffrey Age: 9 Year(s) 9 Months Gender: Male Weight: 13…" at bounding box center [437, 571] width 331 height 435
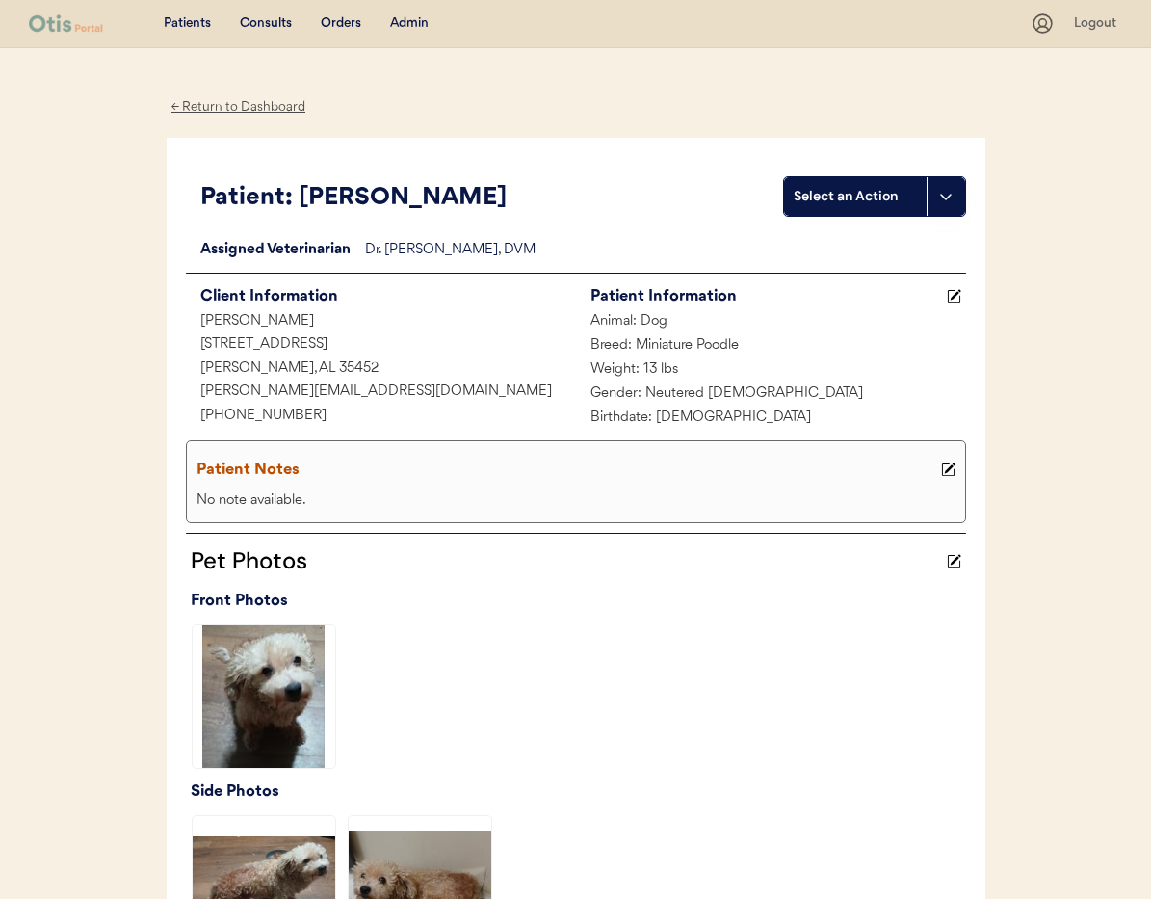
click at [236, 103] on div "← Return to Dashboard" at bounding box center [239, 107] width 145 height 22
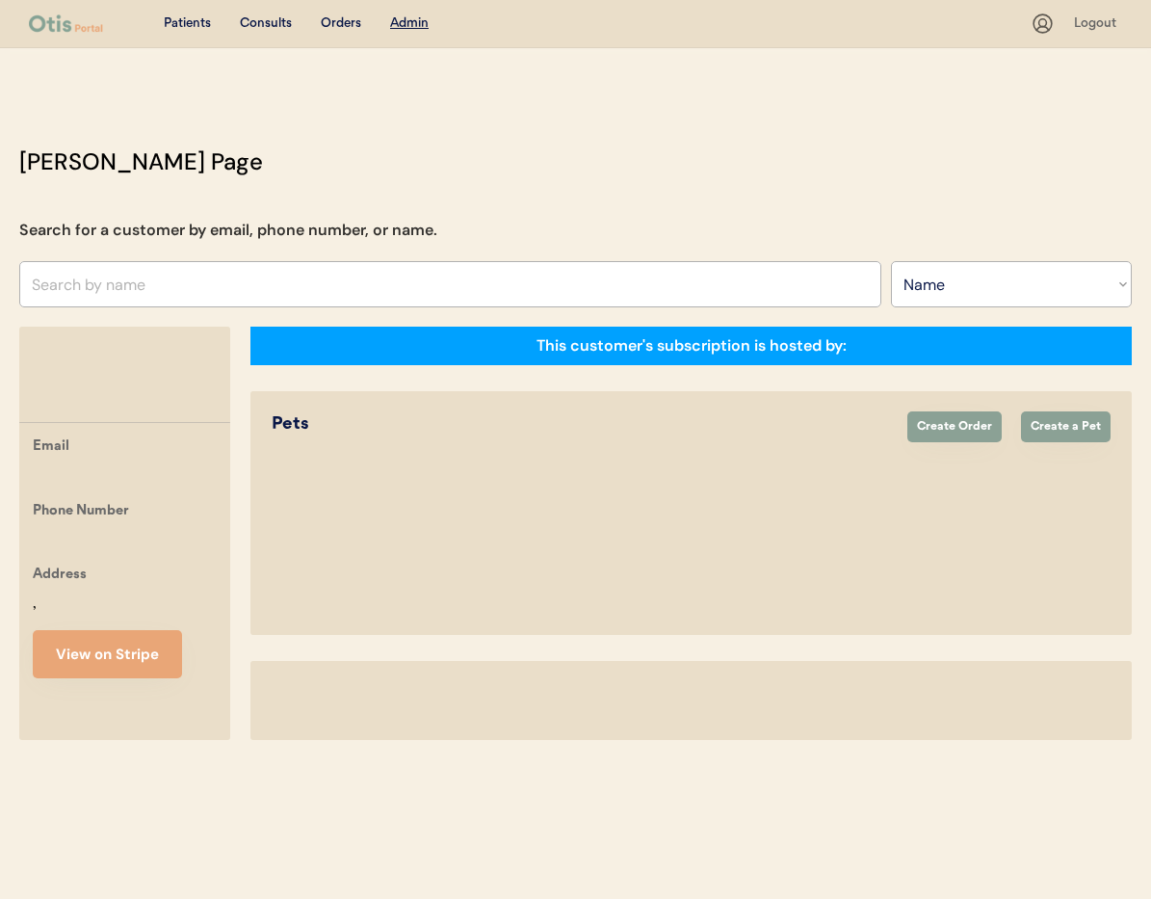
select select ""Name""
select select "true"
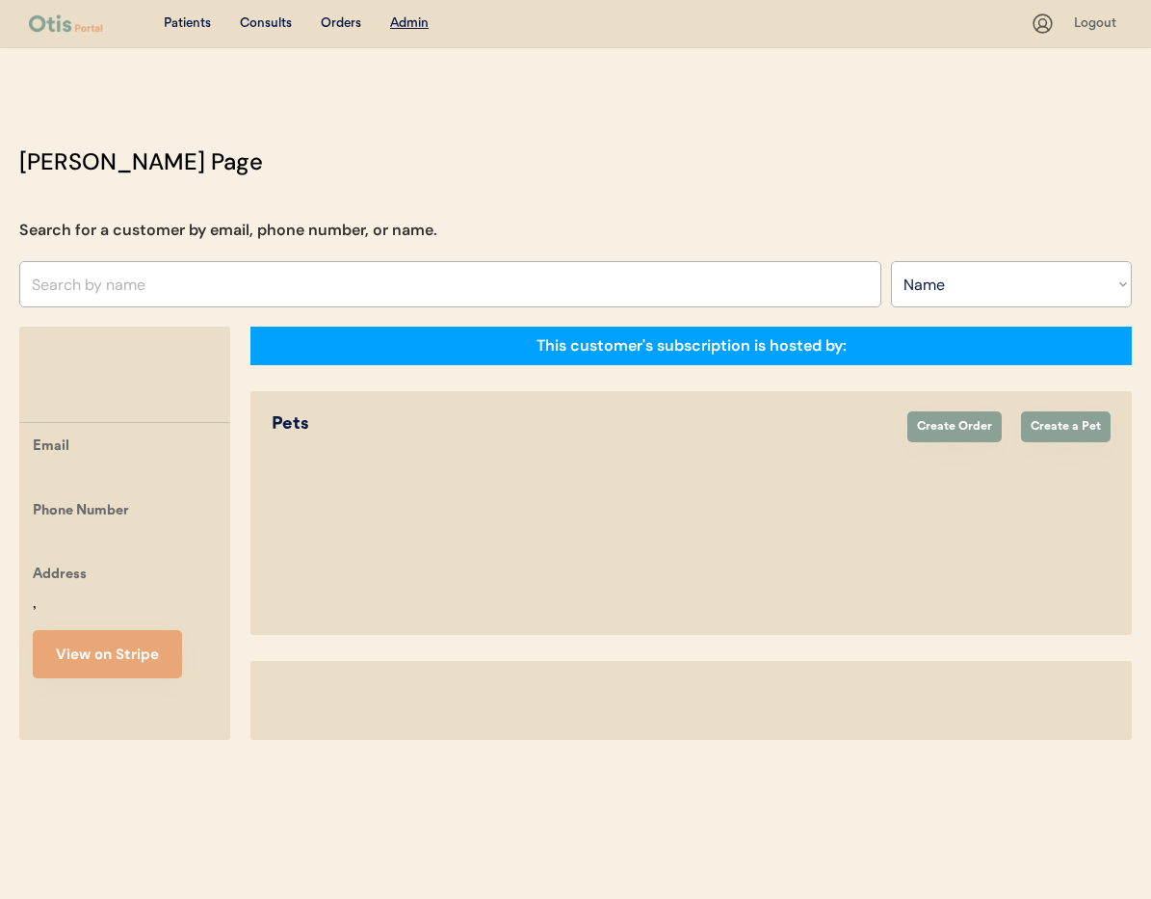
select select "true"
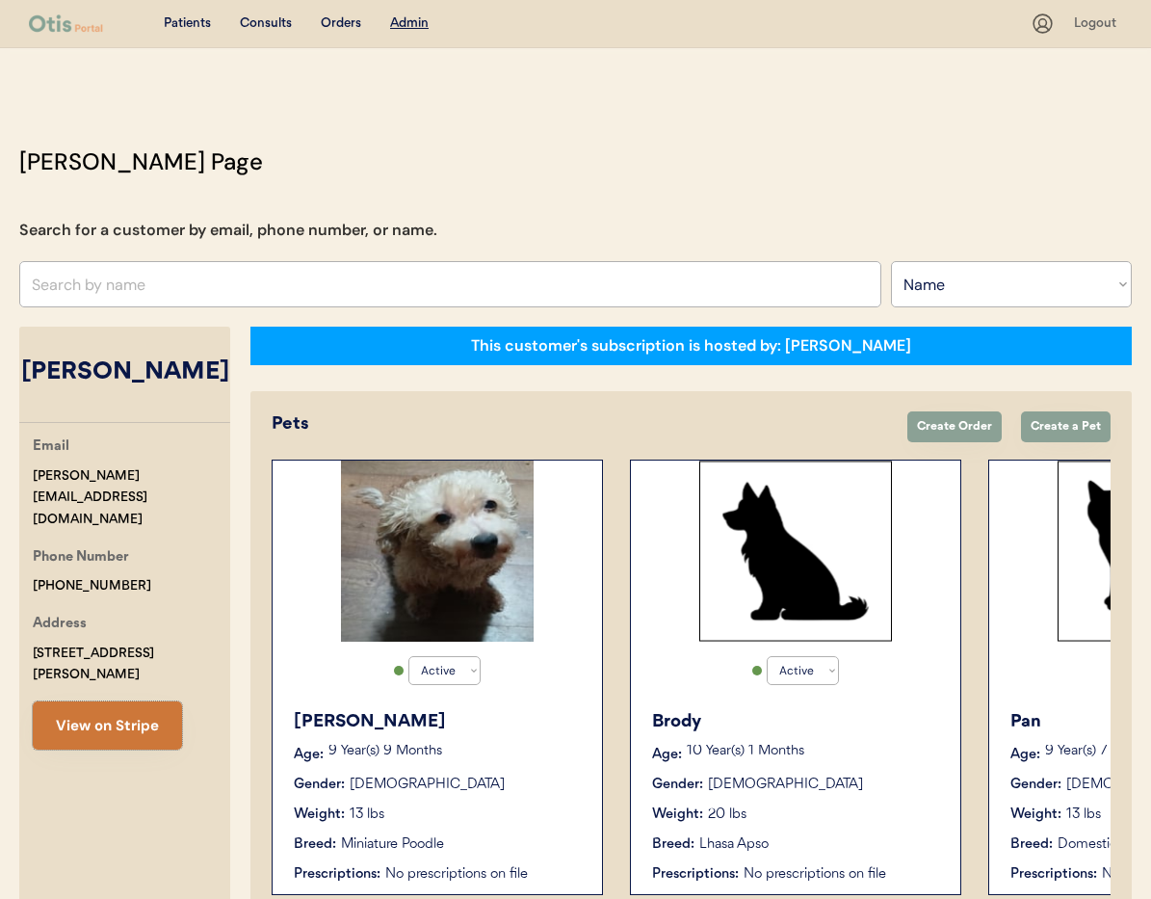
click at [113, 701] on button "View on Stripe" at bounding box center [107, 725] width 149 height 48
click at [209, 281] on input "text" at bounding box center [450, 284] width 862 height 46
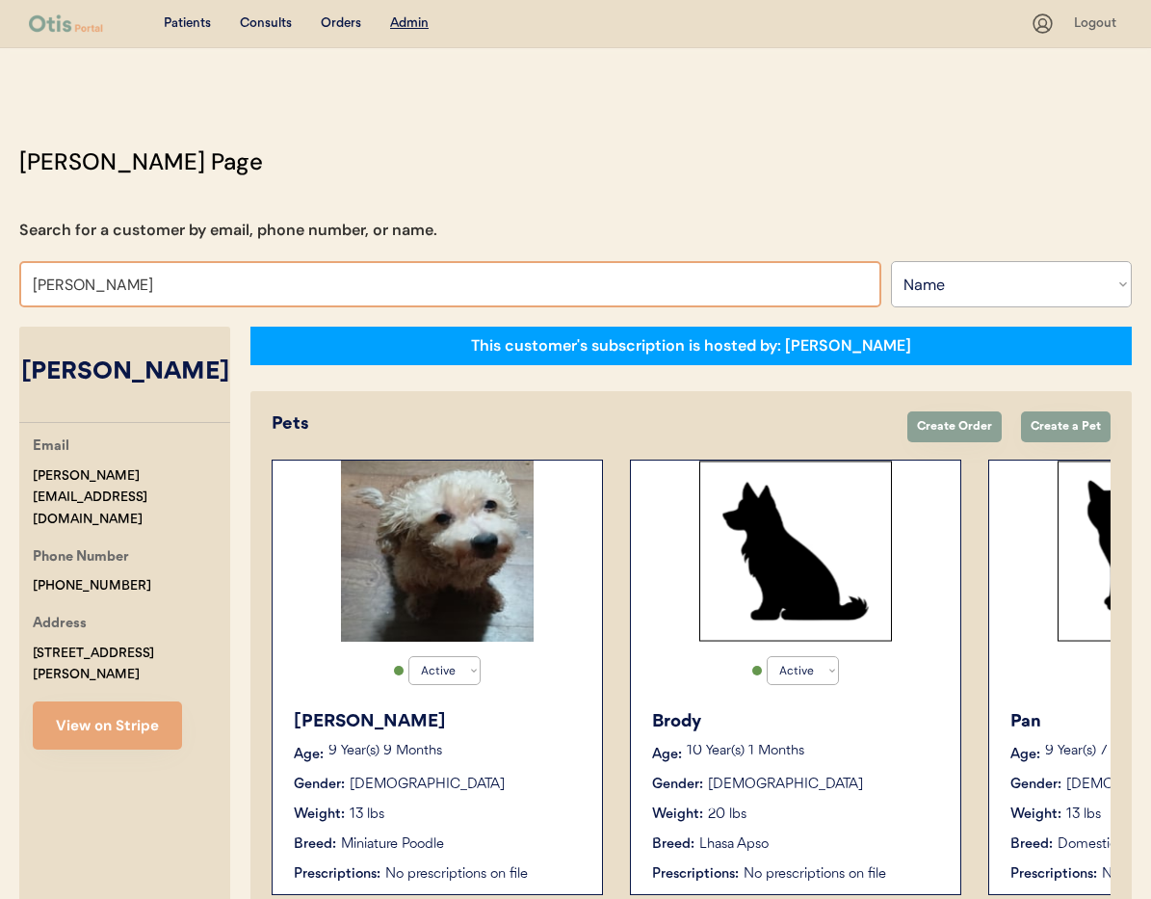
type input "Shannon"
type input "Shannon Layton"
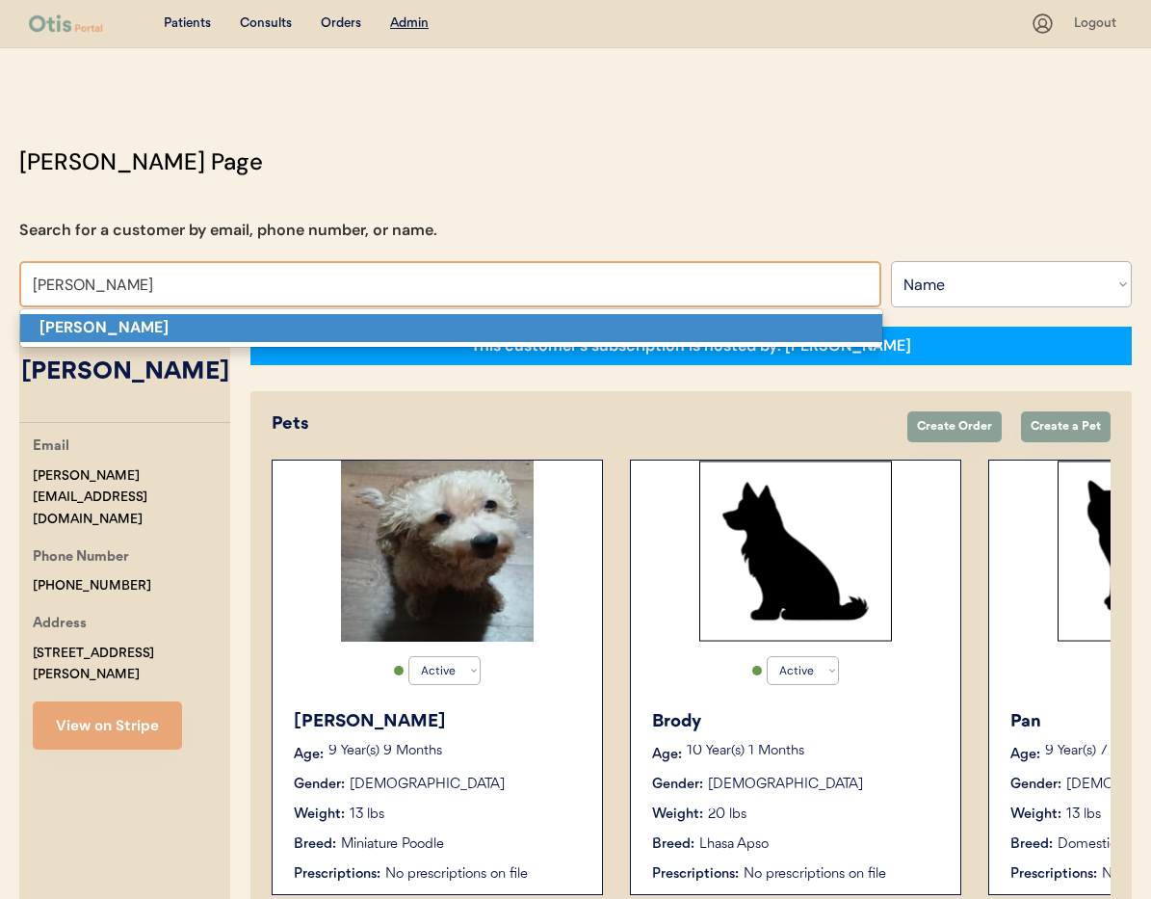
click at [197, 324] on p "Shannon Foley" at bounding box center [451, 328] width 862 height 28
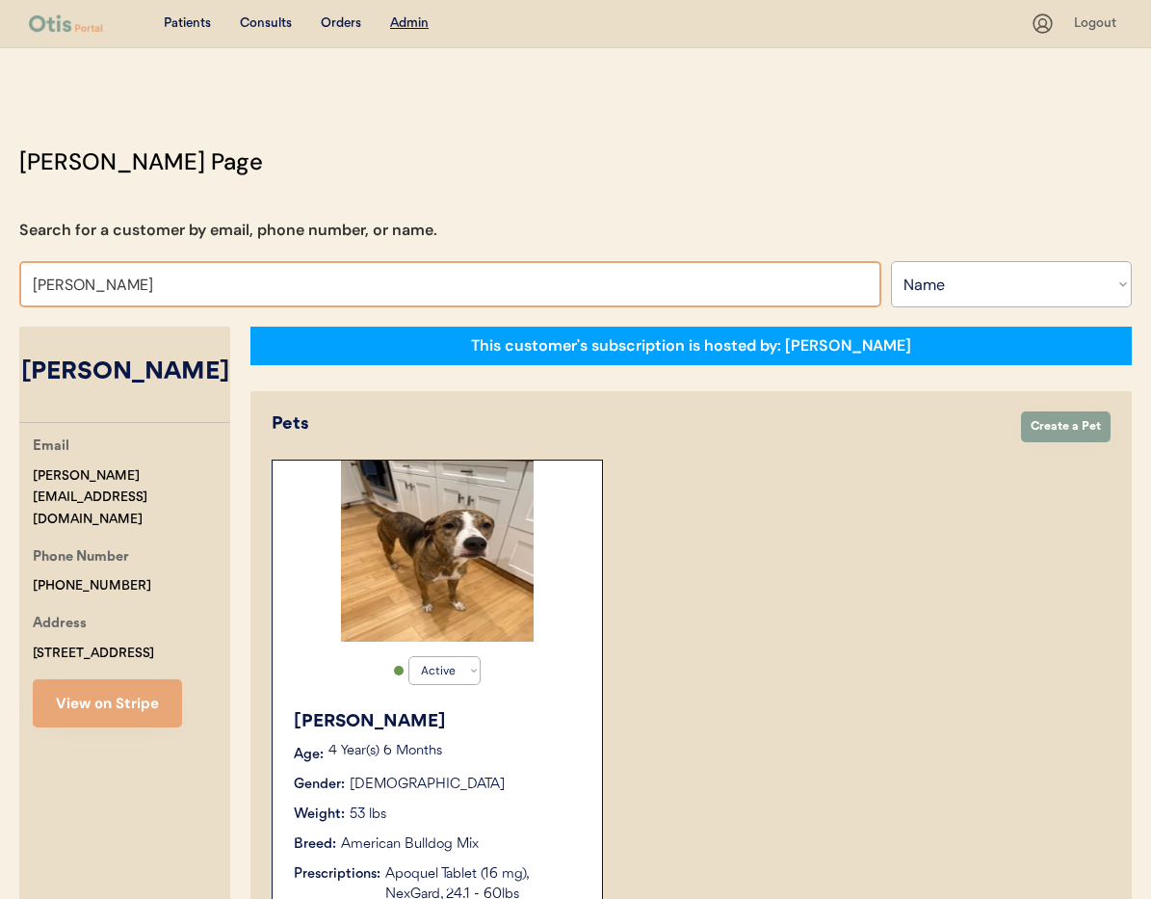
drag, startPoint x: 214, startPoint y: 288, endPoint x: 16, endPoint y: 285, distance: 197.5
click at [16, 285] on div "Otis Admin Page Search for a customer by email, phone number, or name. Shannon …" at bounding box center [575, 826] width 1151 height 1362
type input "A"
type input "Vi"
type input "Vivian Graves"
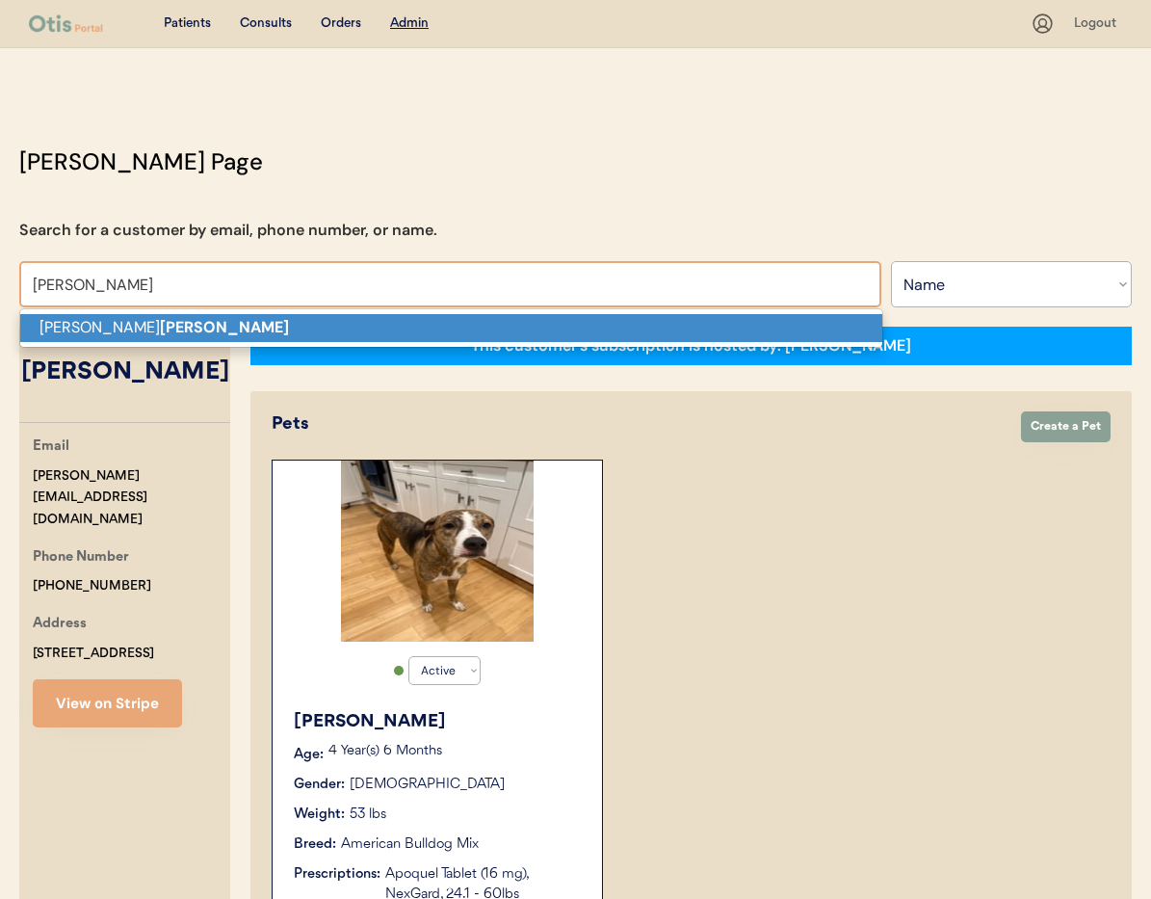
click at [73, 320] on p "Natasha Viers" at bounding box center [451, 328] width 862 height 28
type input "Natasha Viers"
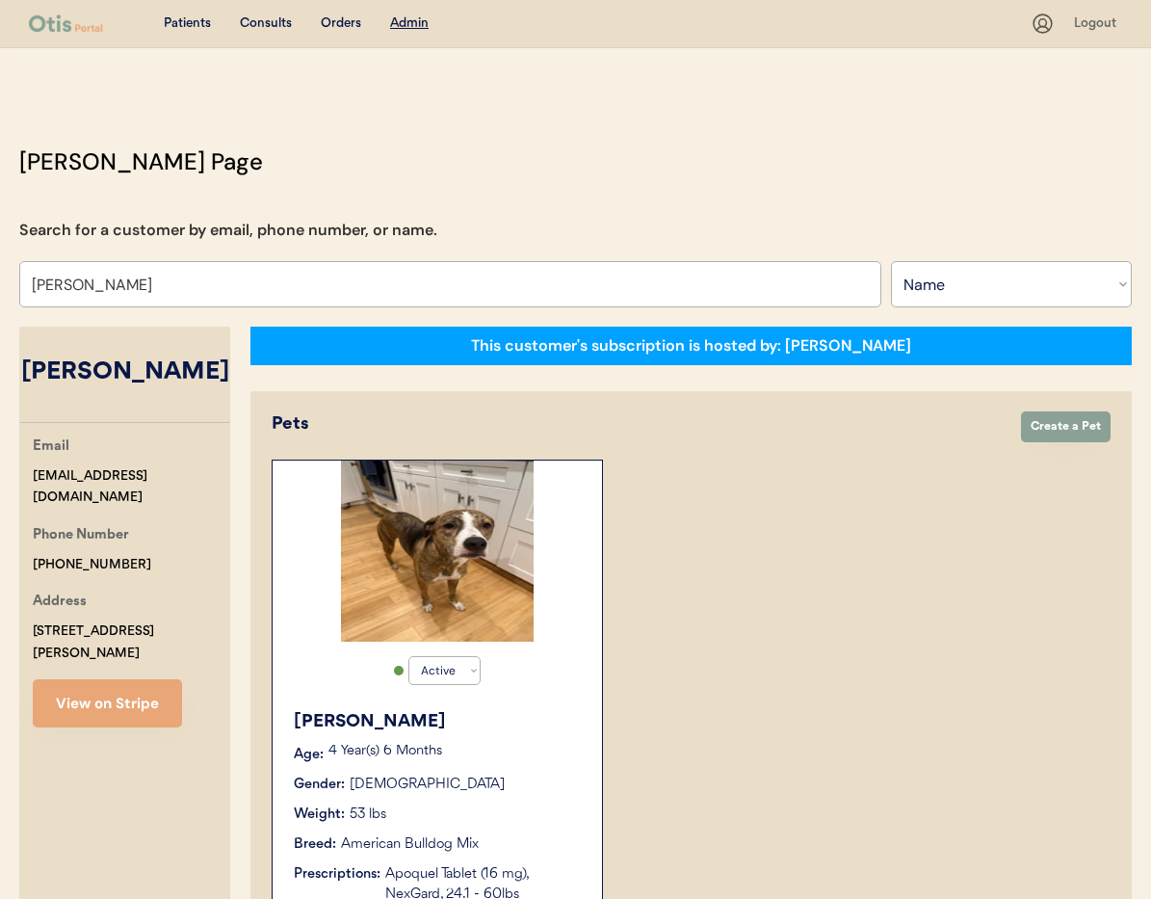
select select "false"
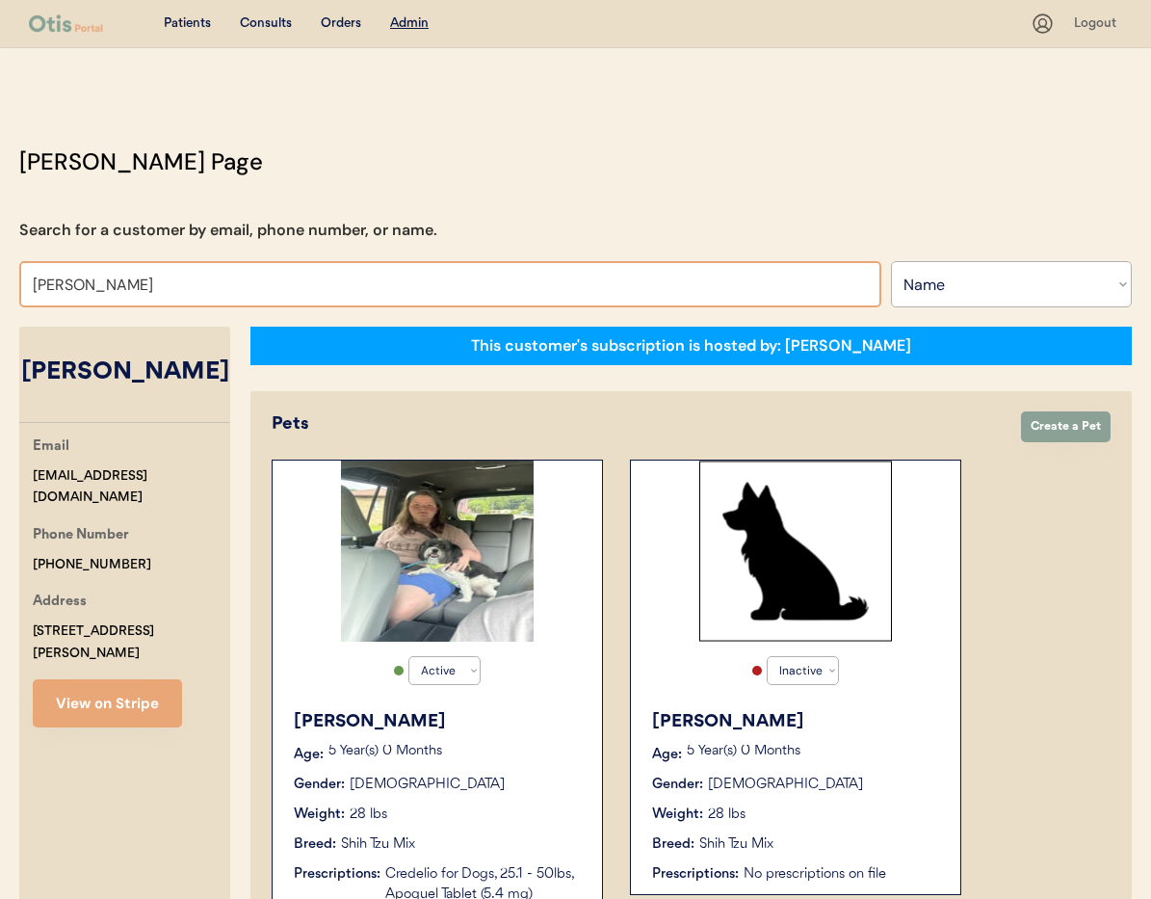
drag, startPoint x: 106, startPoint y: 280, endPoint x: 0, endPoint y: 274, distance: 106.2
click at [0, 274] on div "Otis Admin Page Search for a customer by email, phone number, or name. Natasha …" at bounding box center [575, 835] width 1151 height 1381
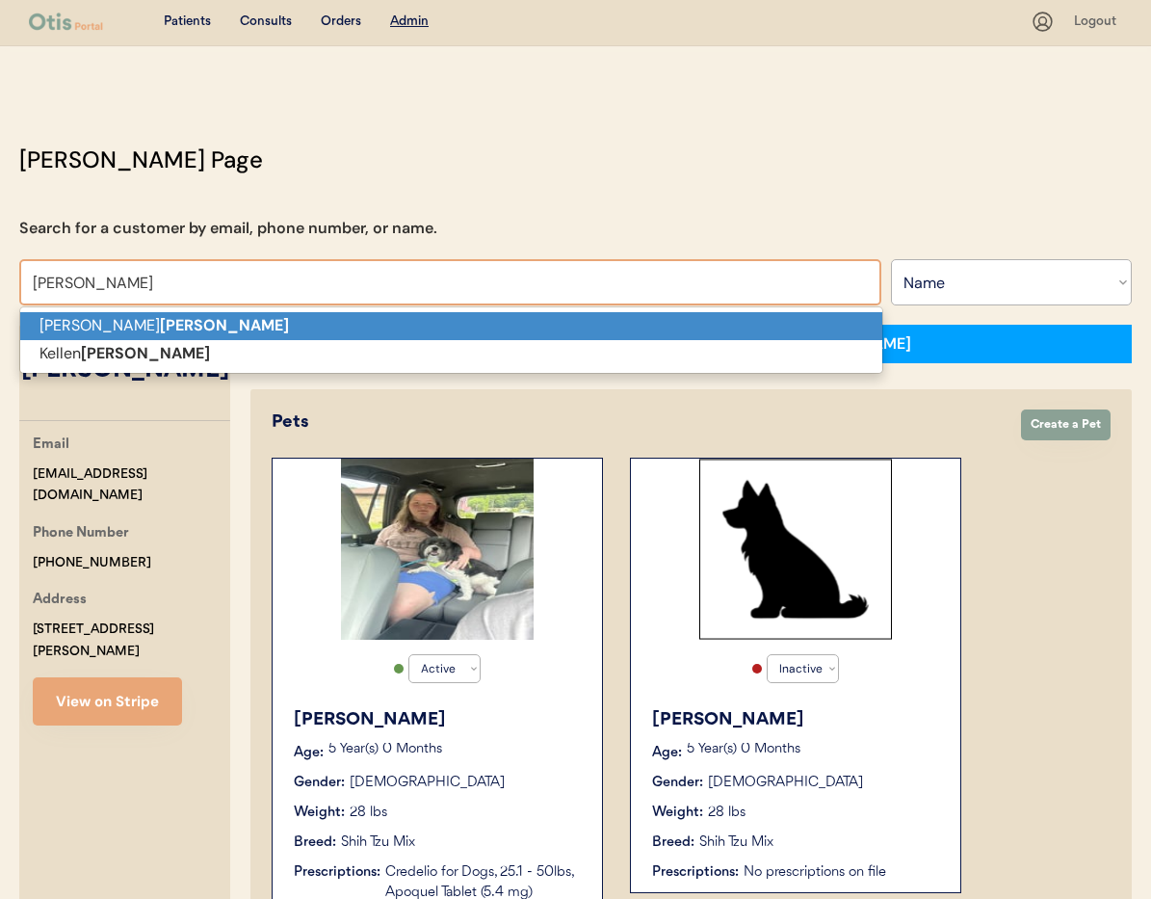
drag, startPoint x: 64, startPoint y: 315, endPoint x: 86, endPoint y: 326, distance: 24.6
click at [64, 315] on p "Angie Reed" at bounding box center [451, 326] width 862 height 28
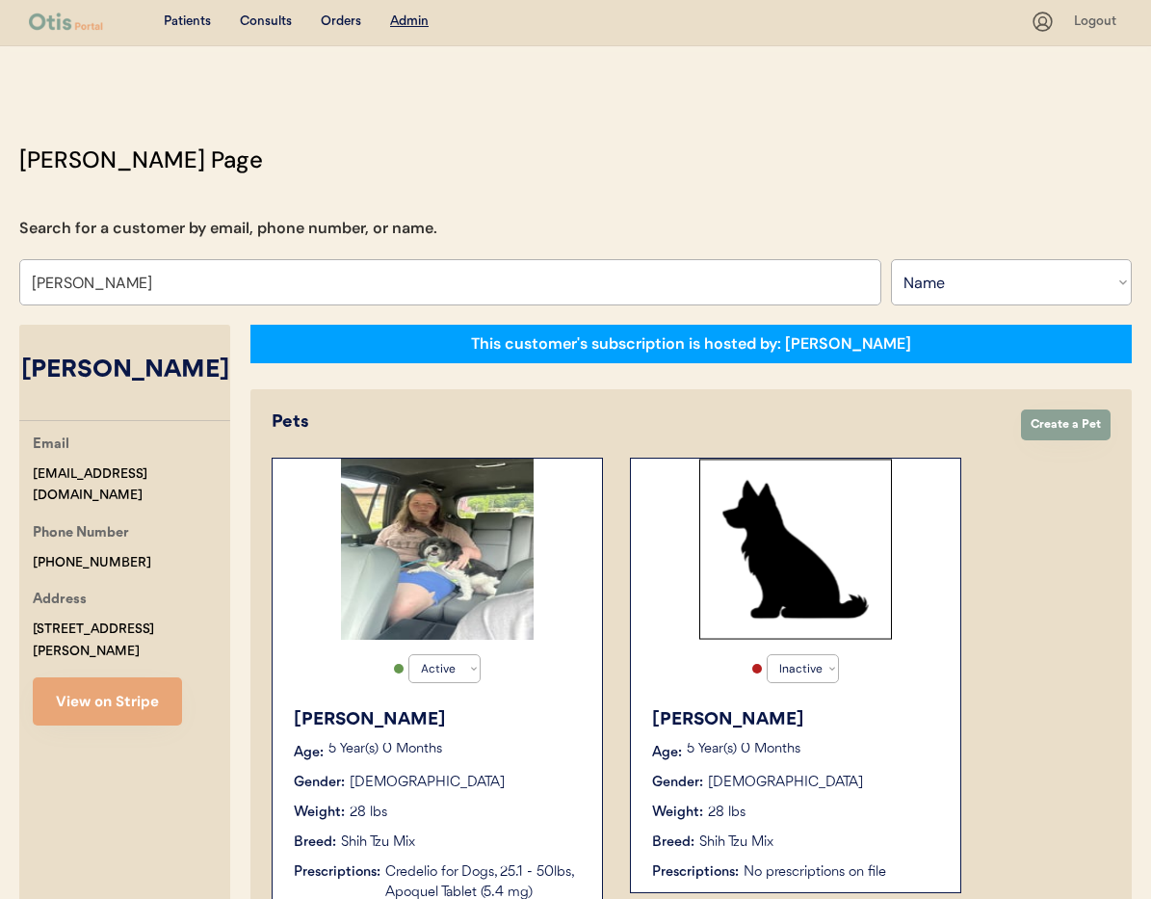
scroll to position [9, 0]
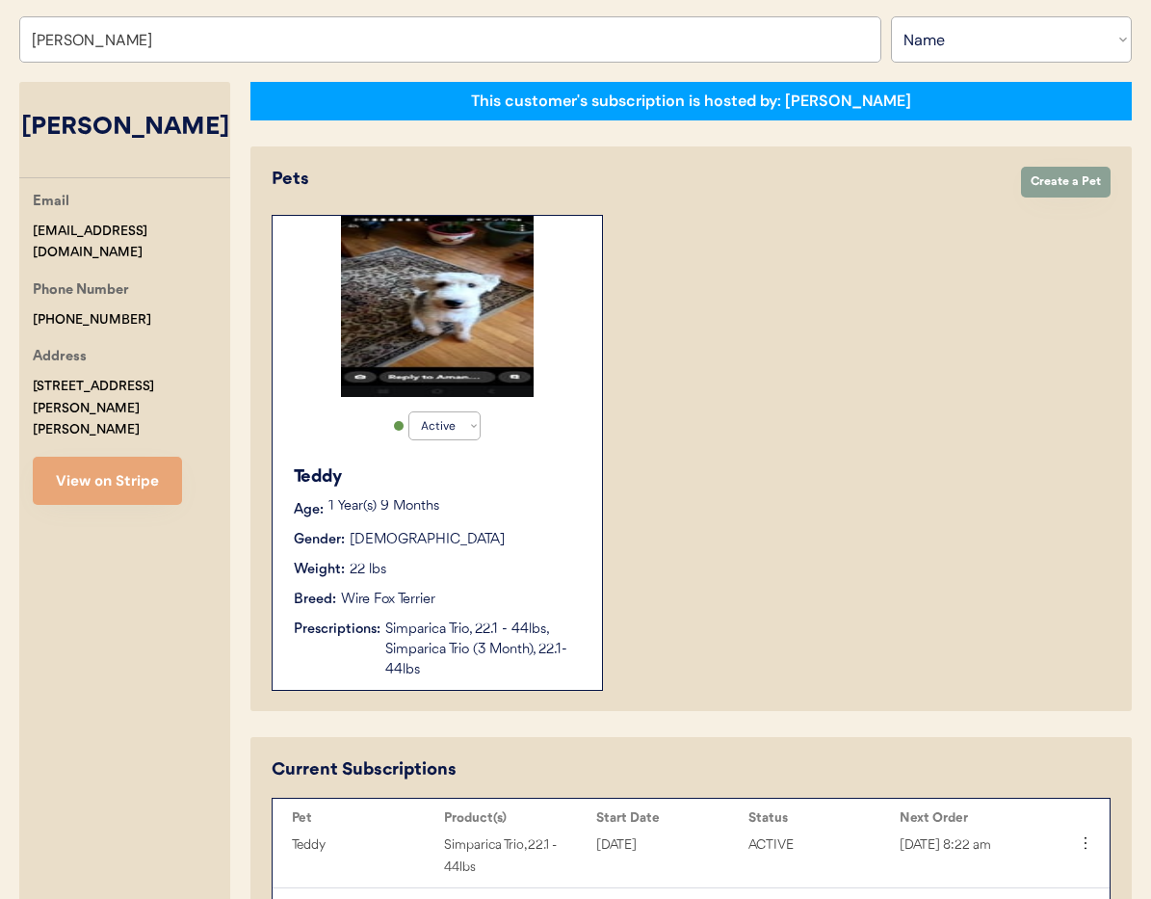
scroll to position [229, 0]
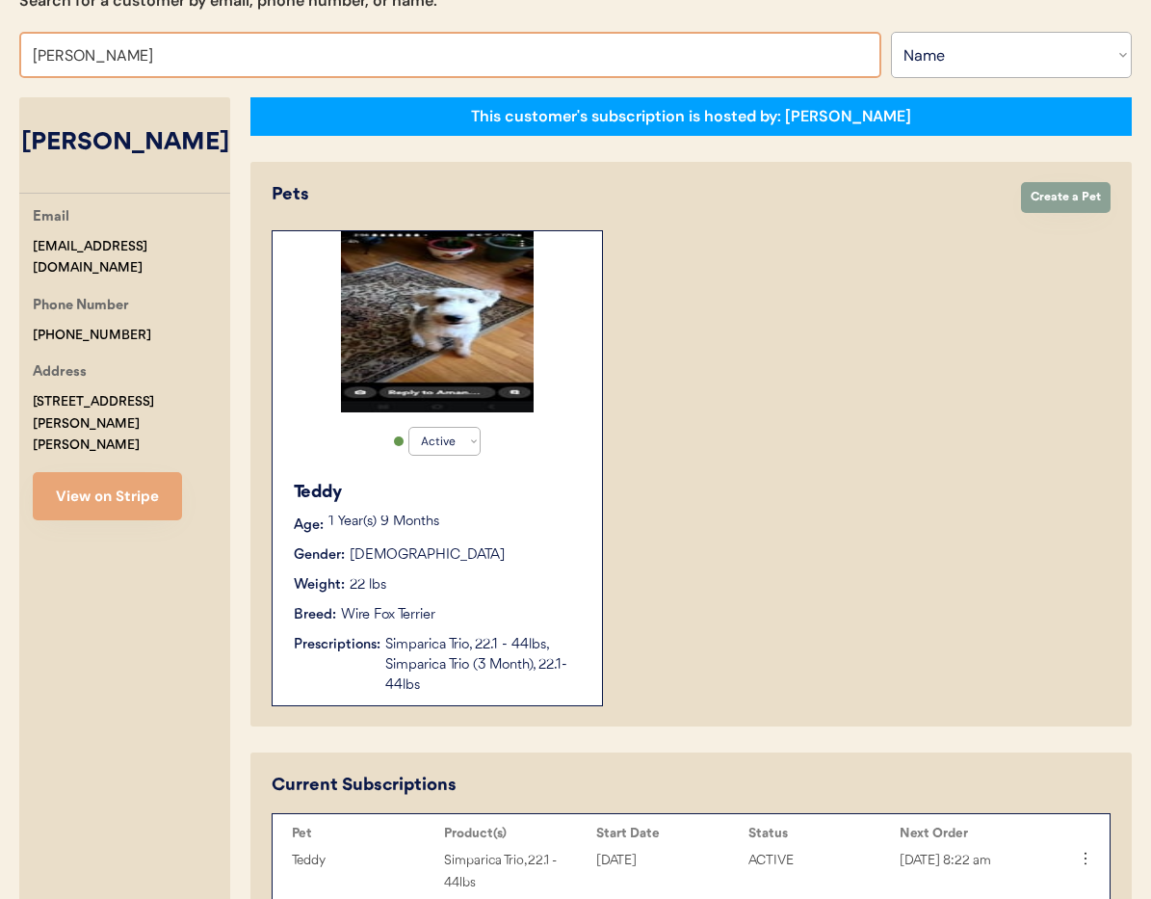
drag, startPoint x: 135, startPoint y: 57, endPoint x: 0, endPoint y: 50, distance: 135.0
click at [0, 50] on div "Otis Admin Page Search for a customer by email, phone number, or name. Angie Re…" at bounding box center [575, 693] width 1151 height 1556
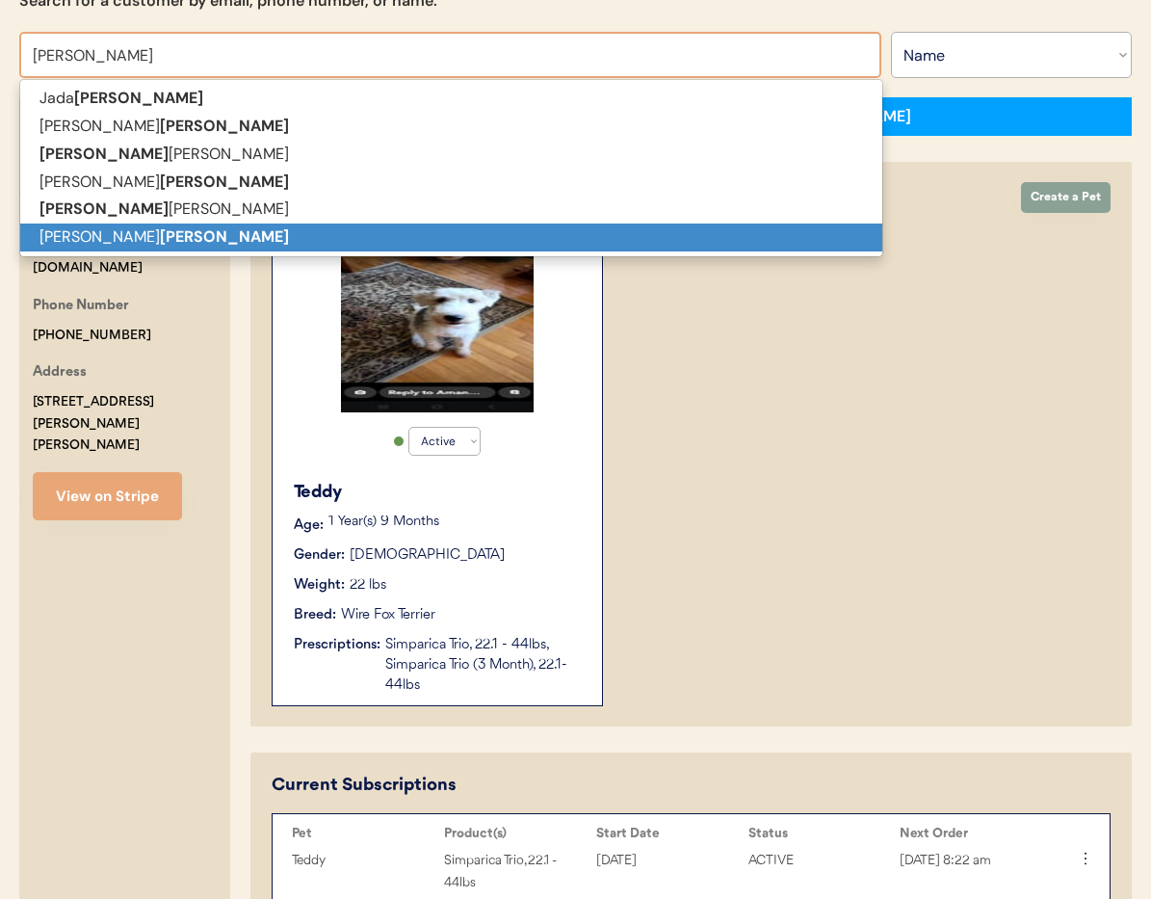
click at [66, 234] on p "Krystal Allen" at bounding box center [451, 238] width 862 height 28
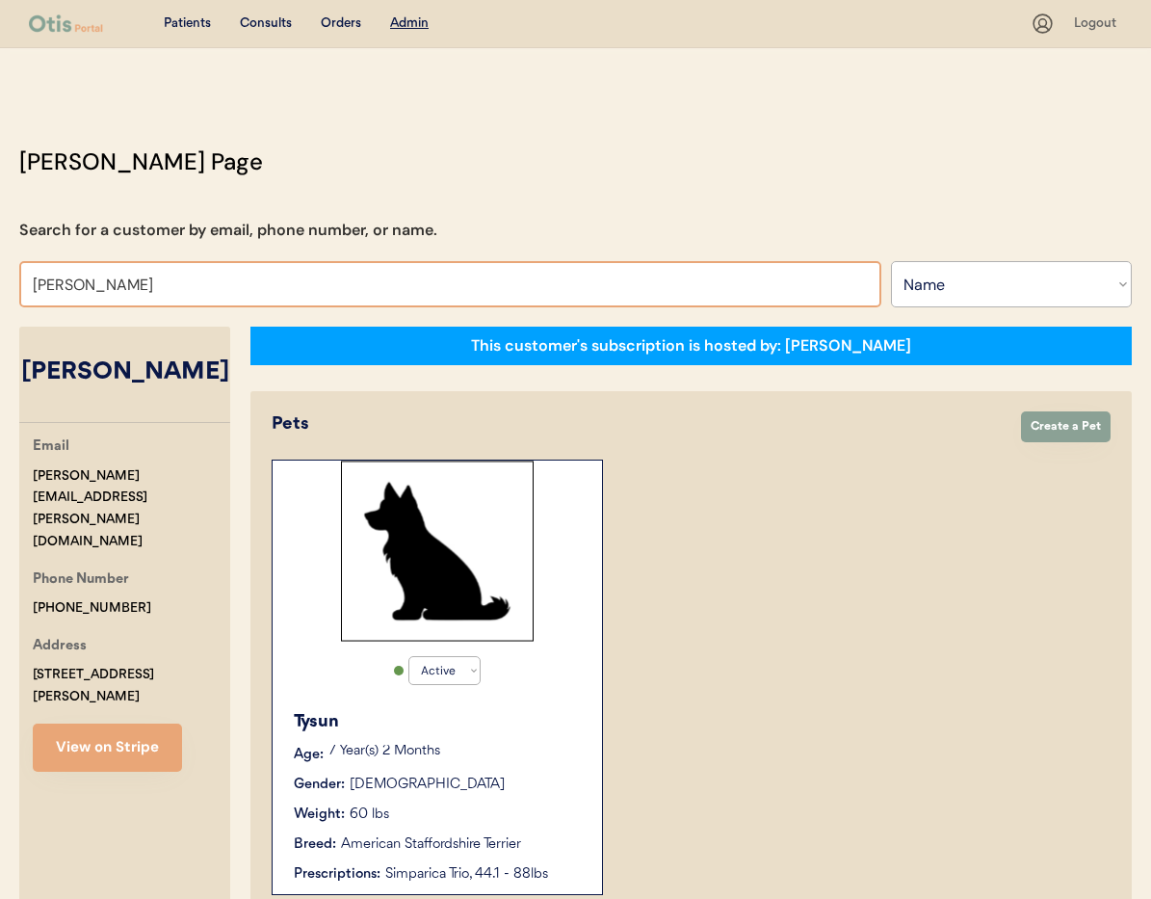
drag, startPoint x: 180, startPoint y: 294, endPoint x: 0, endPoint y: 275, distance: 181.2
click at [0, 275] on div "Otis Admin Page Search for a customer by email, phone number, or name. Krystal …" at bounding box center [575, 725] width 1151 height 1160
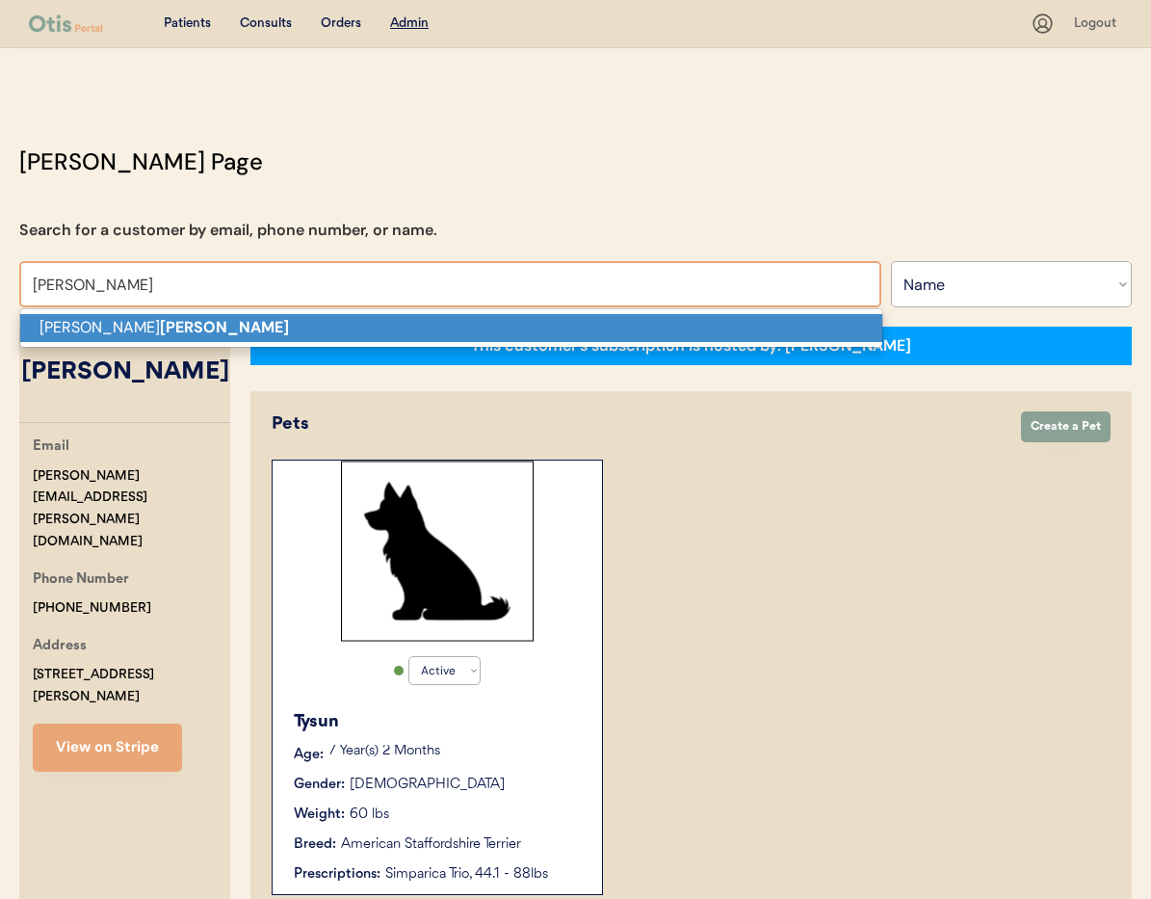
click at [56, 320] on p "Shannon Foley" at bounding box center [451, 328] width 862 height 28
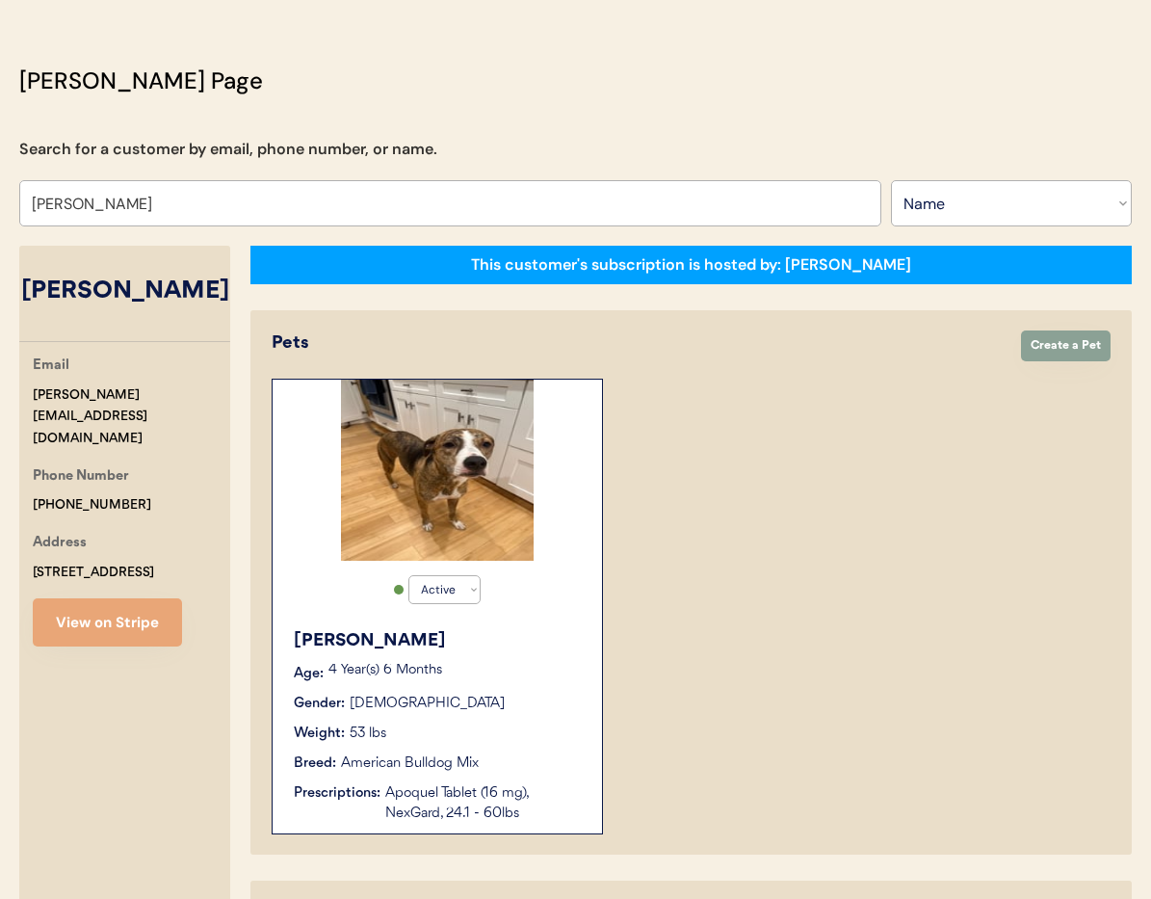
scroll to position [26, 0]
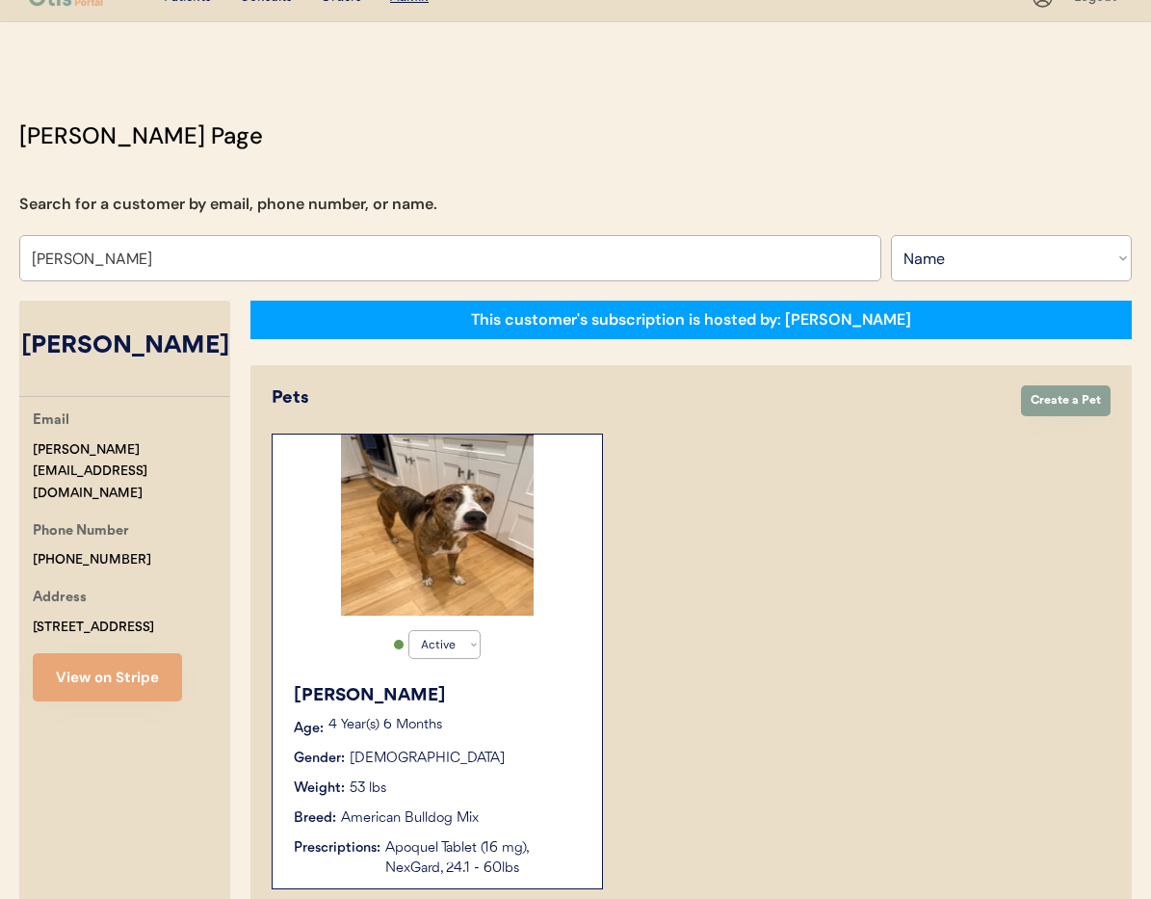
type input "Shannon Foley"
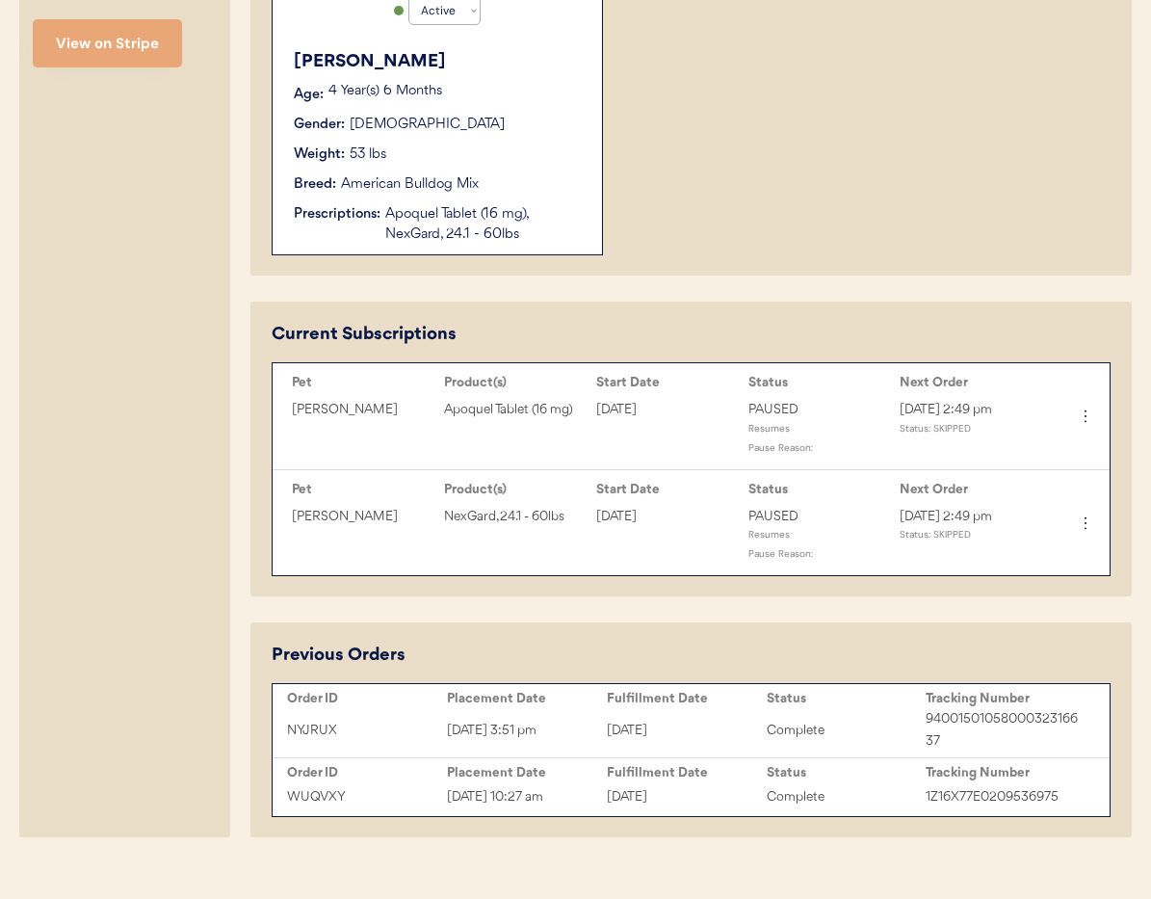
scroll to position [688, 0]
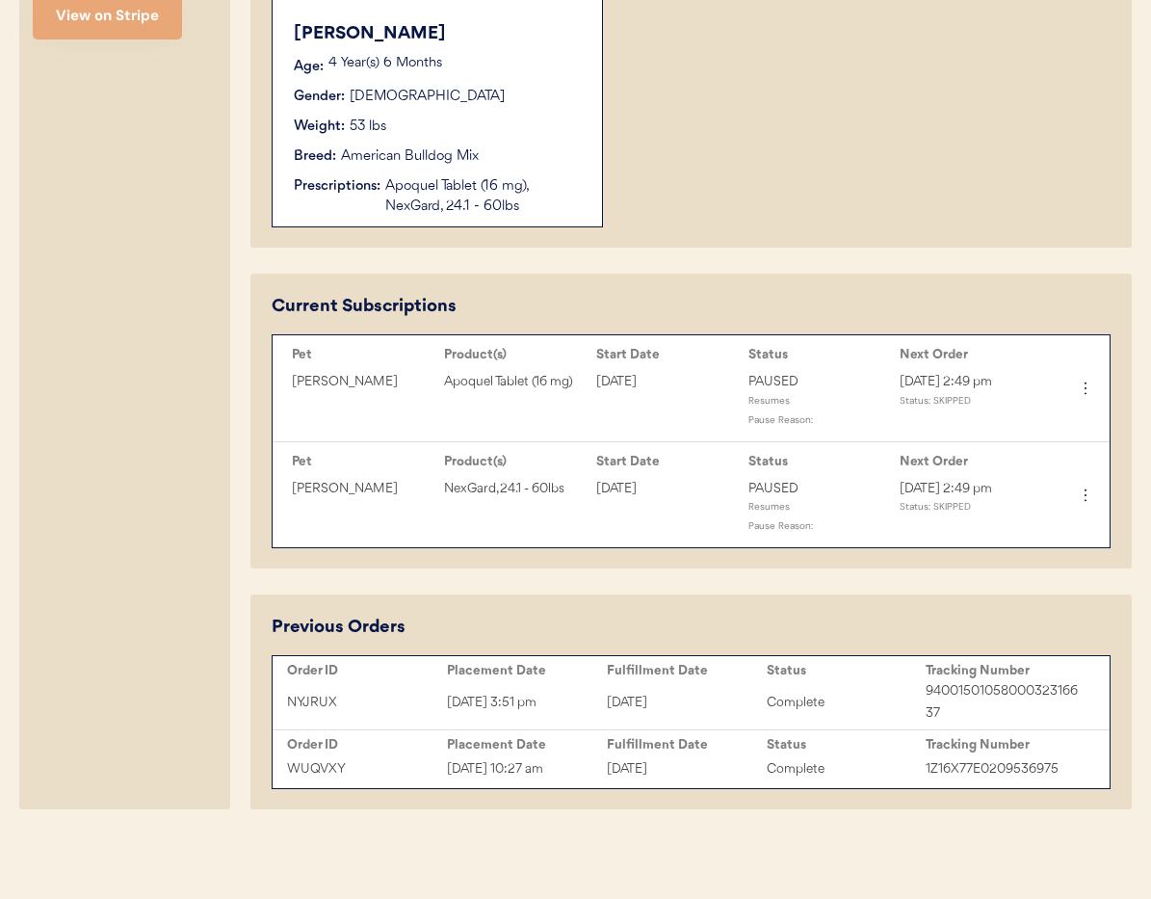
click at [527, 182] on div "Apoquel Tablet (16 mg), NexGard, 24.1 - 60lbs" at bounding box center [484, 196] width 198 height 40
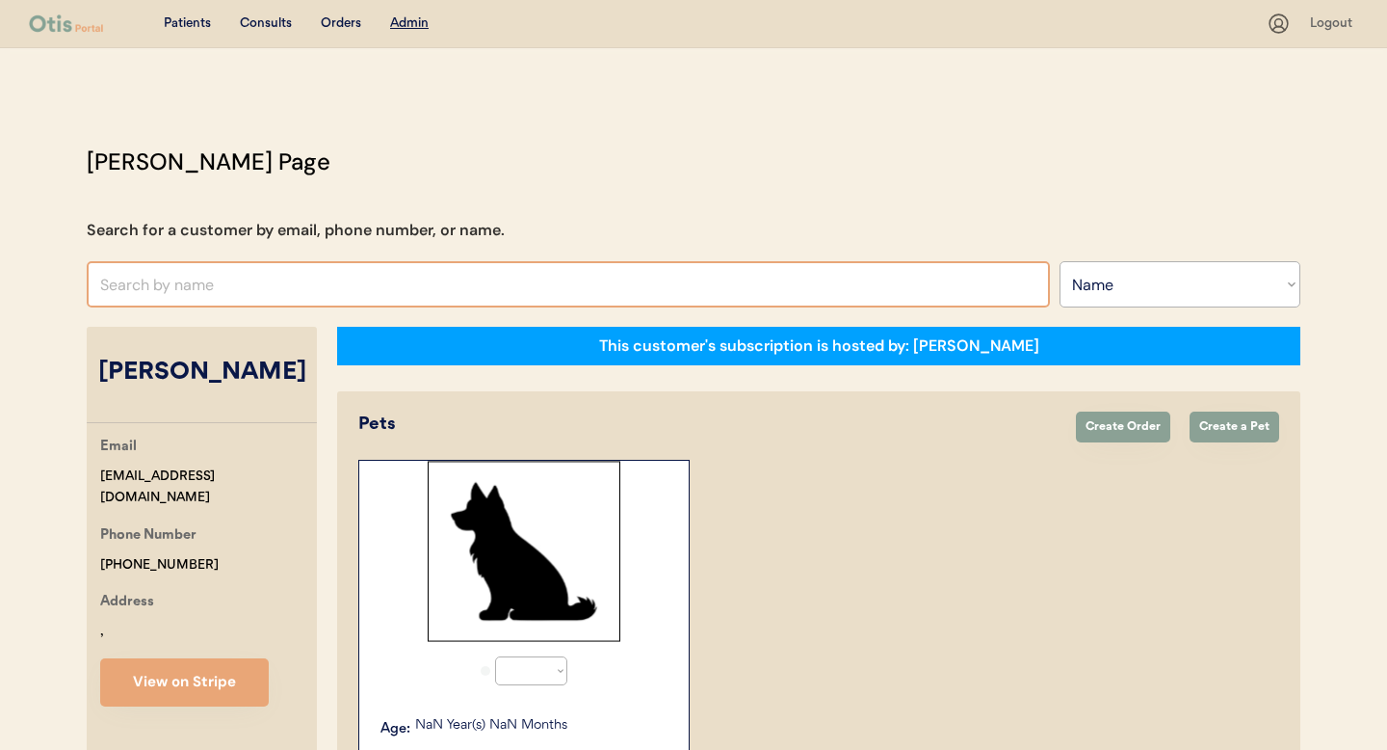
select select ""Name""
select select "true"
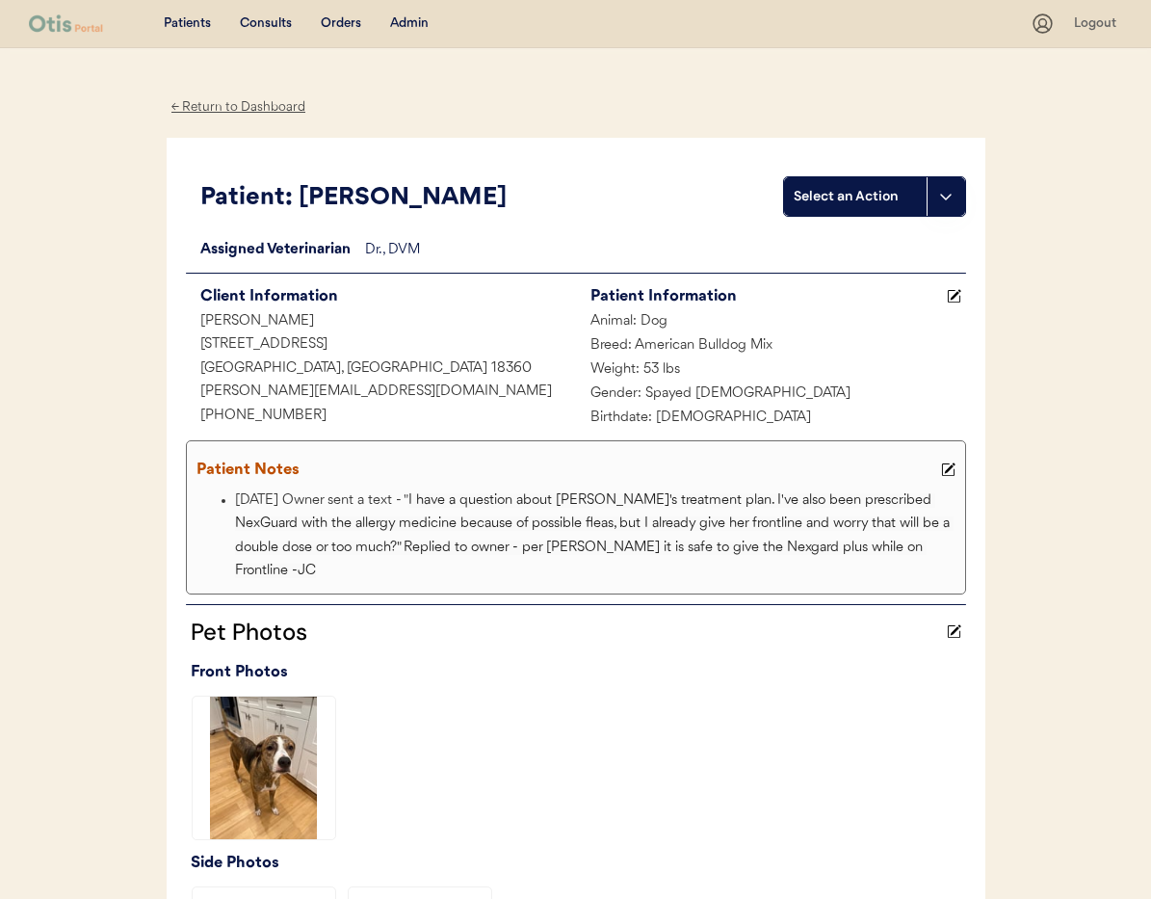
click at [233, 111] on div "← Return to Dashboard" at bounding box center [239, 107] width 145 height 22
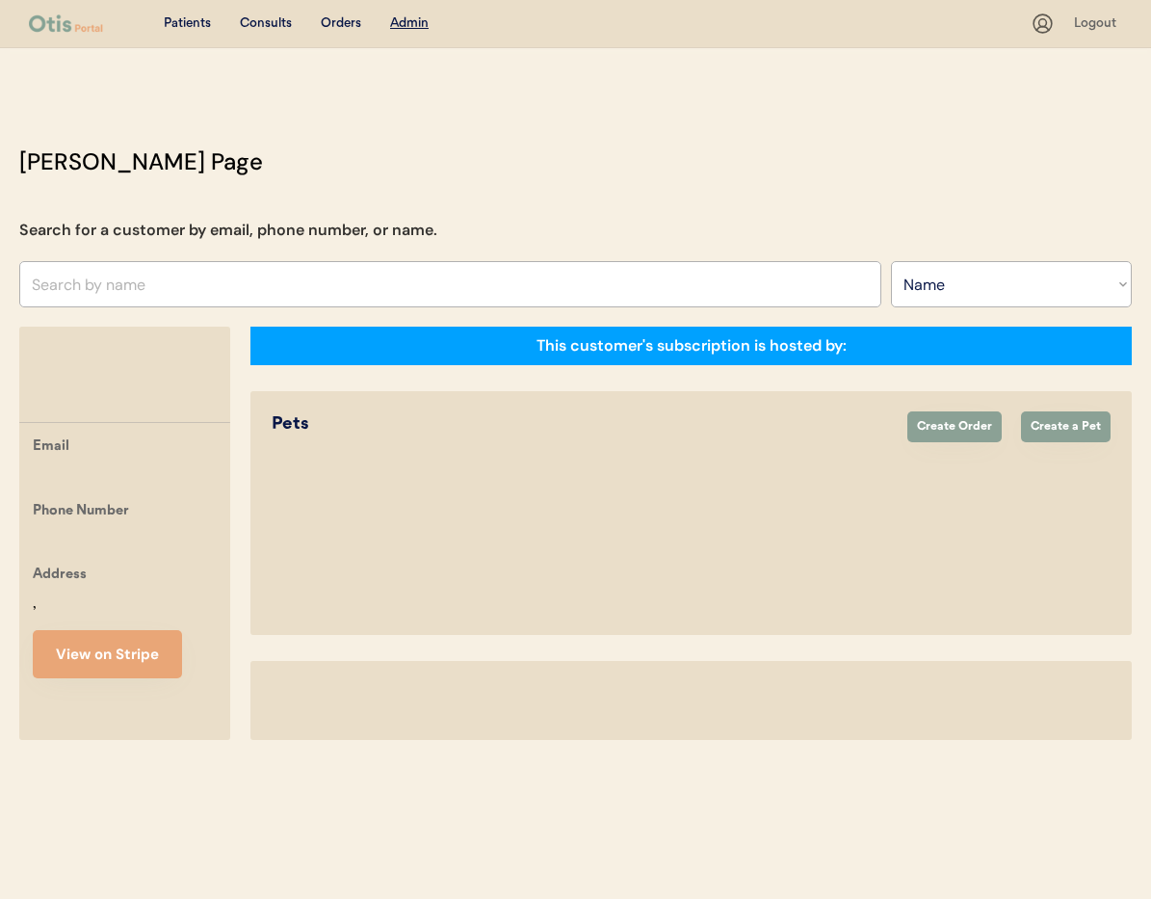
select select ""Name""
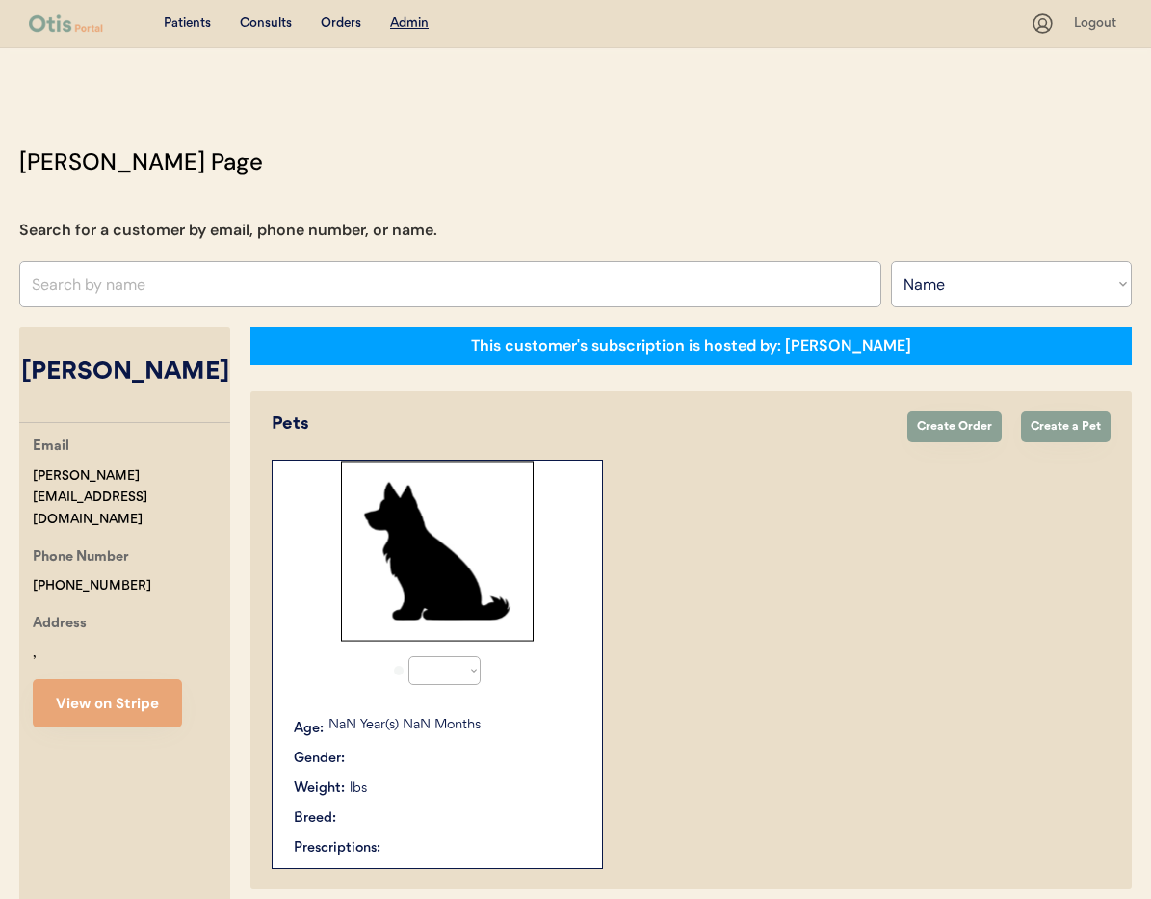
select select "true"
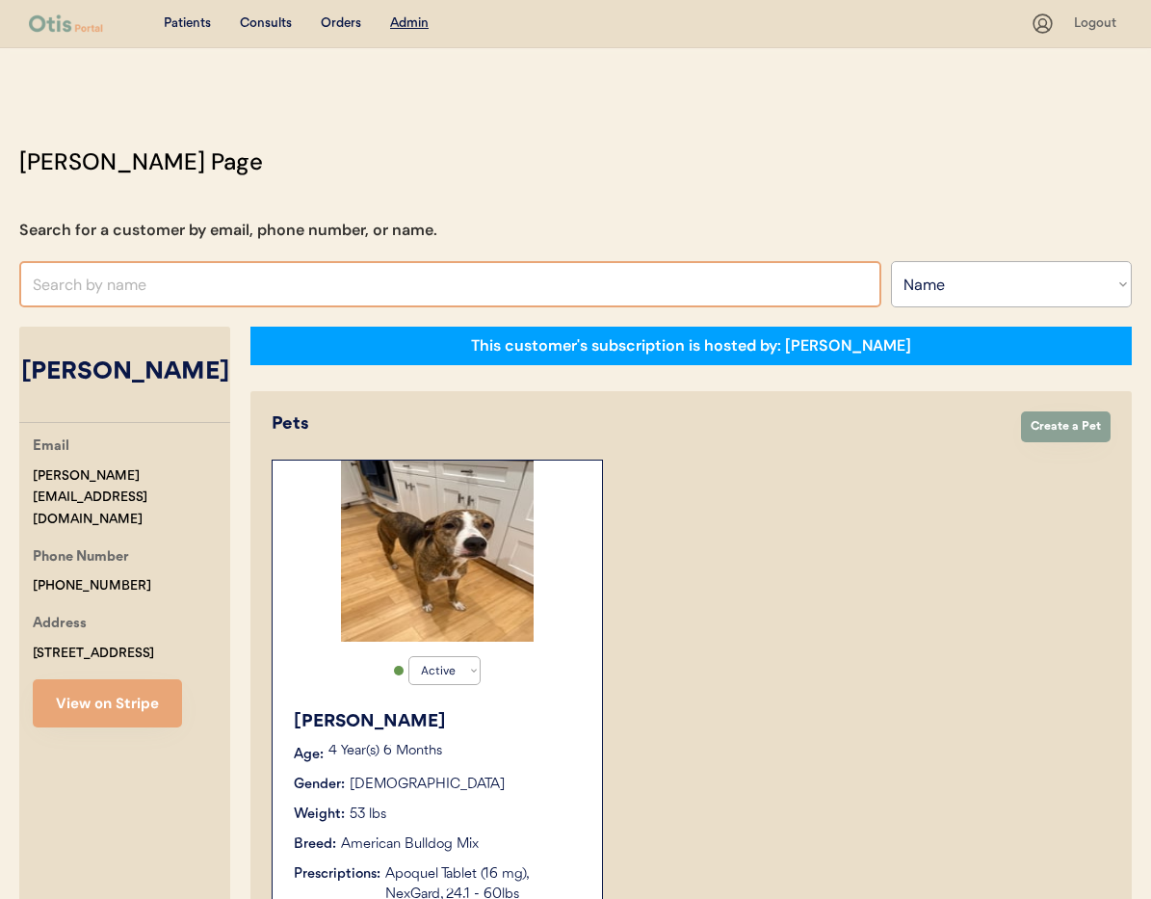
click at [148, 288] on input "text" at bounding box center [450, 284] width 862 height 46
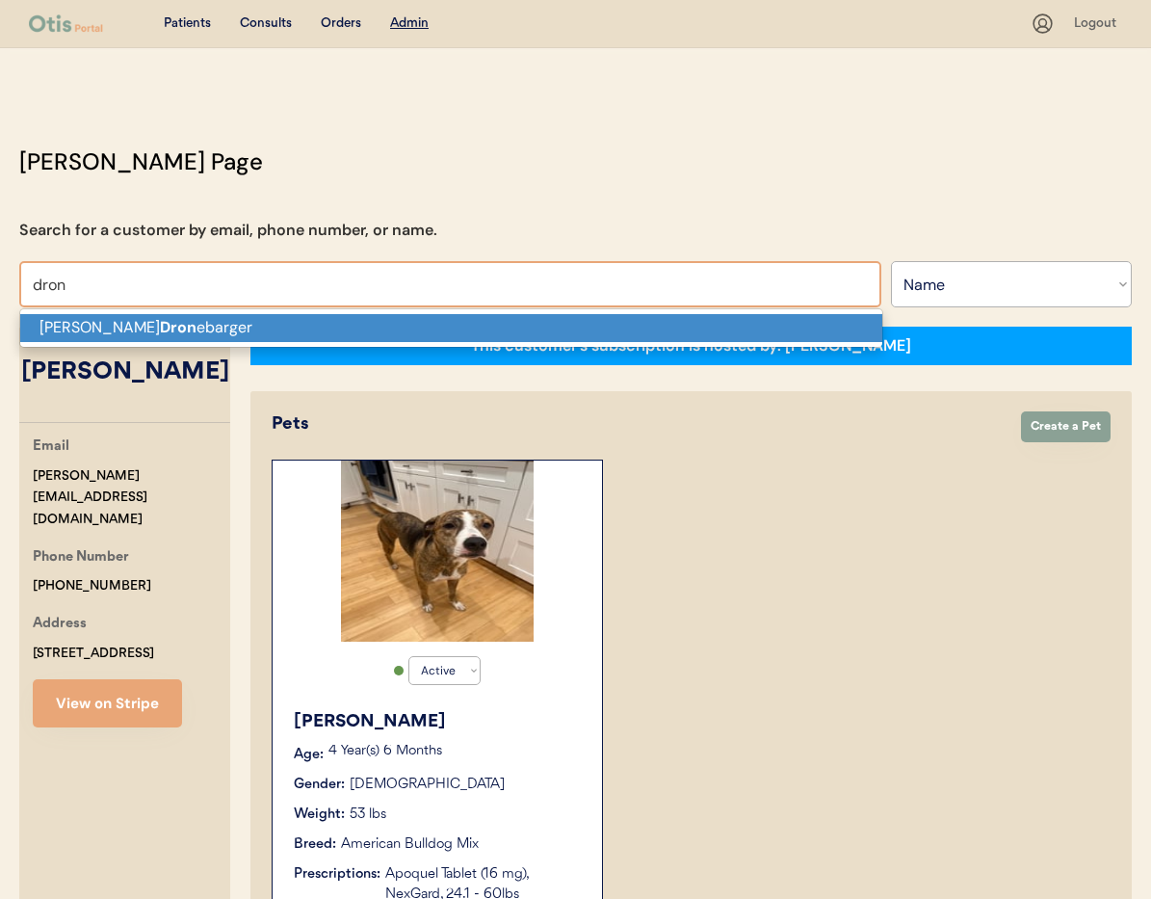
click at [159, 335] on p "Michael Dron ebarger" at bounding box center [451, 328] width 862 height 28
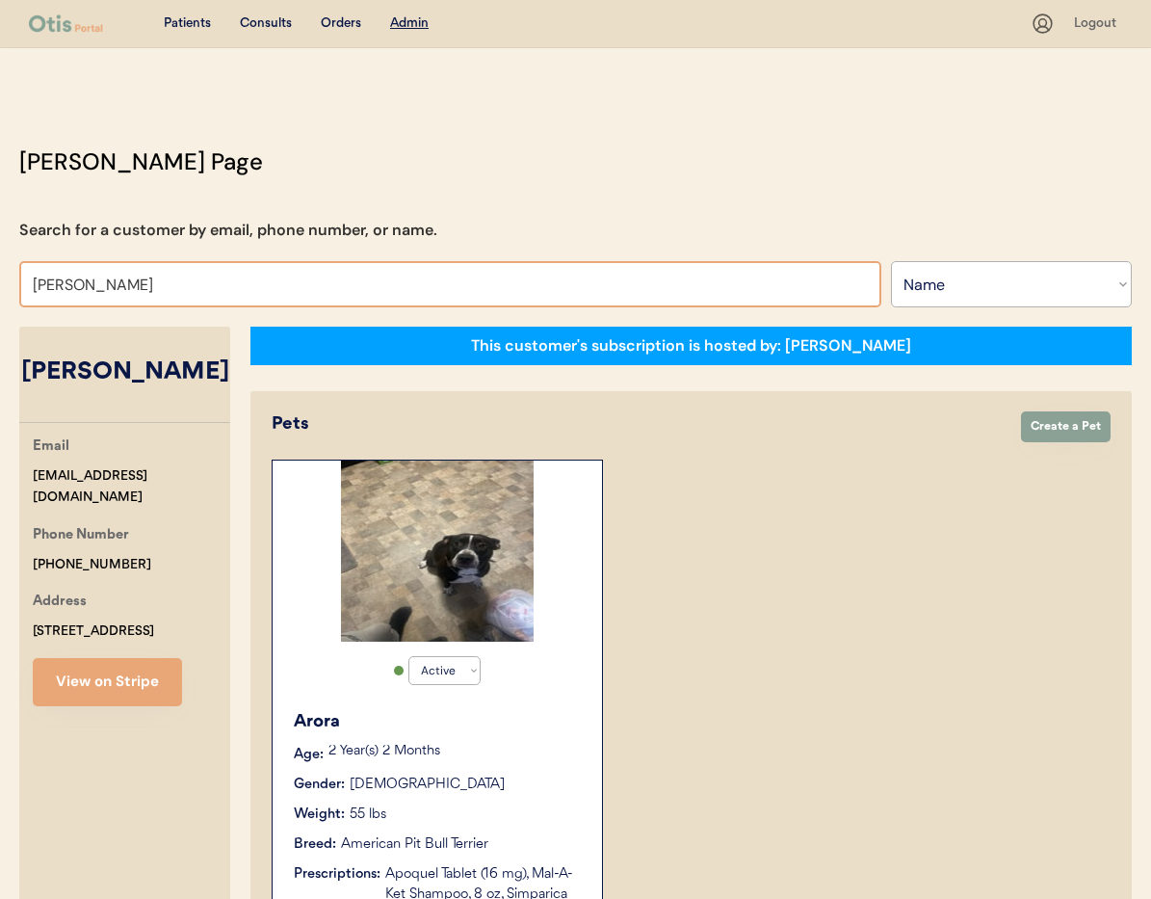
click at [222, 284] on input "Michael Dronebarger" at bounding box center [450, 284] width 862 height 46
drag, startPoint x: 165, startPoint y: 281, endPoint x: 0, endPoint y: 277, distance: 164.8
click at [0, 277] on div "Otis Admin Page Search for a customer by email, phone number, or name. Michael …" at bounding box center [575, 875] width 1151 height 1460
type input "dallas"
type input "dallas jones"
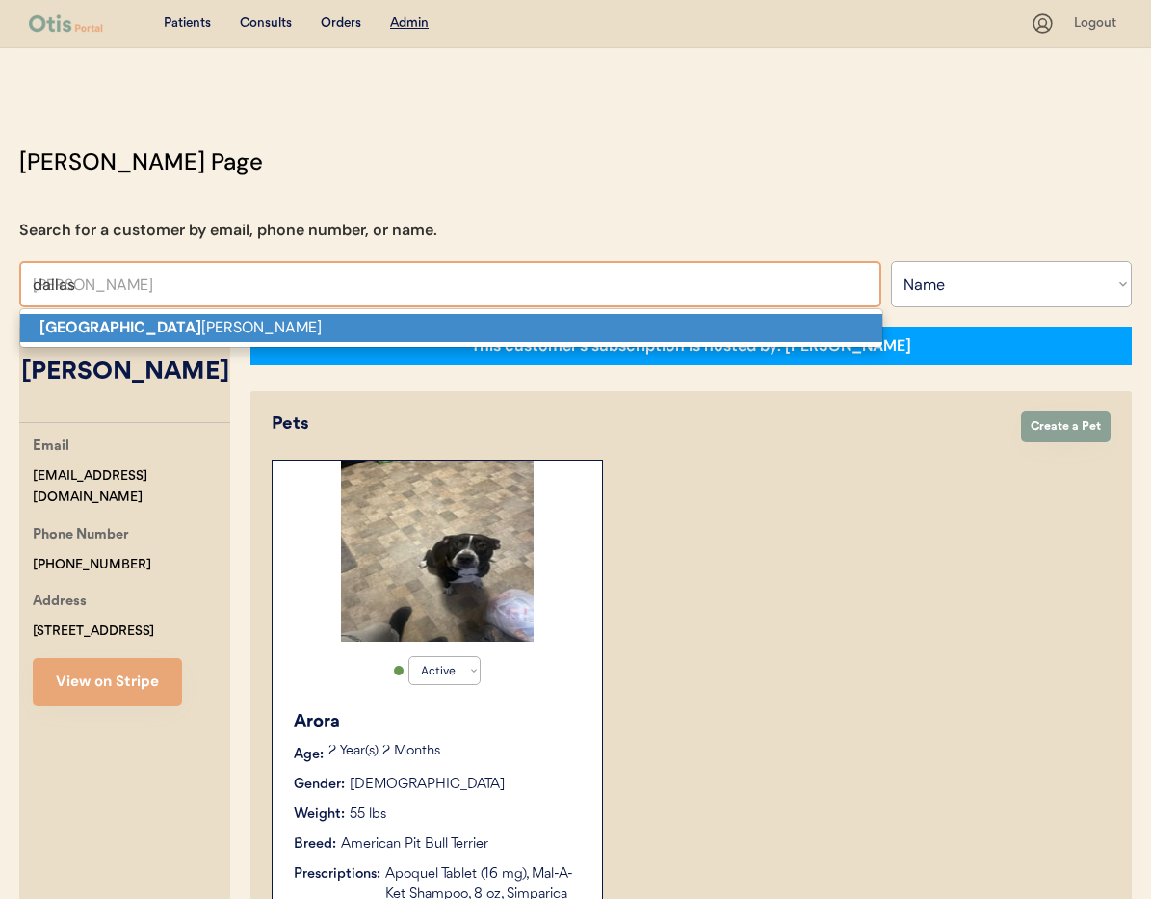
click at [58, 325] on strong "Dallas" at bounding box center [121, 327] width 162 height 20
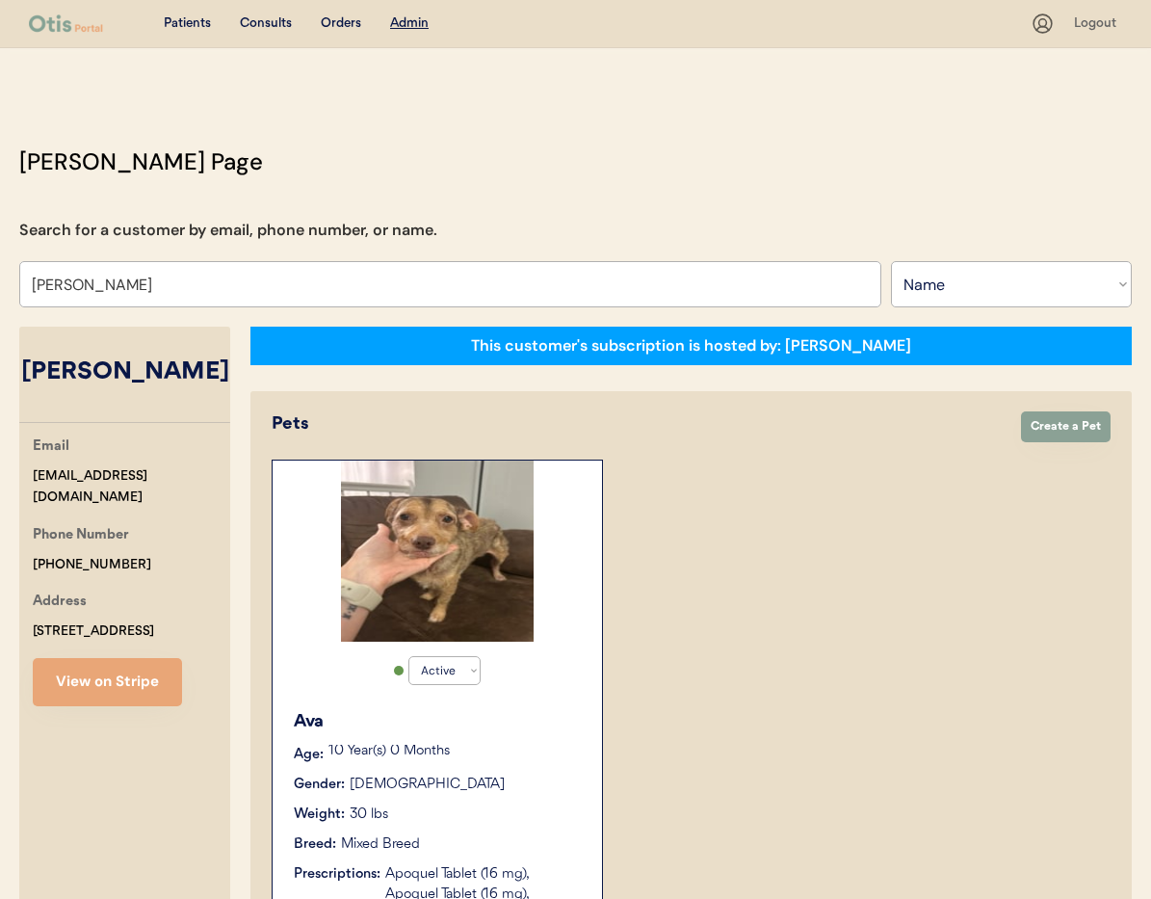
scroll to position [89, 0]
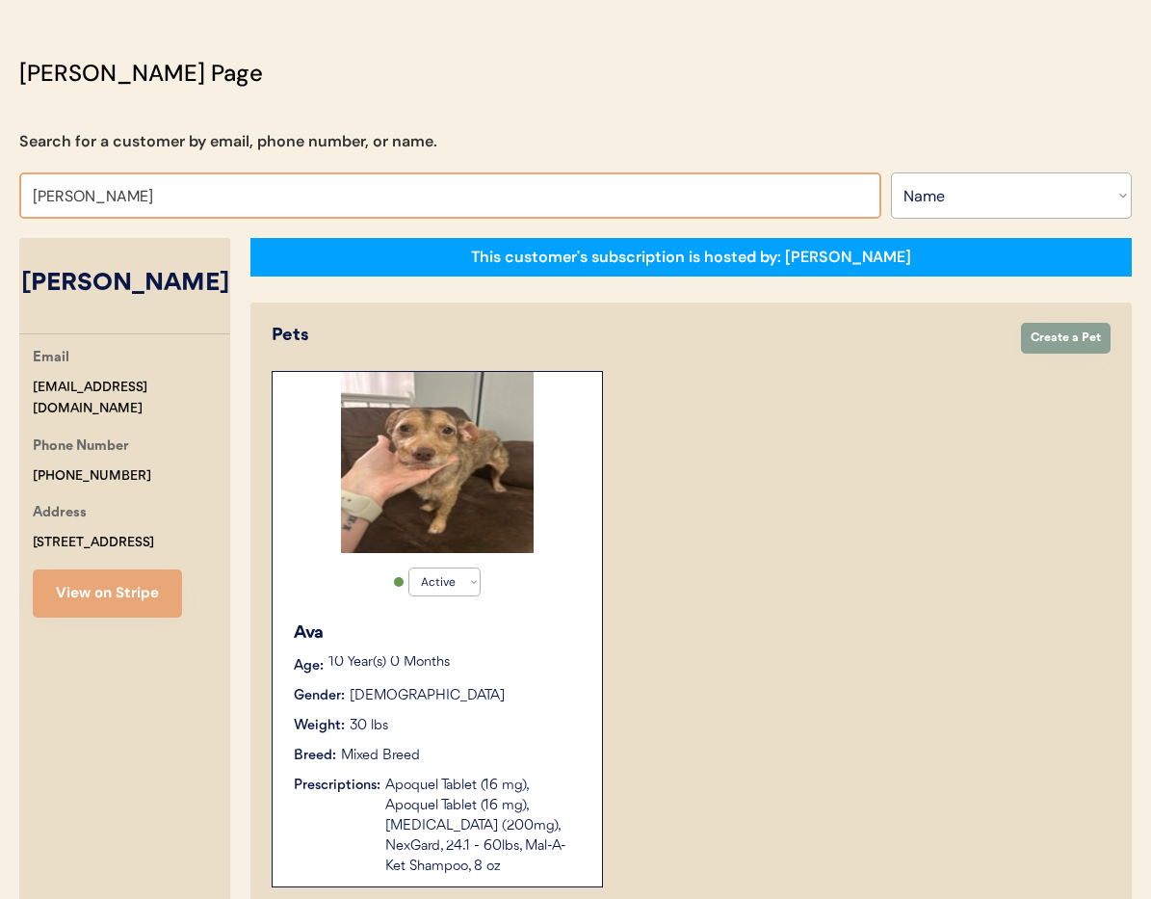
click at [125, 194] on input "Dallas jones" at bounding box center [450, 195] width 862 height 46
drag, startPoint x: 91, startPoint y: 192, endPoint x: 0, endPoint y: 190, distance: 90.6
type input "Rachel Gi"
type input "[PERSON_NAME]"
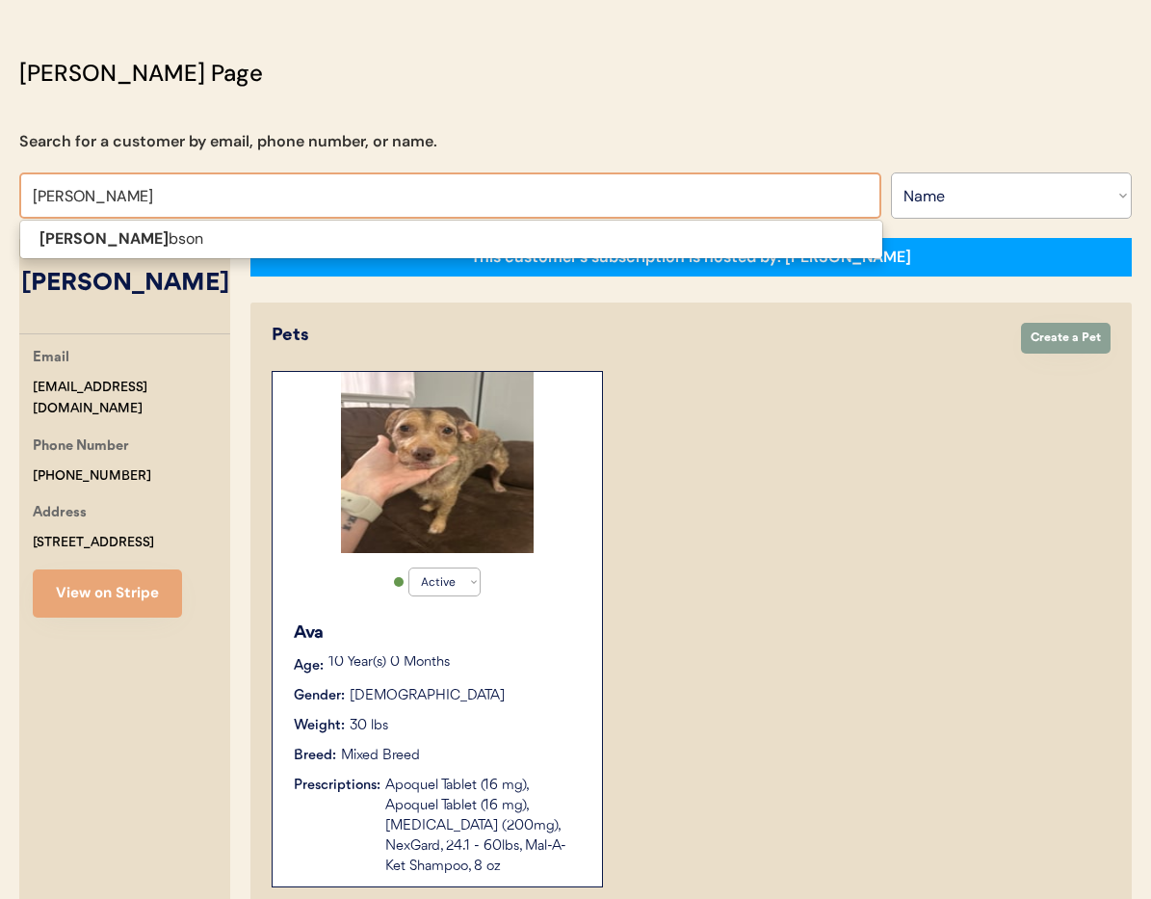
type input "Rachel Gibso"
type input "[PERSON_NAME]"
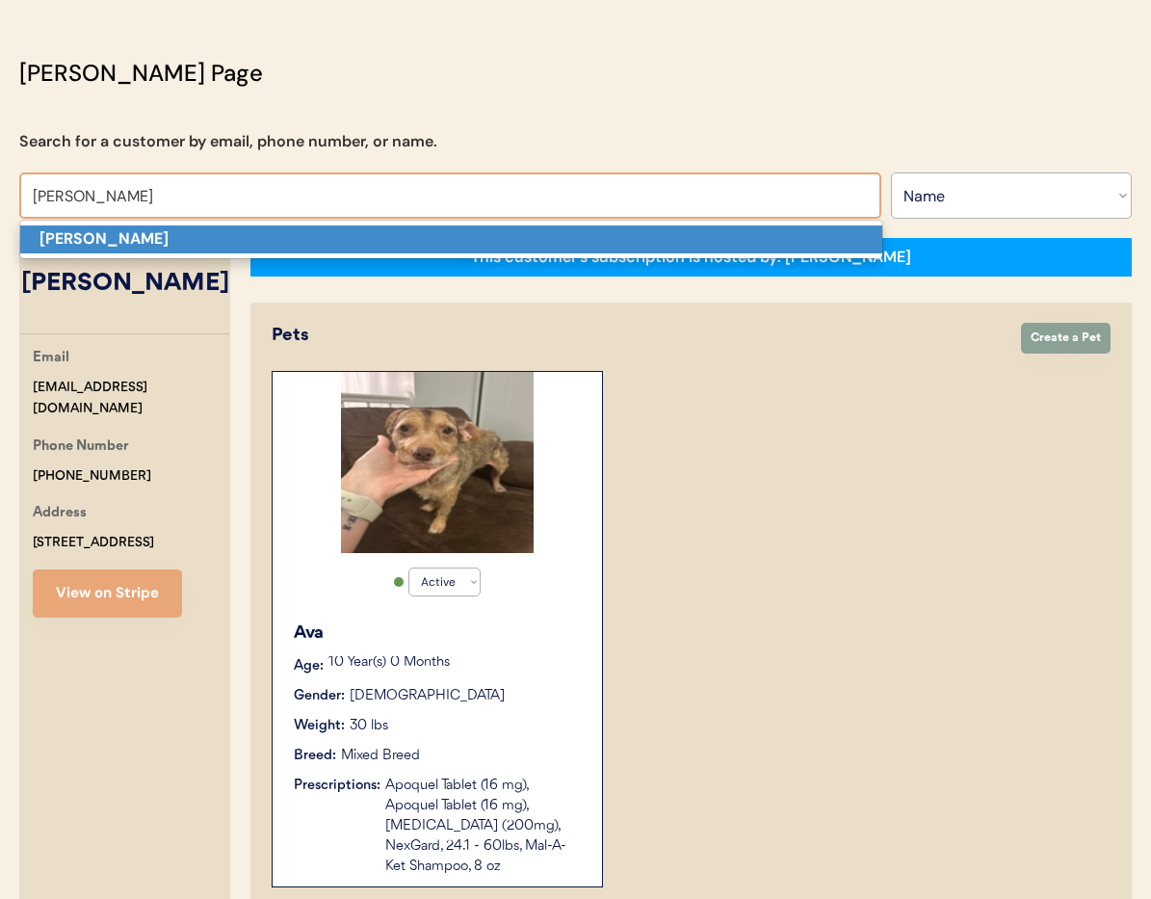
click at [125, 226] on p "[PERSON_NAME]" at bounding box center [451, 239] width 862 height 28
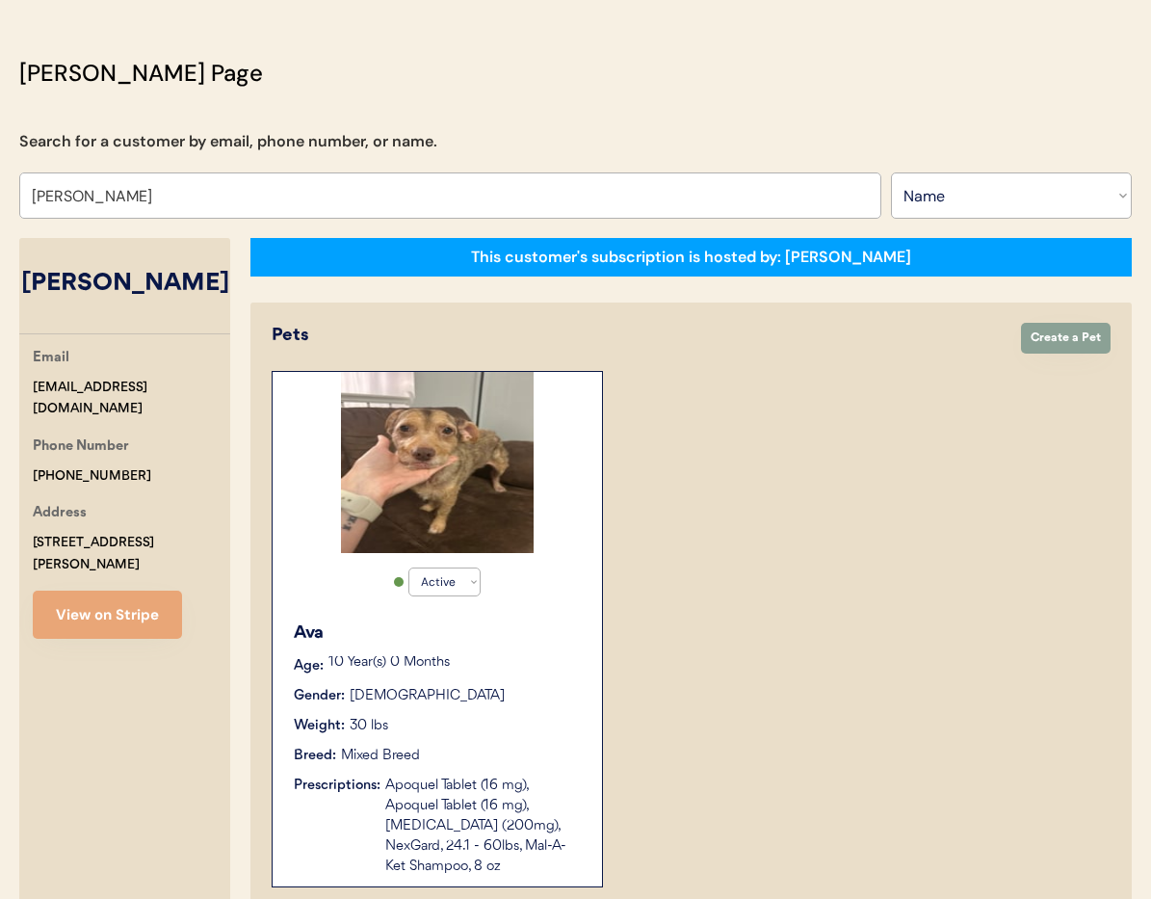
select select "true"
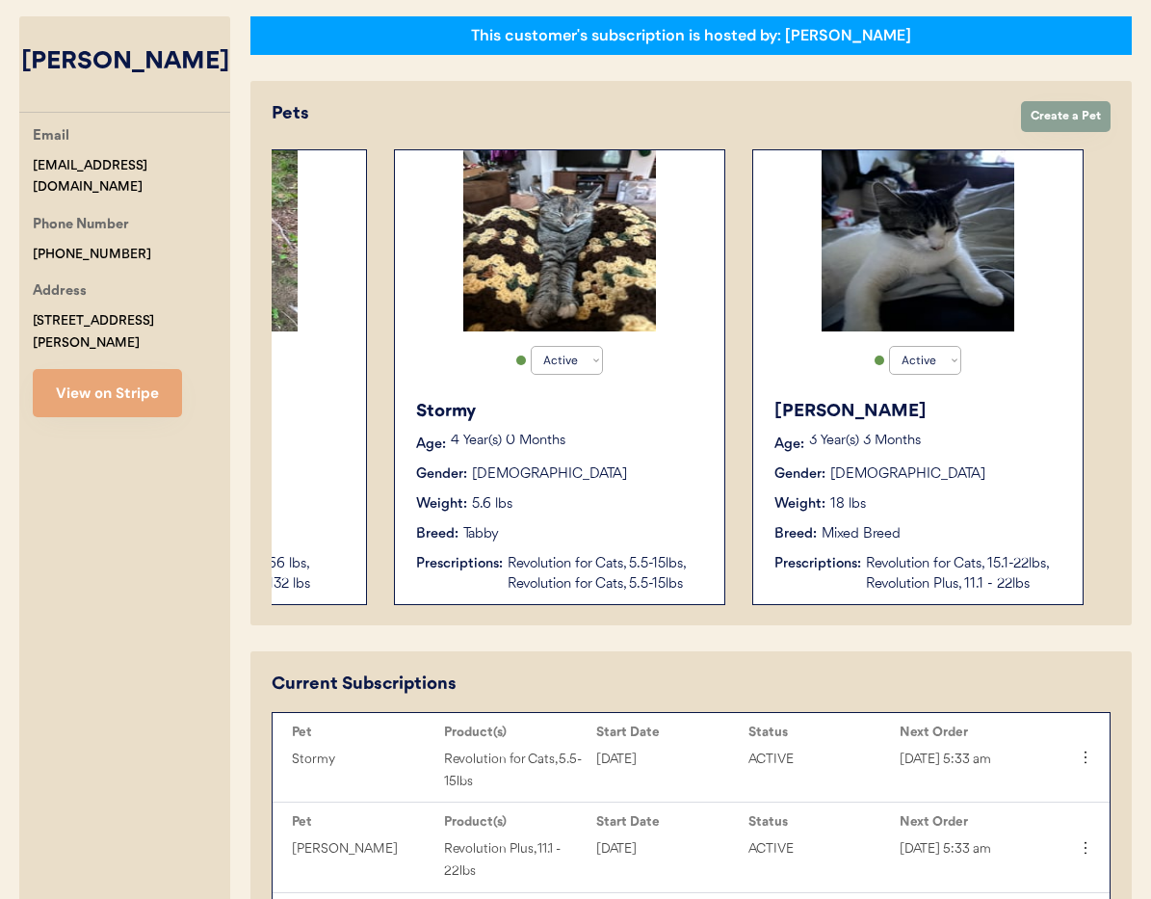
scroll to position [328, 0]
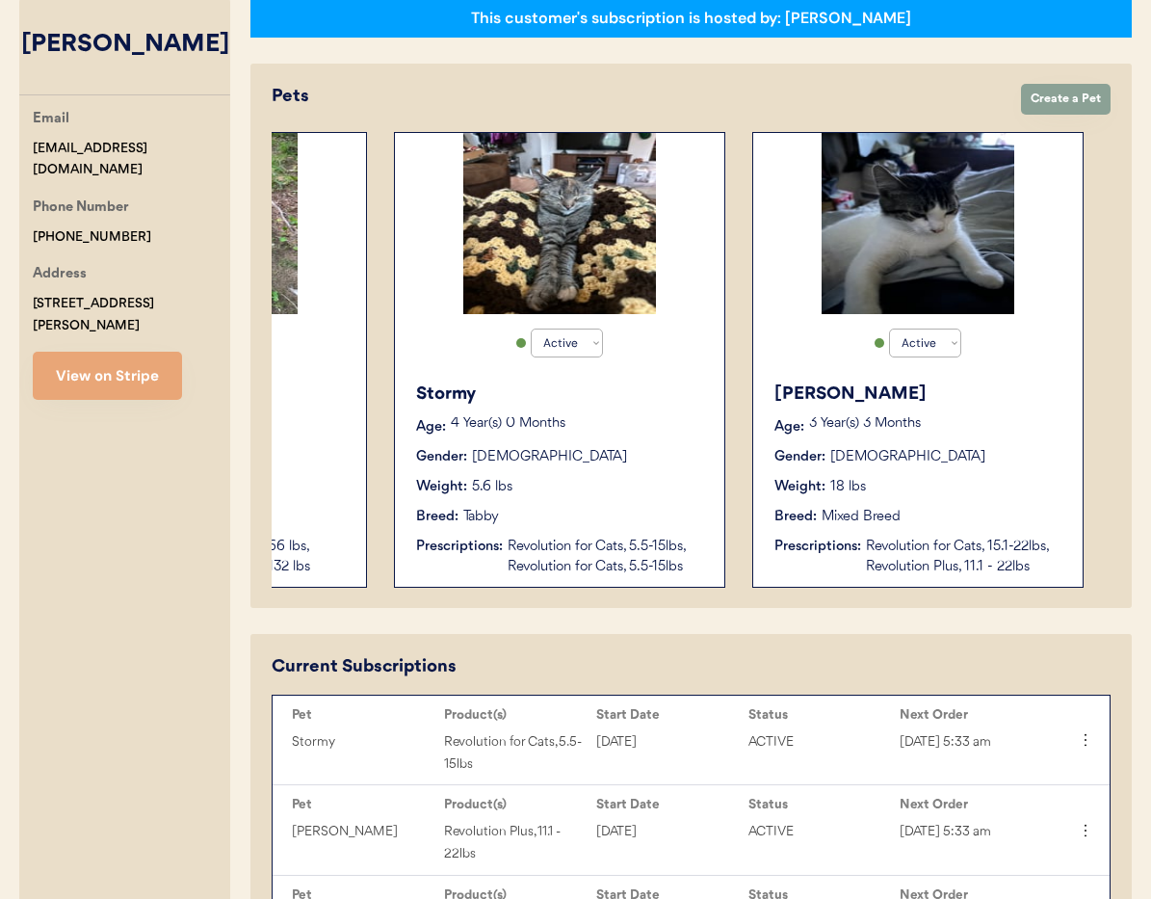
type input "[PERSON_NAME]"
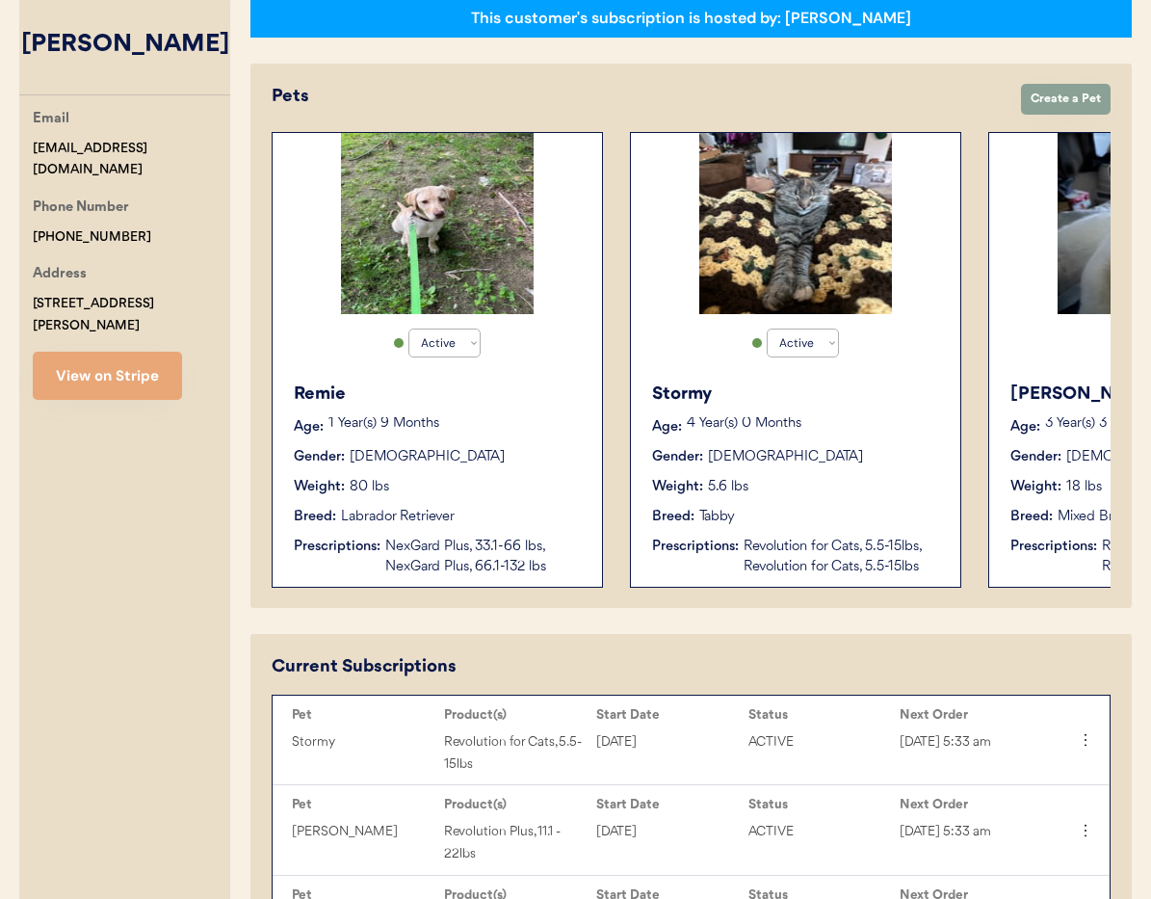
click at [466, 451] on div "Gender: Female" at bounding box center [438, 457] width 289 height 20
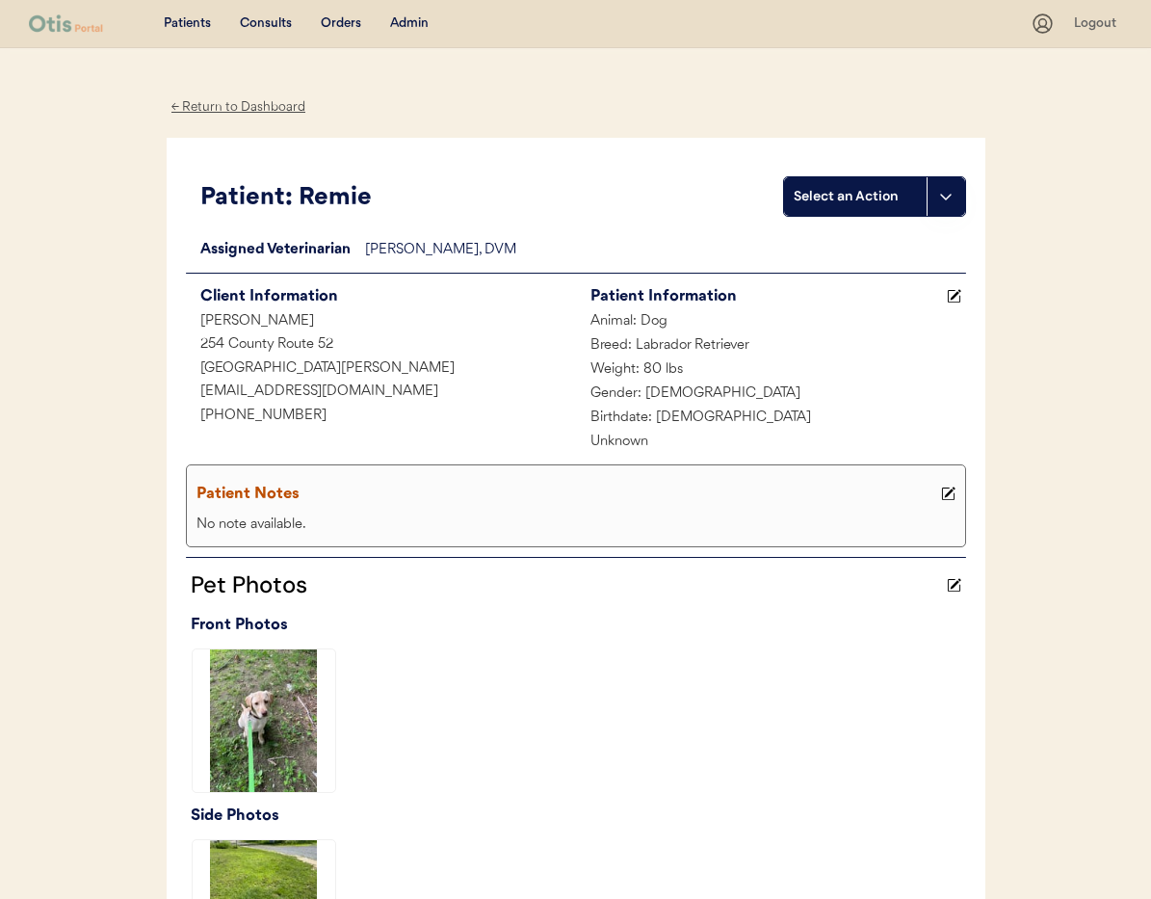
click at [209, 105] on div "← Return to Dashboard" at bounding box center [239, 107] width 145 height 22
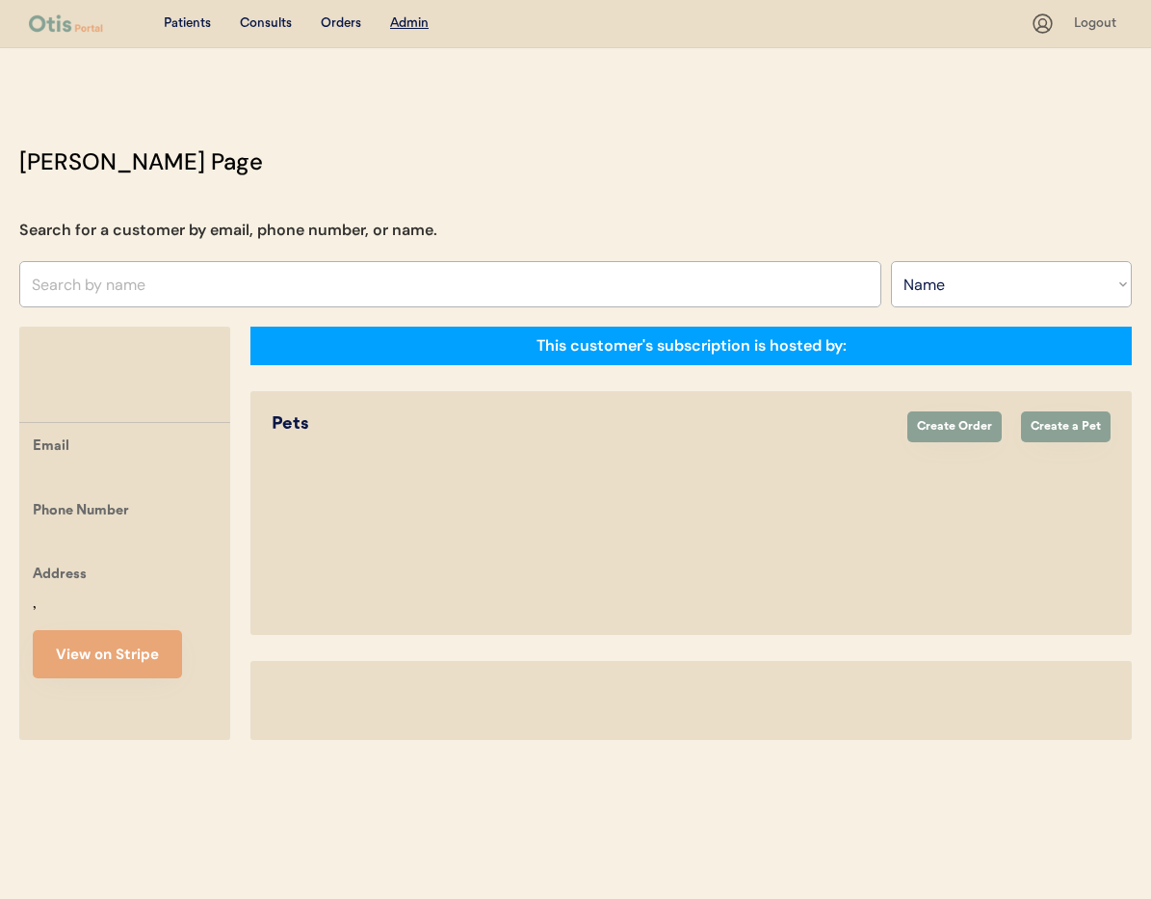
select select ""Name""
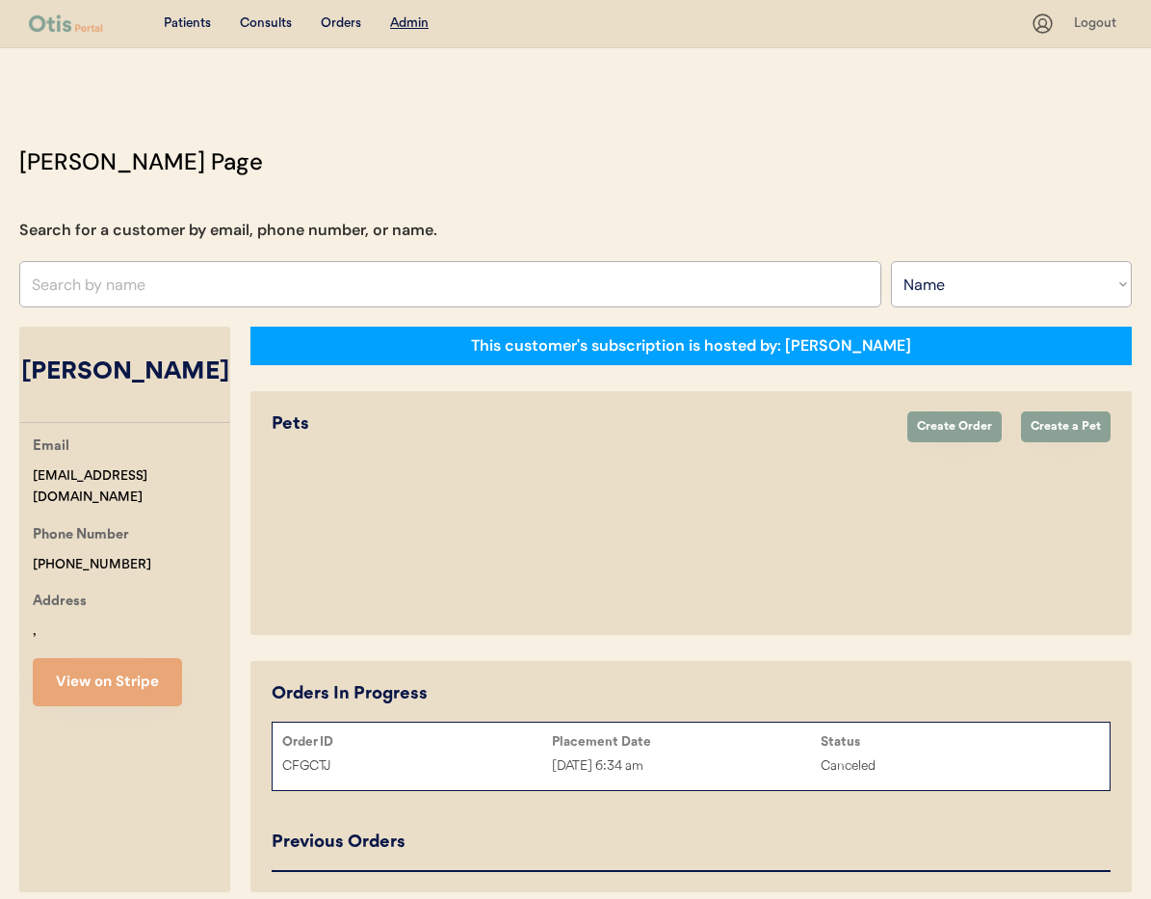
select select "true"
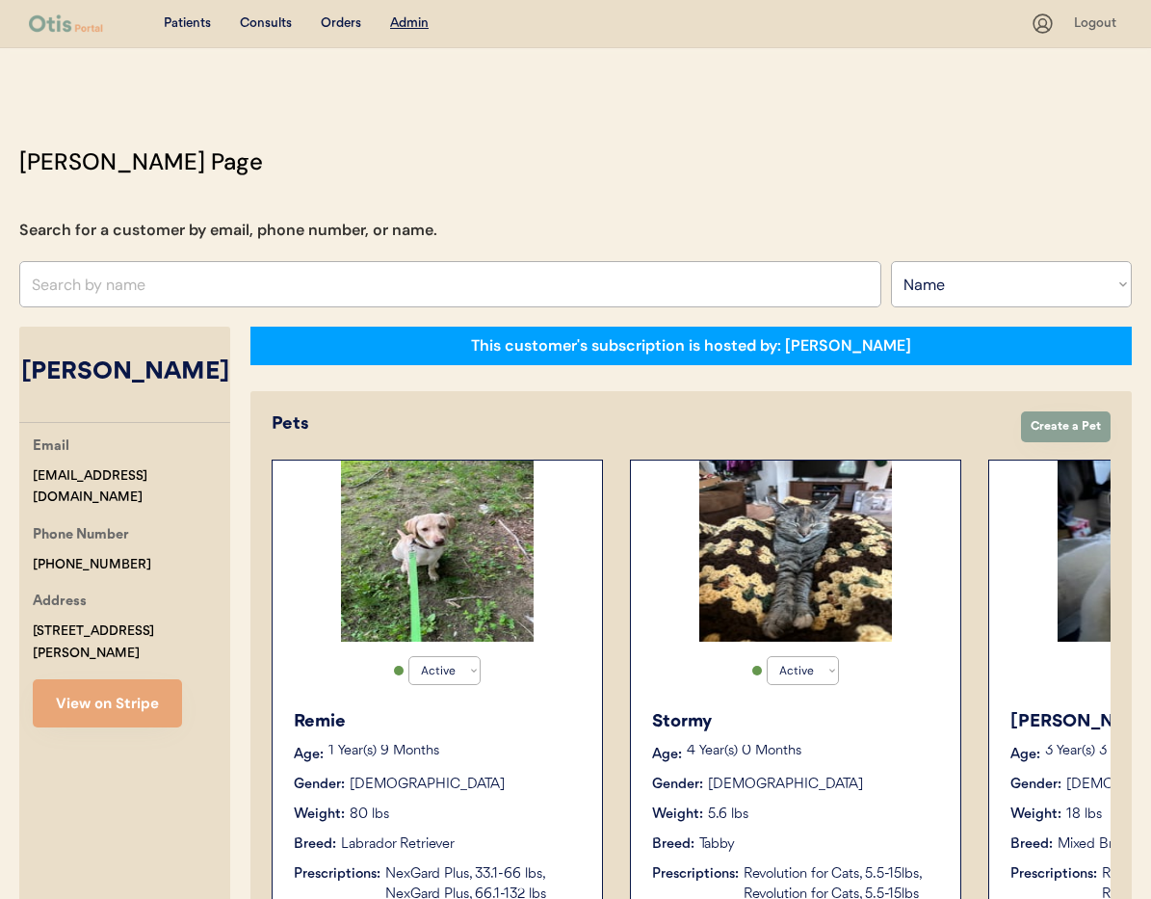
click at [834, 769] on div "Stormy Age: [DEMOGRAPHIC_DATA] Year(s) 0 Months Gender: [DEMOGRAPHIC_DATA] Weig…" at bounding box center [796, 806] width 310 height 215
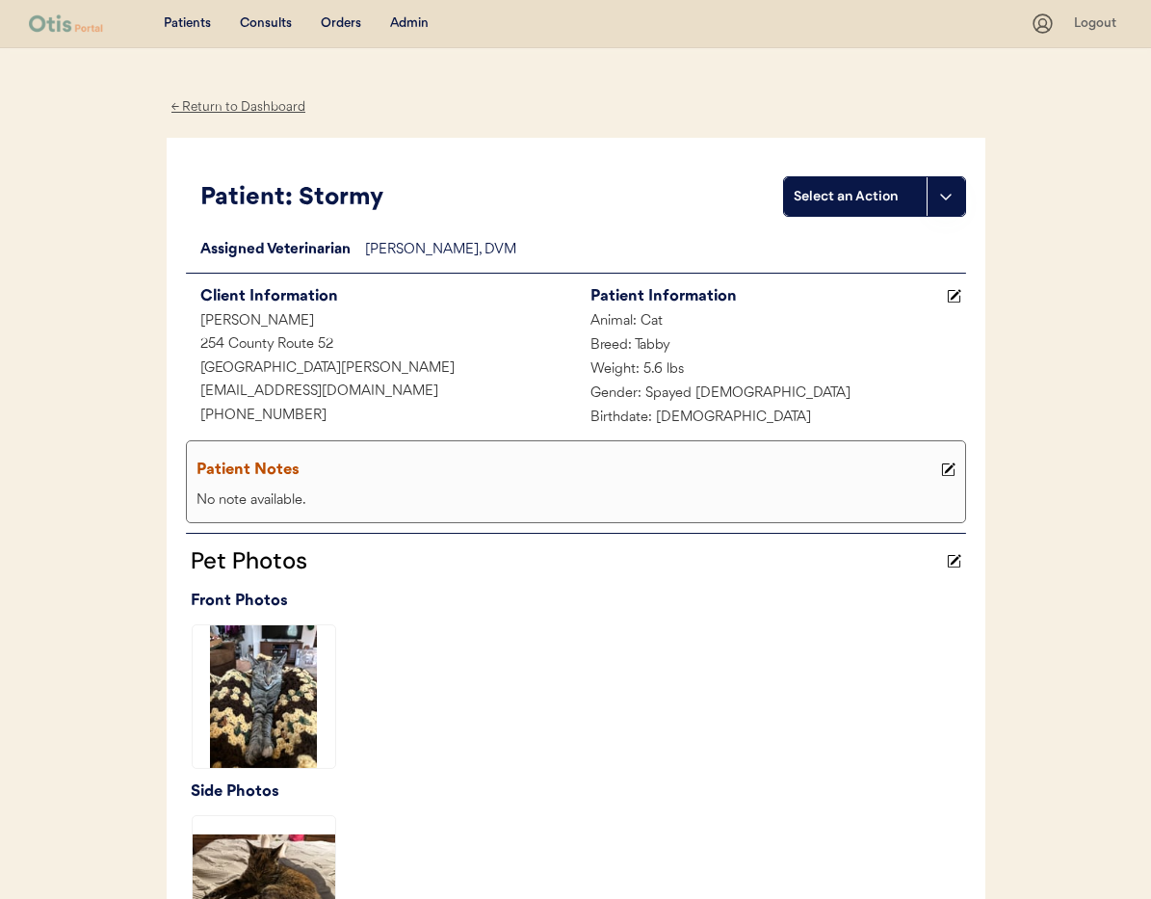
click at [207, 109] on div "← Return to Dashboard" at bounding box center [239, 107] width 145 height 22
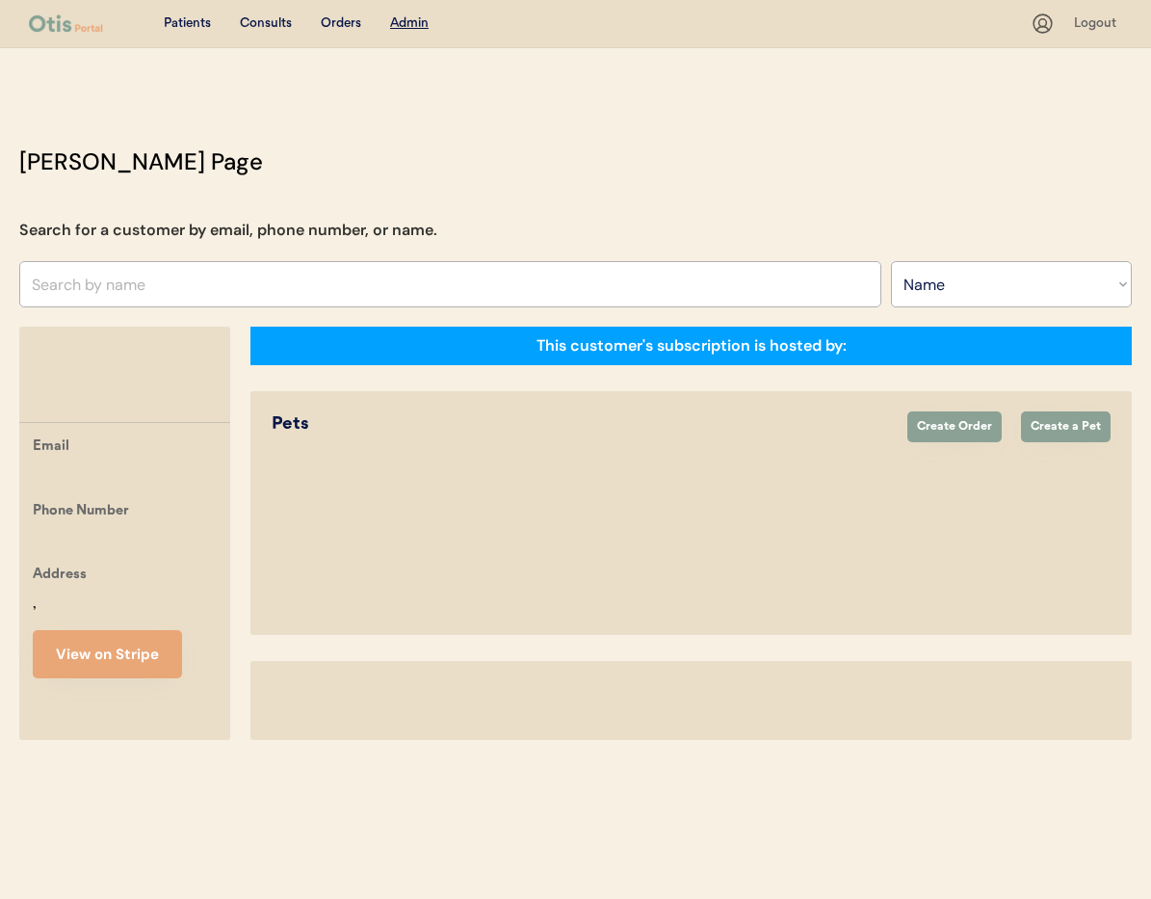
select select ""Name""
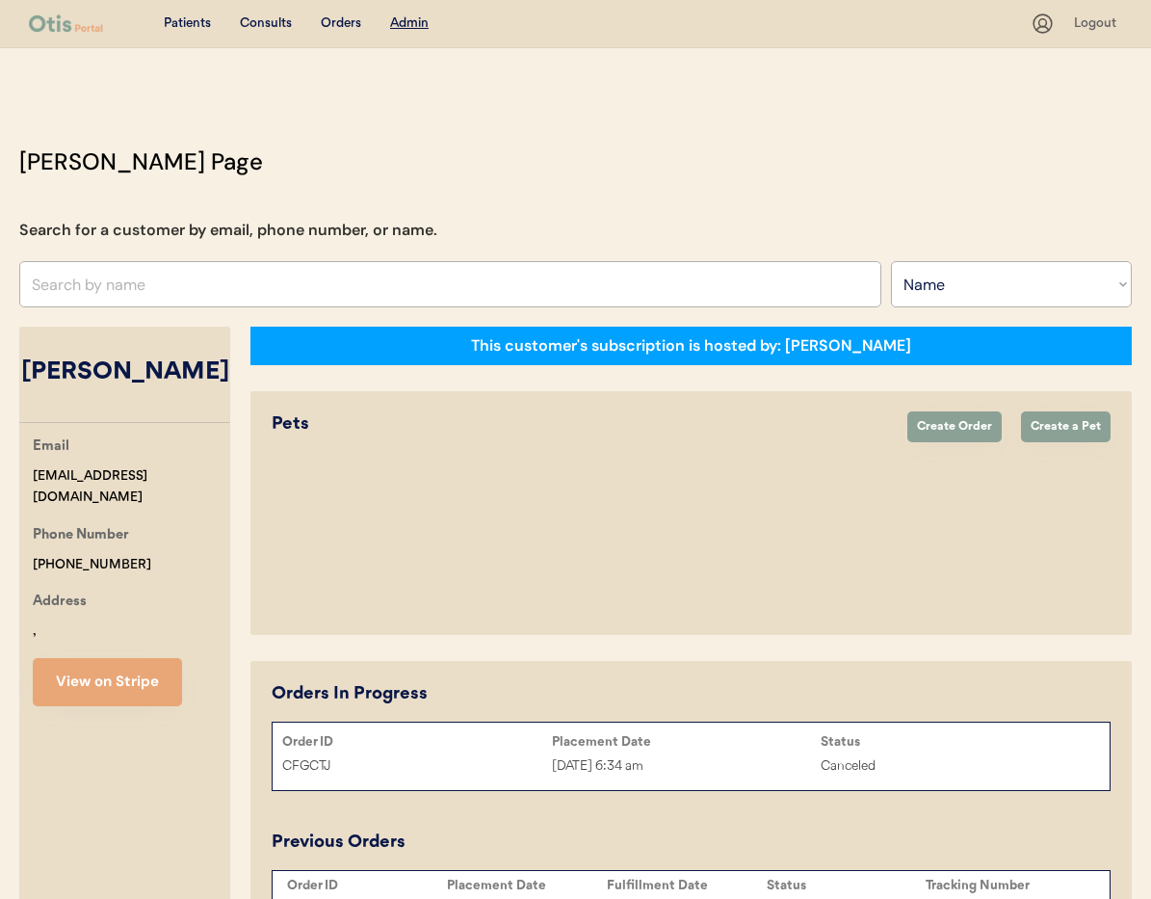
select select "true"
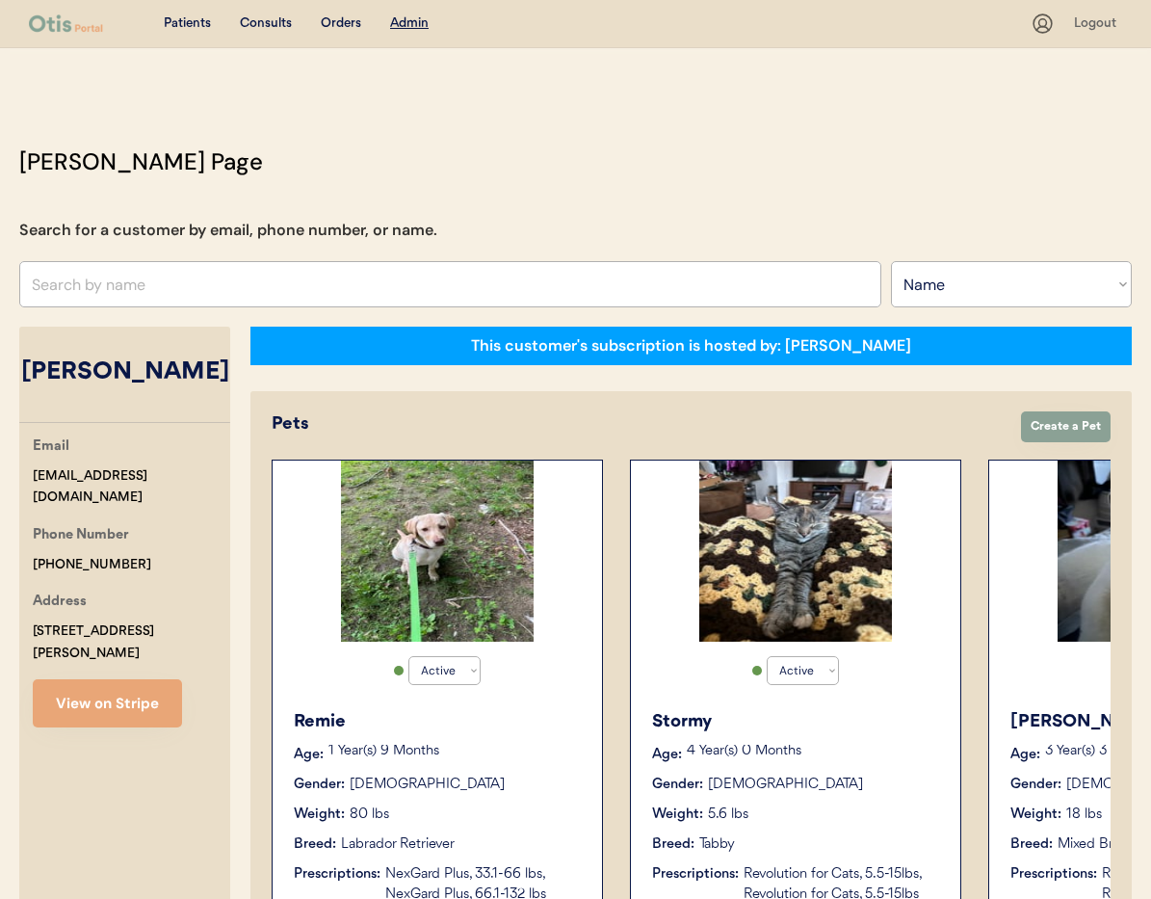
scroll to position [0, 236]
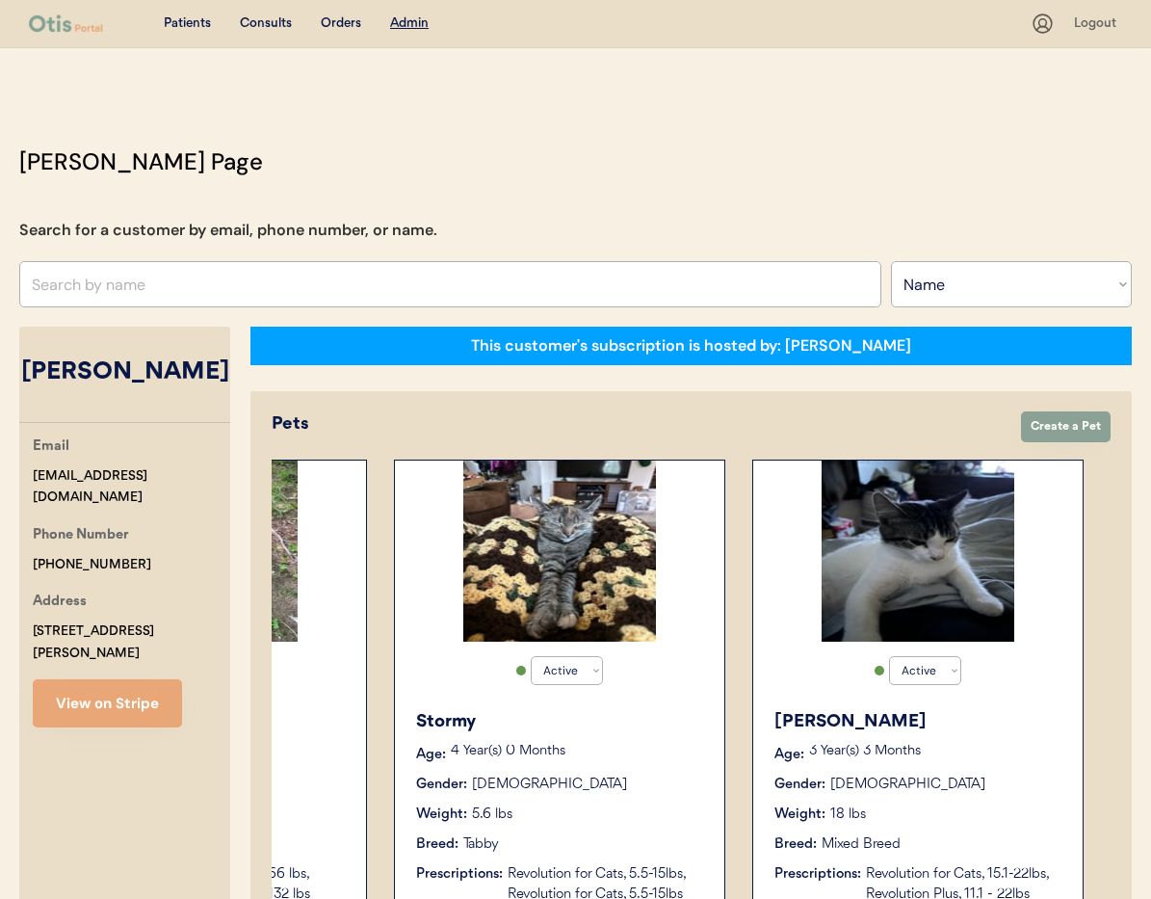
click at [974, 791] on div "Gender: [DEMOGRAPHIC_DATA]" at bounding box center [919, 785] width 289 height 20
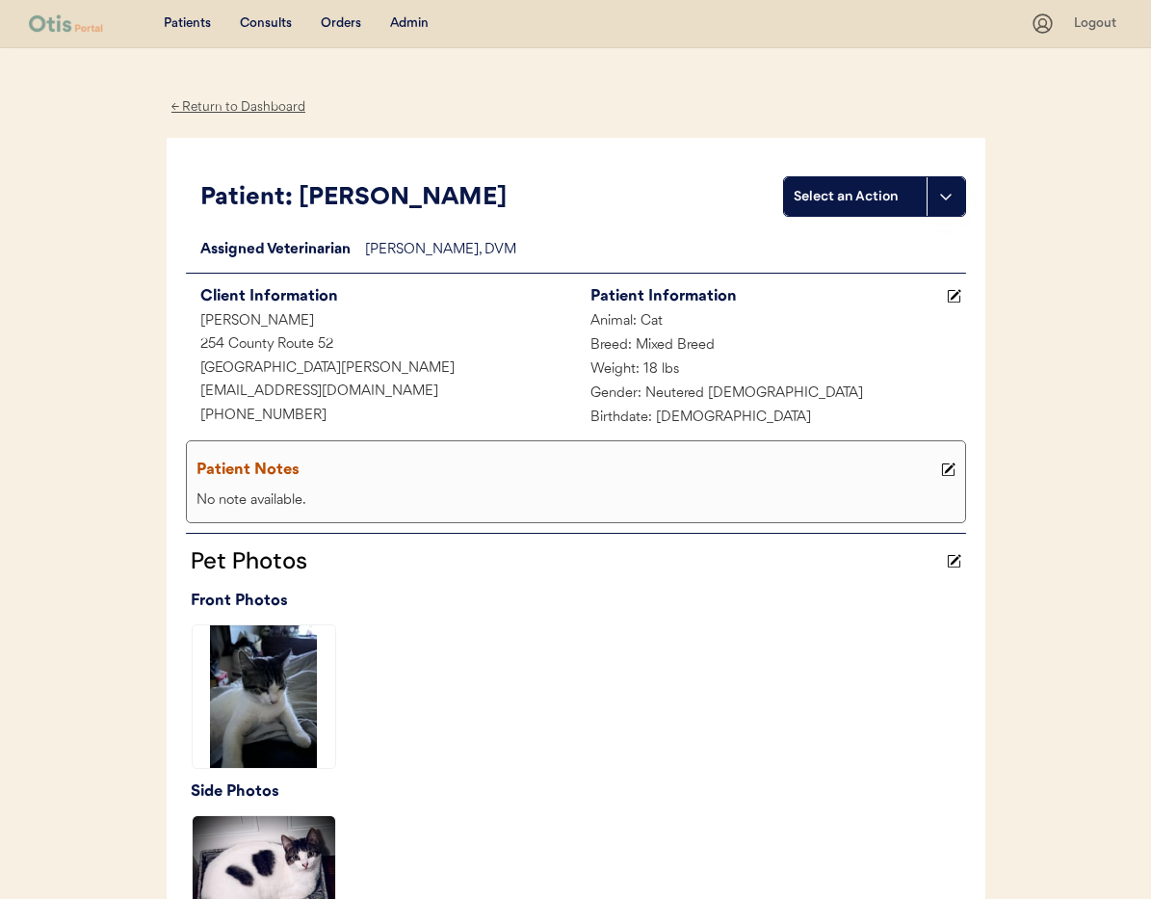
click at [217, 117] on div "← Return to Dashboard" at bounding box center [239, 107] width 145 height 22
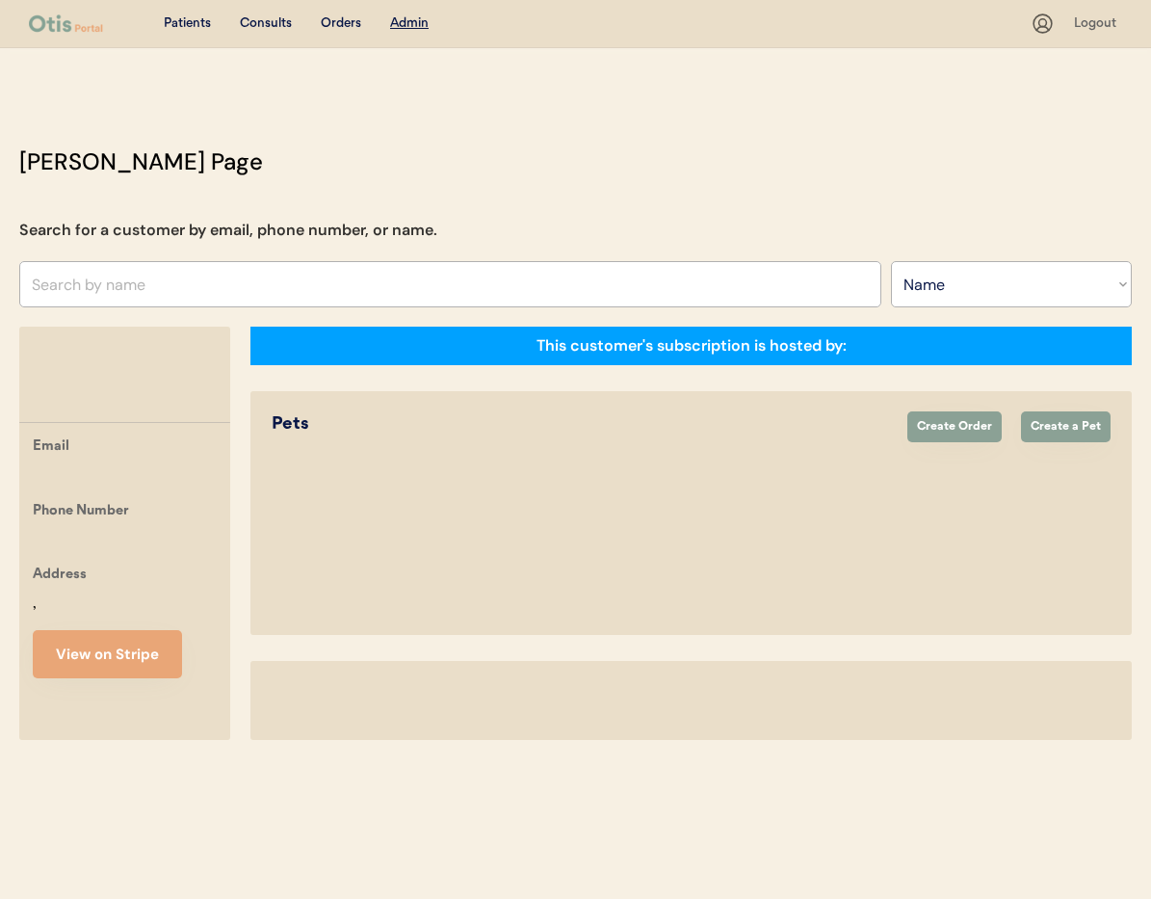
select select ""Name""
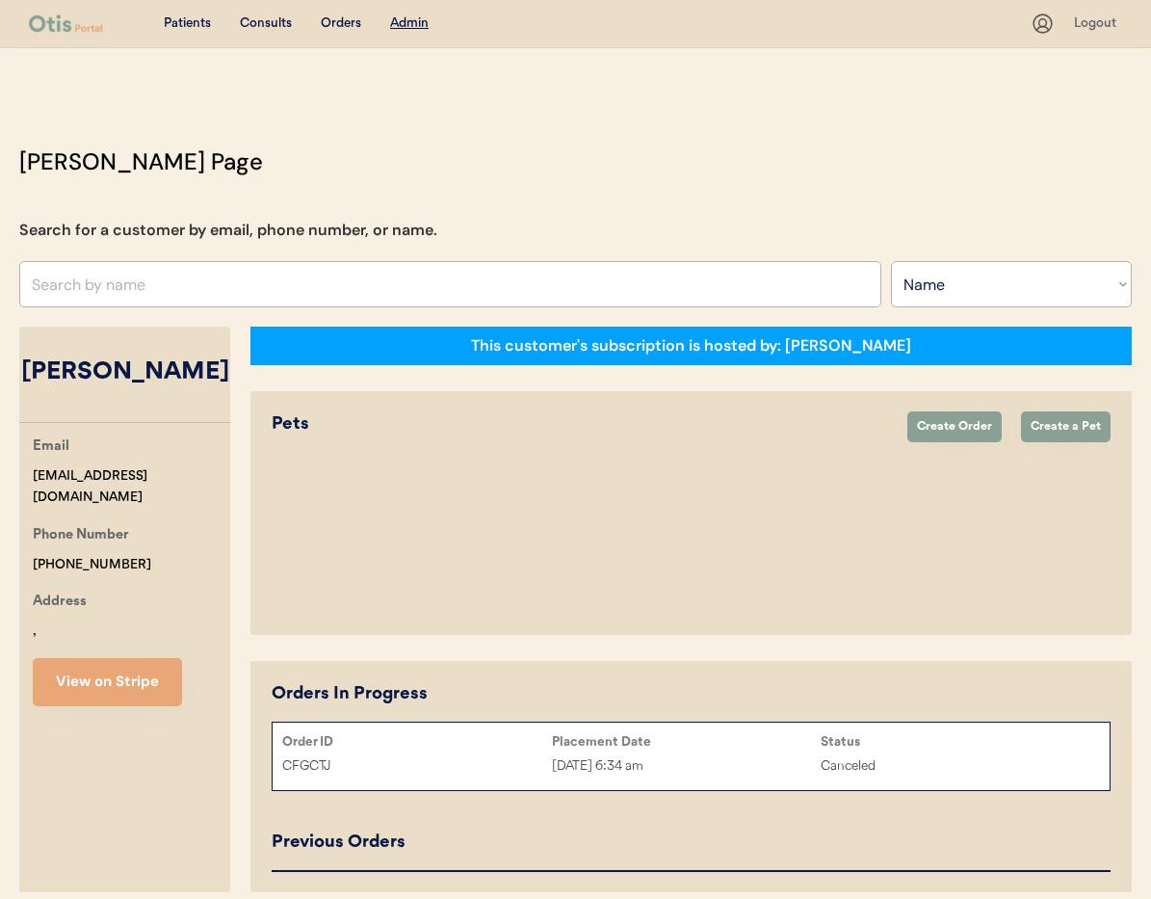
select select "true"
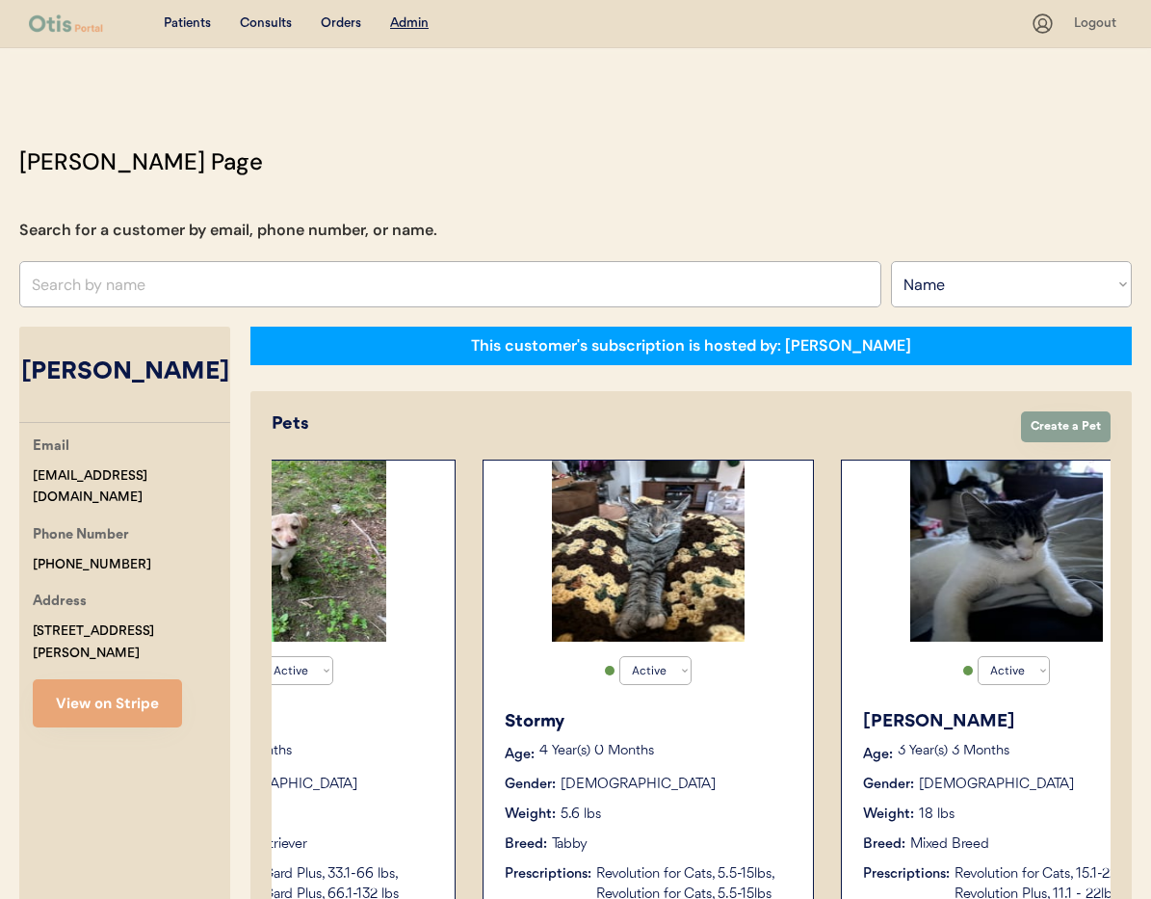
scroll to position [0, 236]
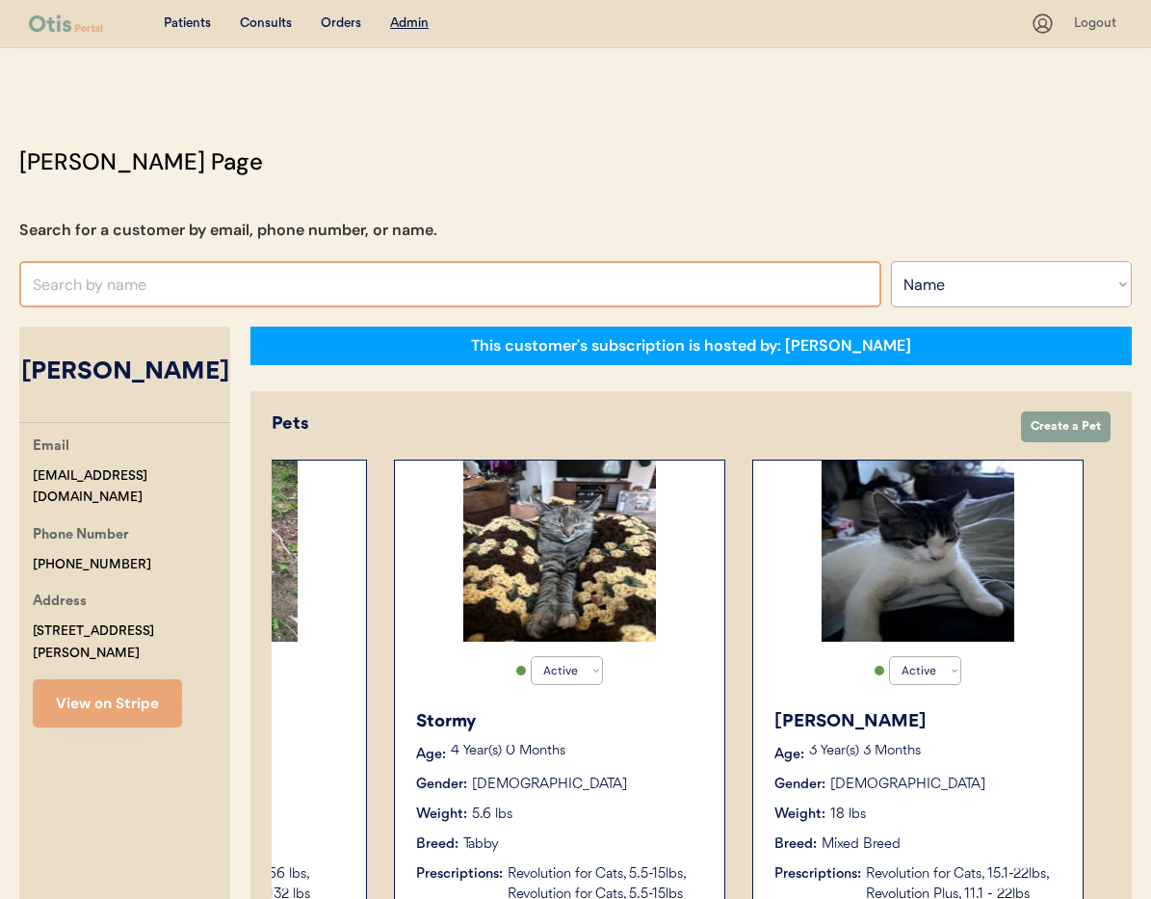
click at [130, 291] on input "text" at bounding box center [450, 284] width 862 height 46
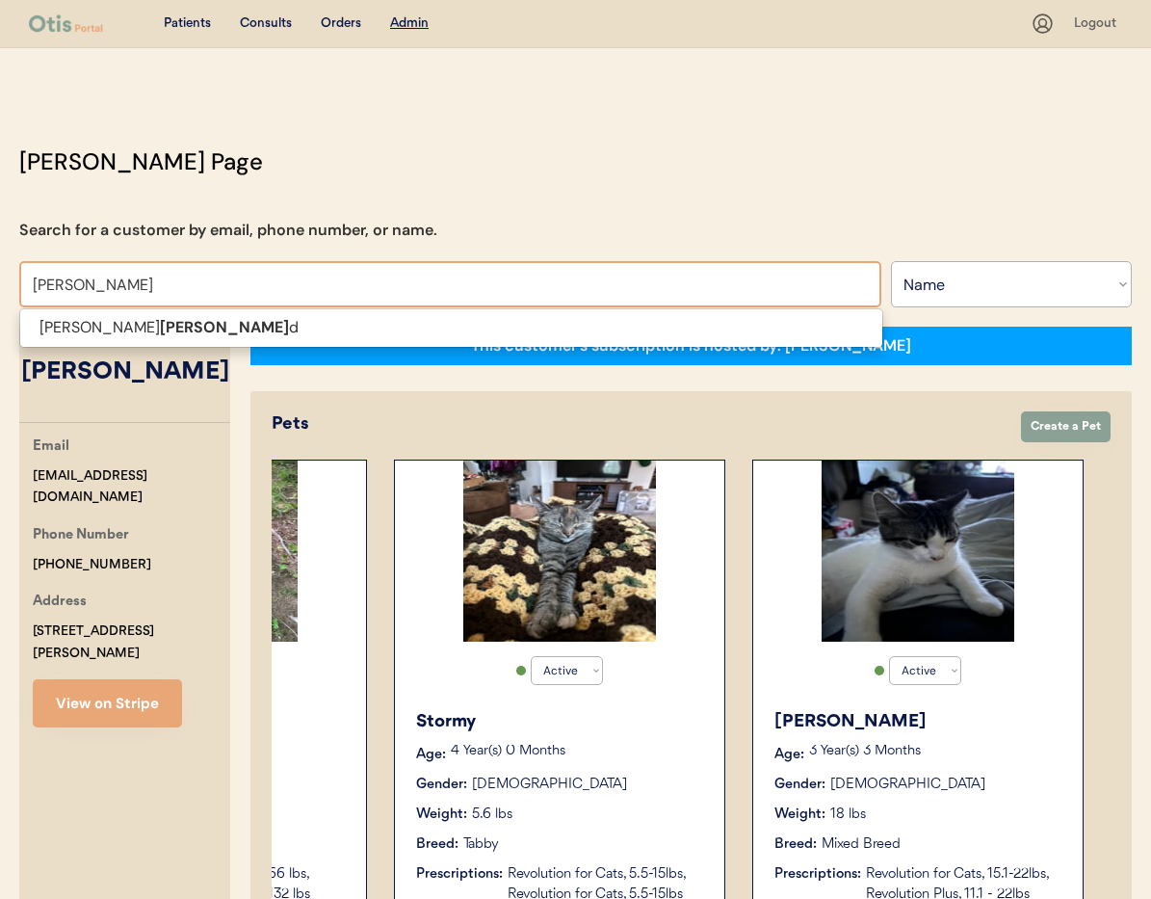
type input "to"
type input "tomika Fisher"
type input "t"
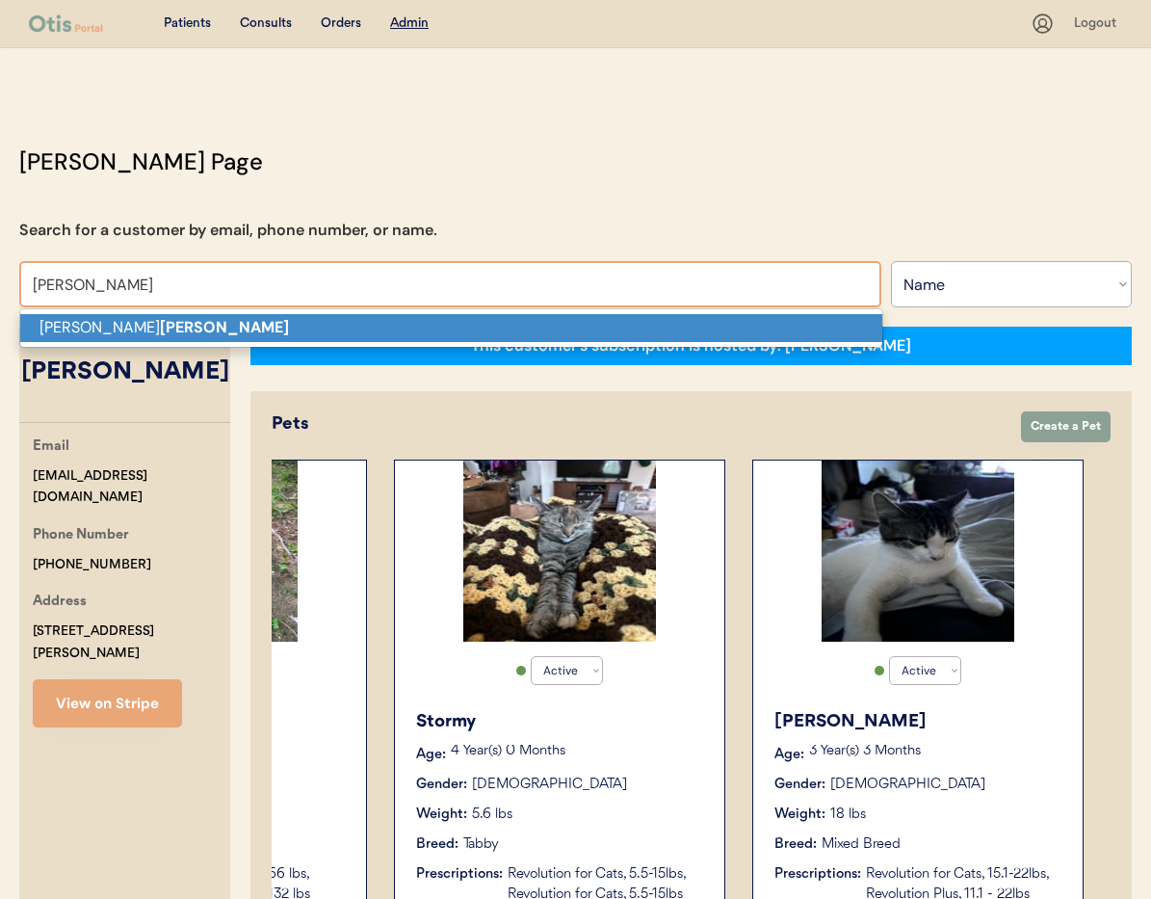
click at [142, 327] on p "Britt Tidwell" at bounding box center [451, 328] width 862 height 28
type input "Britt Tidwell"
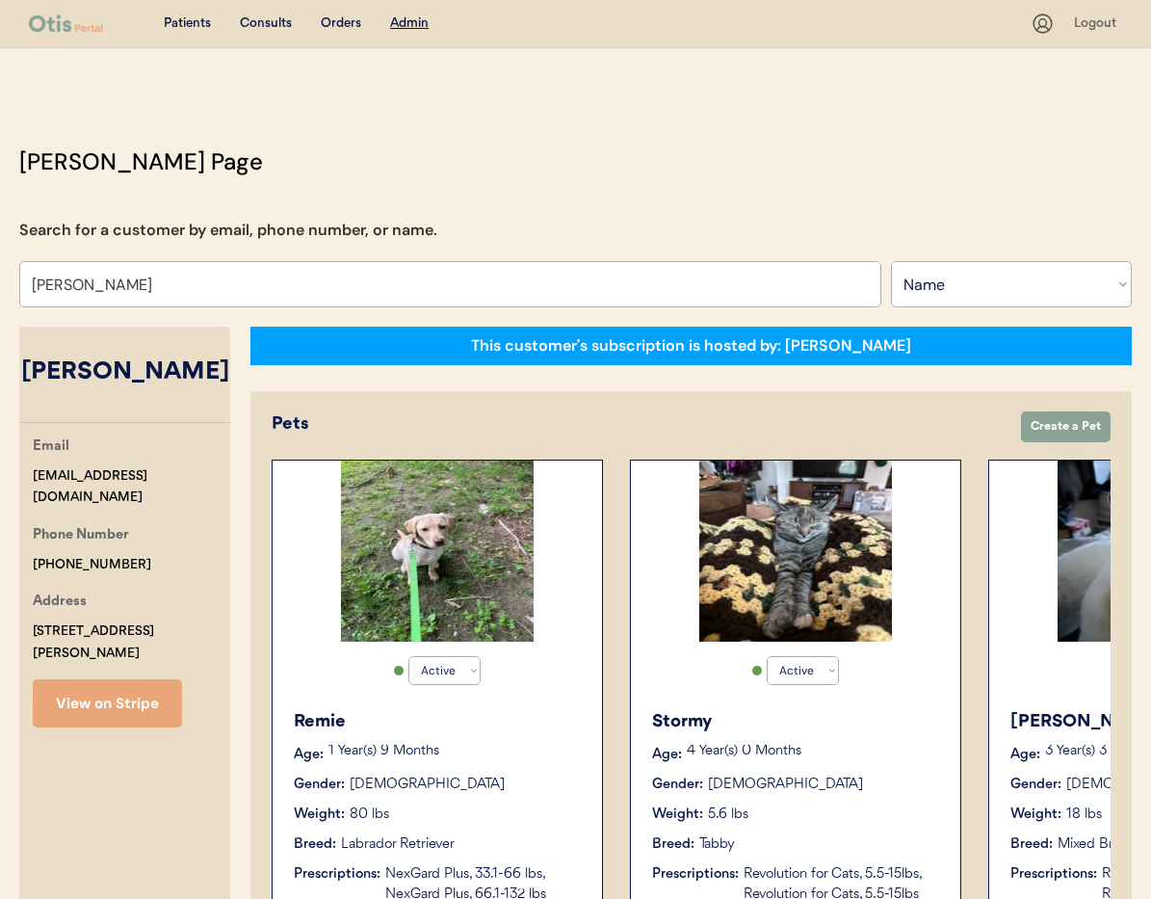
select select "true"
select select "false"
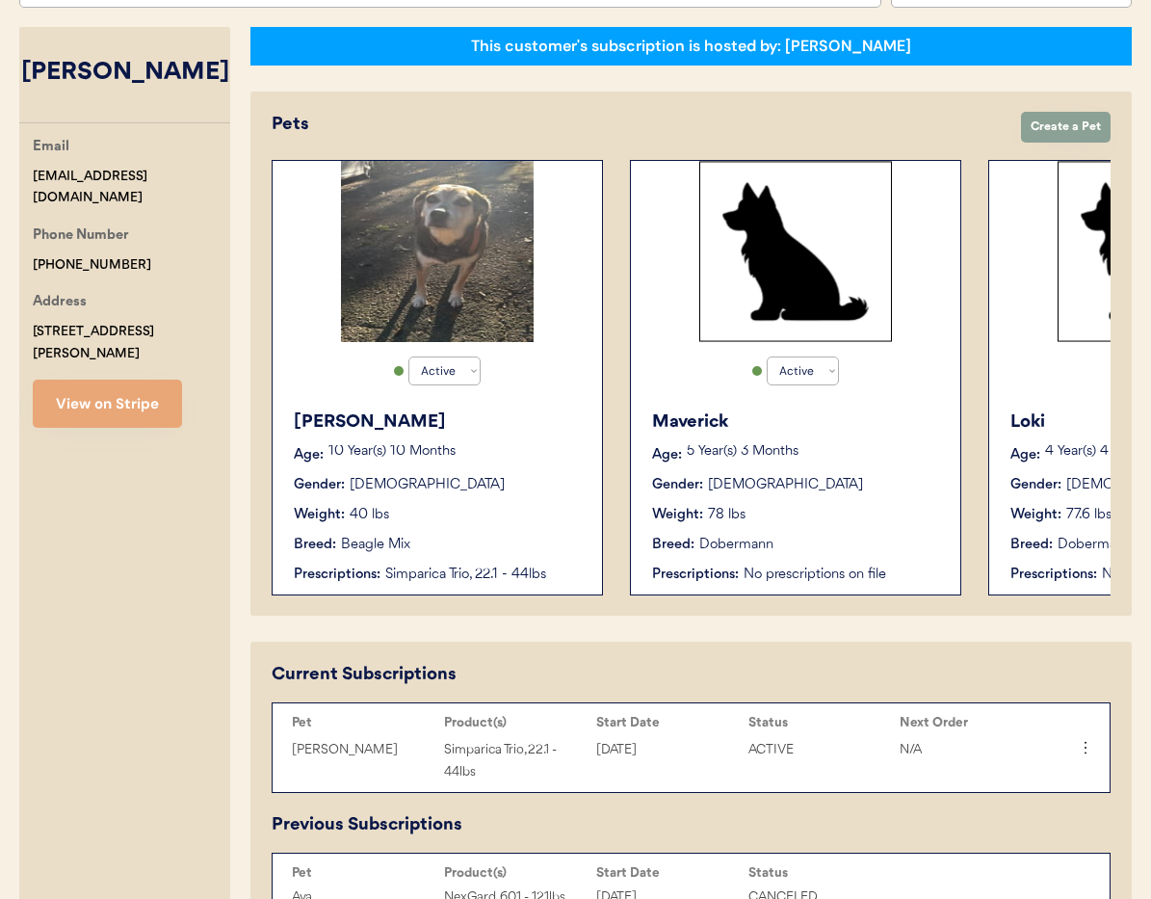
scroll to position [358, 0]
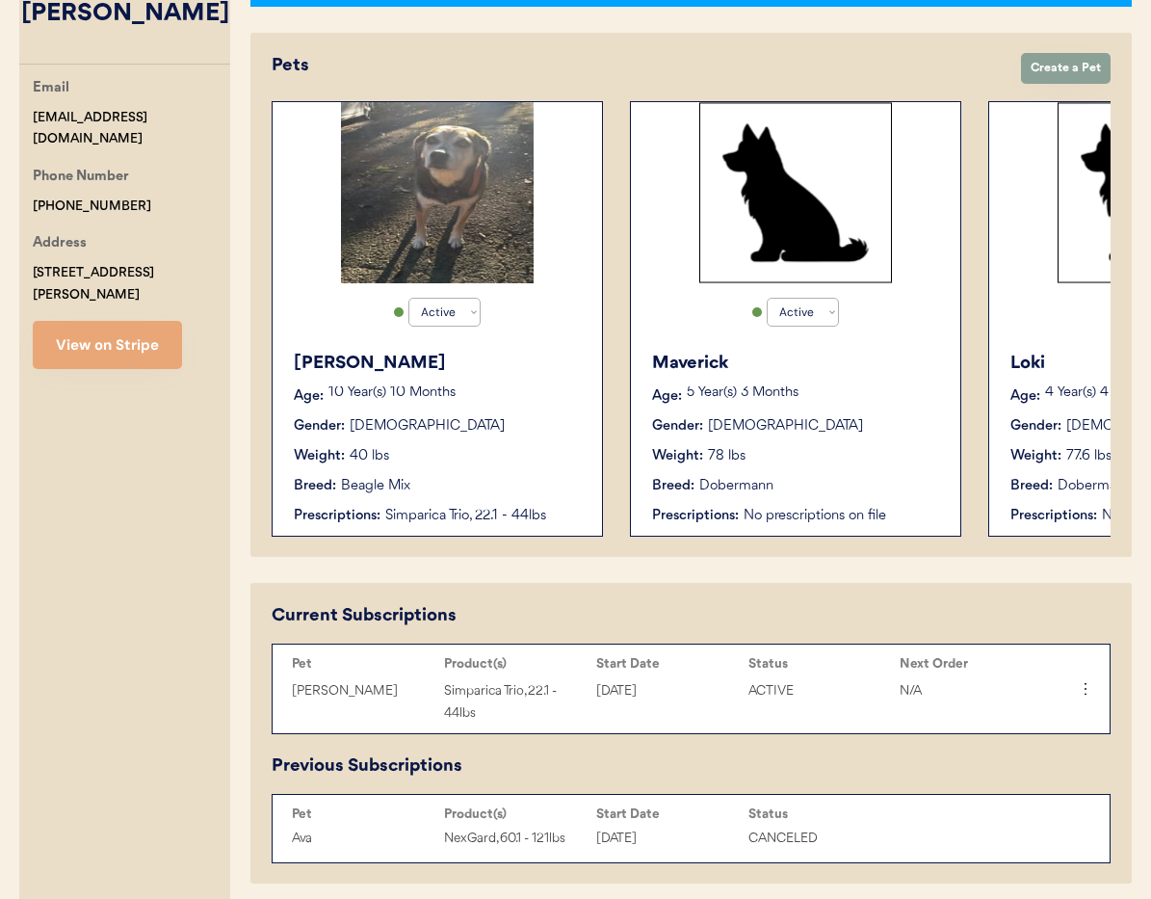
type input "[PERSON_NAME]"
click at [495, 459] on div "Weight: 40 lbs" at bounding box center [438, 456] width 289 height 20
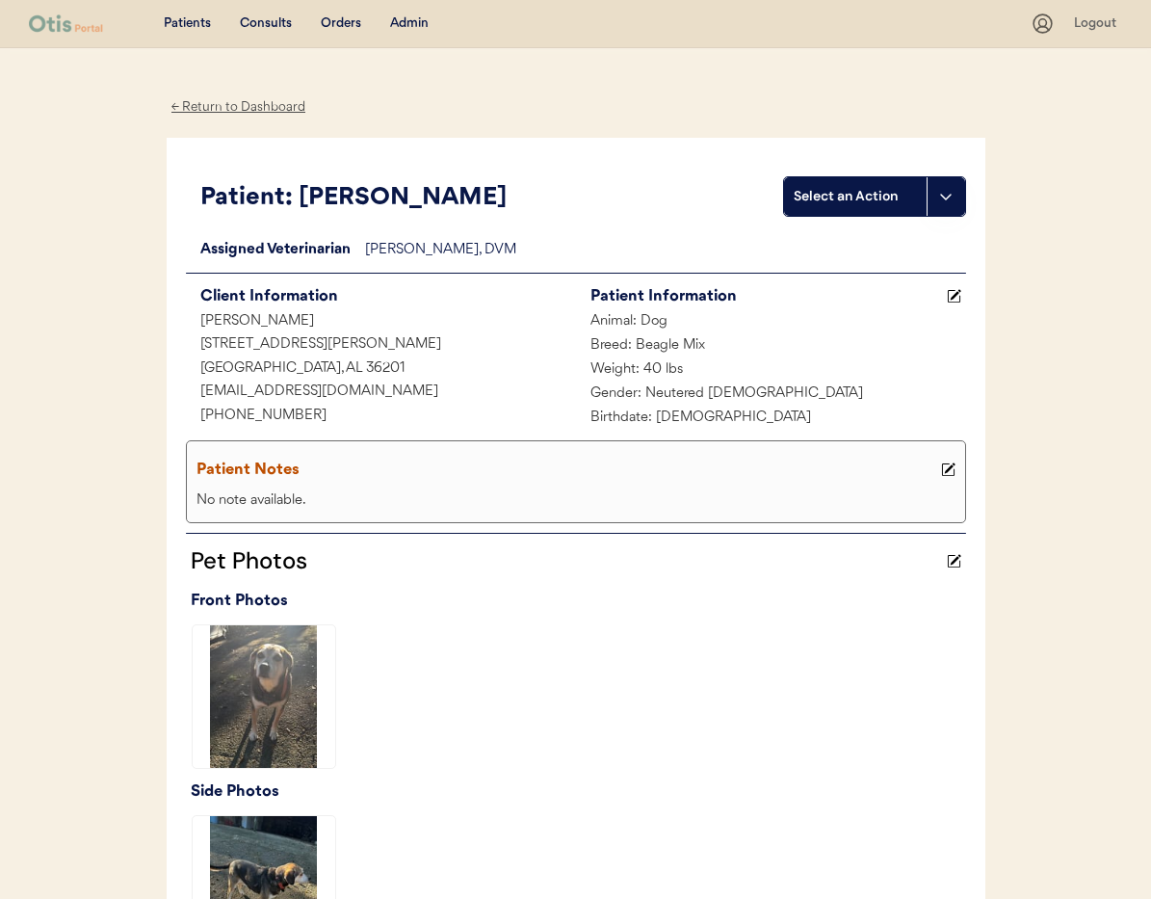
click at [208, 104] on div "← Return to Dashboard" at bounding box center [239, 107] width 145 height 22
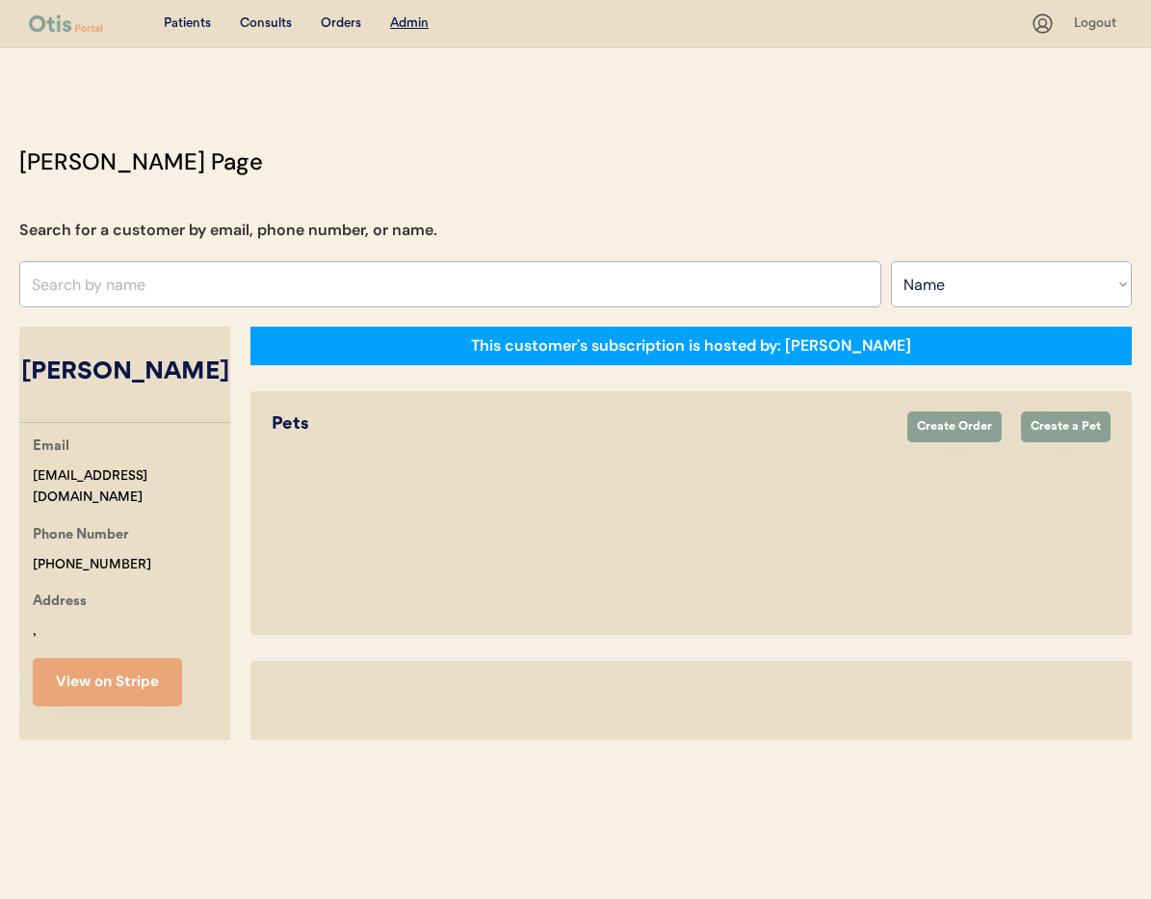
select select ""Name""
select select "true"
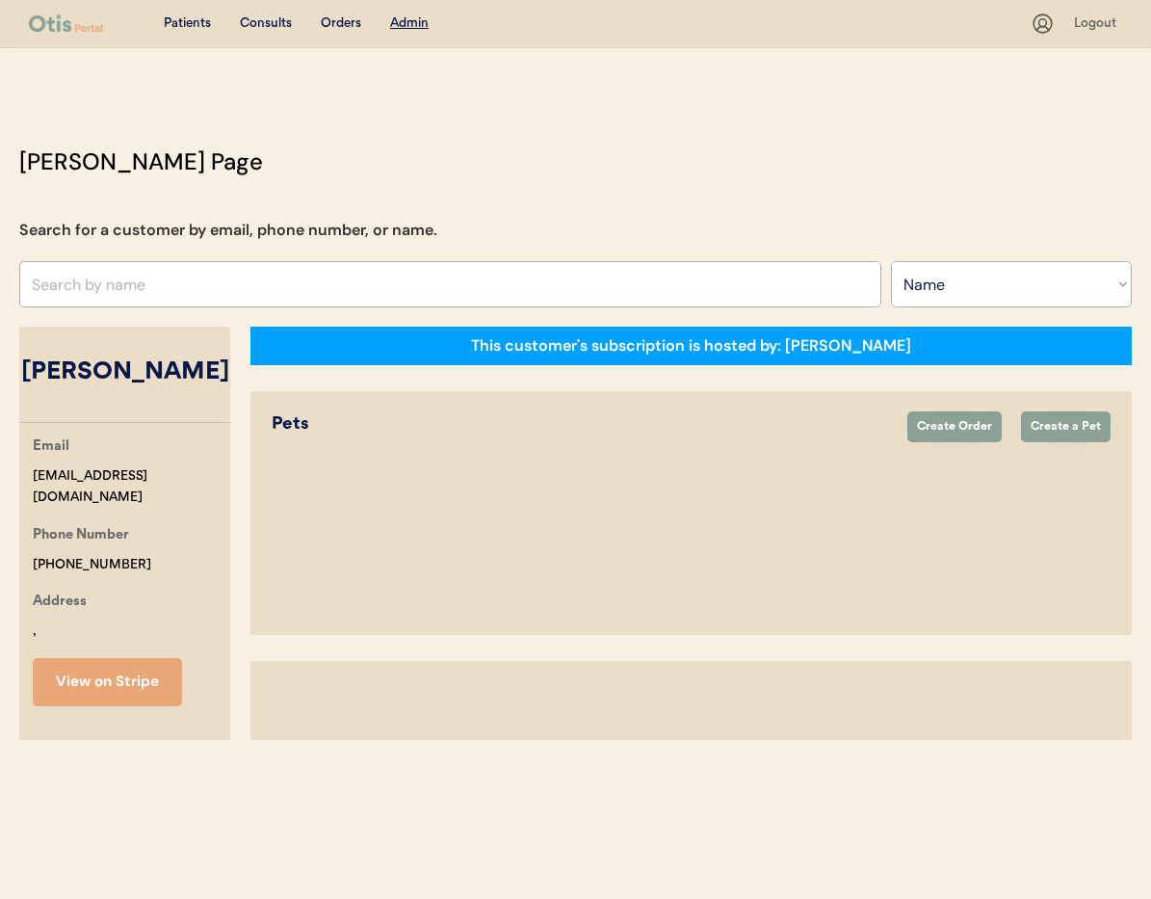
select select "false"
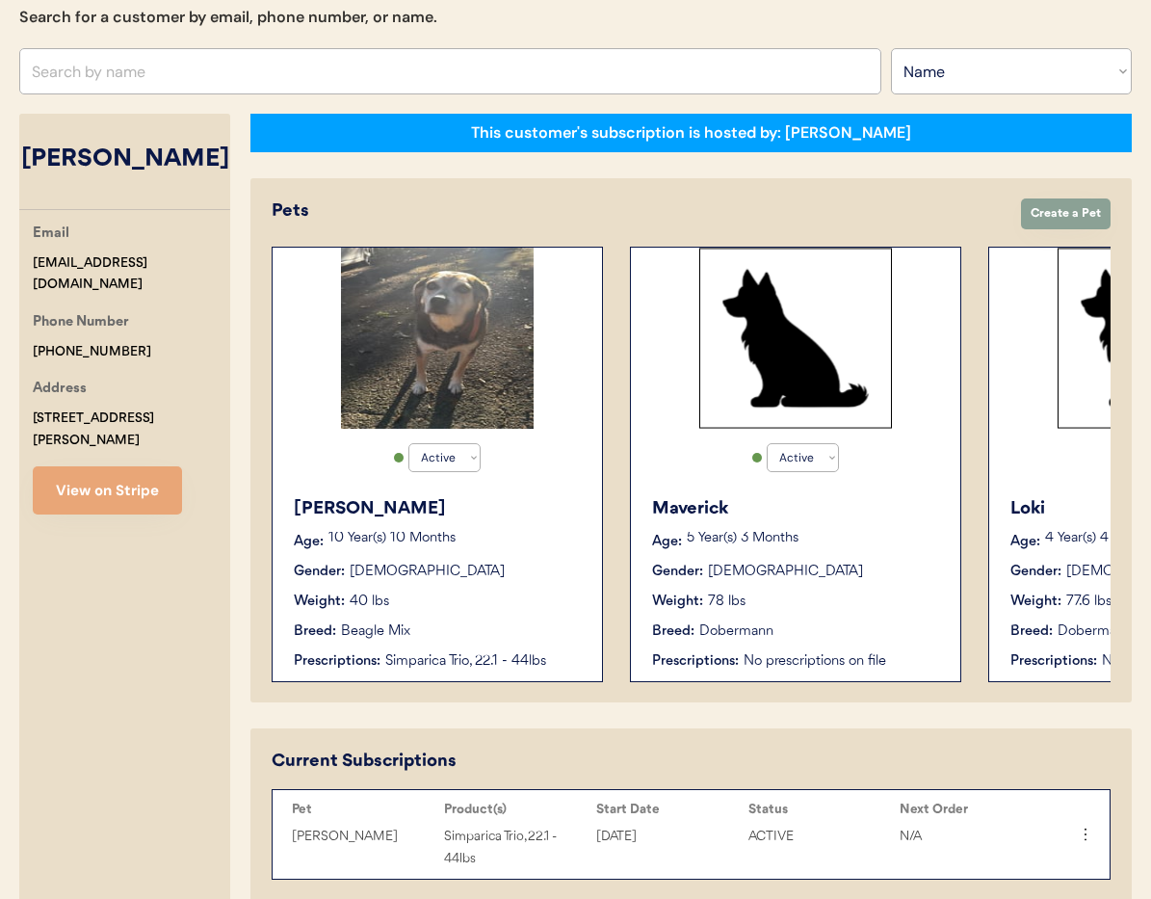
click at [133, 329] on div "Phone Number +12566768919" at bounding box center [132, 336] width 198 height 51
drag, startPoint x: 97, startPoint y: 329, endPoint x: 16, endPoint y: 323, distance: 81.1
copy div "+12566768919"
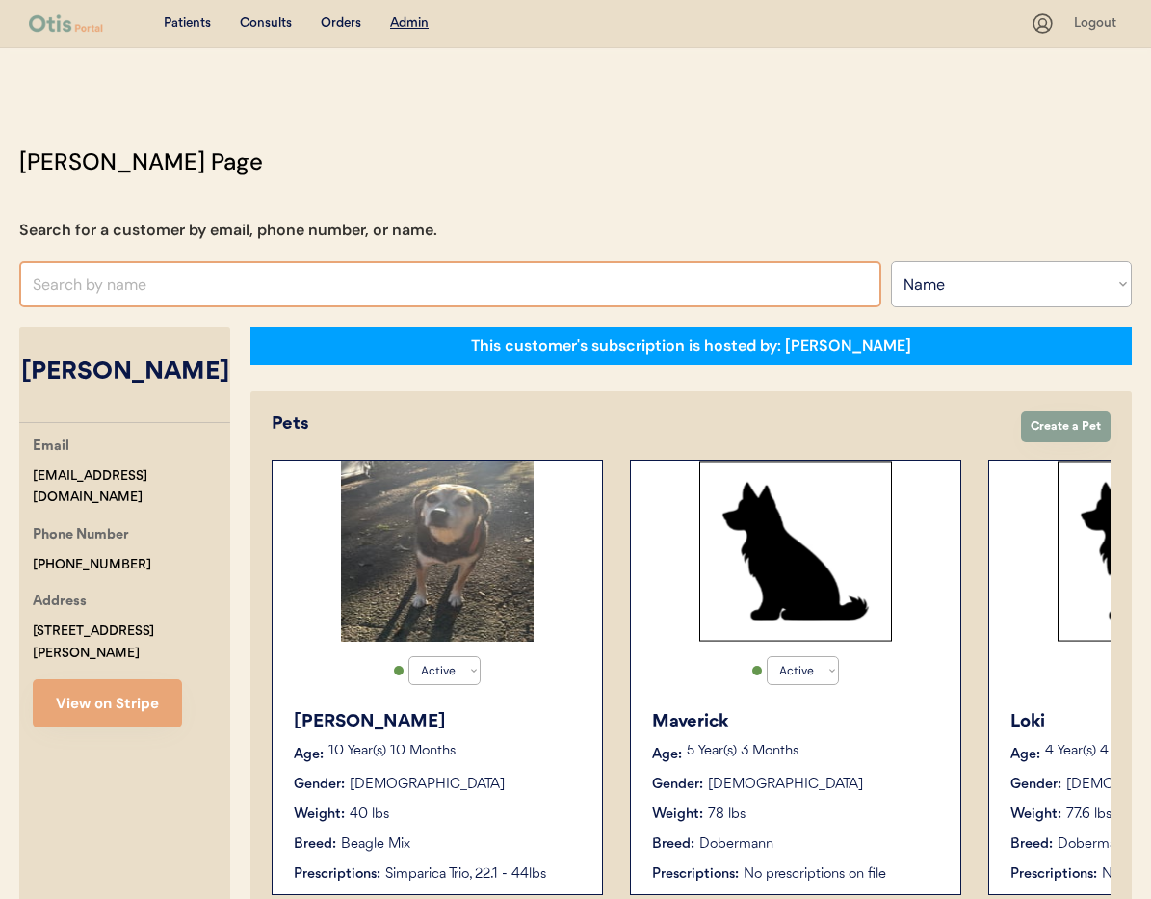
click at [168, 285] on input "text" at bounding box center [450, 284] width 862 height 46
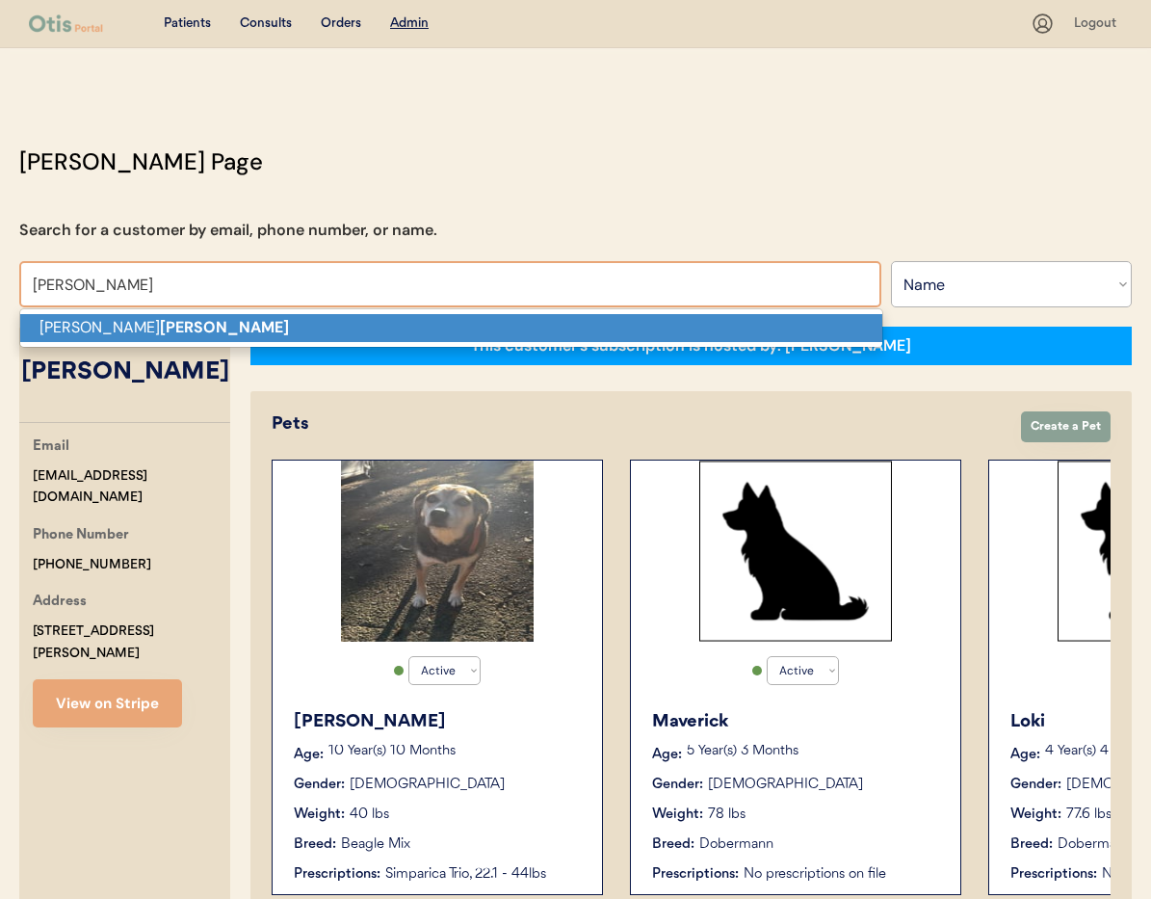
click at [185, 333] on p "Shannon Foley" at bounding box center [451, 328] width 862 height 28
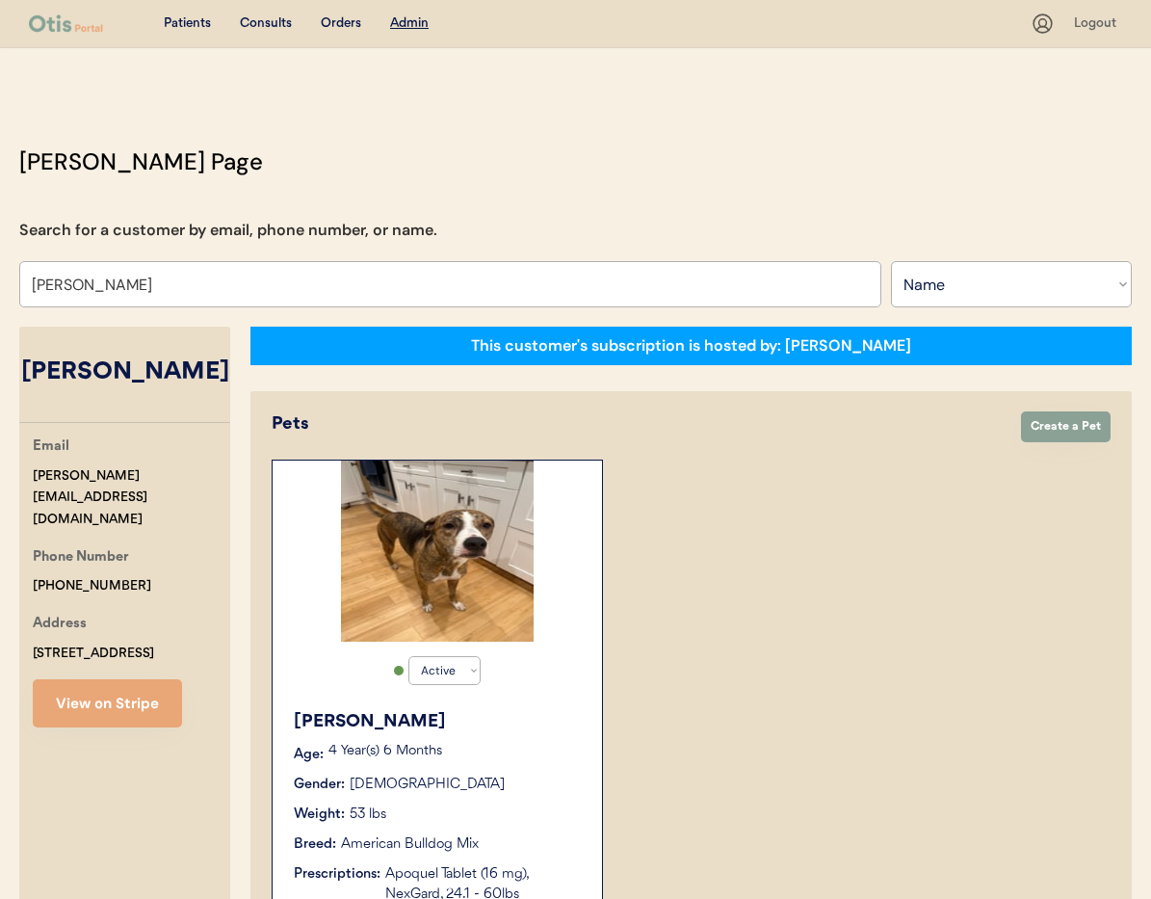
type input "Shannon Foley"
click at [479, 739] on div "Rosie Age: 4 Year(s) 6 Months Gender: Female Weight: 53 lbs Breed: American Bul…" at bounding box center [437, 806] width 310 height 215
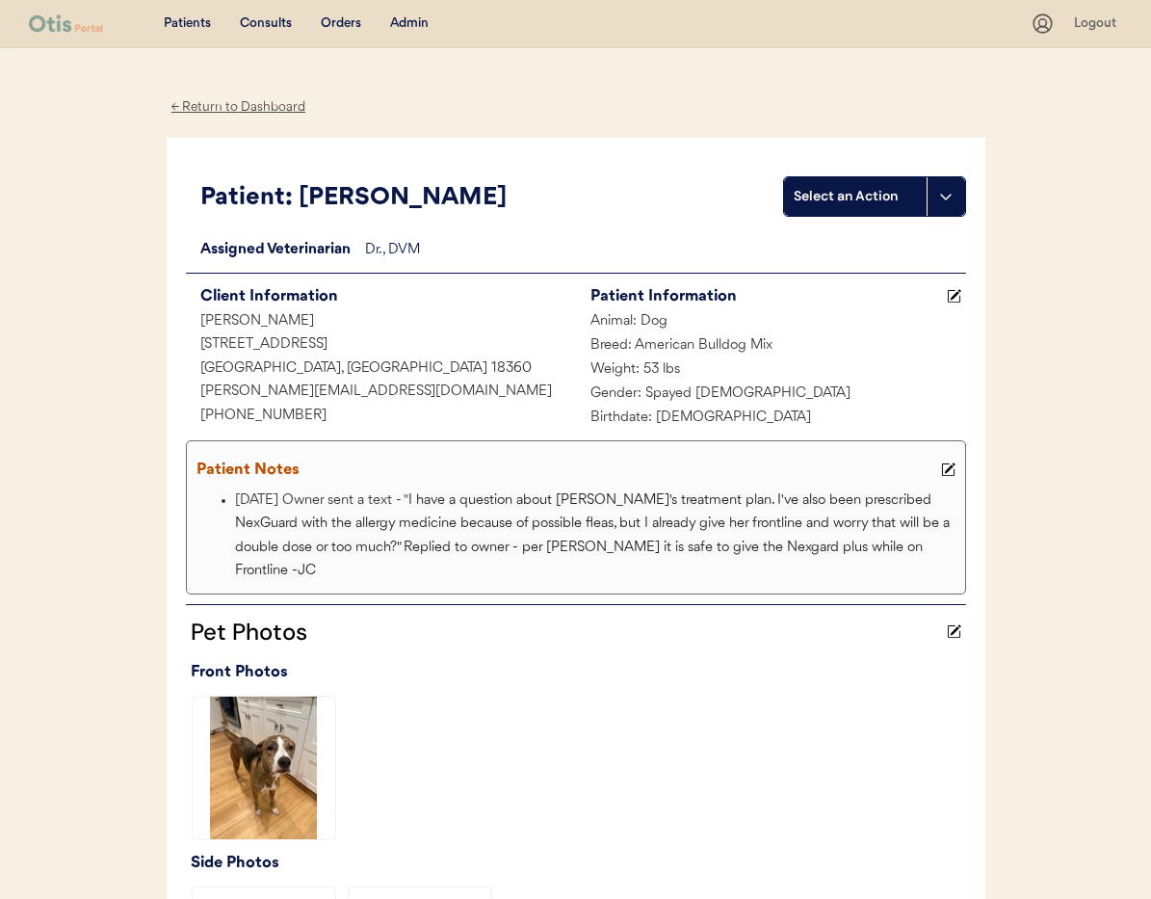
click at [951, 469] on icon at bounding box center [948, 469] width 14 height 14
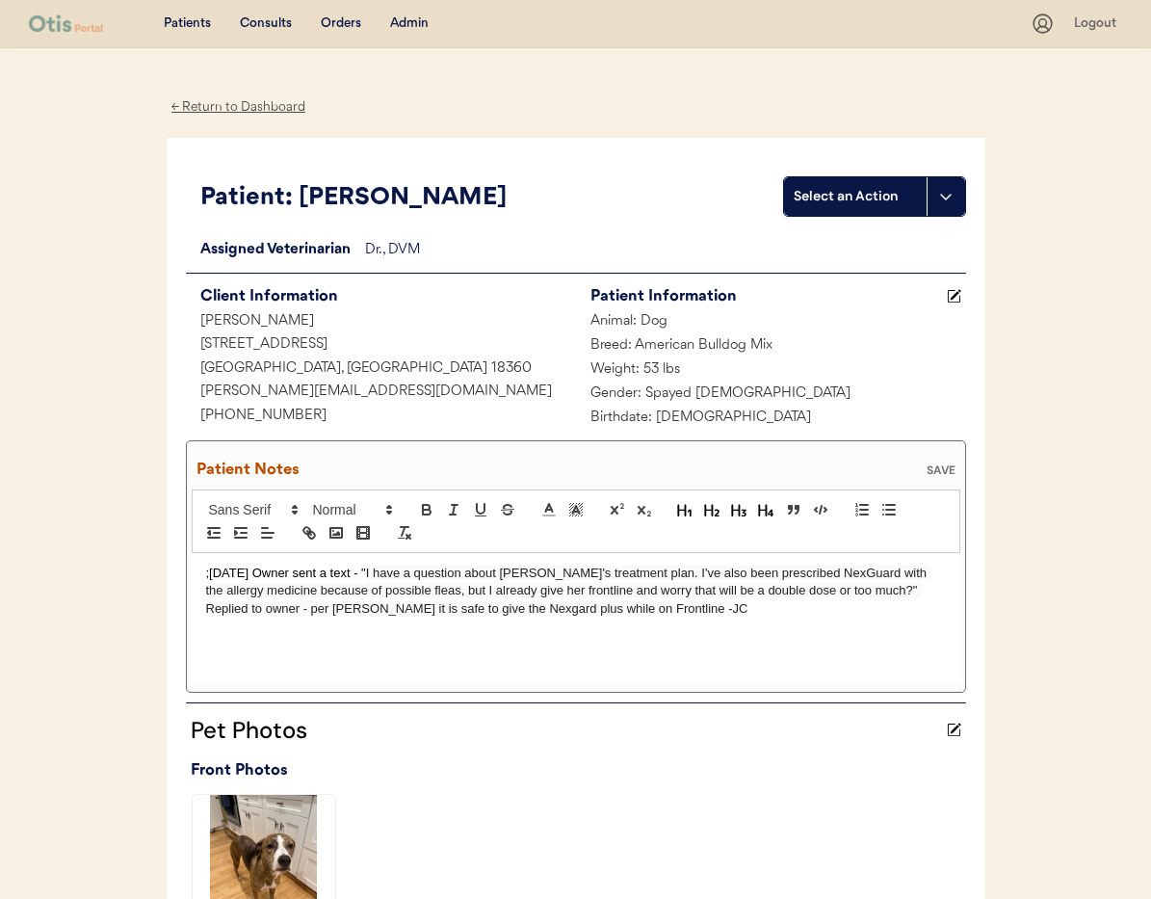
drag, startPoint x: 203, startPoint y: 572, endPoint x: 216, endPoint y: 576, distance: 13.1
click at [203, 572] on div ";8/14/25 Owner sent a text - " I have a question about Rosie's treatment plan. …" at bounding box center [576, 617] width 769 height 129
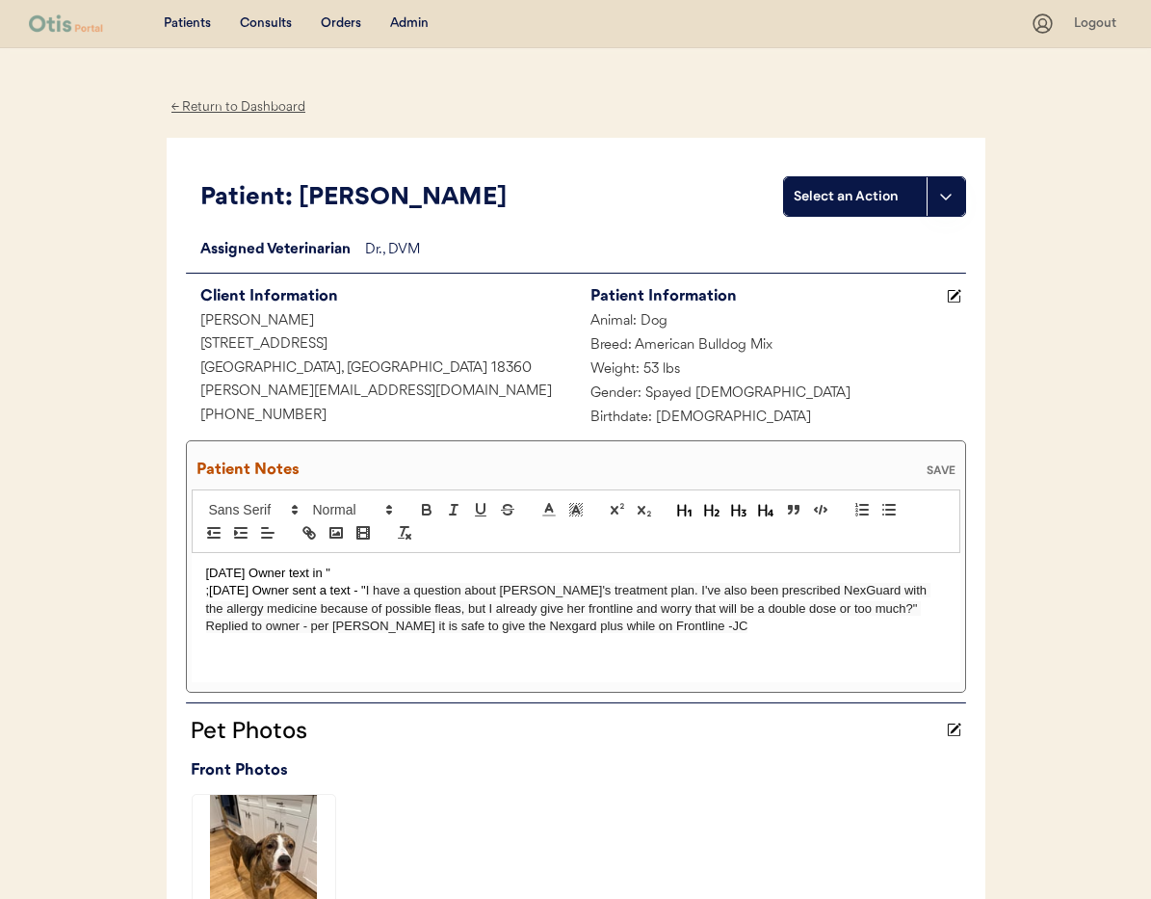
click at [378, 553] on div "9/30/25 Owner text in " ;8/14/25 Owner sent a text - " I have a question about …" at bounding box center [576, 617] width 769 height 129
click at [361, 572] on p "9/30/25 Owner text in "" at bounding box center [576, 573] width 740 height 17
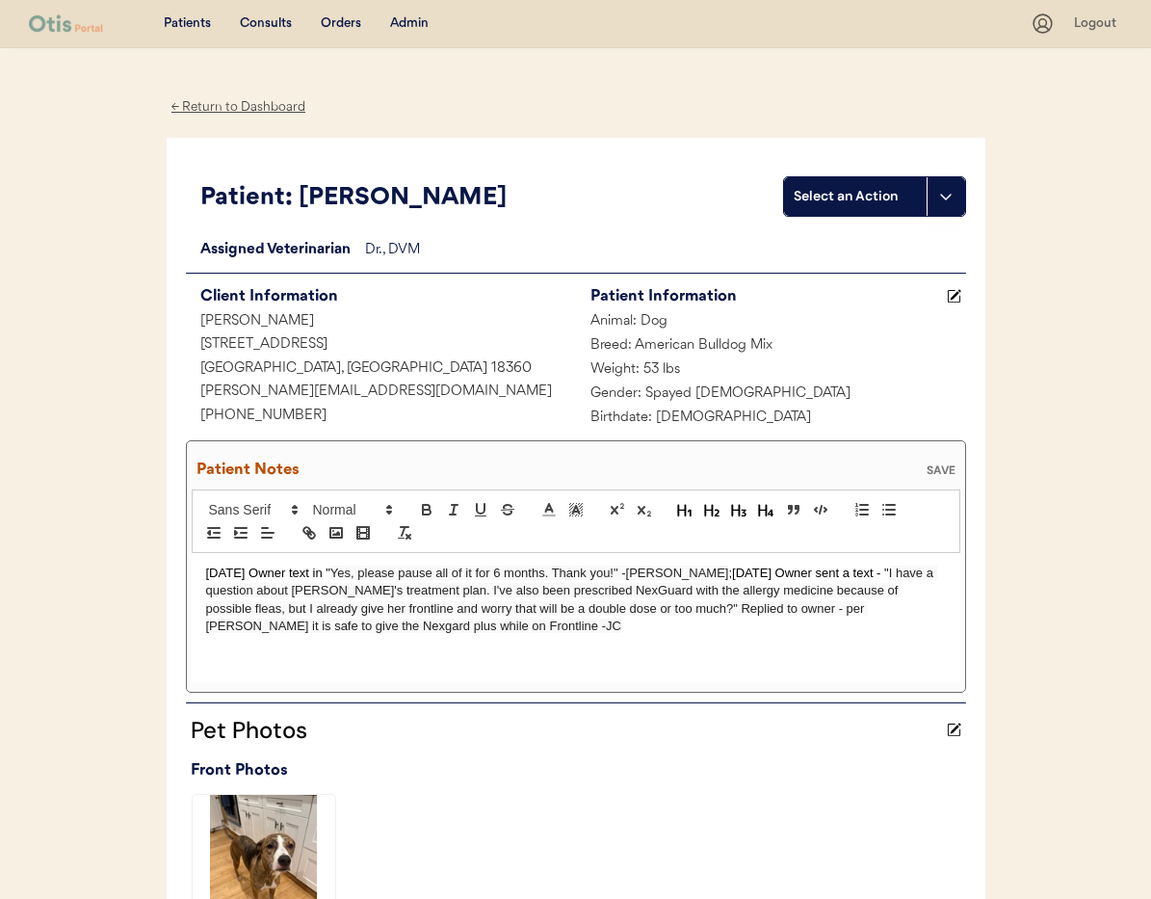
click at [206, 571] on p "9/30/25 Owner text in " Yes, please pause all of it for 6 months. Thank you!" -…" at bounding box center [576, 600] width 740 height 71
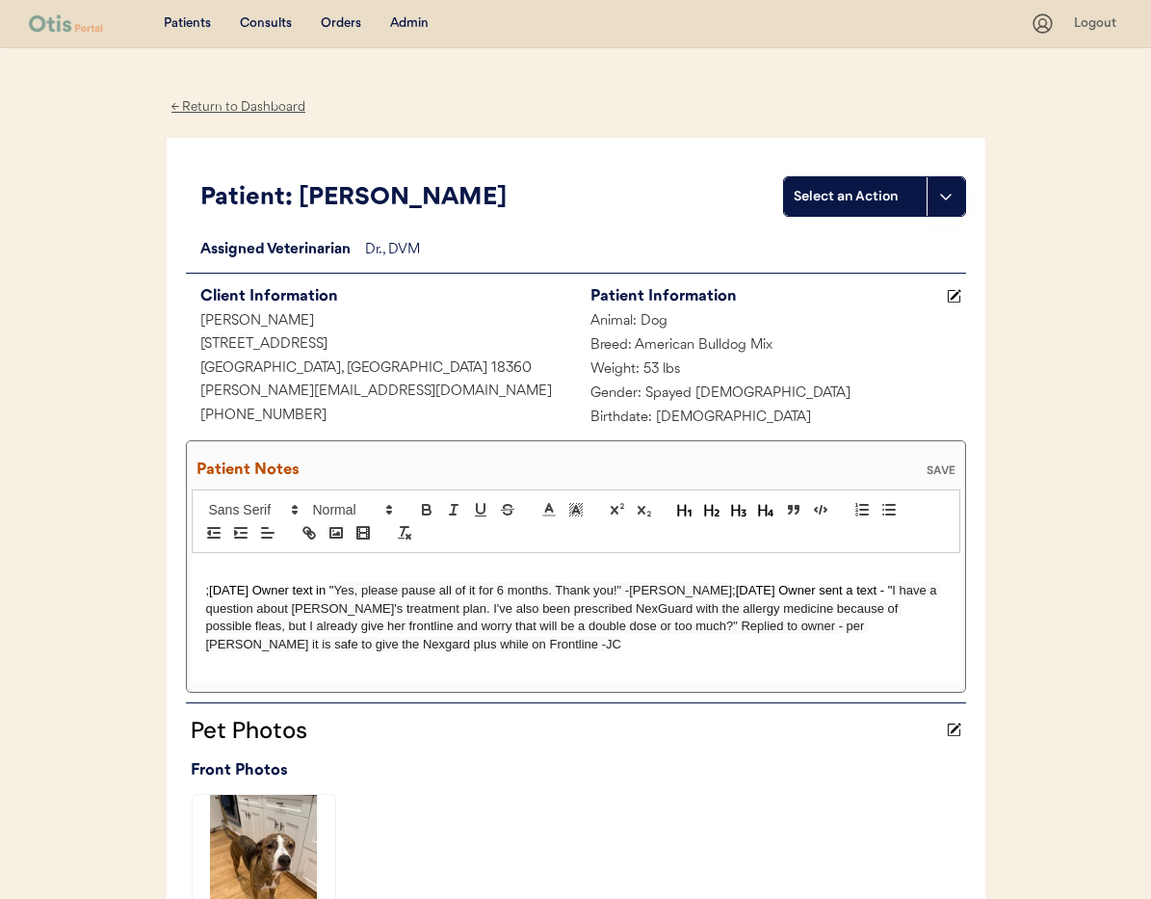
click at [224, 569] on p at bounding box center [576, 573] width 740 height 17
click at [648, 593] on span "Yes, please pause all of it for 6 months. Thank you!" -JC" at bounding box center [532, 590] width 399 height 14
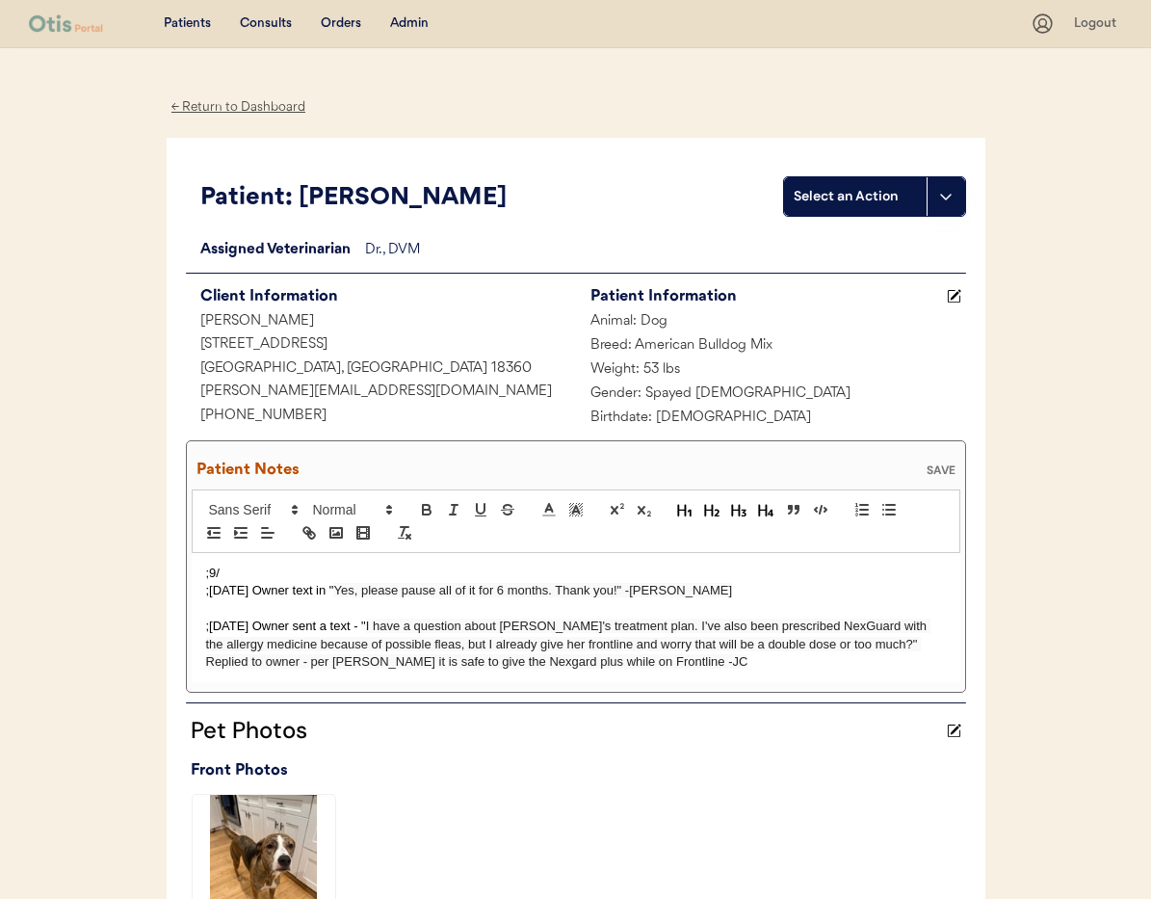
click at [627, 593] on span "Yes, please pause all of it for 6 months. Thank you!" -JC" at bounding box center [532, 590] width 399 height 14
drag, startPoint x: 830, startPoint y: 589, endPoint x: 845, endPoint y: 595, distance: 15.9
click at [830, 589] on span "Yes, please pause all of it for 6 months. Thank you!" asked for reason for Nexg…" at bounding box center [627, 590] width 588 height 14
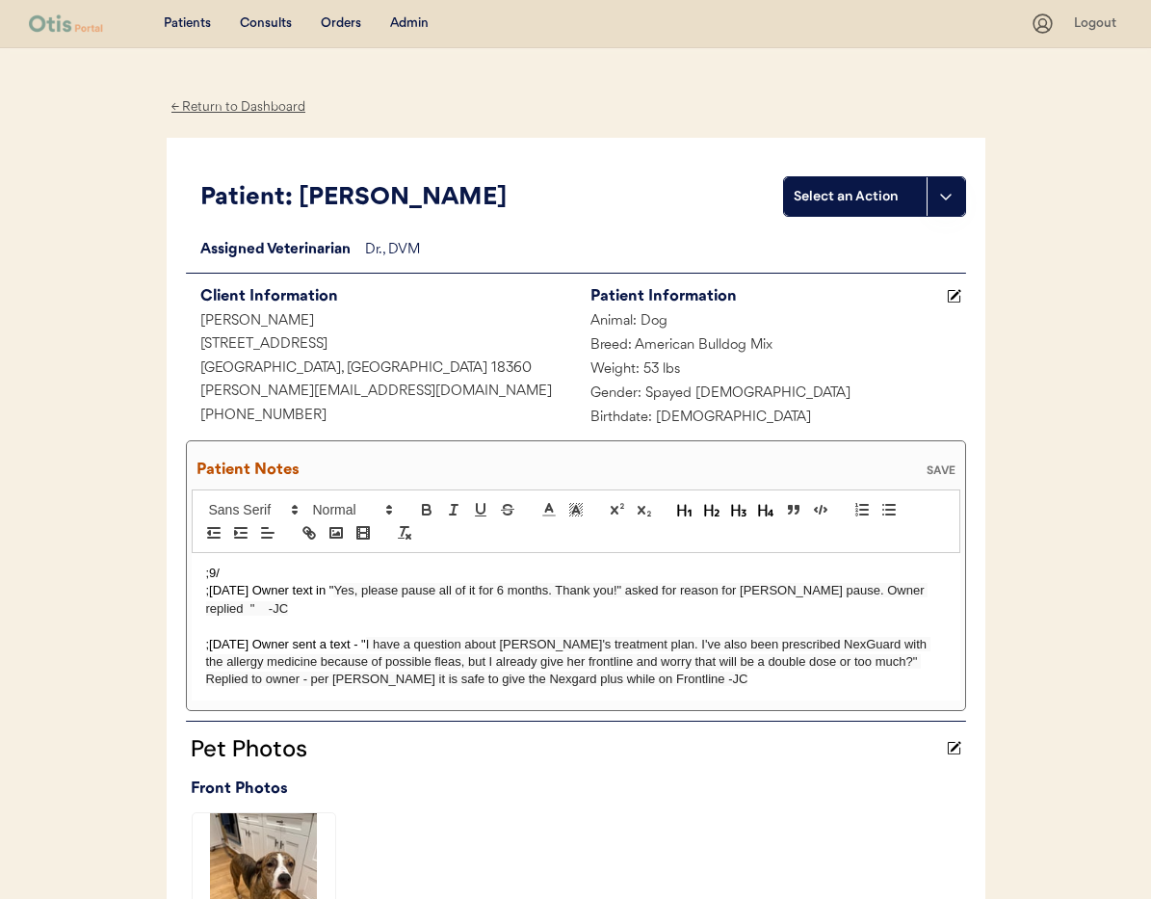
click at [929, 586] on span "Yes, please pause all of it for 6 months. Thank you!" asked for reason for Nexg…" at bounding box center [567, 599] width 723 height 32
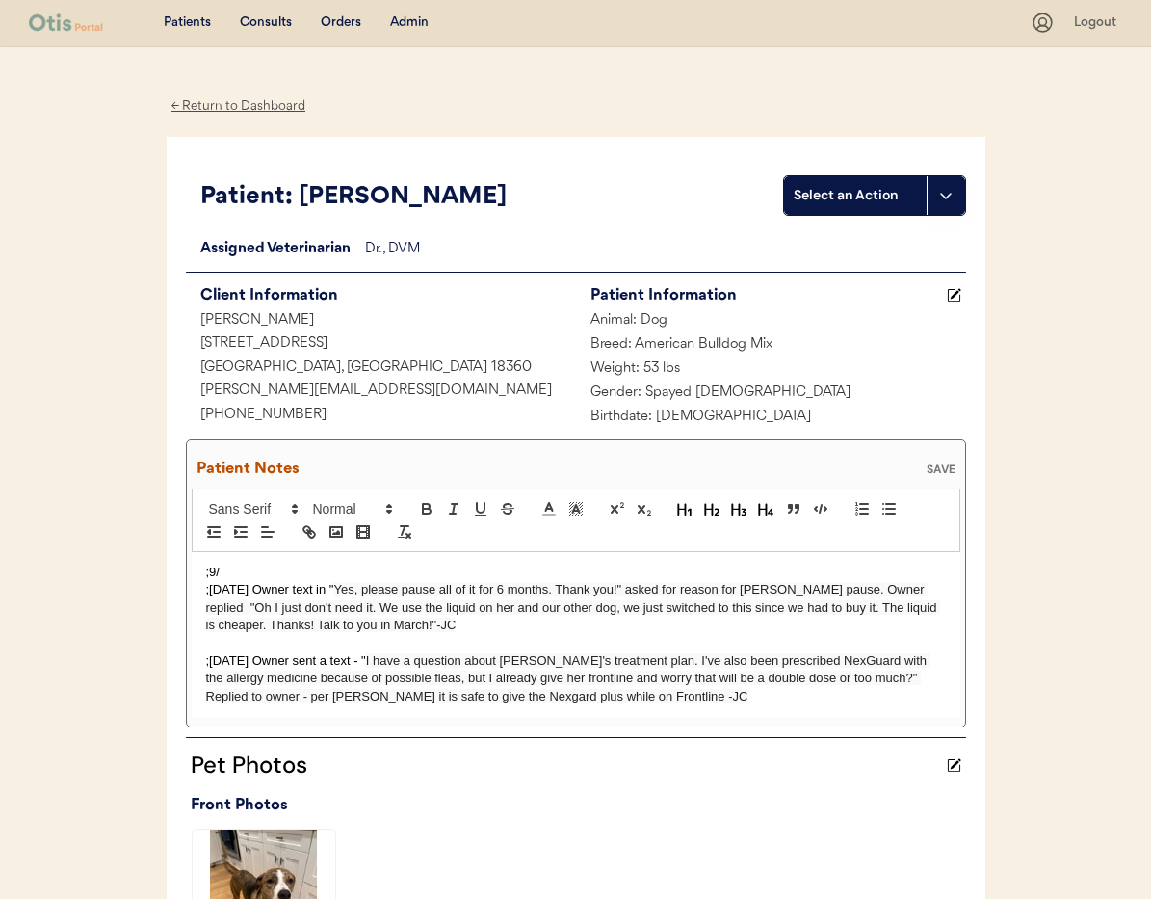
drag, startPoint x: 205, startPoint y: 657, endPoint x: 234, endPoint y: 657, distance: 28.9
click at [206, 657] on p ";8/14/25 Owner sent a text - " I have a question about Rosie's treatment plan. …" at bounding box center [576, 678] width 740 height 53
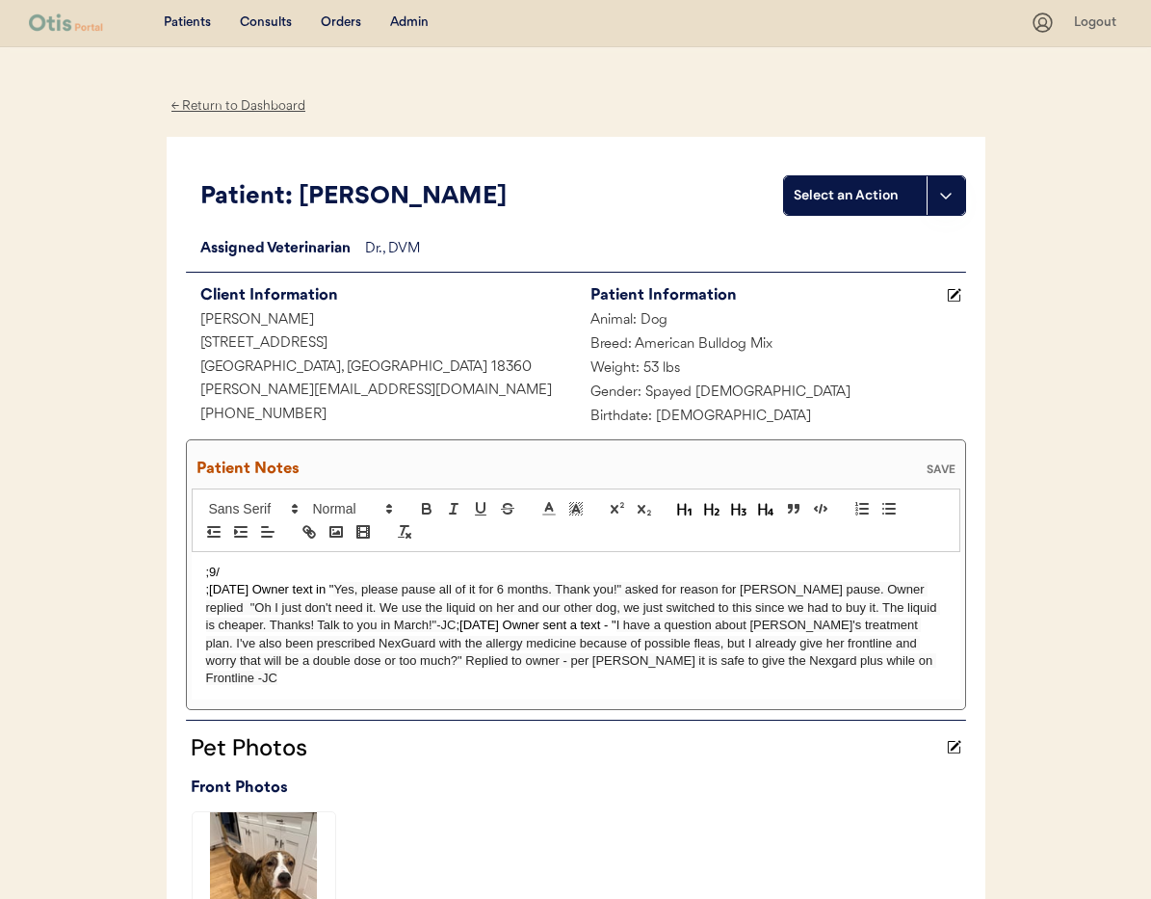
click at [264, 568] on p ";9/" at bounding box center [576, 572] width 740 height 17
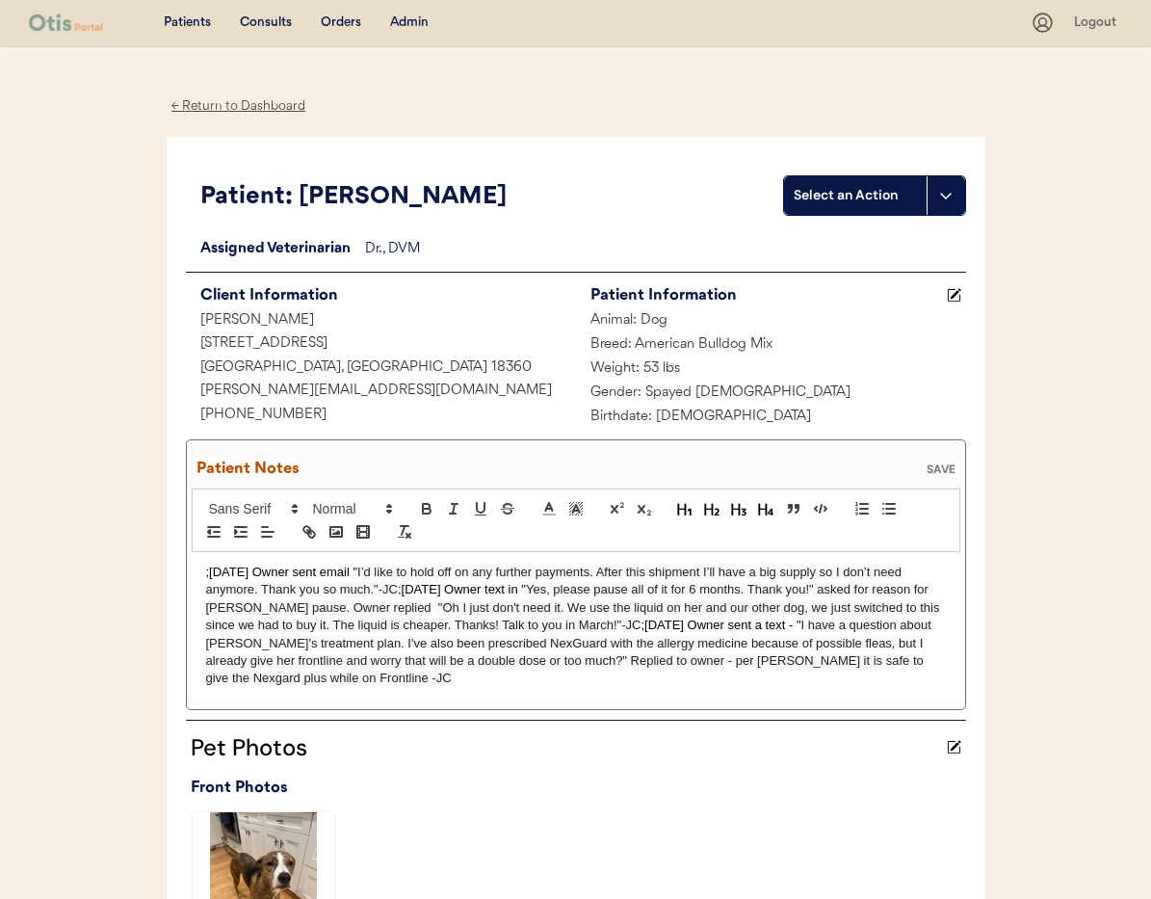
scroll to position [0, 0]
click at [936, 465] on div "SAVE" at bounding box center [941, 470] width 39 height 12
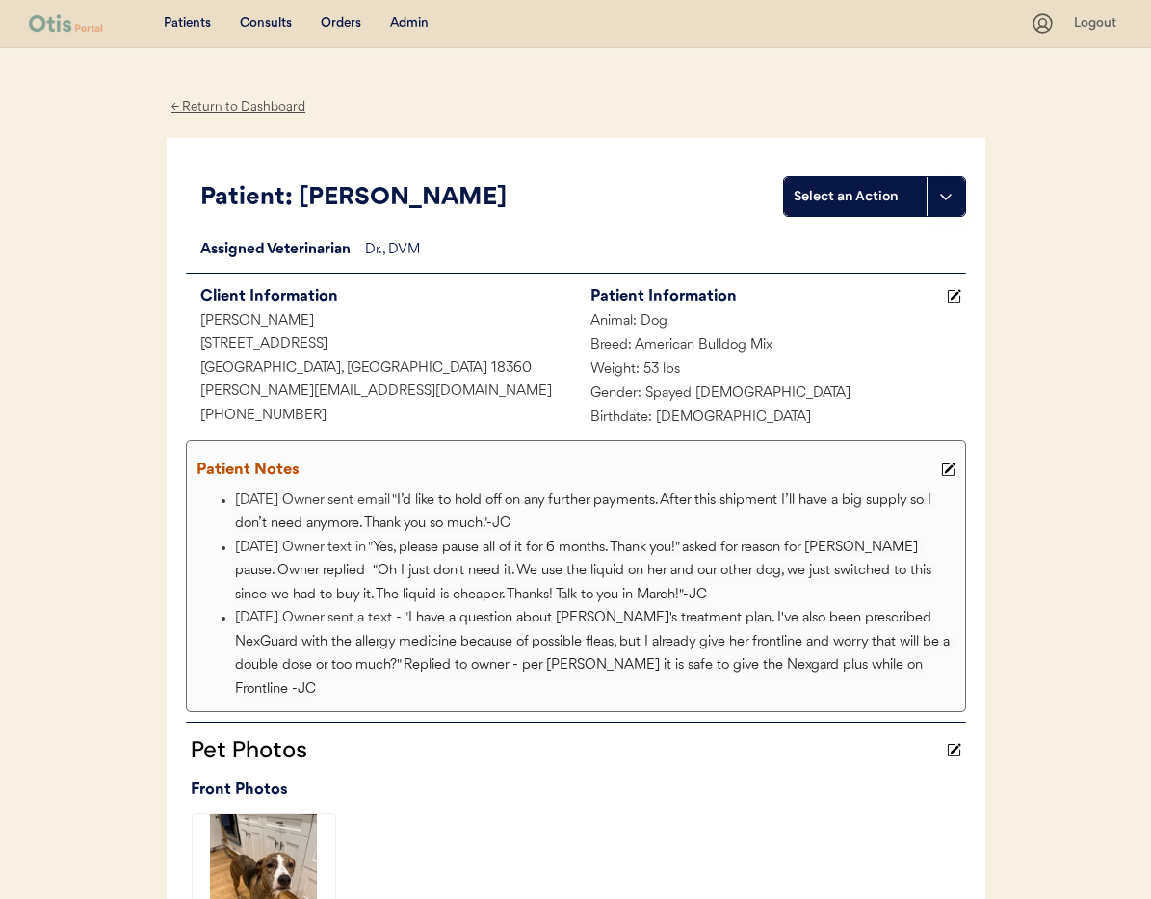
click at [405, 21] on div "Admin" at bounding box center [409, 23] width 39 height 19
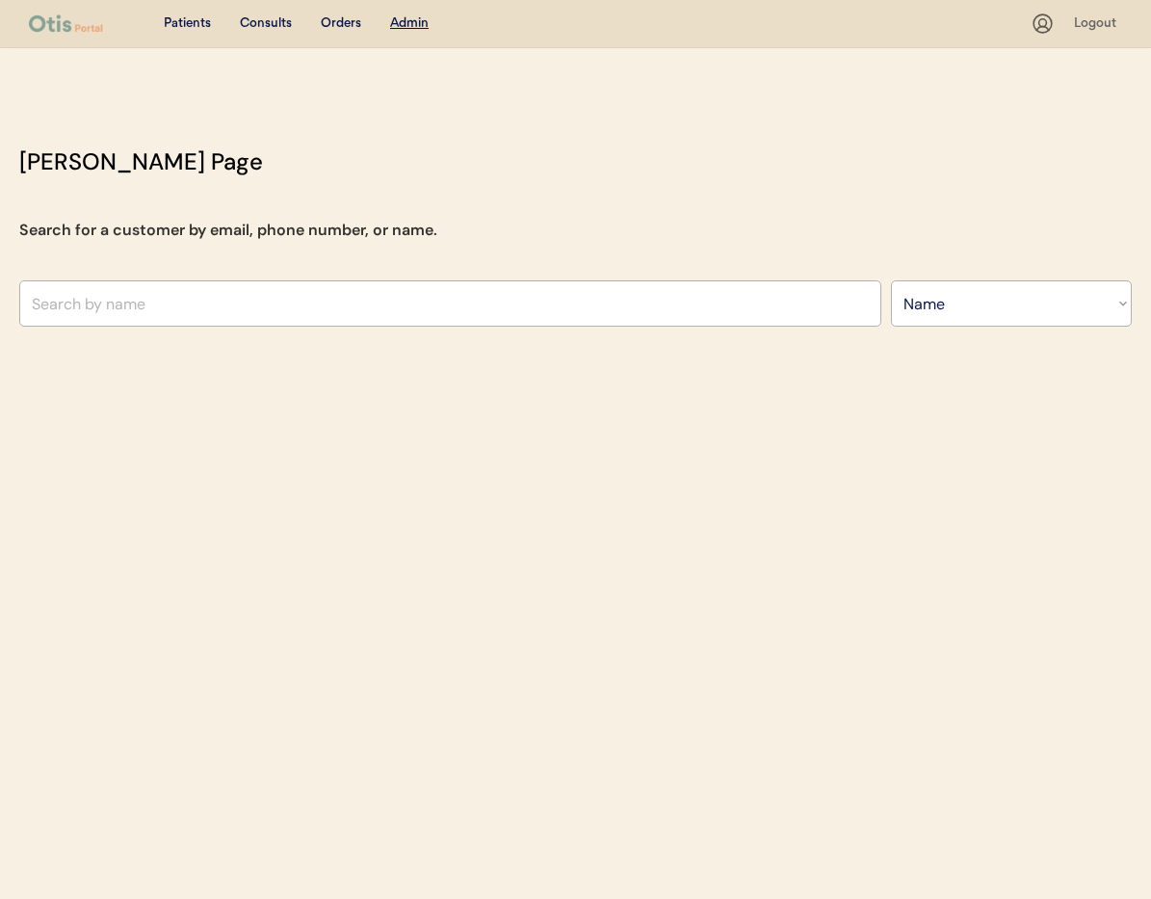
select select ""Name""
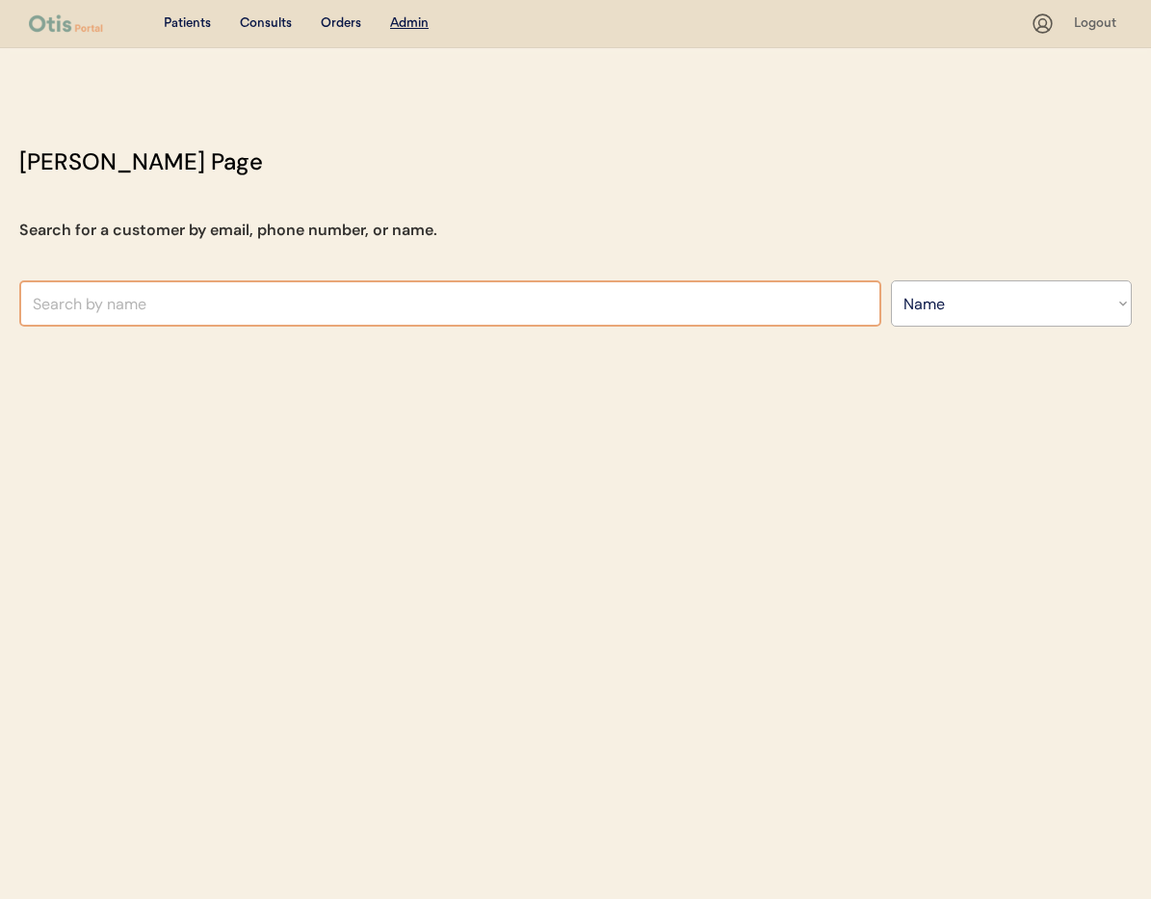
click at [307, 309] on input "text" at bounding box center [450, 303] width 862 height 46
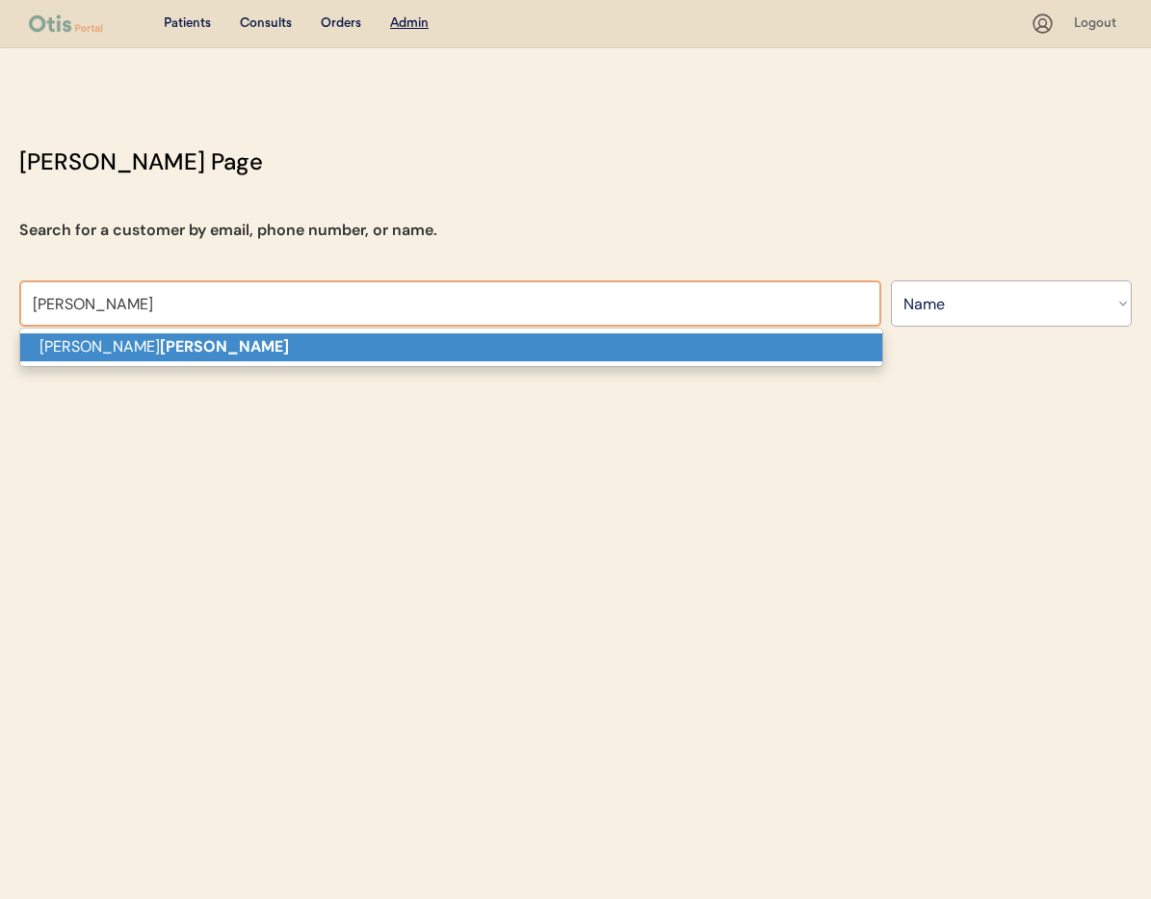
click at [303, 348] on p "[PERSON_NAME]" at bounding box center [451, 347] width 862 height 28
type input "[PERSON_NAME]"
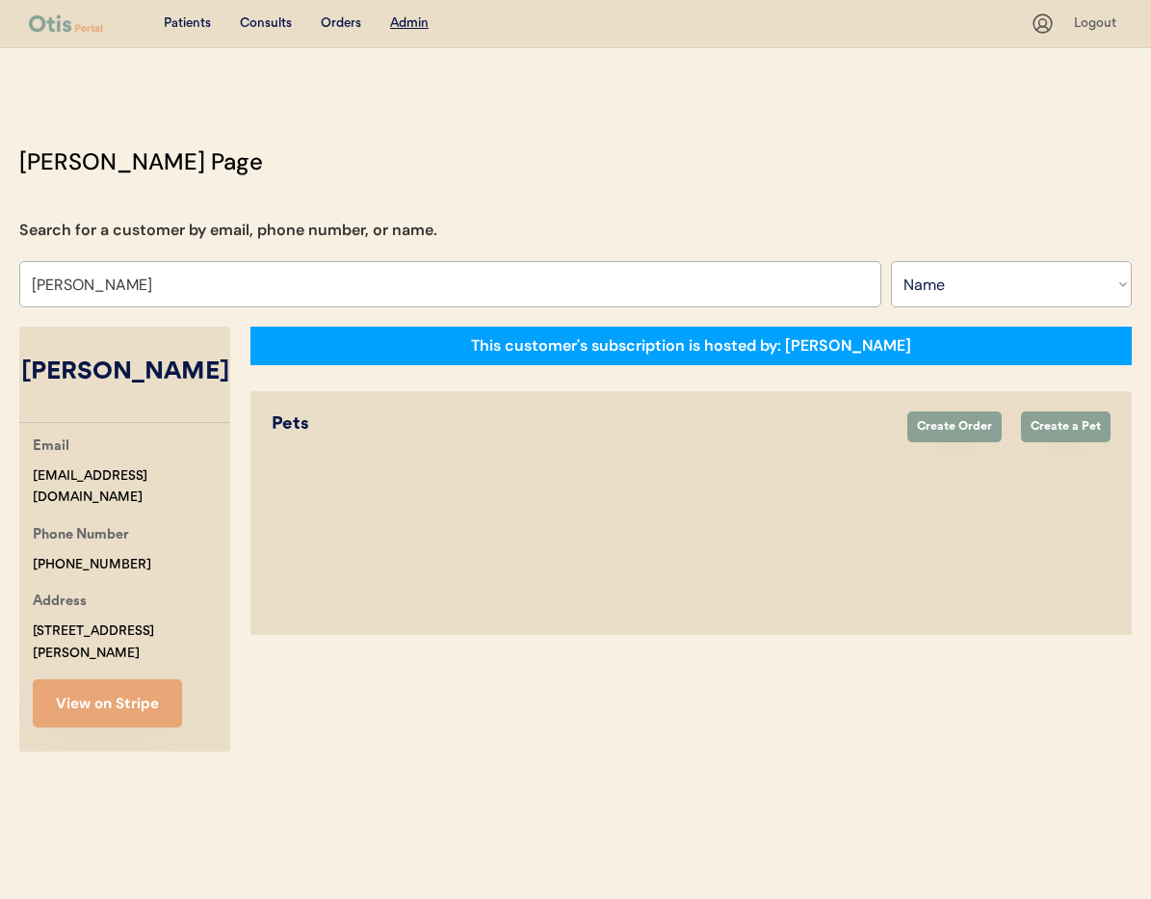
select select "true"
select select "false"
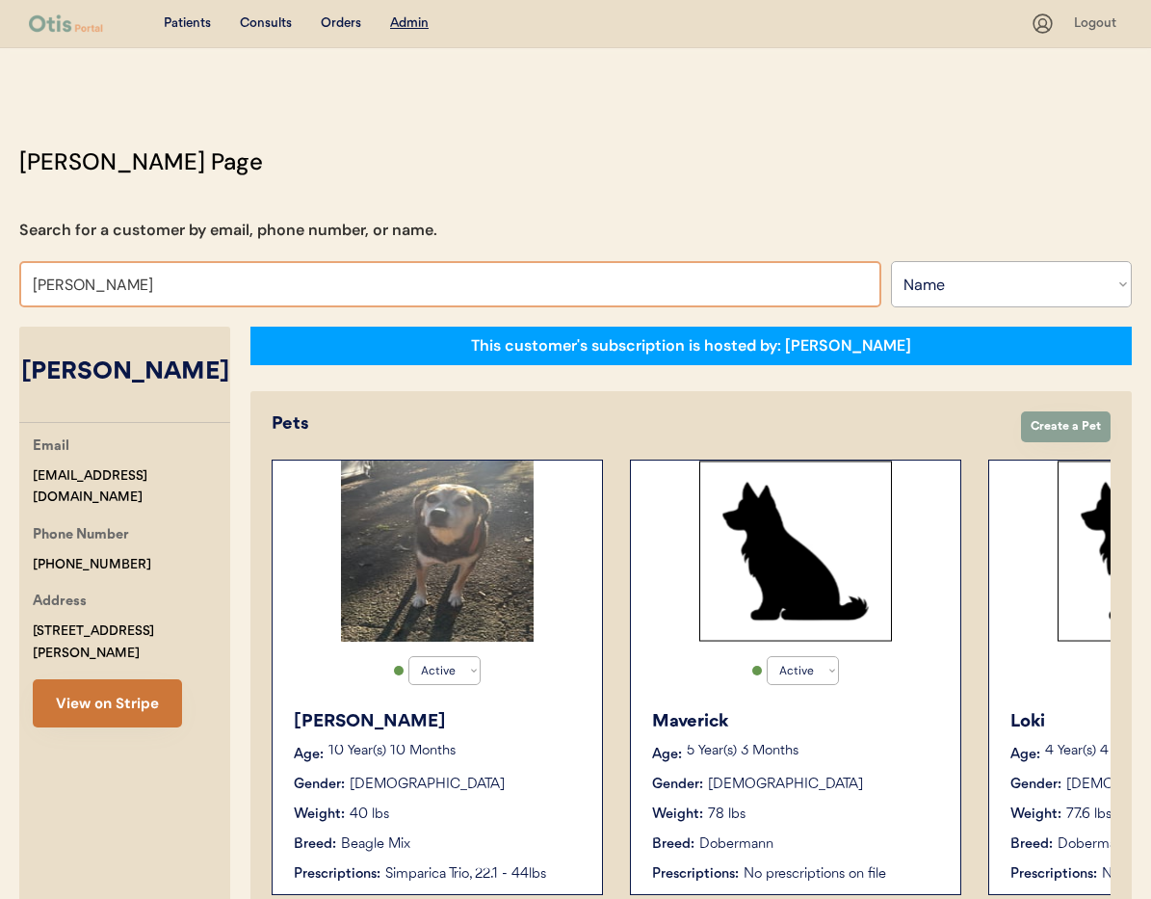
click at [71, 687] on button "View on Stripe" at bounding box center [107, 703] width 149 height 48
drag, startPoint x: 154, startPoint y: 299, endPoint x: 0, endPoint y: 275, distance: 156.0
type input "Maria"
type input "Maria Elena Valle"
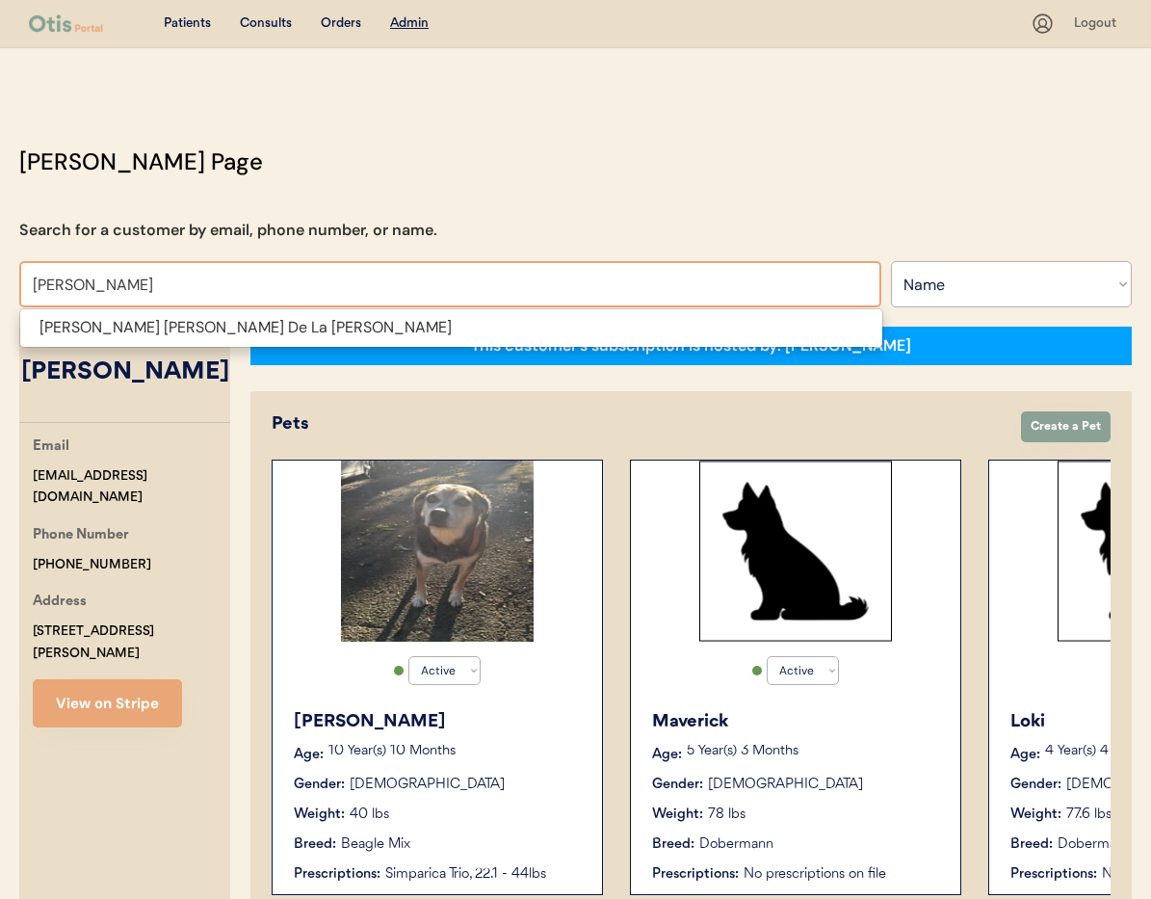
type input "Maria"
type input "Maria Elena Valle"
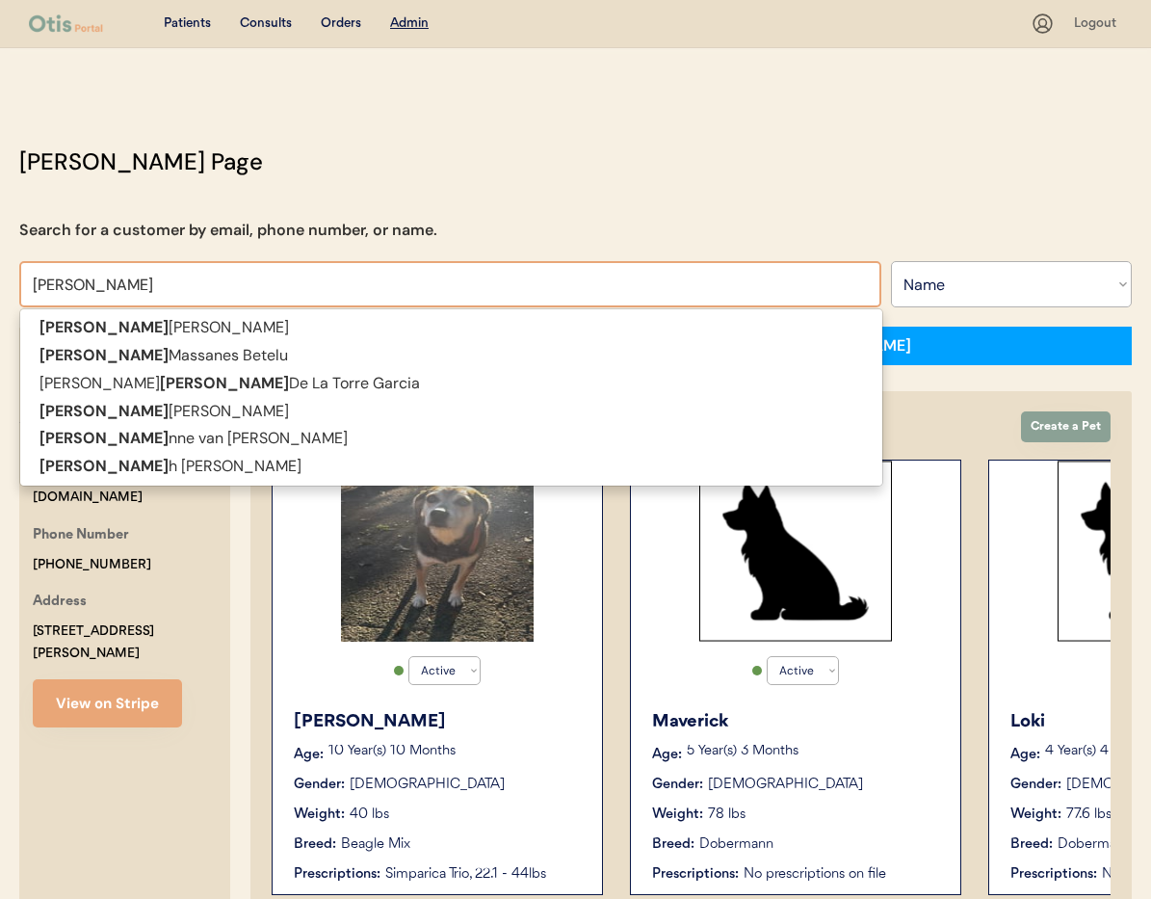
type input "Mari"
type input "Marie Hannold"
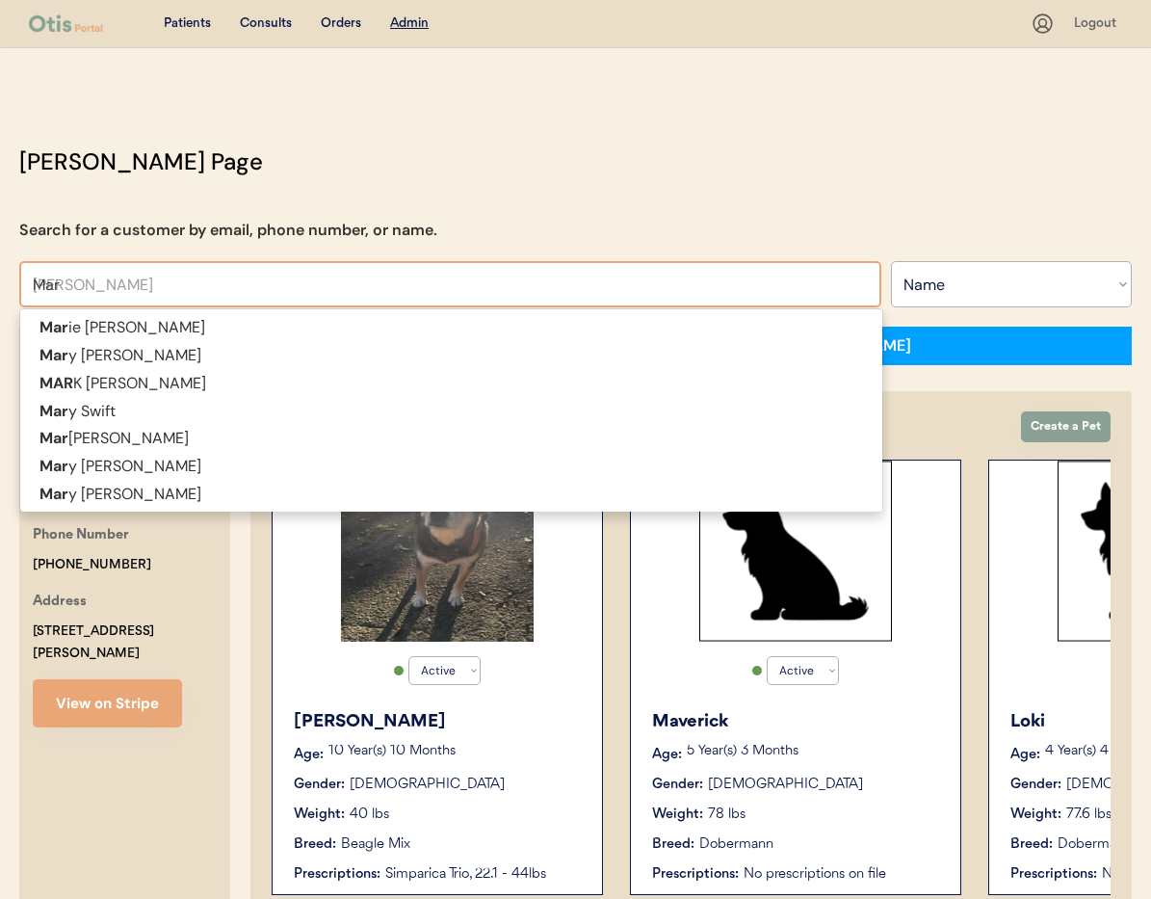
type input "Ma"
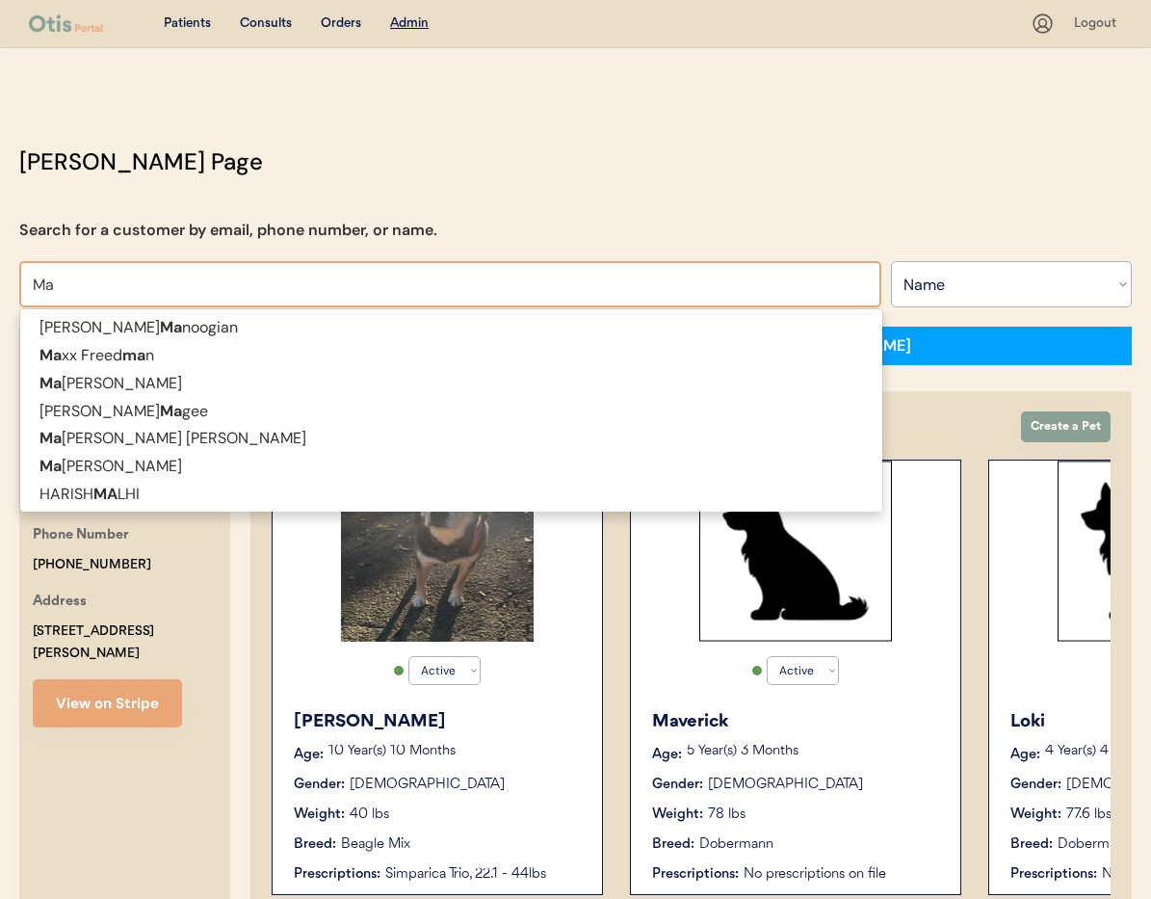
type input "M"
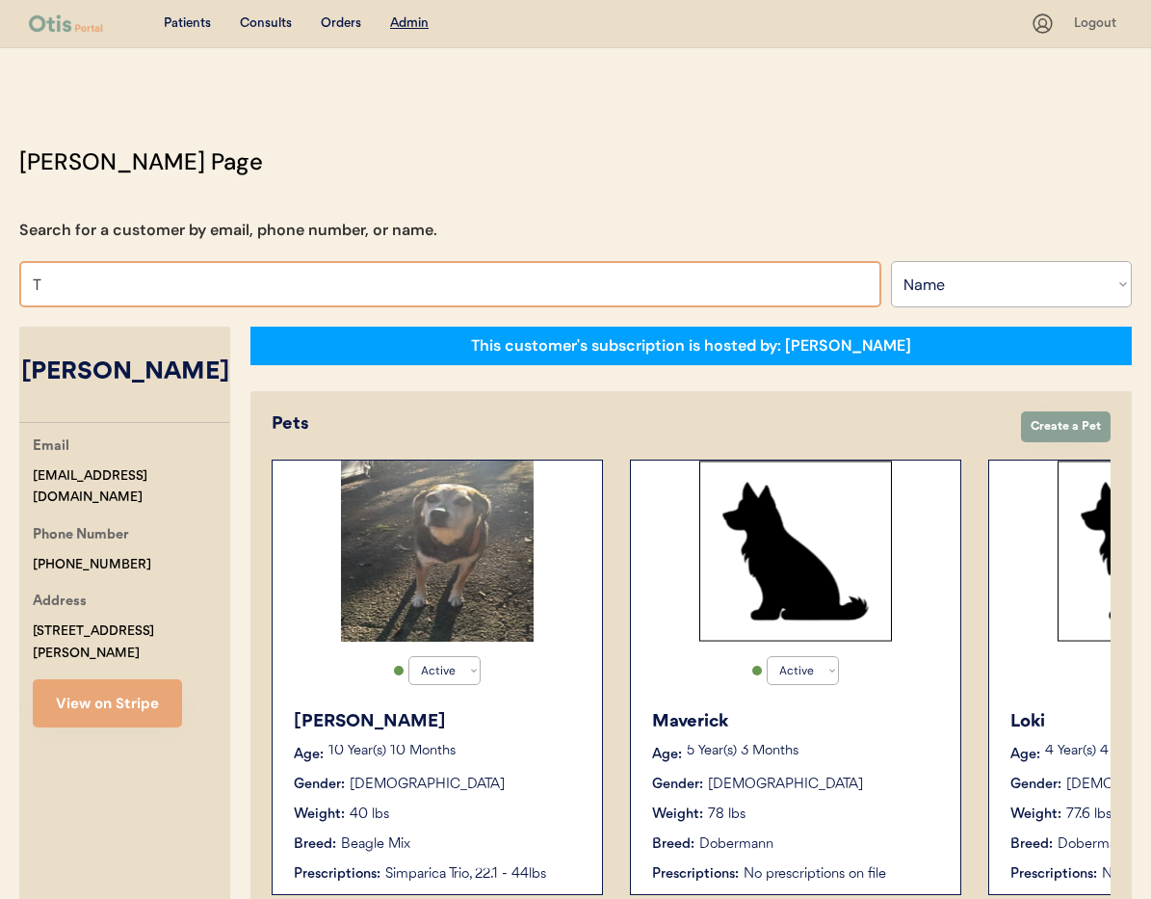
type input "To"
type input "Tomika Fisher"
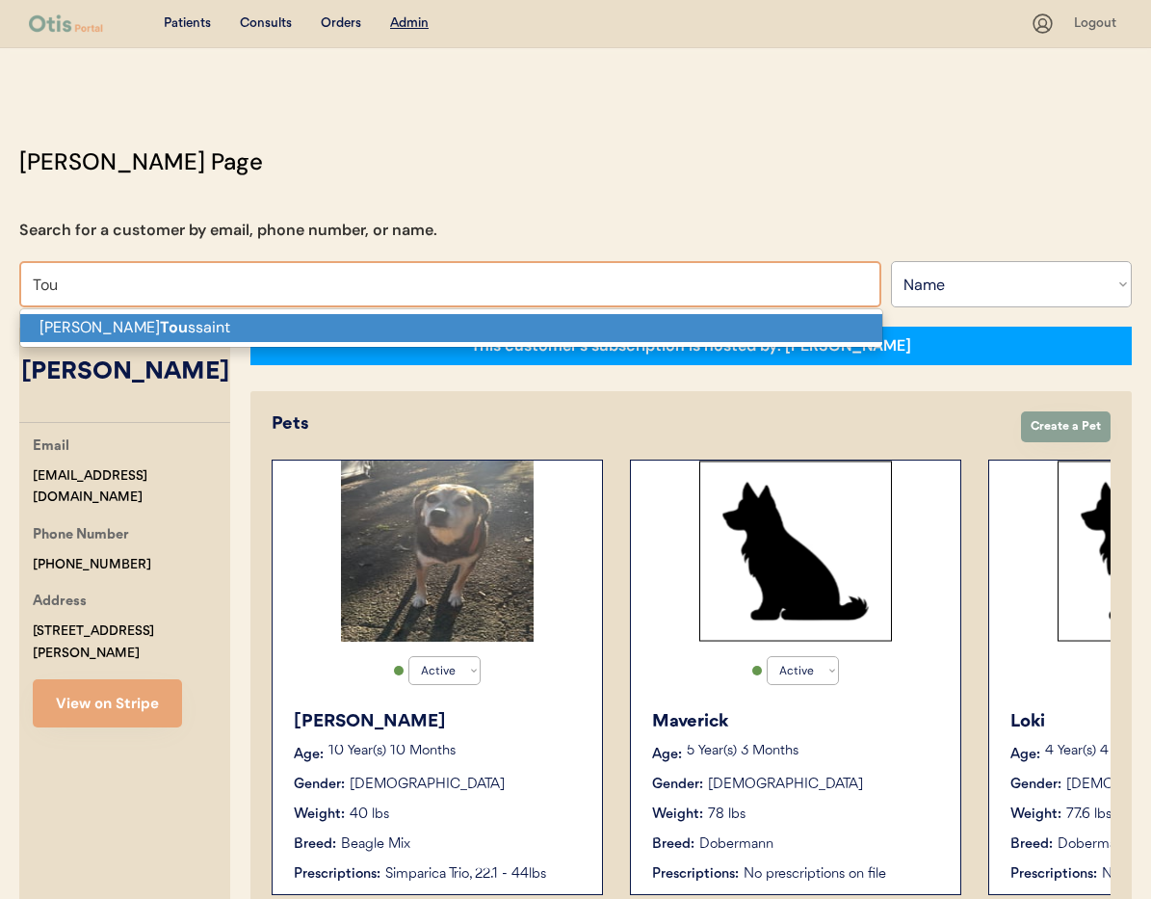
click at [160, 329] on strong "Tou" at bounding box center [174, 327] width 28 height 20
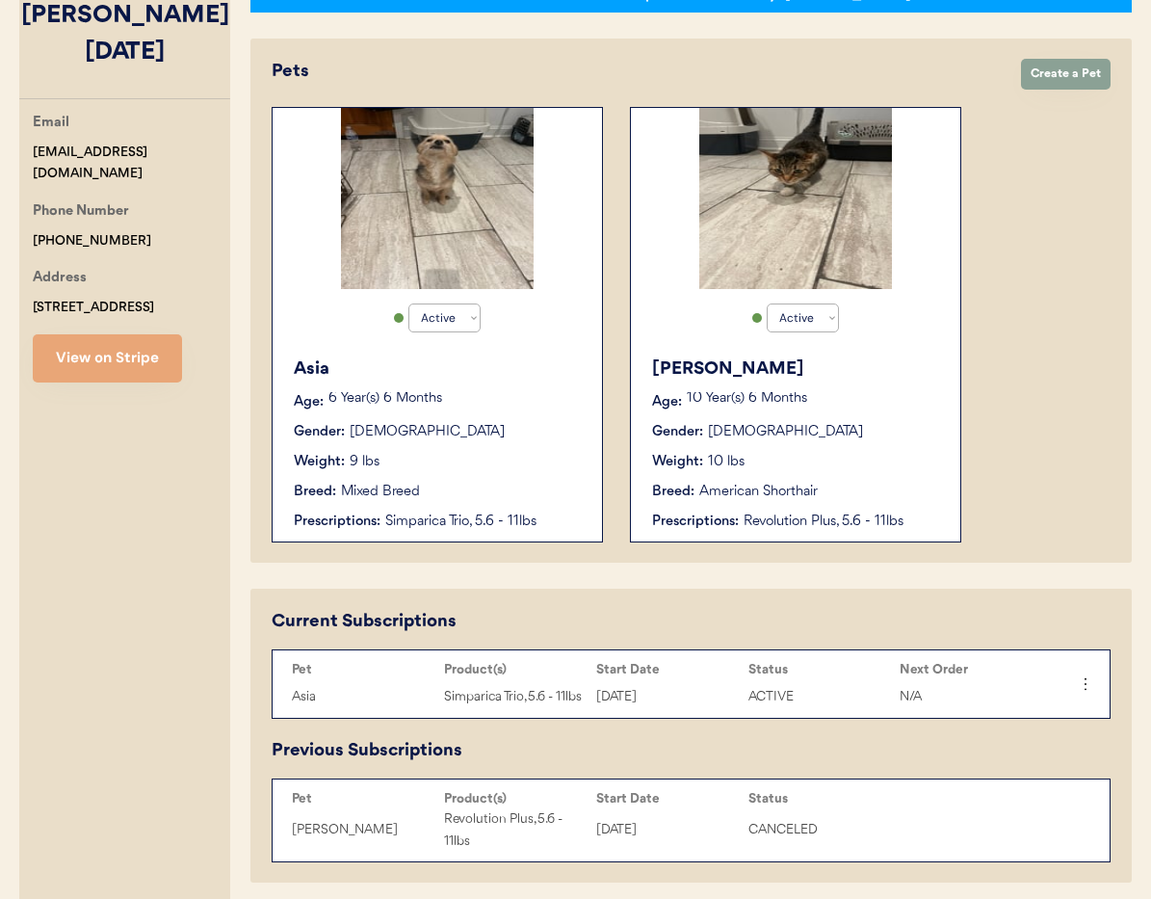
scroll to position [329, 0]
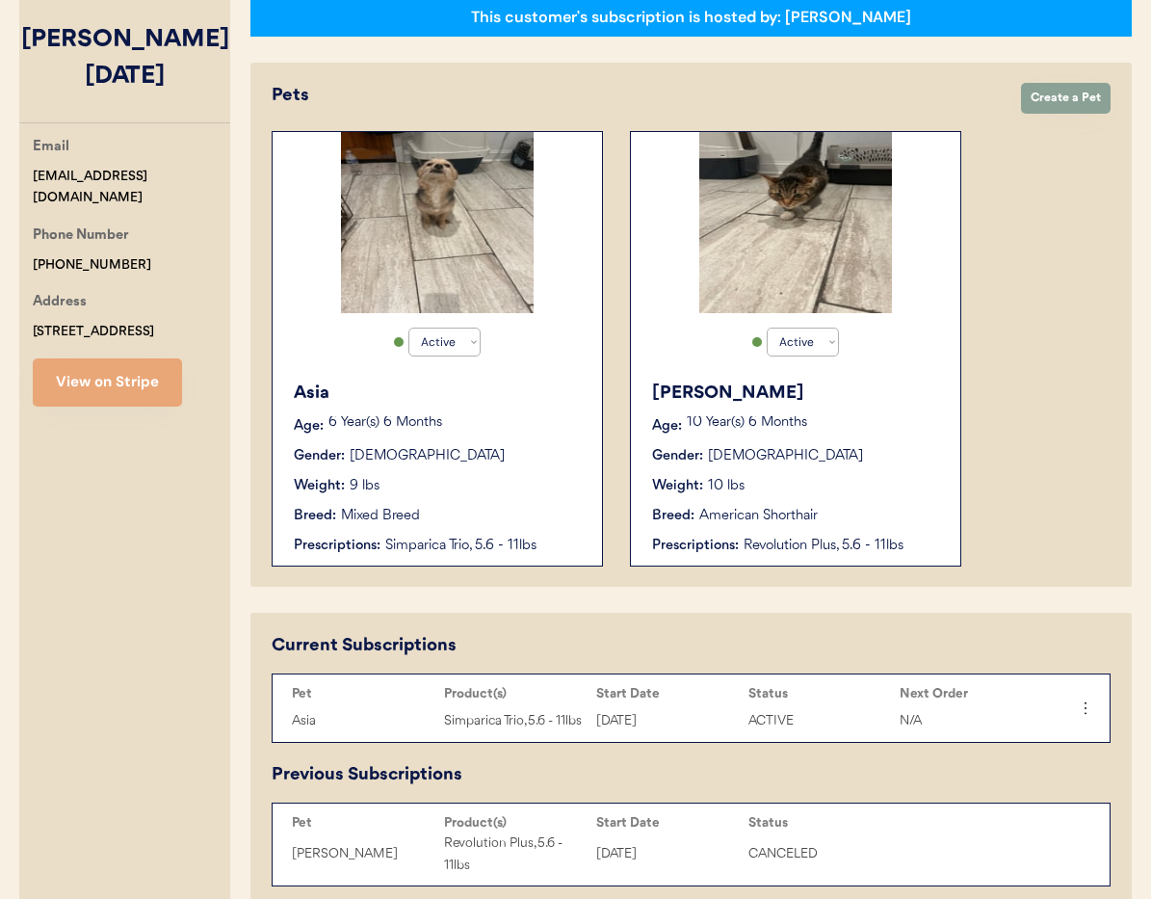
type input "[PERSON_NAME][DATE]"
click at [543, 404] on div "Asia" at bounding box center [438, 394] width 289 height 26
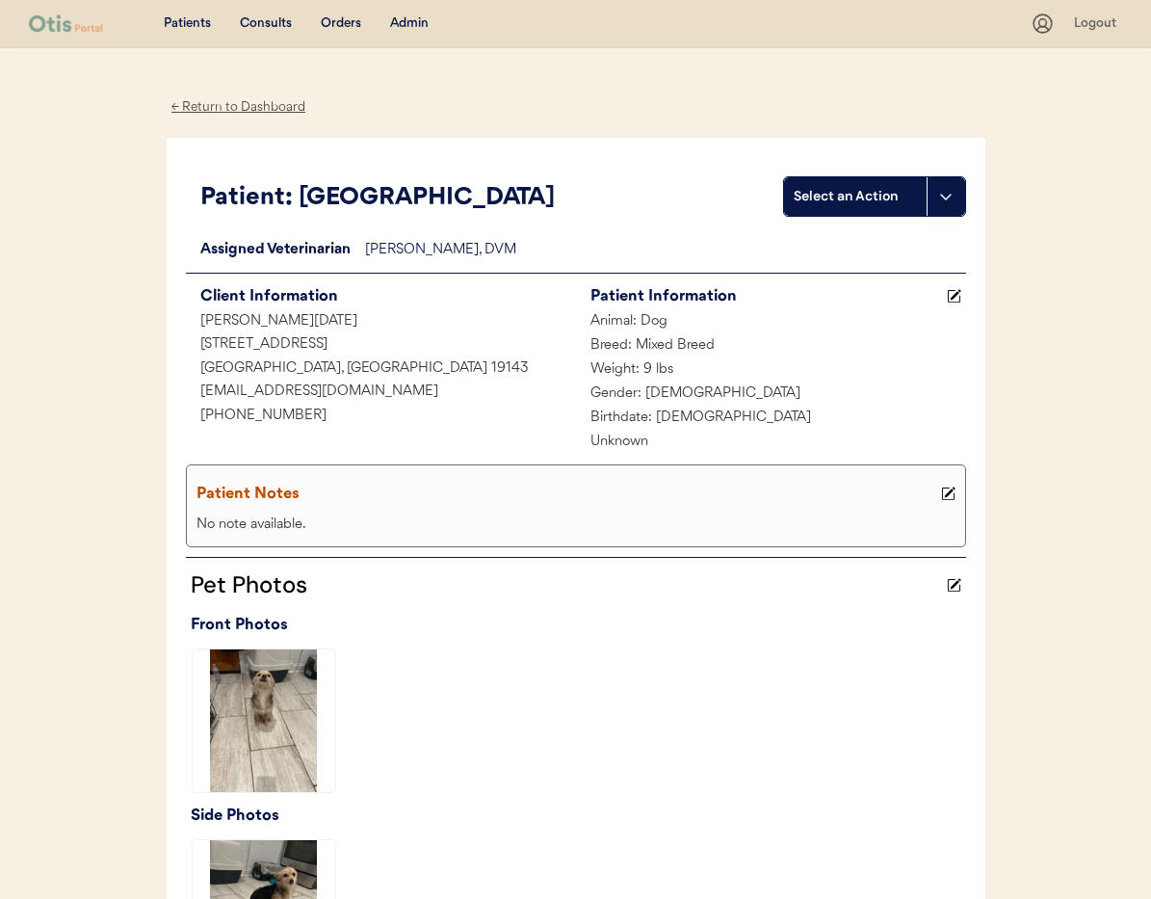
click at [223, 104] on div "← Return to Dashboard" at bounding box center [239, 107] width 145 height 22
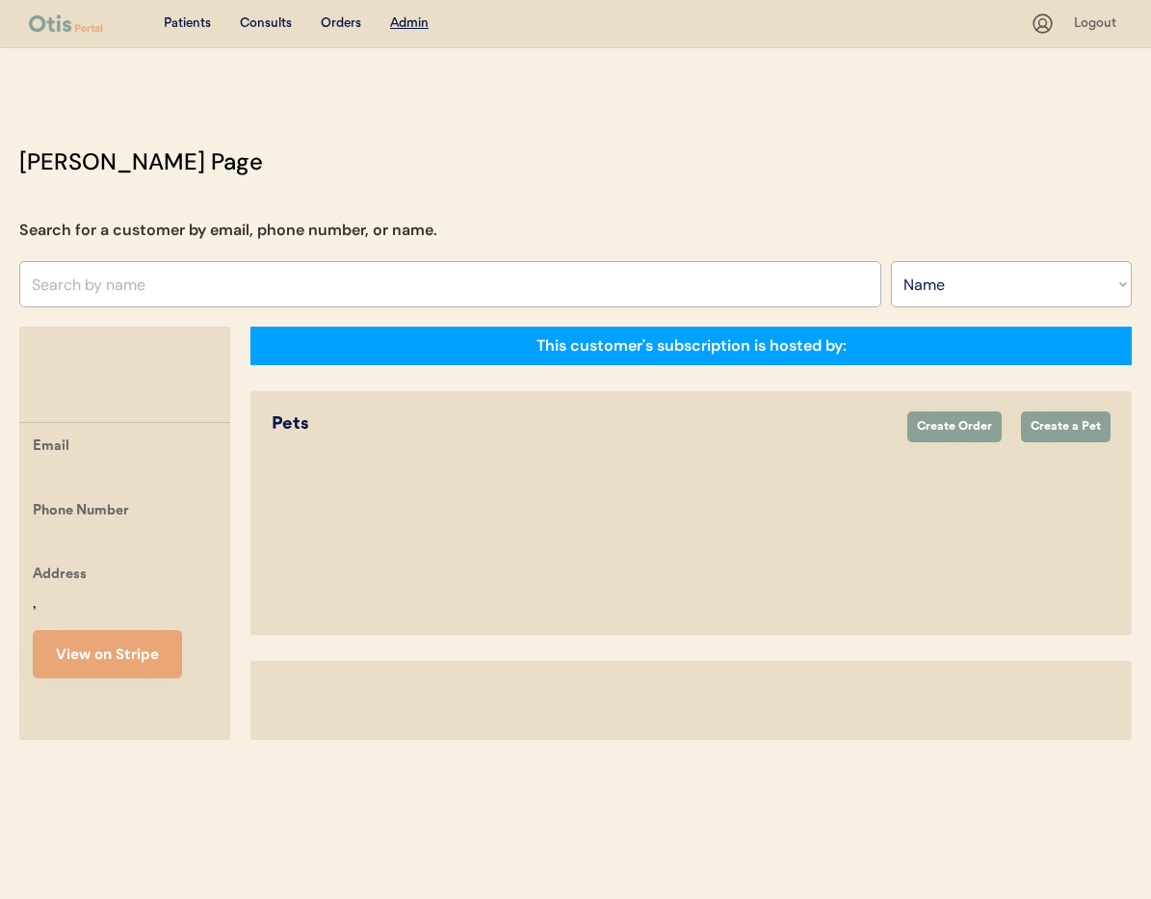
select select ""Name""
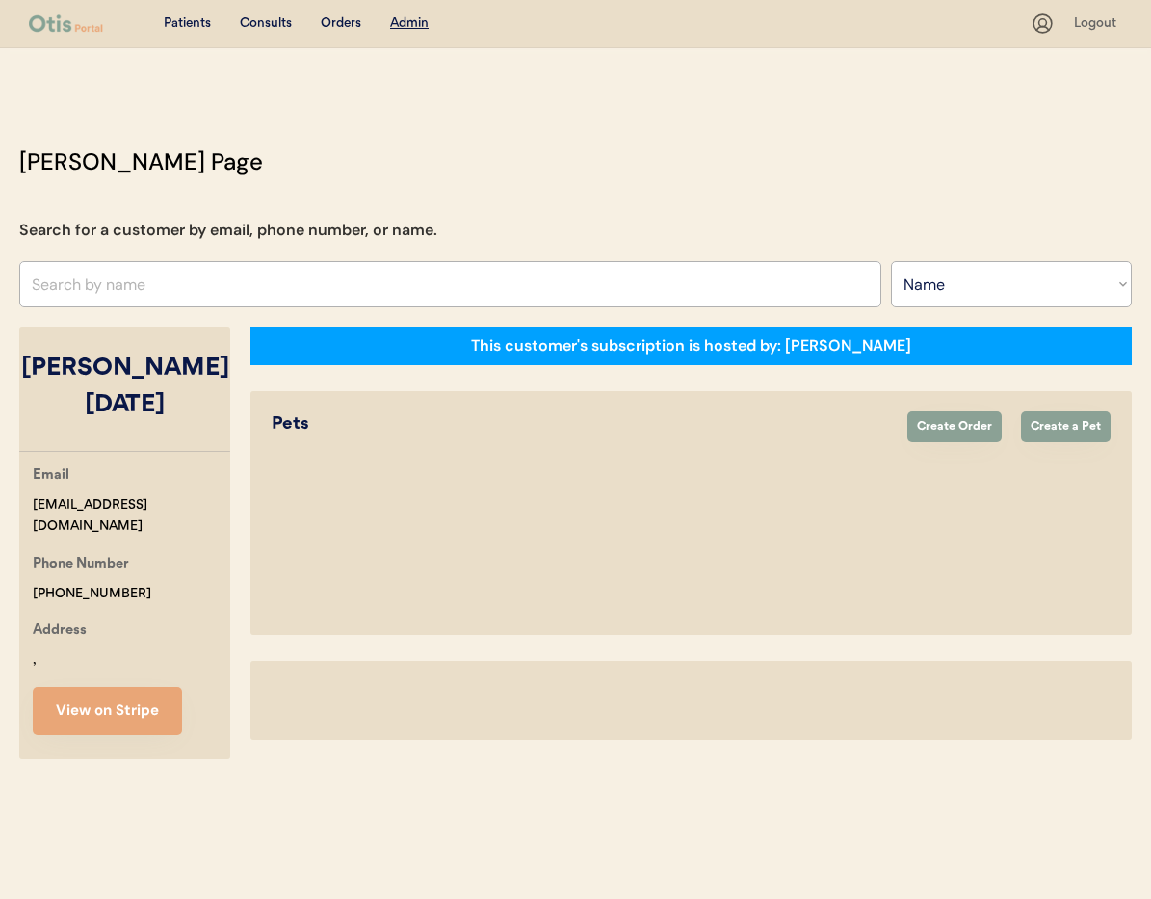
select select "true"
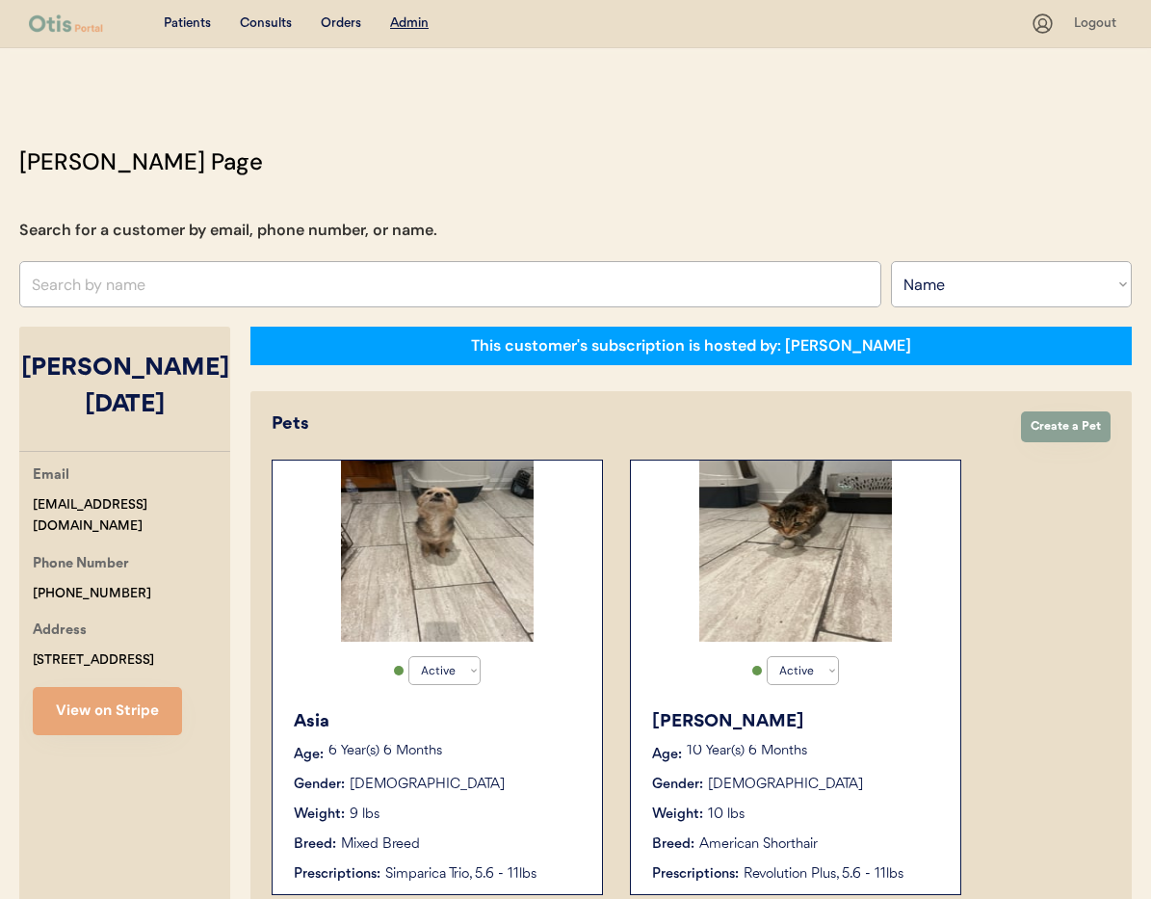
click at [876, 743] on div "[PERSON_NAME] Age: [DEMOGRAPHIC_DATA] Year(s) 6 Months Gender: [DEMOGRAPHIC_DAT…" at bounding box center [796, 796] width 310 height 195
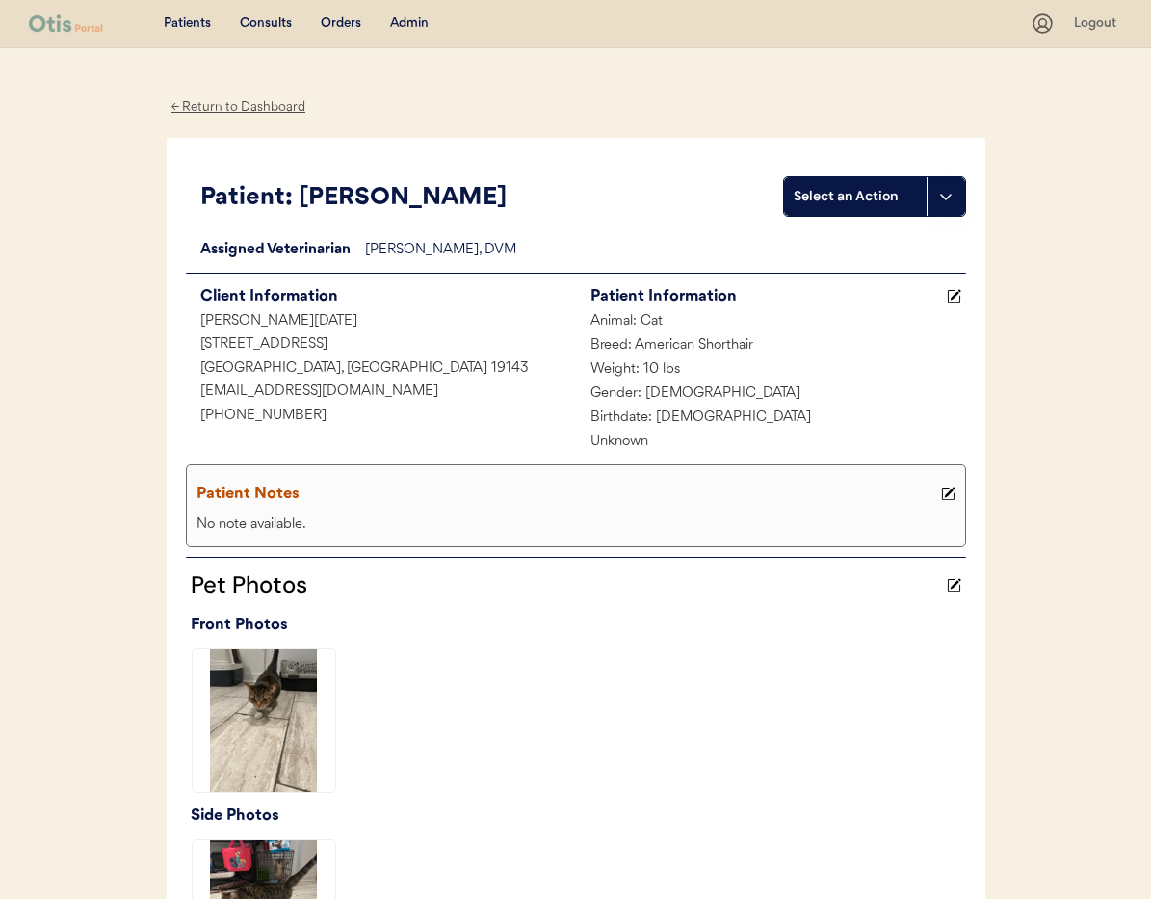
click at [212, 106] on div "← Return to Dashboard" at bounding box center [239, 107] width 145 height 22
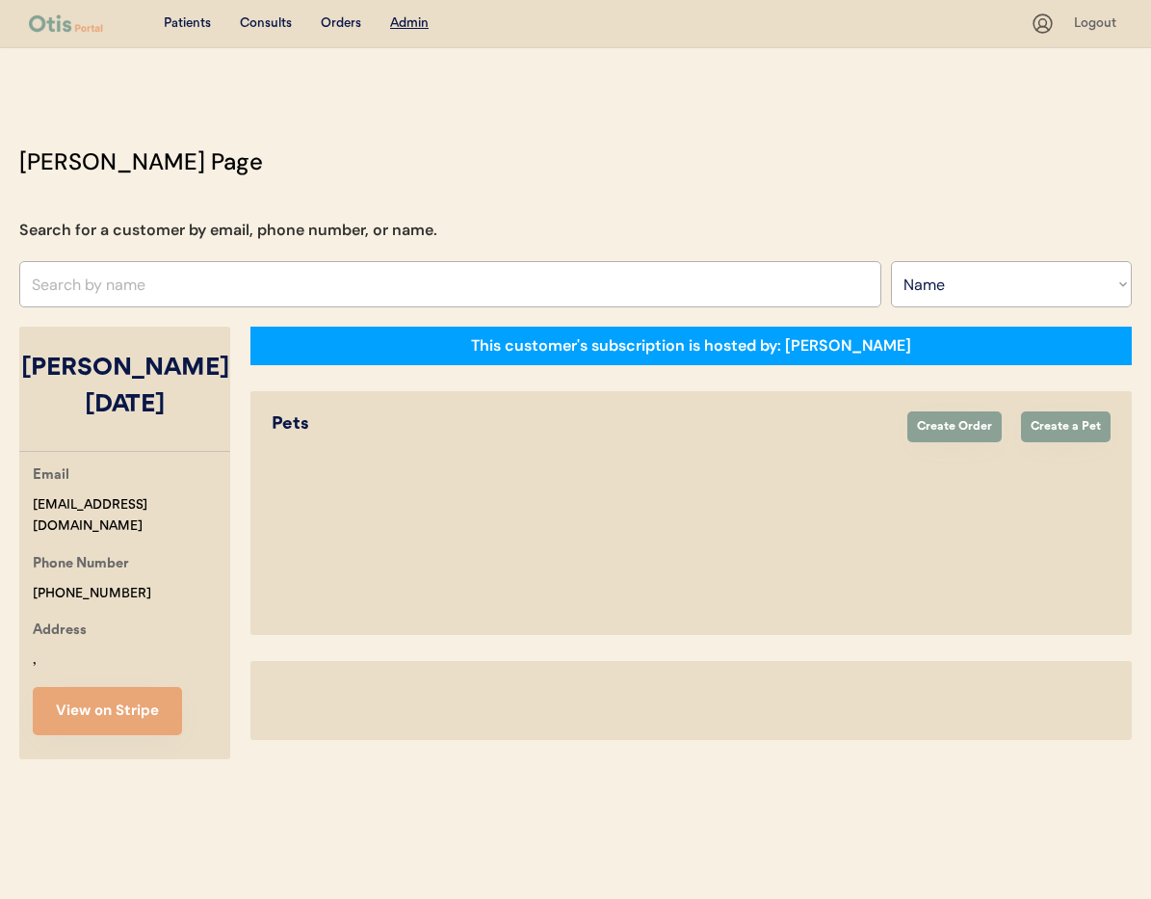
select select ""Name""
select select "true"
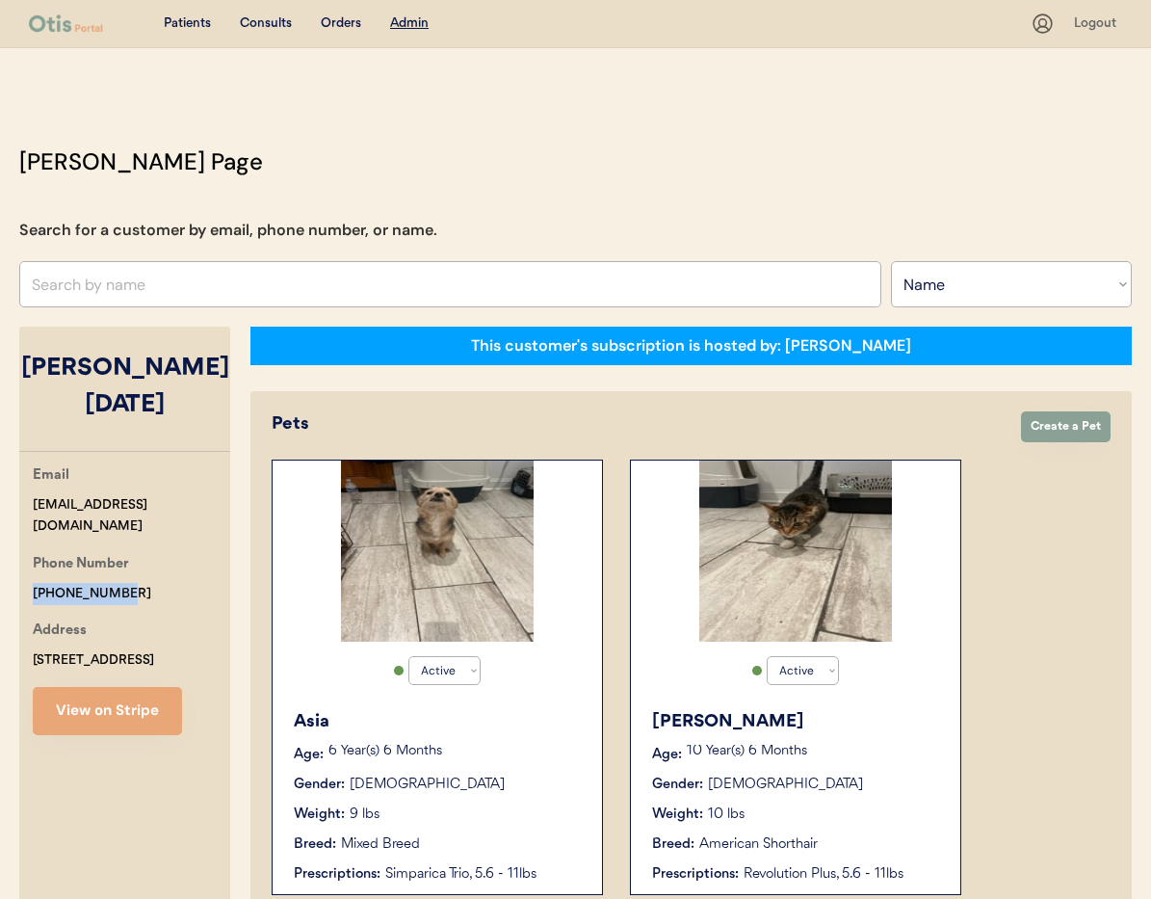
drag, startPoint x: 136, startPoint y: 543, endPoint x: 29, endPoint y: 538, distance: 107.1
click at [29, 538] on div "Email [EMAIL_ADDRESS][DOMAIN_NAME] Phone Number [PHONE_NUMBER] Address [STREET_…" at bounding box center [124, 599] width 211 height 271
copy div "[PHONE_NUMBER]"
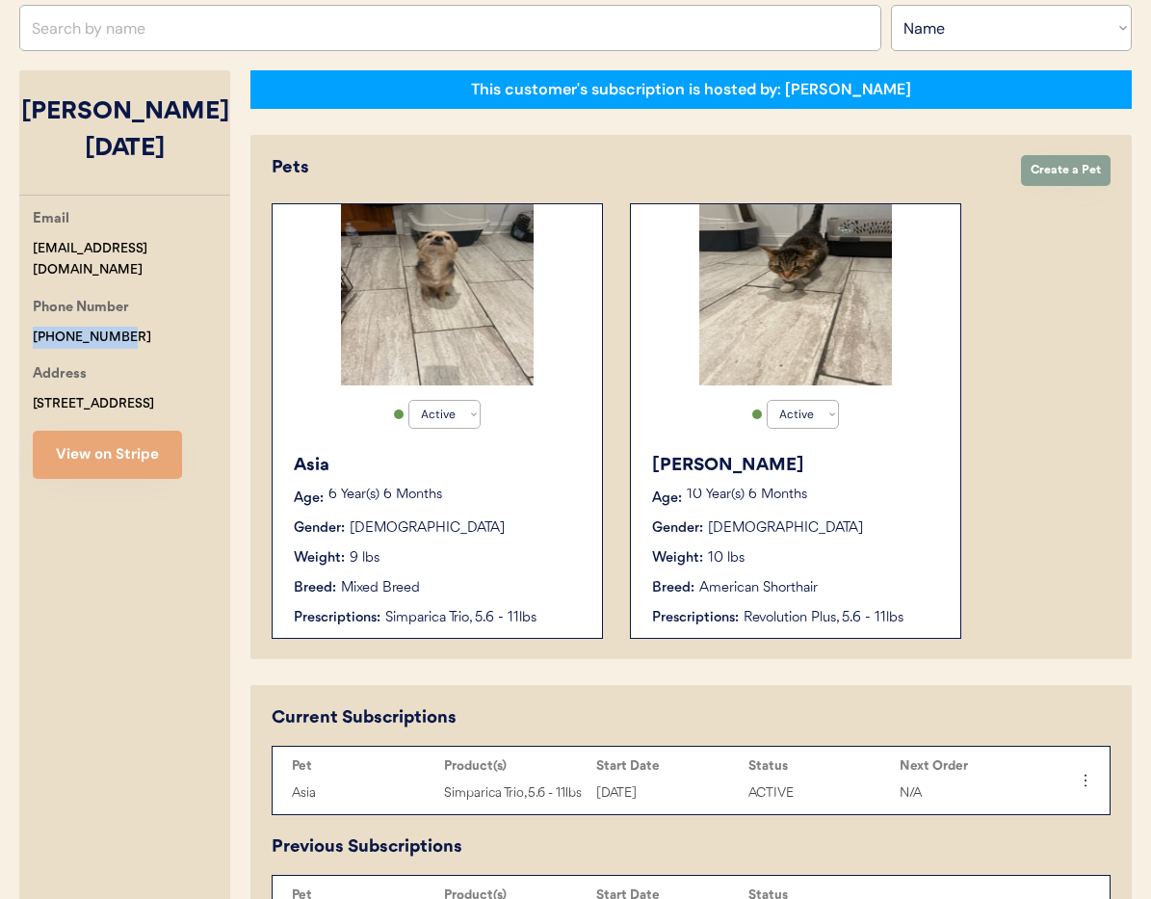
scroll to position [263, 0]
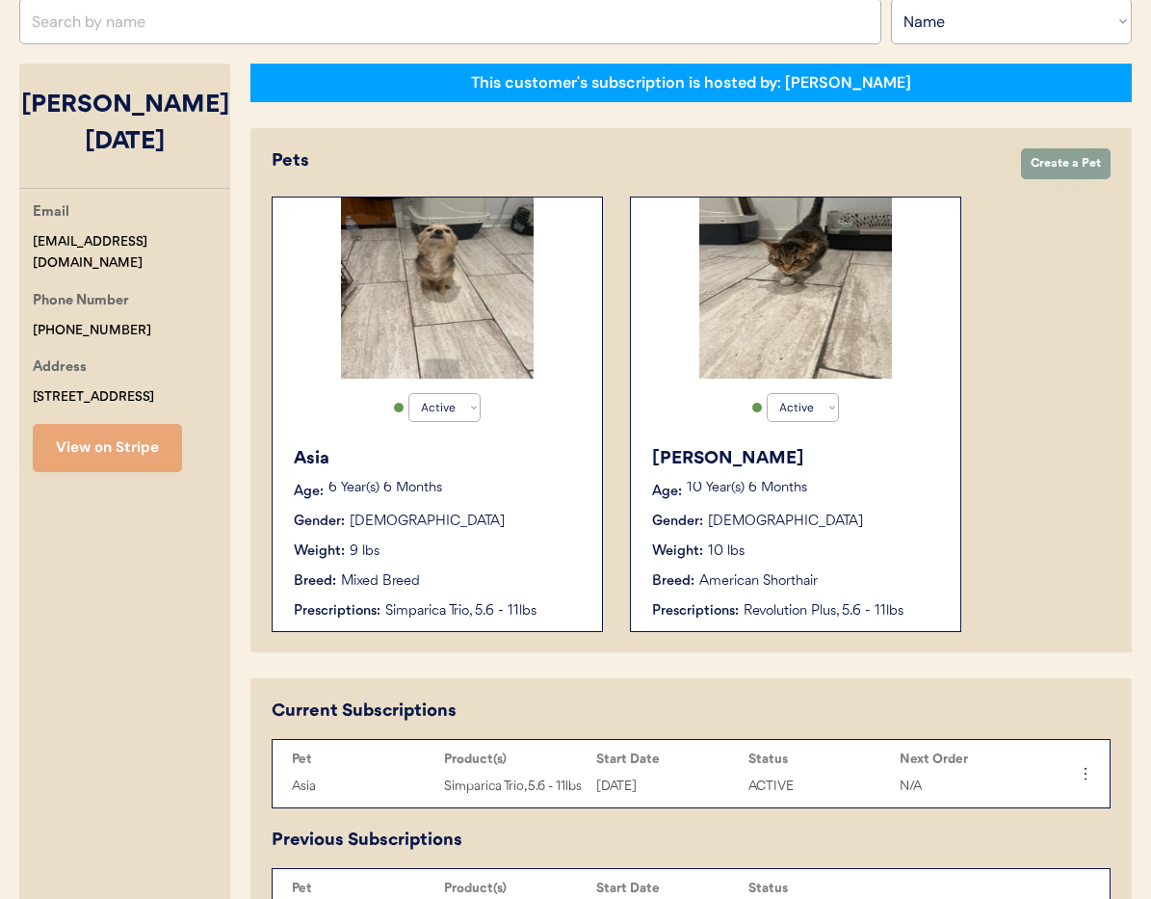
click at [1029, 463] on div "Active Active Inactive Asia Age: 6 Year(s) 6 Months Gender: Female Weight: 9 lb…" at bounding box center [691, 414] width 839 height 435
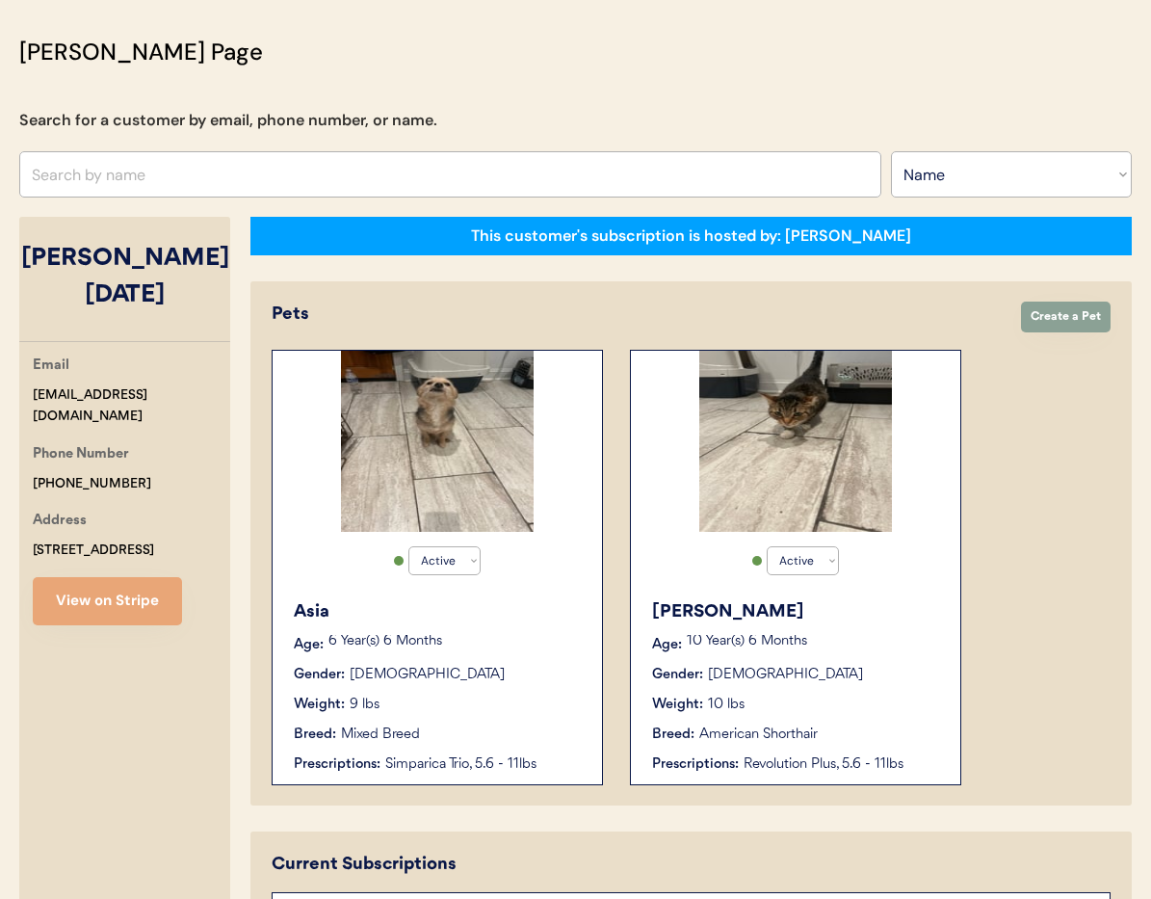
scroll to position [0, 0]
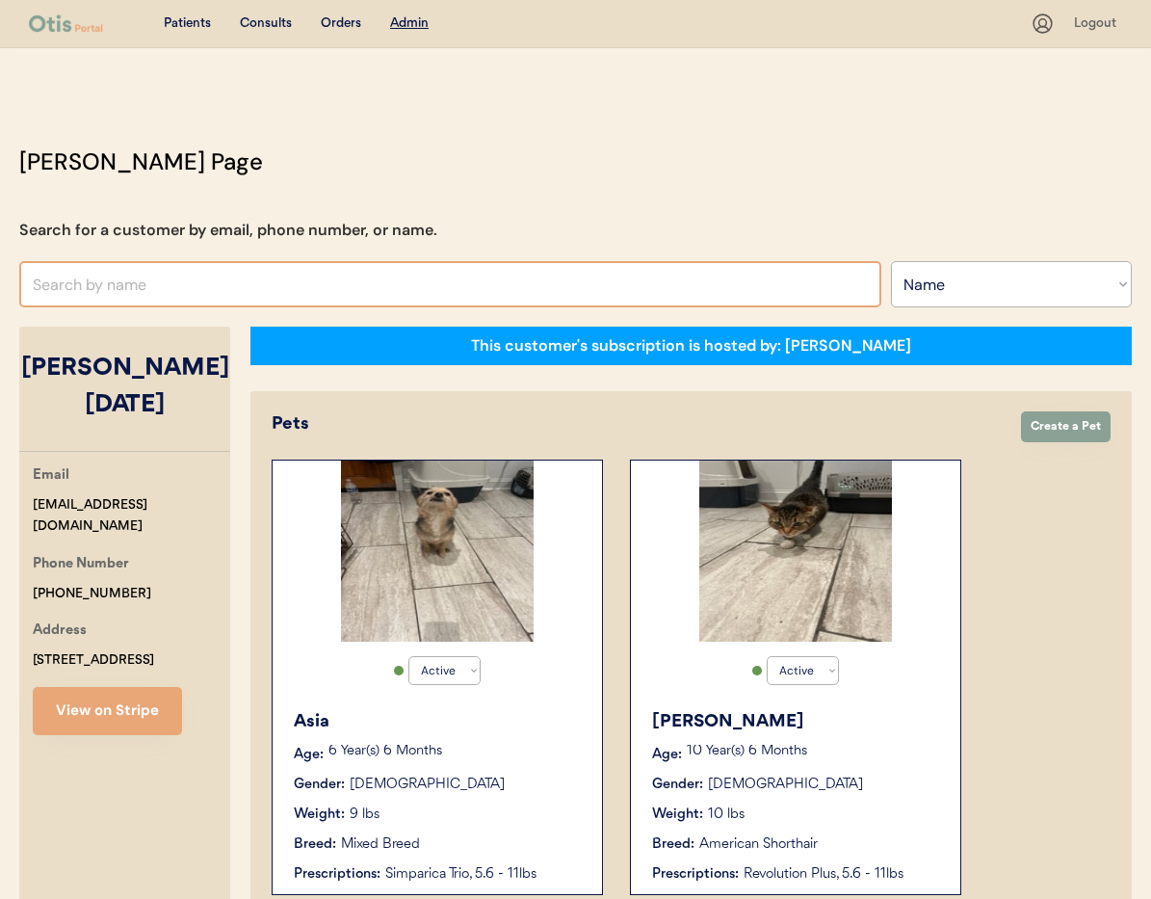
click at [210, 293] on input "text" at bounding box center [450, 284] width 862 height 46
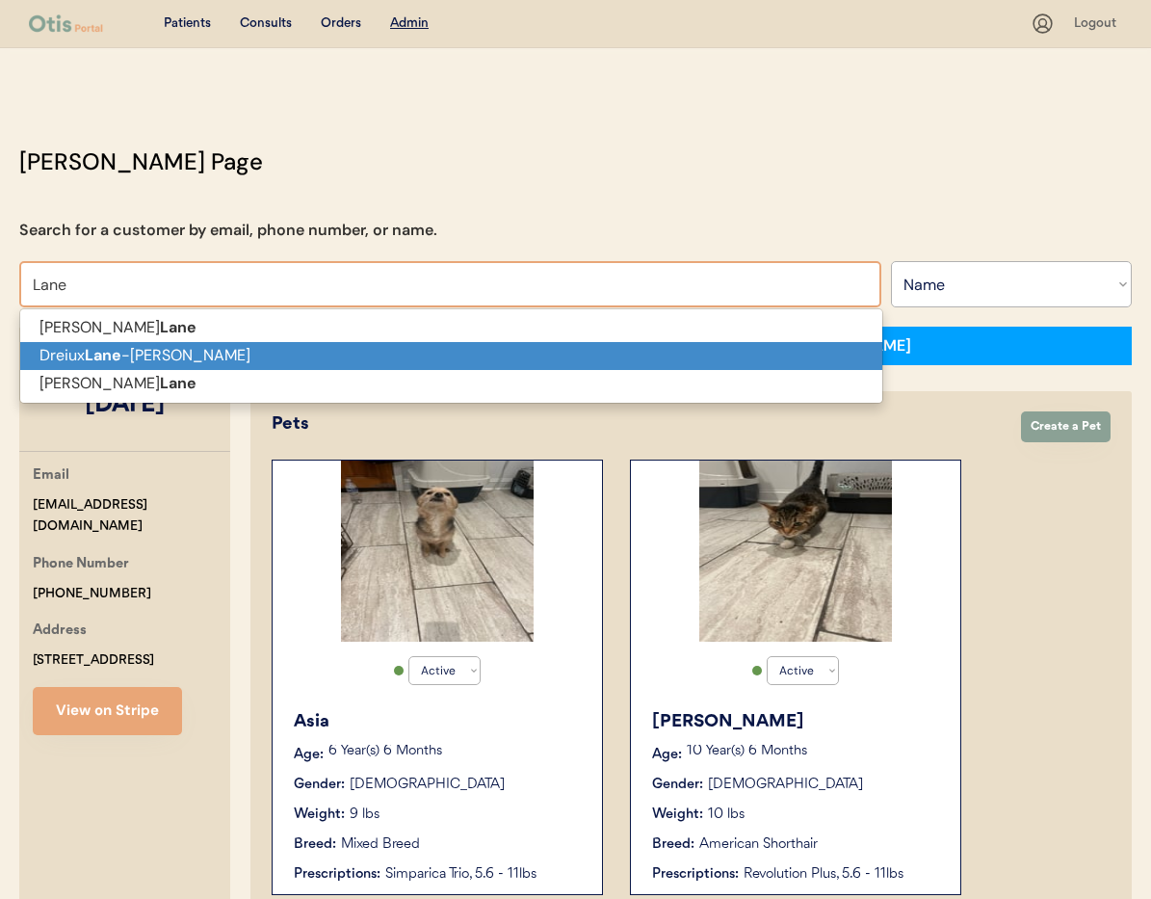
click at [237, 346] on p "Dreiux Lane -Glover" at bounding box center [451, 356] width 862 height 28
type input "Dreiux [PERSON_NAME]"
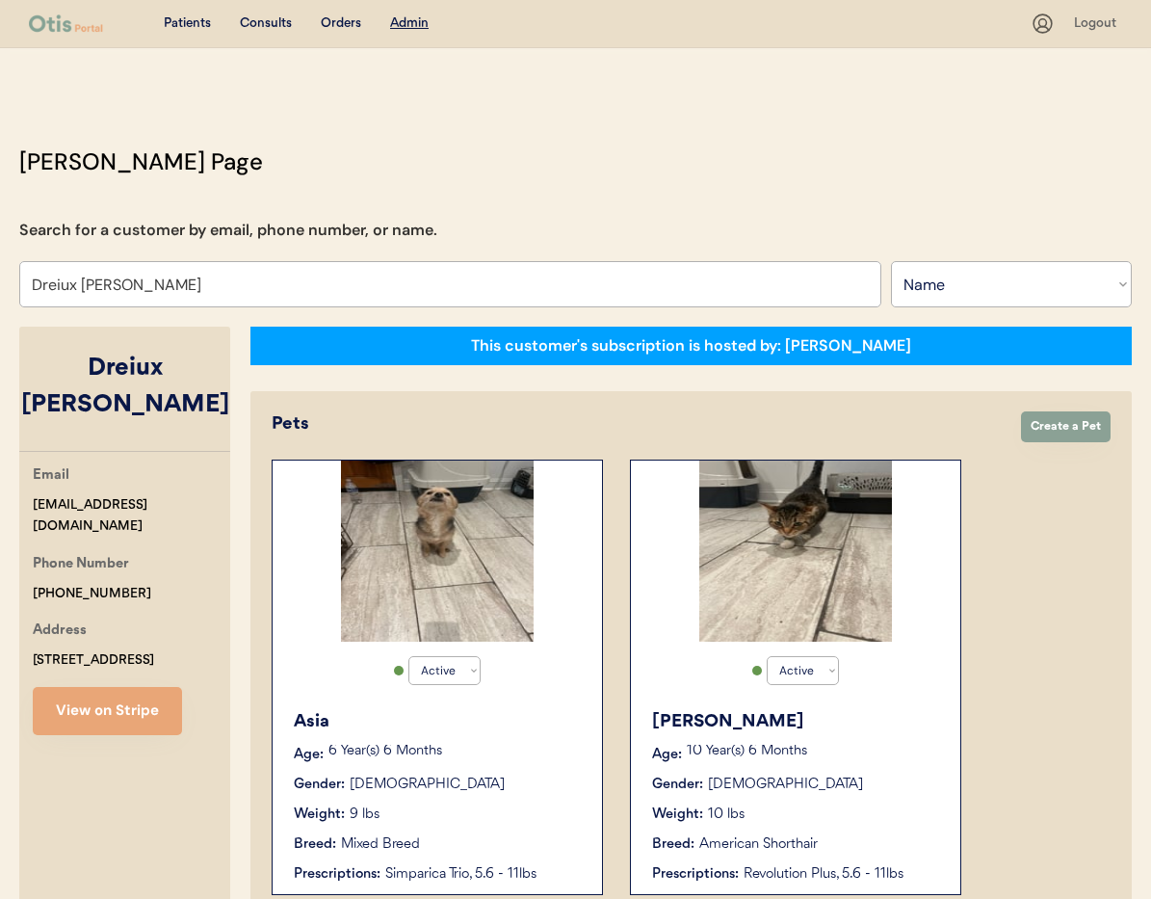
select select "true"
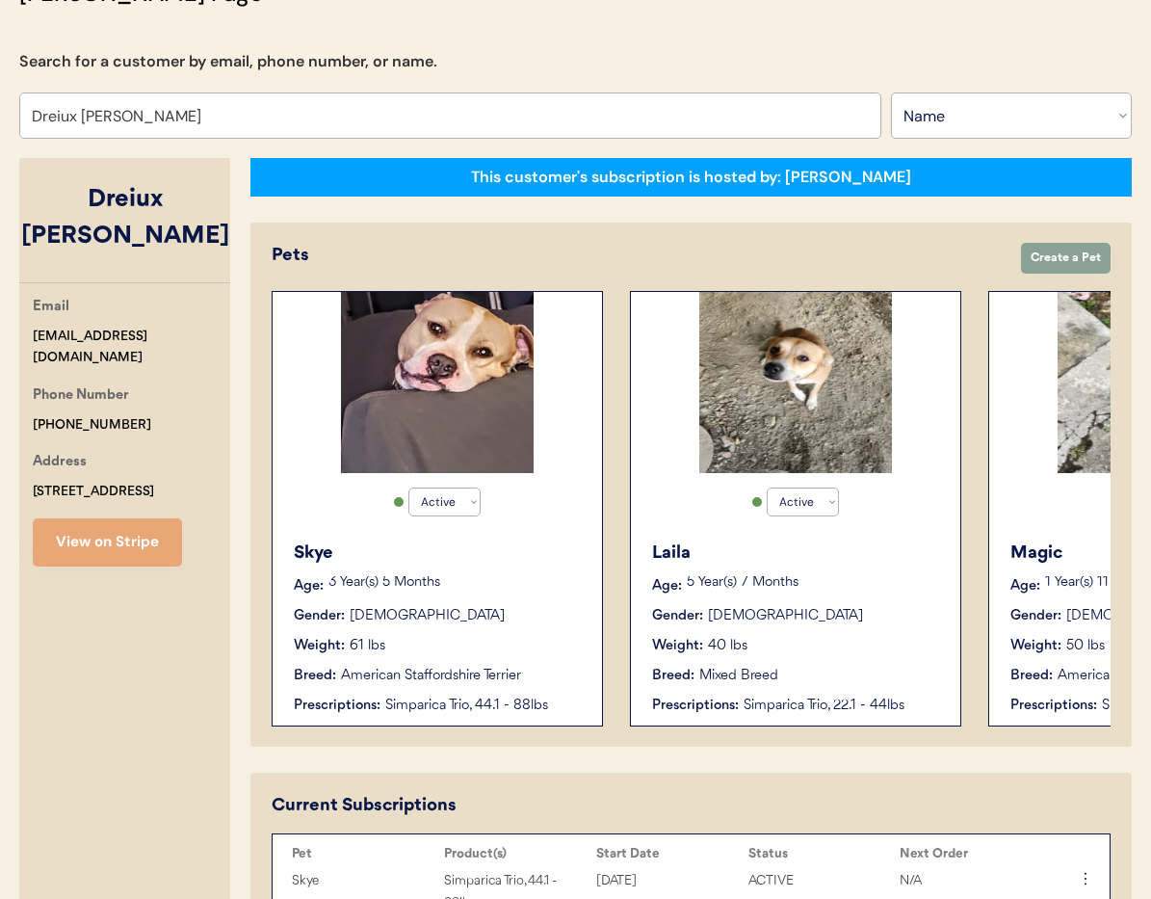
type input "Dreiux [PERSON_NAME]"
click at [500, 650] on div "Weight: 61 lbs" at bounding box center [438, 646] width 289 height 20
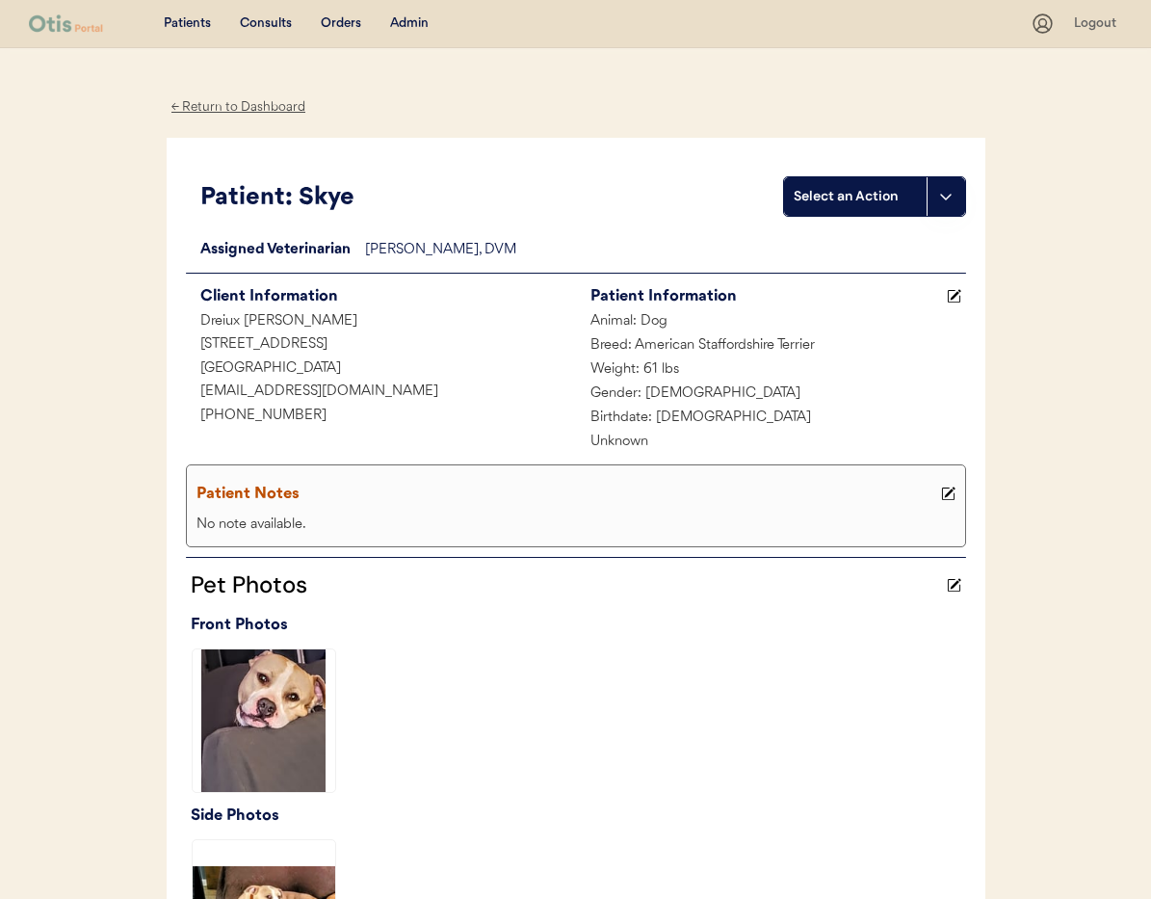
click at [202, 107] on div "← Return to Dashboard" at bounding box center [239, 107] width 145 height 22
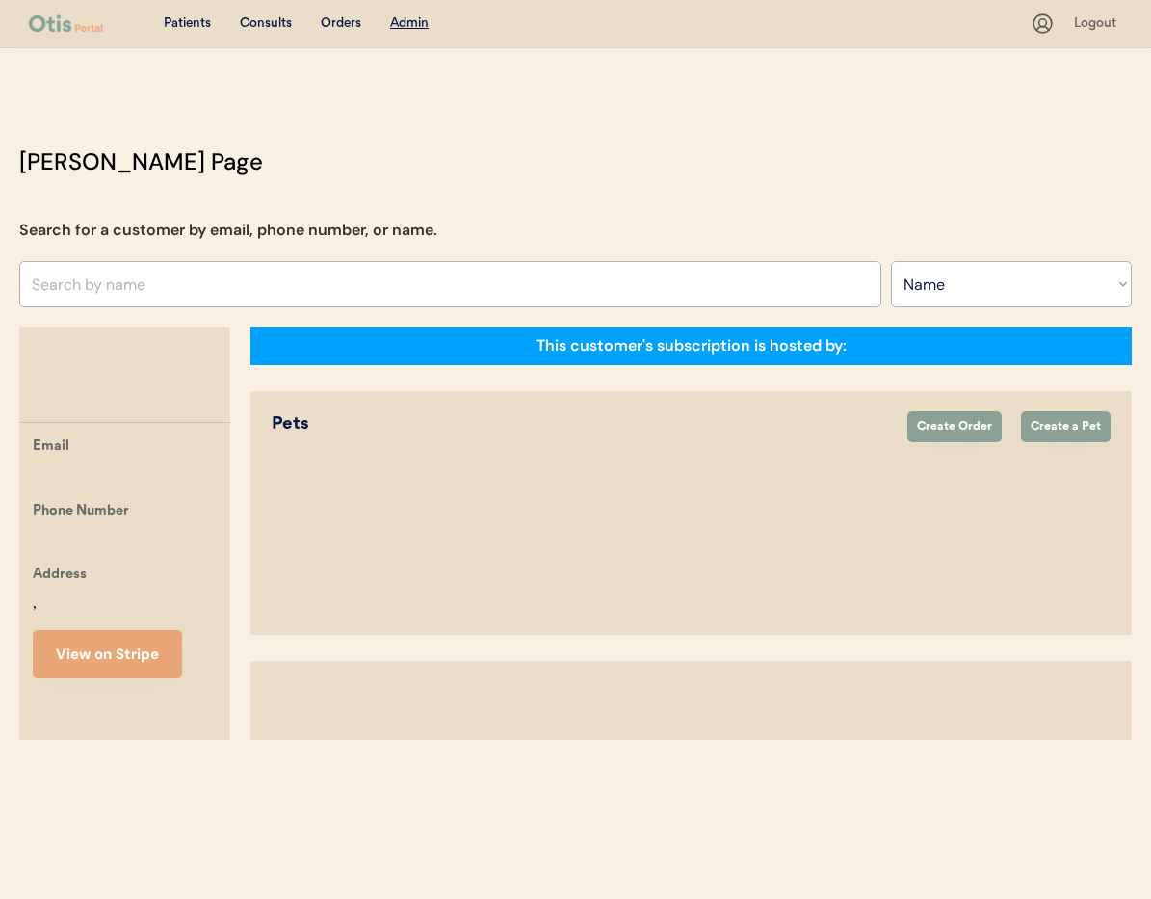
select select ""Name""
select select "true"
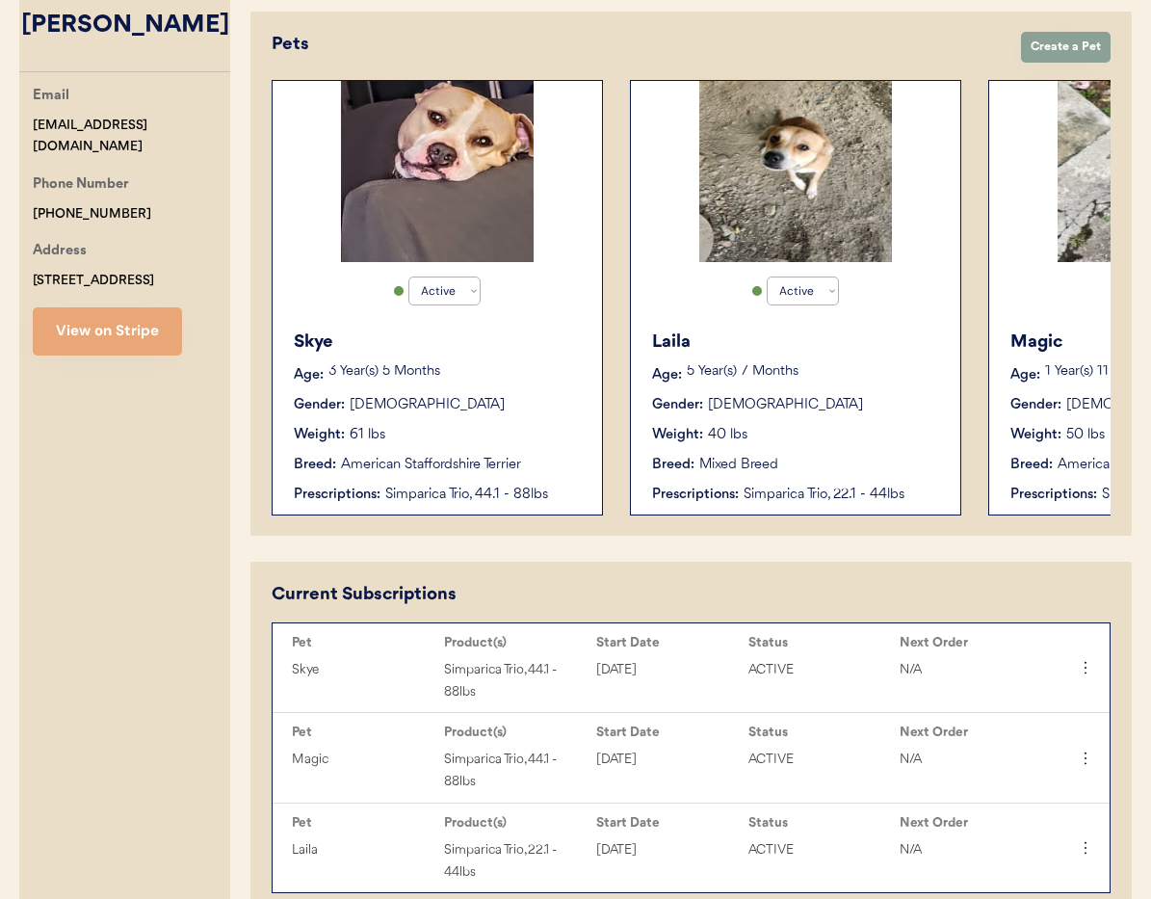
scroll to position [289, 0]
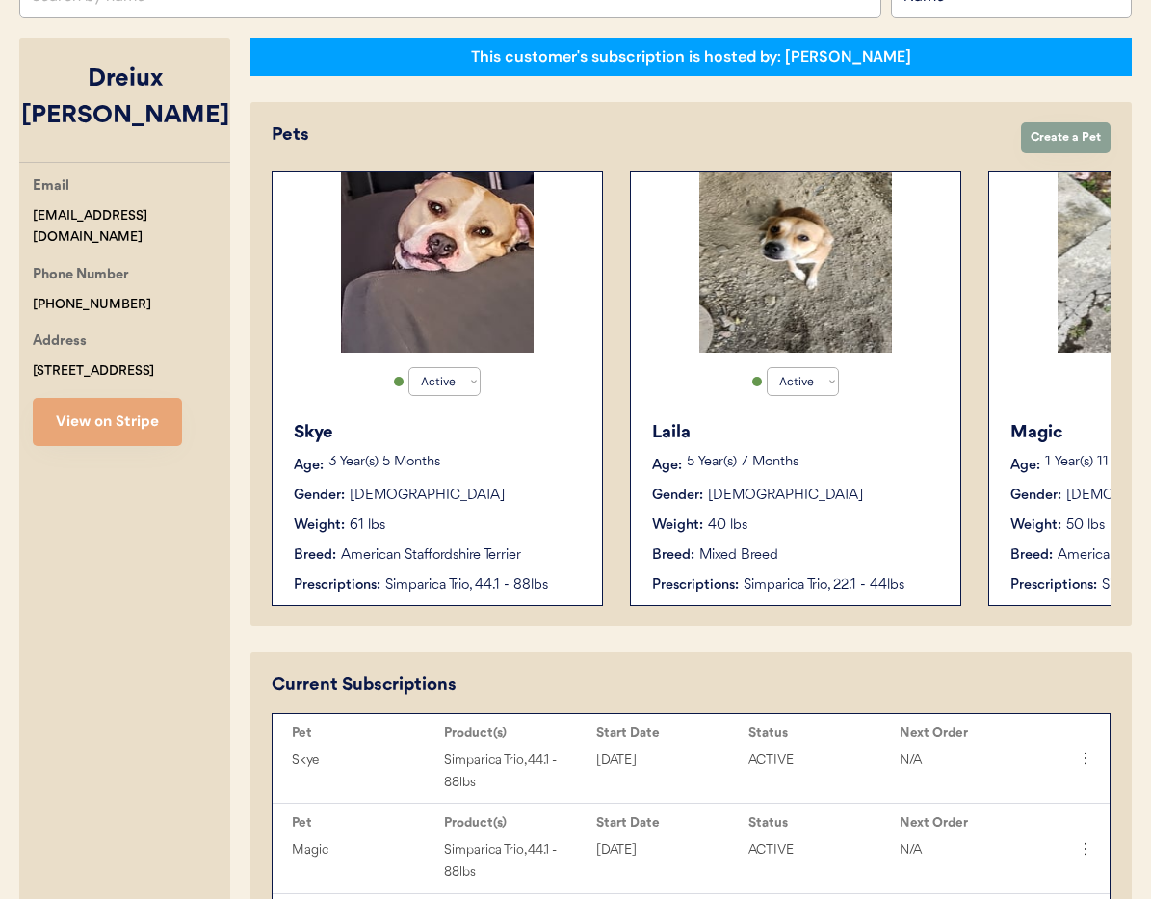
click at [843, 477] on div "Laila Age: 5 Year(s) 7 Months Gender: Female Weight: 40 lbs Breed: Mixed Breed …" at bounding box center [796, 507] width 310 height 195
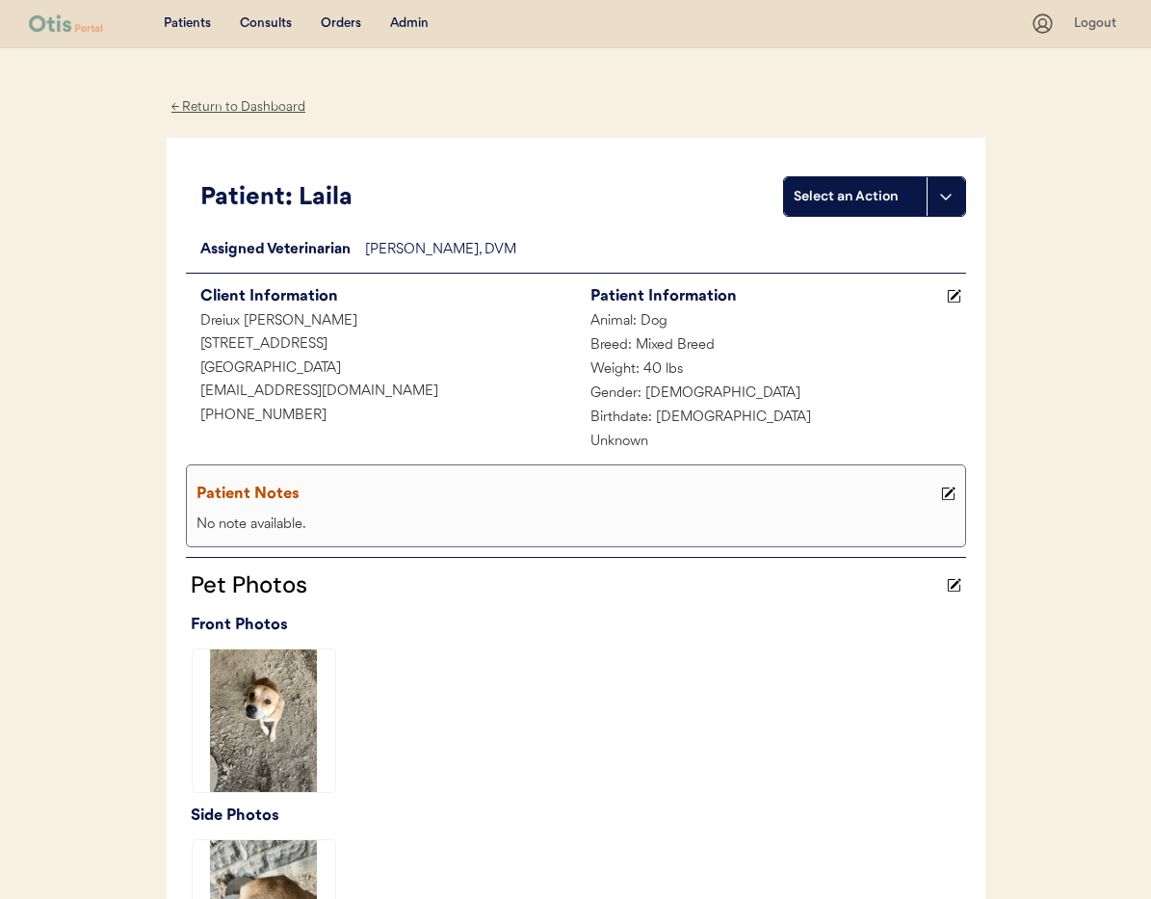
click at [219, 106] on div "← Return to Dashboard" at bounding box center [239, 107] width 145 height 22
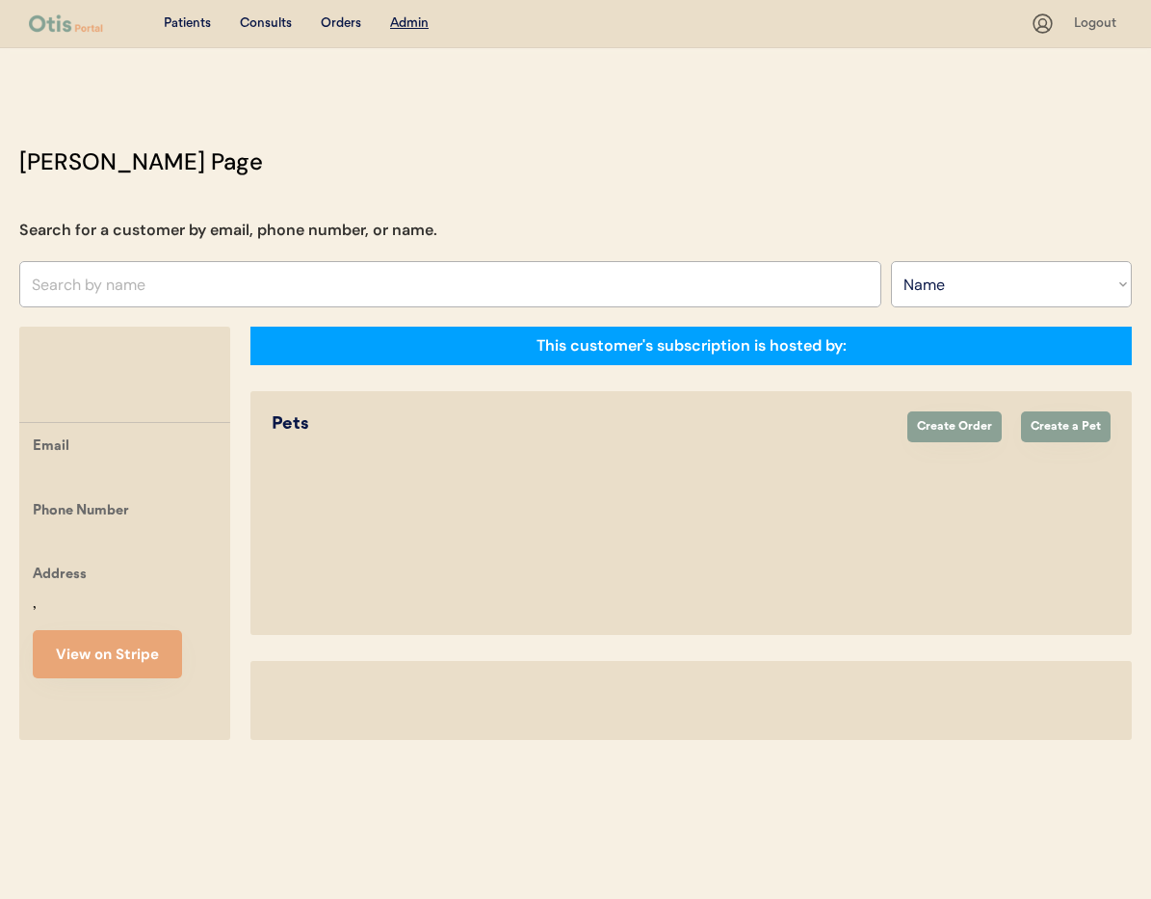
select select ""Name""
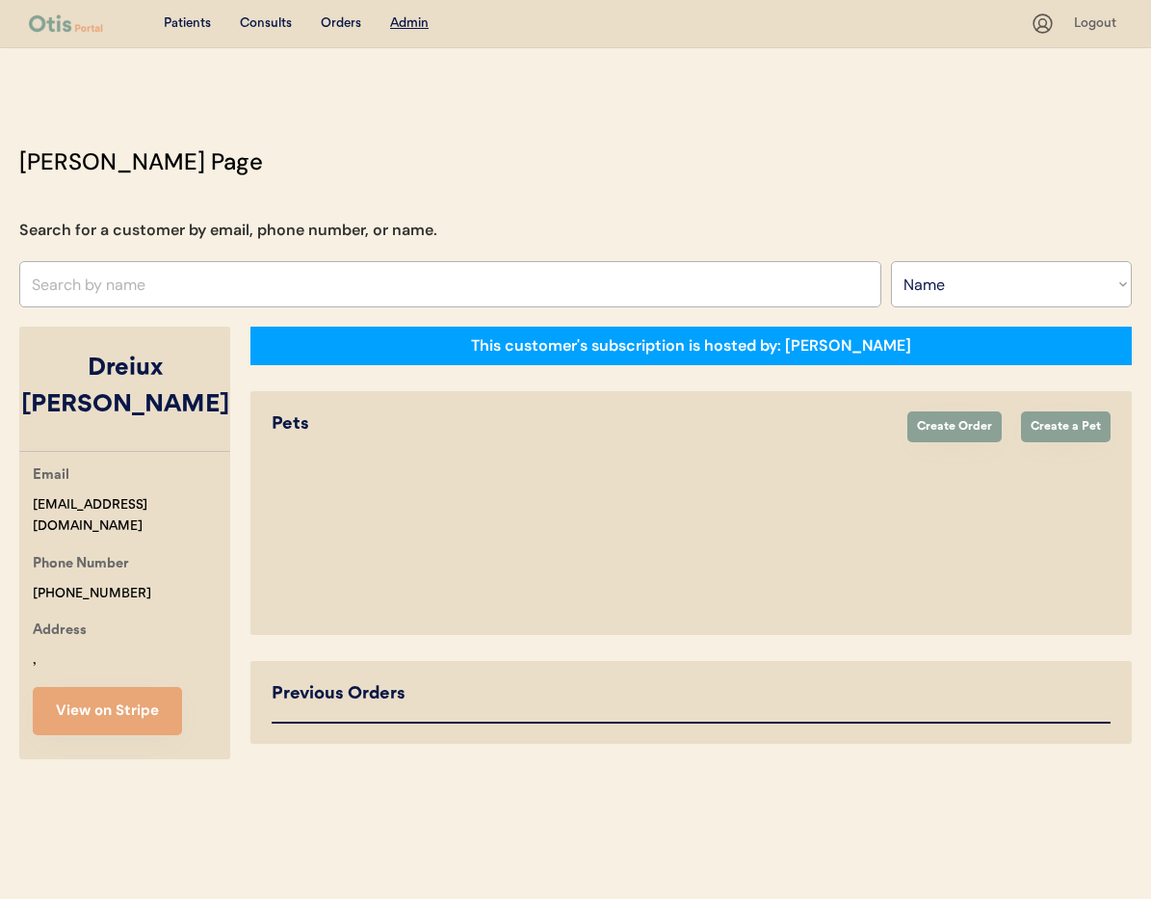
select select "true"
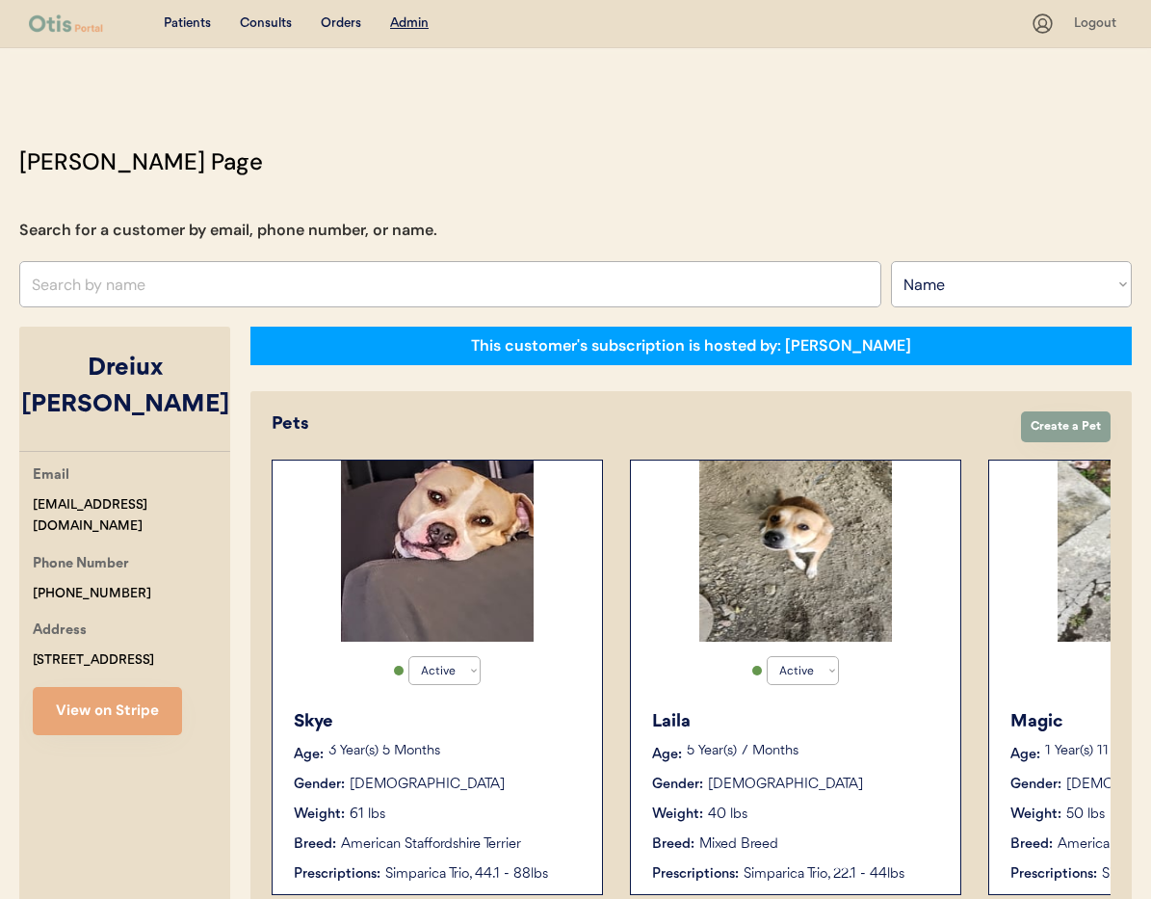
scroll to position [0, 236]
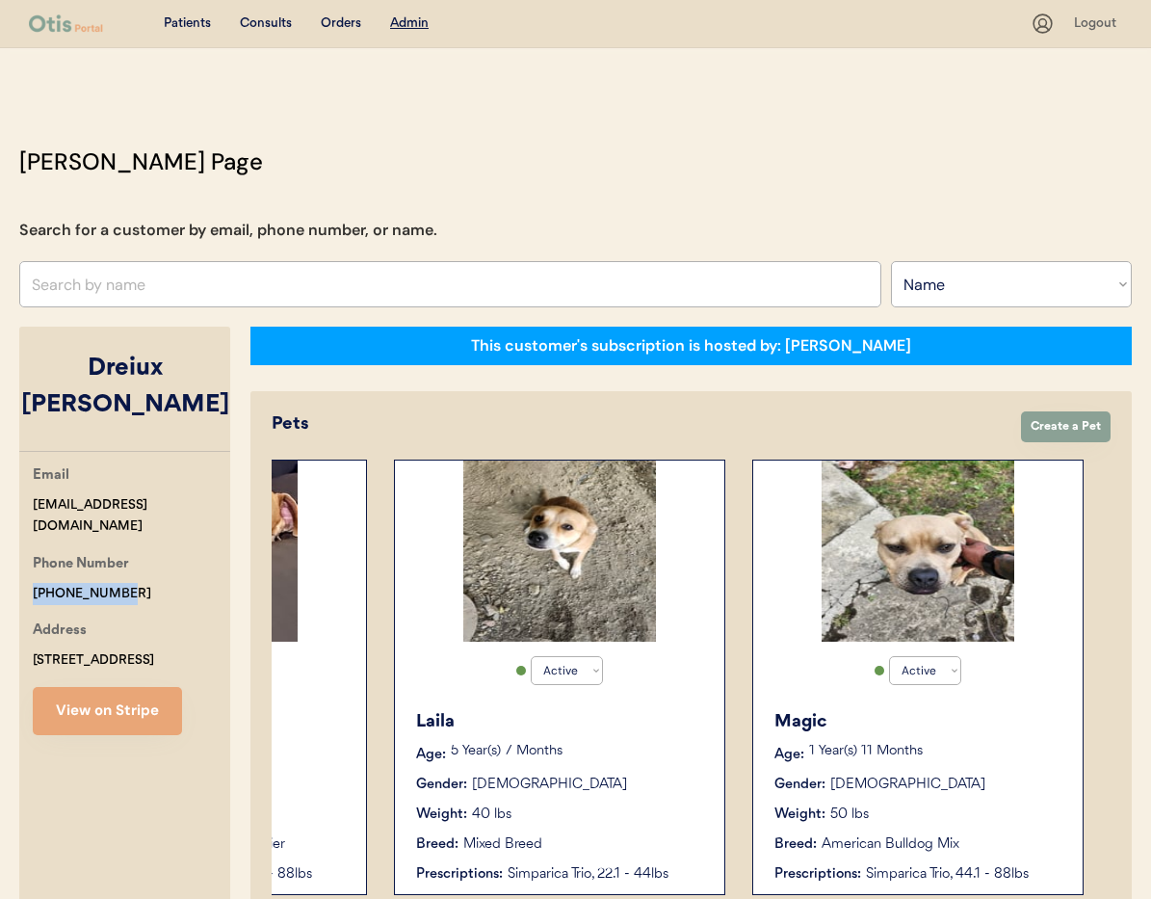
drag, startPoint x: 129, startPoint y: 575, endPoint x: 36, endPoint y: 566, distance: 93.9
click at [22, 566] on div "Email showstopper412@gmail.com Phone Number +19103664970 Address 5309 Verona Ro…" at bounding box center [124, 599] width 211 height 271
copy div "+19103664970"
click at [885, 287] on div "Search By Name Email Phone Number" at bounding box center [575, 284] width 1113 height 46
click at [937, 293] on select "Search By Name Email Phone Number" at bounding box center [1011, 284] width 241 height 46
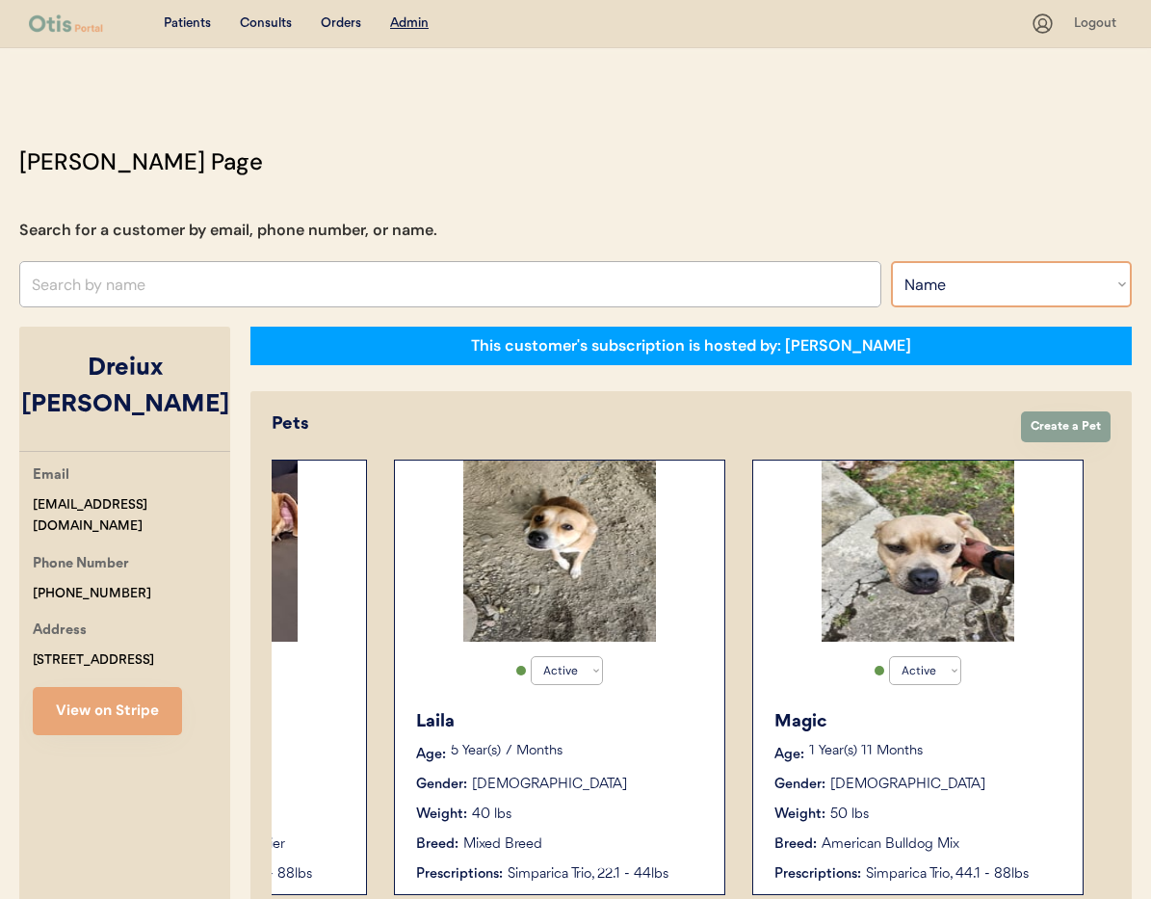
select select ""Email""
click at [891, 261] on select "Search By Name Email Phone Number" at bounding box center [1011, 284] width 241 height 46
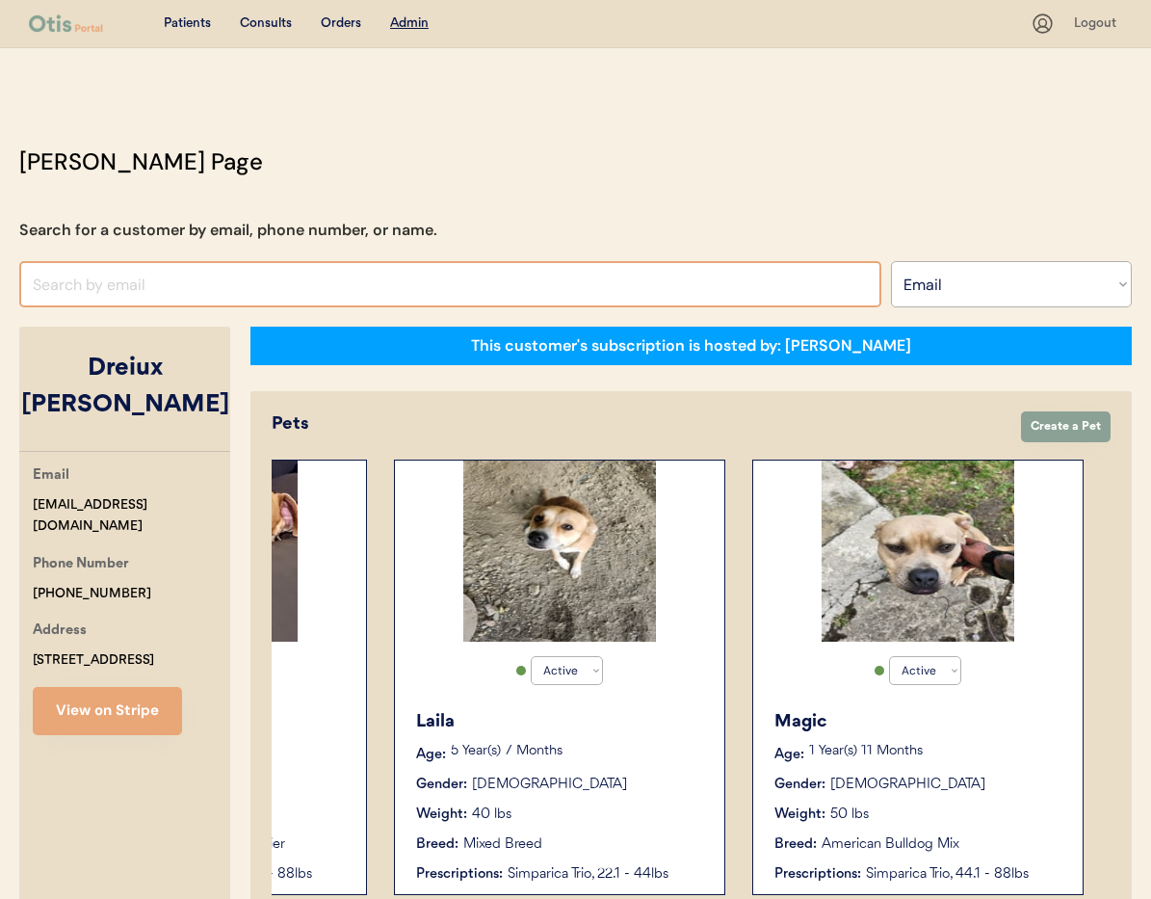
click at [265, 285] on input "input" at bounding box center [450, 284] width 862 height 46
paste input "mbrooke2528@gmail.com"
type input "mbrooke2528@gmail.com"
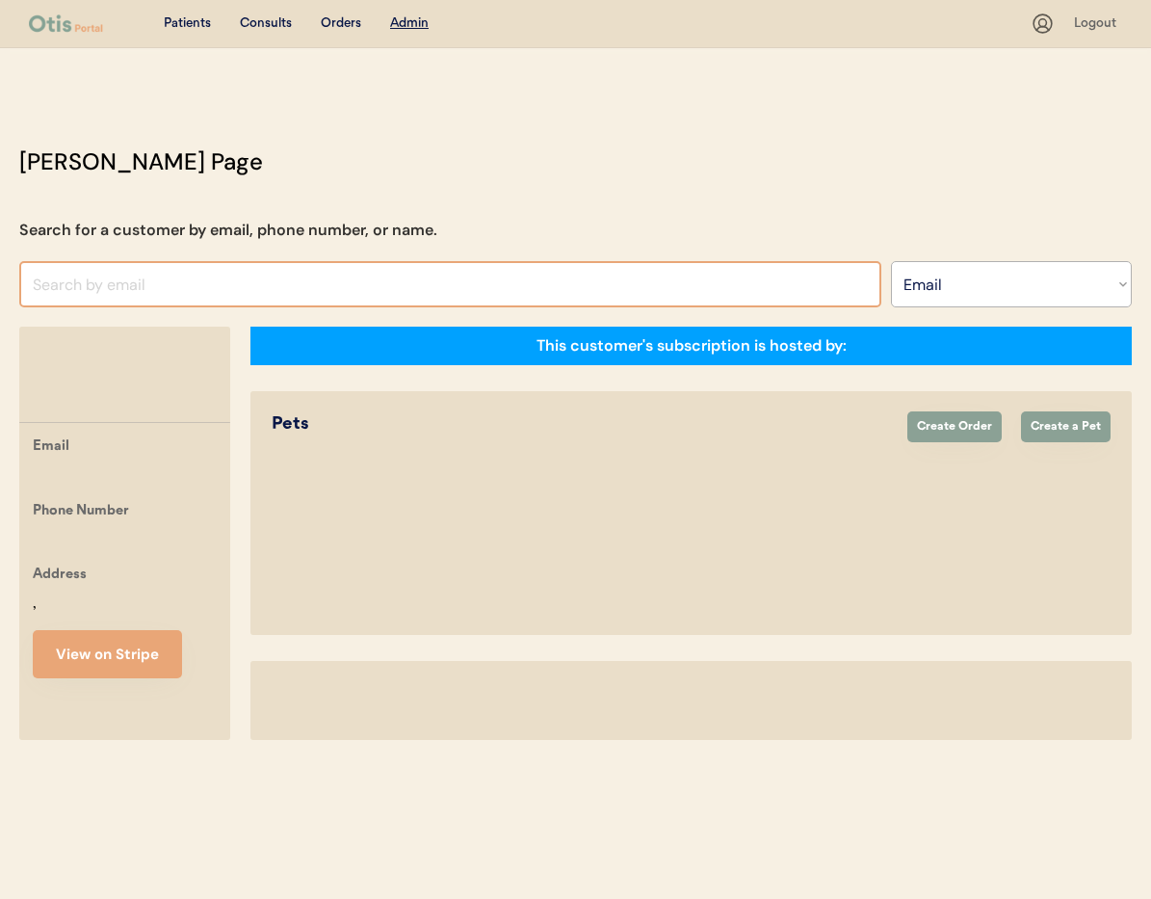
select select ""Email""
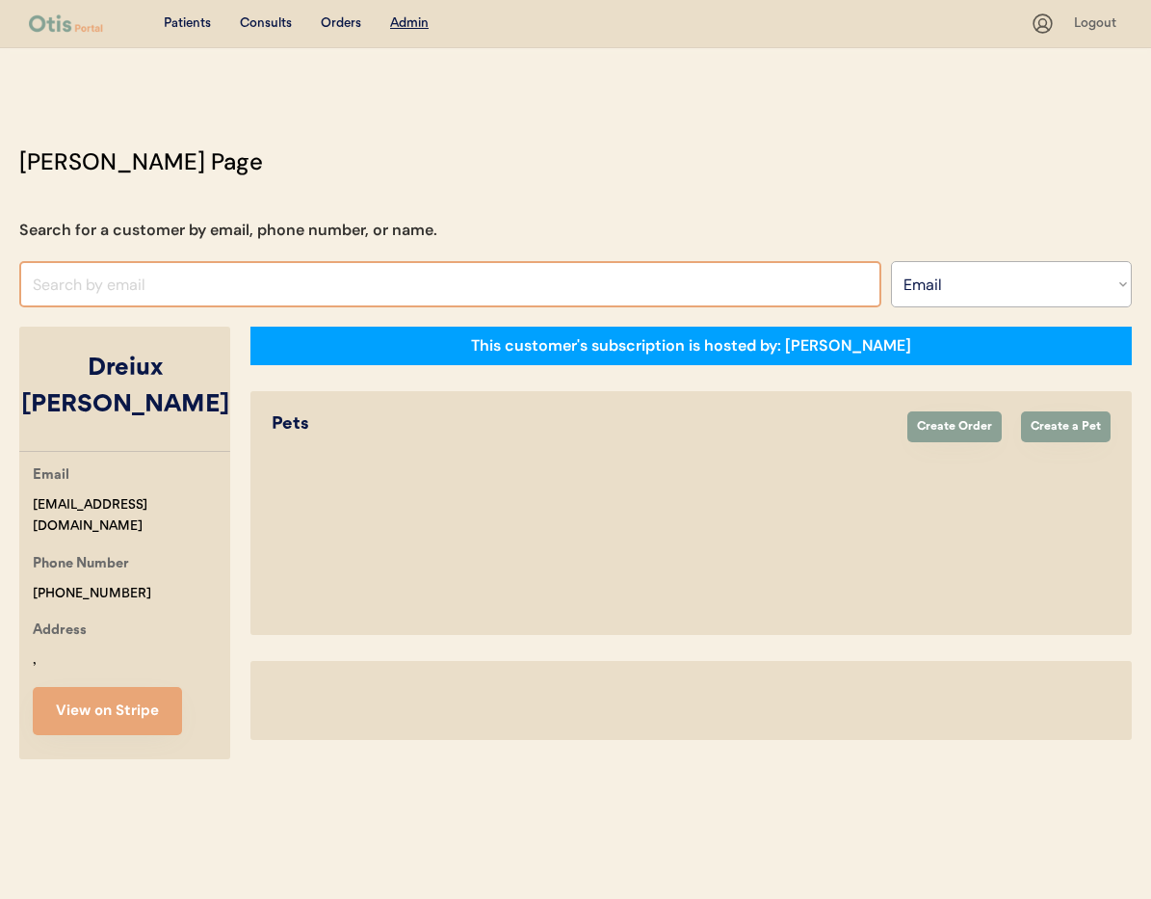
click at [106, 281] on input "input" at bounding box center [450, 284] width 862 height 46
select select "true"
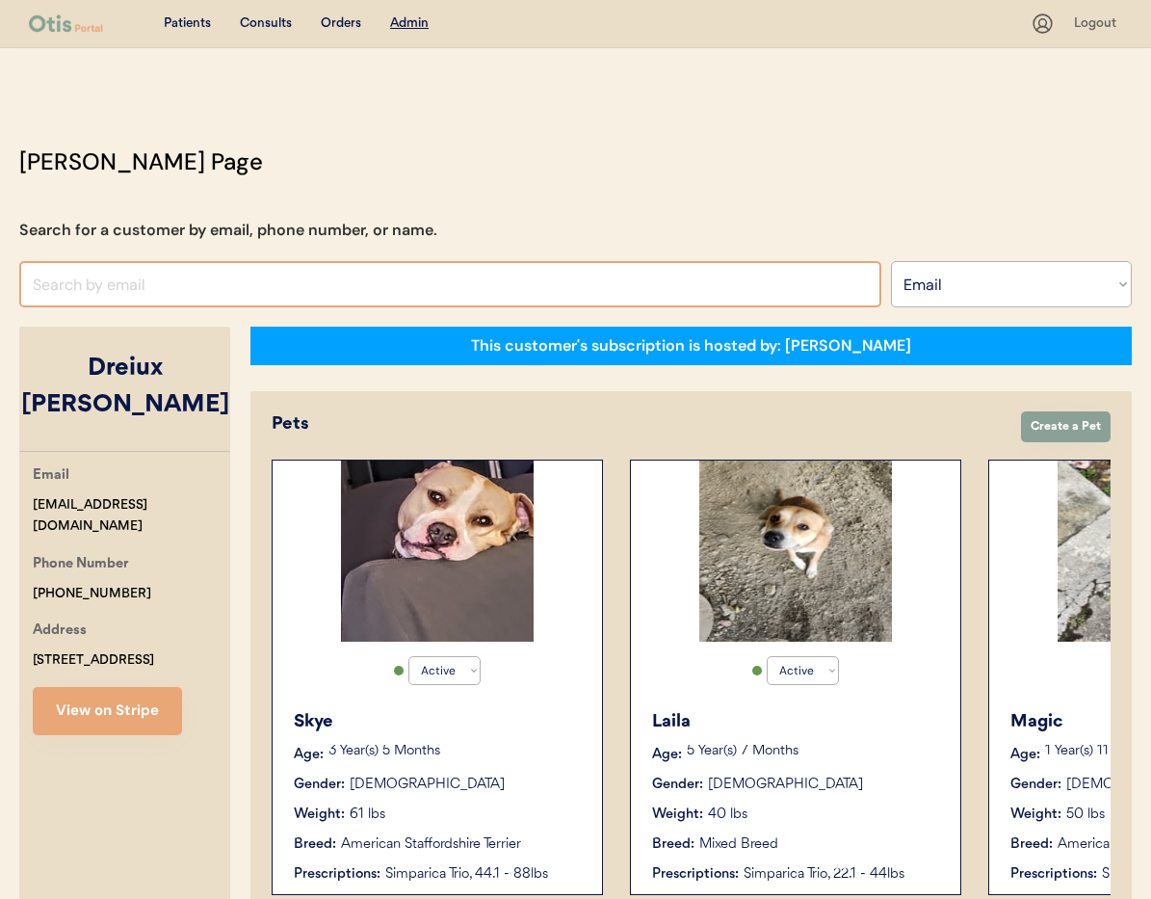
paste input "[EMAIL_ADDRESS][DOMAIN_NAME]"
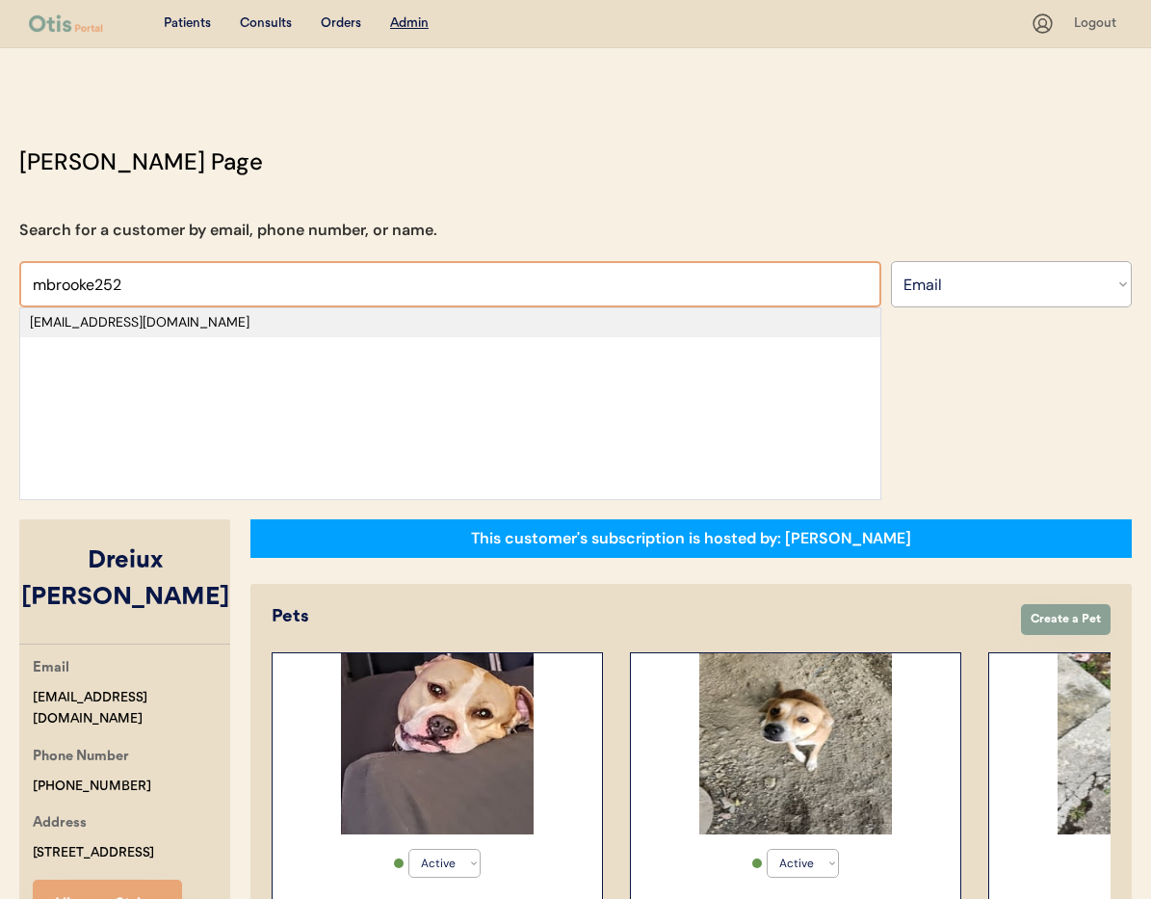
type input "mbrooke252"
click at [161, 328] on div "[EMAIL_ADDRESS][DOMAIN_NAME]" at bounding box center [450, 322] width 841 height 19
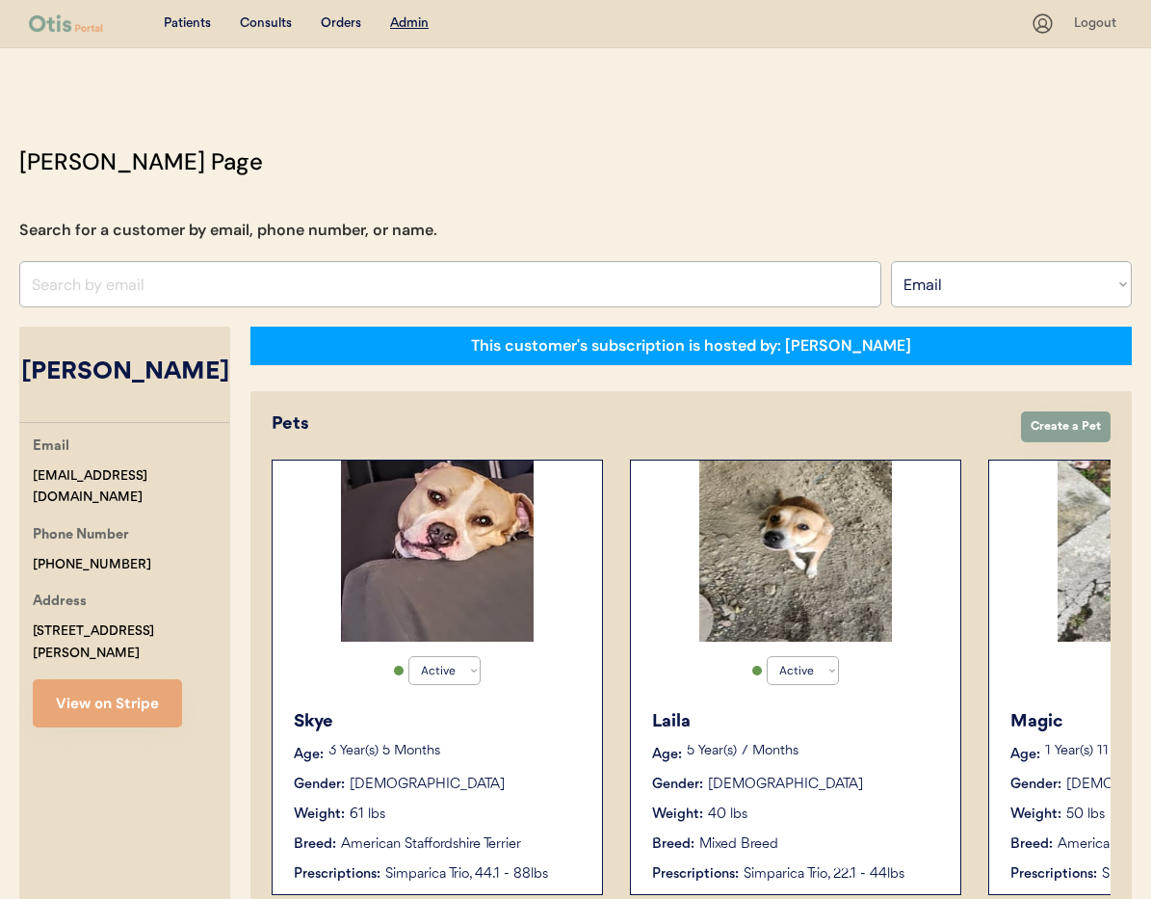
select select "true"
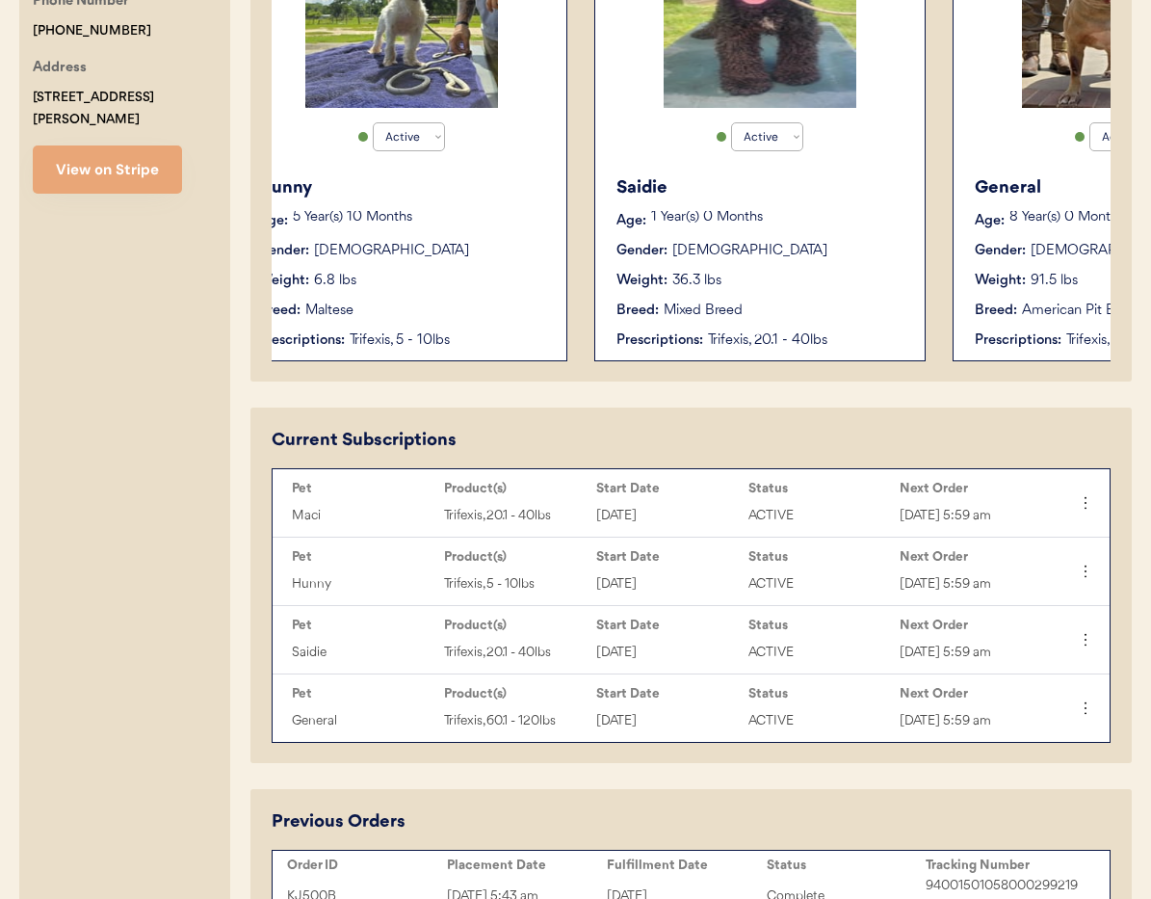
scroll to position [0, 521]
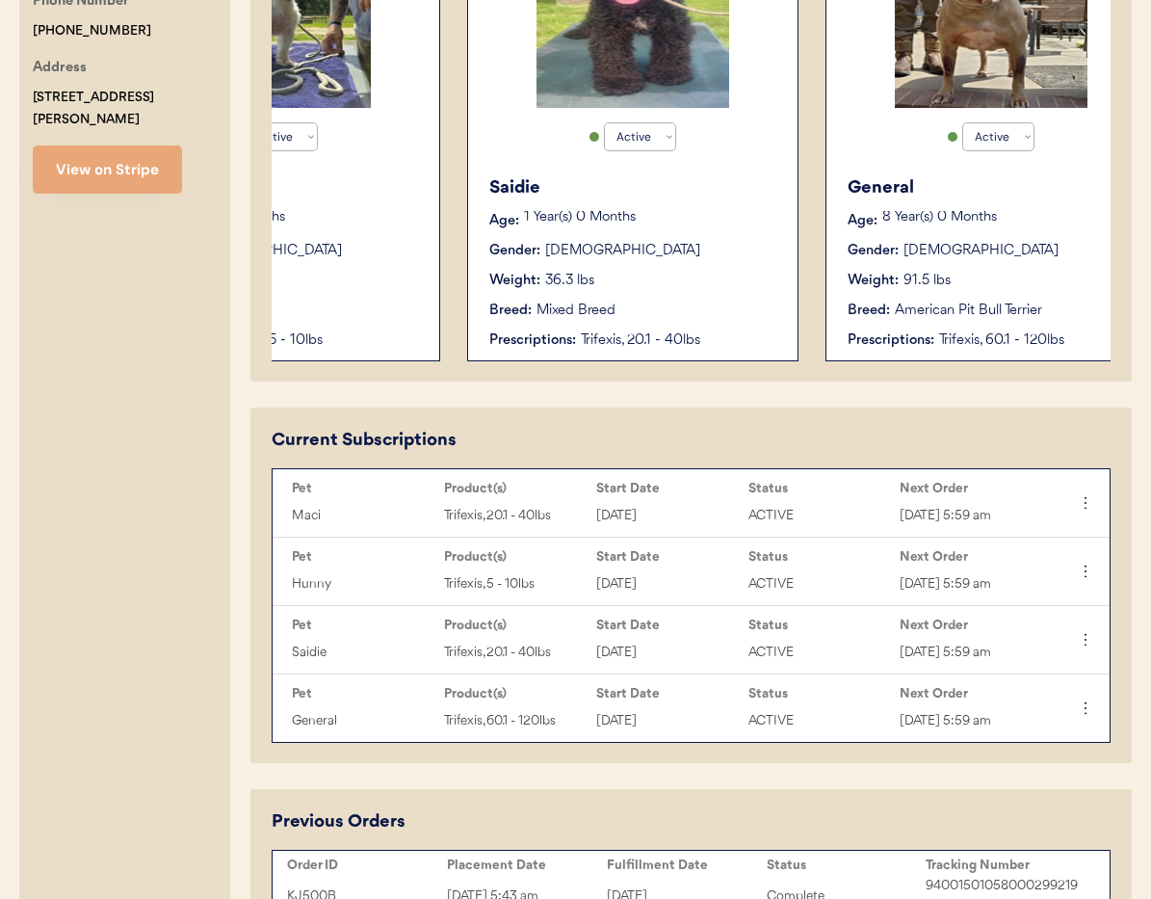
click at [732, 320] on div "Breed: Mixed Breed" at bounding box center [633, 311] width 289 height 20
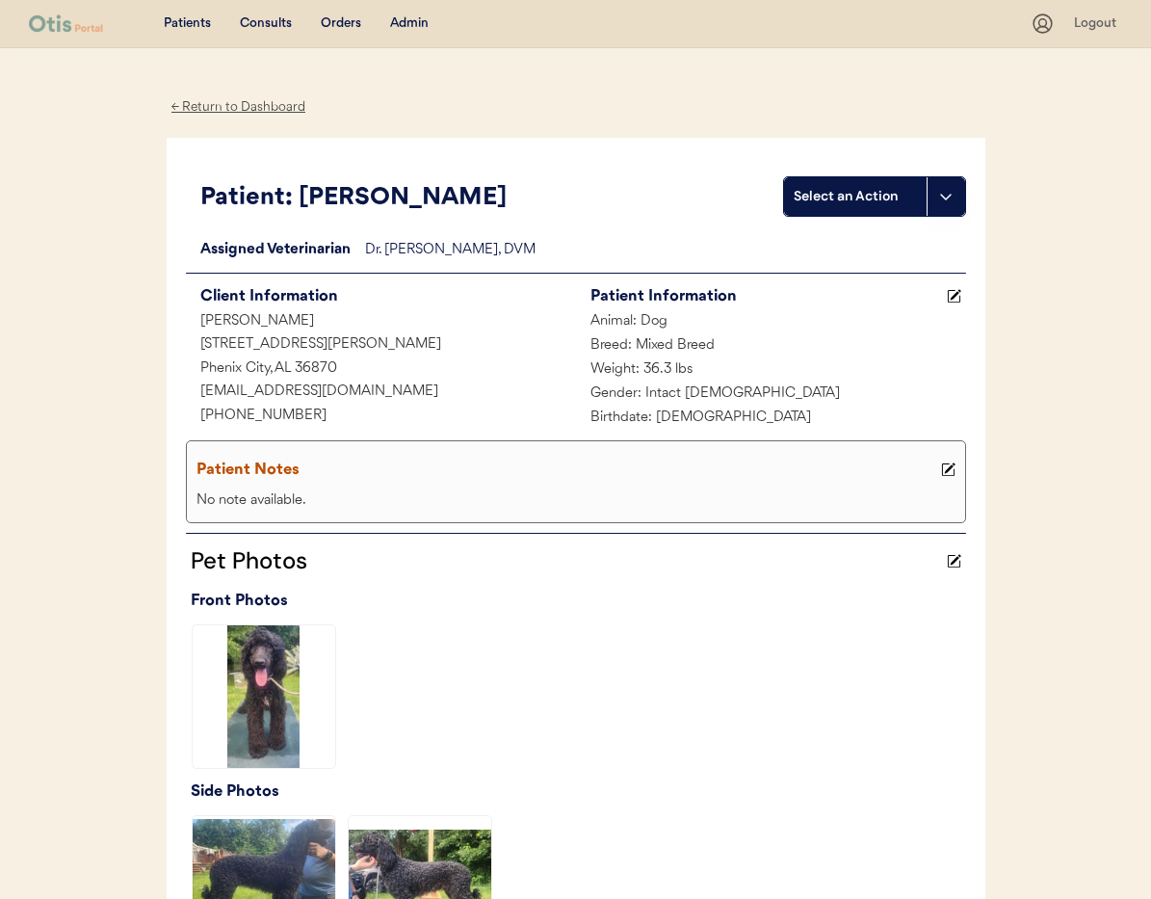
click at [204, 107] on div "← Return to Dashboard" at bounding box center [239, 107] width 145 height 22
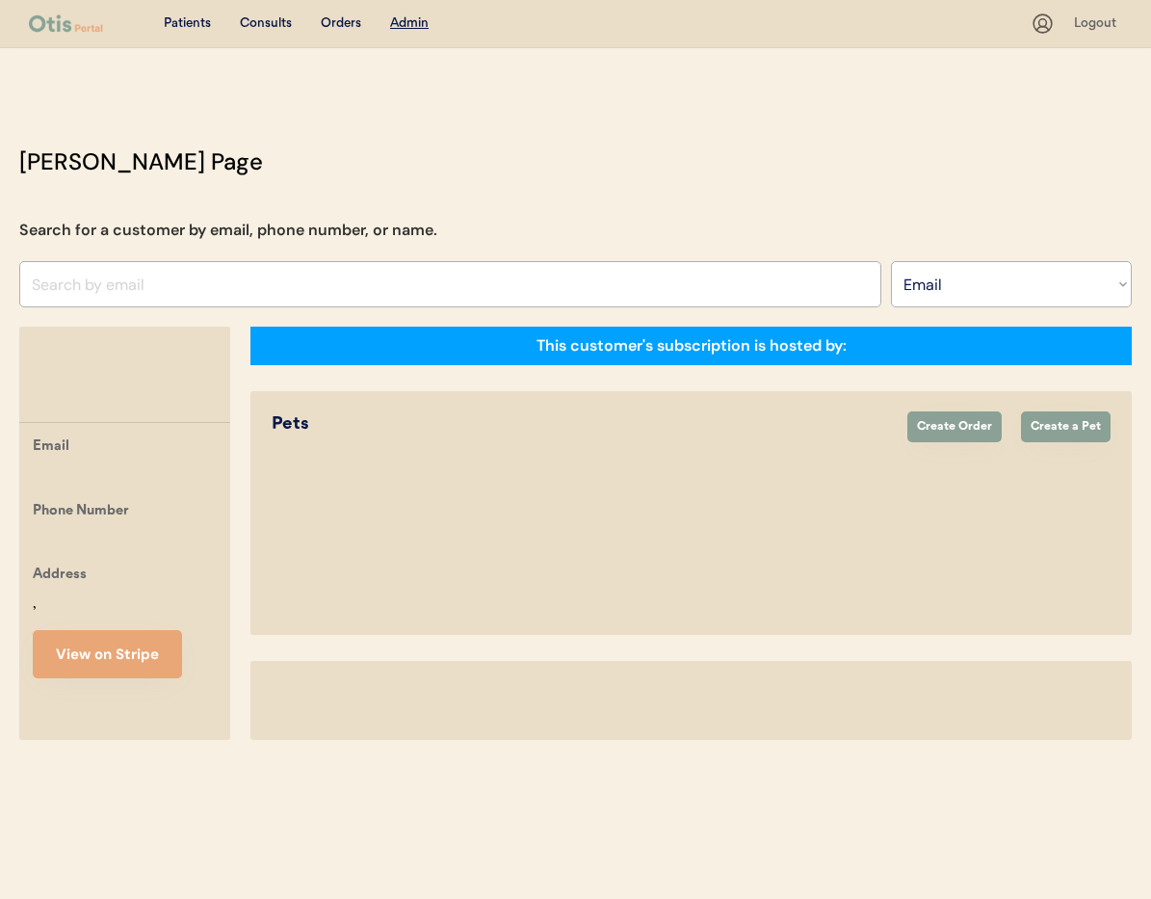
select select ""Email""
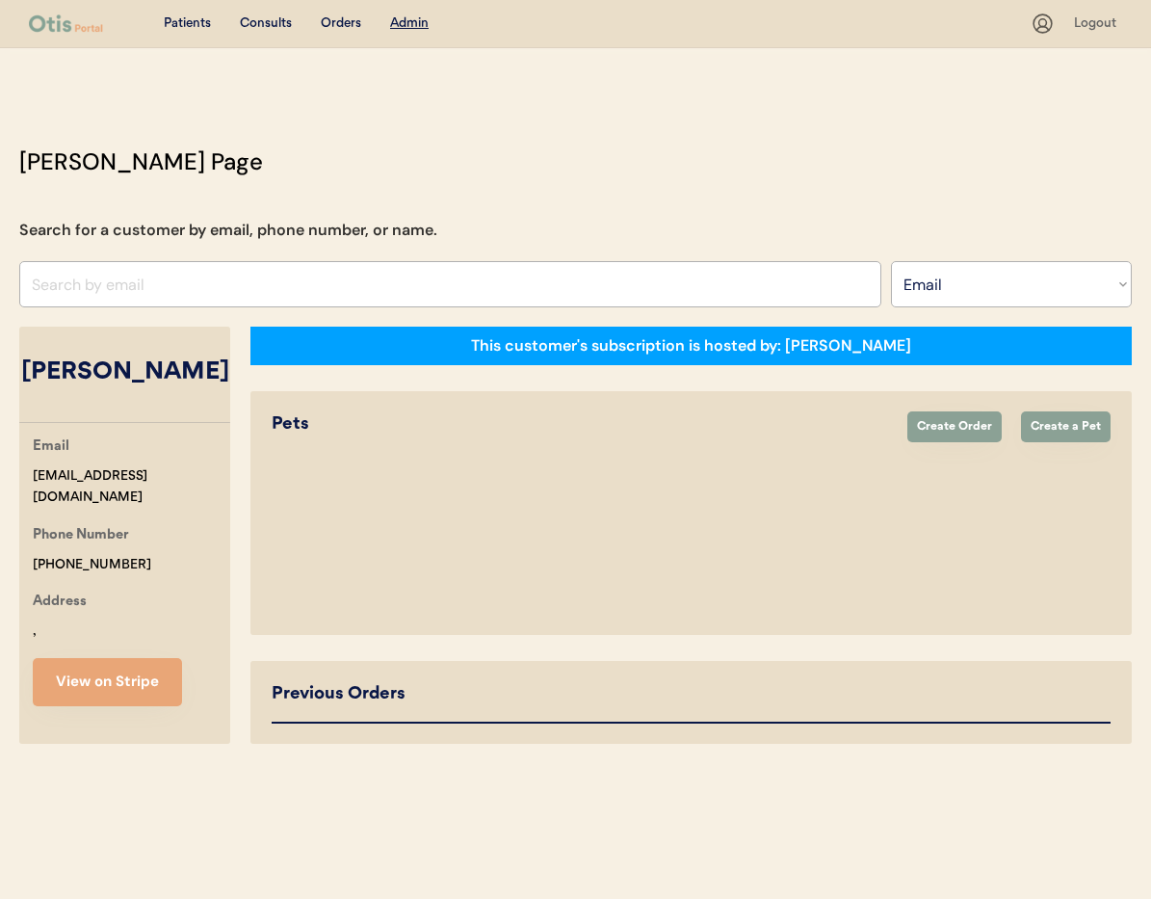
select select "true"
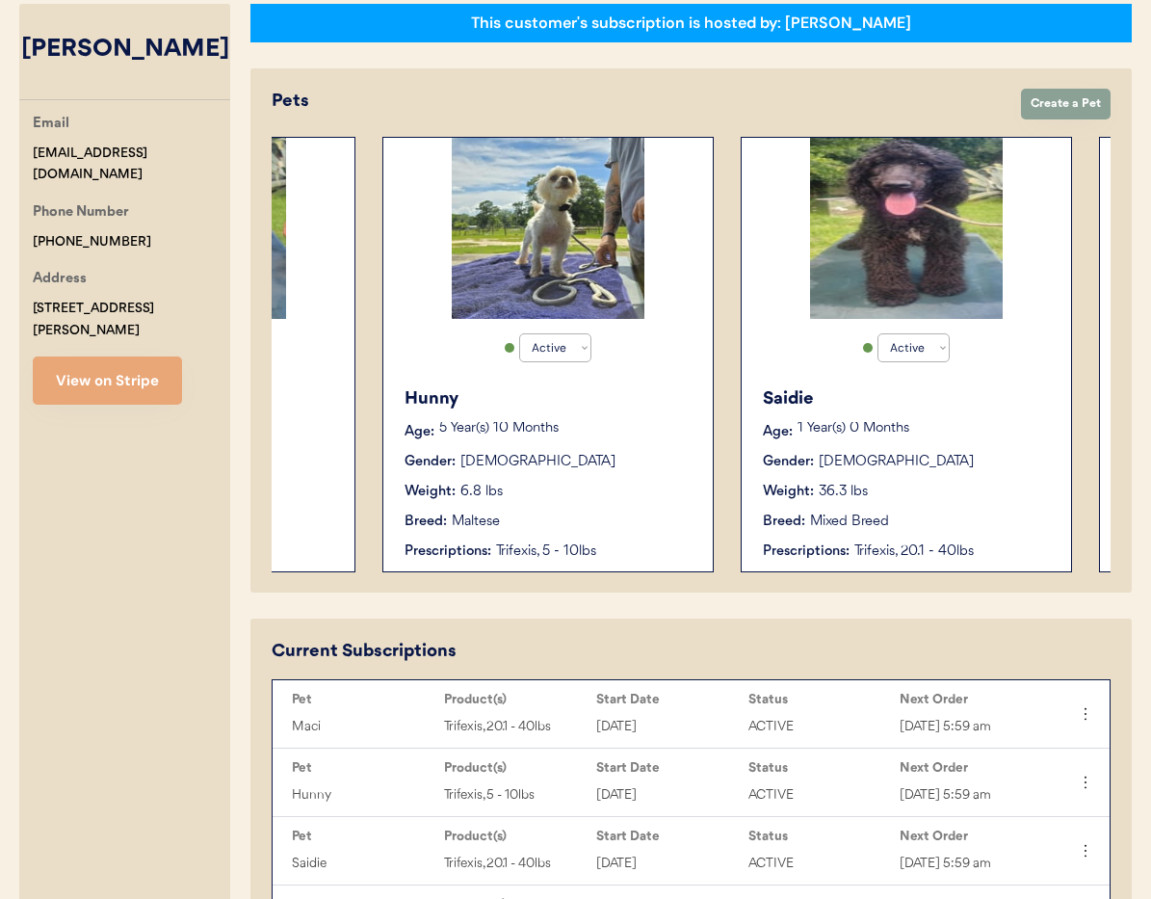
scroll to position [0, 340]
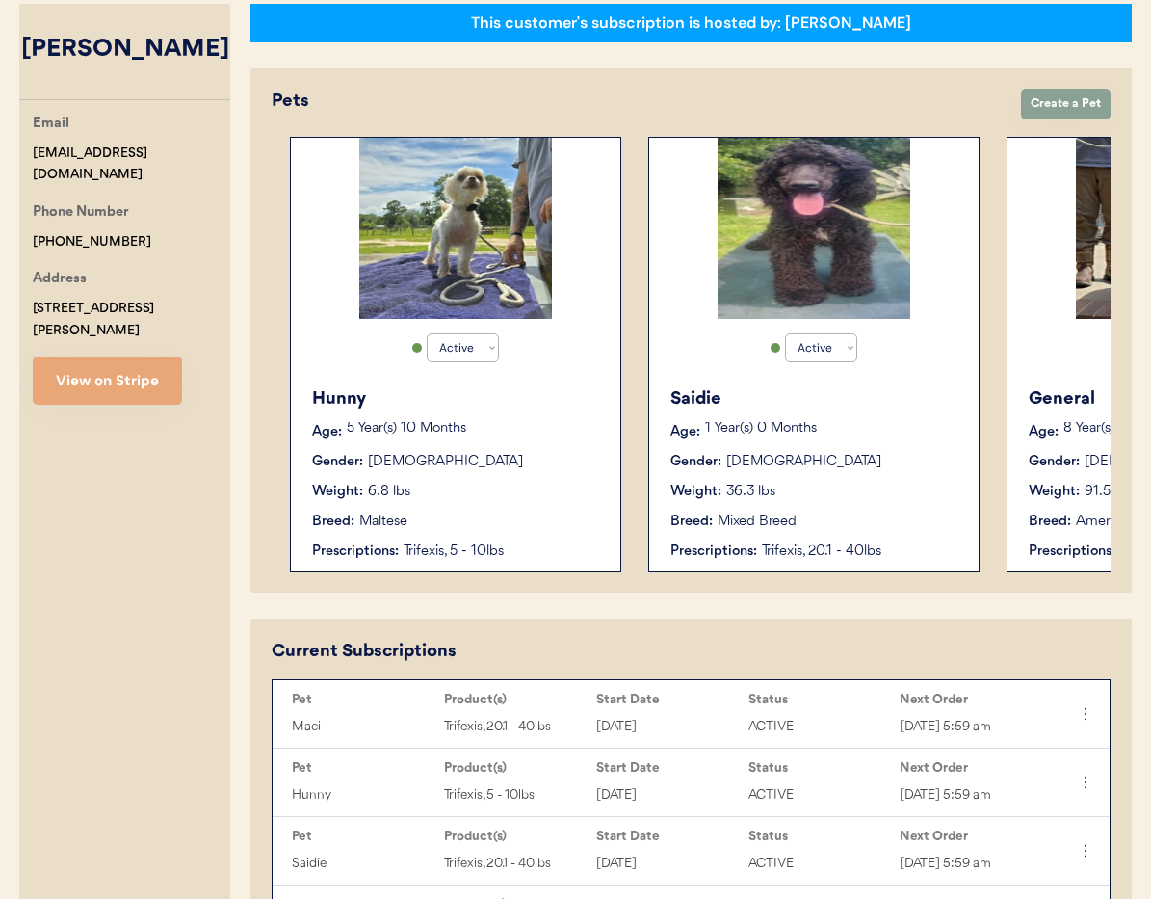
click at [858, 491] on div "Weight: 36.3 lbs" at bounding box center [815, 492] width 289 height 20
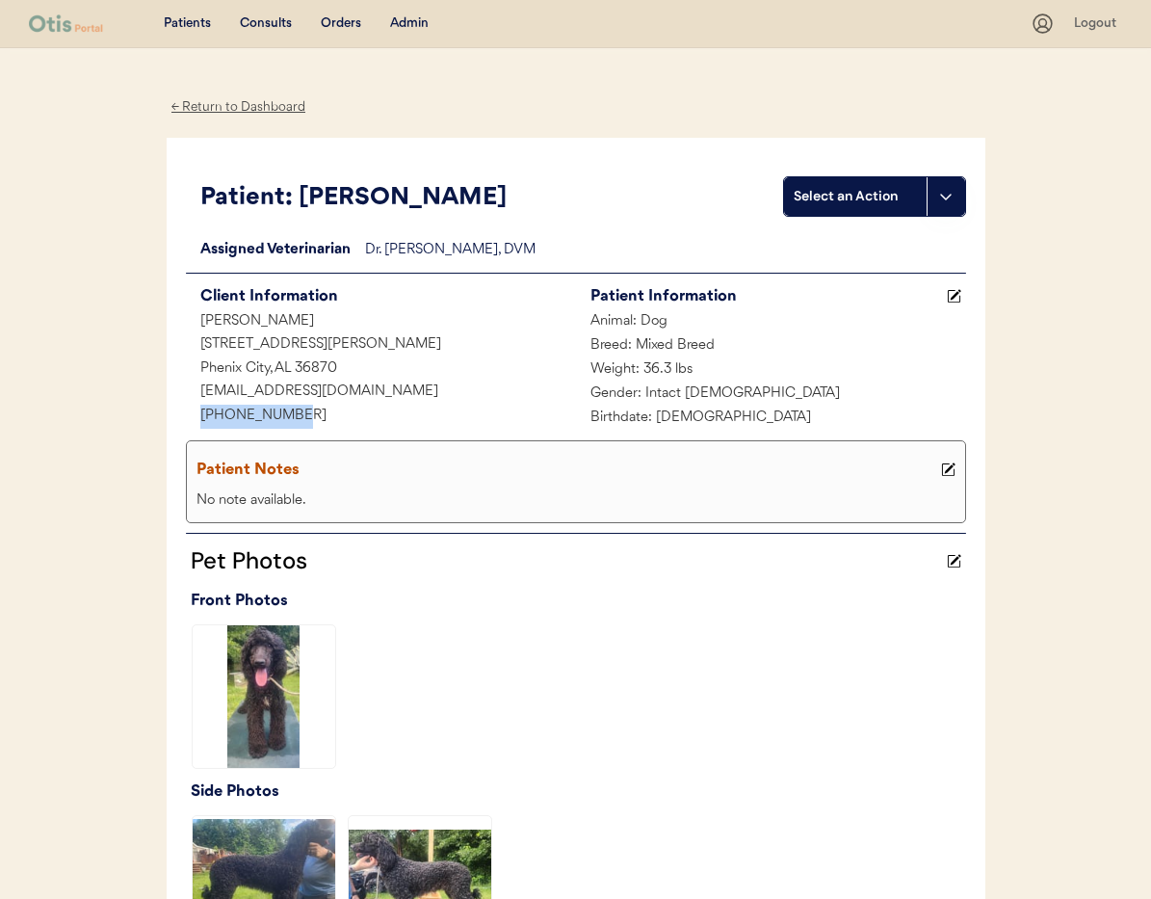
drag, startPoint x: 308, startPoint y: 417, endPoint x: 173, endPoint y: 413, distance: 134.9
click at [173, 413] on div "Patient: Saidie Select an Action Loading... Assigned Veterinarian Dr. Kit Warre…" at bounding box center [576, 559] width 819 height 842
copy div "+16016861160"
click at [402, 25] on div "Admin" at bounding box center [409, 23] width 39 height 19
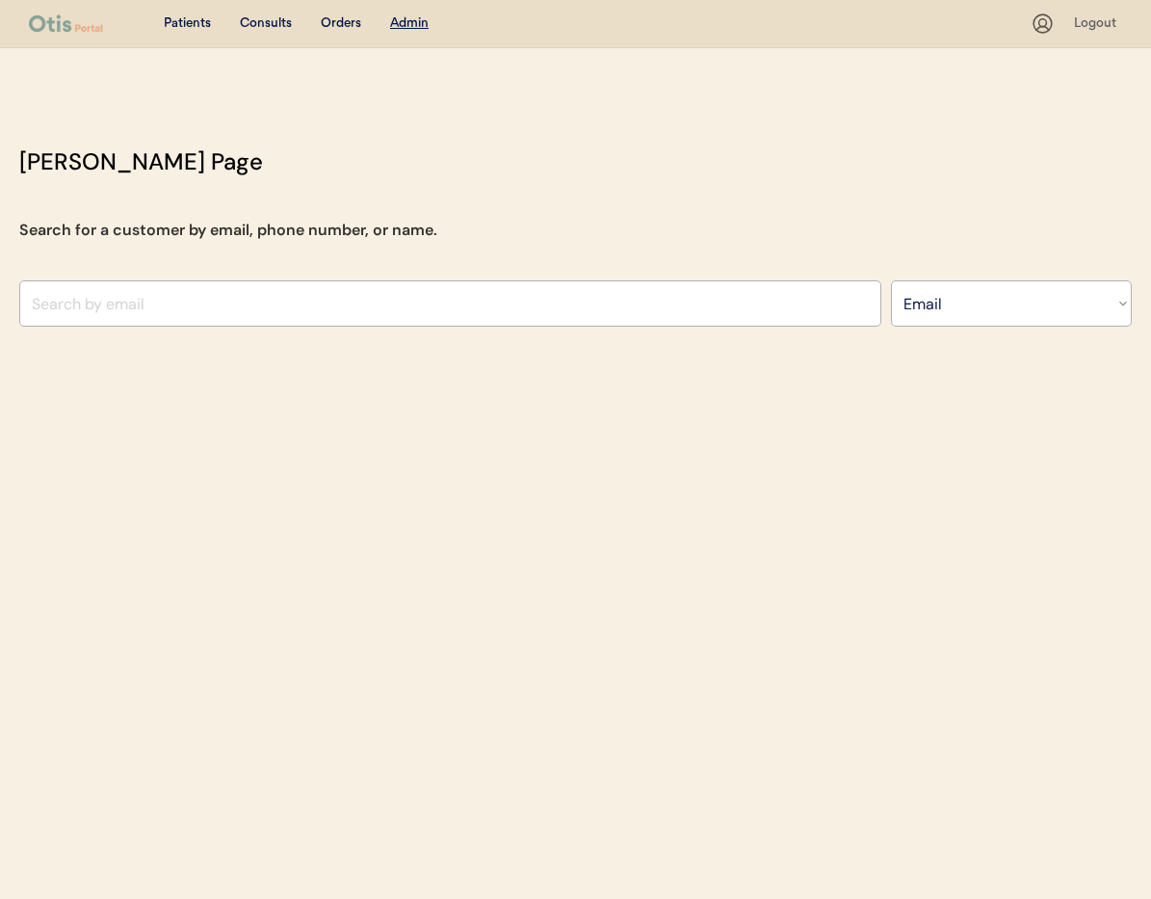
select select ""Email""
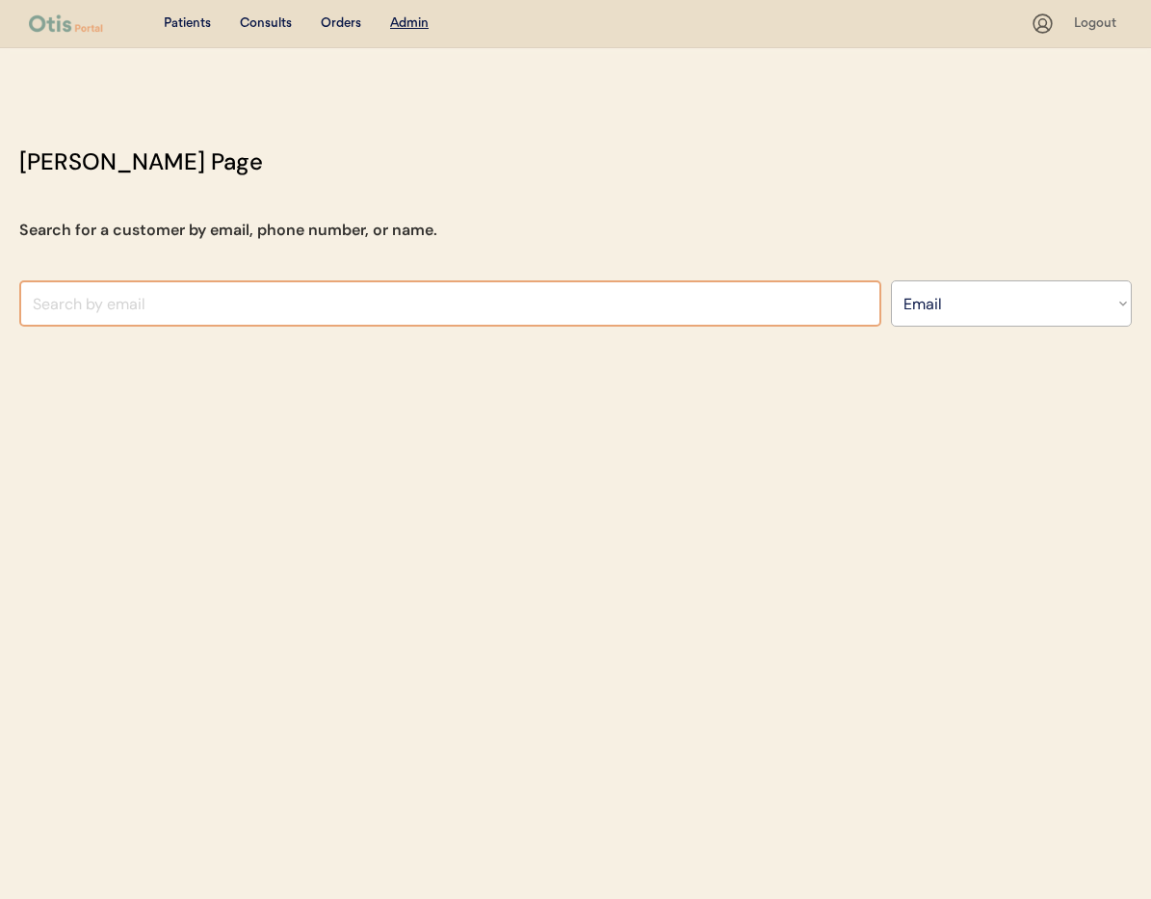
click at [150, 305] on input "input" at bounding box center [450, 303] width 862 height 46
paste input "[EMAIL_ADDRESS][DOMAIN_NAME]"
type input "skynelson1992@iclou"
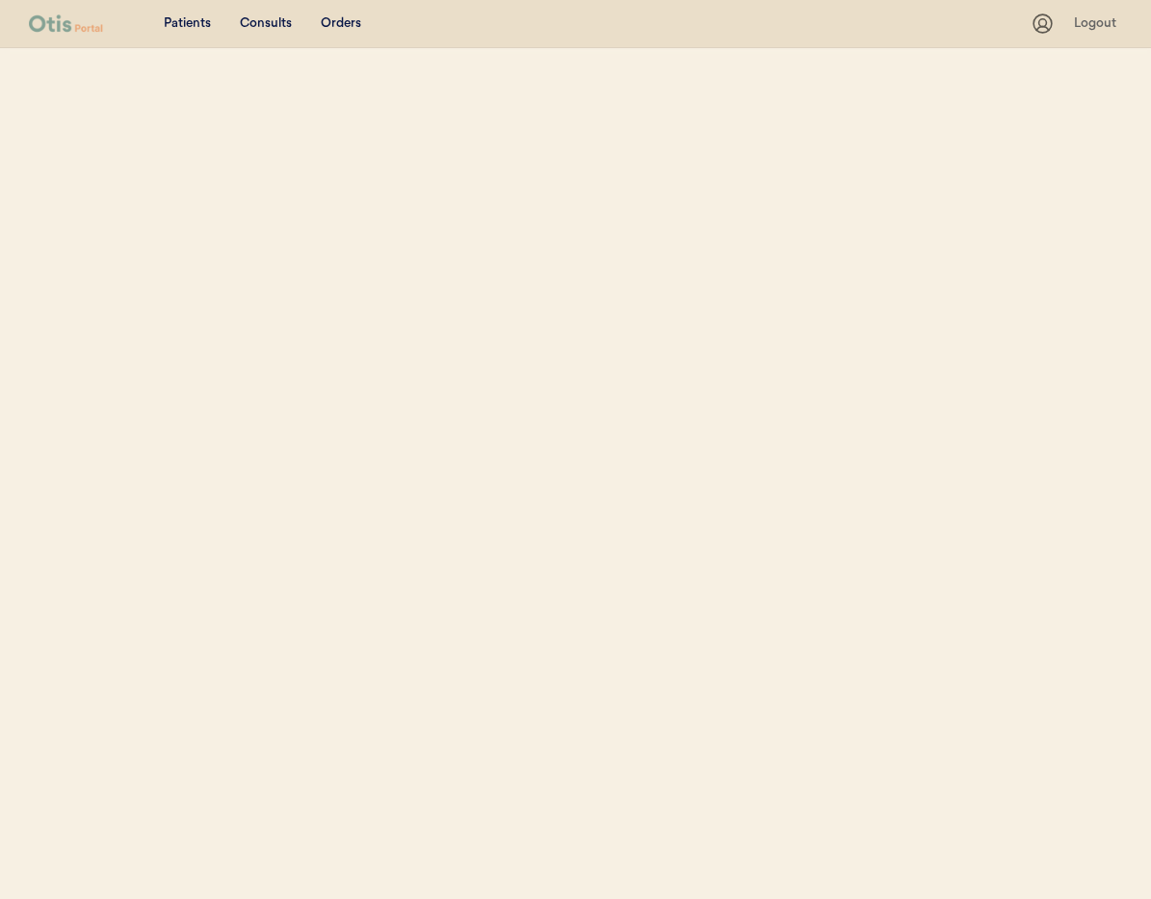
select select ""Email""
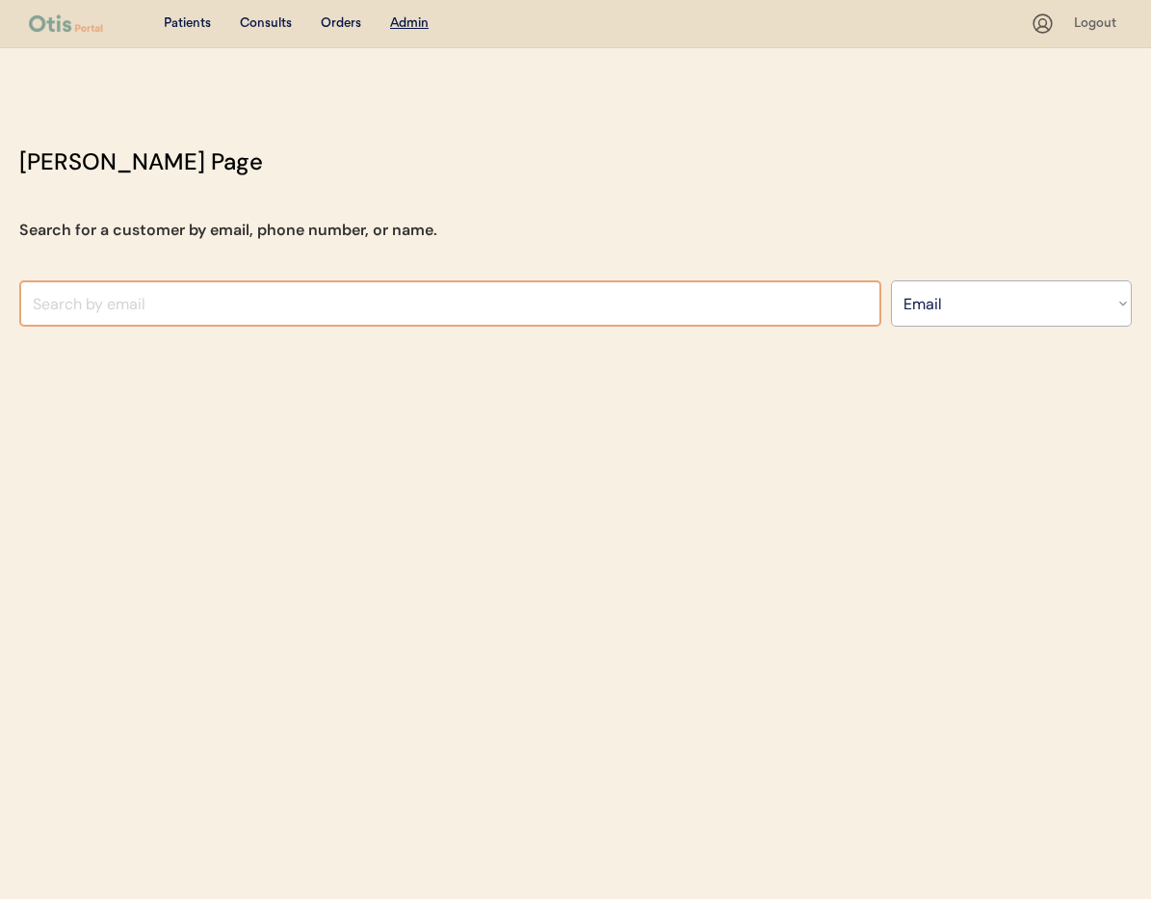
click at [135, 299] on input "input" at bounding box center [450, 303] width 862 height 46
paste input "[EMAIL_ADDRESS][DOMAIN_NAME]"
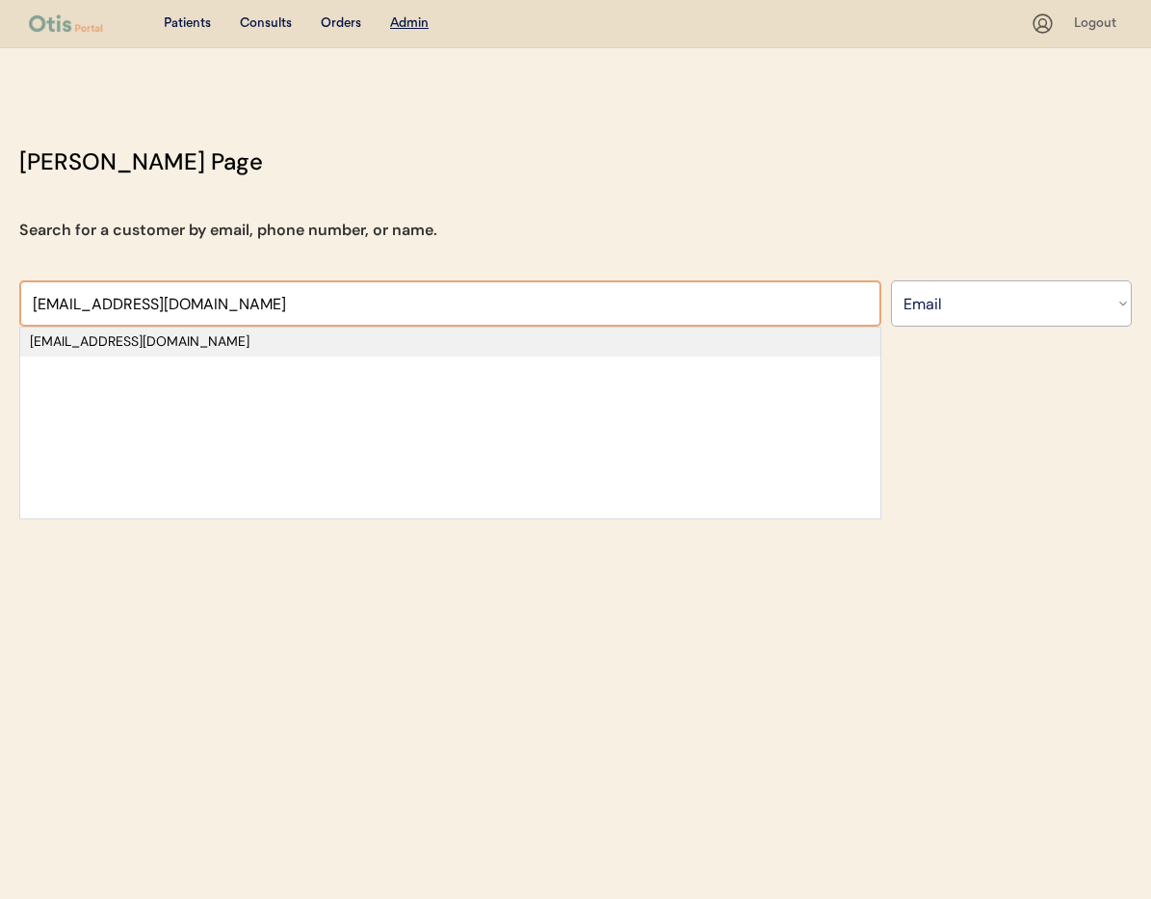
type input "[EMAIL_ADDRESS][DOMAIN_NAME]"
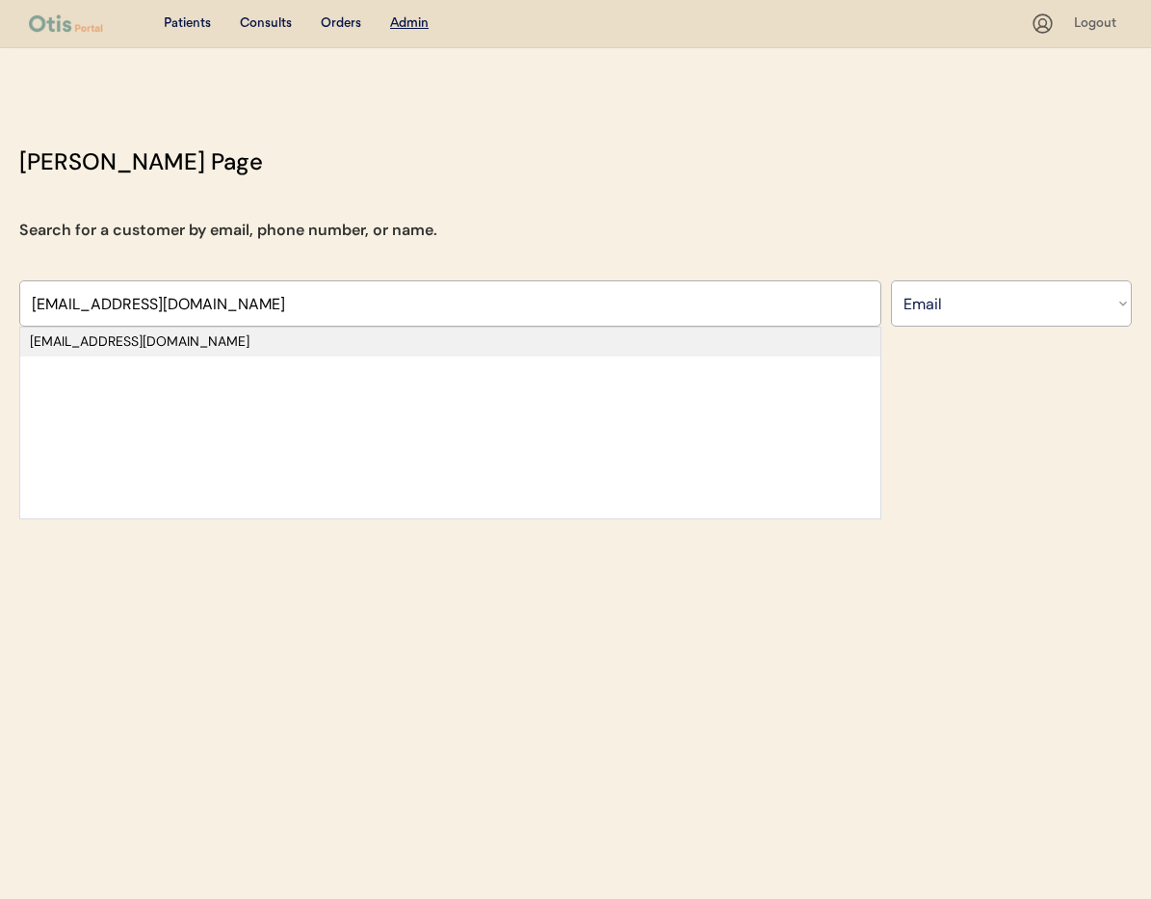
click at [139, 341] on div "[EMAIL_ADDRESS][DOMAIN_NAME]" at bounding box center [450, 341] width 841 height 19
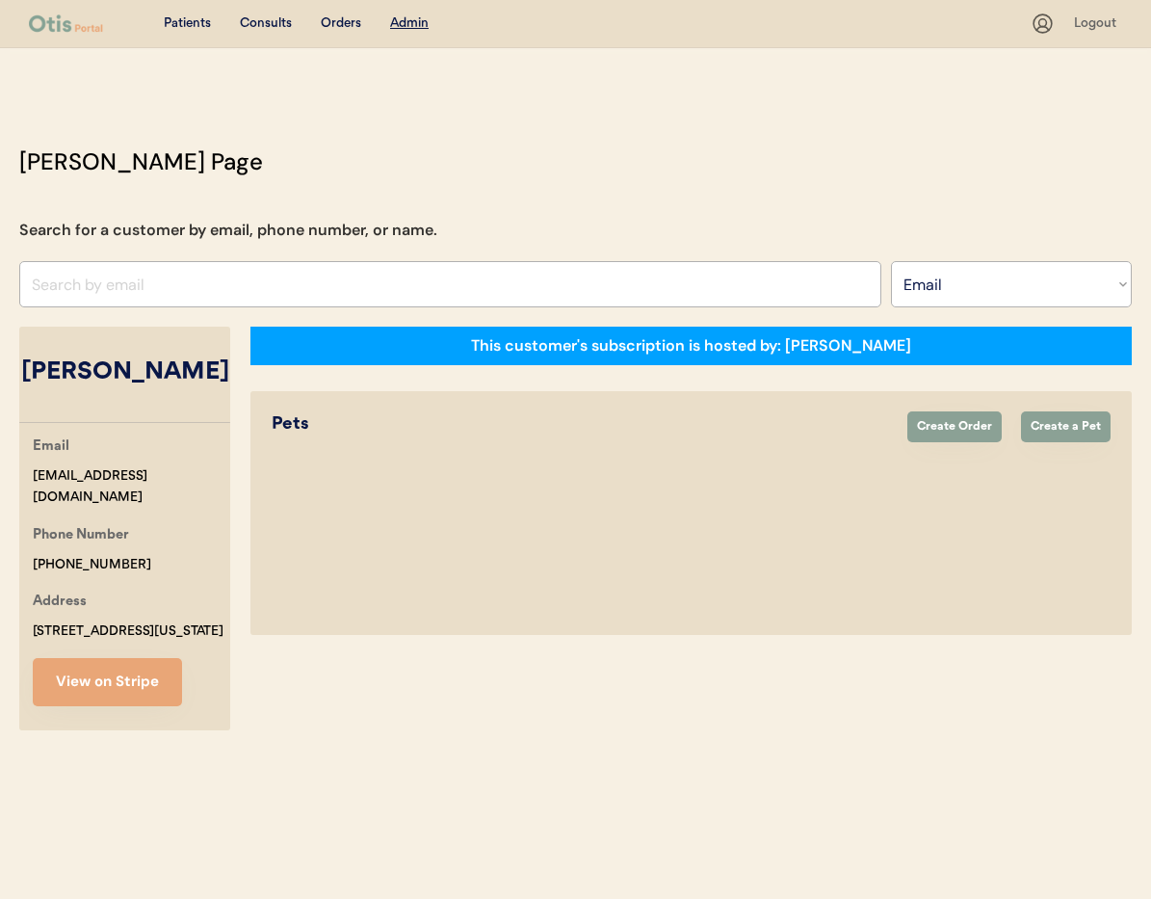
select select "true"
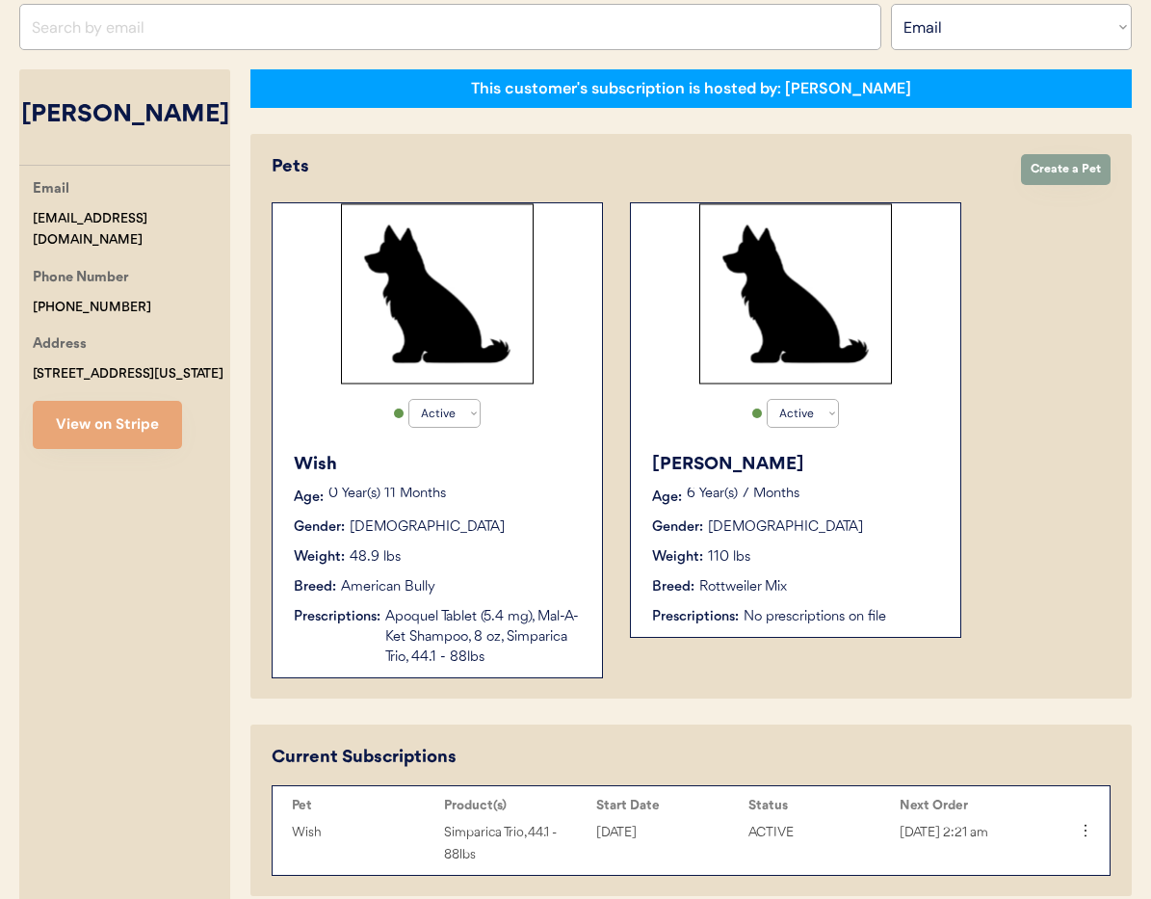
scroll to position [294, 0]
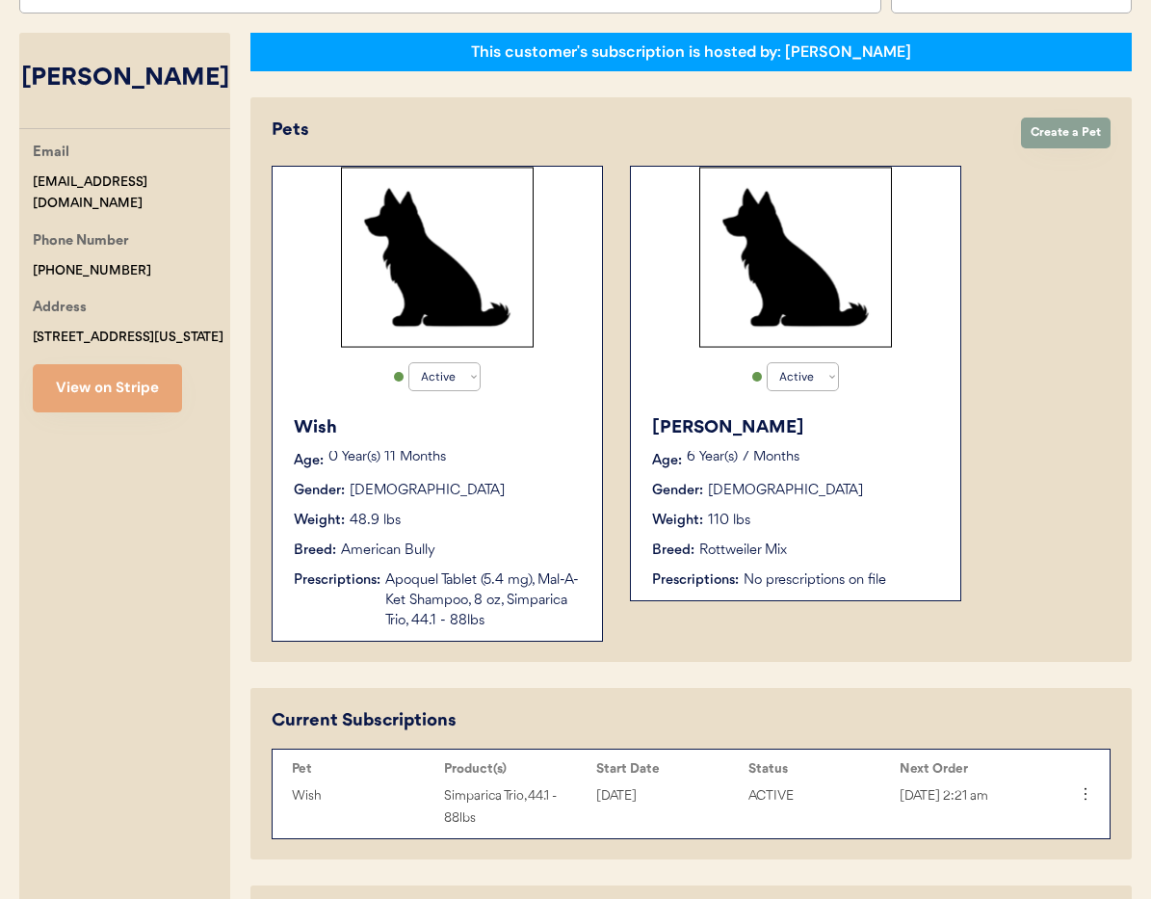
click at [523, 415] on div "Wish" at bounding box center [438, 428] width 289 height 26
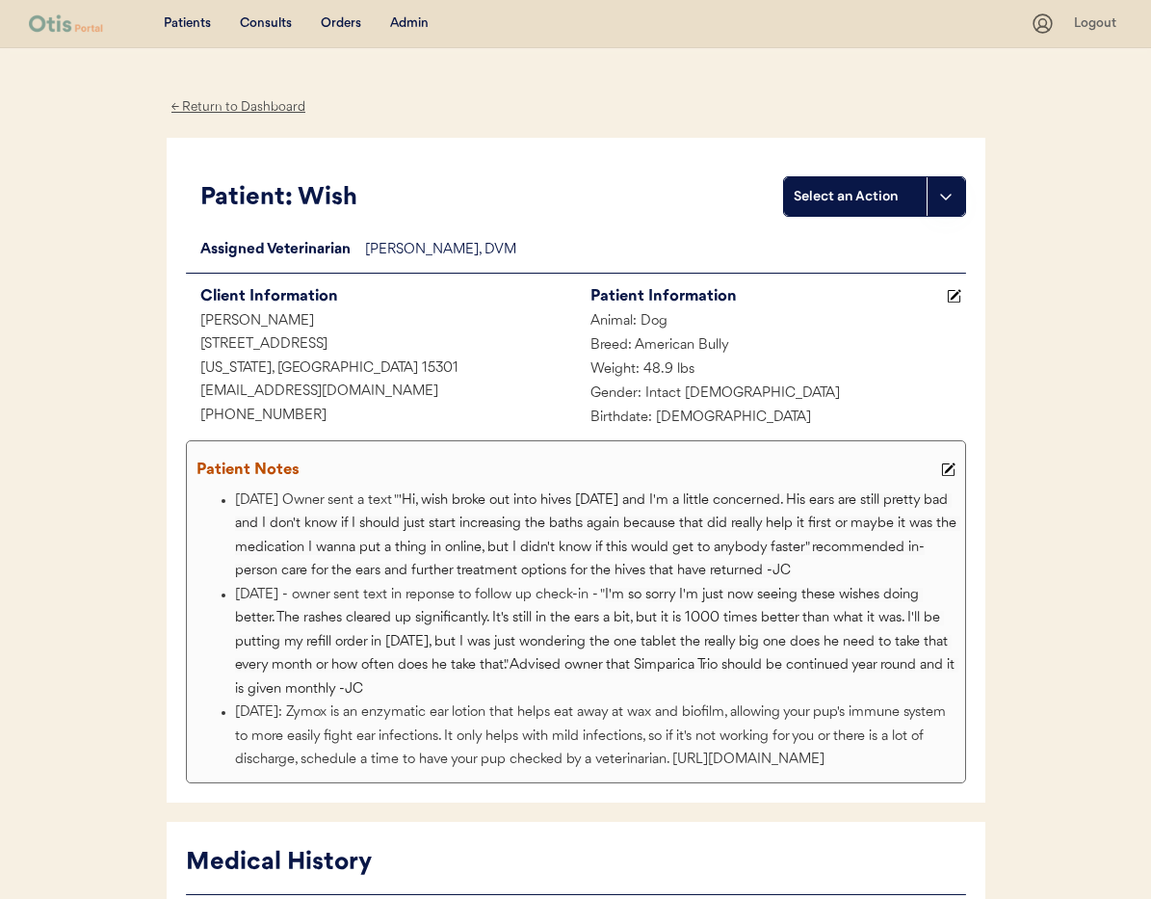
click at [229, 108] on div "← Return to Dashboard" at bounding box center [239, 107] width 145 height 22
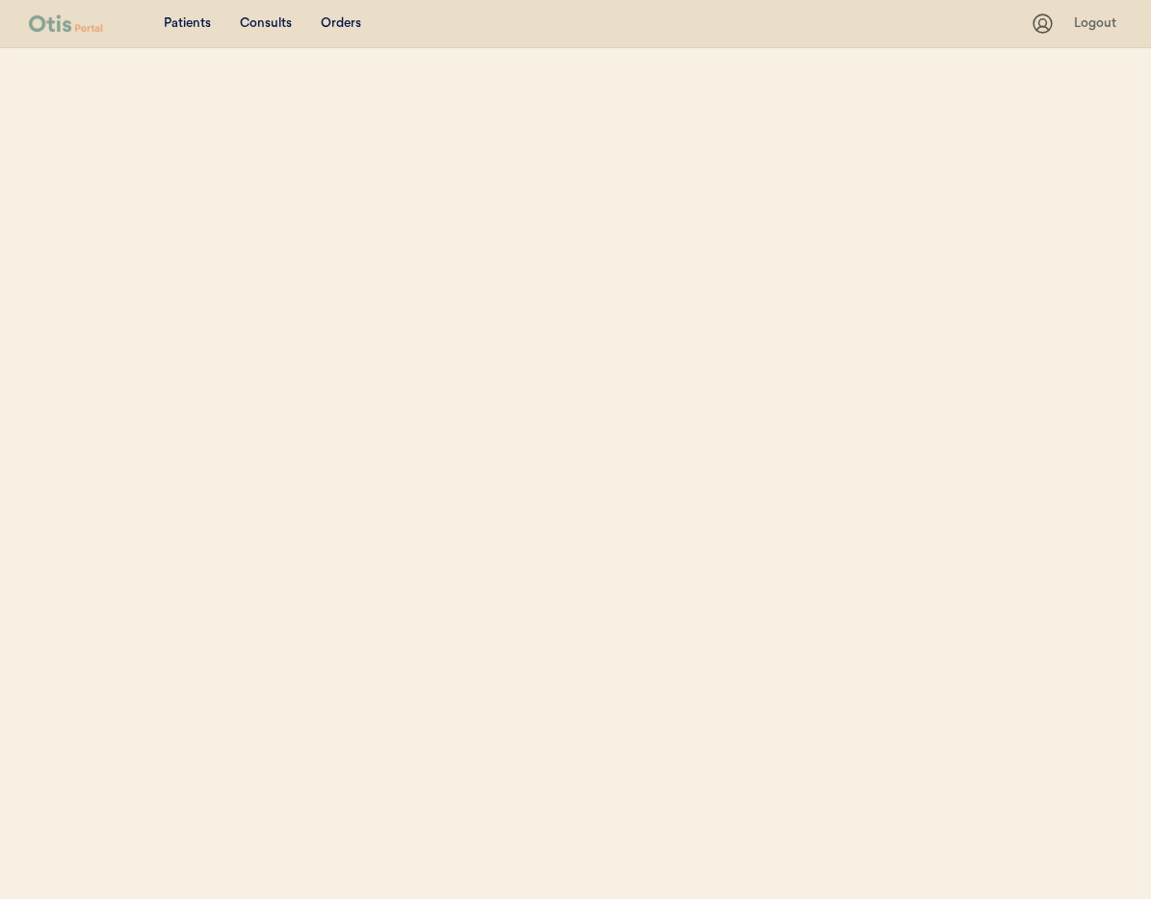
select select ""Email""
select select "true"
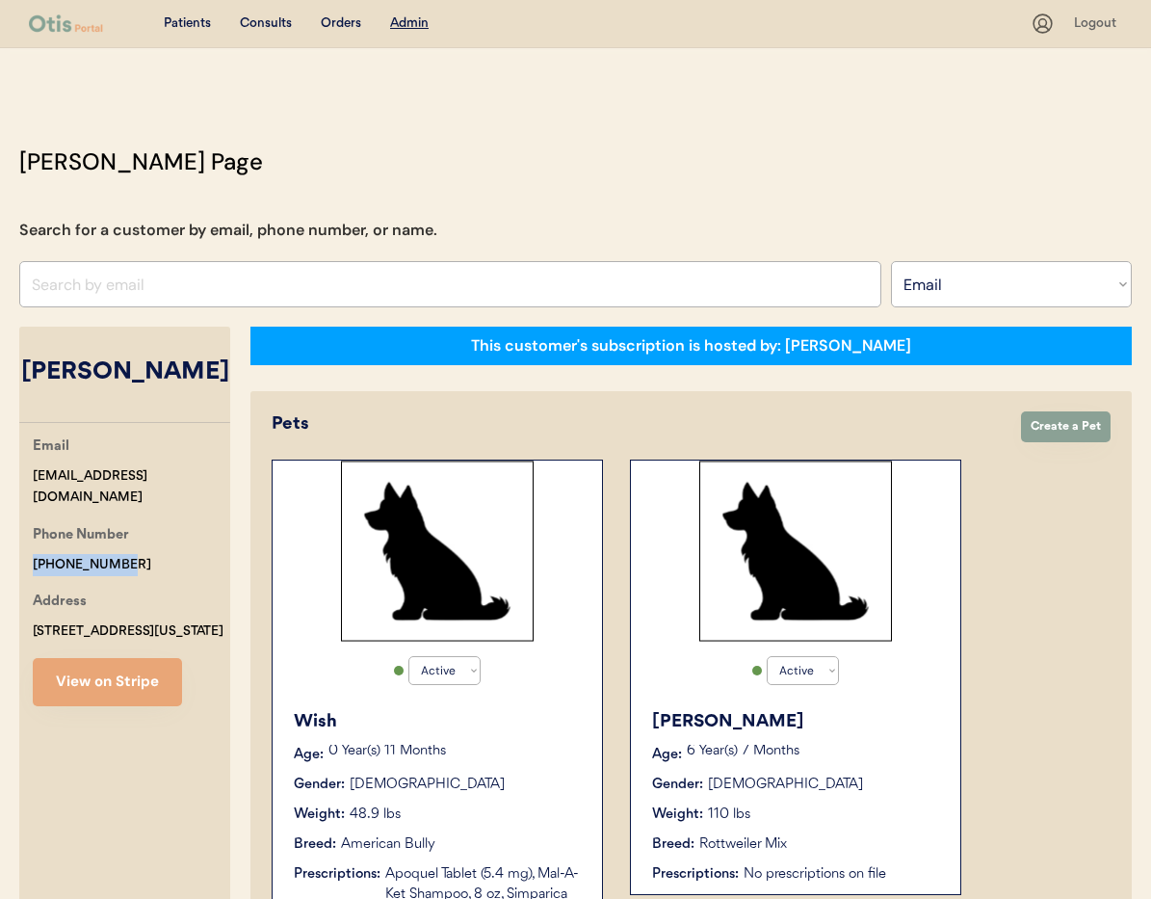
drag, startPoint x: 92, startPoint y: 543, endPoint x: 40, endPoint y: 539, distance: 52.2
click at [13, 540] on div "Otis Admin Page Search for a customer by email, phone number, or name. Search B…" at bounding box center [575, 782] width 1151 height 1274
copy div "[PHONE_NUMBER]"
click at [393, 702] on div "Wish Age: 0 Year(s) 11 Months Gender: Male Weight: 48.9 lbs Breed: American Bul…" at bounding box center [437, 816] width 310 height 235
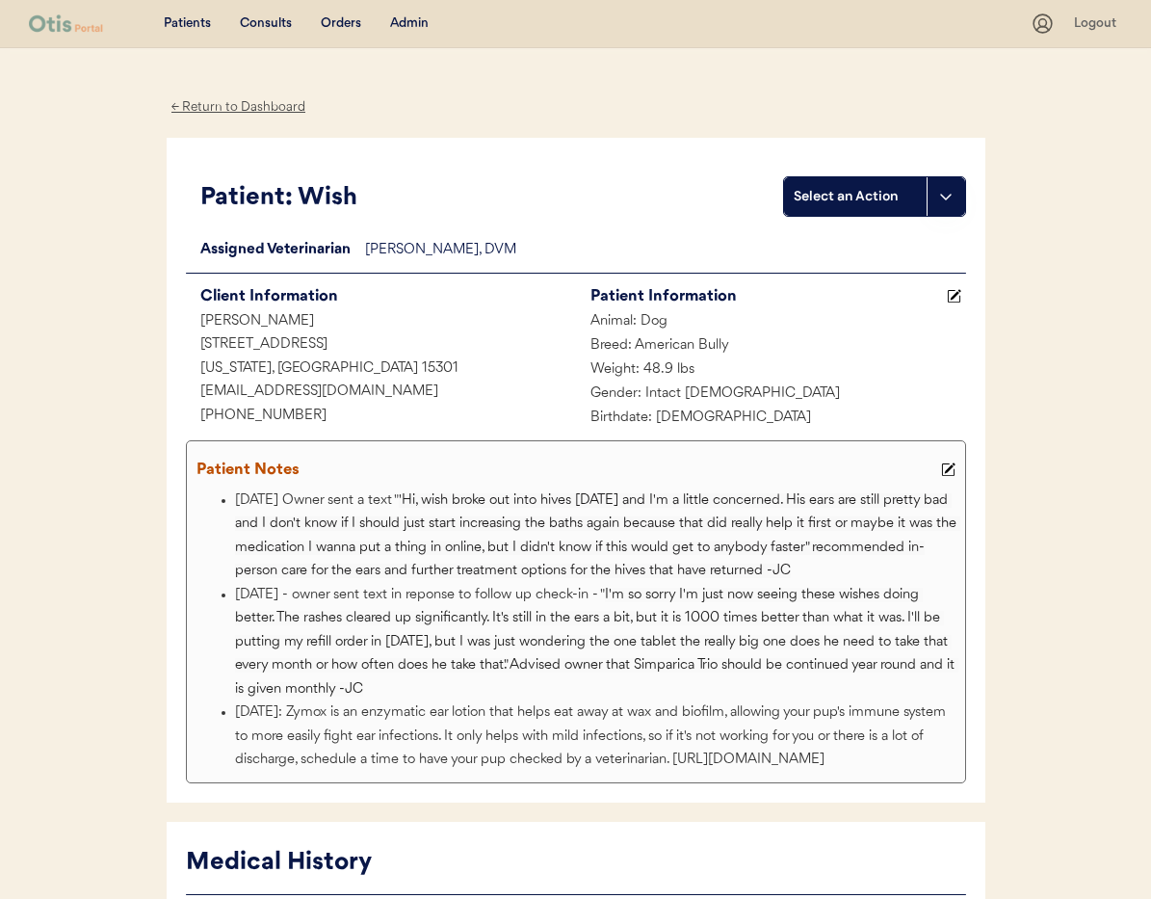
click at [239, 108] on div "← Return to Dashboard" at bounding box center [239, 107] width 145 height 22
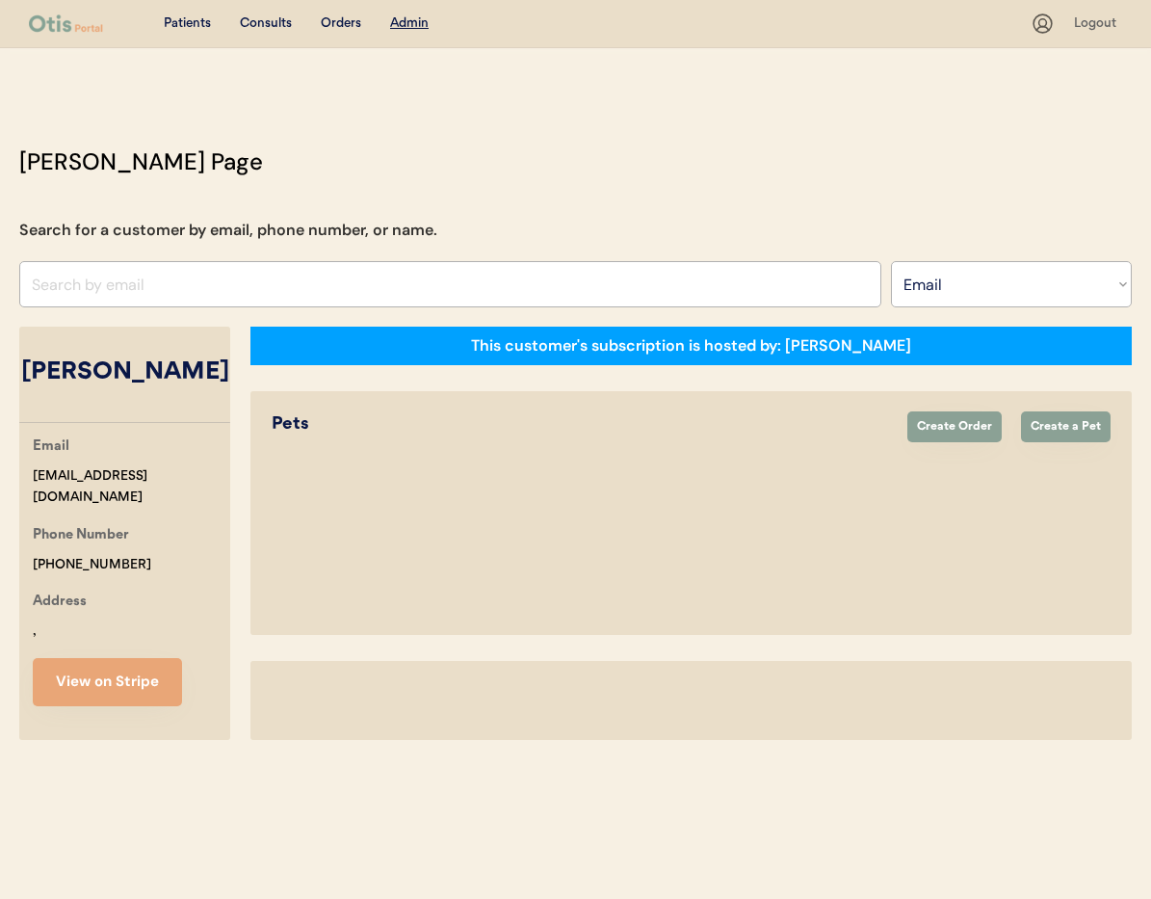
select select ""Email""
select select "true"
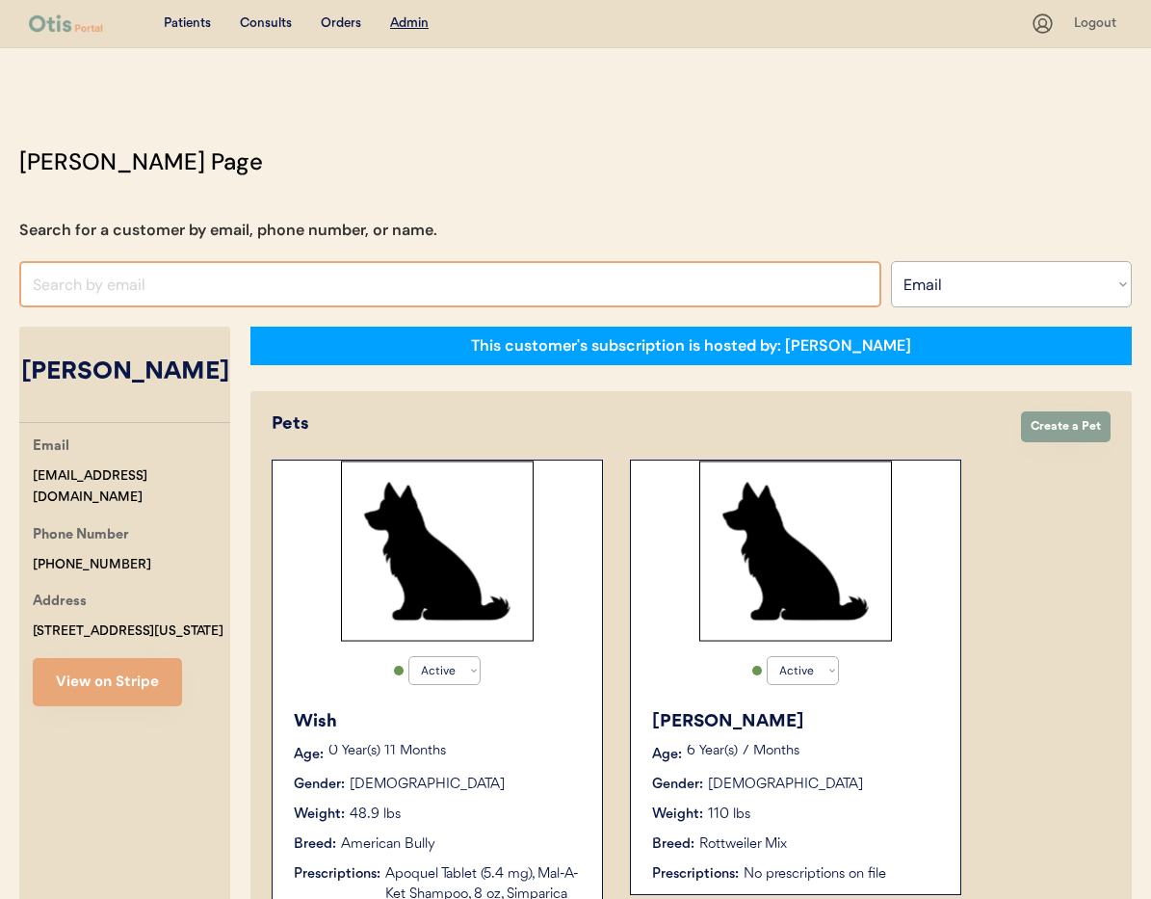
click at [260, 280] on input "input" at bounding box center [450, 284] width 862 height 46
click at [1016, 287] on select "Search By Name Email Phone Number" at bounding box center [1011, 284] width 241 height 46
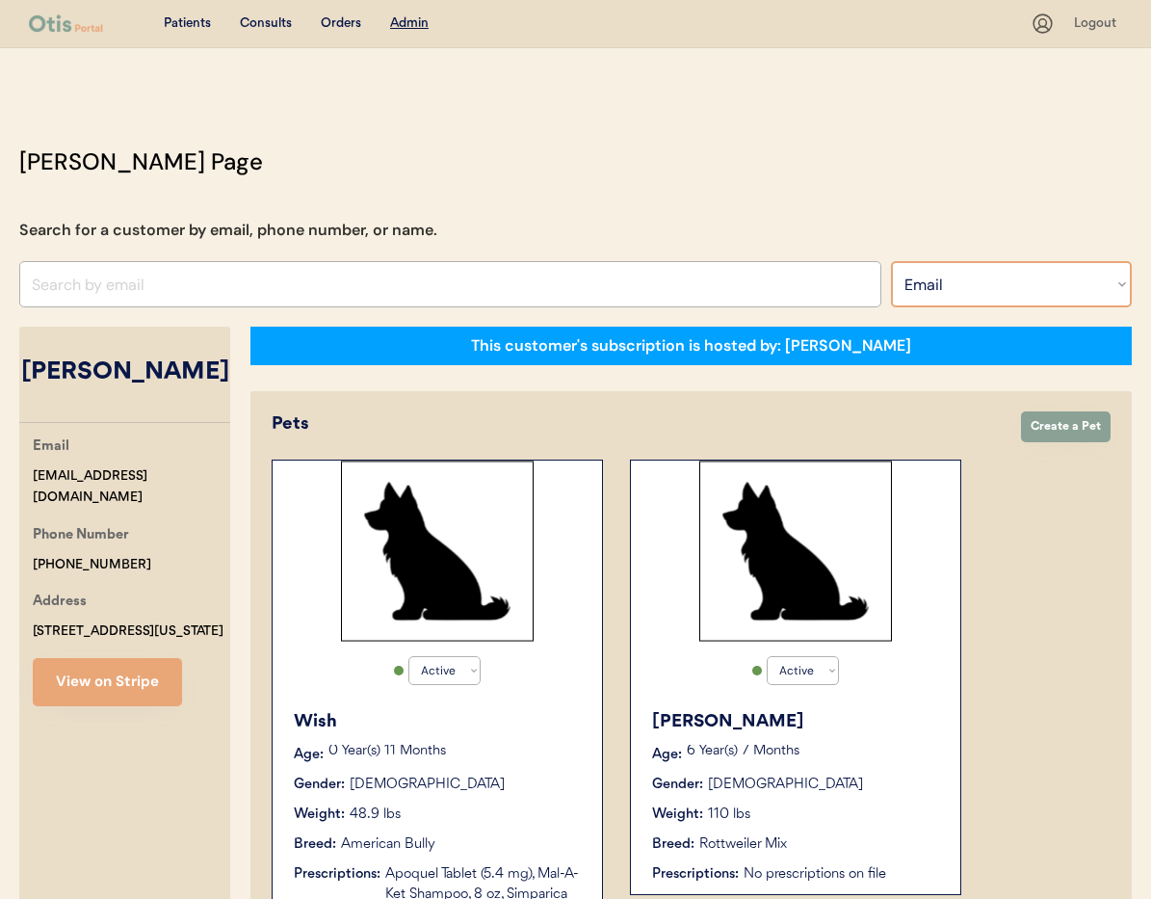
select select ""Name""
click at [891, 261] on select "Search By Name Email Phone Number" at bounding box center [1011, 284] width 241 height 46
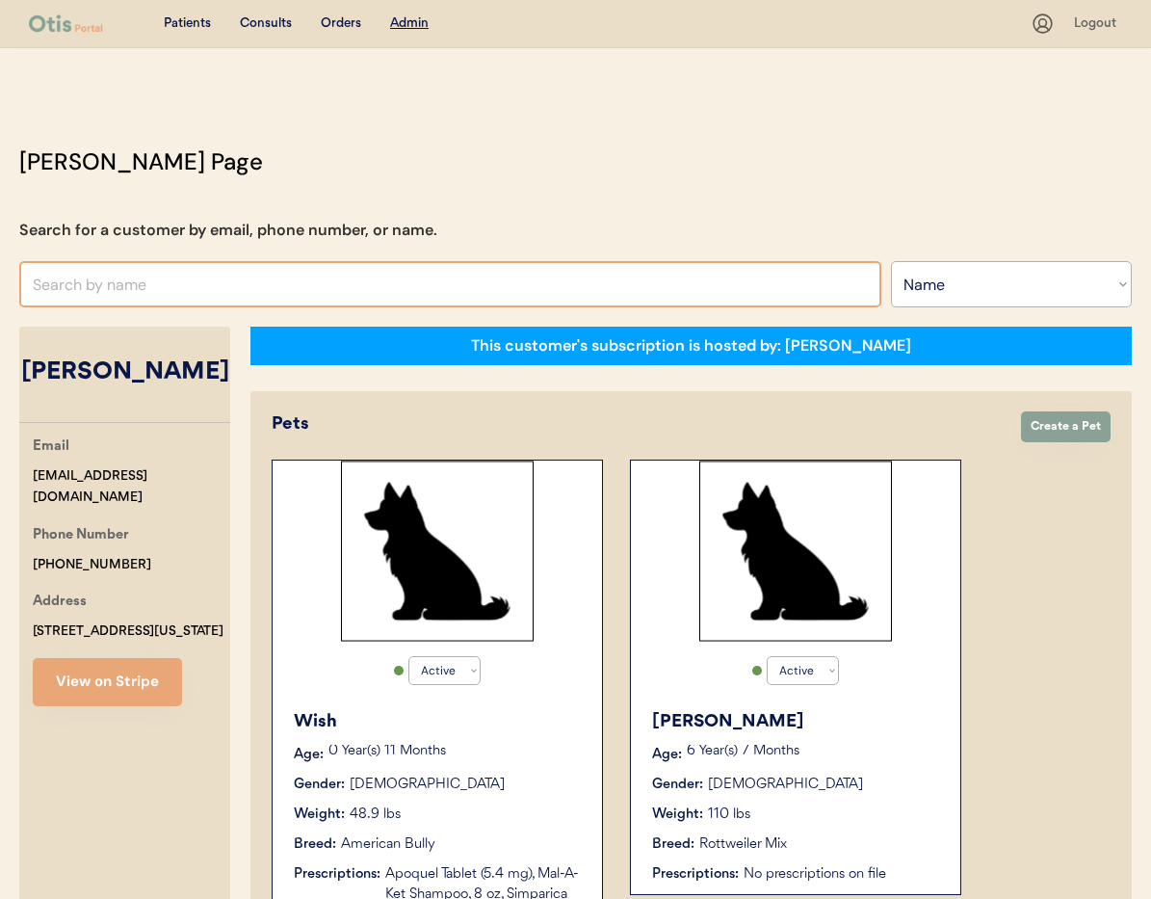
click at [250, 276] on input "text" at bounding box center [450, 284] width 862 height 46
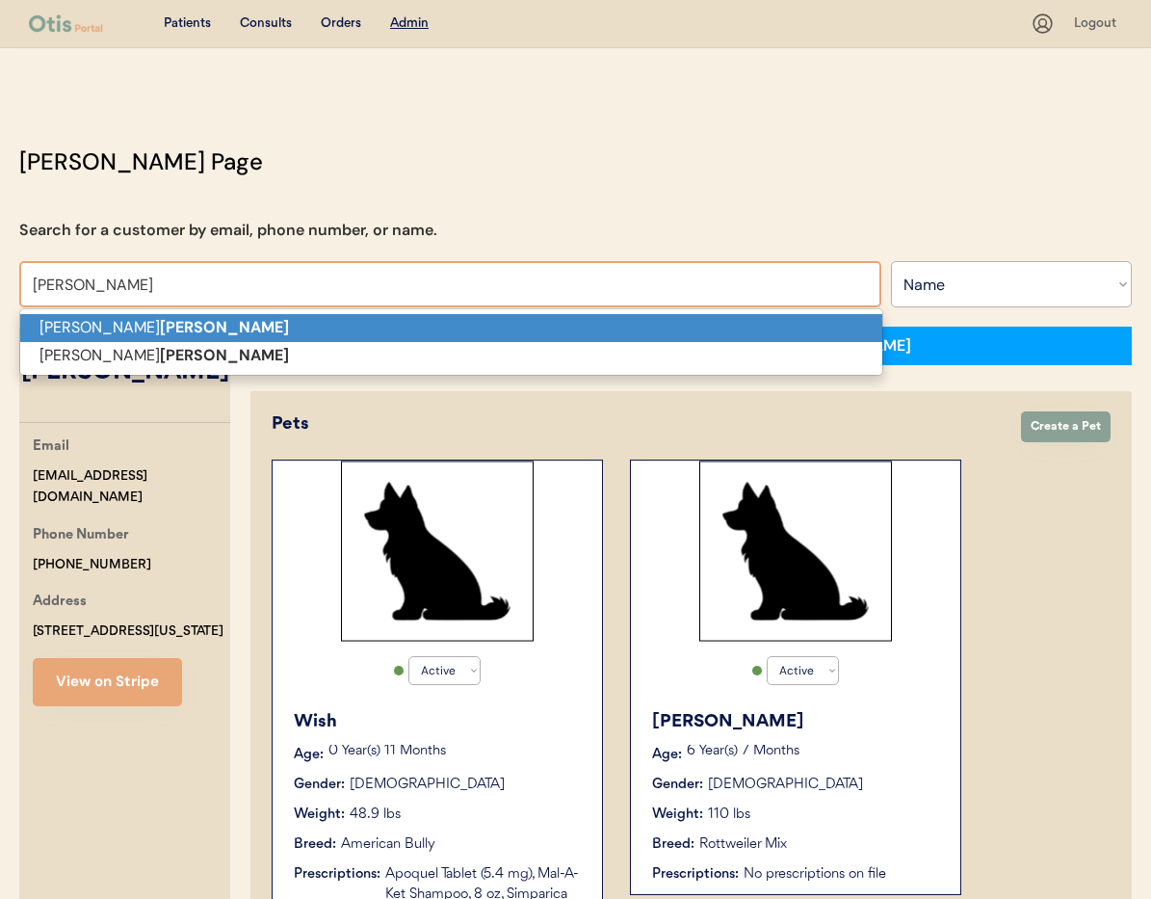
click at [154, 331] on p "[PERSON_NAME]" at bounding box center [451, 328] width 862 height 28
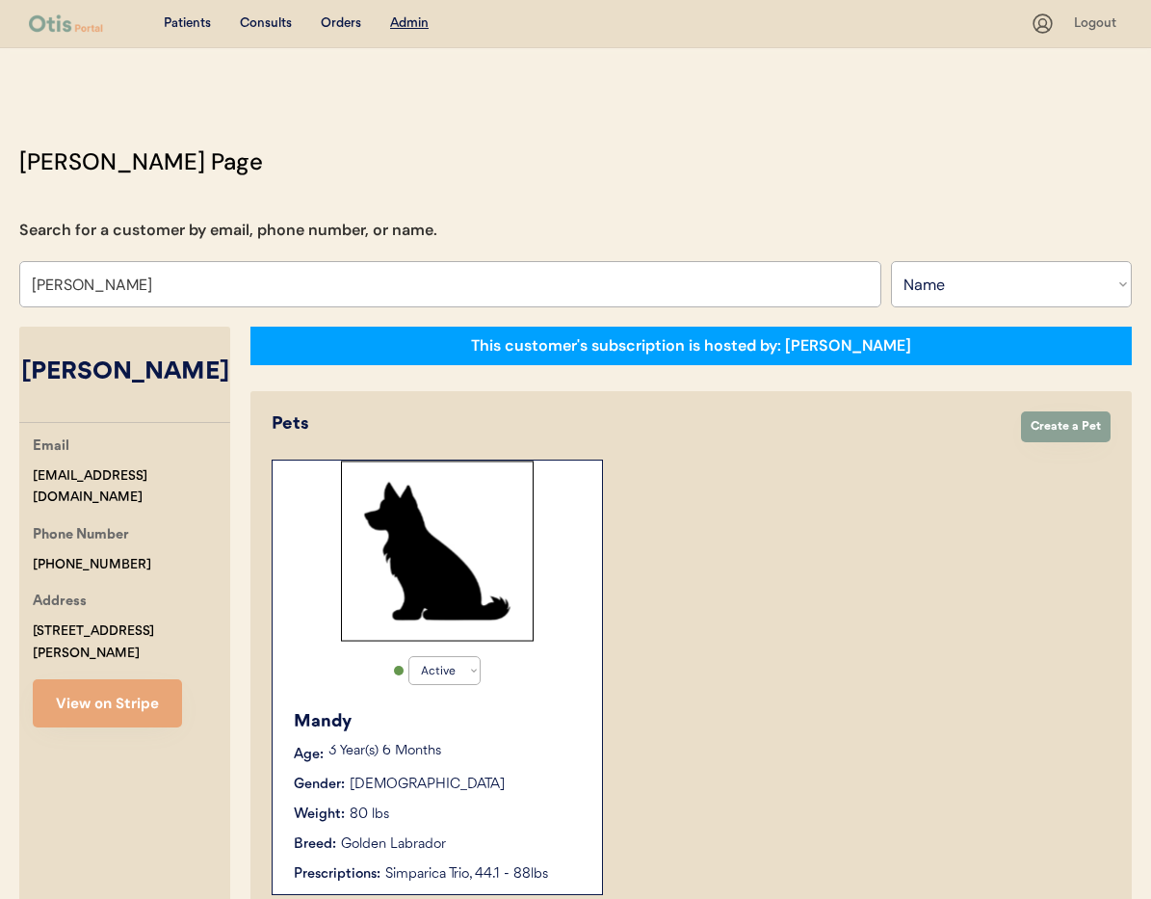
type input "[PERSON_NAME]"
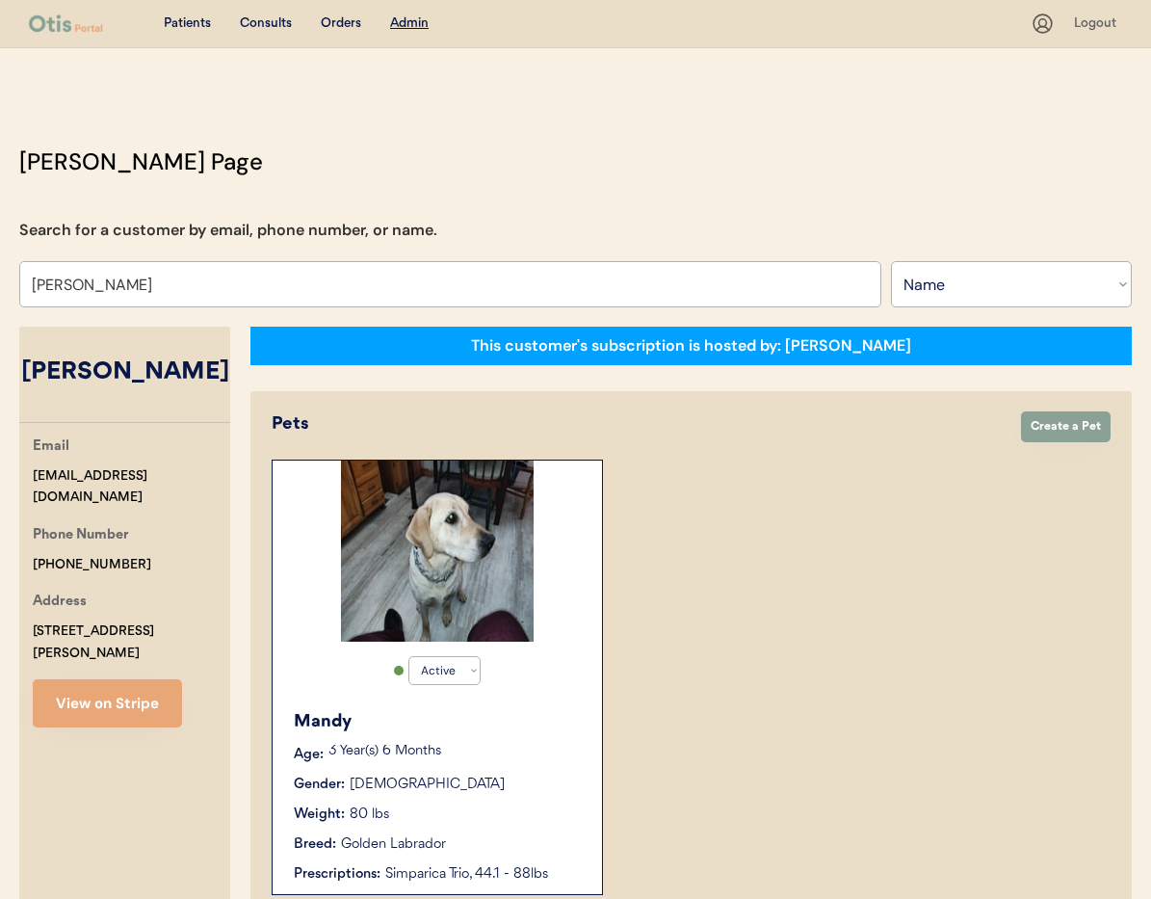
click at [492, 761] on div "3 Year(s) 6 Months" at bounding box center [456, 754] width 254 height 19
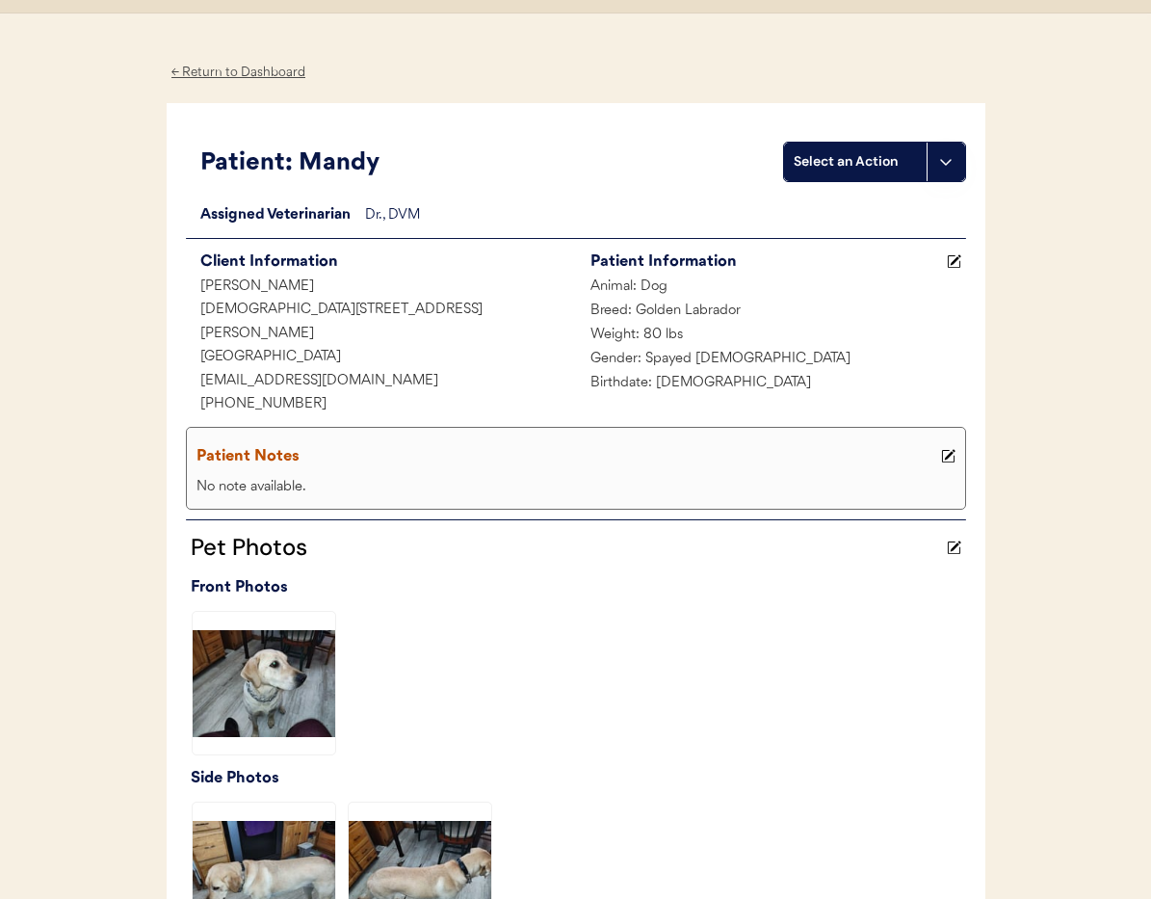
scroll to position [41, 0]
